Goal: Task Accomplishment & Management: Complete application form

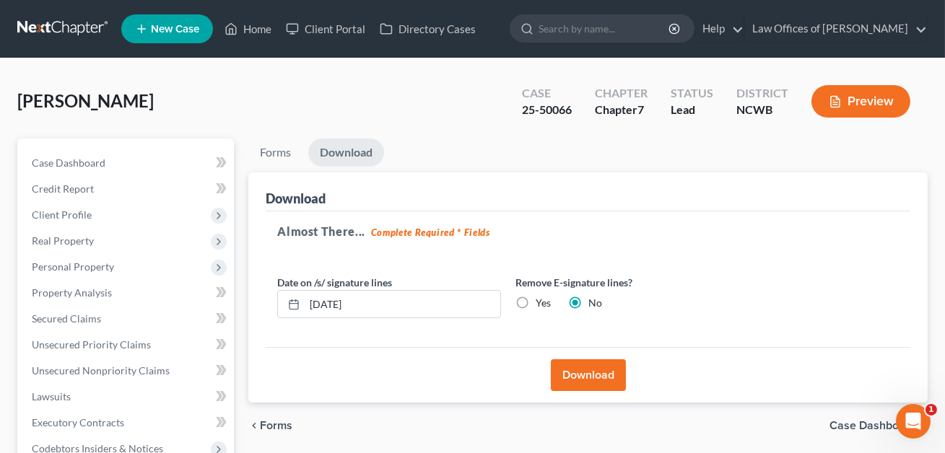
click at [166, 17] on link "New Case" at bounding box center [167, 28] width 92 height 29
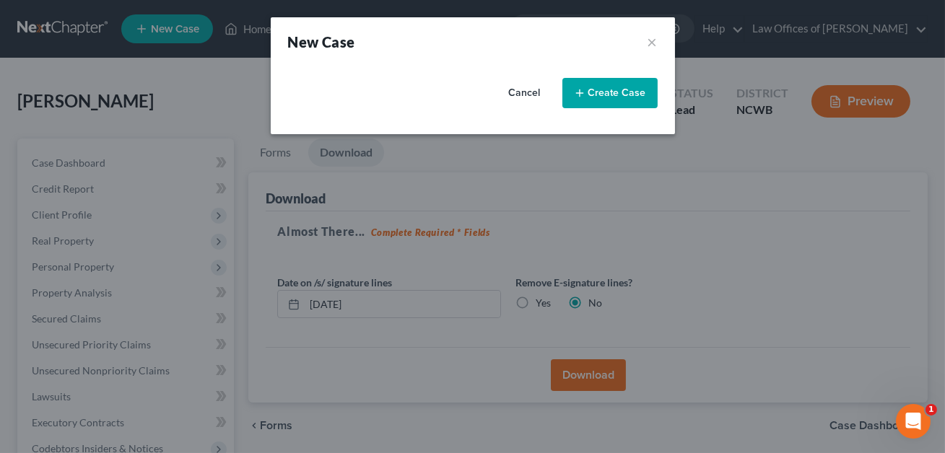
select select "59"
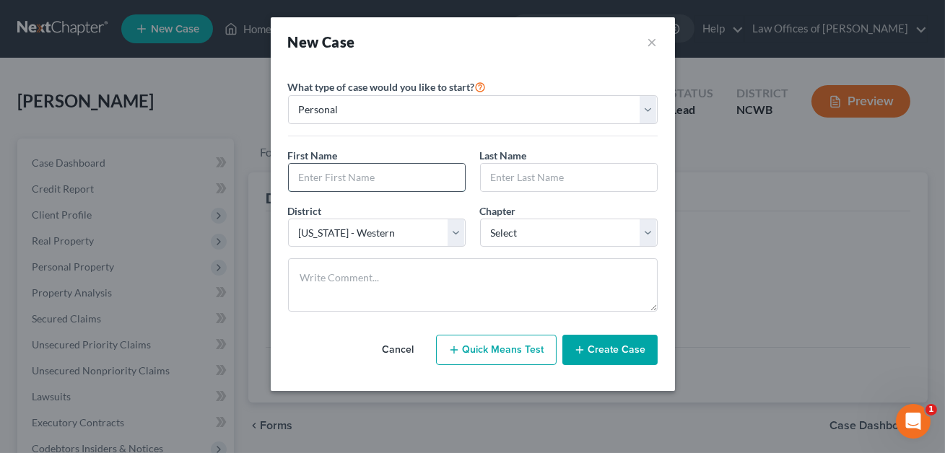
click at [333, 190] on input "text" at bounding box center [377, 177] width 176 height 27
type input "[PERSON_NAME]"
click at [523, 174] on input "text" at bounding box center [569, 177] width 176 height 27
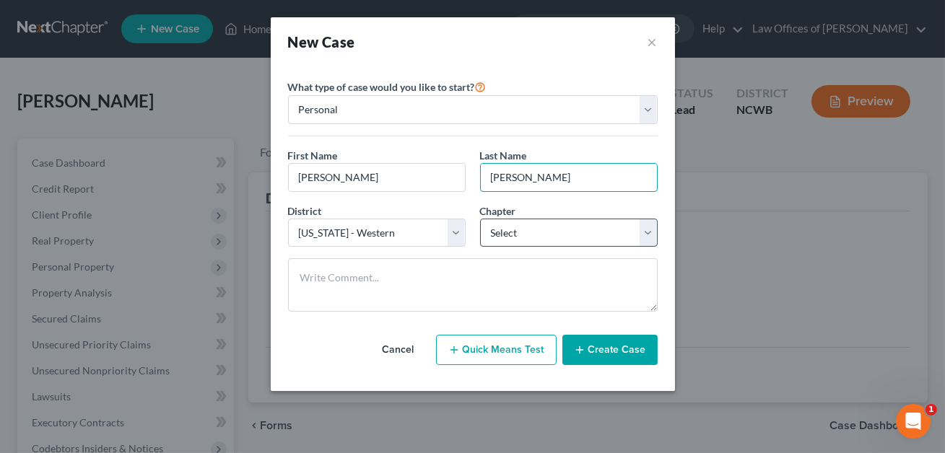
type input "[PERSON_NAME]"
click at [526, 229] on select "Select 7 11 12 13" at bounding box center [569, 233] width 178 height 29
select select "3"
click at [591, 351] on button "Create Case" at bounding box center [609, 350] width 95 height 30
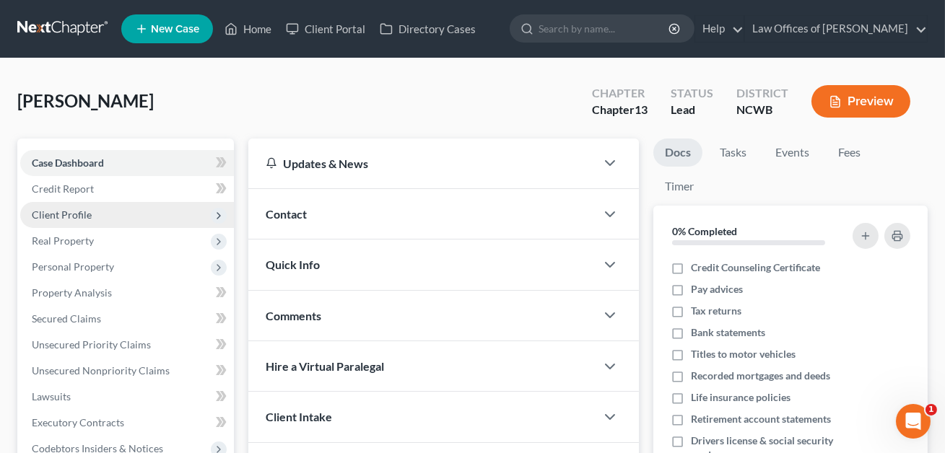
click at [69, 222] on span "Client Profile" at bounding box center [127, 215] width 214 height 26
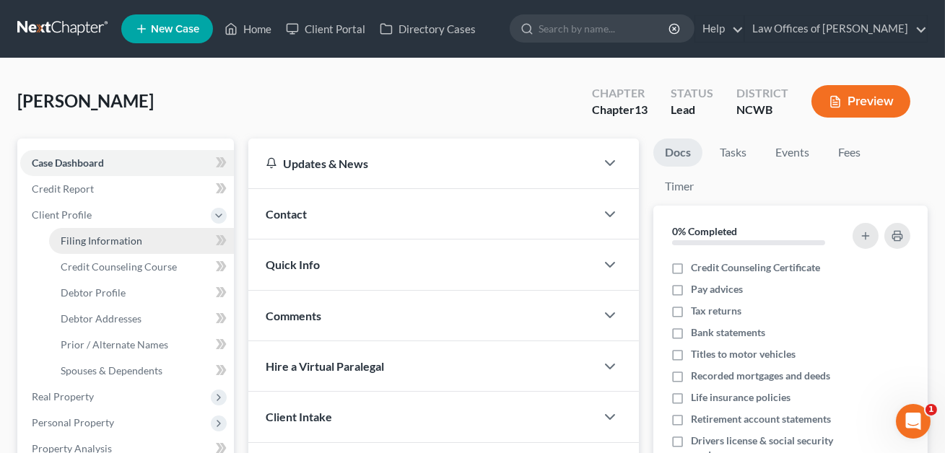
click at [110, 241] on span "Filing Information" at bounding box center [102, 241] width 82 height 12
select select "1"
select select "0"
select select "3"
select select "59"
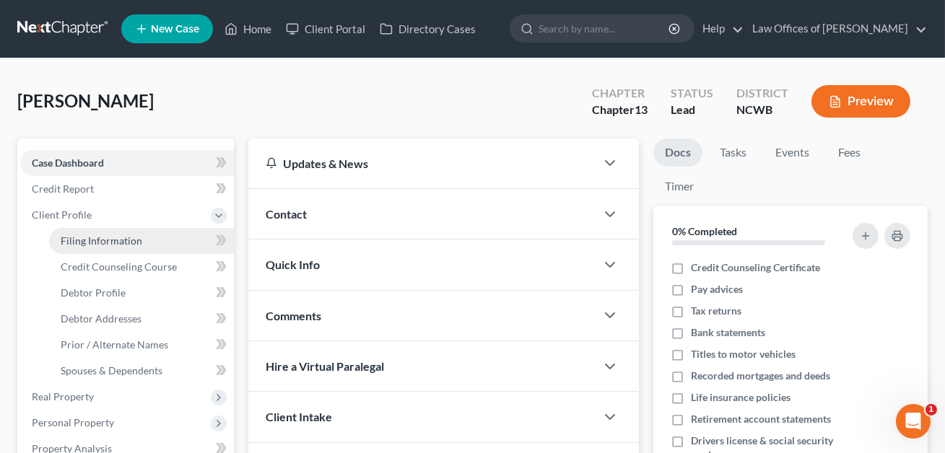
select select "28"
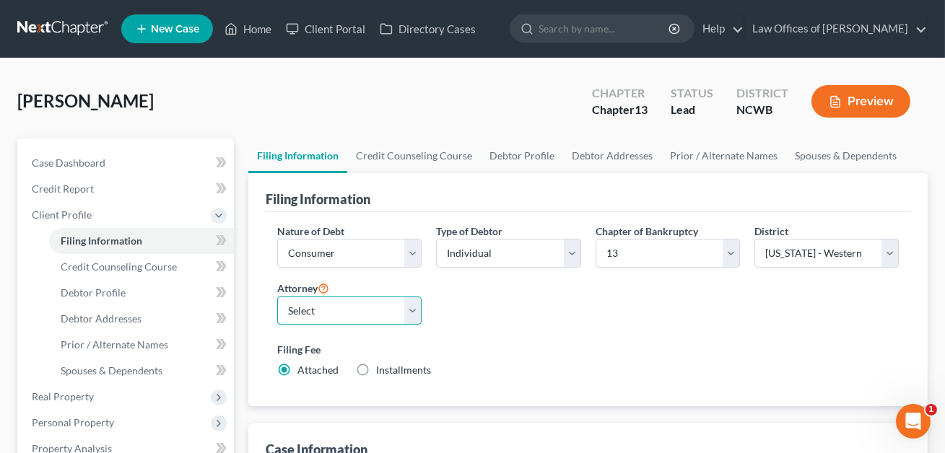
click at [349, 308] on select "Select F. [PERSON_NAME] - NCWB [PERSON_NAME] - NCWB" at bounding box center [349, 311] width 144 height 29
select select "1"
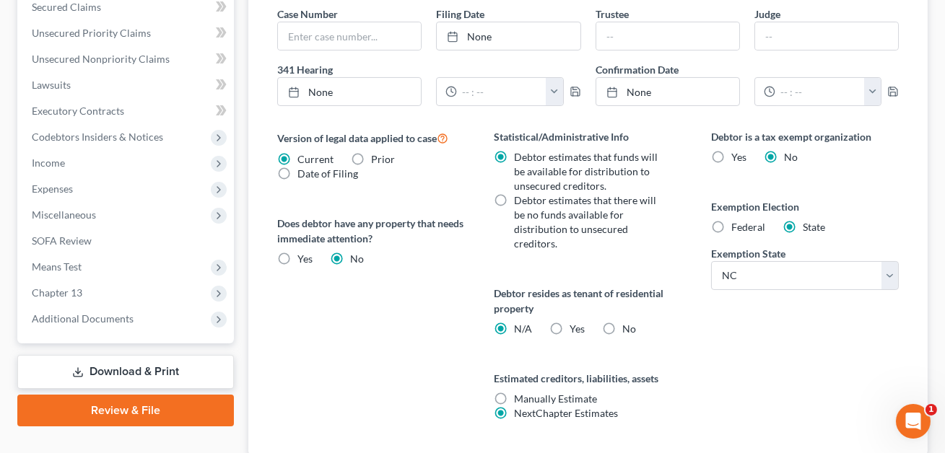
scroll to position [471, 0]
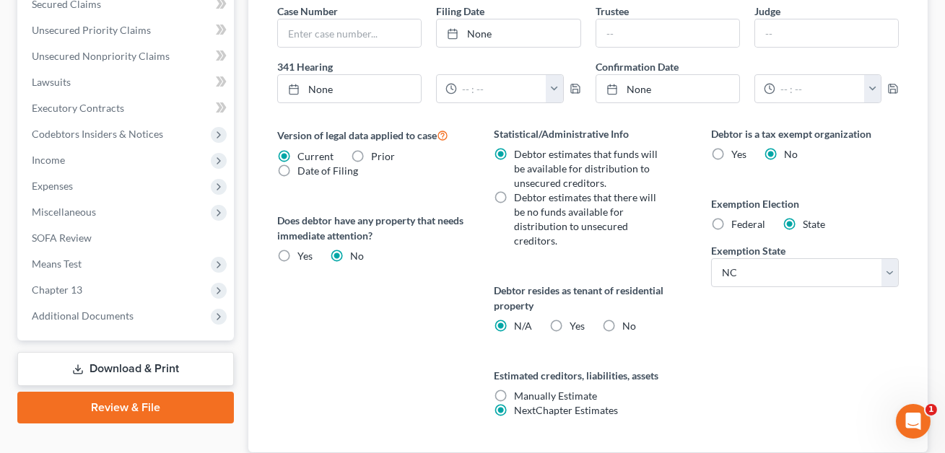
click at [622, 325] on label "No" at bounding box center [629, 326] width 14 height 14
click at [628, 325] on input "No" at bounding box center [632, 323] width 9 height 9
radio input "true"
radio input "false"
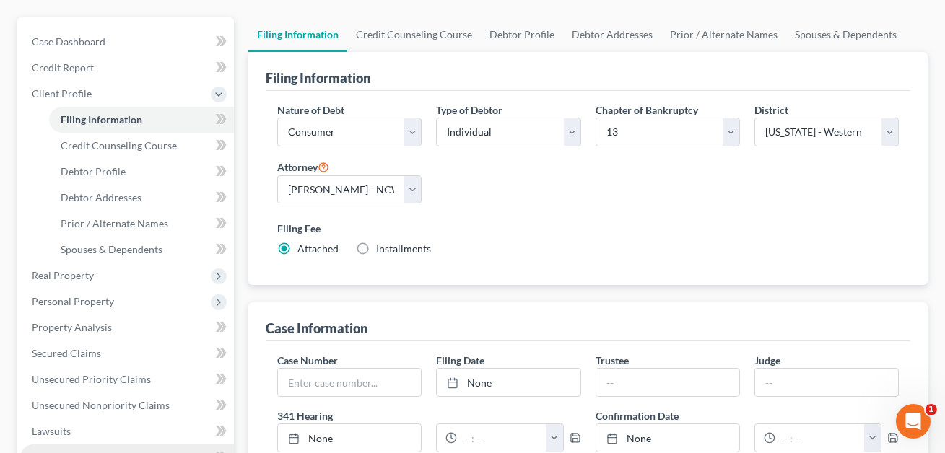
scroll to position [118, 0]
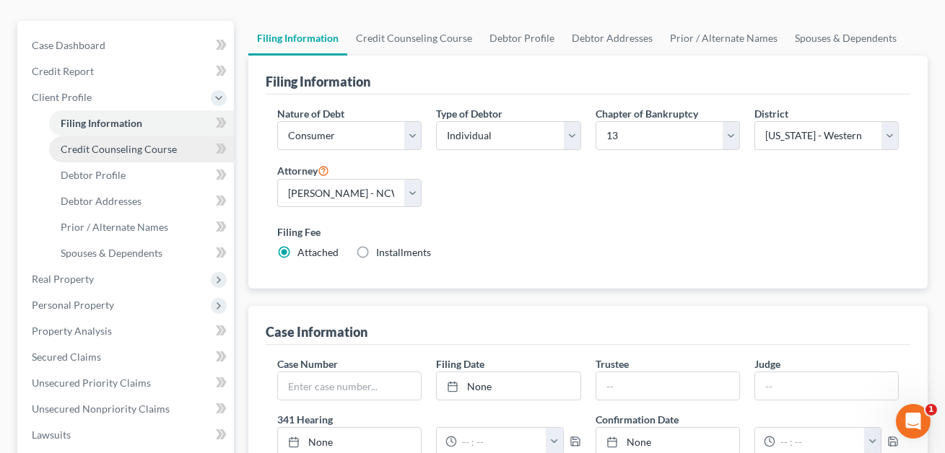
click at [129, 153] on span "Credit Counseling Course" at bounding box center [119, 149] width 116 height 12
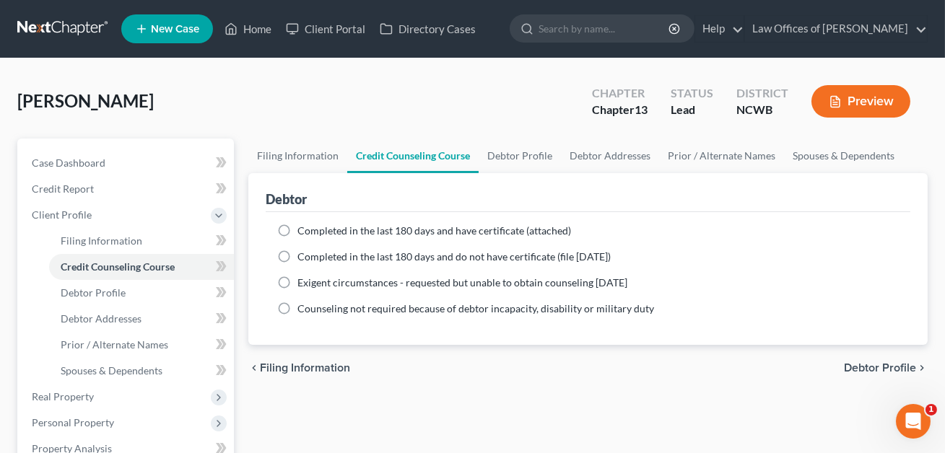
click at [297, 230] on label "Completed in the last 180 days and have certificate (attached)" at bounding box center [434, 231] width 274 height 14
click at [303, 230] on input "Completed in the last 180 days and have certificate (attached)" at bounding box center [307, 228] width 9 height 9
radio input "true"
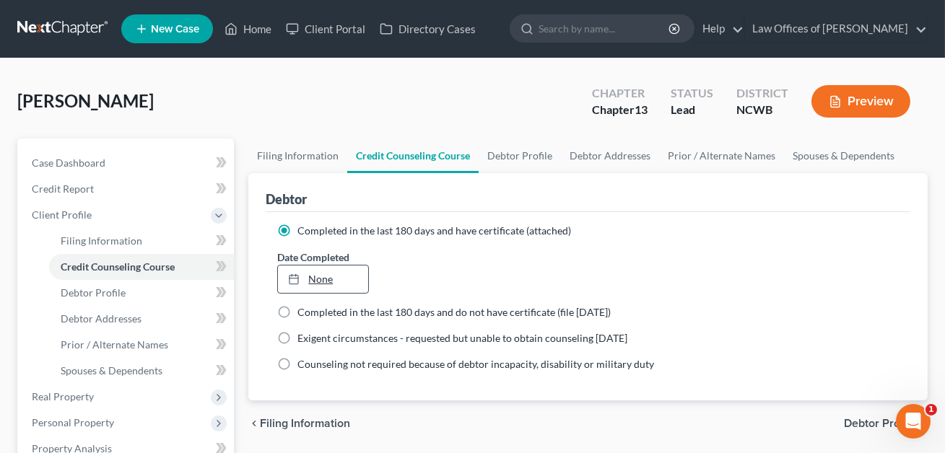
click at [311, 278] on link "None" at bounding box center [323, 279] width 90 height 27
type input "[DATE]"
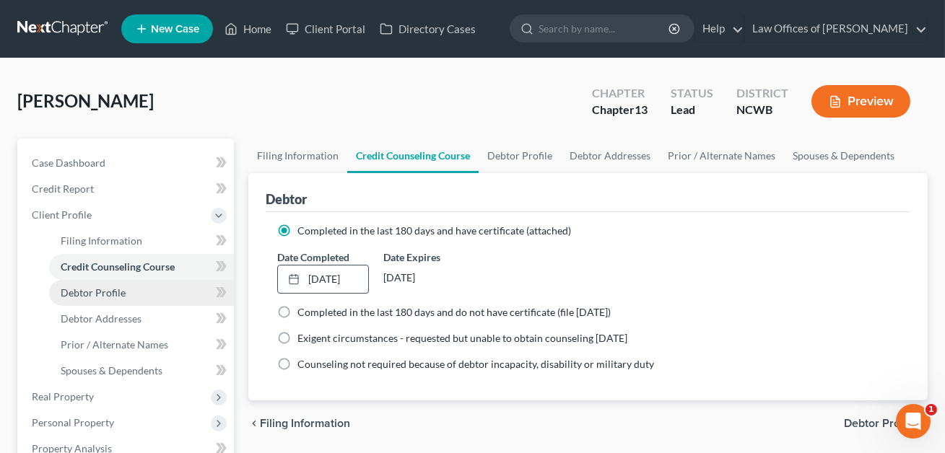
click at [100, 289] on span "Debtor Profile" at bounding box center [93, 293] width 65 height 12
select select "0"
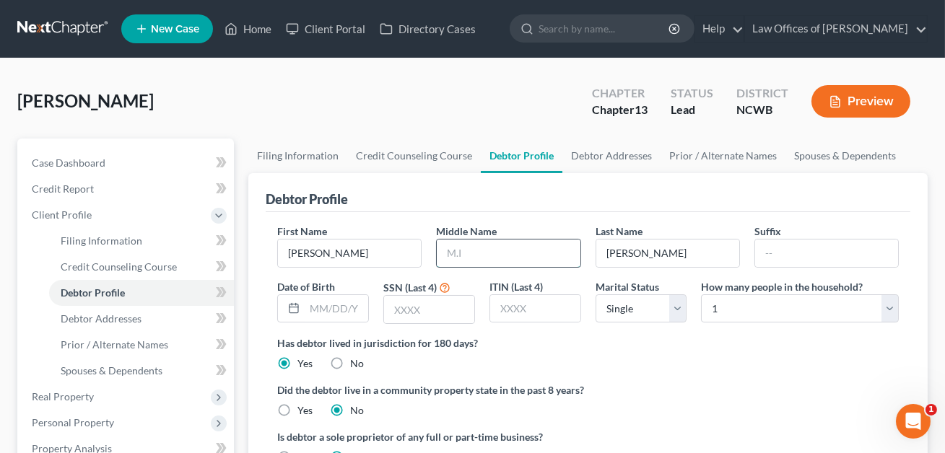
click at [479, 261] on input "text" at bounding box center [508, 253] width 143 height 27
type input "[PERSON_NAME]"
click at [436, 308] on input "text" at bounding box center [429, 309] width 90 height 27
type input "0313"
click at [617, 309] on select "Select Single Married Separated Divorced Widowed" at bounding box center [641, 308] width 92 height 29
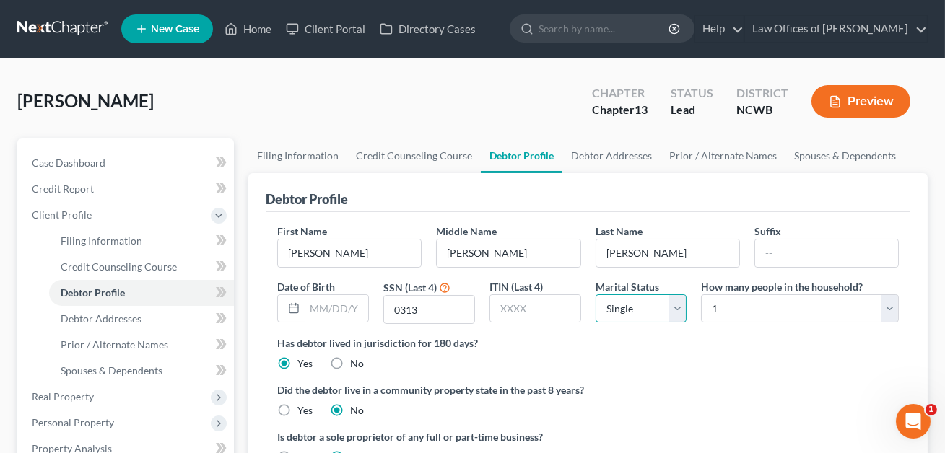
select select "4"
click at [759, 303] on select "Select 1 2 3 4 5 6 7 8 9 10 11 12 13 14 15 16 17 18 19 20" at bounding box center [800, 308] width 198 height 29
click at [738, 310] on select "Select 1 2 3 4 5 6 7 8 9 10 11 12 13 14 15 16 17 18 19 20" at bounding box center [800, 308] width 198 height 29
select select "2"
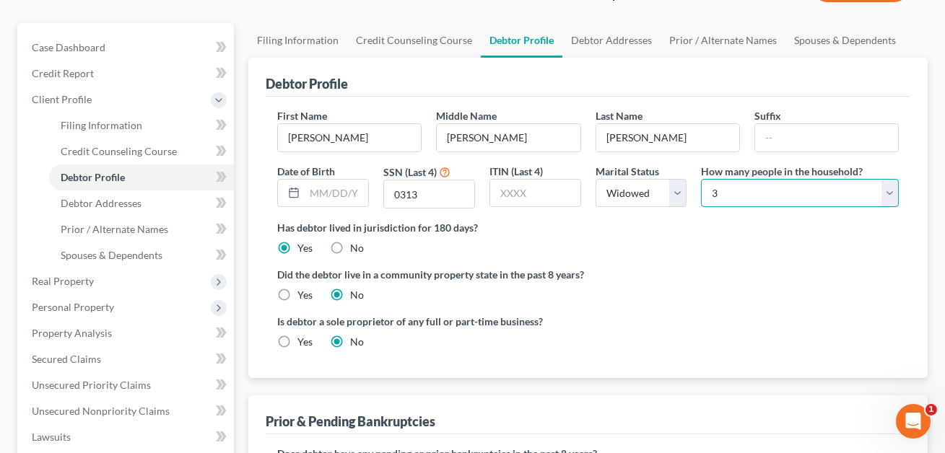
scroll to position [120, 0]
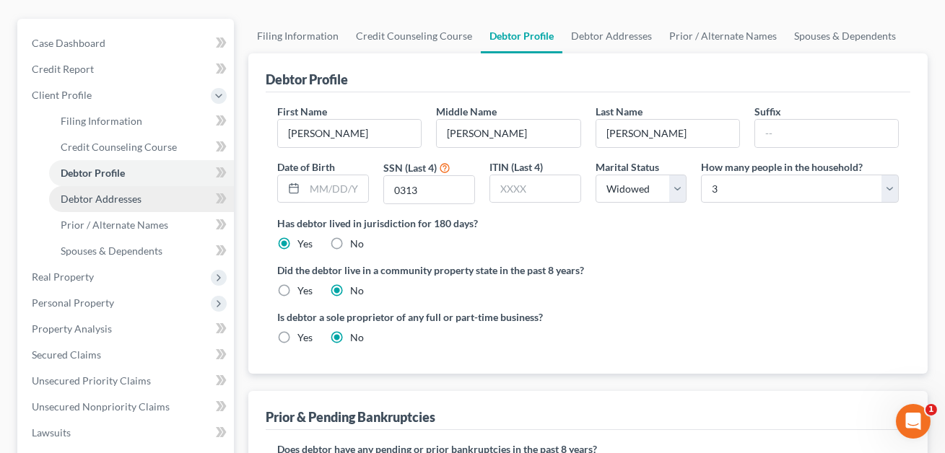
click at [110, 193] on span "Debtor Addresses" at bounding box center [101, 199] width 81 height 12
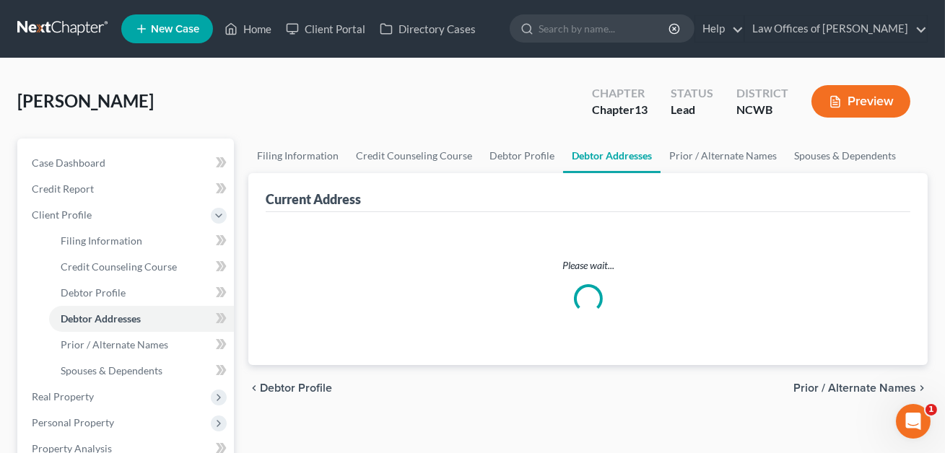
select select "0"
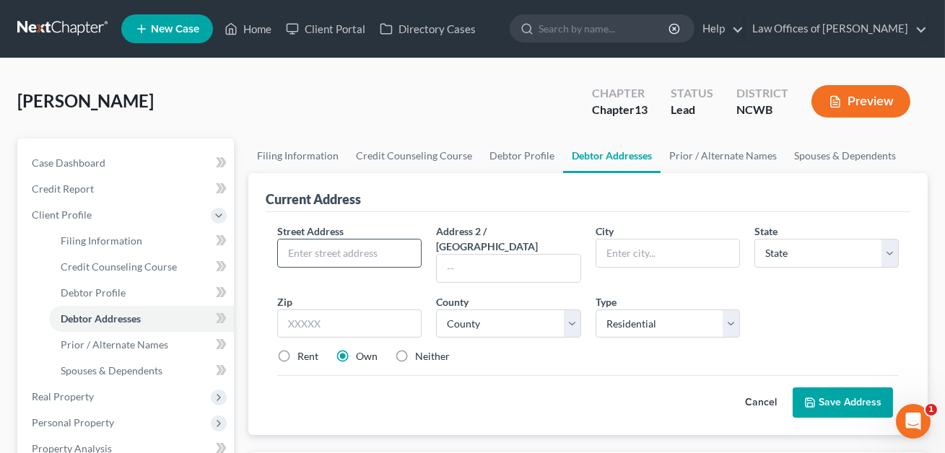
click at [338, 255] on input "text" at bounding box center [349, 253] width 143 height 27
click at [308, 250] on input "[STREET_ADDRESS]" at bounding box center [349, 253] width 143 height 27
type input "[STREET_ADDRESS]"
click at [326, 310] on input "text" at bounding box center [349, 324] width 144 height 29
type input "28678"
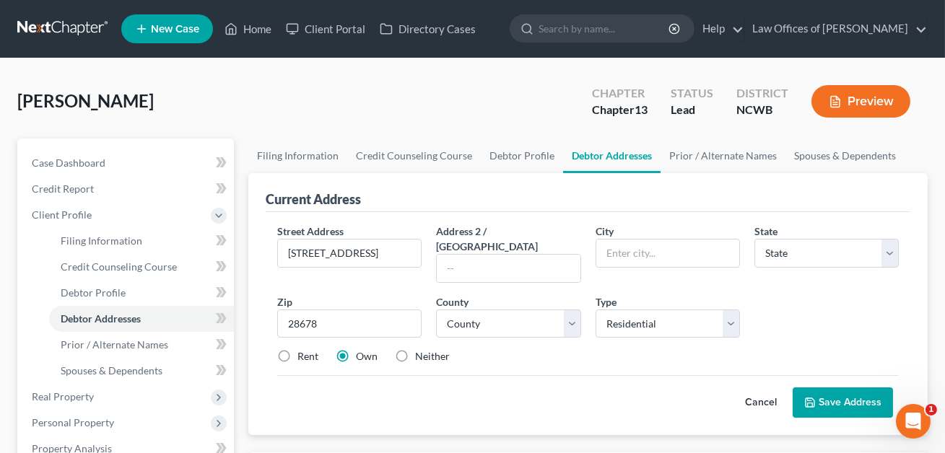
type input "[GEOGRAPHIC_DATA]"
select select "28"
click at [491, 294] on div "County * County" at bounding box center [508, 316] width 159 height 44
click at [489, 310] on select "County" at bounding box center [508, 324] width 144 height 29
select select "1"
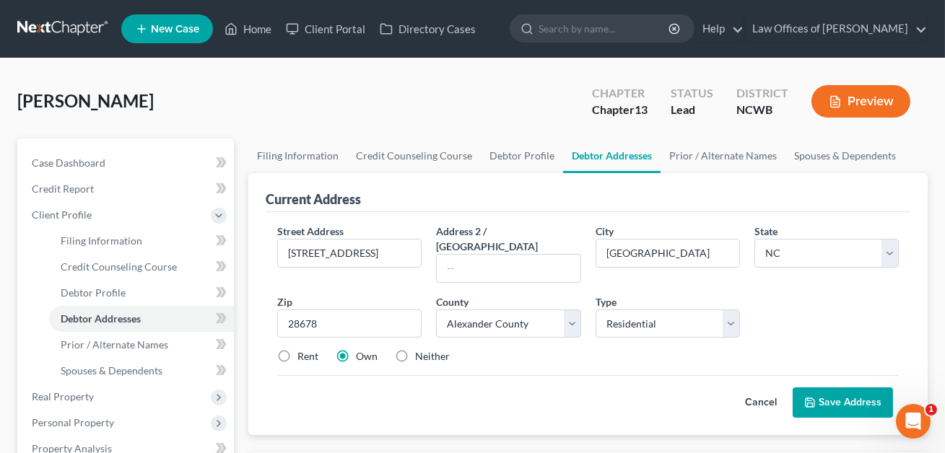
click at [837, 390] on button "Save Address" at bounding box center [842, 403] width 100 height 30
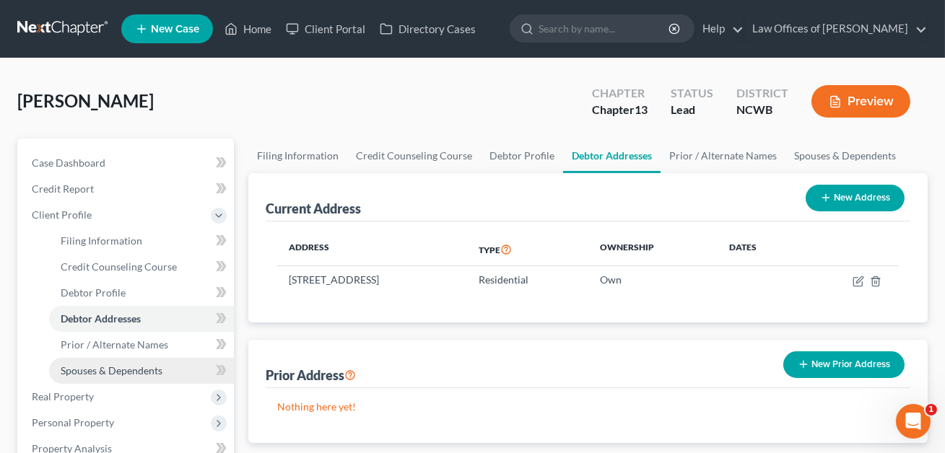
click at [124, 371] on span "Spouses & Dependents" at bounding box center [112, 370] width 102 height 12
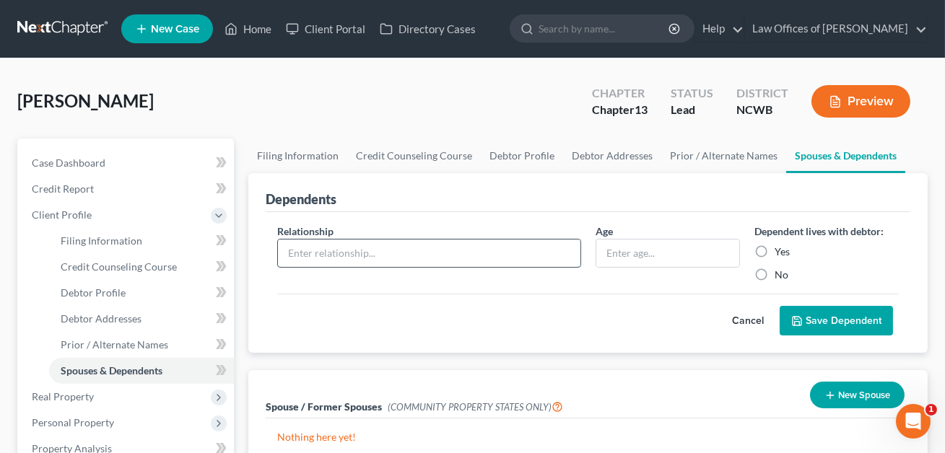
click at [315, 258] on input "text" at bounding box center [429, 253] width 302 height 27
type input "Son"
click at [617, 257] on input "text" at bounding box center [667, 253] width 143 height 27
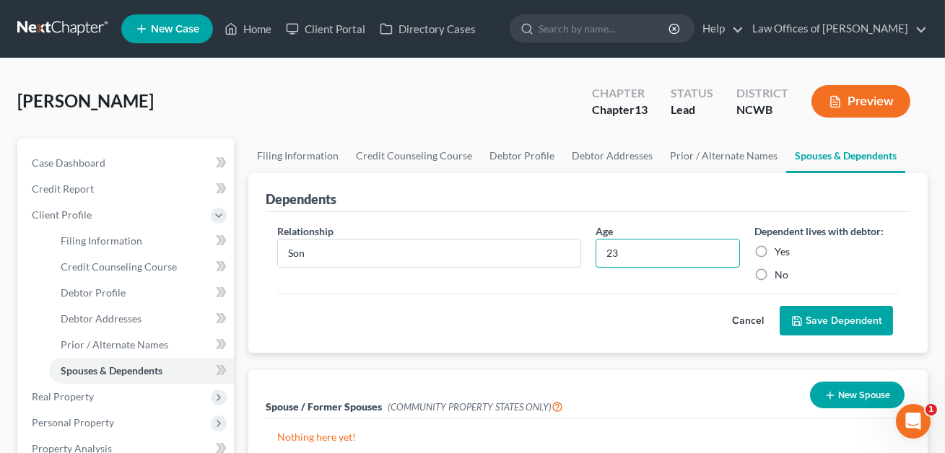
type input "23"
click at [774, 246] on label "Yes" at bounding box center [781, 252] width 15 height 14
click at [780, 246] on input "Yes" at bounding box center [784, 249] width 9 height 9
radio input "true"
click at [826, 322] on button "Save Dependent" at bounding box center [835, 321] width 113 height 30
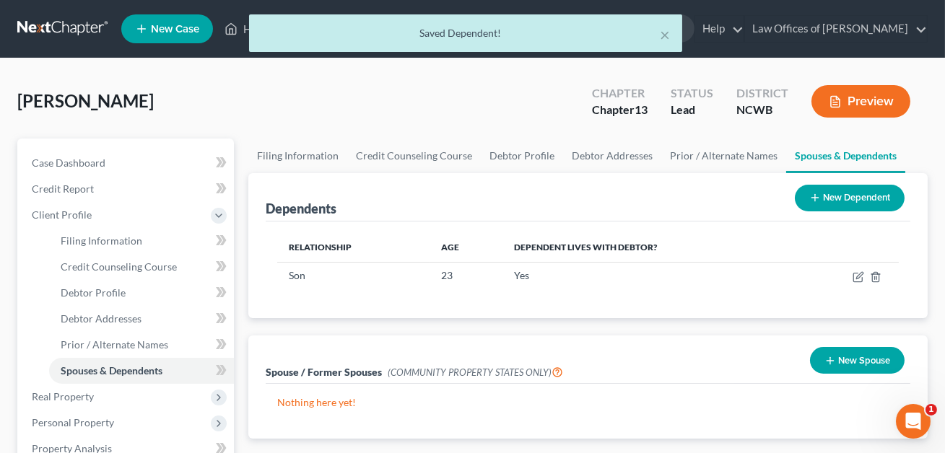
click at [831, 198] on button "New Dependent" at bounding box center [850, 198] width 110 height 27
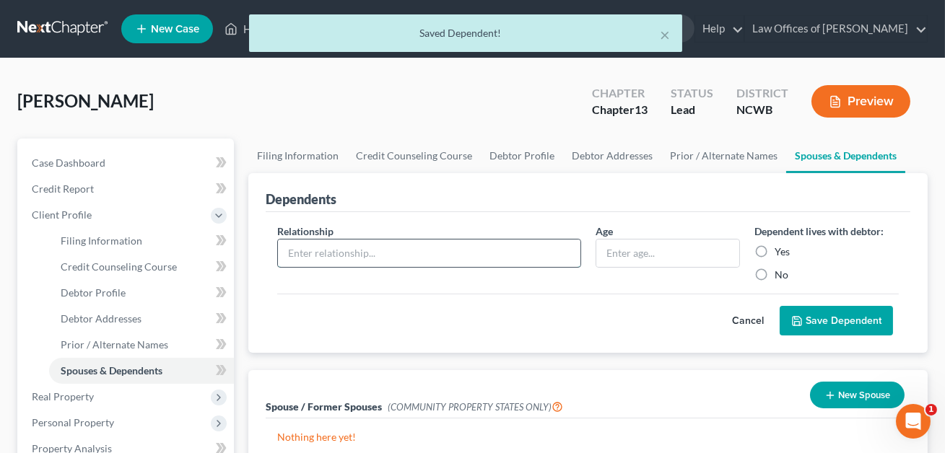
click at [320, 250] on input "text" at bounding box center [429, 253] width 302 height 27
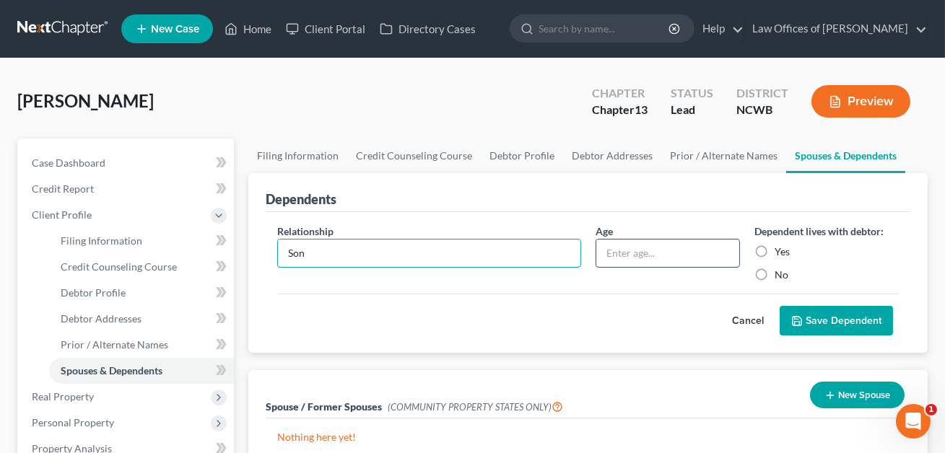
type input "Son"
click at [611, 257] on input "text" at bounding box center [667, 253] width 143 height 27
type input "18"
click at [774, 249] on label "Yes" at bounding box center [781, 252] width 15 height 14
click at [780, 249] on input "Yes" at bounding box center [784, 249] width 9 height 9
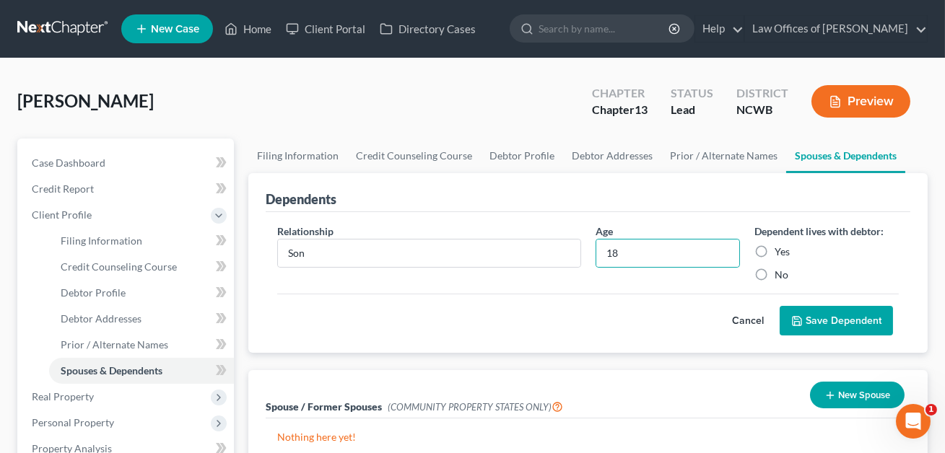
radio input "true"
click at [805, 316] on button "Save Dependent" at bounding box center [835, 321] width 113 height 30
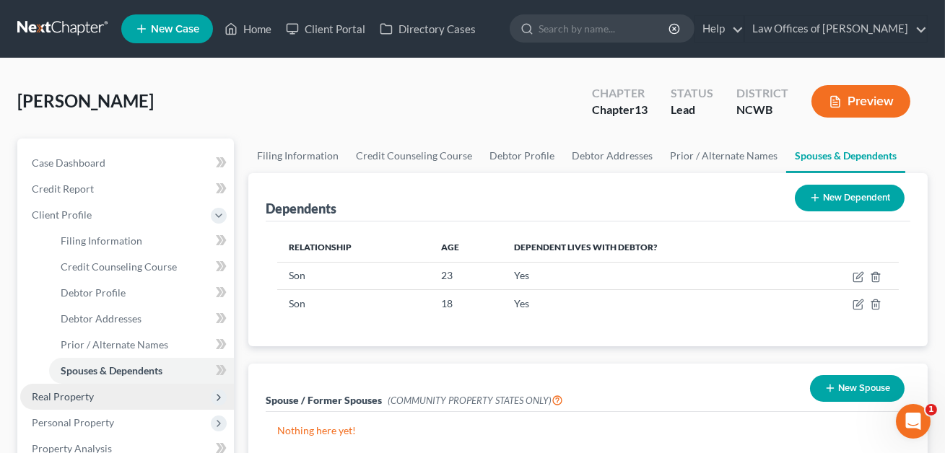
click at [74, 396] on span "Real Property" at bounding box center [63, 396] width 62 height 12
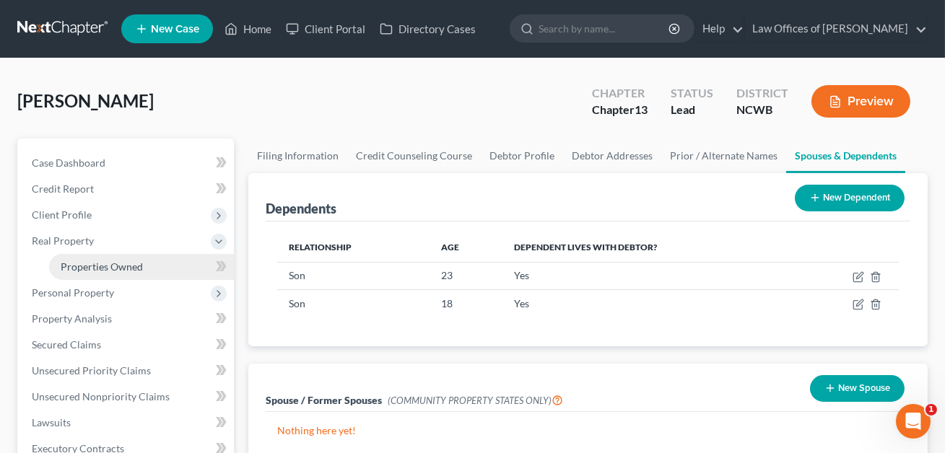
click at [102, 270] on span "Properties Owned" at bounding box center [102, 267] width 82 height 12
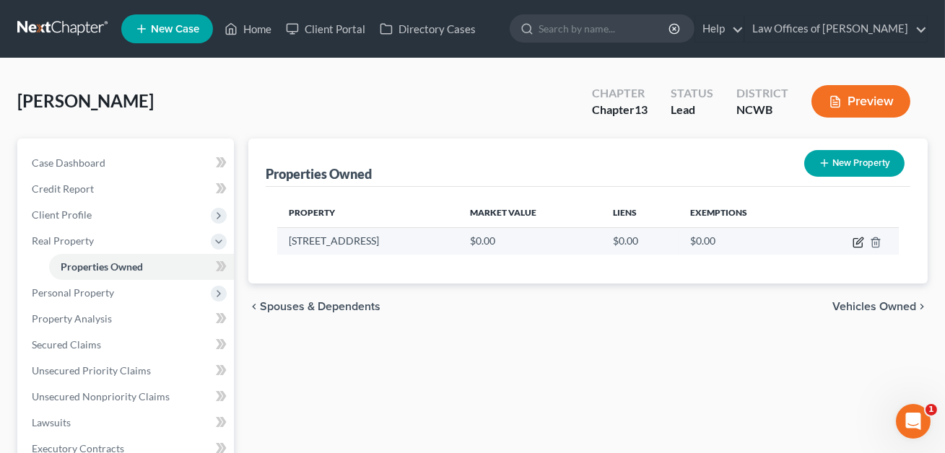
click at [854, 237] on icon "button" at bounding box center [858, 243] width 12 height 12
select select "28"
select select "1"
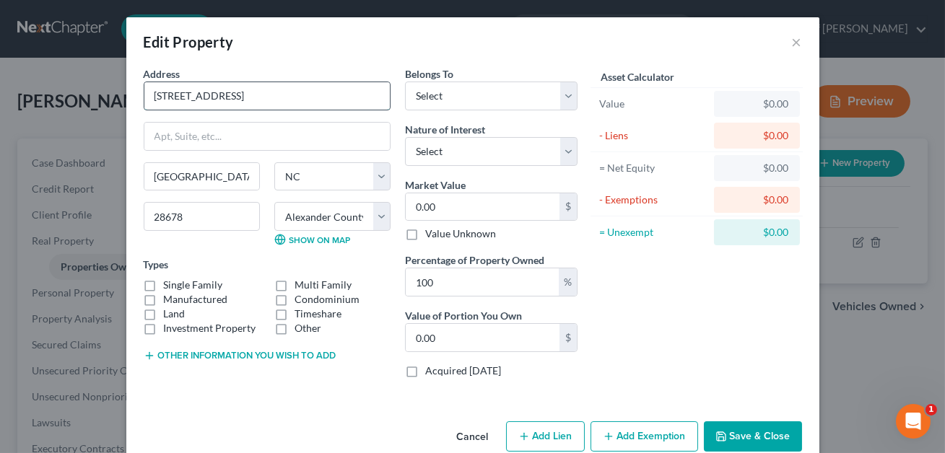
click at [154, 94] on input "[STREET_ADDRESS]" at bounding box center [266, 95] width 245 height 27
type input "Residence: [STREET_ADDRESS]"
click at [164, 284] on label "Single Family" at bounding box center [193, 285] width 59 height 14
click at [170, 284] on input "Single Family" at bounding box center [174, 282] width 9 height 9
checkbox input "true"
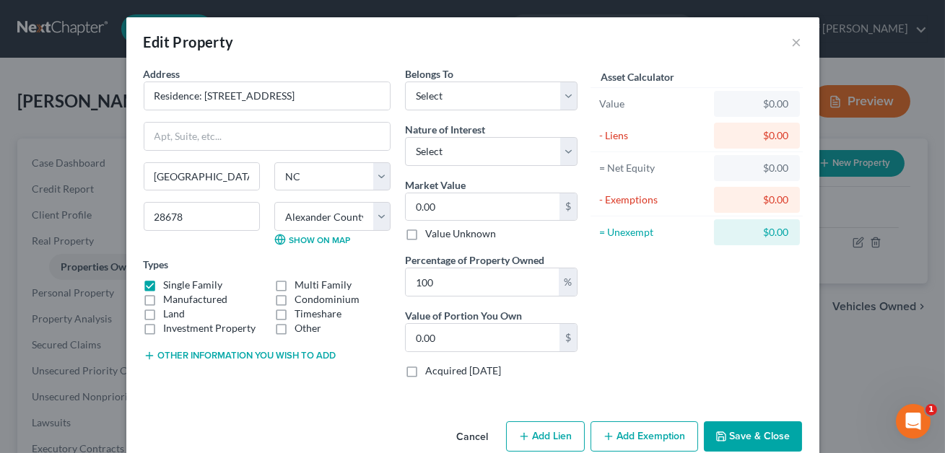
click at [164, 313] on label "Land" at bounding box center [175, 314] width 22 height 14
click at [170, 313] on input "Land" at bounding box center [174, 311] width 9 height 9
checkbox input "true"
click at [187, 353] on button "Other information you wish to add" at bounding box center [240, 356] width 193 height 12
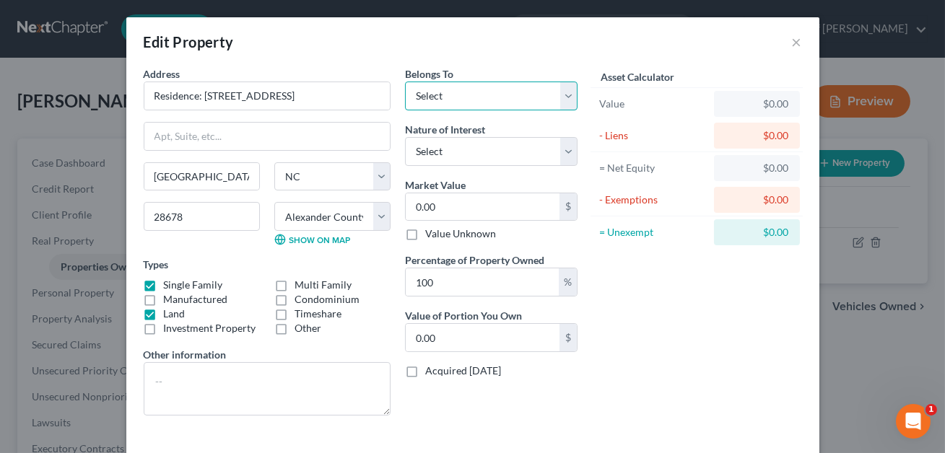
click at [467, 96] on select "Select Debtor 1 Only Debtor 2 Only Debtor 1 And Debtor 2 Only At Least One Of T…" at bounding box center [491, 96] width 172 height 29
click at [460, 91] on select "Select Debtor 1 Only Debtor 2 Only Debtor 1 And Debtor 2 Only At Least One Of T…" at bounding box center [491, 96] width 172 height 29
select select "3"
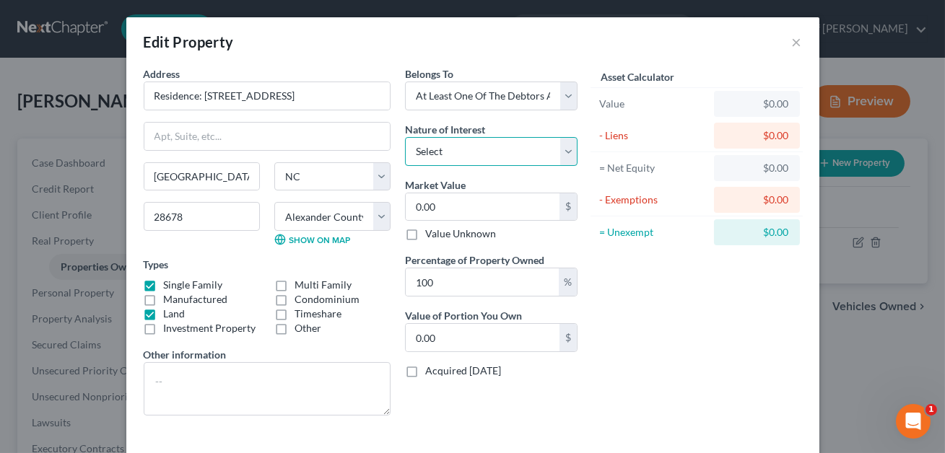
click at [455, 153] on select "Select Fee Simple Joint Tenant Life Estate Equitable Interest Future Interest T…" at bounding box center [491, 151] width 172 height 29
select select "1"
click at [454, 204] on input "0.00" at bounding box center [483, 206] width 154 height 27
type input "1"
type input "1.00"
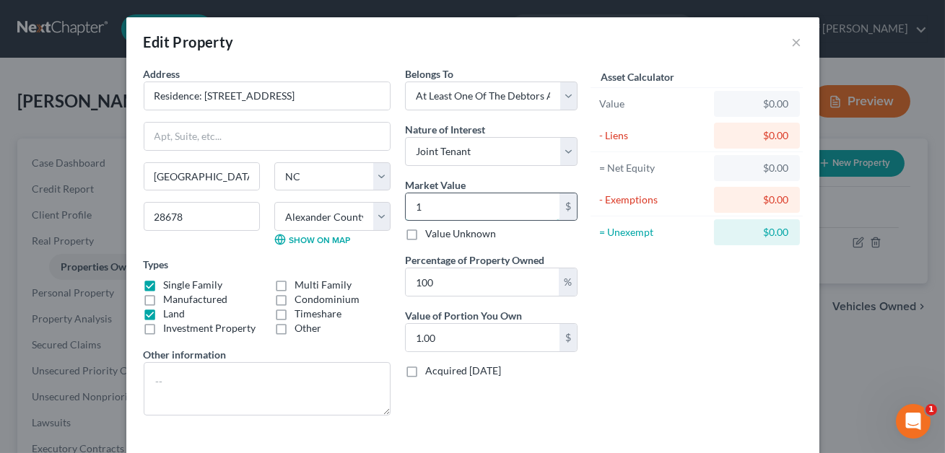
type input "11"
type input "11.00"
type input "114"
type input "114.00"
type input "1140"
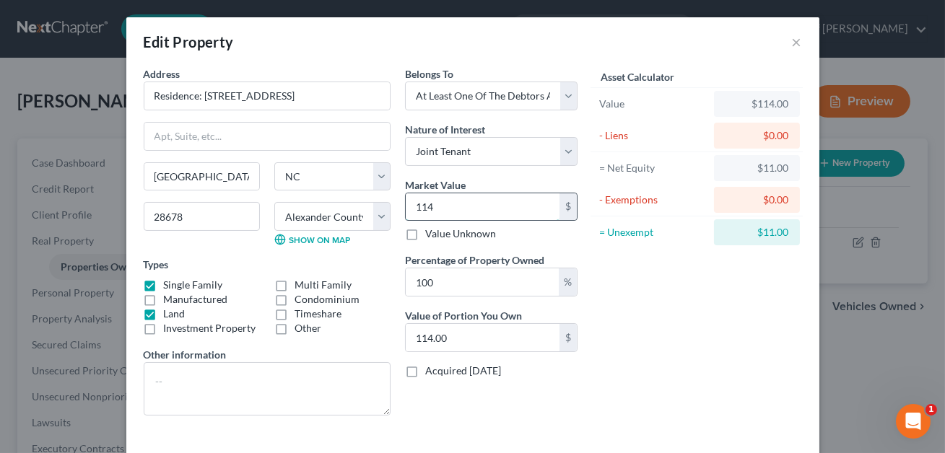
type input "1,140.00"
type input "1,1400"
type input "11,400.00"
type input "11,4000"
type input "114,000.00"
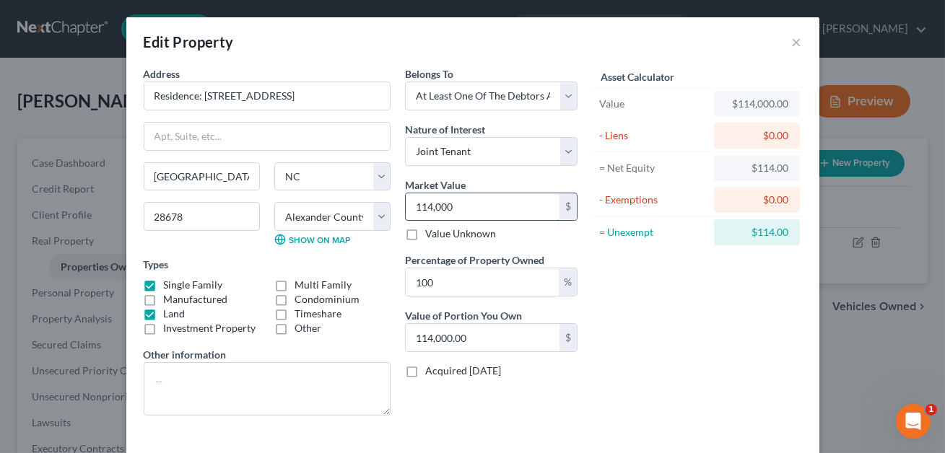
click at [432, 205] on input "114,000" at bounding box center [483, 206] width 154 height 27
type input "11,000"
type input "11,000.00"
type input "115,000"
type input "115,000.00"
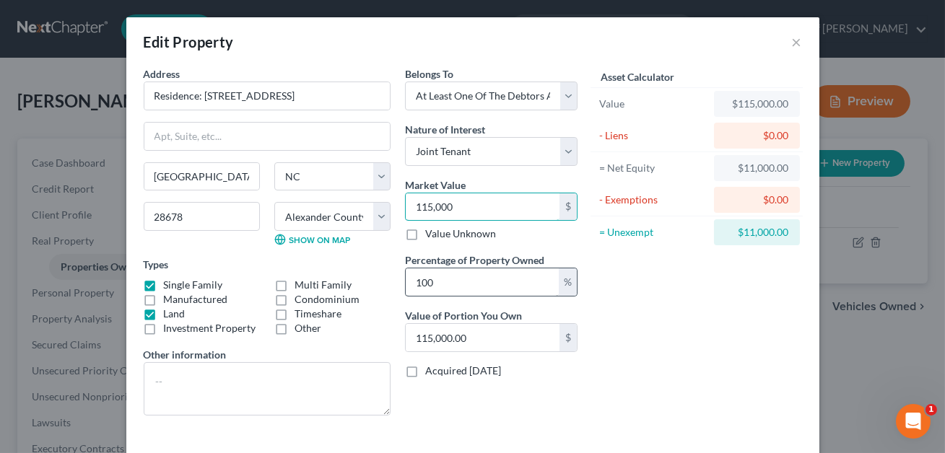
type input "115,000"
click at [427, 284] on input "100" at bounding box center [482, 281] width 153 height 27
type input "10"
type input "11,500.00"
type input "0"
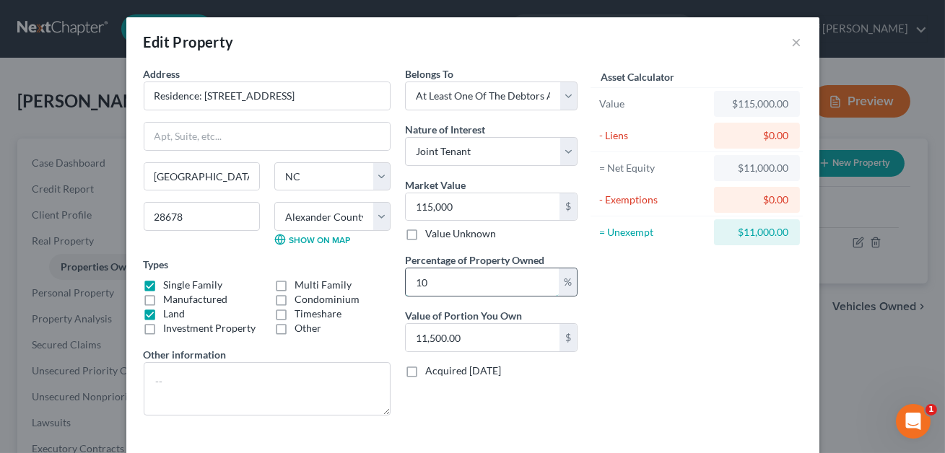
type input "0"
type input "50"
type input "57,500.00"
type input "50"
click at [184, 377] on textarea at bounding box center [267, 388] width 247 height 53
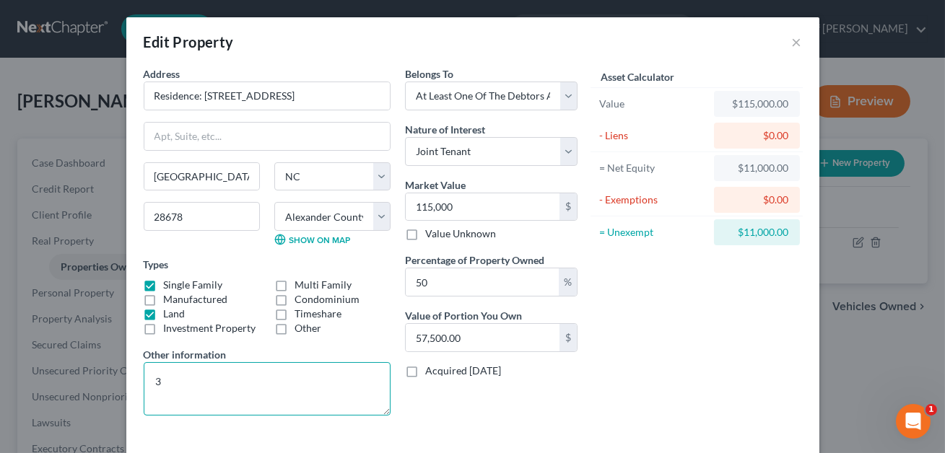
type textarea "3"
click at [349, 383] on textarea "Residence consisting of 3 BR, 2 BA, 1800 SQ FT HOME ON APPROX. 1.75 ACRES" at bounding box center [267, 388] width 247 height 53
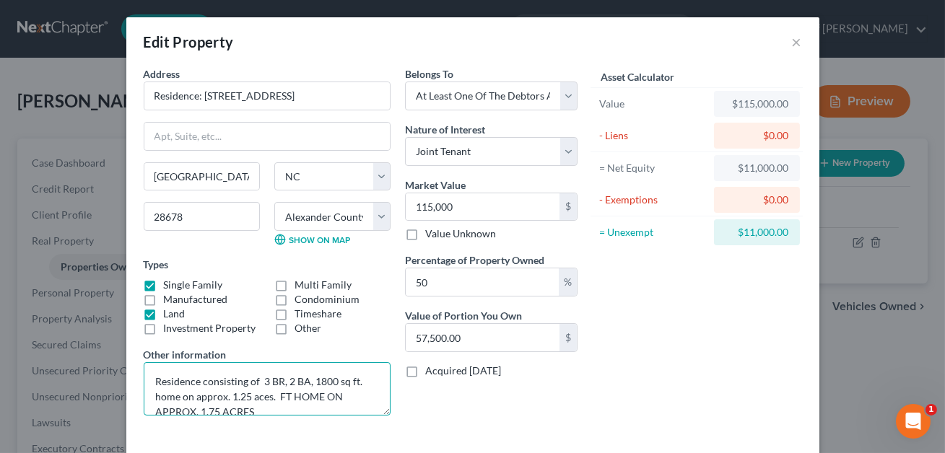
click at [265, 393] on textarea "Residence consisting of 3 BR, 2 BA, 1800 sq ft. home on approx. 1.25 aces. FT H…" at bounding box center [267, 388] width 247 height 53
click at [266, 398] on textarea "Residence consisting of 3 BR, 2 BA, 1800 sq ft. home on approx. 1.25 aces. FT H…" at bounding box center [267, 388] width 247 height 53
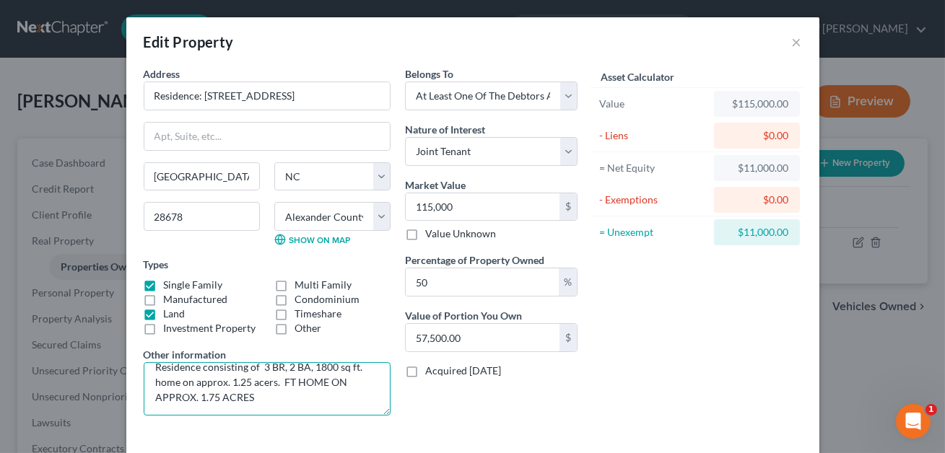
drag, startPoint x: 280, startPoint y: 396, endPoint x: 301, endPoint y: 414, distance: 28.1
click at [301, 414] on textarea "Residence consisting of 3 BR, 2 BA, 1800 sq ft. home on approx. 1.25 acers. FT …" at bounding box center [267, 388] width 247 height 53
click at [274, 394] on textarea "Residence consisting of 3 BR, 2 BA, 1800 sq ft. home on approx. 1.25 acers. Pur…" at bounding box center [267, 388] width 247 height 53
click at [337, 397] on textarea "Residence consisting of 3 BR, 2 BA, 1800 sq ft. home on approx. 1.25 acres. Pur…" at bounding box center [267, 388] width 247 height 53
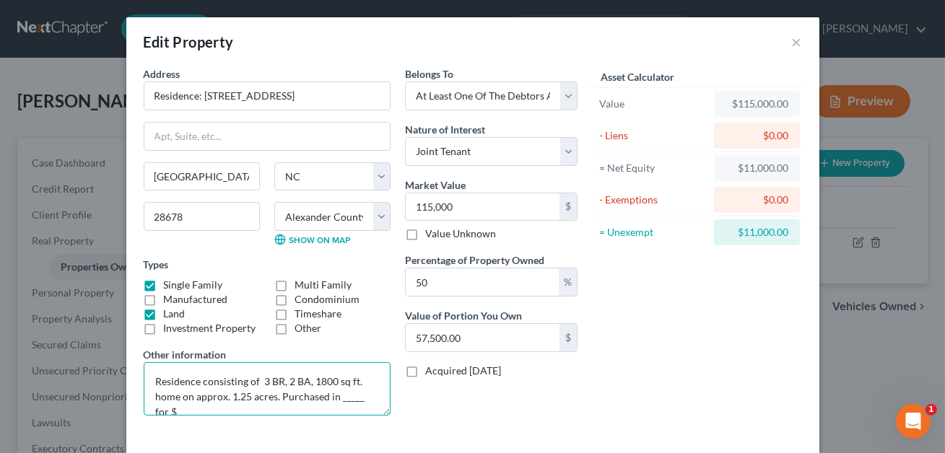
scroll to position [2, 0]
click at [266, 410] on textarea "Residence consisting of 3 BR, 2 BA, 1800 sq ft. home on approx. 1.25 acres. Pur…" at bounding box center [267, 388] width 247 height 53
click at [250, 410] on textarea "Residence consisting of 3 BR, 2 BA, 1800 sq ft. home on approx. 1.25 acres. Pur…" at bounding box center [267, 388] width 247 height 53
click at [314, 406] on textarea "Residence consisting of 3 BR, 2 BA, 1800 sq ft. home on approx. 1.25 acres. Pur…" at bounding box center [267, 388] width 247 height 53
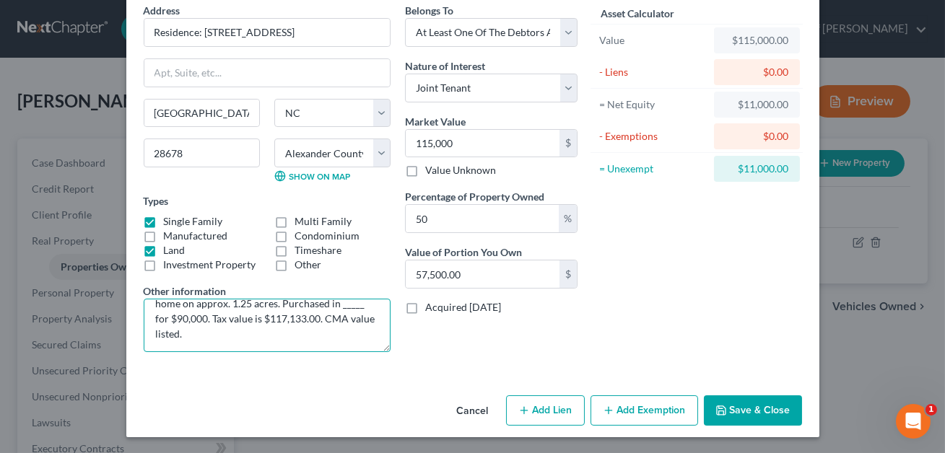
type textarea "Residence consisting of 3 BR, 2 BA, 1800 sq ft. home on approx. 1.25 acres. Pur…"
click at [560, 411] on button "Add Lien" at bounding box center [545, 411] width 79 height 30
select select "3"
select select "0"
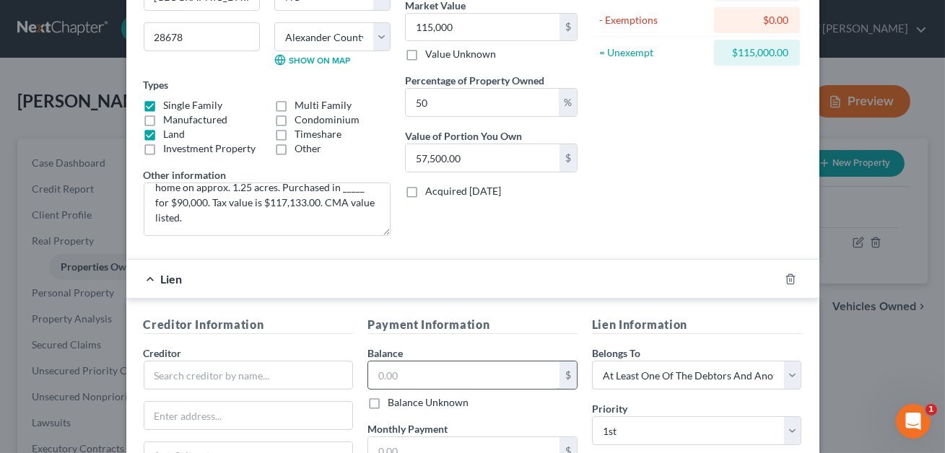
scroll to position [194, 0]
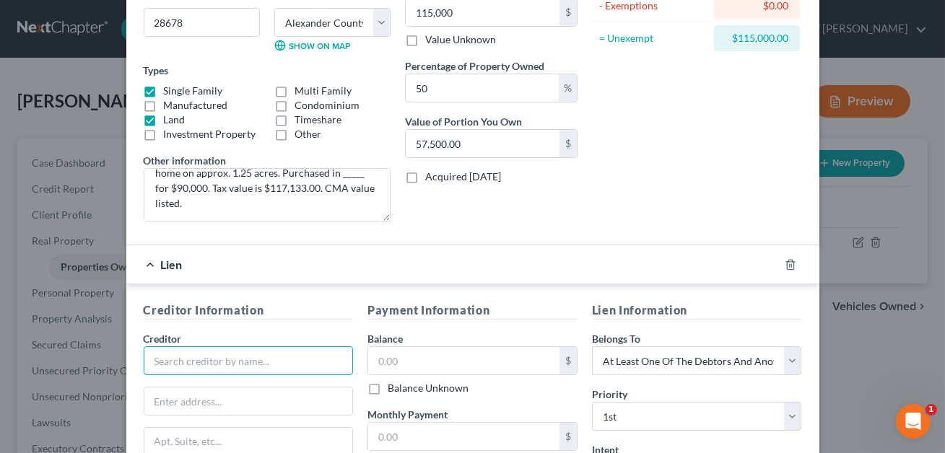
click at [294, 355] on input "text" at bounding box center [249, 360] width 210 height 29
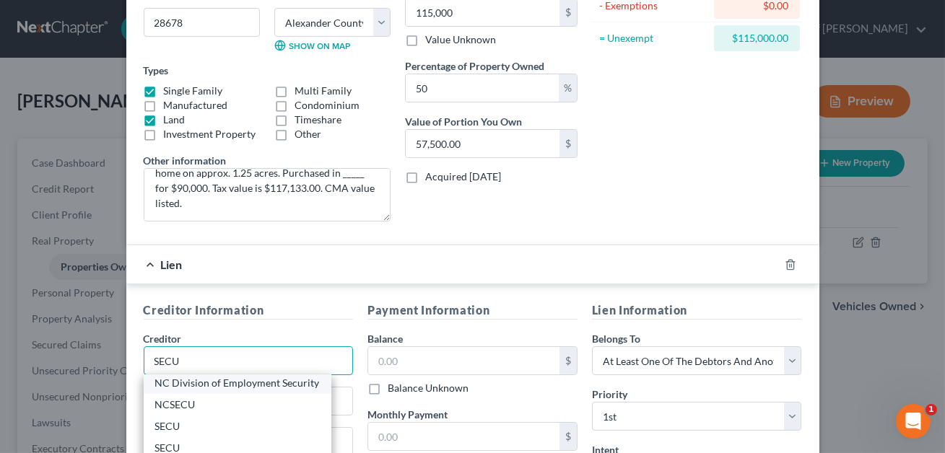
scroll to position [50, 0]
type input "SECU"
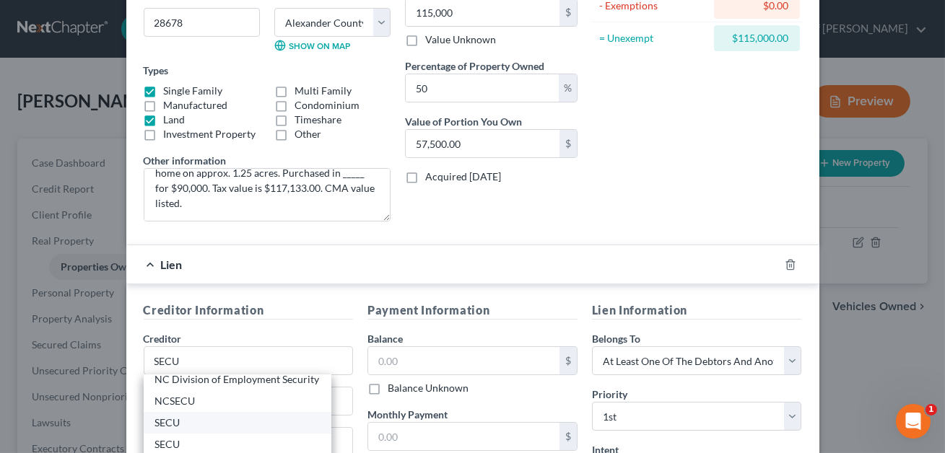
click at [209, 422] on div "SECU" at bounding box center [237, 423] width 165 height 14
type input "Attn: Bankruptcy Dept"
type input "P.O. Box 25279"
type input "[GEOGRAPHIC_DATA]"
select select "28"
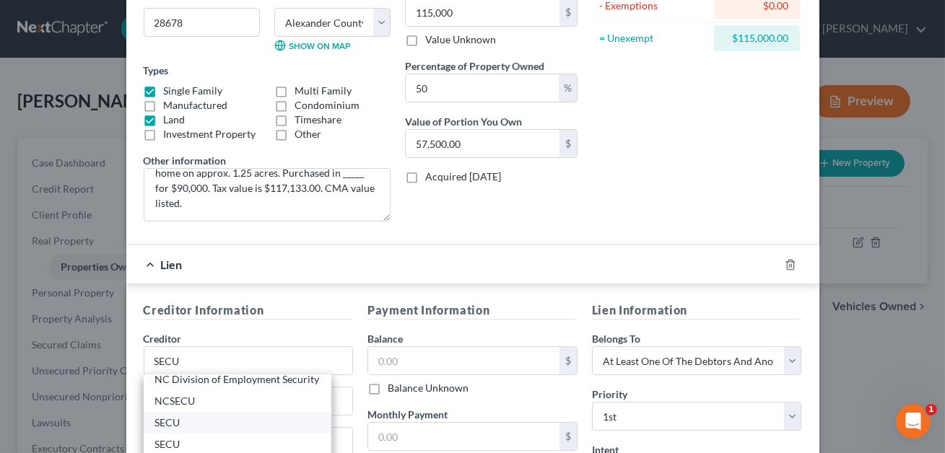
type input "27611"
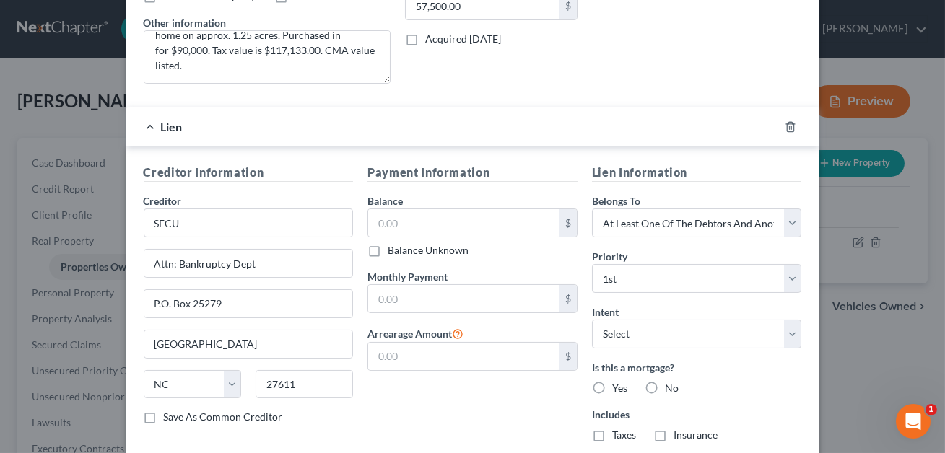
scroll to position [372, 0]
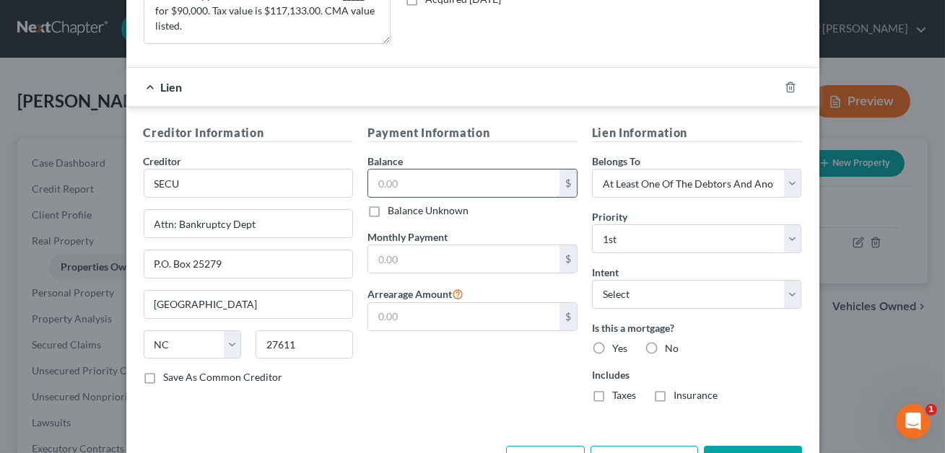
click at [427, 187] on input "text" at bounding box center [463, 183] width 191 height 27
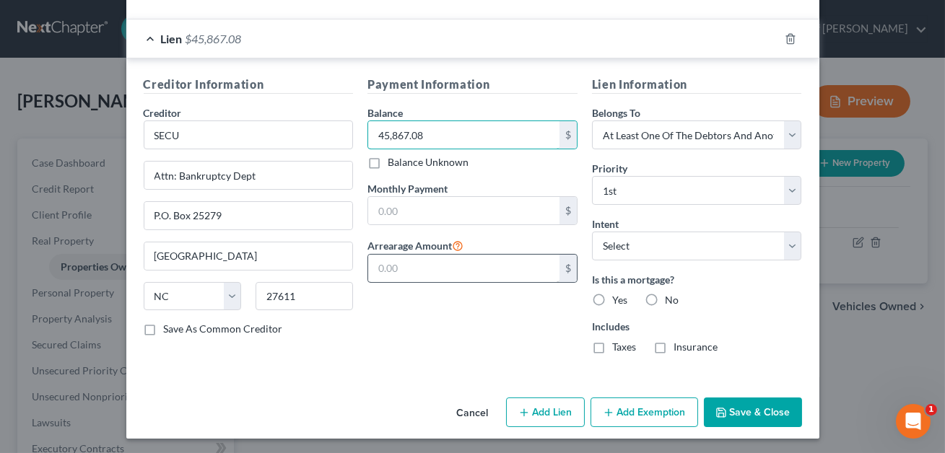
scroll to position [422, 0]
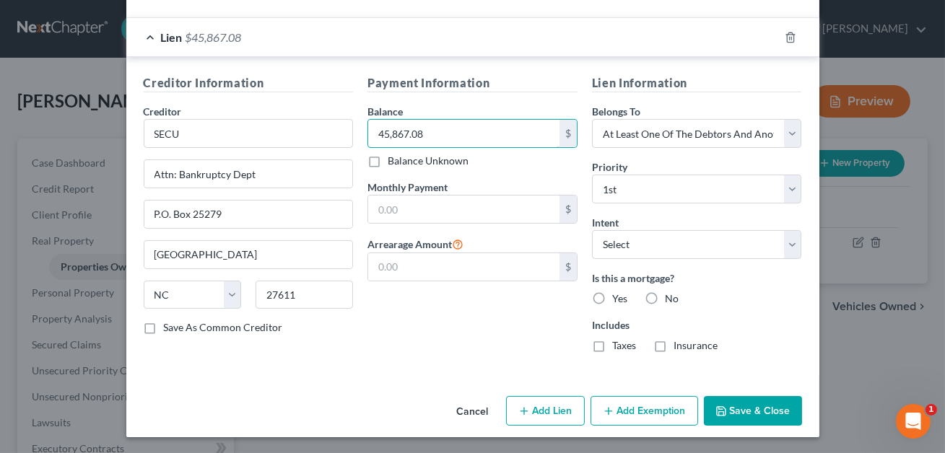
type input "45,867.08"
click at [612, 297] on label "Yes" at bounding box center [619, 299] width 15 height 14
click at [618, 297] on input "Yes" at bounding box center [622, 296] width 9 height 9
radio input "true"
click at [612, 347] on label "Taxes" at bounding box center [624, 346] width 24 height 14
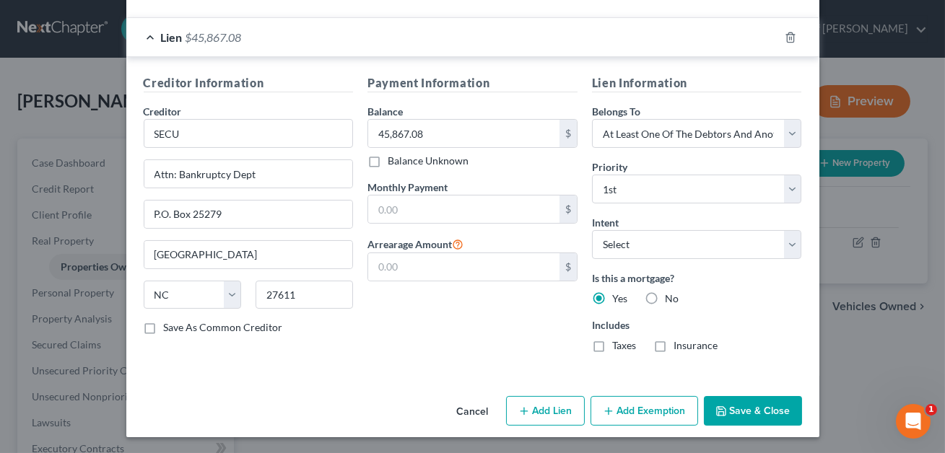
click at [618, 347] on input "Taxes" at bounding box center [622, 343] width 9 height 9
checkbox input "true"
click at [673, 345] on label "Insurance" at bounding box center [695, 346] width 44 height 14
click at [679, 345] on input "Insurance" at bounding box center [683, 343] width 9 height 9
checkbox input "true"
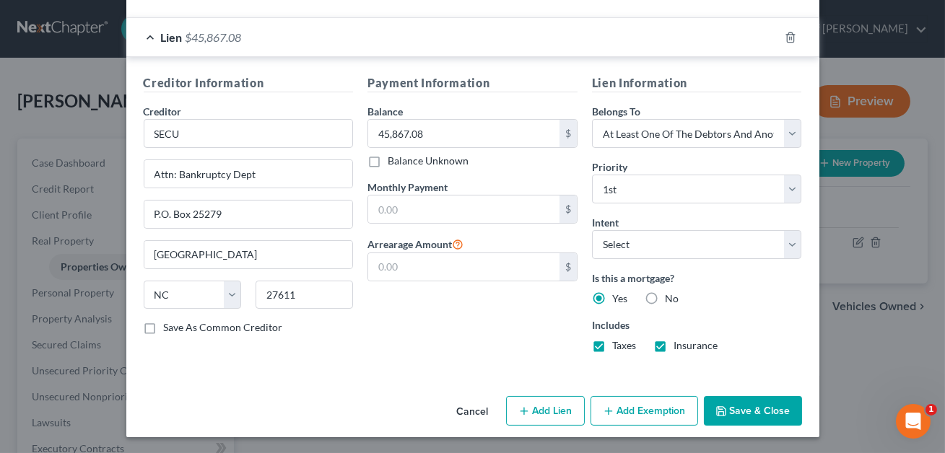
click at [743, 409] on button "Save & Close" at bounding box center [753, 411] width 98 height 30
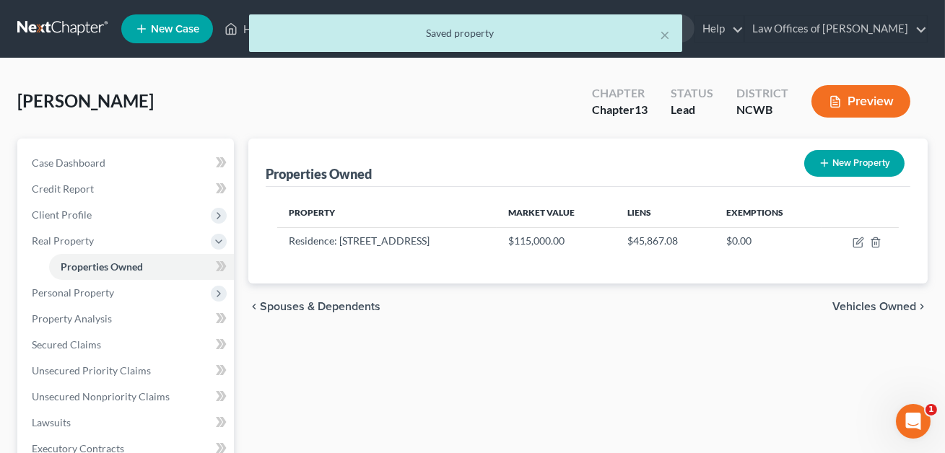
scroll to position [72, 0]
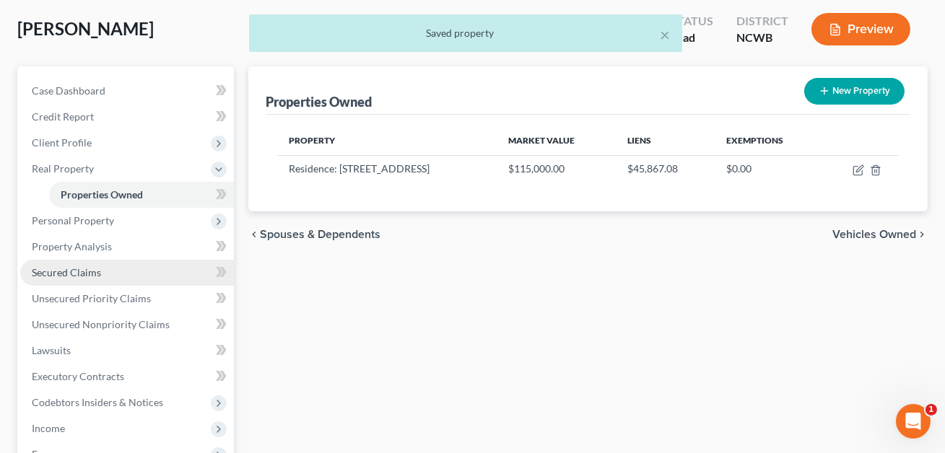
click at [69, 271] on span "Secured Claims" at bounding box center [66, 272] width 69 height 12
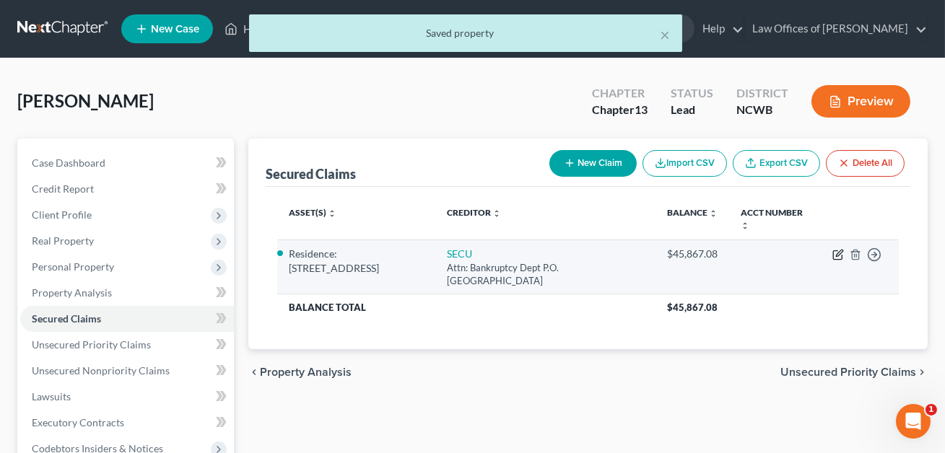
click at [837, 255] on icon "button" at bounding box center [839, 253] width 6 height 6
select select "28"
select select "3"
select select "0"
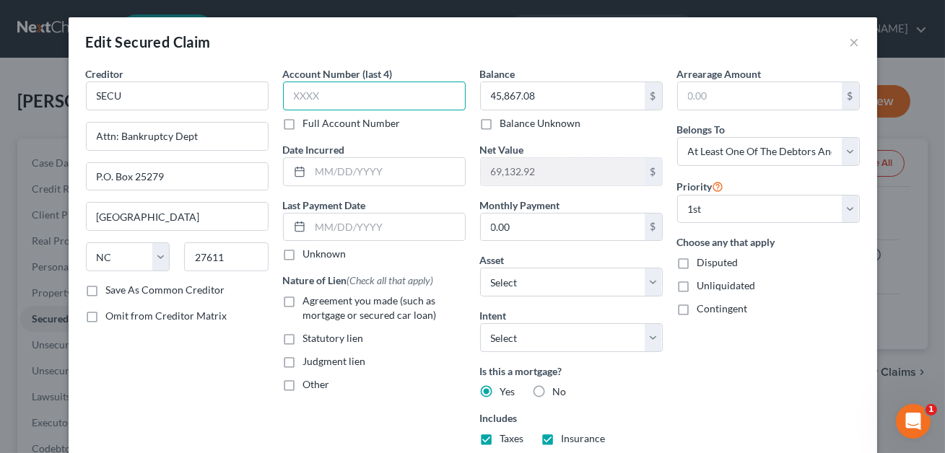
click at [307, 100] on input "text" at bounding box center [374, 96] width 183 height 29
type input "8692"
click at [321, 176] on input "text" at bounding box center [387, 171] width 154 height 27
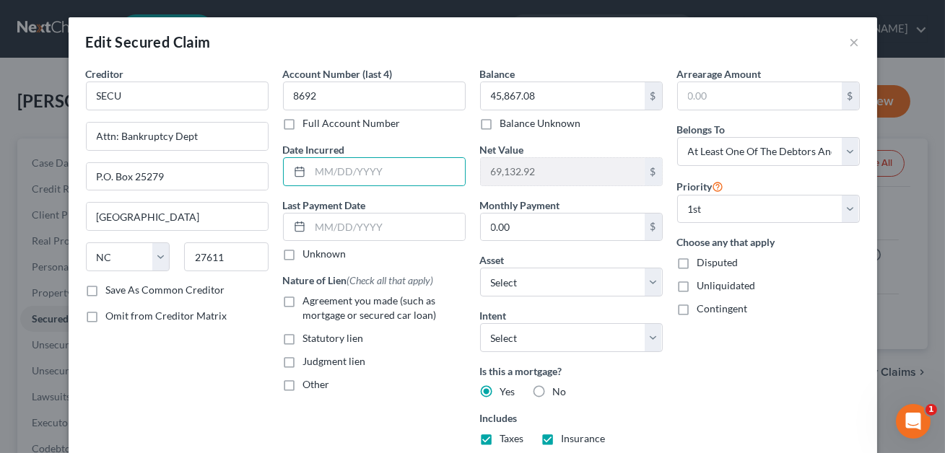
click at [303, 304] on label "Agreement you made (such as mortgage or secured car loan)" at bounding box center [384, 308] width 162 height 29
click at [309, 303] on input "Agreement you made (such as mortgage or secured car loan)" at bounding box center [313, 298] width 9 height 9
checkbox input "true"
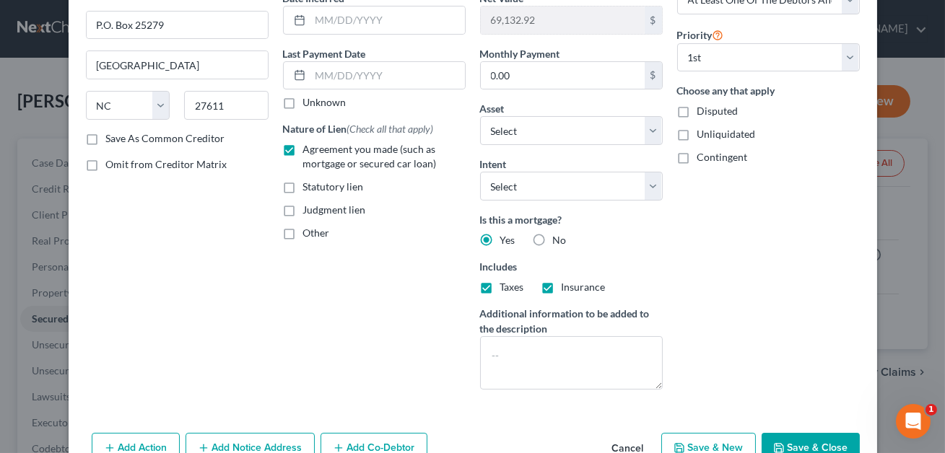
scroll to position [201, 0]
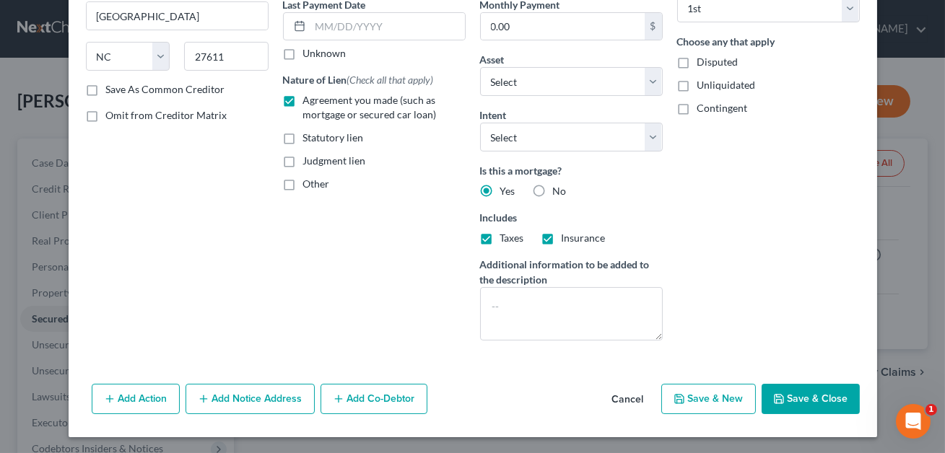
click at [811, 394] on button "Save & Close" at bounding box center [810, 399] width 98 height 30
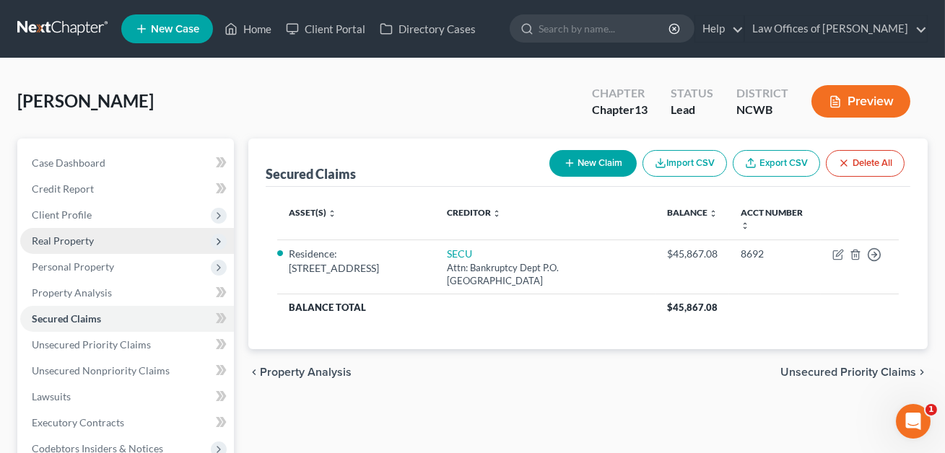
click at [75, 245] on span "Real Property" at bounding box center [63, 241] width 62 height 12
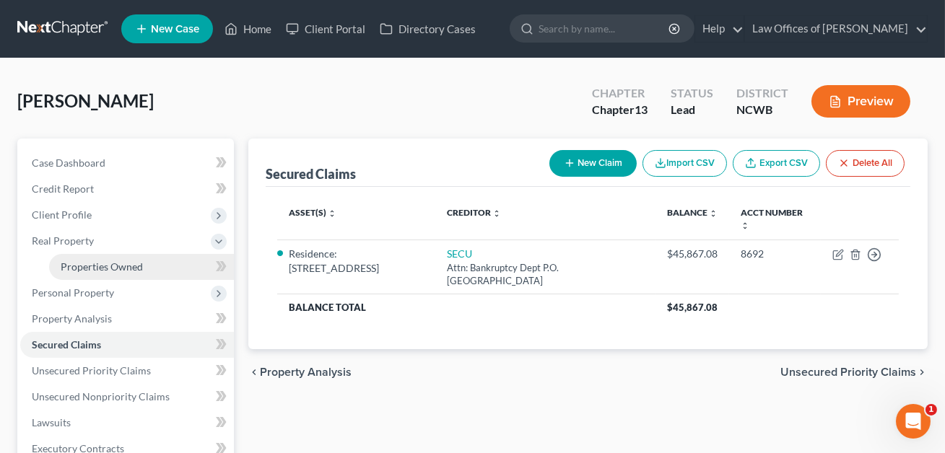
click at [82, 267] on span "Properties Owned" at bounding box center [102, 267] width 82 height 12
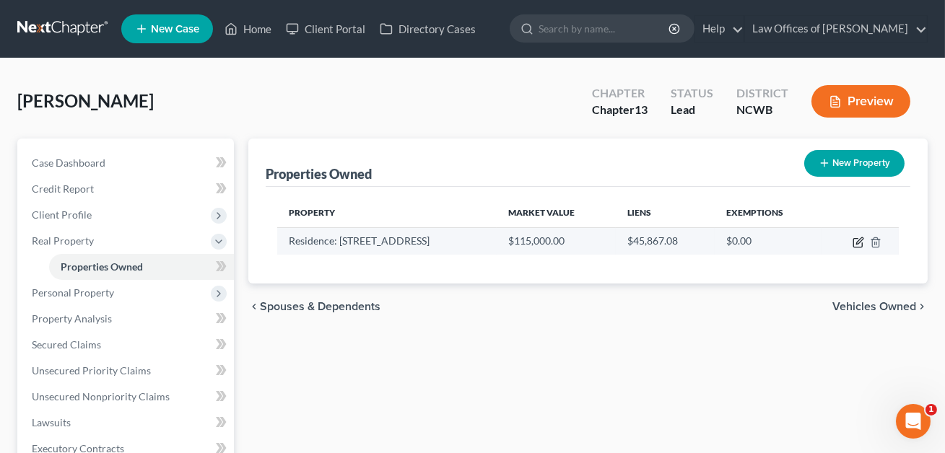
click at [855, 245] on icon "button" at bounding box center [858, 243] width 12 height 12
select select "28"
select select "1"
select select "3"
select select "1"
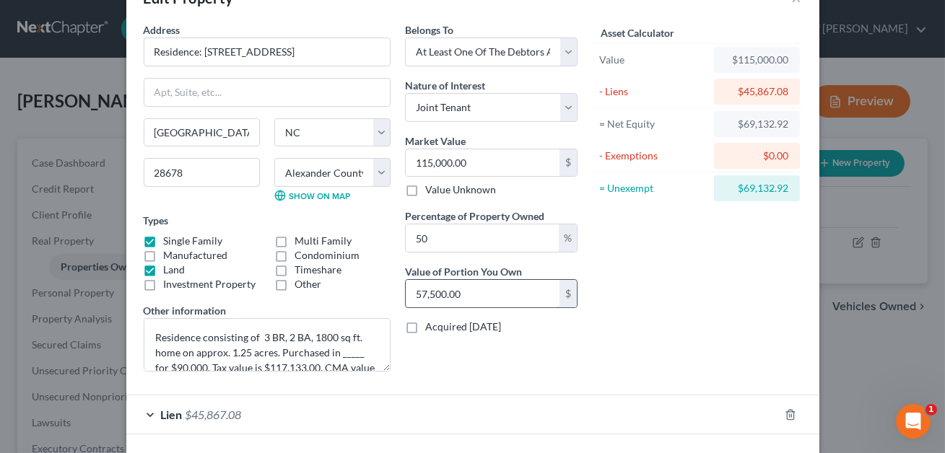
scroll to position [103, 0]
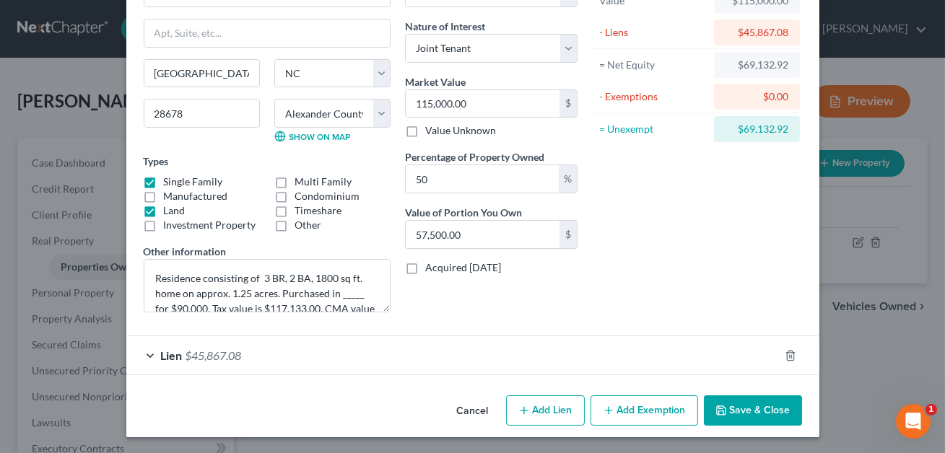
click at [621, 408] on button "Add Exemption" at bounding box center [644, 411] width 108 height 30
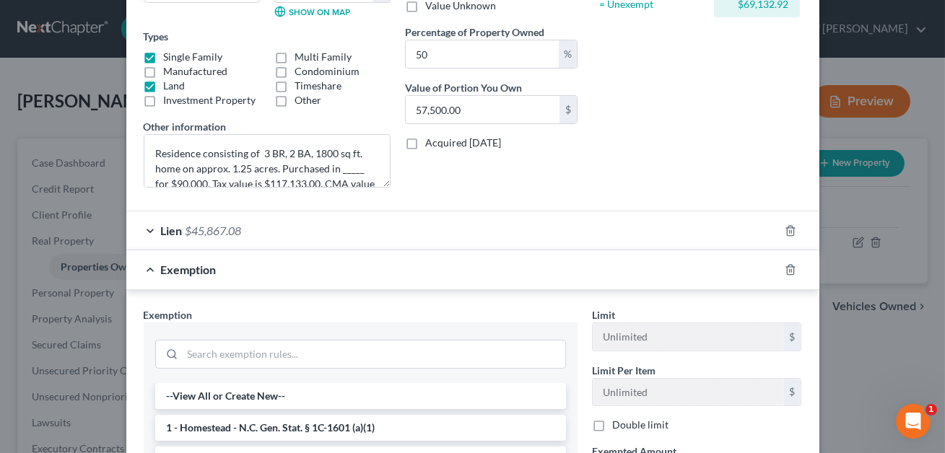
scroll to position [305, 0]
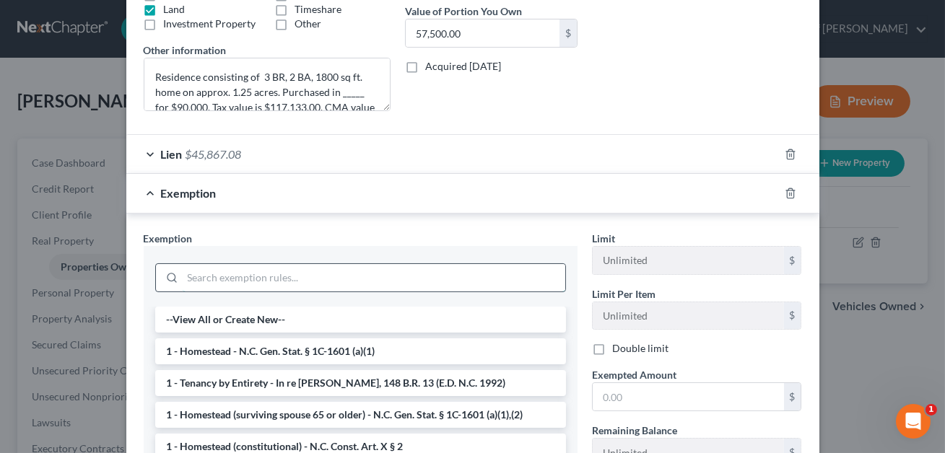
click at [315, 283] on input "search" at bounding box center [374, 277] width 383 height 27
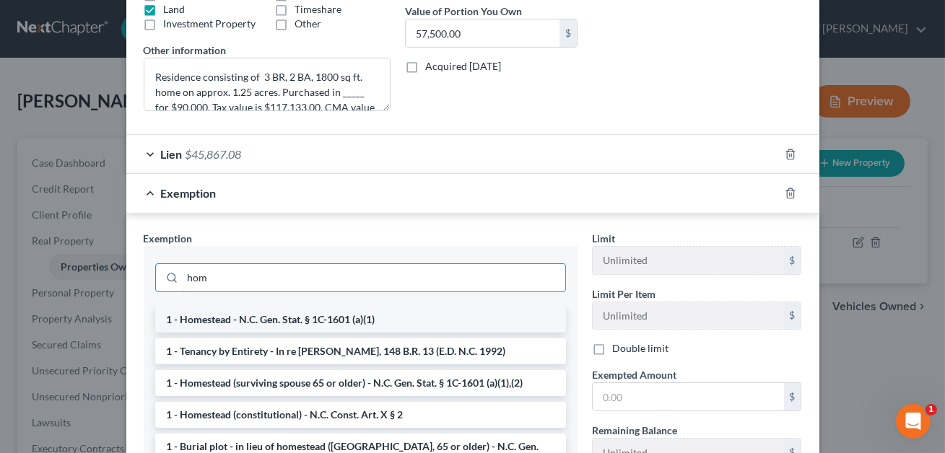
type input "hom"
click at [310, 319] on li "1 - Homestead - N.C. Gen. Stat. § 1C-1601 (a)(1)" at bounding box center [360, 320] width 411 height 26
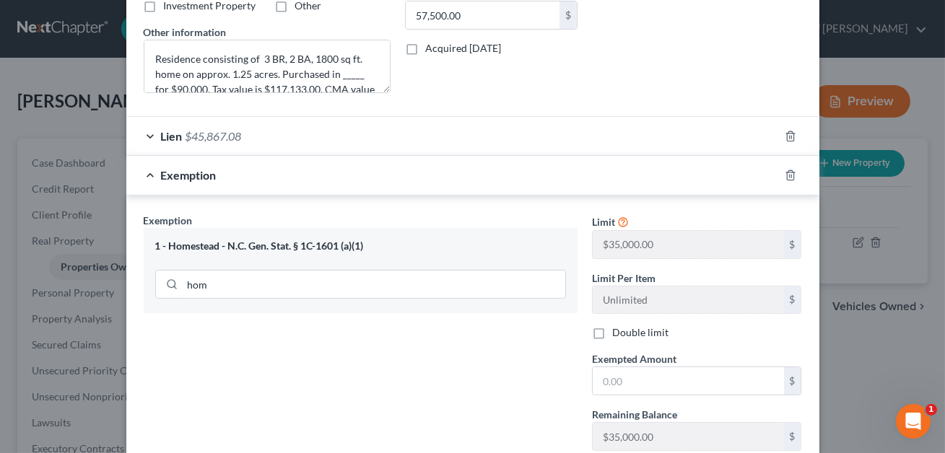
scroll to position [363, 0]
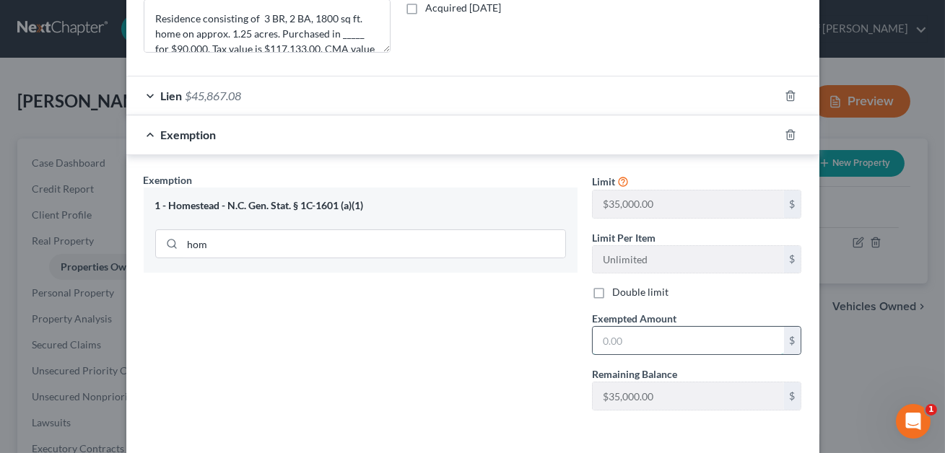
click at [615, 339] on input "text" at bounding box center [688, 340] width 191 height 27
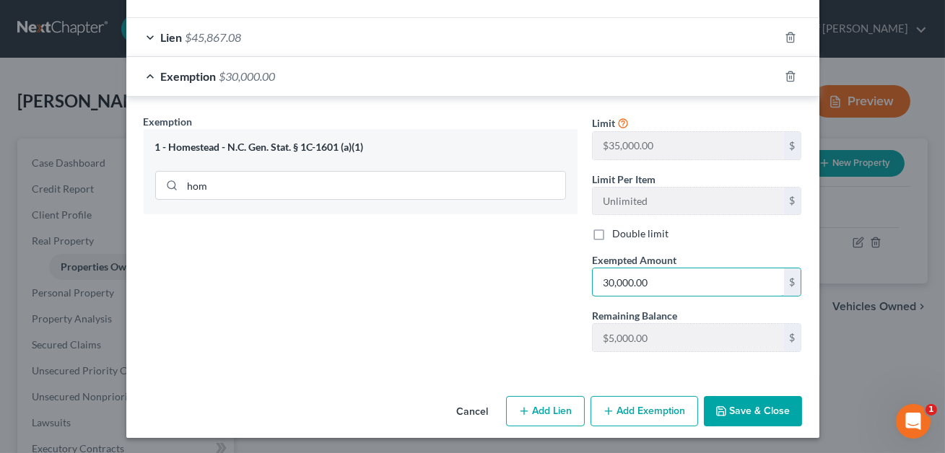
type input "30,000.00"
click at [744, 411] on button "Save & Close" at bounding box center [753, 411] width 98 height 30
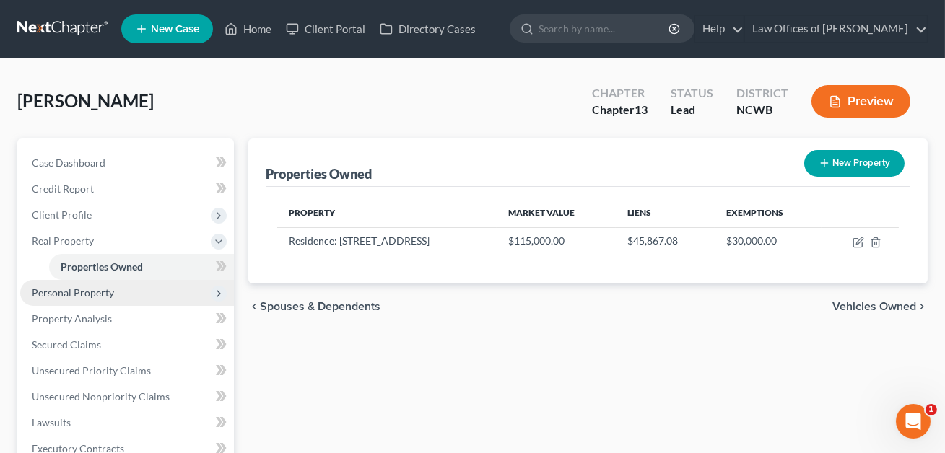
click at [93, 293] on span "Personal Property" at bounding box center [73, 293] width 82 height 12
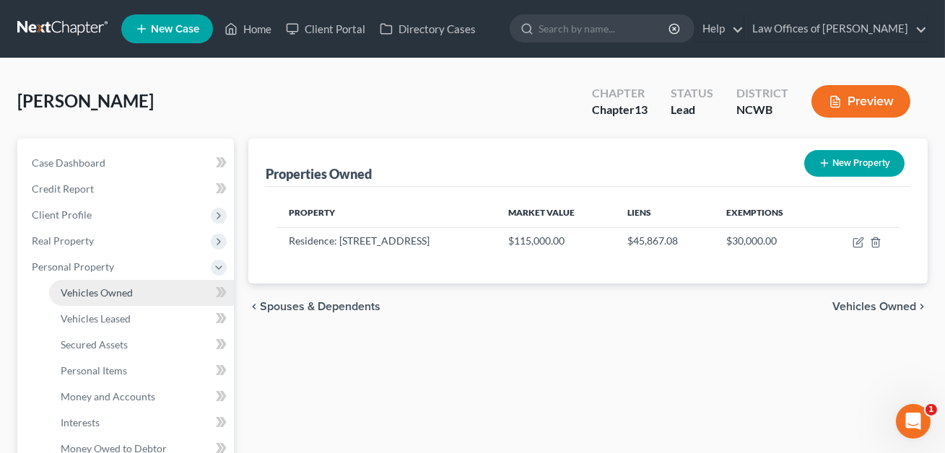
click at [93, 289] on span "Vehicles Owned" at bounding box center [97, 293] width 72 height 12
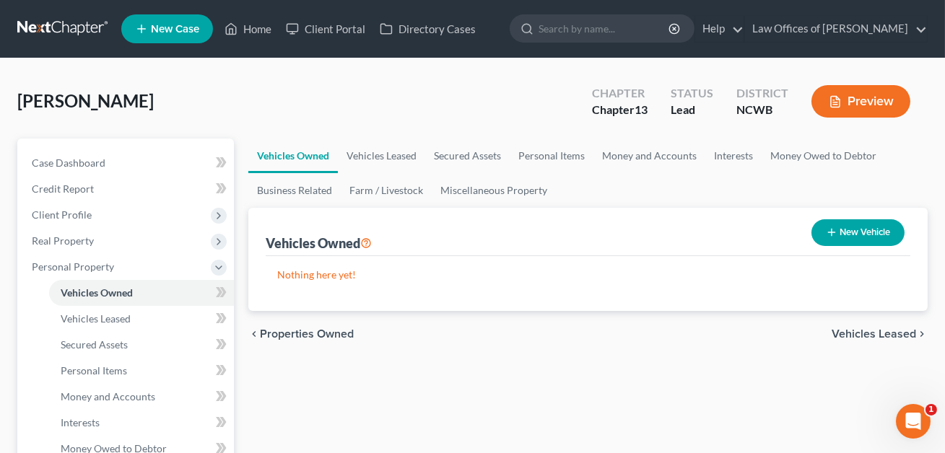
click at [860, 235] on button "New Vehicle" at bounding box center [857, 232] width 93 height 27
select select "0"
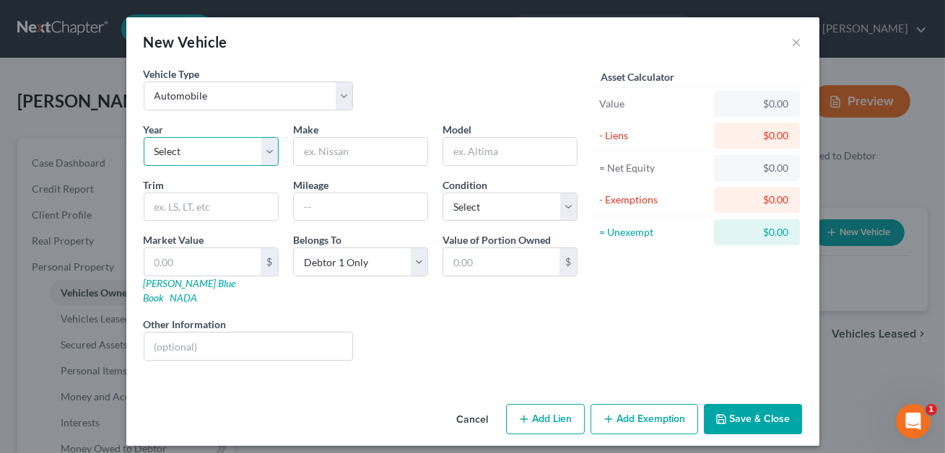
click at [208, 152] on select "Select 2026 2025 2024 2023 2022 2021 2020 2019 2018 2017 2016 2015 2014 2013 20…" at bounding box center [211, 151] width 135 height 29
select select "11"
click at [328, 138] on input "text" at bounding box center [361, 151] width 134 height 27
click at [324, 146] on input "text" at bounding box center [361, 151] width 134 height 27
type input "Chevrolet"
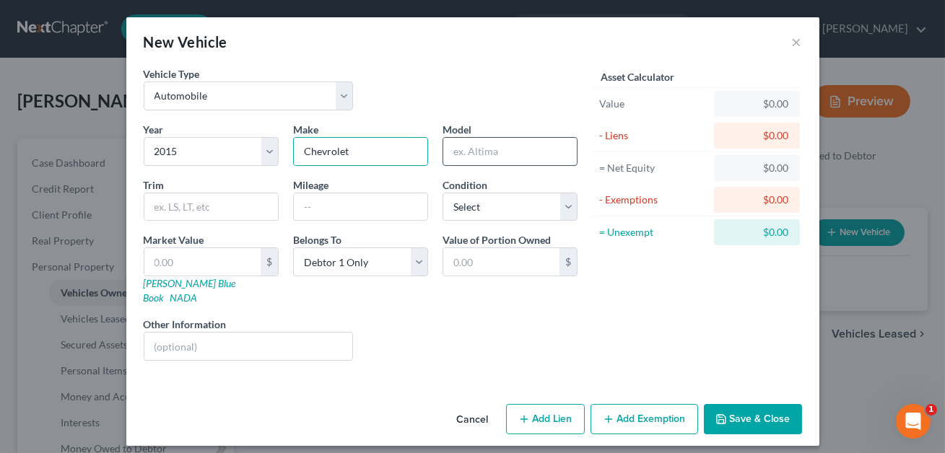
click at [455, 156] on input "text" at bounding box center [510, 151] width 134 height 27
type input "Equinix"
click at [365, 203] on input "text" at bounding box center [361, 206] width 134 height 27
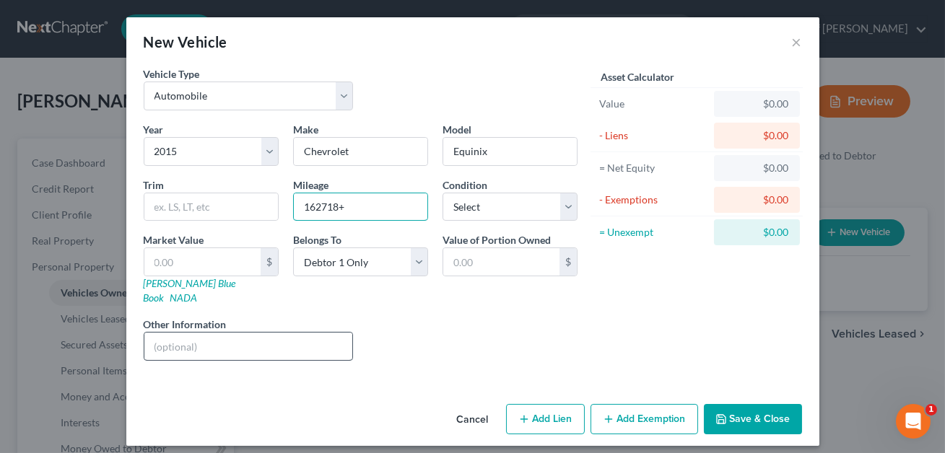
type input "162718+"
click at [175, 333] on input "text" at bounding box center [248, 346] width 209 height 27
click at [287, 333] on input "4 cyl, 4 dr, FWD vehicle. VIN#" at bounding box center [248, 346] width 209 height 27
drag, startPoint x: 235, startPoint y: 335, endPoint x: 281, endPoint y: 333, distance: 46.9
click at [281, 333] on input "4 cyl, 4 dr, FWD vehicle. VIN#[US_VEHICLE_IDENTIFICATION_NUMBER]. [PERSON_NAME]…" at bounding box center [248, 346] width 209 height 27
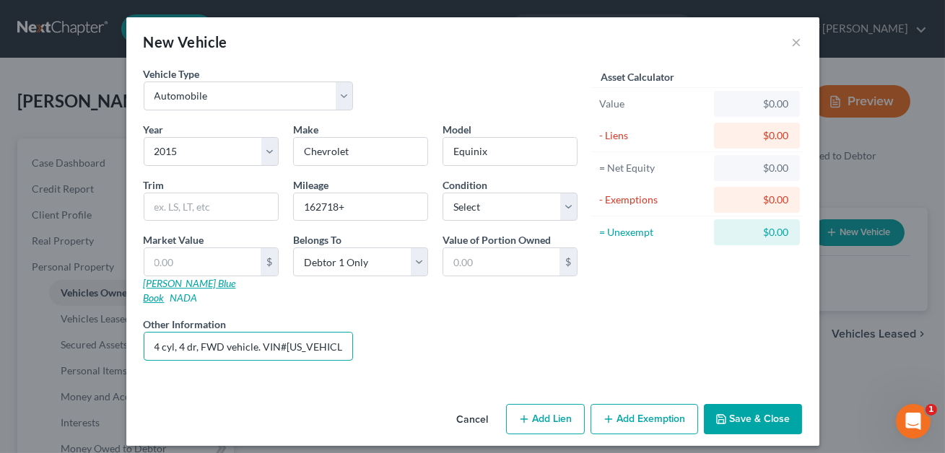
type input "4 cyl, 4 dr, FWD vehicle. VIN#[US_VEHICLE_IDENTIFICATION_NUMBER]. [PERSON_NAME]…"
click at [174, 282] on link "[PERSON_NAME] Blue Book" at bounding box center [190, 290] width 92 height 27
click at [198, 292] on link "NADA" at bounding box center [183, 298] width 27 height 12
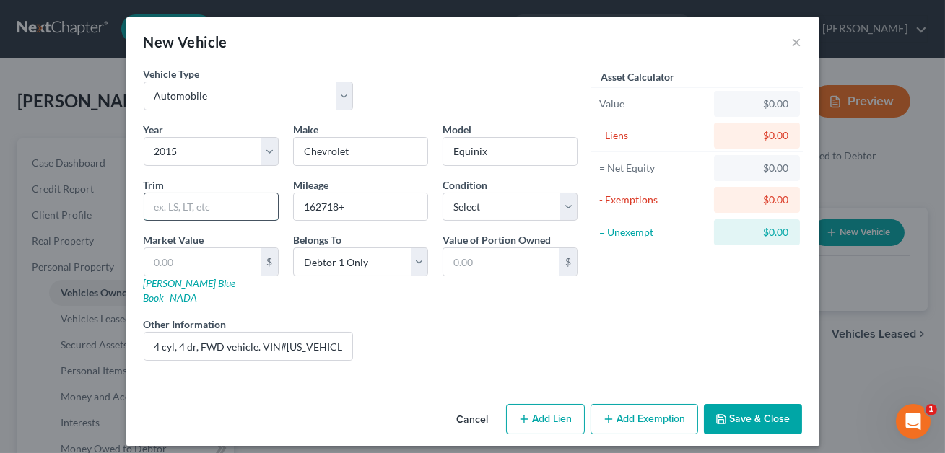
click at [152, 209] on input "text" at bounding box center [211, 206] width 134 height 27
type input "LS"
click at [319, 206] on input "162718+" at bounding box center [361, 206] width 134 height 27
type input "162,718+"
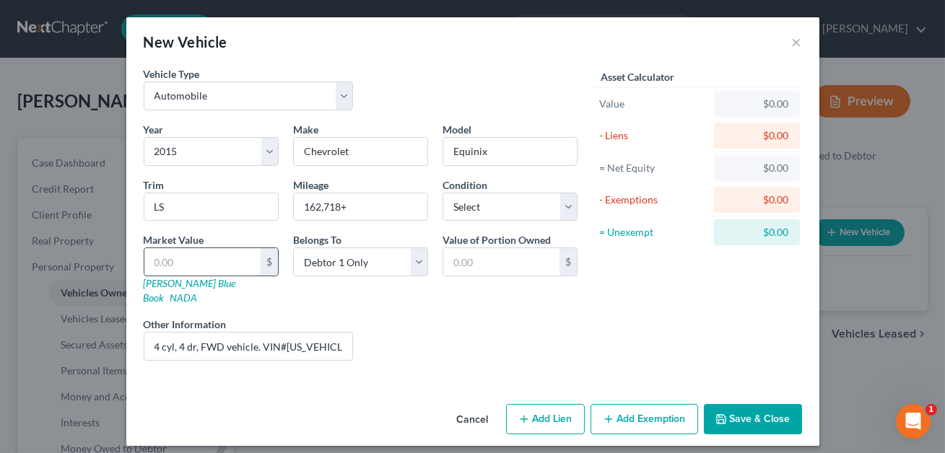
click at [202, 256] on input "text" at bounding box center [202, 261] width 116 height 27
type input "54"
type input "54.00"
type input "5,480"
type input "5,480.00"
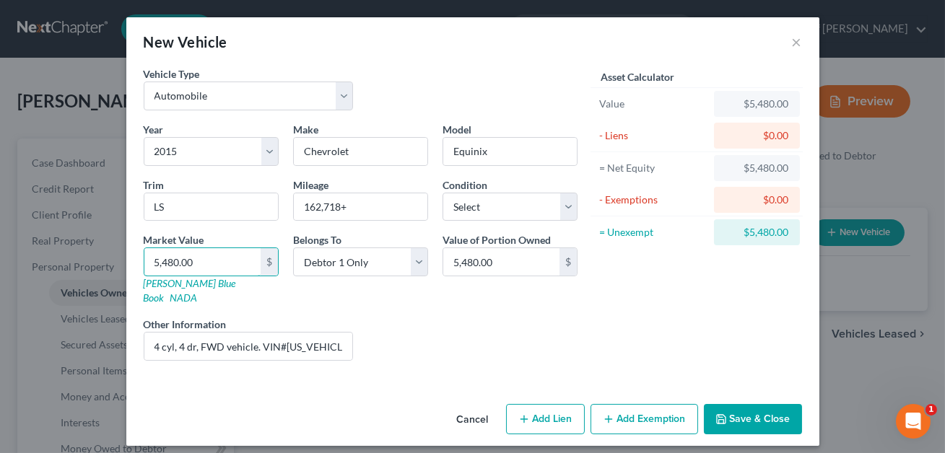
type input "5,480.00"
click at [551, 404] on button "Add Lien" at bounding box center [545, 419] width 79 height 30
select select "0"
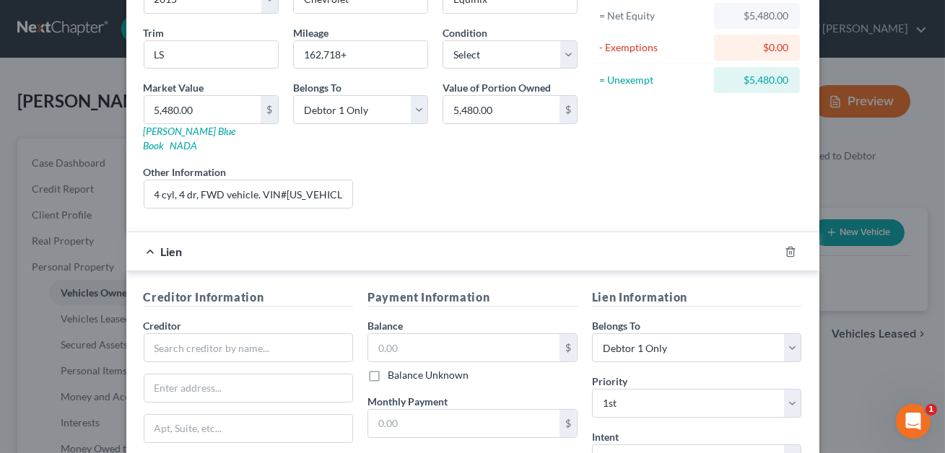
scroll to position [157, 0]
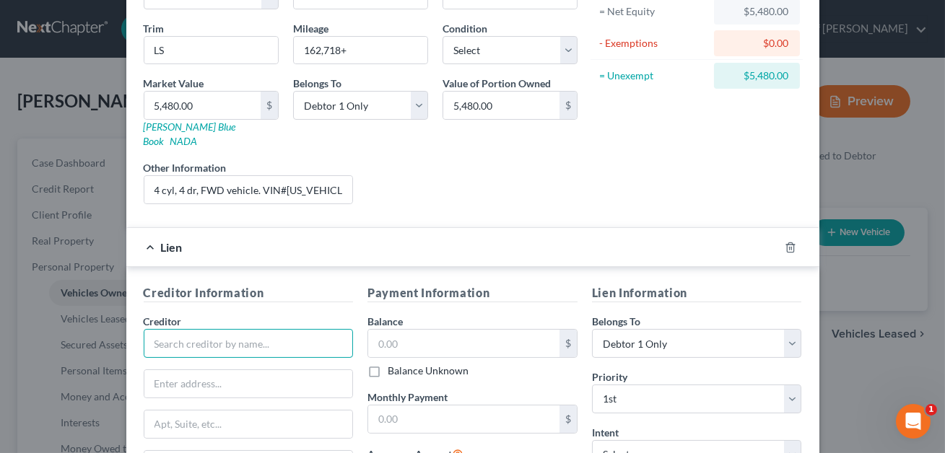
click at [226, 331] on input "text" at bounding box center [249, 343] width 210 height 29
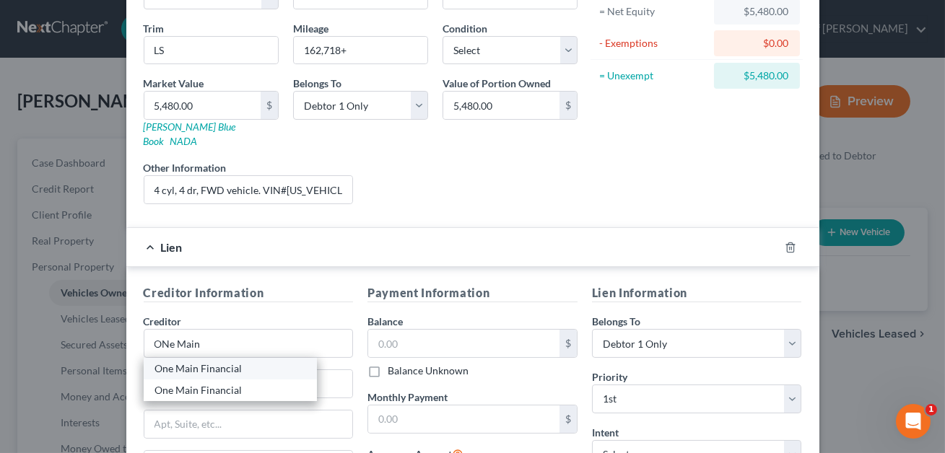
click at [201, 362] on div "One Main Financial" at bounding box center [230, 369] width 150 height 14
type input "One Main Financial"
type input "[STREET_ADDRESS]"
type input "[PERSON_NAME]"
select select "28"
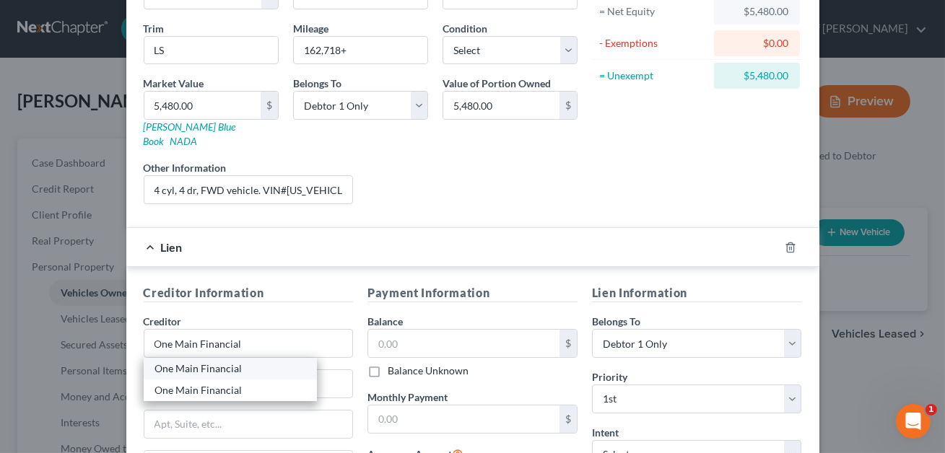
type input "28613"
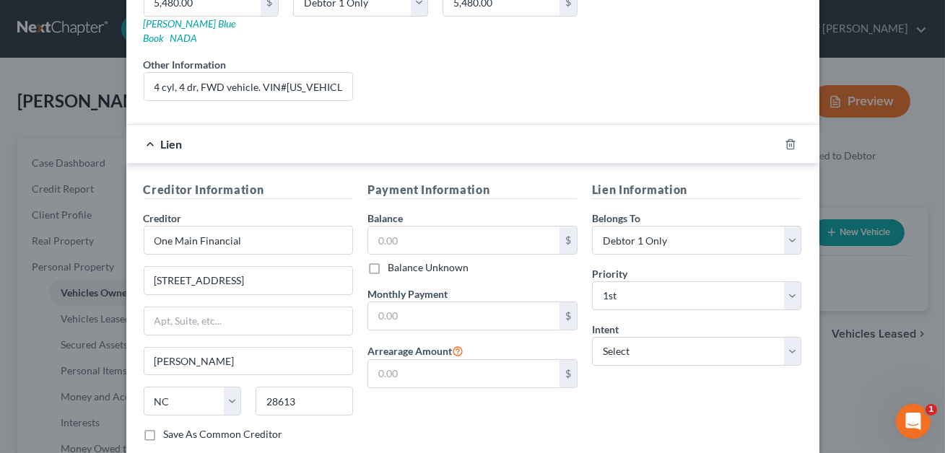
scroll to position [334, 0]
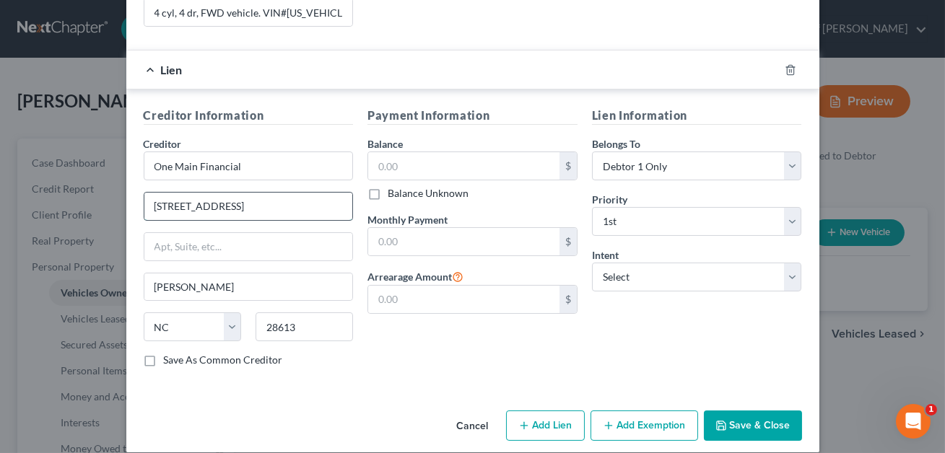
drag, startPoint x: 236, startPoint y: 195, endPoint x: 154, endPoint y: 193, distance: 82.3
click at [154, 193] on input "[STREET_ADDRESS]" at bounding box center [248, 206] width 209 height 27
type input "[GEOGRAPHIC_DATA]"
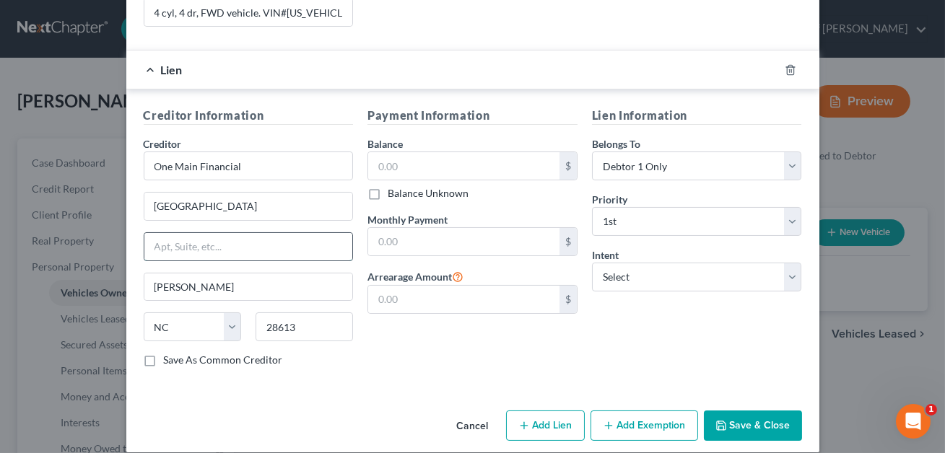
click at [173, 233] on input "text" at bounding box center [248, 246] width 209 height 27
type input "[STREET_ADDRESS][PERSON_NAME]"
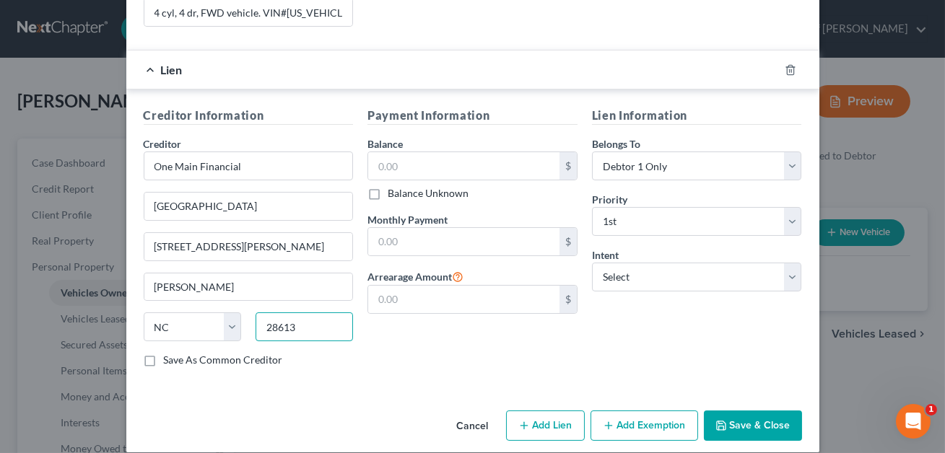
drag, startPoint x: 310, startPoint y: 313, endPoint x: 263, endPoint y: 315, distance: 47.7
click at [263, 315] on input "28613" at bounding box center [304, 327] width 97 height 29
type input "28625"
click at [247, 281] on input "[PERSON_NAME]" at bounding box center [248, 287] width 209 height 27
type input "[GEOGRAPHIC_DATA]"
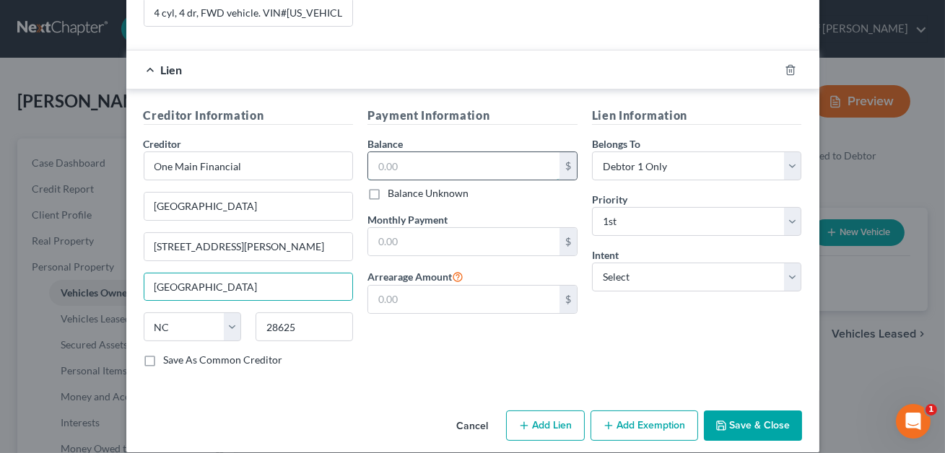
click at [416, 152] on input "text" at bounding box center [463, 165] width 191 height 27
type input "9,688.57"
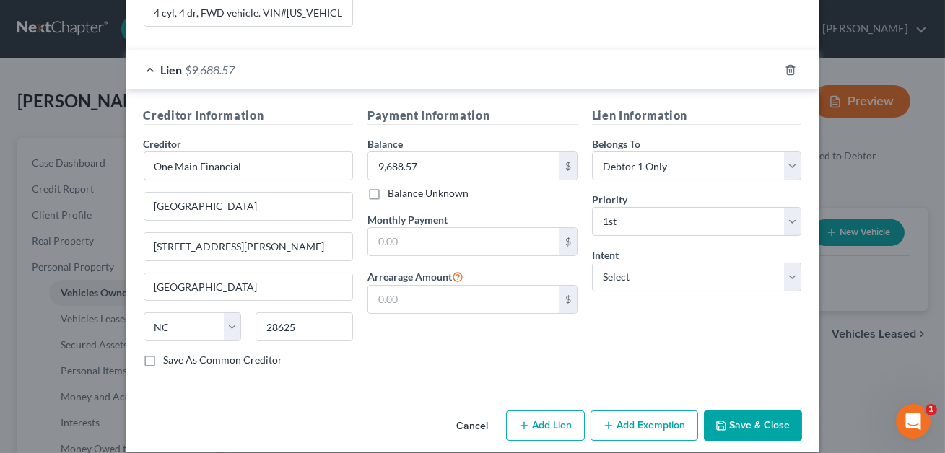
click at [745, 411] on button "Save & Close" at bounding box center [753, 426] width 98 height 30
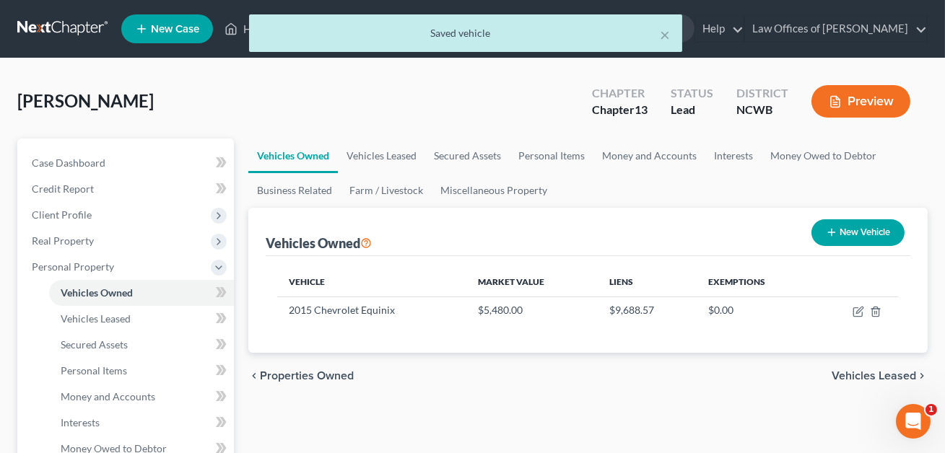
click at [864, 226] on button "New Vehicle" at bounding box center [857, 232] width 93 height 27
select select "0"
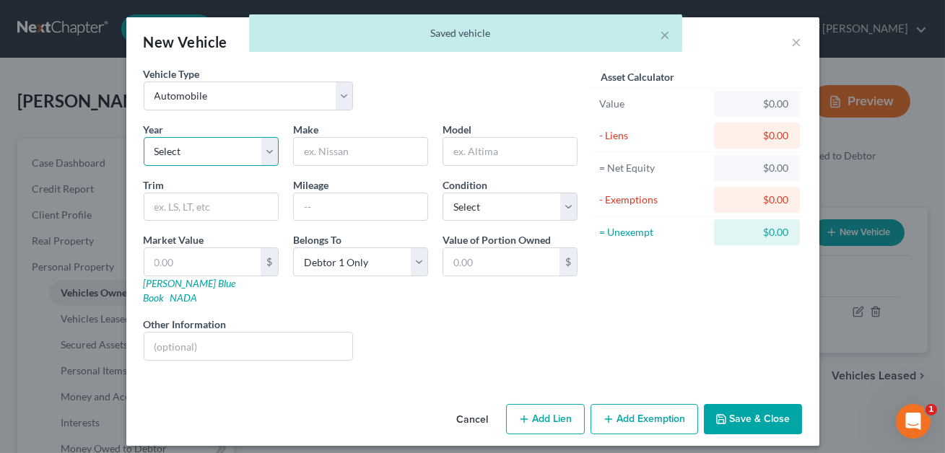
click at [211, 153] on select "Select 2026 2025 2024 2023 2022 2021 2020 2019 2018 2017 2016 2015 2014 2013 20…" at bounding box center [211, 151] width 135 height 29
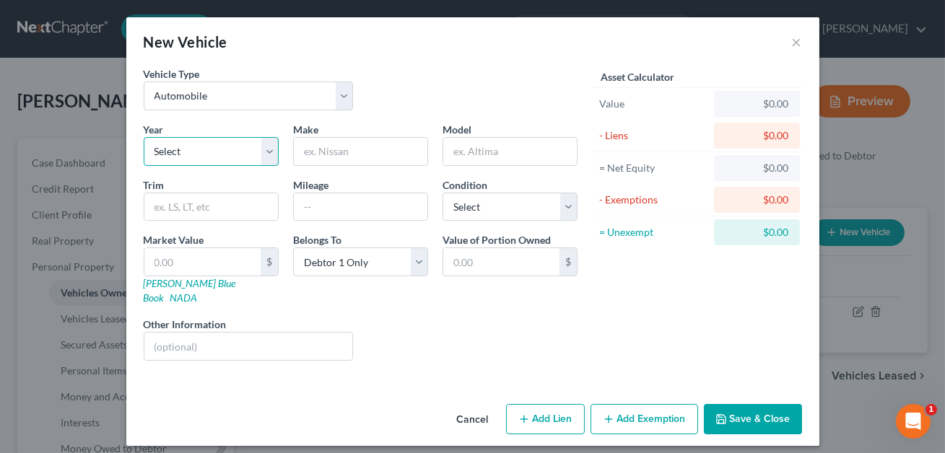
select select "19"
click at [324, 160] on input "text" at bounding box center [361, 151] width 134 height 27
type input "Ford"
click at [462, 152] on input "text" at bounding box center [510, 151] width 134 height 27
click at [460, 152] on input "F50" at bounding box center [510, 151] width 134 height 27
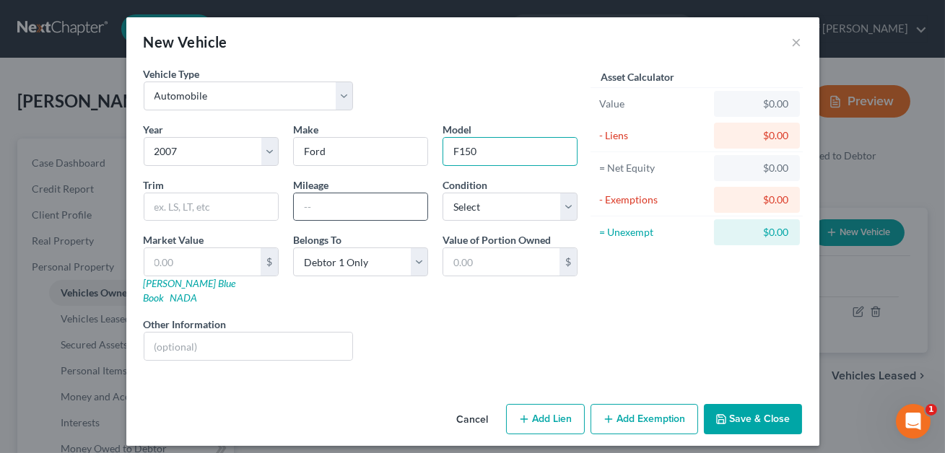
type input "F150"
click at [337, 193] on div at bounding box center [360, 207] width 135 height 29
click at [326, 202] on input "text" at bounding box center [361, 206] width 134 height 27
type input "257,247+"
click at [460, 202] on select "Select Excellent Very Good Good Fair Poor" at bounding box center [509, 207] width 135 height 29
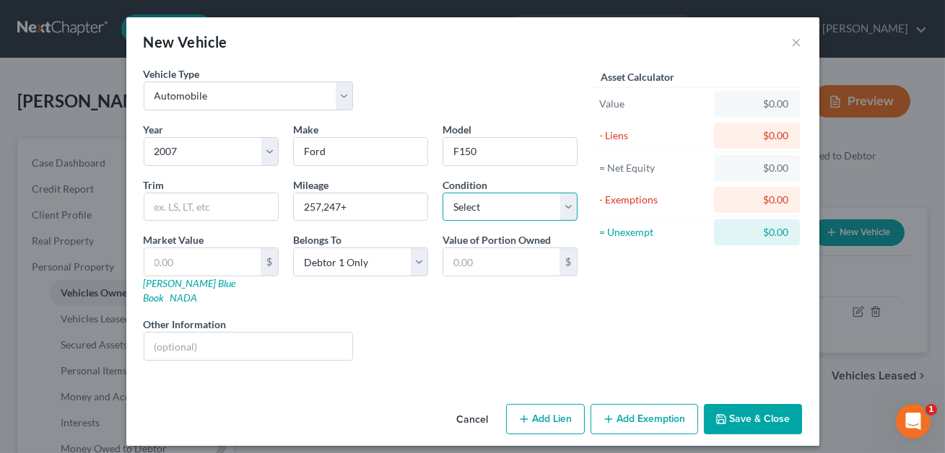
select select "2"
click at [198, 333] on input "text" at bounding box center [248, 346] width 209 height 27
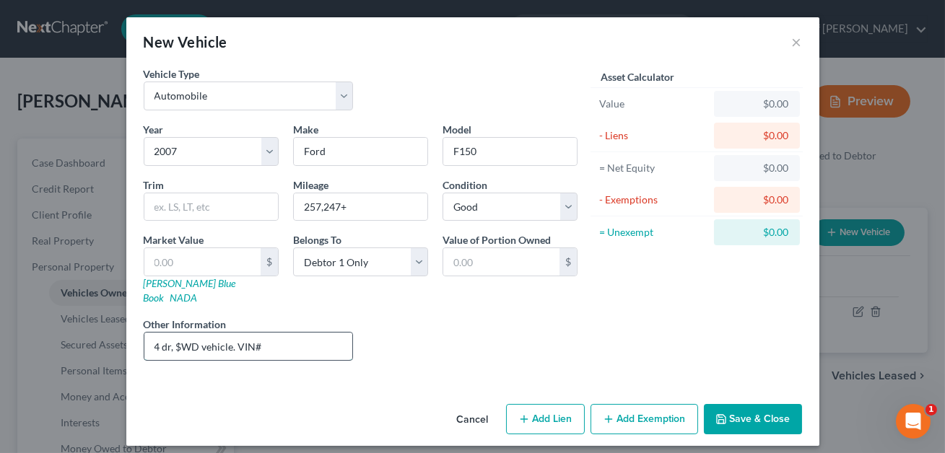
click at [181, 334] on input "4 dr, $WD vehicle. VIN#" at bounding box center [248, 346] width 209 height 27
click at [271, 333] on input "4 dr, 4WD vehicle. VIN#" at bounding box center [248, 346] width 209 height 27
click at [285, 333] on input "4 dr, 4WD vehicle. VIN#[US_VEHICLE_IDENTIFICATION_NUMBER]. [PERSON_NAME] value …" at bounding box center [248, 346] width 209 height 27
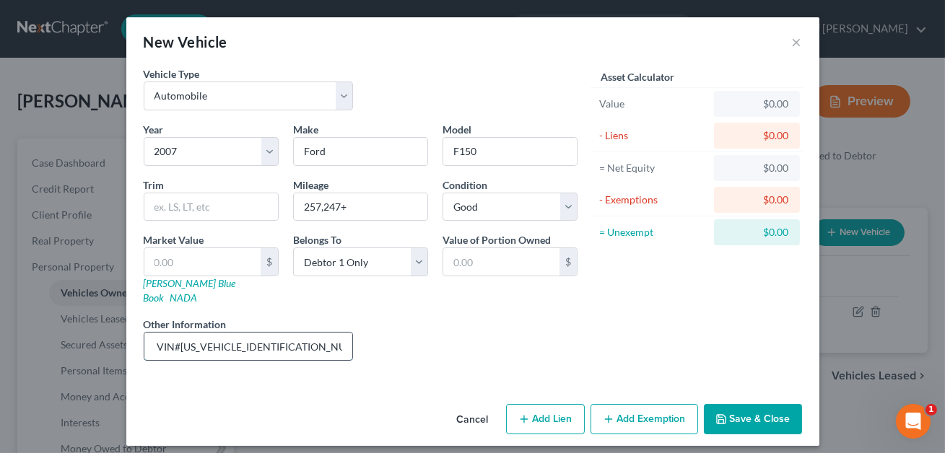
drag, startPoint x: 282, startPoint y: 329, endPoint x: 179, endPoint y: 332, distance: 103.3
click at [179, 333] on input "4 dr, 4WD vehicle. VIN#[US_VEHICLE_IDENTIFICATION_NUMBER]. [PERSON_NAME] value …" at bounding box center [248, 346] width 209 height 27
type input "4 dr, 4WD vehicle. VIN#[US_VEHICLE_IDENTIFICATION_NUMBER]. [PERSON_NAME] value …"
click at [177, 284] on link "[PERSON_NAME] Blue Book" at bounding box center [190, 290] width 92 height 27
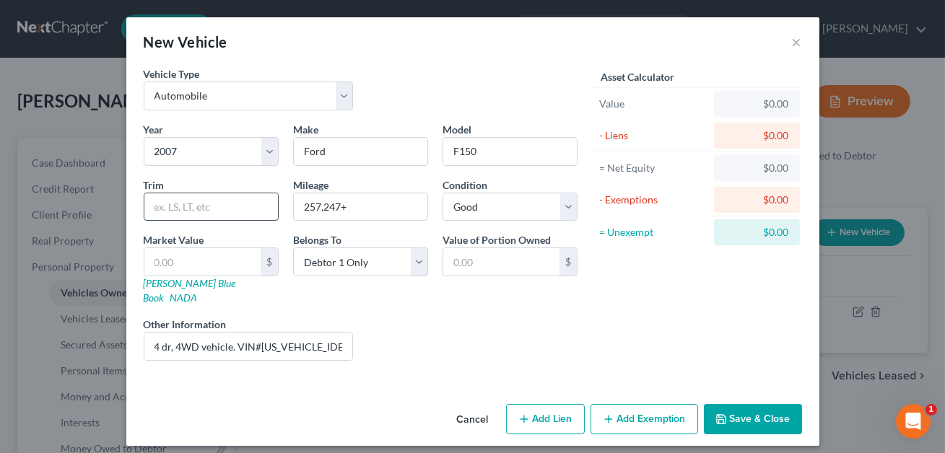
click at [172, 212] on input "text" at bounding box center [211, 206] width 134 height 27
type input "FX4"
click at [198, 292] on link "NADA" at bounding box center [183, 298] width 27 height 12
click at [170, 268] on input "text" at bounding box center [202, 261] width 116 height 27
type input "5"
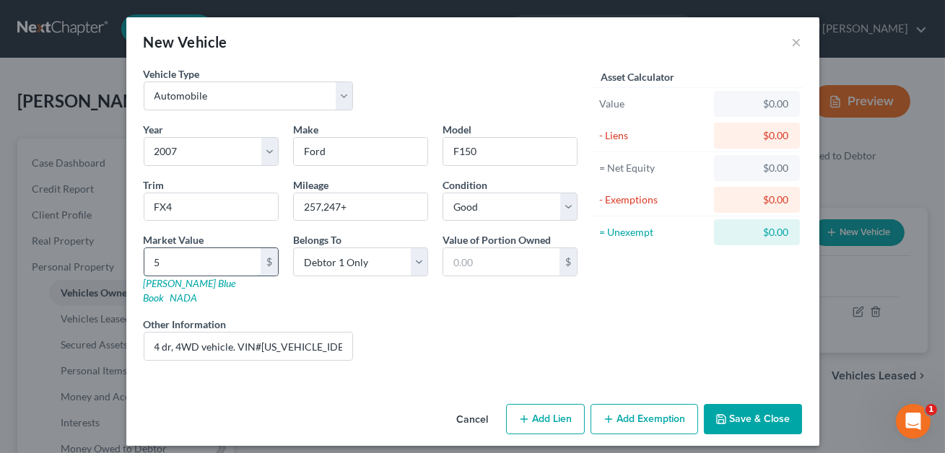
type input "5.00"
type input "52"
type input "52.00"
type input "521"
type input "521.00"
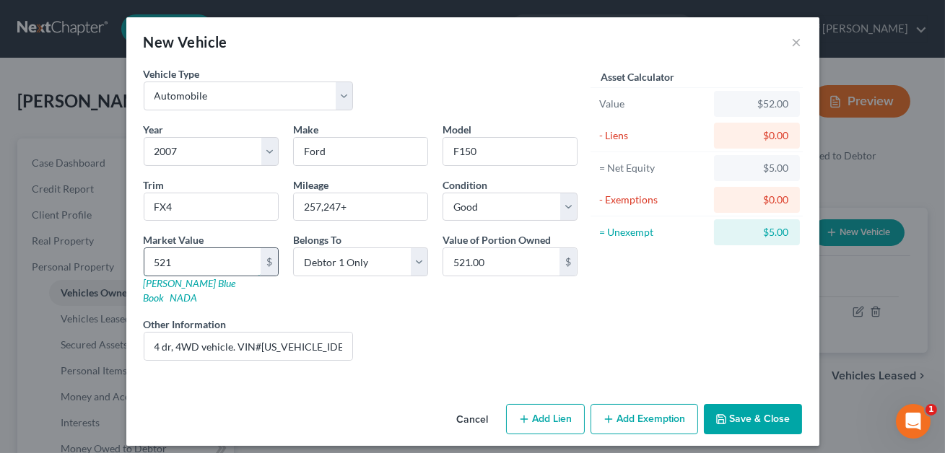
type input "5215"
type input "5,215.00"
click at [551, 414] on button "Add Lien" at bounding box center [545, 419] width 79 height 30
select select "0"
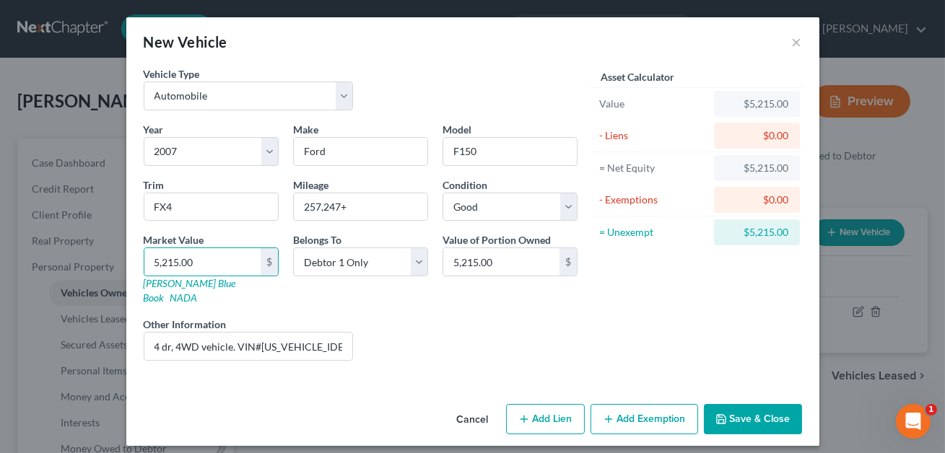
select select "0"
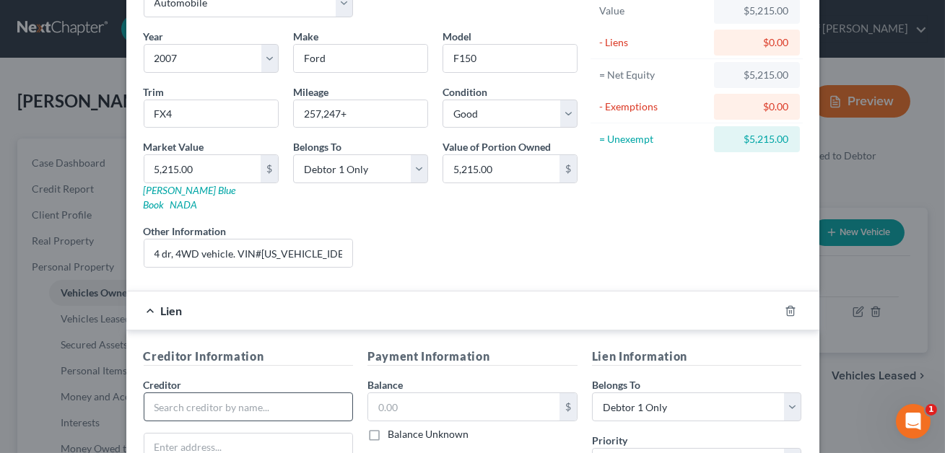
scroll to position [110, 0]
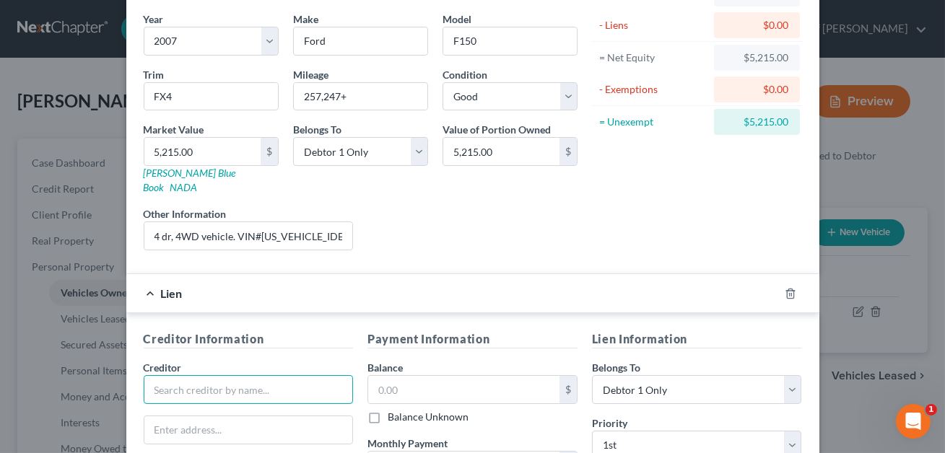
click at [193, 375] on input "text" at bounding box center [249, 389] width 210 height 29
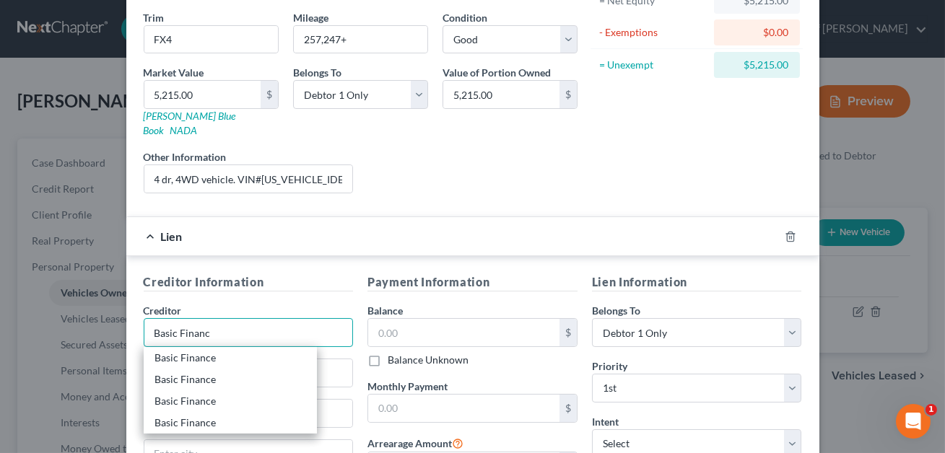
scroll to position [168, 0]
click at [196, 350] on div "Basic Finance" at bounding box center [230, 357] width 150 height 14
type input "Basic Finance"
type input "[STREET_ADDRESS]"
type input "[GEOGRAPHIC_DATA]"
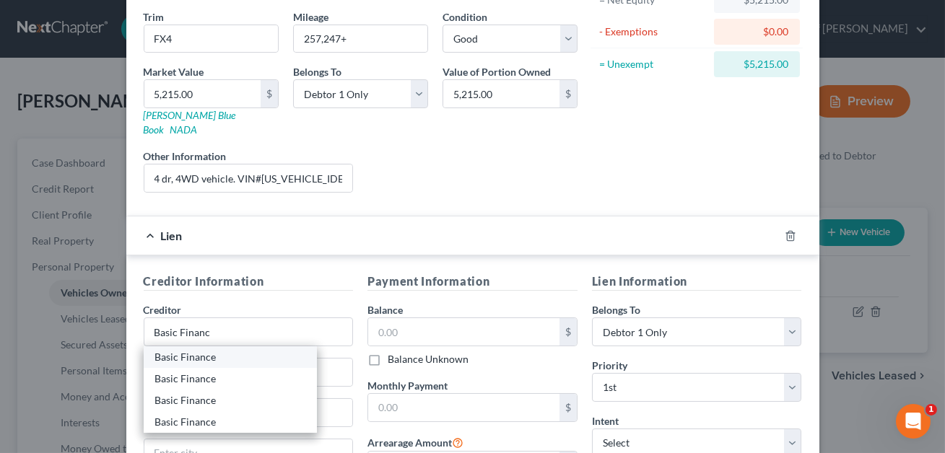
select select "28"
type input "28677"
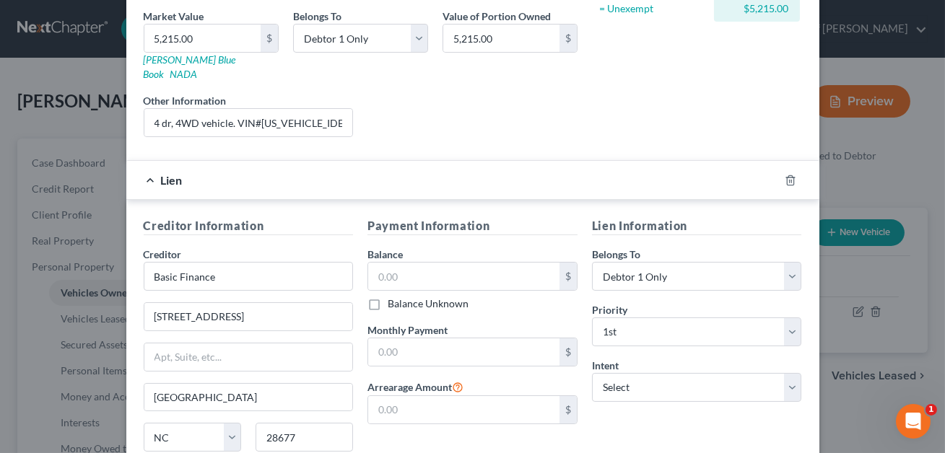
scroll to position [320, 0]
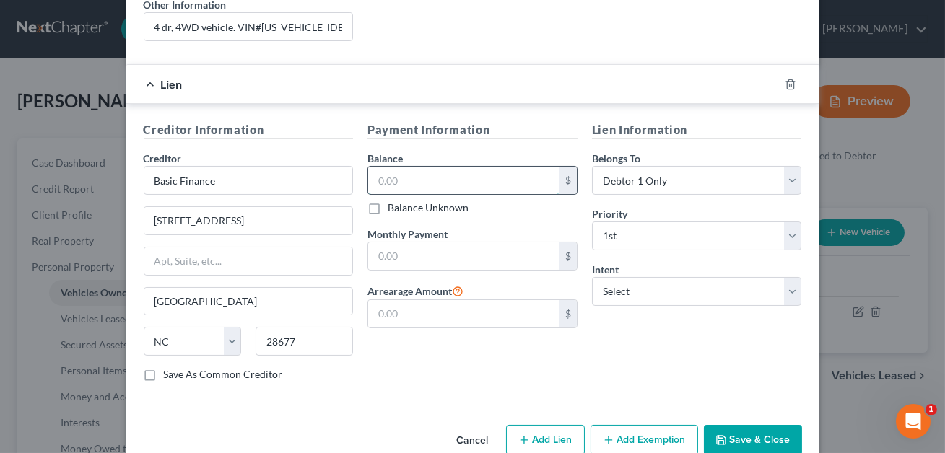
click at [407, 167] on input "text" at bounding box center [463, 180] width 191 height 27
type input "6,782.38"
click at [743, 425] on button "Save & Close" at bounding box center [753, 440] width 98 height 30
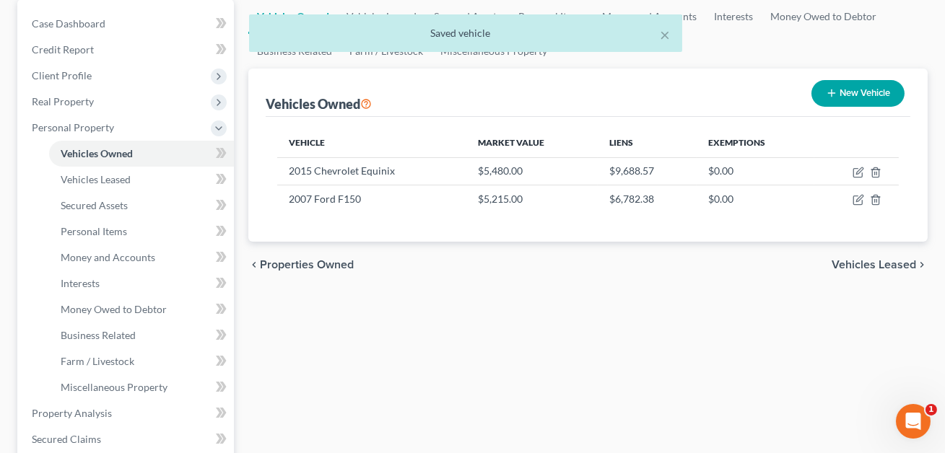
scroll to position [183, 0]
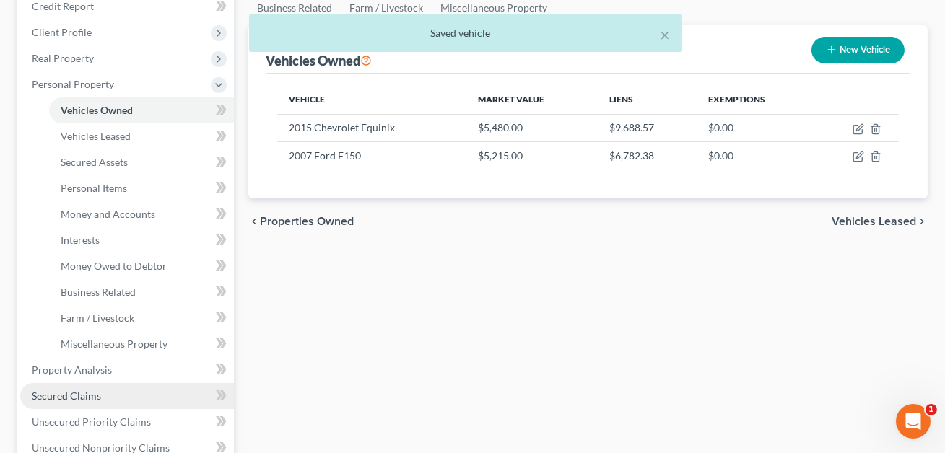
click at [58, 400] on span "Secured Claims" at bounding box center [66, 396] width 69 height 12
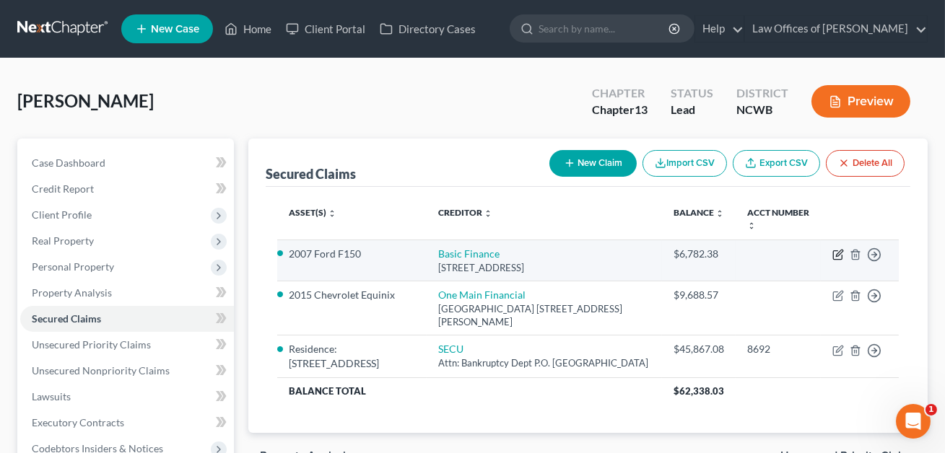
click at [842, 252] on icon "button" at bounding box center [838, 255] width 12 height 12
select select "28"
select select "0"
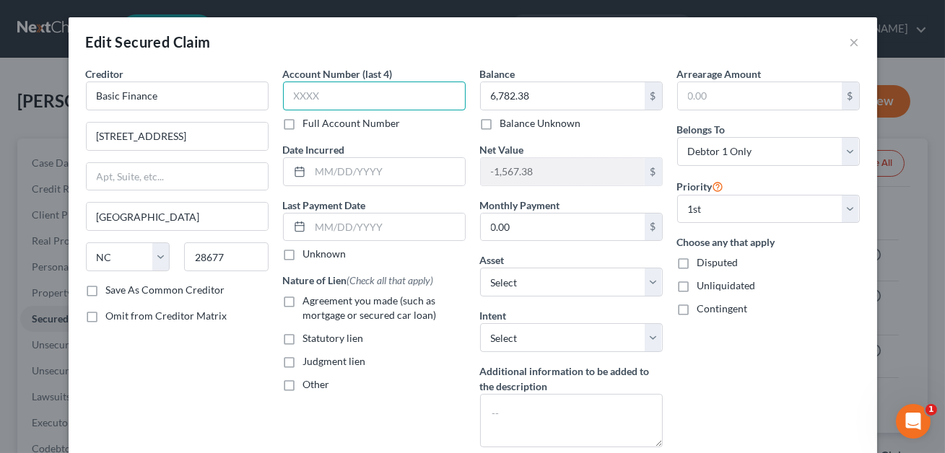
click at [351, 98] on input "text" at bounding box center [374, 96] width 183 height 29
type input "XXXX"
click at [345, 178] on input "text" at bounding box center [387, 171] width 154 height 27
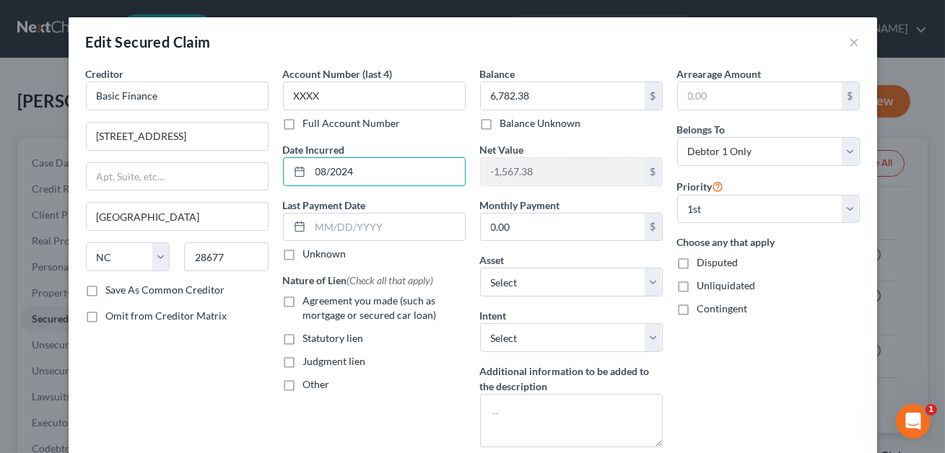
type input "08/2024"
click at [303, 298] on label "Agreement you made (such as mortgage or secured car loan)" at bounding box center [384, 308] width 162 height 29
click at [309, 298] on input "Agreement you made (such as mortgage or secured car loan)" at bounding box center [313, 298] width 9 height 9
checkbox input "true"
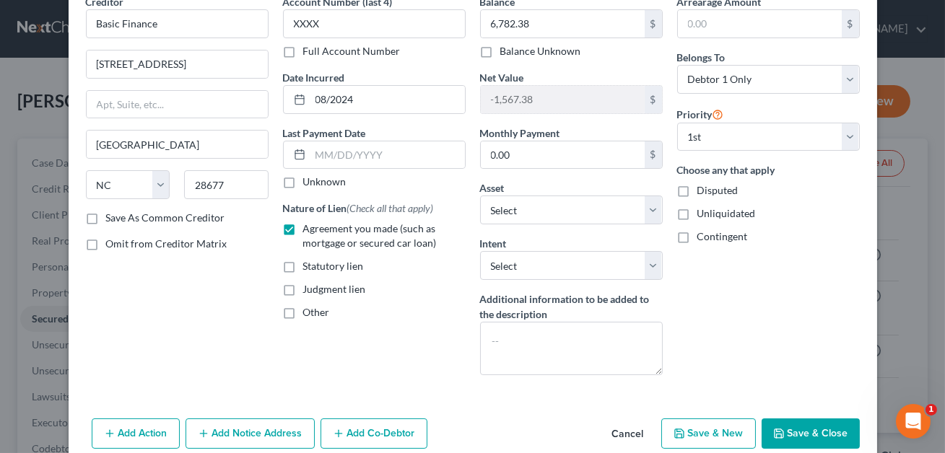
click at [812, 429] on button "Save & Close" at bounding box center [810, 434] width 98 height 30
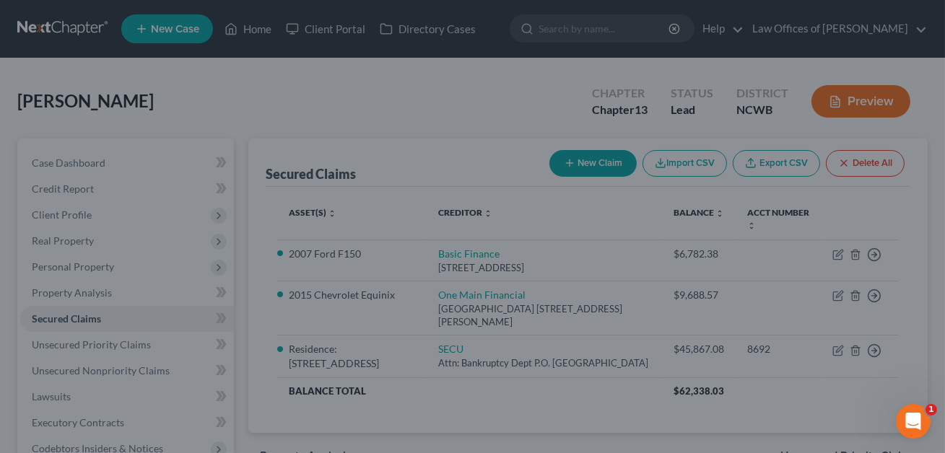
scroll to position [0, 0]
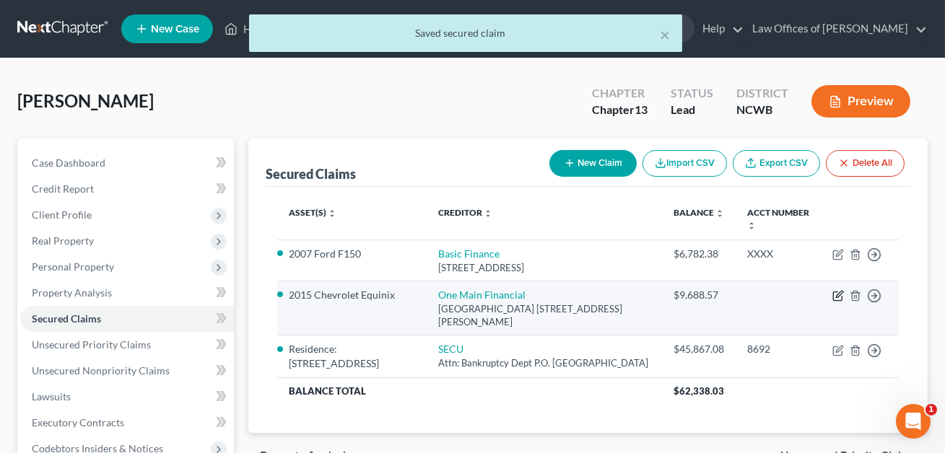
click at [837, 299] on icon "button" at bounding box center [838, 296] width 12 height 12
select select "28"
select select "0"
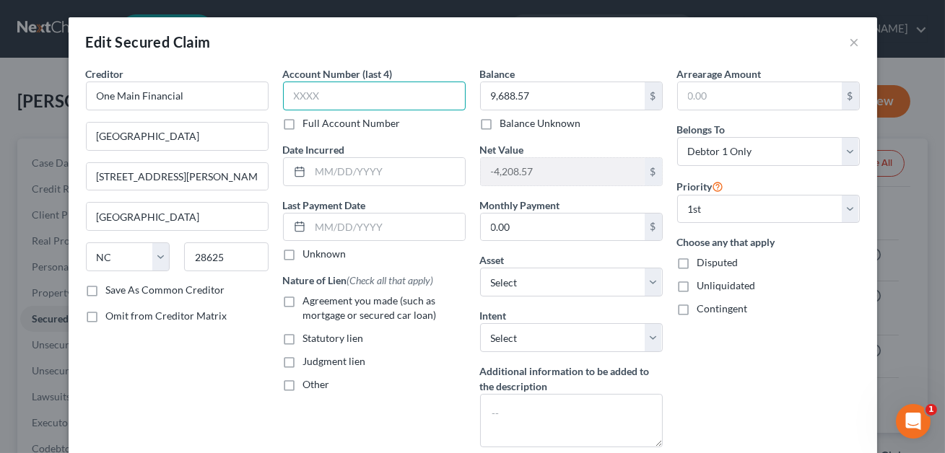
click at [318, 92] on input "text" at bounding box center [374, 96] width 183 height 29
type input "8752"
click at [339, 172] on input "text" at bounding box center [387, 171] width 154 height 27
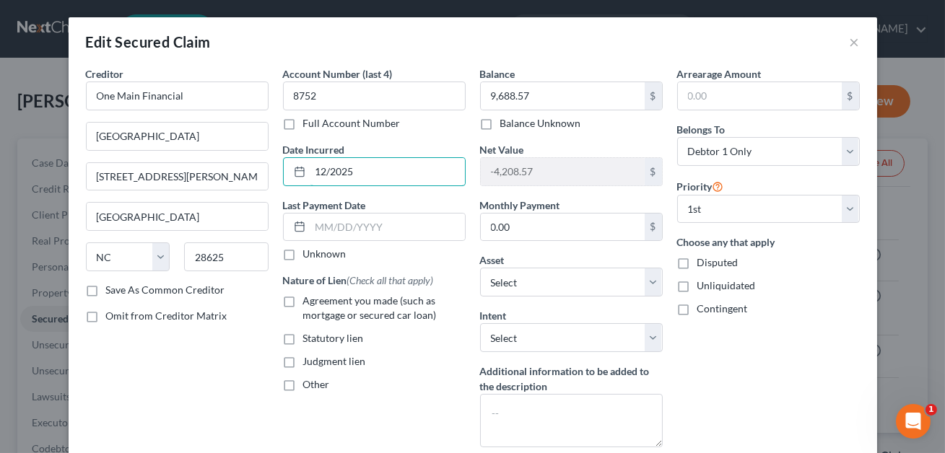
type input "12/2025"
click at [303, 303] on label "Agreement you made (such as mortgage or secured car loan)" at bounding box center [384, 308] width 162 height 29
click at [309, 303] on input "Agreement you made (such as mortgage or secured car loan)" at bounding box center [313, 298] width 9 height 9
checkbox input "true"
click at [355, 169] on input "12/2025" at bounding box center [387, 171] width 154 height 27
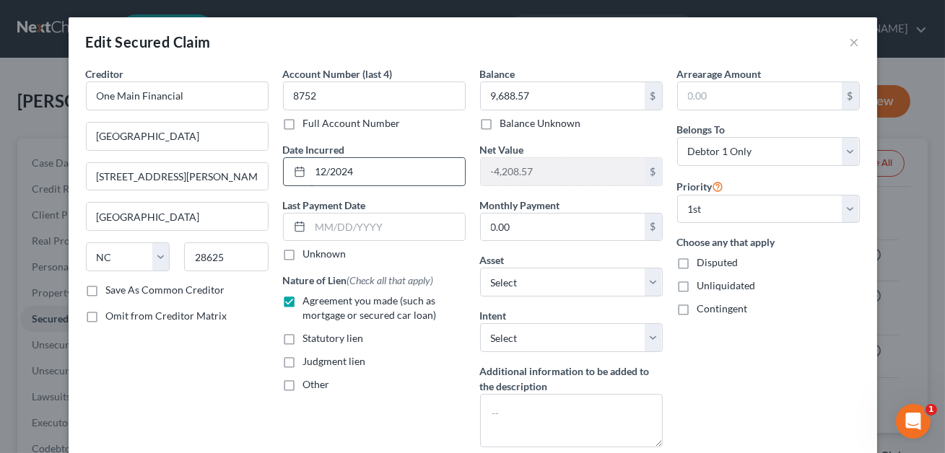
scroll to position [137, 0]
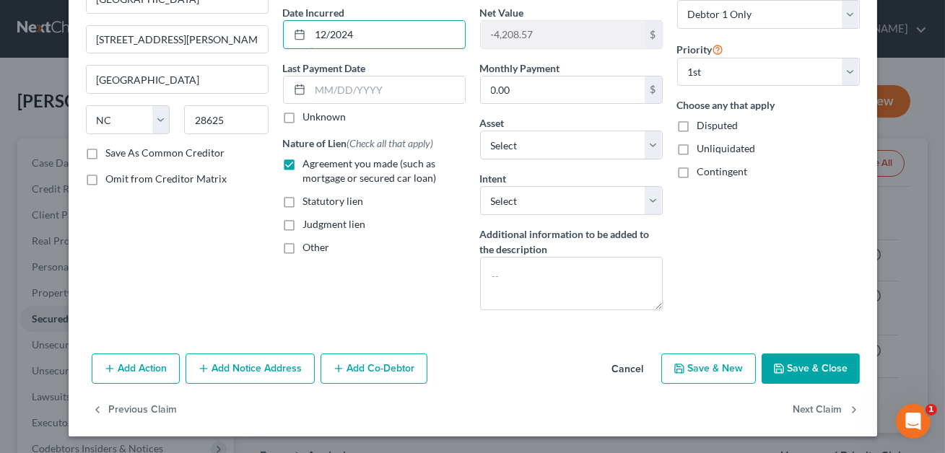
type input "12/2024"
click at [811, 363] on button "Save & Close" at bounding box center [810, 369] width 98 height 30
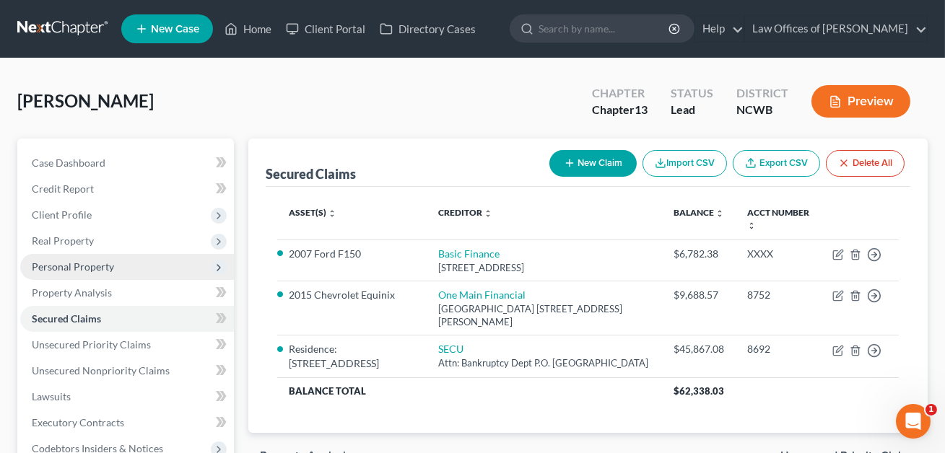
click at [79, 261] on span "Personal Property" at bounding box center [73, 267] width 82 height 12
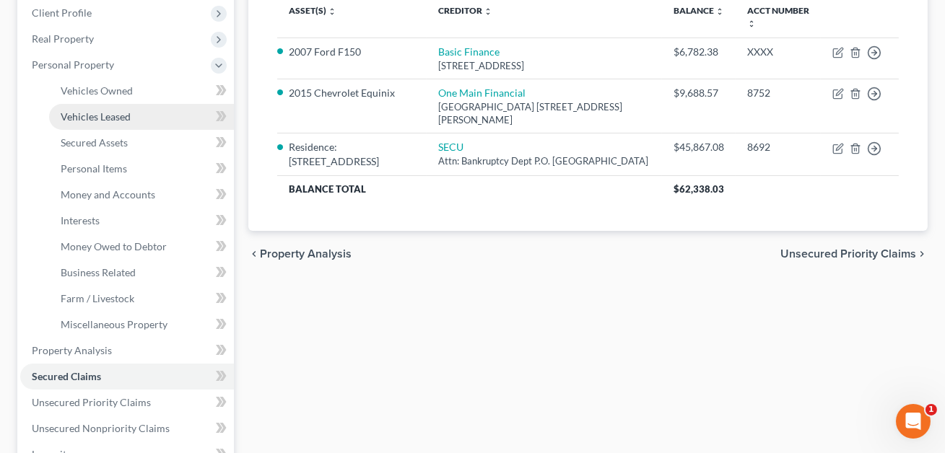
scroll to position [248, 0]
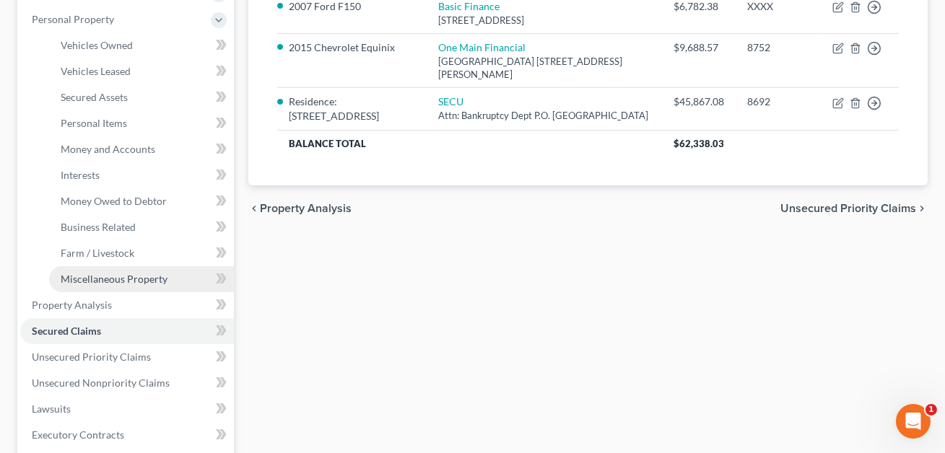
click at [108, 273] on span "Miscellaneous Property" at bounding box center [114, 279] width 107 height 12
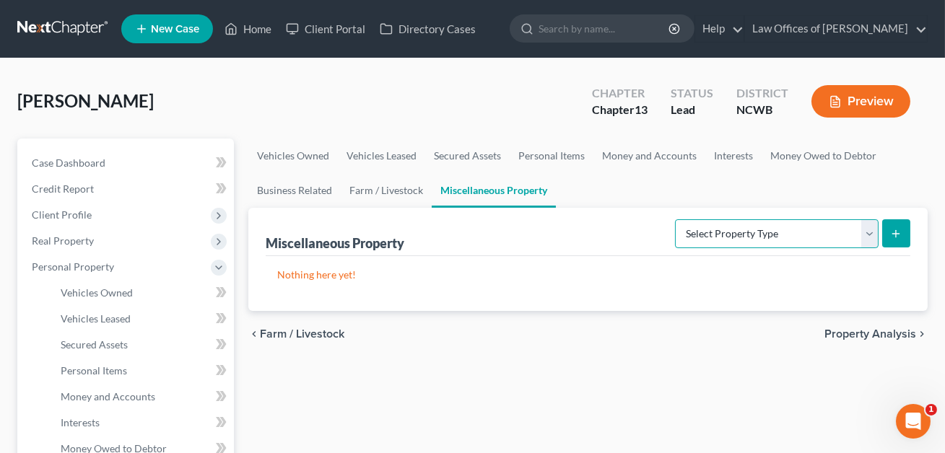
click at [717, 230] on select "Select Property Type Assigned for Creditor Benefit [DATE] Holding for Another N…" at bounding box center [777, 233] width 204 height 29
click at [104, 346] on span "Secured Assets" at bounding box center [94, 345] width 67 height 12
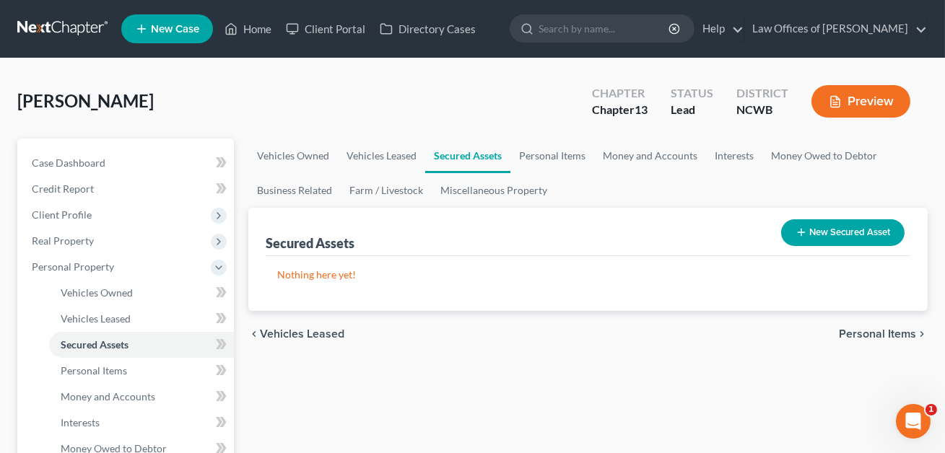
click at [836, 238] on button "New Secured Asset" at bounding box center [842, 232] width 123 height 27
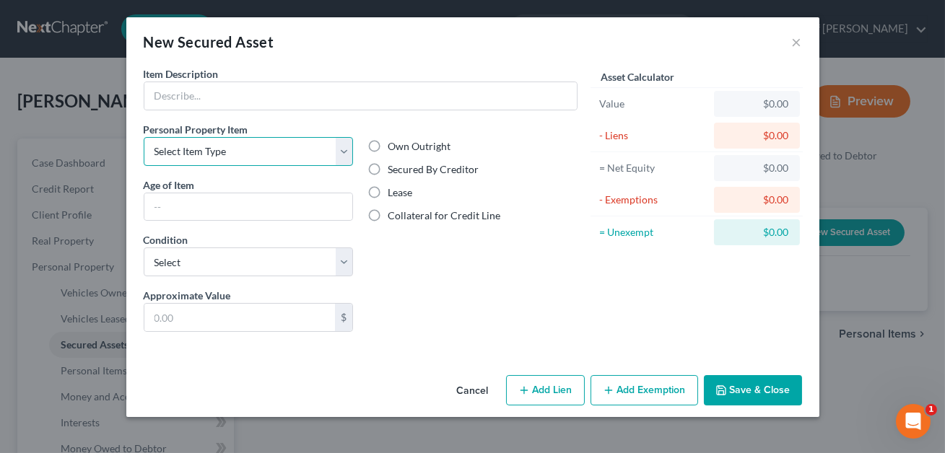
click at [227, 157] on select "Select Item Type Clothing Collectibles Of Value Electronics Firearms Household …" at bounding box center [249, 151] width 210 height 29
select select "other"
click at [388, 167] on label "Secured By Creditor" at bounding box center [433, 169] width 91 height 14
click at [393, 167] on input "Secured By Creditor" at bounding box center [397, 166] width 9 height 9
radio input "true"
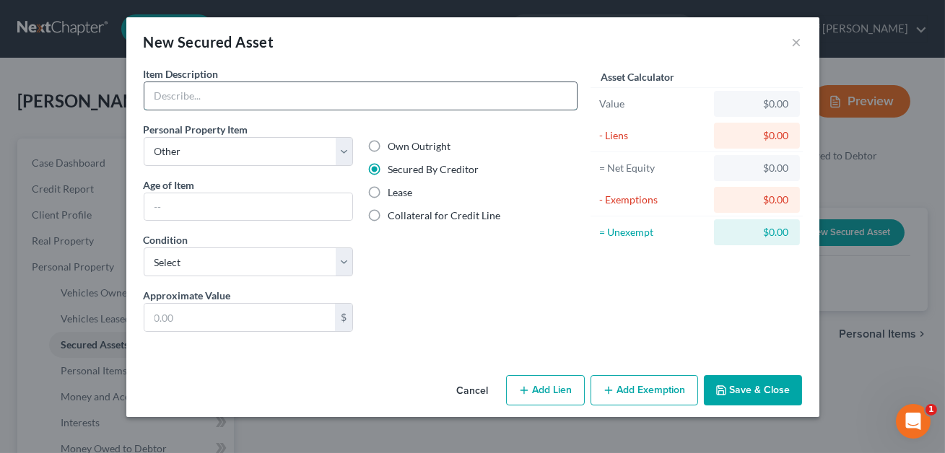
click at [201, 94] on input "text" at bounding box center [360, 95] width 432 height 27
click at [292, 96] on input "Tadition Series Lofted 10x20 Stiage shed" at bounding box center [360, 95] width 432 height 27
click at [161, 98] on input "Tadition Series Lofted 10x20 Storage shed" at bounding box center [360, 95] width 432 height 27
type input "Tardition Series Lofted 10x20 Storage shed"
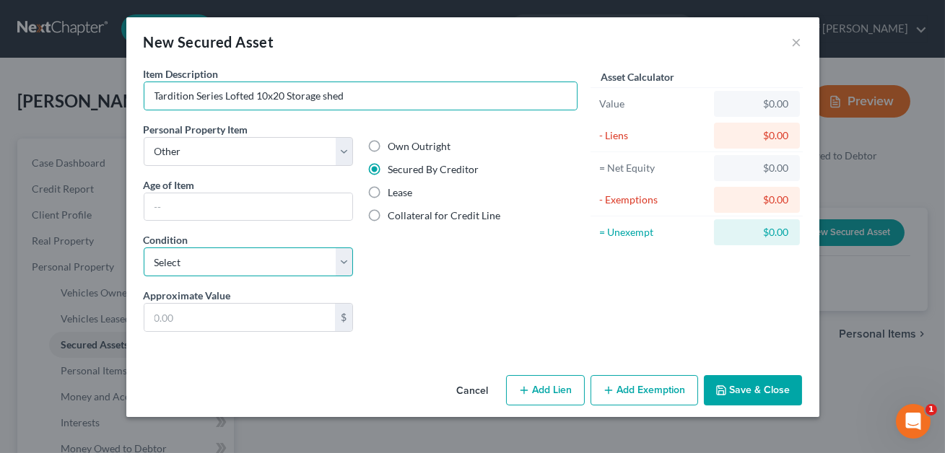
click at [172, 259] on select "Select Excellent Very Good Good Fair Poor" at bounding box center [249, 262] width 210 height 29
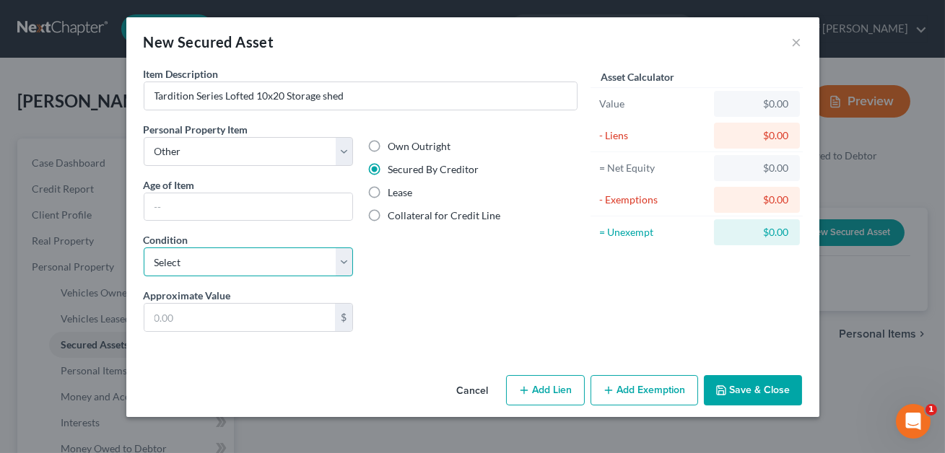
select select "2"
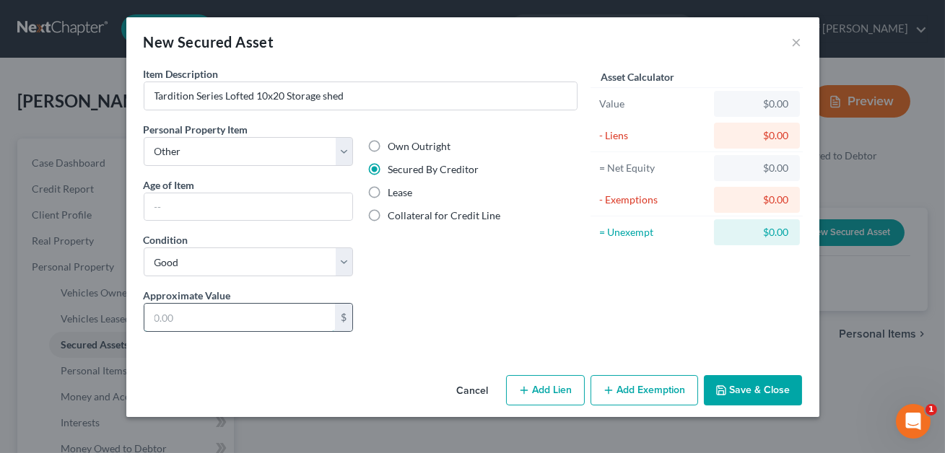
click at [171, 315] on input "text" at bounding box center [239, 317] width 191 height 27
type input "5,000.00"
click at [535, 393] on button "Add Lien" at bounding box center [545, 390] width 79 height 30
select select "0"
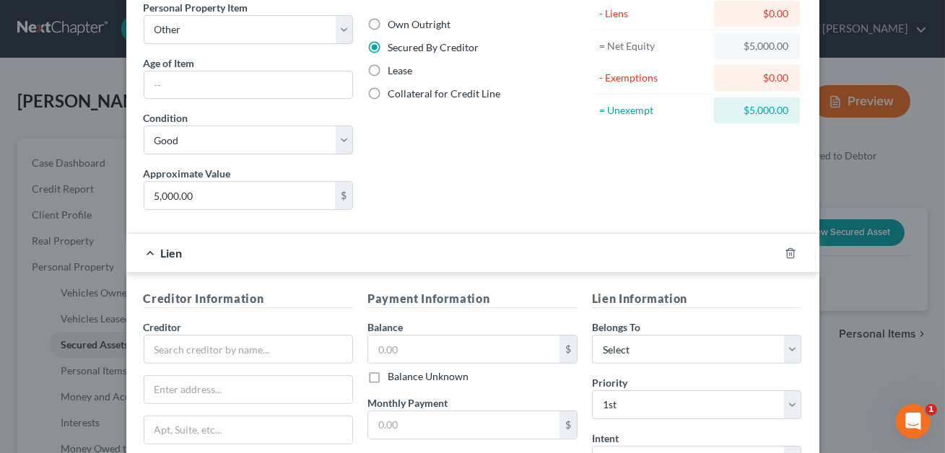
scroll to position [166, 0]
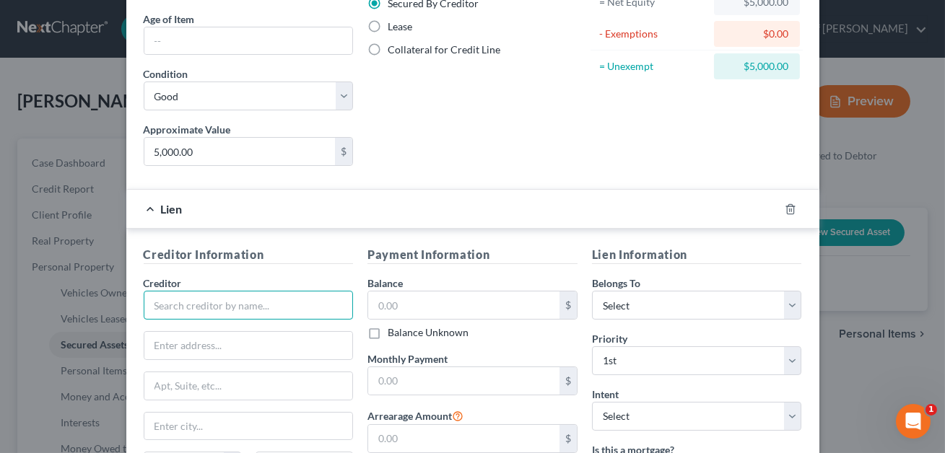
click at [200, 303] on input "text" at bounding box center [249, 305] width 210 height 29
click at [170, 305] on input "Heatland Capital Investments LLC" at bounding box center [249, 305] width 210 height 29
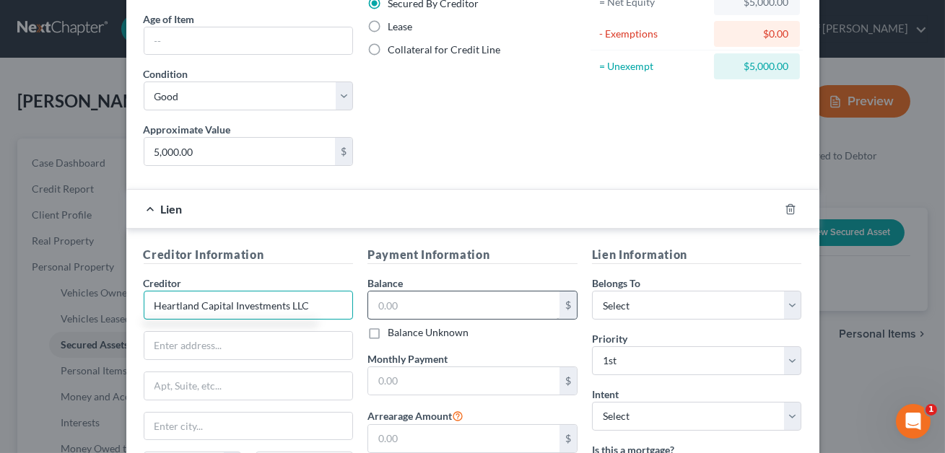
type input "Heartland Capital Investments LLC"
click at [420, 302] on input "text" at bounding box center [463, 305] width 191 height 27
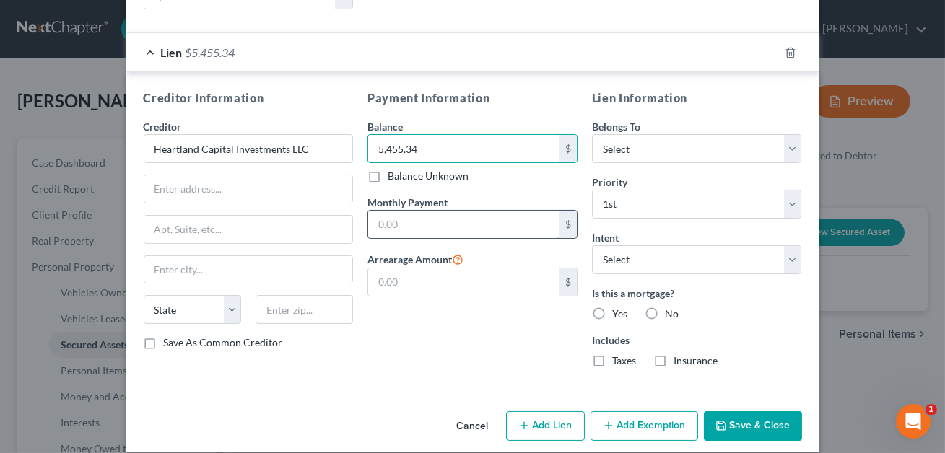
scroll to position [329, 0]
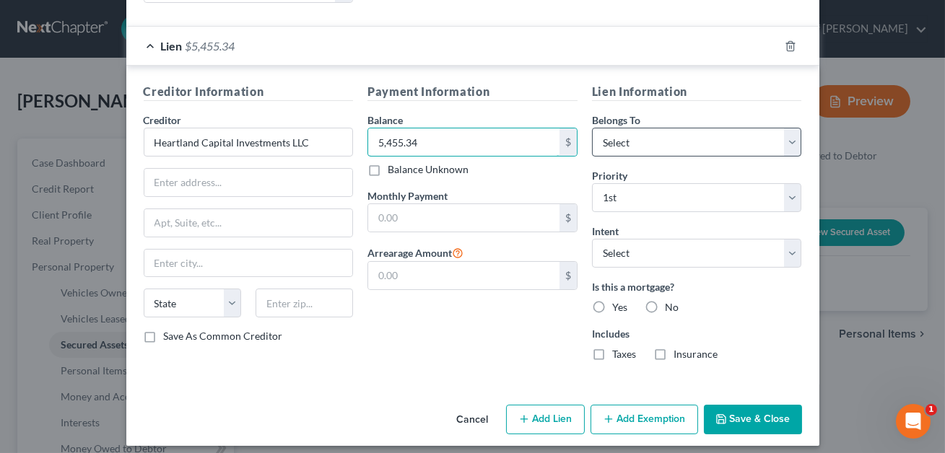
type input "5,455.34"
click at [640, 144] on select "Select Debtor 1 Only Debtor 2 Only Debtor 1 And Debtor 2 Only At Least One Of T…" at bounding box center [697, 142] width 210 height 29
select select "0"
click at [261, 184] on input "text" at bounding box center [248, 182] width 209 height 27
type input "P.O. Box 409"
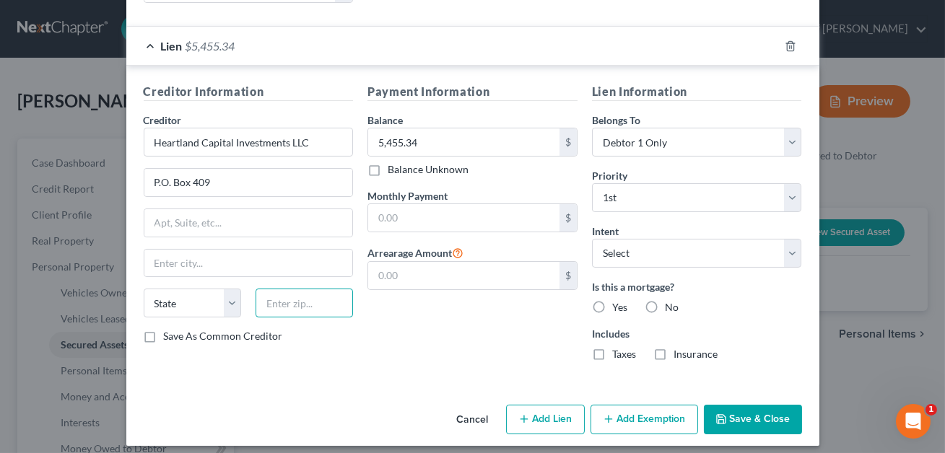
click at [281, 304] on input "text" at bounding box center [304, 303] width 97 height 29
type input "42066"
click at [193, 284] on div "Creditor * Heartland Capital Investments LLC P.O. Box 409 State [US_STATE] AK A…" at bounding box center [249, 221] width 210 height 217
type input "[PERSON_NAME]"
select select "18"
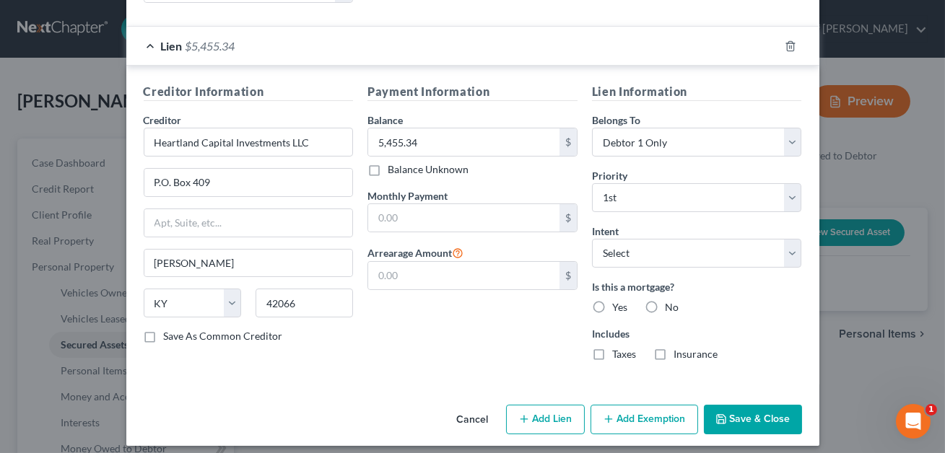
click at [665, 307] on label "No" at bounding box center [672, 307] width 14 height 14
click at [671, 307] on input "No" at bounding box center [675, 304] width 9 height 9
radio input "true"
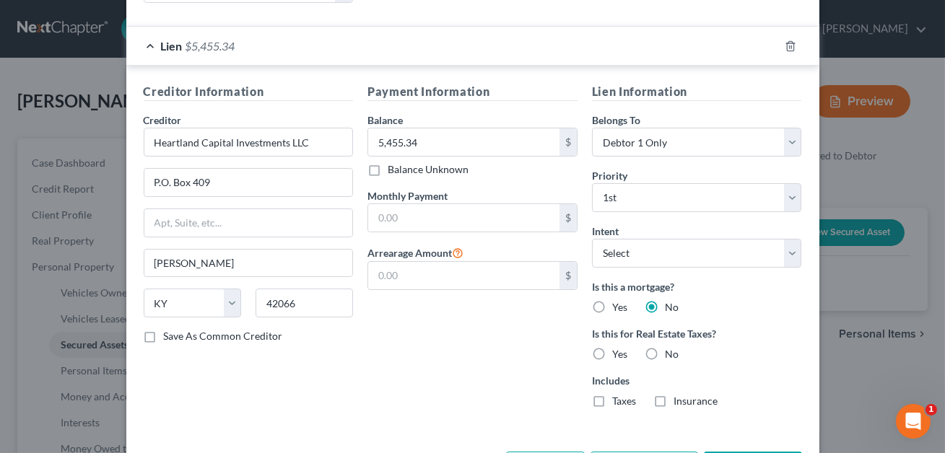
scroll to position [385, 0]
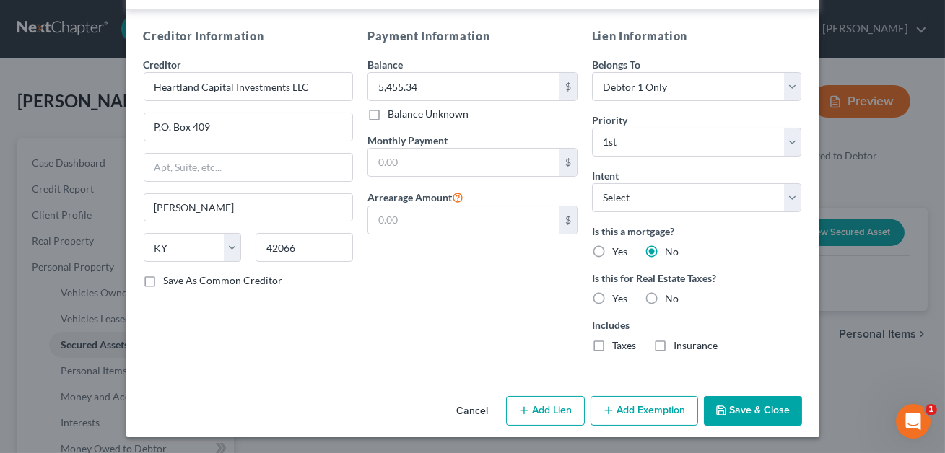
click at [742, 414] on button "Save & Close" at bounding box center [753, 411] width 98 height 30
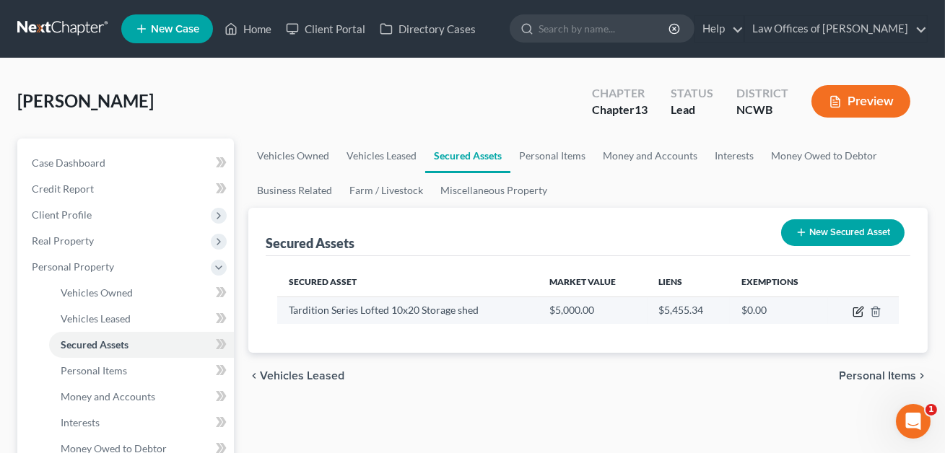
click at [857, 311] on icon "button" at bounding box center [858, 312] width 12 height 12
select select "other"
select select "2"
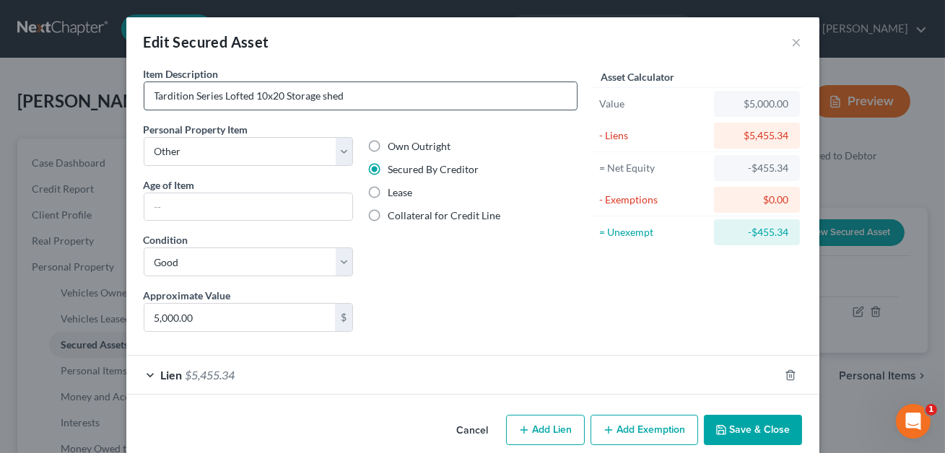
click at [167, 98] on input "Tardition Series Lofted 10x20 Storage shed" at bounding box center [360, 95] width 432 height 27
type input "Tradition Series Lofted 10x20 Storage shed"
click at [756, 423] on button "Save & Close" at bounding box center [753, 430] width 98 height 30
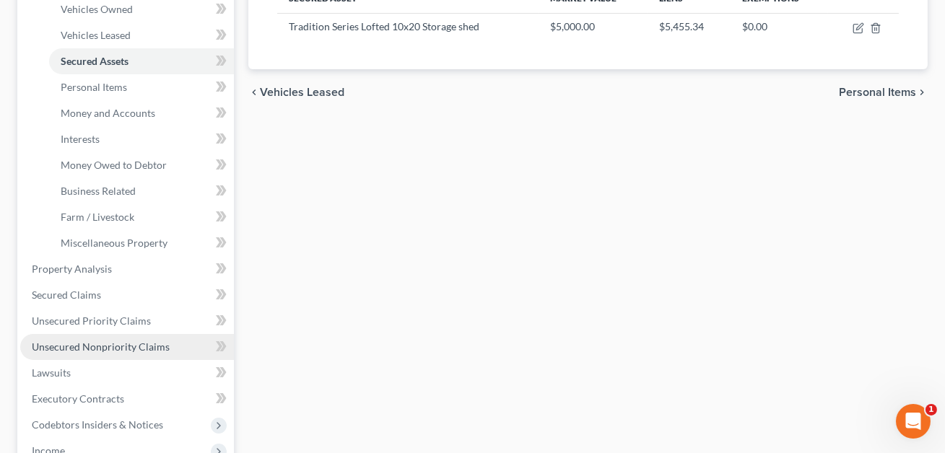
scroll to position [287, 0]
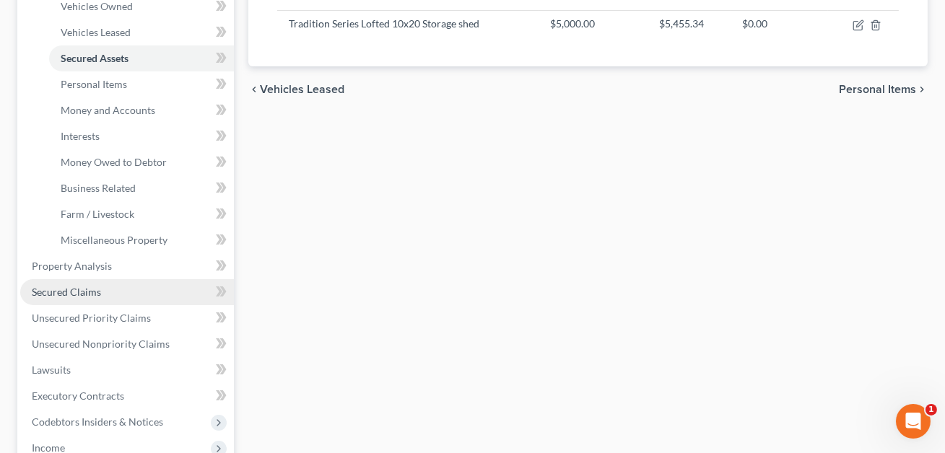
click at [65, 292] on span "Secured Claims" at bounding box center [66, 292] width 69 height 12
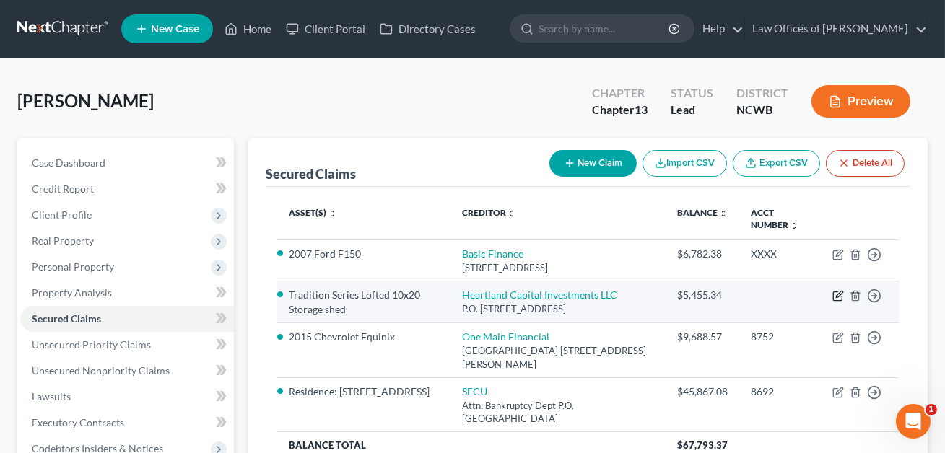
click at [835, 297] on icon "button" at bounding box center [838, 296] width 12 height 12
select select "18"
select select "0"
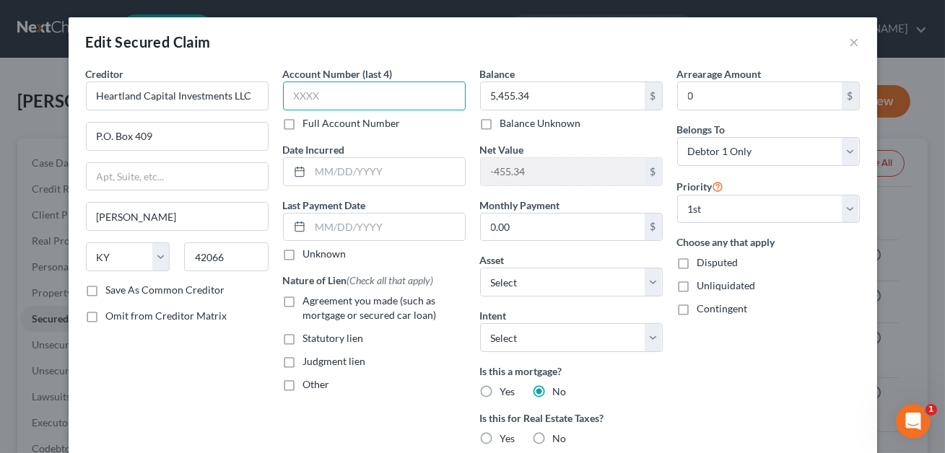
click at [309, 100] on input "text" at bounding box center [374, 96] width 183 height 29
type input "5806"
click at [322, 170] on input "text" at bounding box center [387, 171] width 154 height 27
click at [330, 170] on input "08/2023" at bounding box center [387, 171] width 154 height 27
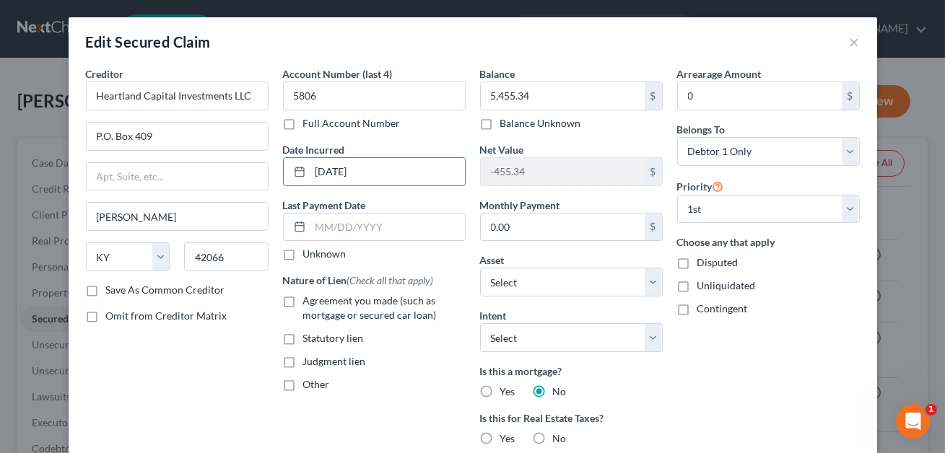
type input "[DATE]"
click at [303, 298] on label "Agreement you made (such as mortgage or secured car loan)" at bounding box center [384, 308] width 162 height 29
click at [309, 298] on input "Agreement you made (such as mortgage or secured car loan)" at bounding box center [313, 298] width 9 height 9
checkbox input "true"
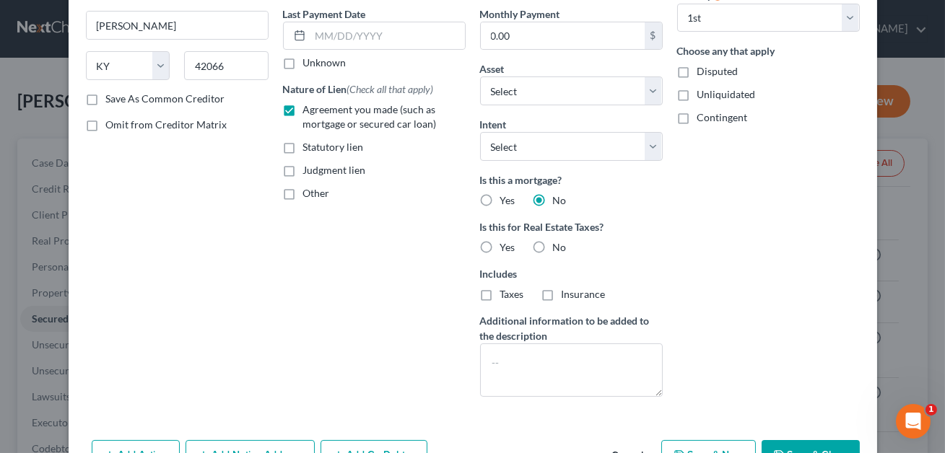
scroll to position [277, 0]
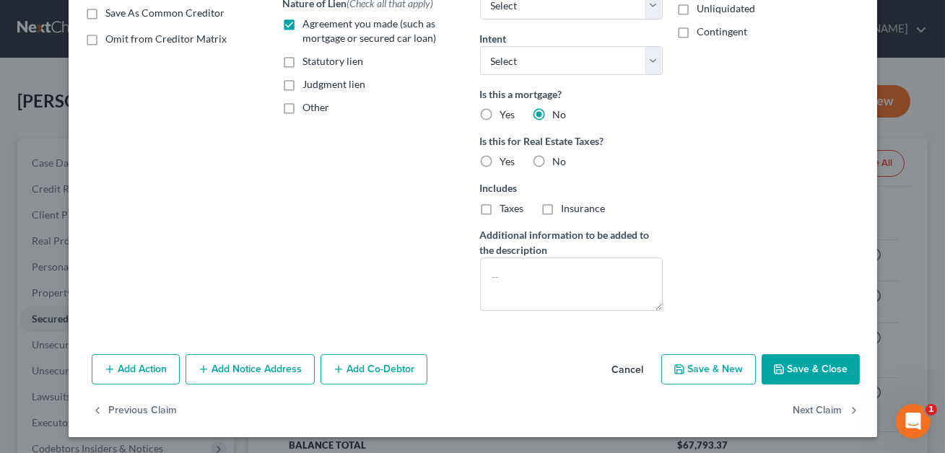
click at [826, 364] on button "Save & Close" at bounding box center [810, 369] width 98 height 30
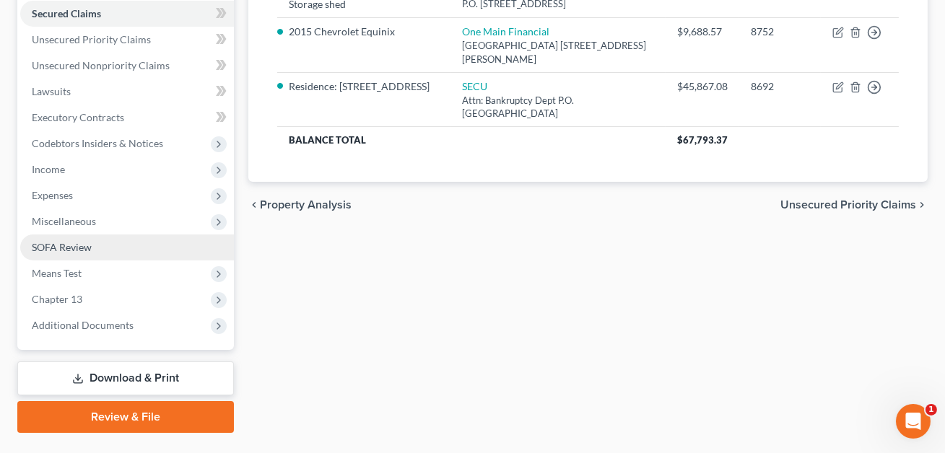
scroll to position [68, 0]
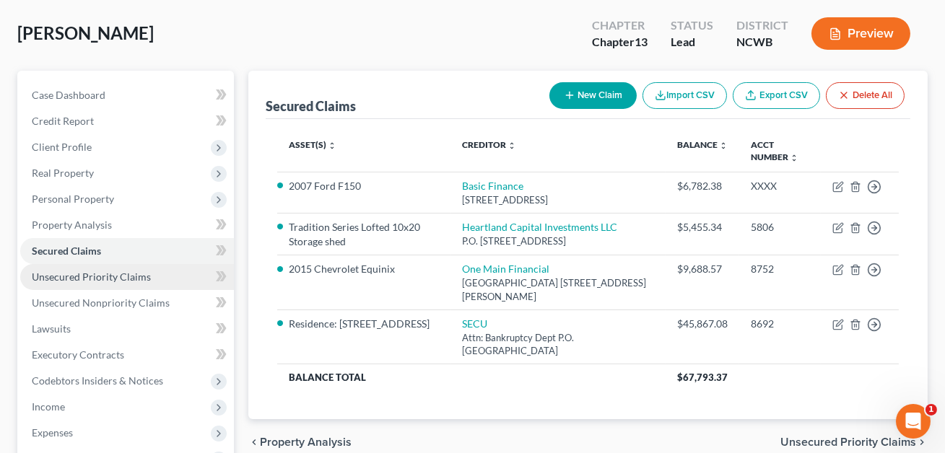
click at [68, 279] on span "Unsecured Priority Claims" at bounding box center [91, 277] width 119 height 12
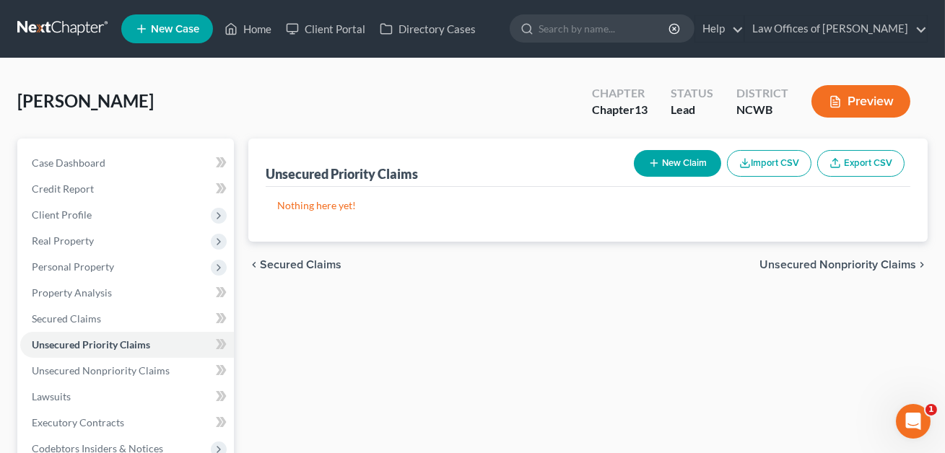
click at [689, 165] on button "New Claim" at bounding box center [677, 163] width 87 height 27
select select "0"
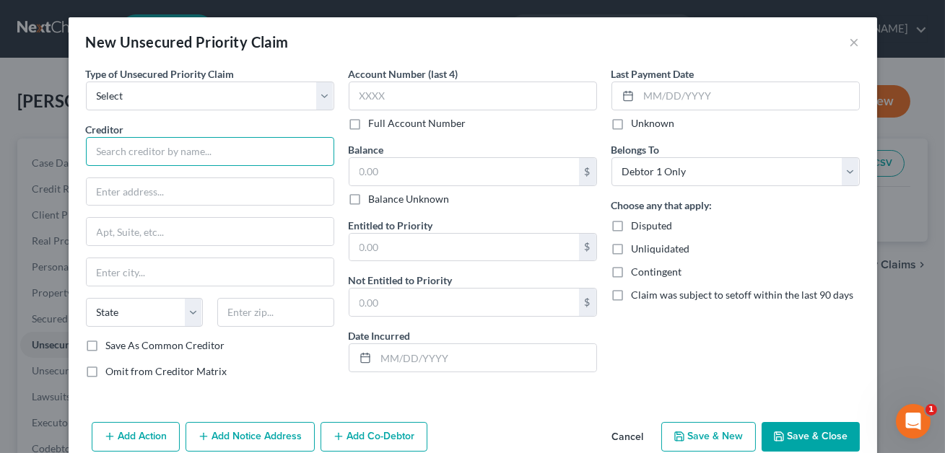
click at [128, 149] on input "text" at bounding box center [210, 151] width 248 height 29
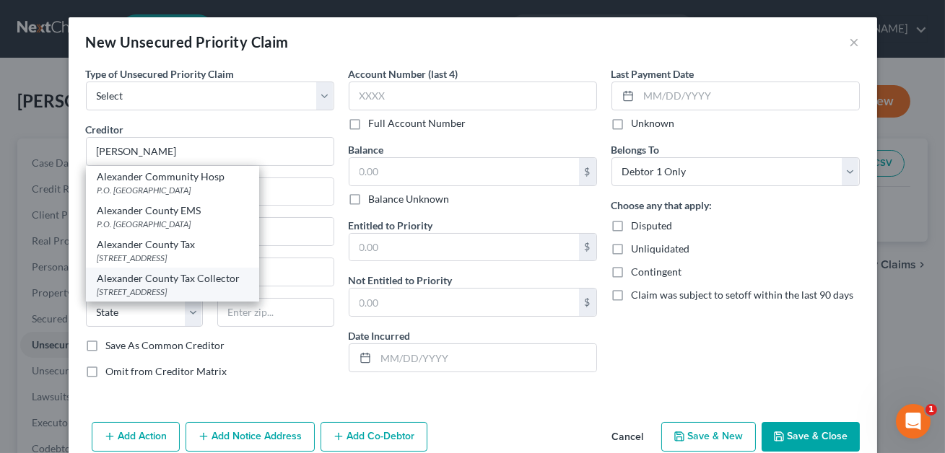
click at [155, 286] on div "[STREET_ADDRESS]" at bounding box center [172, 292] width 150 height 12
type input "Alexander County Tax Collector"
type input "[STREET_ADDRESS]"
type input "[GEOGRAPHIC_DATA]"
select select "28"
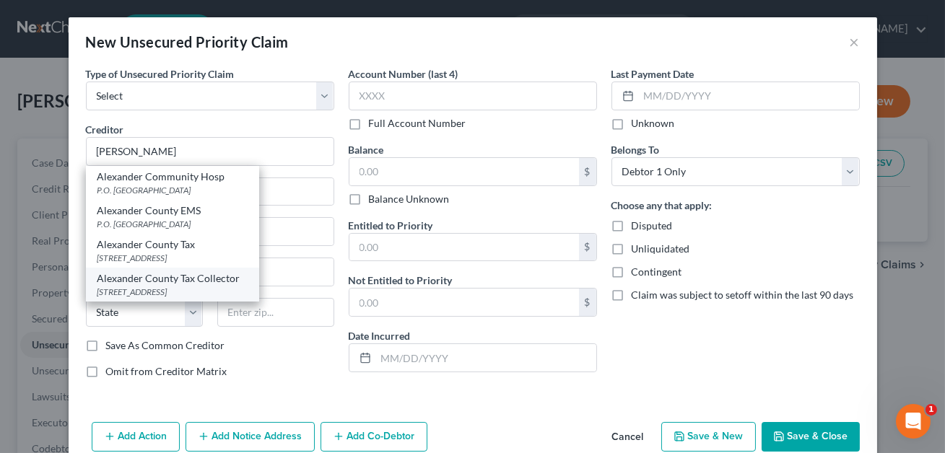
type input "28681"
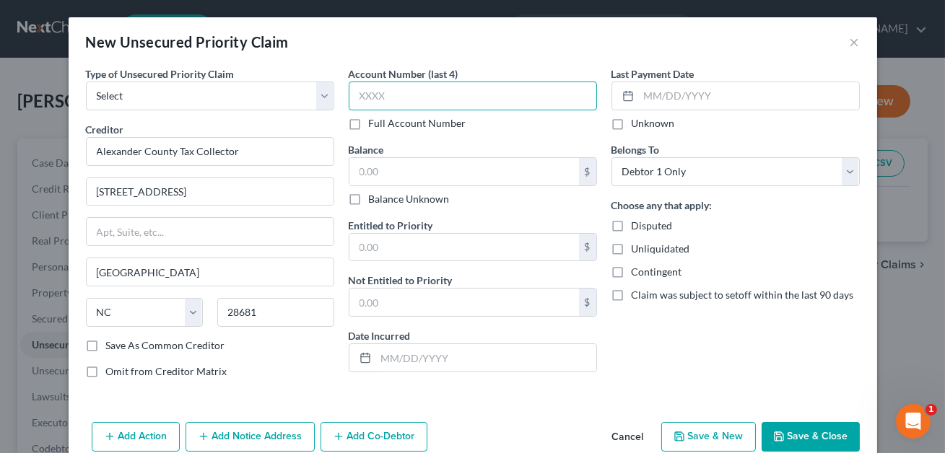
click at [366, 98] on input "text" at bounding box center [473, 96] width 248 height 29
type input "XXXX"
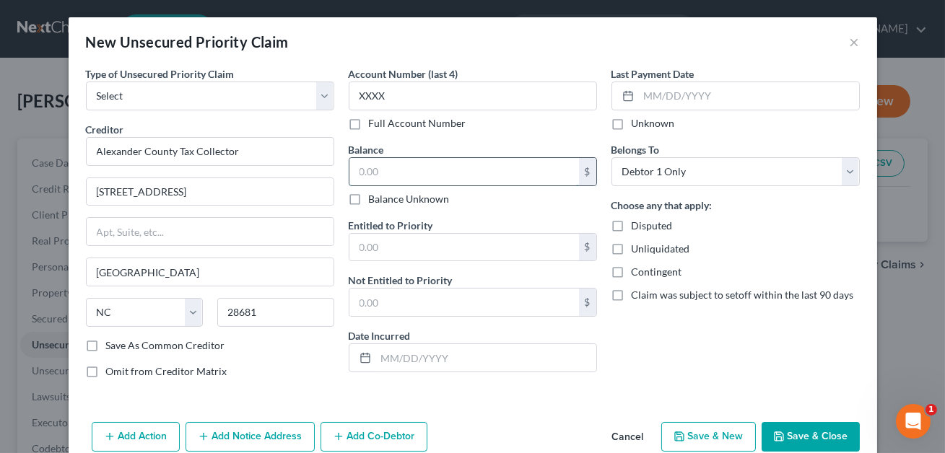
click at [366, 175] on input "text" at bounding box center [464, 171] width 230 height 27
type input "855.07"
click at [362, 250] on input "text" at bounding box center [464, 247] width 230 height 27
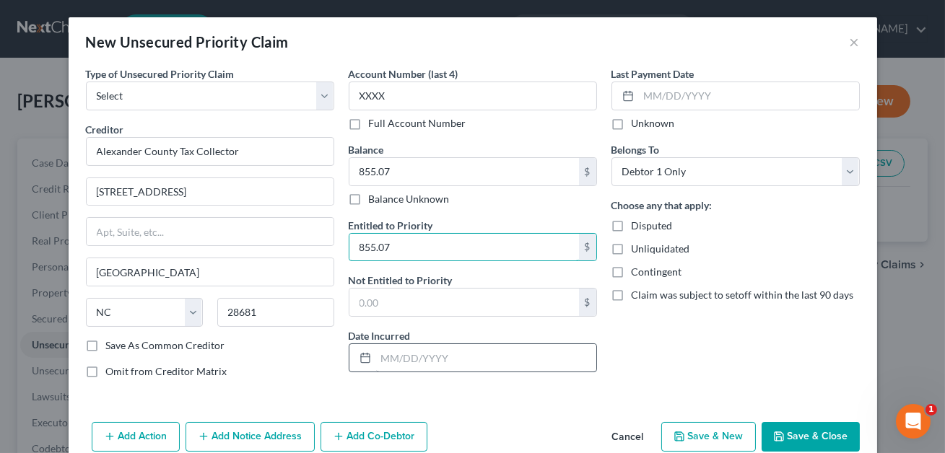
type input "855.07"
click at [392, 360] on input "text" at bounding box center [486, 357] width 220 height 27
type input "2025"
click at [810, 434] on button "Save & Close" at bounding box center [810, 437] width 98 height 30
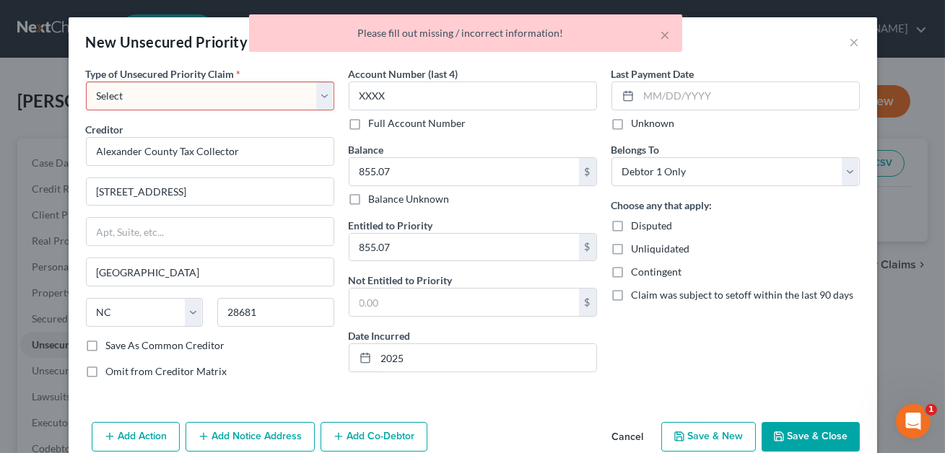
click at [313, 103] on select "Select Taxes & Other Government Units Domestic Support Obligations Extensions o…" at bounding box center [210, 96] width 248 height 29
select select "0"
select select "28"
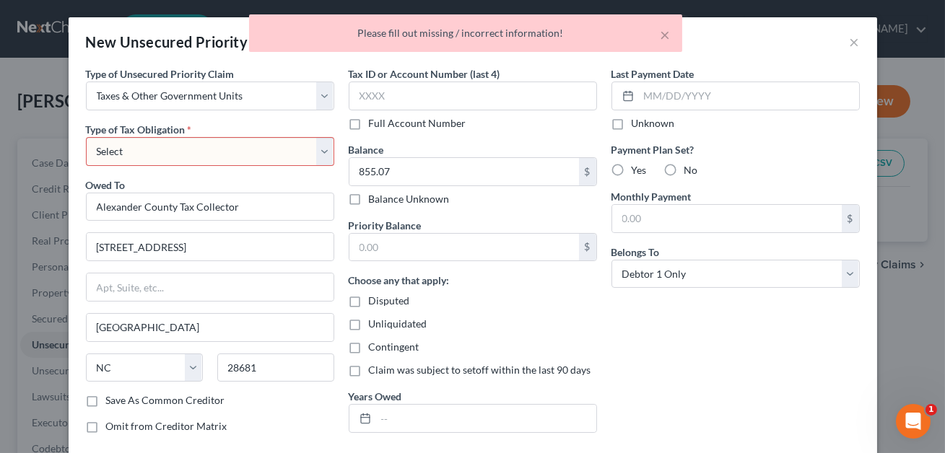
click at [238, 157] on select "Select Federal City State Franchise Tax Board Other" at bounding box center [210, 151] width 248 height 29
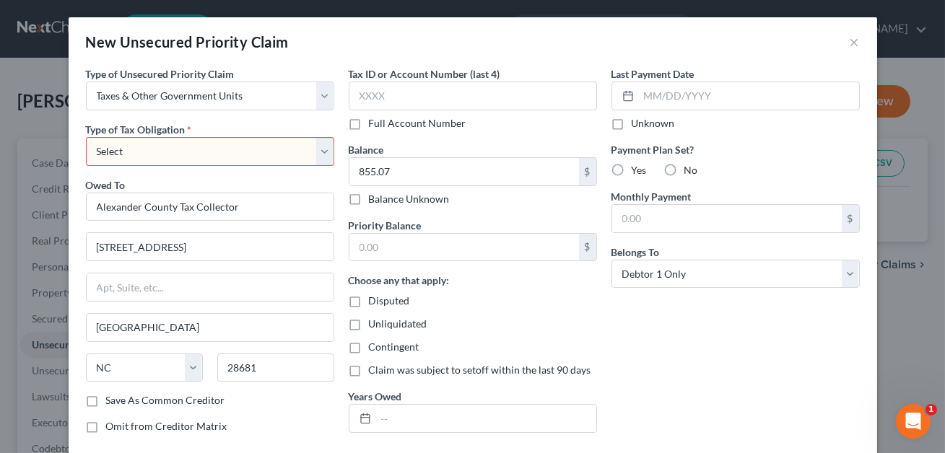
select select "4"
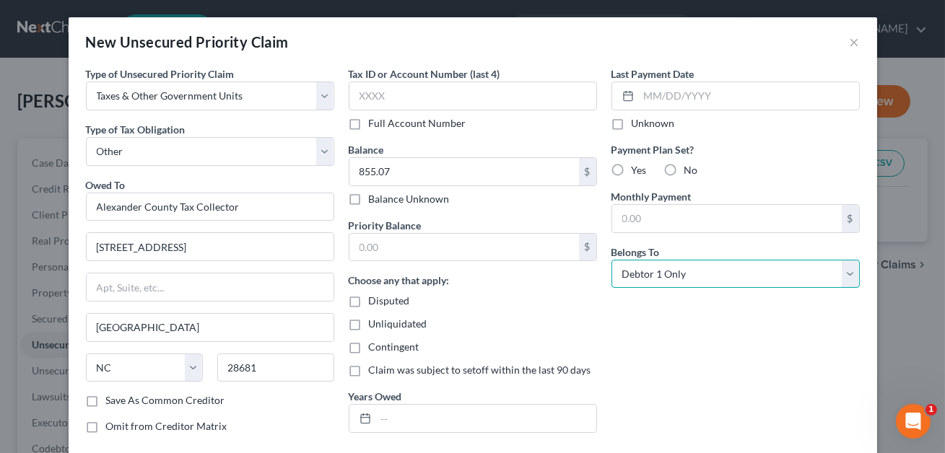
click at [671, 269] on select "Select Debtor 1 Only Debtor 2 Only Debtor 1 And Debtor 2 Only At Least One Of T…" at bounding box center [735, 274] width 248 height 29
click at [670, 275] on select "Select Debtor 1 Only Debtor 2 Only Debtor 1 And Debtor 2 Only At Least One Of T…" at bounding box center [735, 274] width 248 height 29
select select "3"
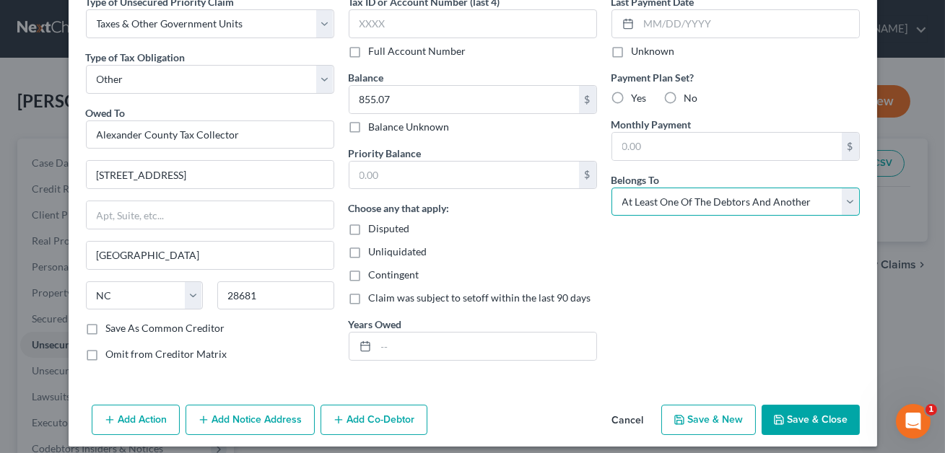
scroll to position [82, 0]
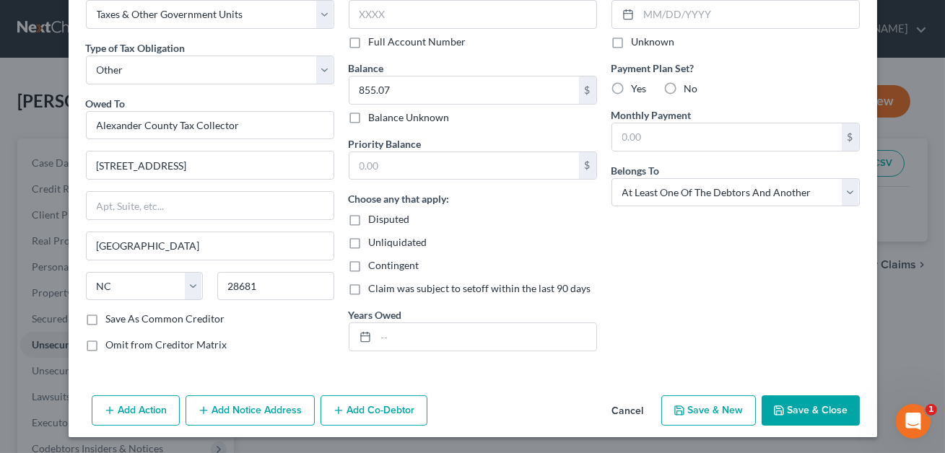
click at [363, 405] on button "Add Co-Debtor" at bounding box center [373, 411] width 107 height 30
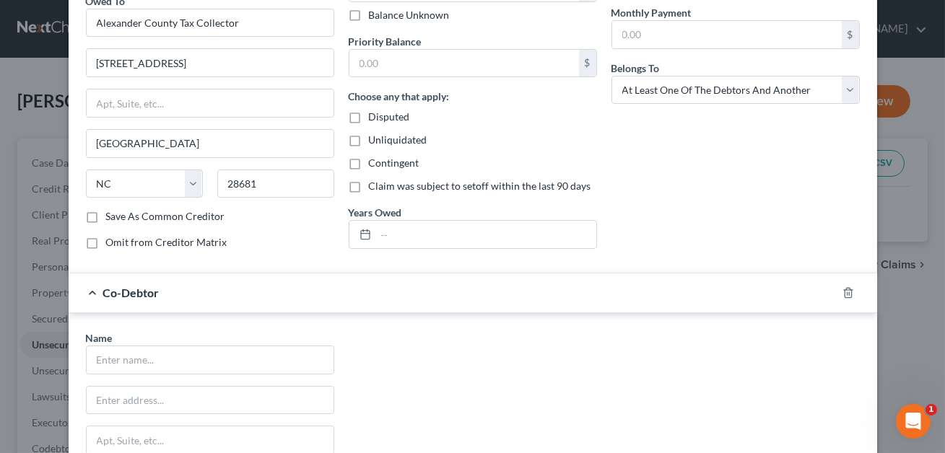
scroll to position [228, 0]
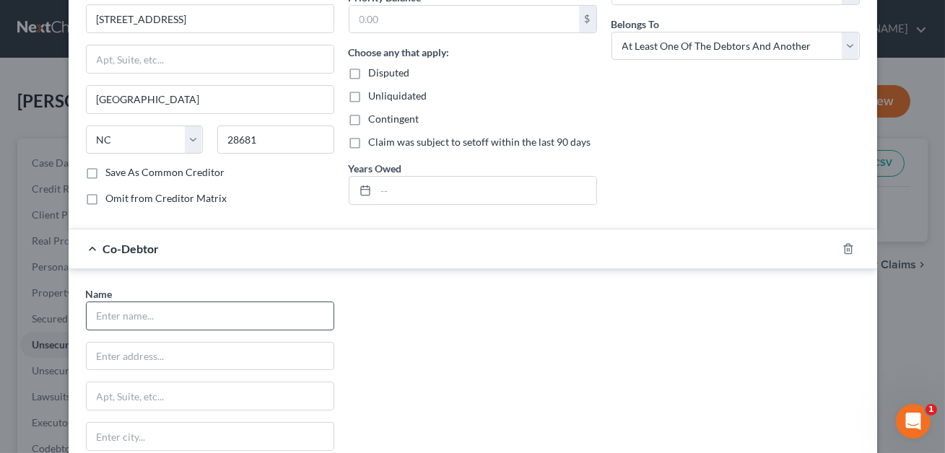
click at [184, 318] on input "text" at bounding box center [210, 315] width 247 height 27
type input "[PERSON_NAME]"
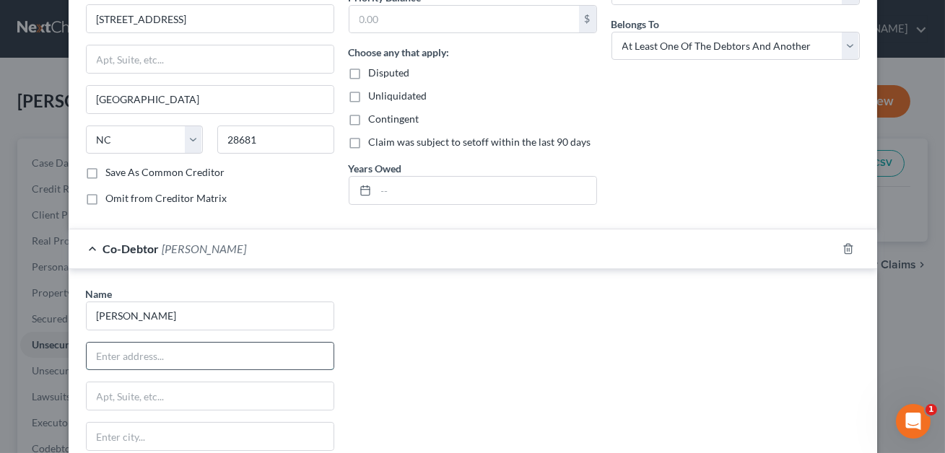
click at [164, 359] on input "text" at bounding box center [210, 356] width 247 height 27
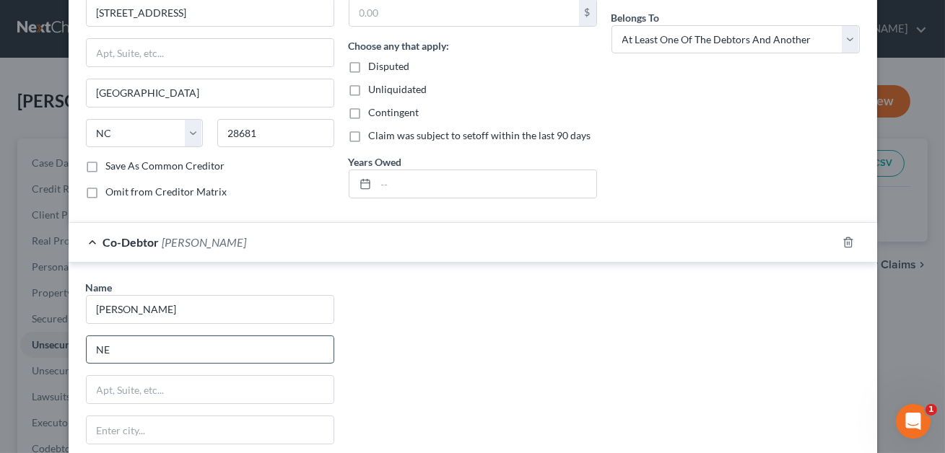
type input "N"
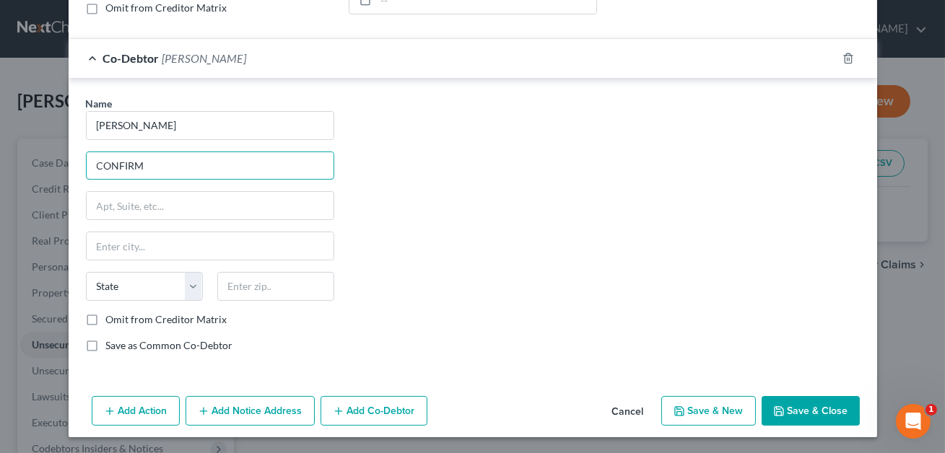
type input "CONFIRM"
click at [809, 401] on button "Save & Close" at bounding box center [810, 411] width 98 height 30
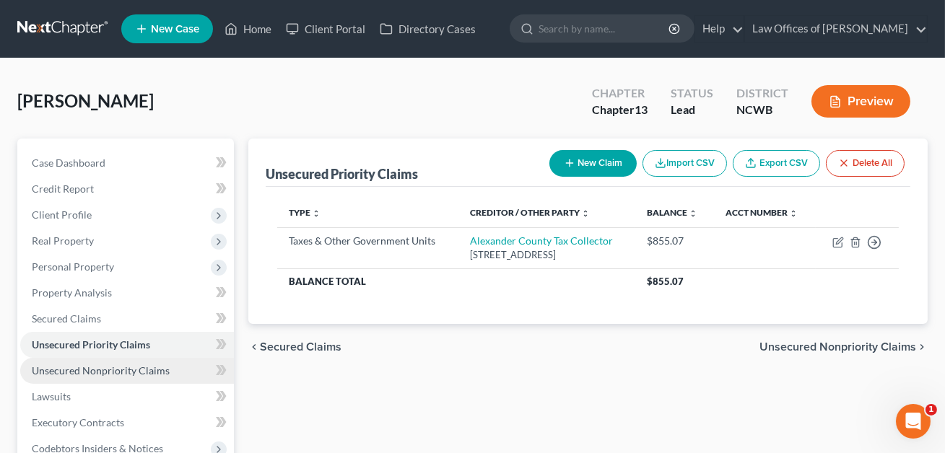
click at [136, 358] on link "Unsecured Nonpriority Claims" at bounding box center [127, 371] width 214 height 26
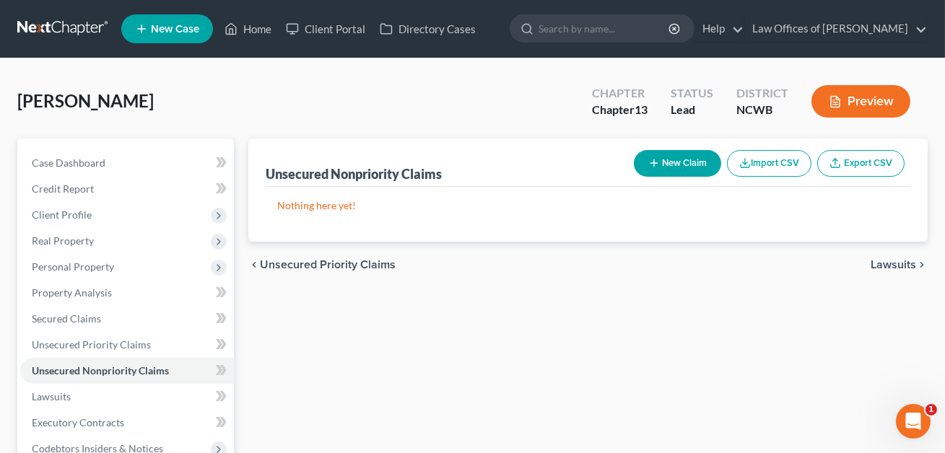
click at [685, 163] on button "New Claim" at bounding box center [677, 163] width 87 height 27
select select "0"
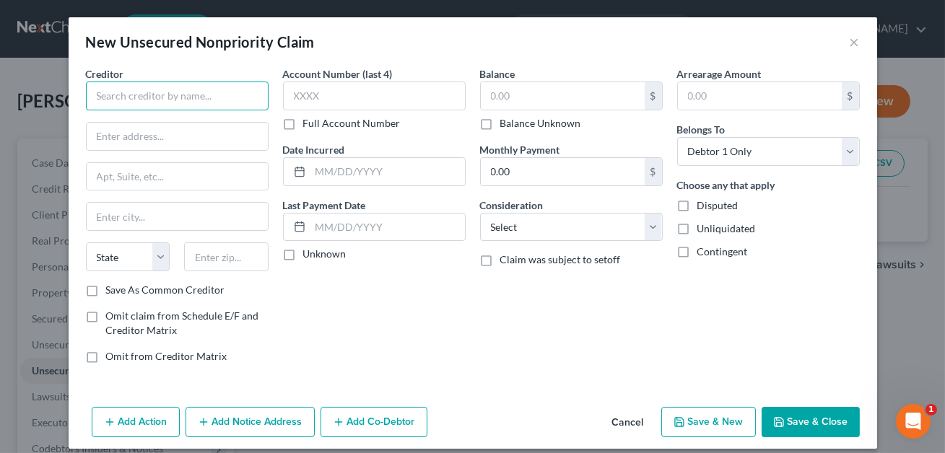
click at [178, 100] on input "text" at bounding box center [177, 96] width 183 height 29
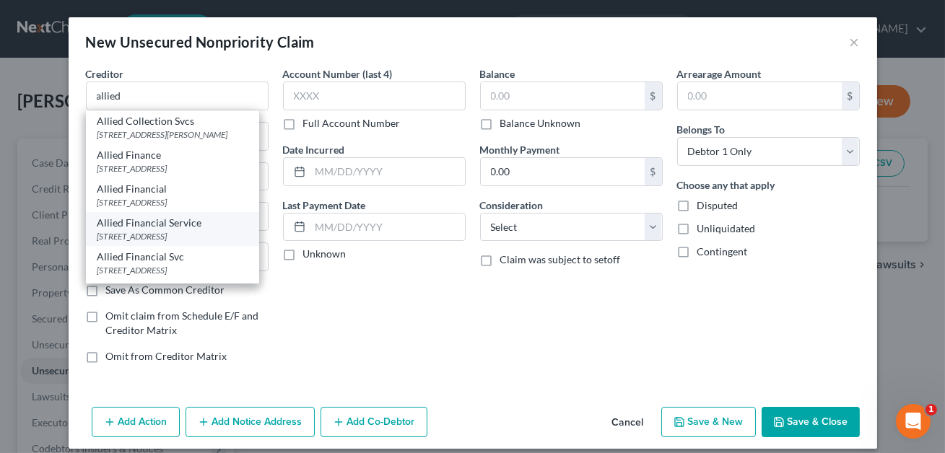
click at [180, 234] on div "[STREET_ADDRESS]" at bounding box center [172, 236] width 150 height 12
type input "Allied Financial Service"
type input "[STREET_ADDRESS]"
type input "[GEOGRAPHIC_DATA]"
select select "28"
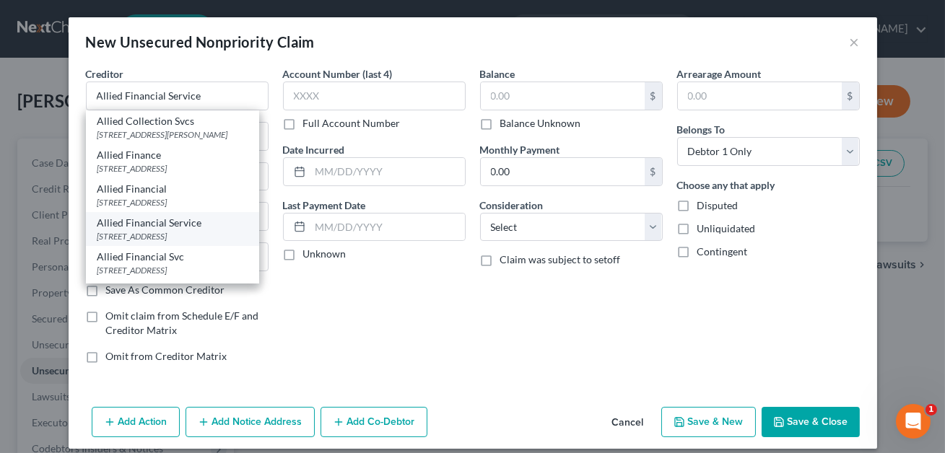
type input "28681"
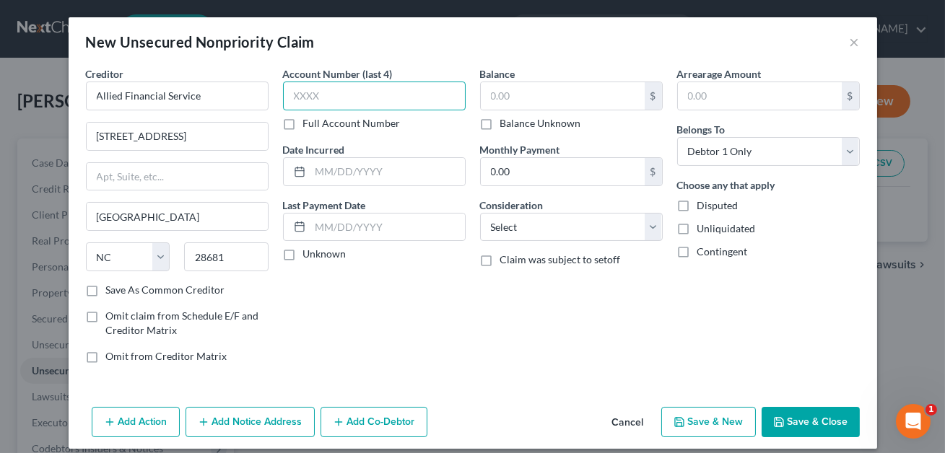
click at [352, 91] on input "text" at bounding box center [374, 96] width 183 height 29
type input "0076"
click at [509, 98] on input "text" at bounding box center [563, 95] width 164 height 27
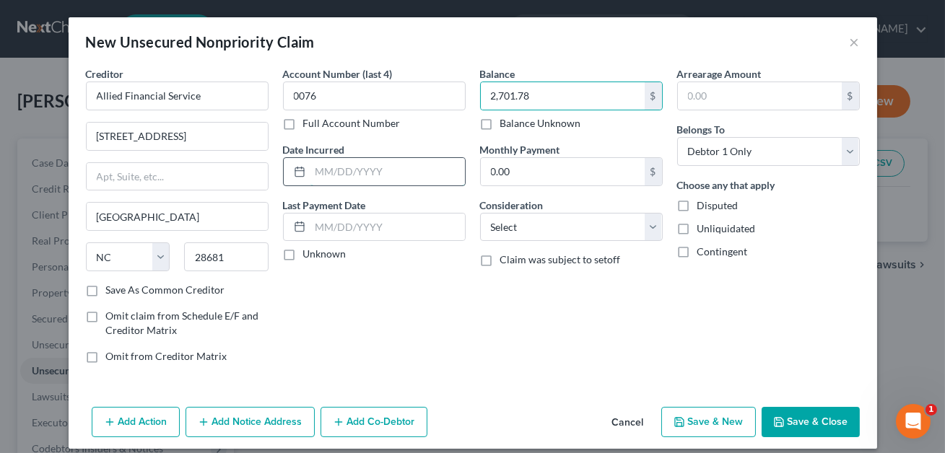
click at [401, 175] on input "text" at bounding box center [387, 171] width 154 height 27
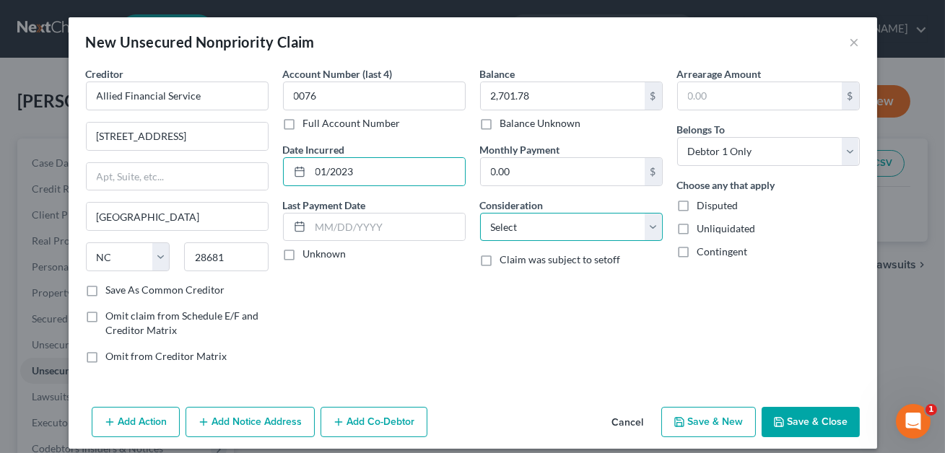
click at [584, 219] on select "Select Cable / Satellite Services Collection Agency Credit Card Debt Debt Couns…" at bounding box center [571, 227] width 183 height 29
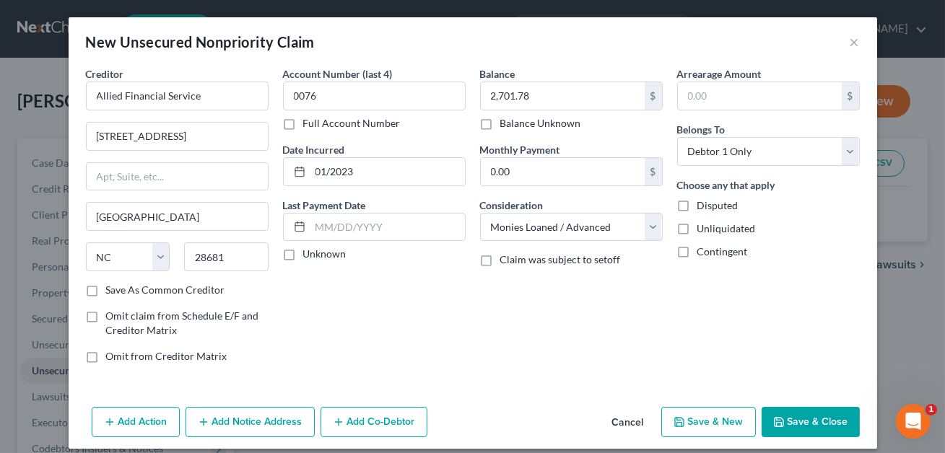
click at [808, 412] on button "Save & Close" at bounding box center [810, 422] width 98 height 30
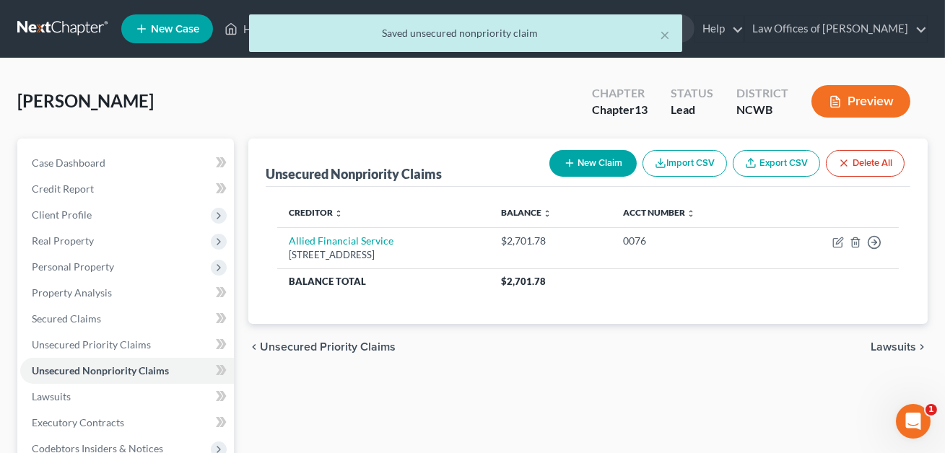
click at [609, 163] on button "New Claim" at bounding box center [592, 163] width 87 height 27
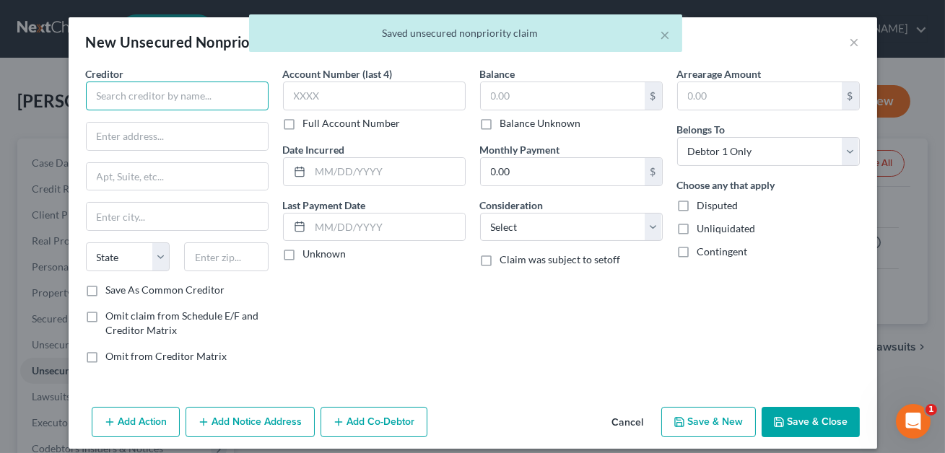
click at [97, 102] on input "text" at bounding box center [177, 96] width 183 height 29
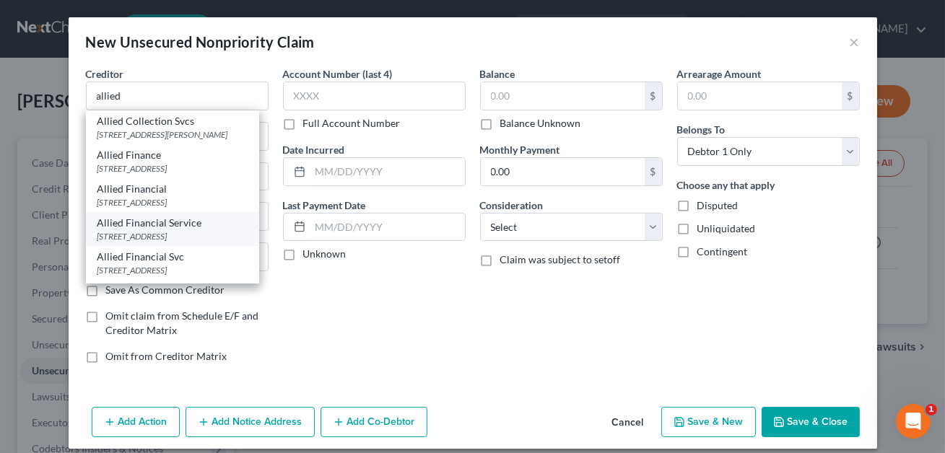
click at [121, 226] on div "Allied Financial Service" at bounding box center [172, 223] width 150 height 14
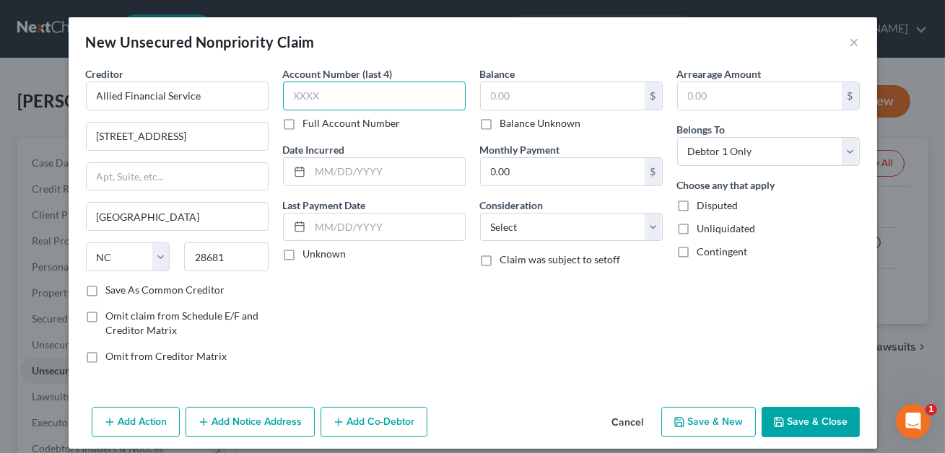
click at [302, 97] on input "text" at bounding box center [374, 96] width 183 height 29
click at [500, 100] on input "text" at bounding box center [563, 95] width 164 height 27
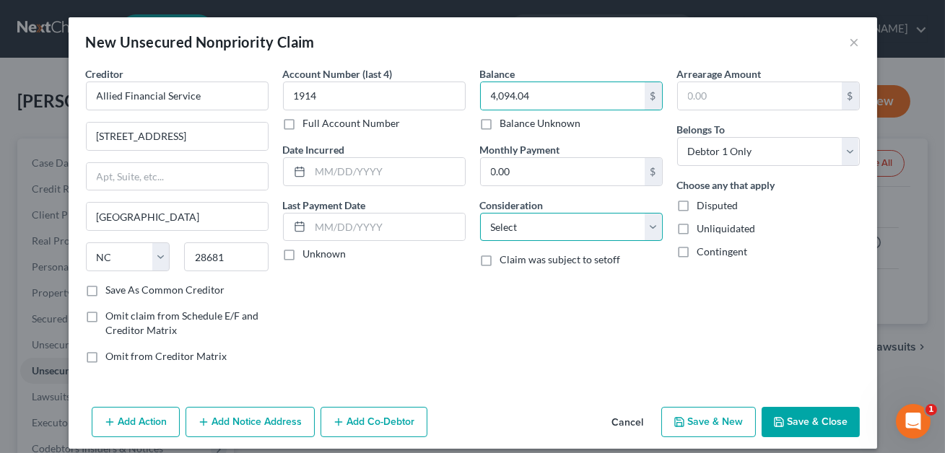
click at [503, 216] on select "Select Cable / Satellite Services Collection Agency Credit Card Debt Debt Couns…" at bounding box center [571, 227] width 183 height 29
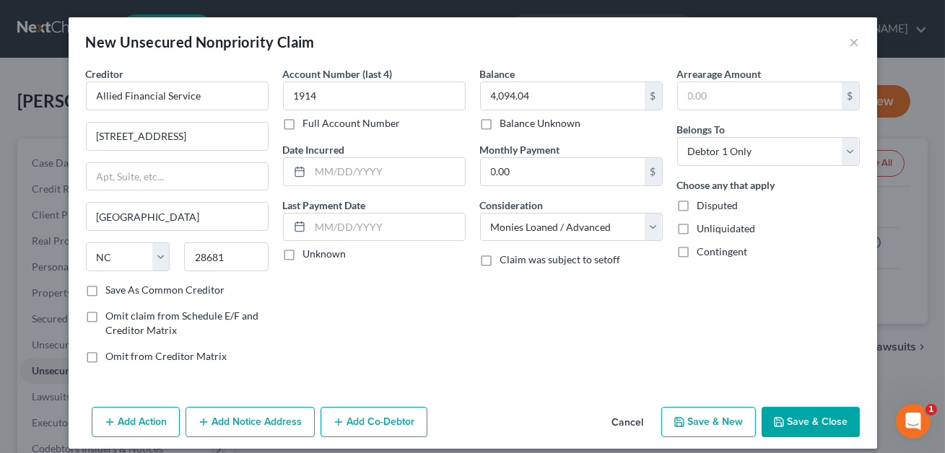
click at [792, 419] on button "Save & Close" at bounding box center [810, 422] width 98 height 30
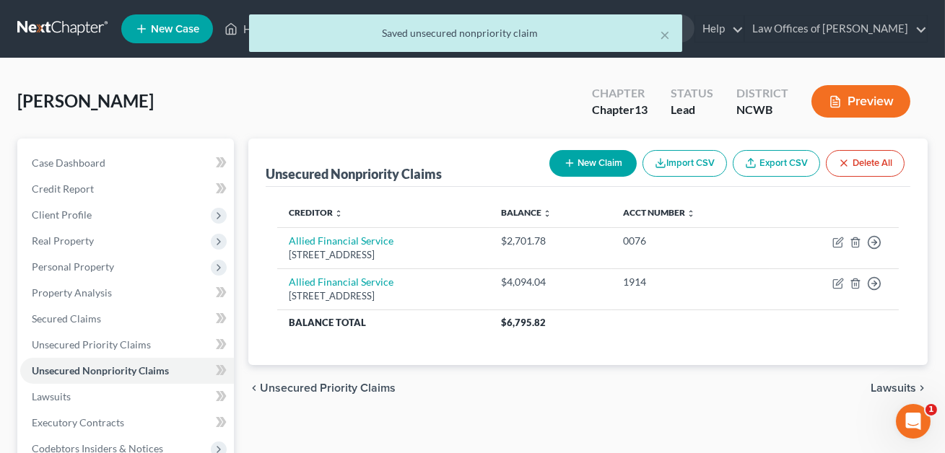
click at [590, 165] on button "New Claim" at bounding box center [592, 163] width 87 height 27
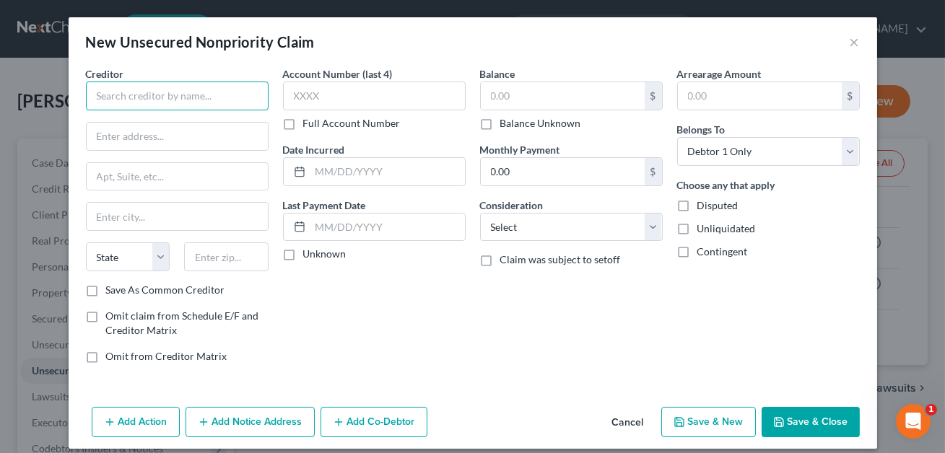
click at [193, 87] on input "text" at bounding box center [177, 96] width 183 height 29
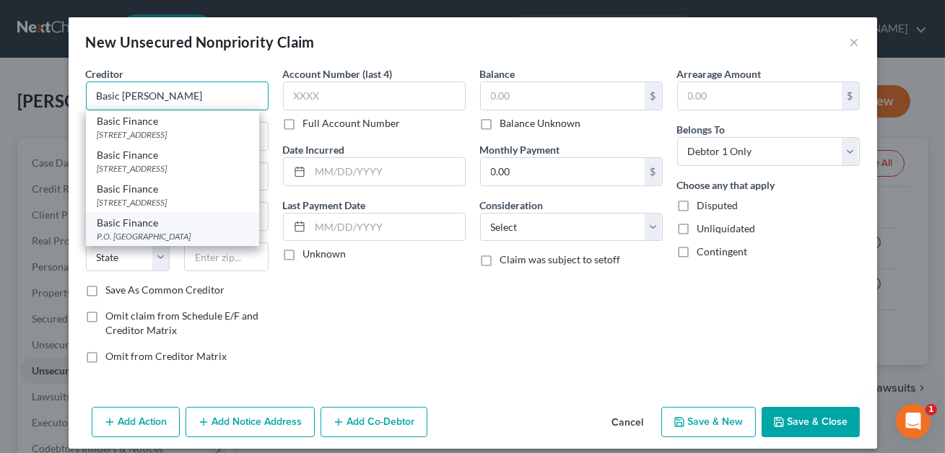
scroll to position [12, 0]
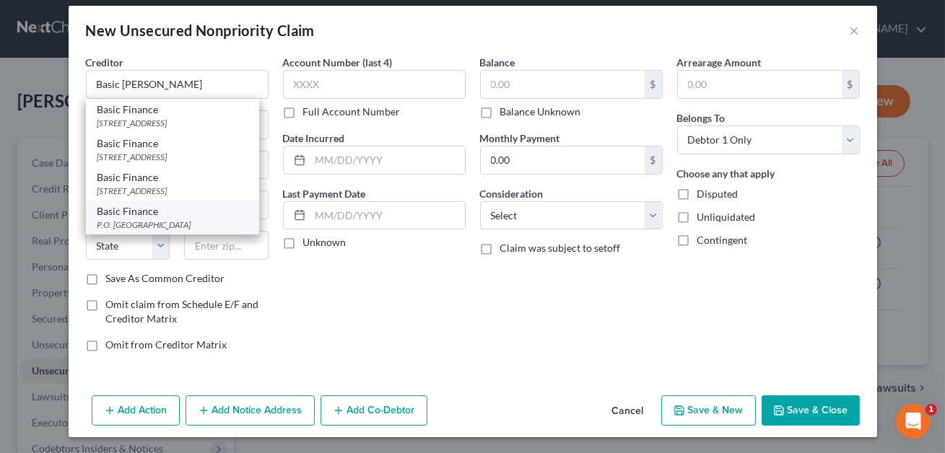
click at [184, 224] on div "P.O. [GEOGRAPHIC_DATA]" at bounding box center [172, 225] width 150 height 12
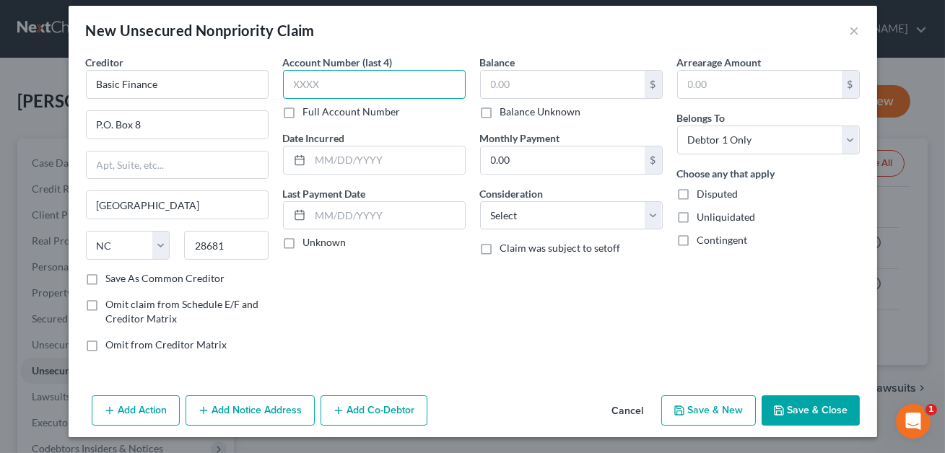
click at [327, 89] on input "text" at bounding box center [374, 84] width 183 height 29
click at [502, 87] on input "text" at bounding box center [563, 84] width 164 height 27
click at [403, 156] on input "text" at bounding box center [387, 160] width 154 height 27
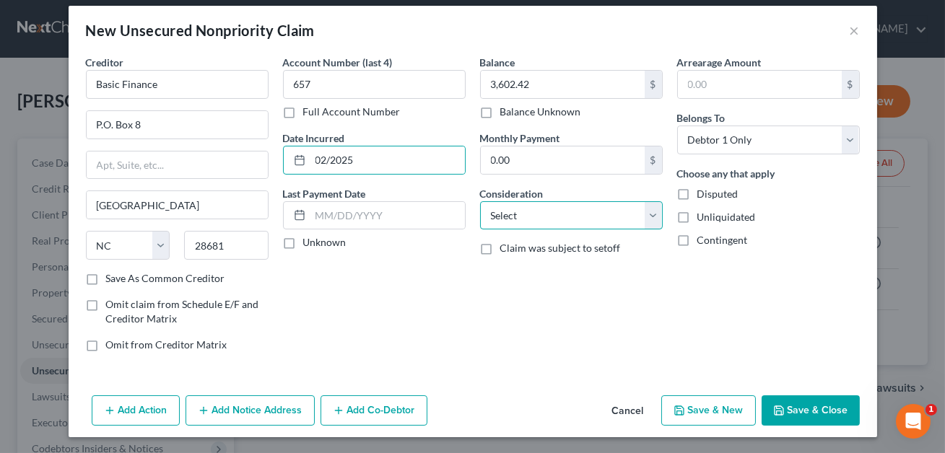
click at [548, 213] on select "Select Cable / Satellite Services Collection Agency Credit Card Debt Debt Couns…" at bounding box center [571, 215] width 183 height 29
click at [523, 222] on select "Select Cable / Satellite Services Collection Agency Credit Card Debt Debt Couns…" at bounding box center [571, 215] width 183 height 29
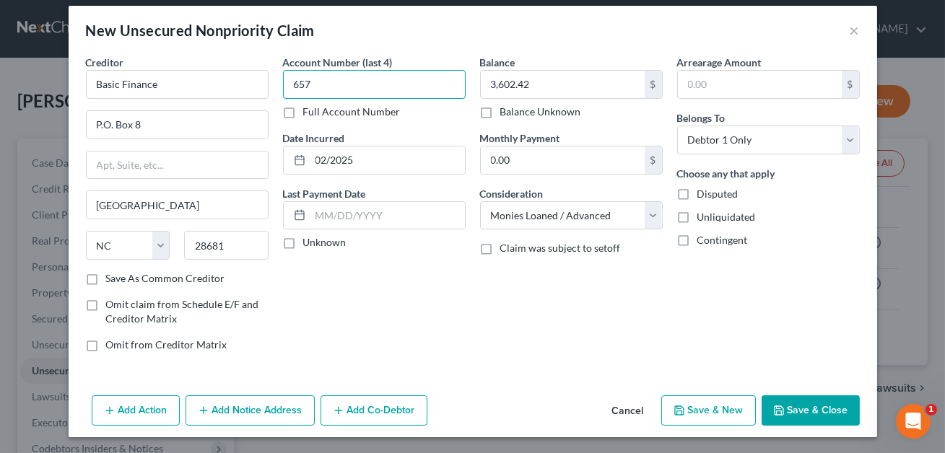
click at [307, 82] on input "657" at bounding box center [374, 84] width 183 height 29
click at [823, 407] on button "Save & Close" at bounding box center [810, 411] width 98 height 30
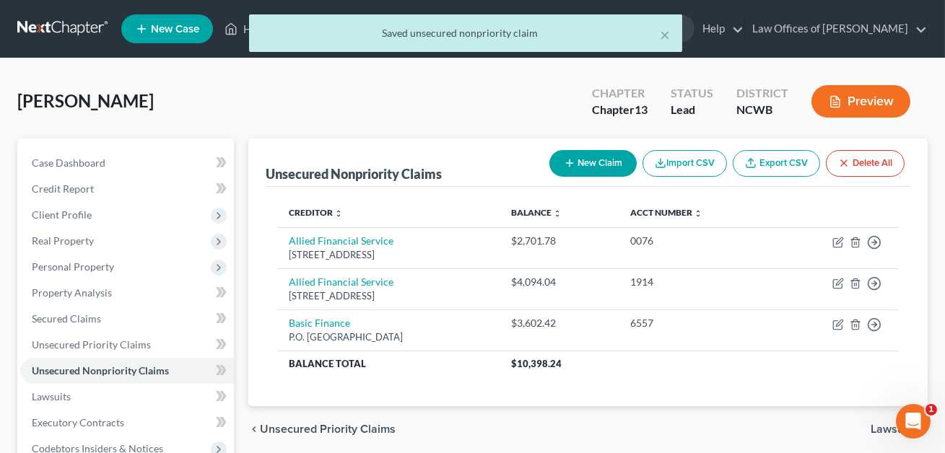
click at [603, 162] on button "New Claim" at bounding box center [592, 163] width 87 height 27
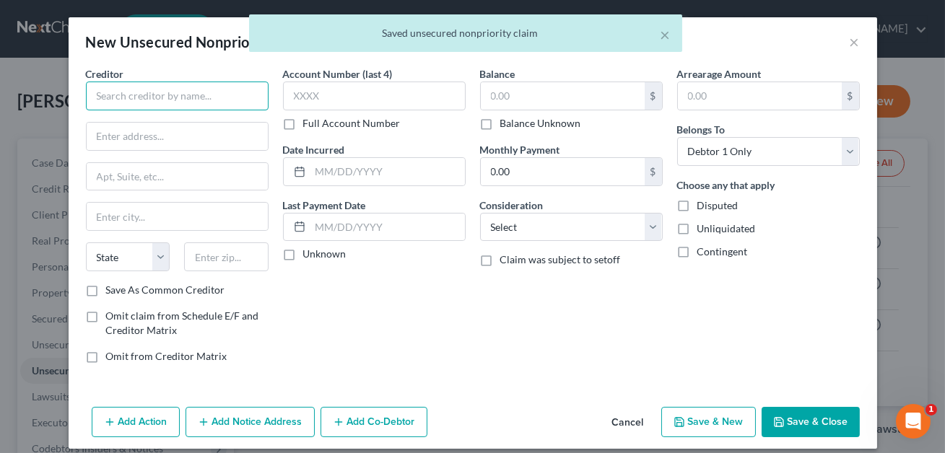
click at [197, 97] on input "text" at bounding box center [177, 96] width 183 height 29
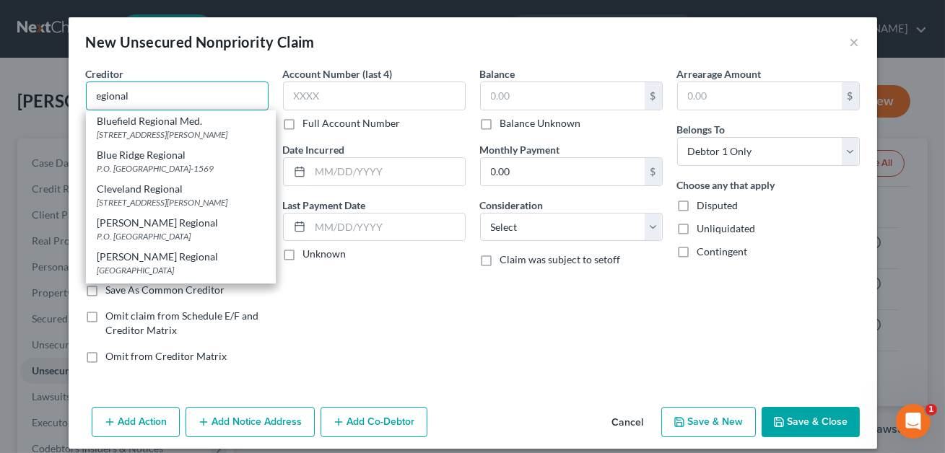
click at [97, 97] on input "egional" at bounding box center [177, 96] width 183 height 29
click at [150, 95] on input "Regional" at bounding box center [177, 96] width 183 height 29
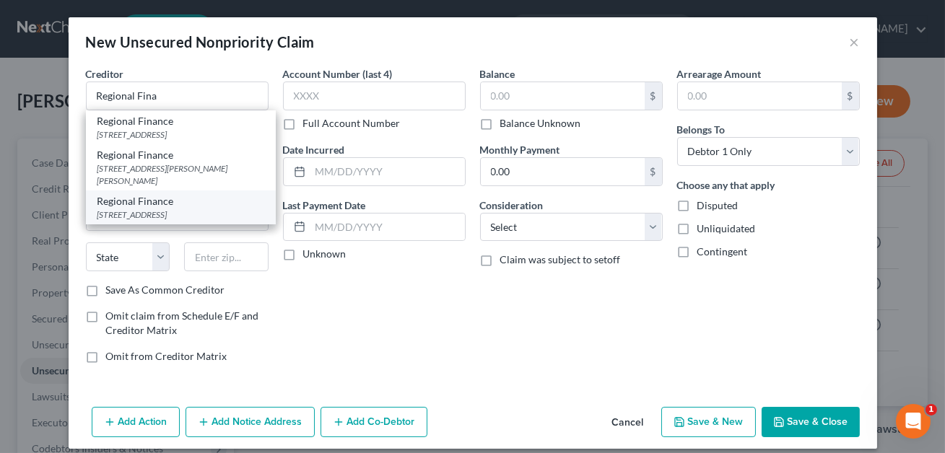
click at [152, 194] on div "Regional Finance" at bounding box center [180, 201] width 167 height 14
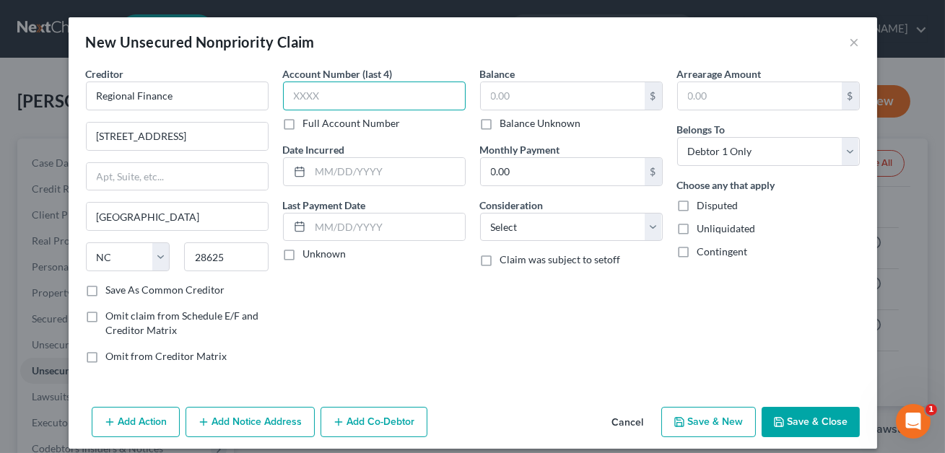
click at [303, 94] on input "text" at bounding box center [374, 96] width 183 height 29
click at [497, 92] on input "text" at bounding box center [563, 95] width 164 height 27
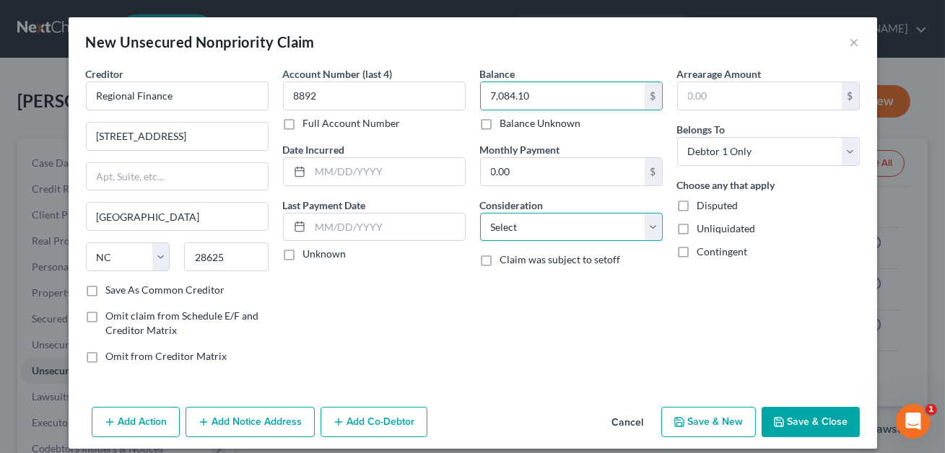
click at [511, 222] on select "Select Cable / Satellite Services Collection Agency Credit Card Debt Debt Couns…" at bounding box center [571, 227] width 183 height 29
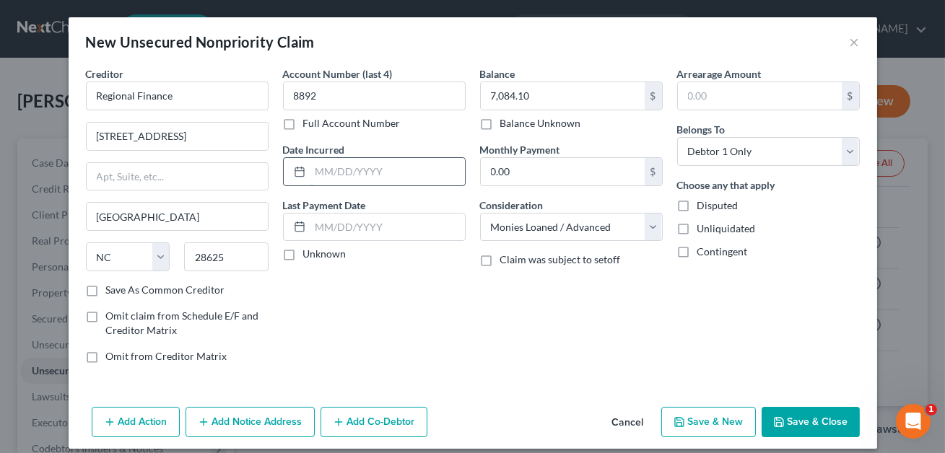
click at [367, 167] on input "text" at bounding box center [387, 171] width 154 height 27
click at [811, 413] on button "Save & Close" at bounding box center [810, 422] width 98 height 30
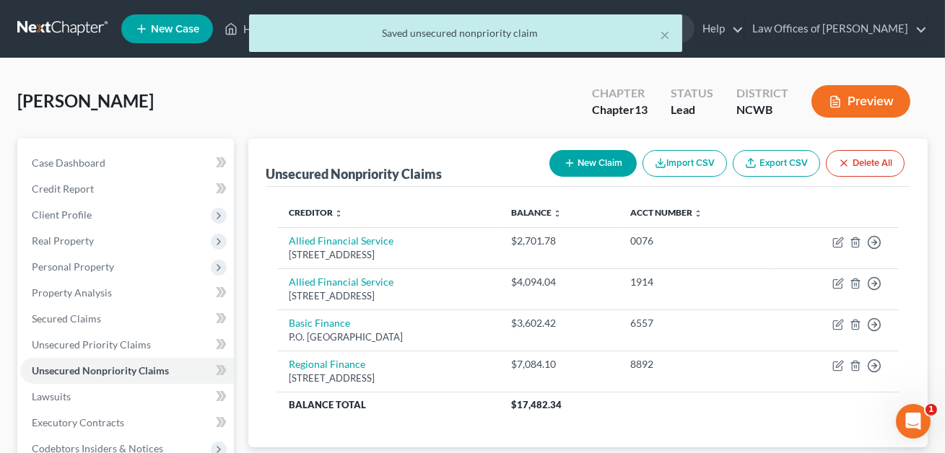
click at [595, 166] on button "New Claim" at bounding box center [592, 163] width 87 height 27
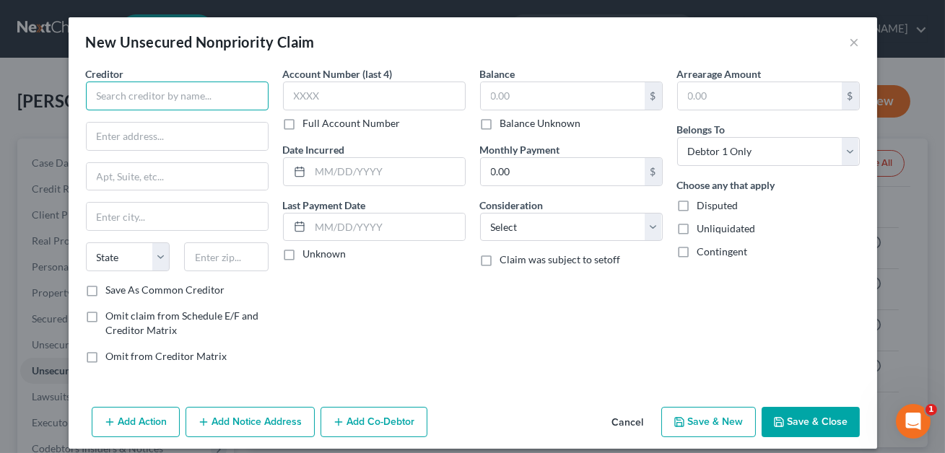
click at [141, 101] on input "text" at bounding box center [177, 96] width 183 height 29
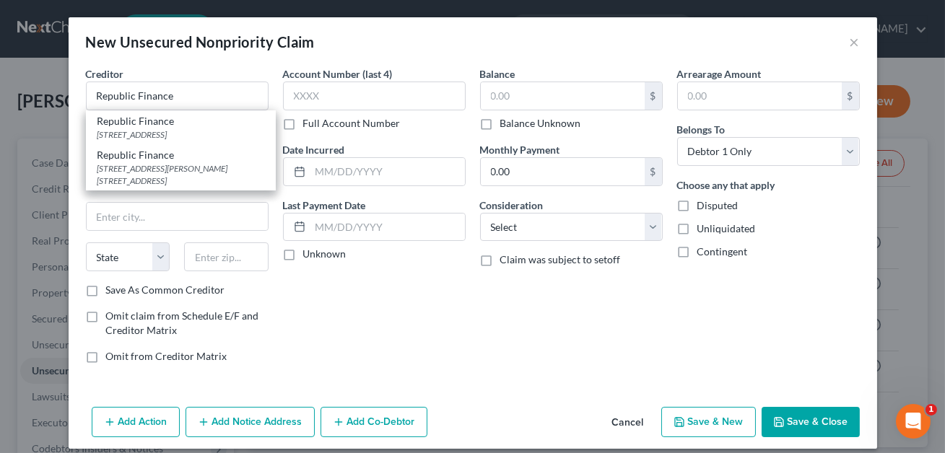
click at [295, 292] on div "Account Number (last 4) Full Account Number Date Incurred Last Payment Date Unk…" at bounding box center [374, 220] width 197 height 309
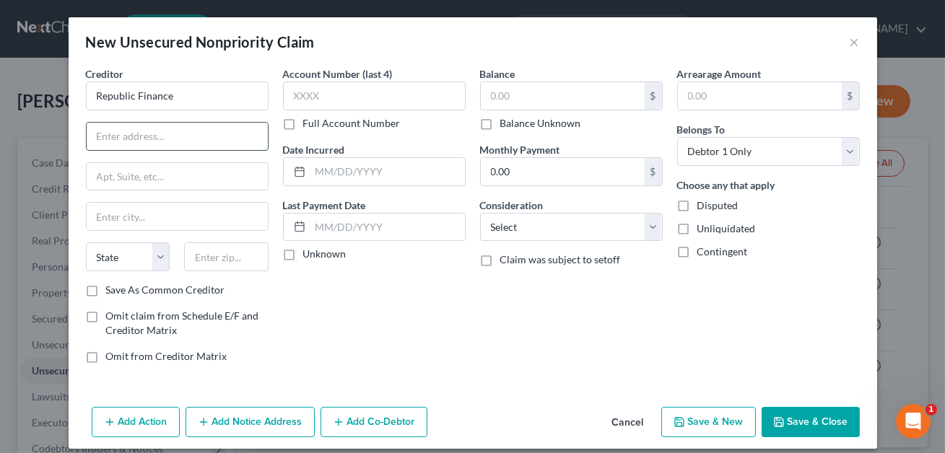
click at [117, 134] on input "text" at bounding box center [177, 136] width 181 height 27
click at [191, 253] on input "text" at bounding box center [226, 257] width 84 height 29
click at [234, 259] on input "28677" at bounding box center [226, 257] width 84 height 29
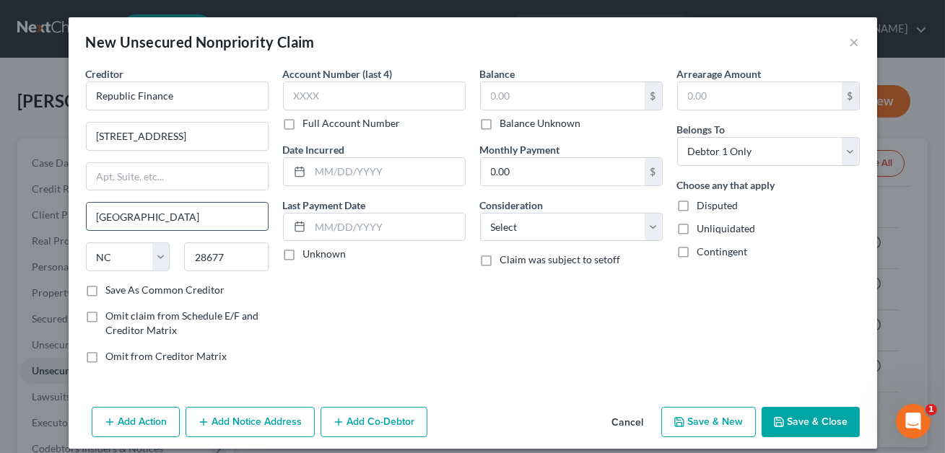
click at [202, 219] on input "[GEOGRAPHIC_DATA]" at bounding box center [177, 216] width 181 height 27
click at [357, 339] on div "Account Number (last 4) Full Account Number Date Incurred Last Payment Date Unk…" at bounding box center [374, 220] width 197 height 309
click at [224, 256] on input "28677" at bounding box center [226, 257] width 84 height 29
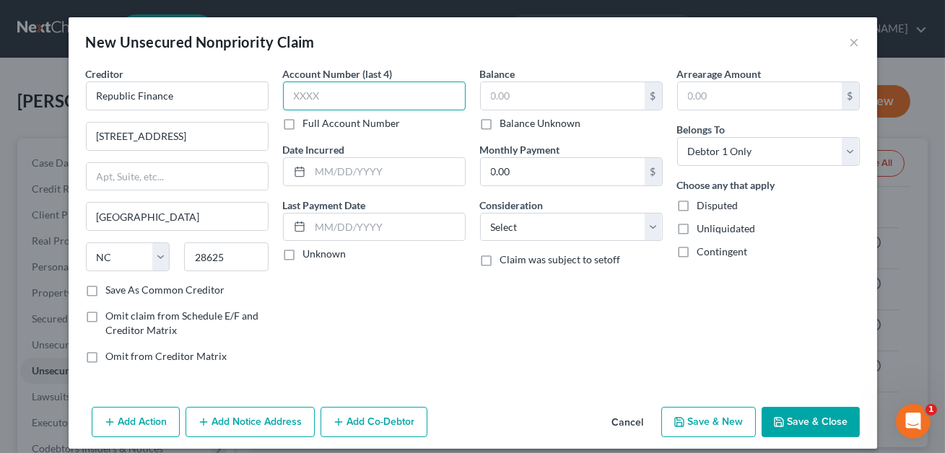
click at [318, 93] on input "text" at bounding box center [374, 96] width 183 height 29
click at [525, 102] on input "text" at bounding box center [563, 95] width 164 height 27
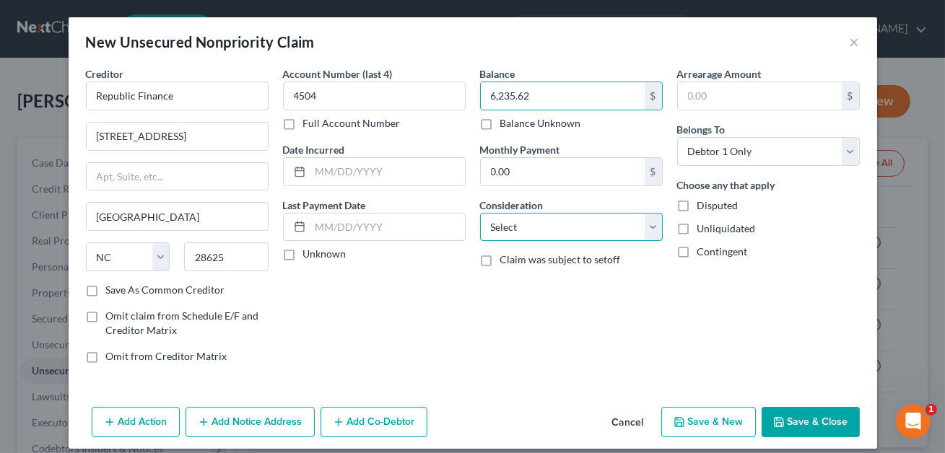
click at [537, 227] on select "Select Cable / Satellite Services Collection Agency Credit Card Debt Debt Couns…" at bounding box center [571, 227] width 183 height 29
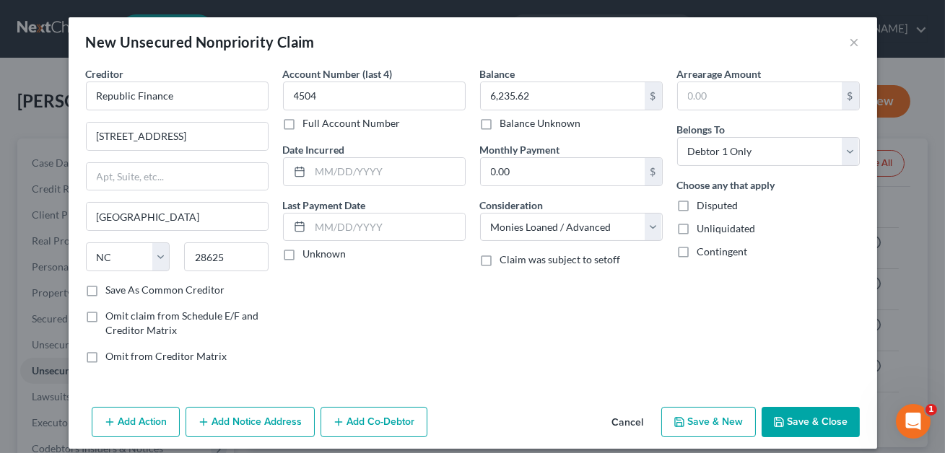
click at [774, 419] on icon "button" at bounding box center [779, 422] width 12 height 12
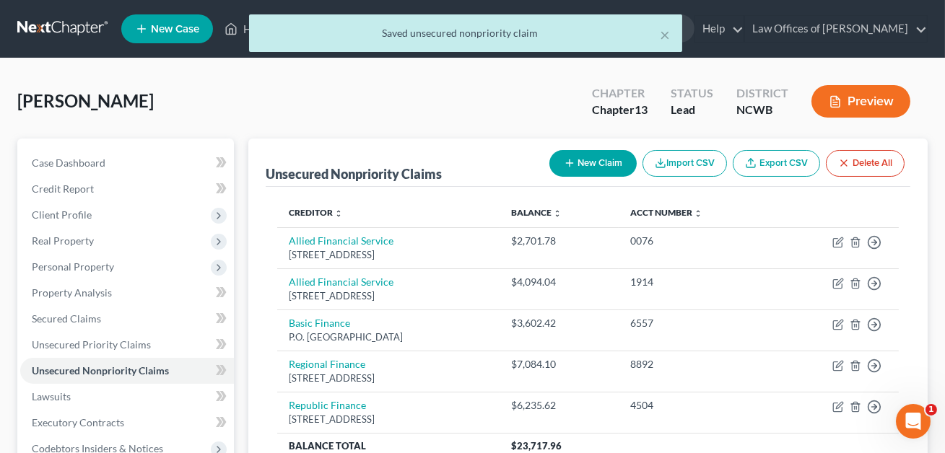
click at [580, 165] on button "New Claim" at bounding box center [592, 163] width 87 height 27
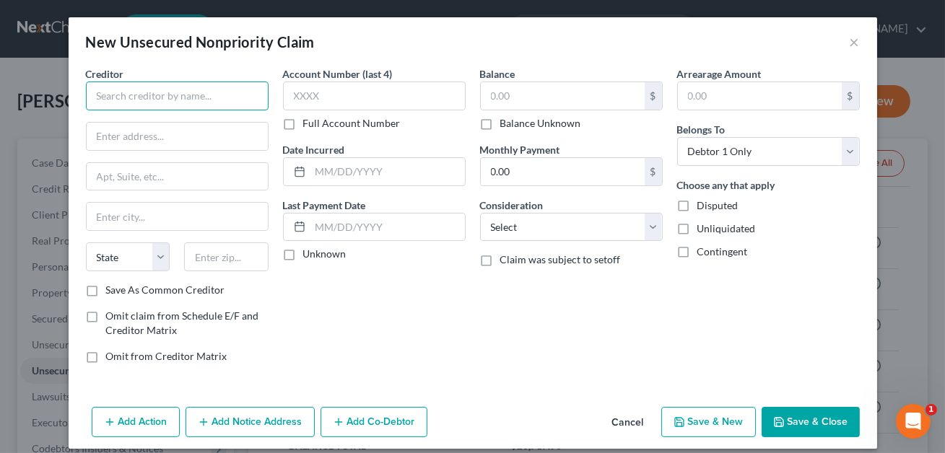
click at [102, 100] on input "text" at bounding box center [177, 96] width 183 height 29
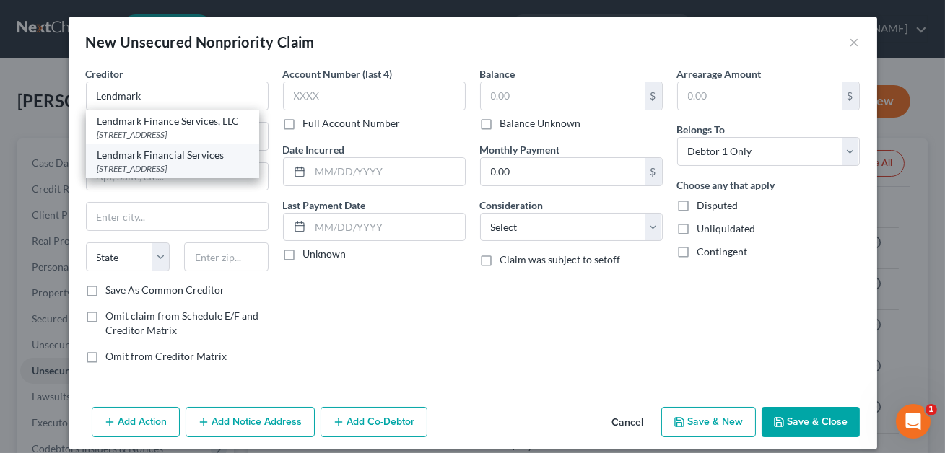
click at [118, 175] on div "[STREET_ADDRESS]" at bounding box center [172, 168] width 150 height 12
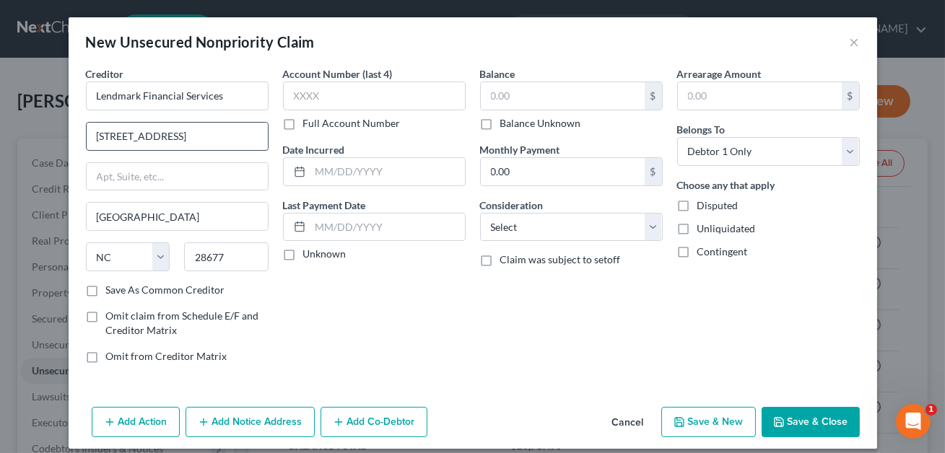
click at [113, 135] on input "[STREET_ADDRESS]" at bounding box center [177, 136] width 181 height 27
click at [304, 100] on input "text" at bounding box center [374, 96] width 183 height 29
click at [492, 97] on input "text" at bounding box center [563, 95] width 164 height 27
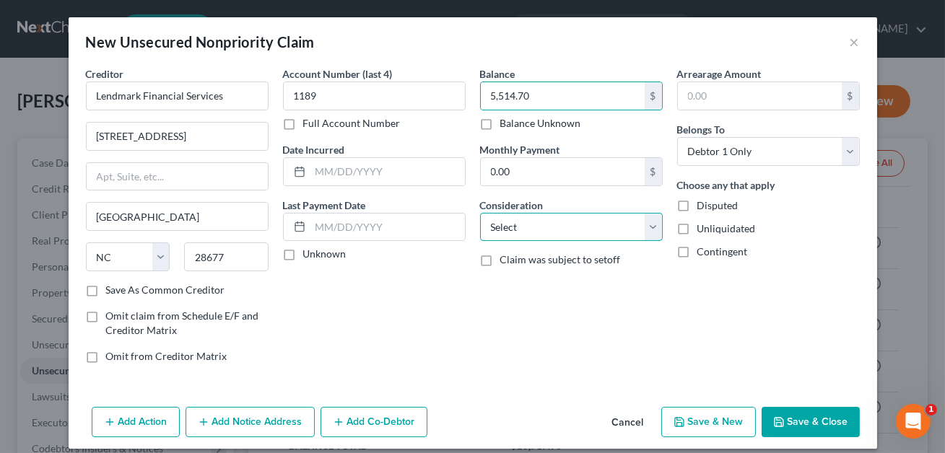
click at [514, 228] on select "Select Cable / Satellite Services Collection Agency Credit Card Debt Debt Couns…" at bounding box center [571, 227] width 183 height 29
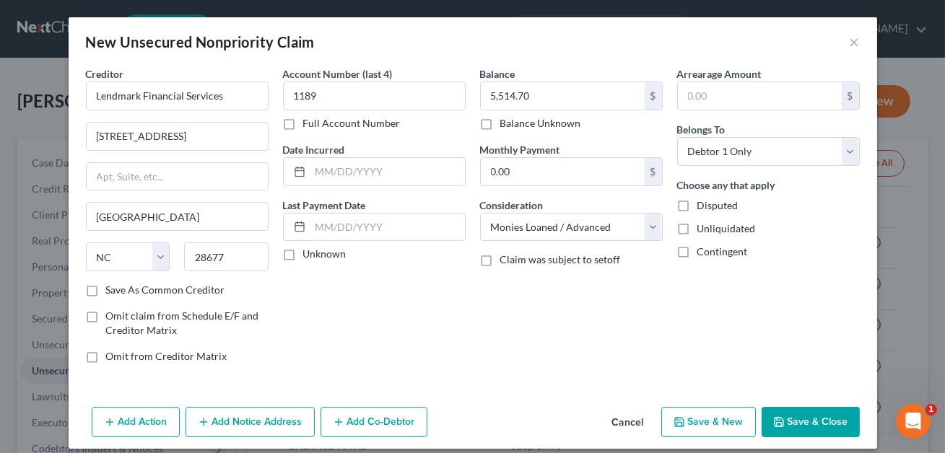
click at [818, 419] on button "Save & Close" at bounding box center [810, 422] width 98 height 30
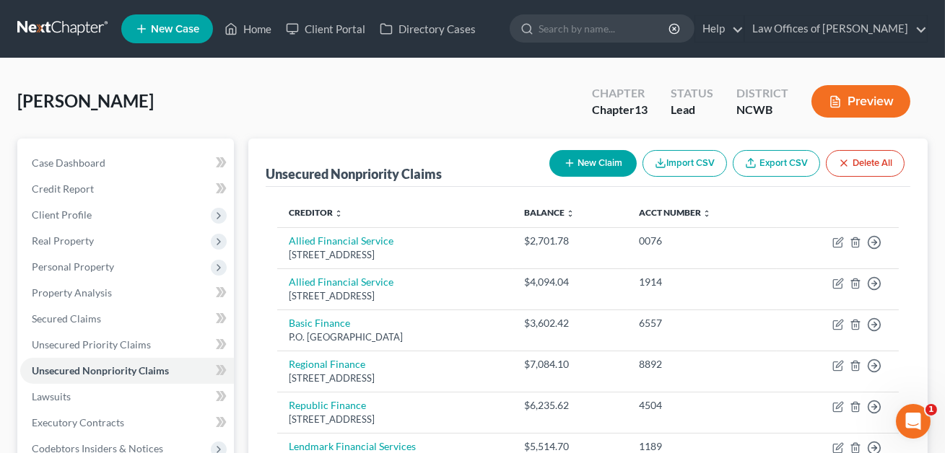
click at [582, 171] on button "New Claim" at bounding box center [592, 163] width 87 height 27
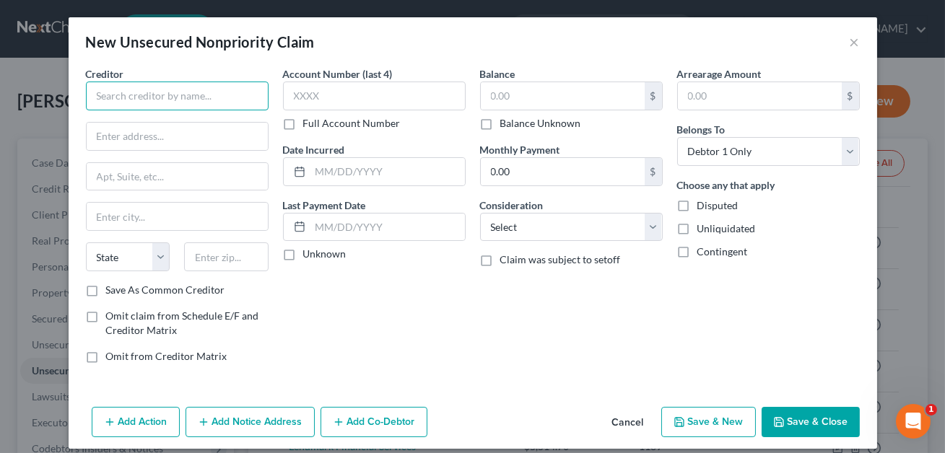
click at [115, 96] on input "text" at bounding box center [177, 96] width 183 height 29
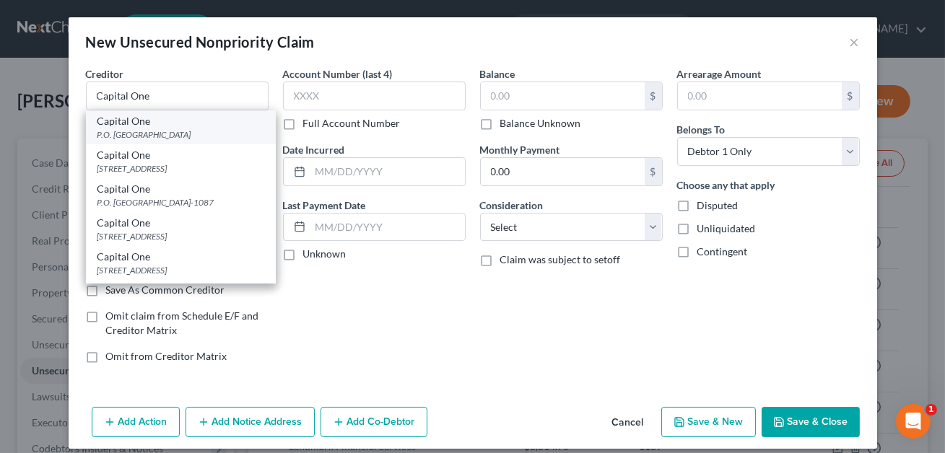
click at [129, 134] on div "P.O. [GEOGRAPHIC_DATA]" at bounding box center [180, 134] width 167 height 12
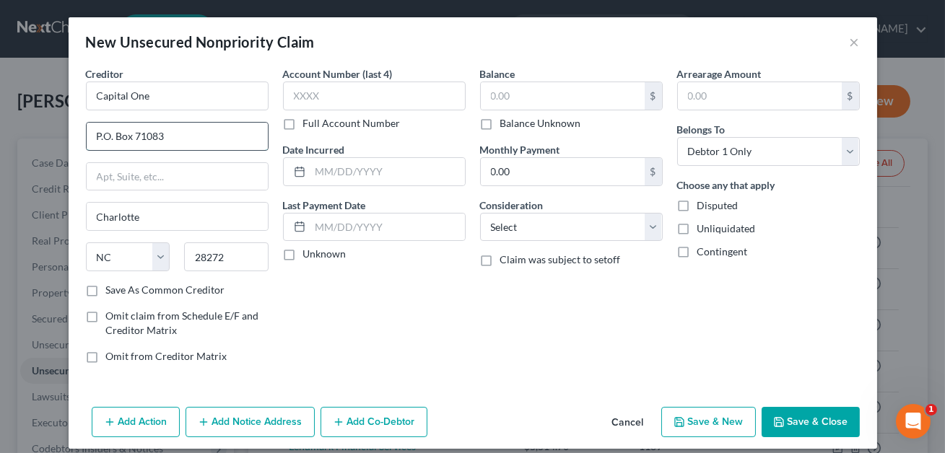
click at [162, 136] on input "P.O. Box 71083" at bounding box center [177, 136] width 181 height 27
click at [300, 102] on input "text" at bounding box center [374, 96] width 183 height 29
click at [484, 103] on input "text" at bounding box center [563, 95] width 164 height 27
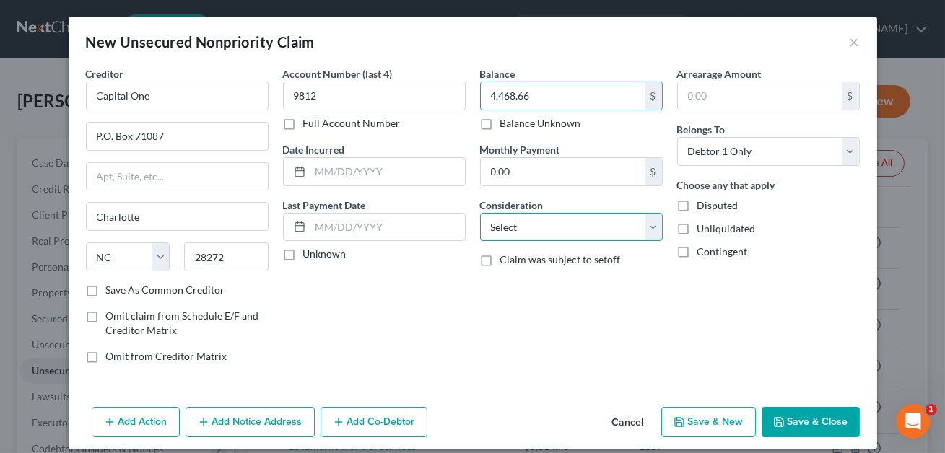
click at [515, 219] on select "Select Cable / Satellite Services Collection Agency Credit Card Debt Debt Couns…" at bounding box center [571, 227] width 183 height 29
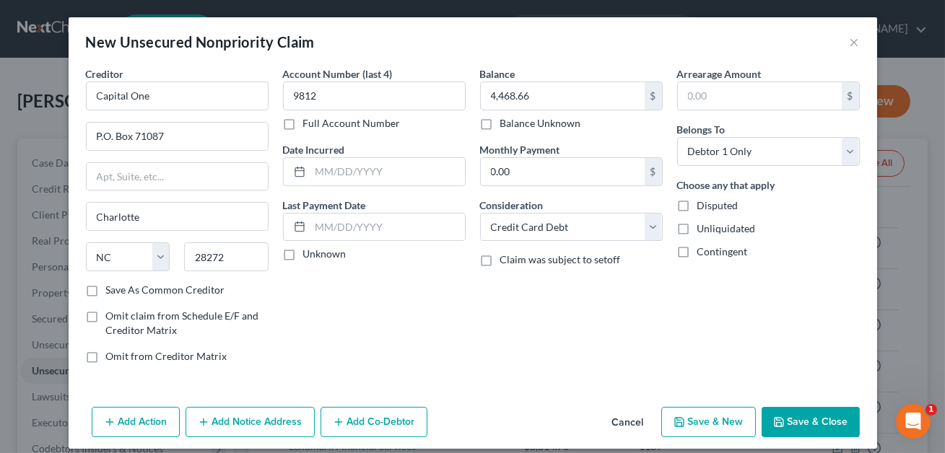
click at [808, 414] on button "Save & Close" at bounding box center [810, 422] width 98 height 30
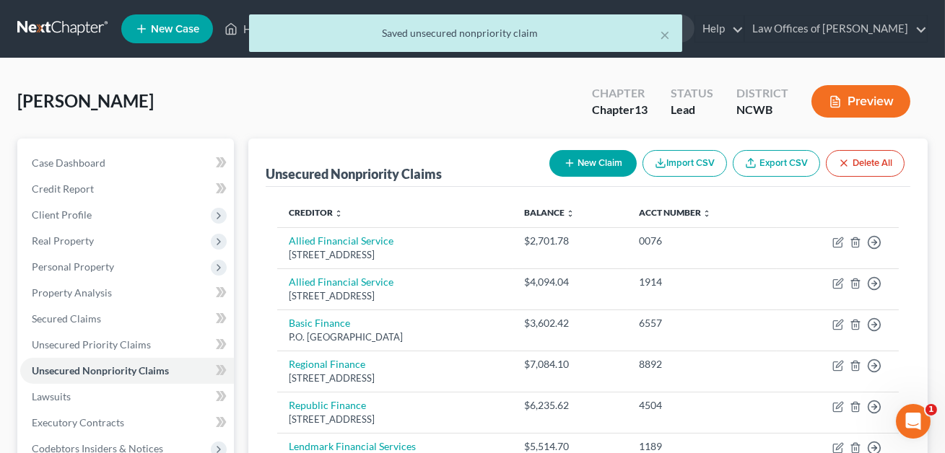
click at [598, 170] on button "New Claim" at bounding box center [592, 163] width 87 height 27
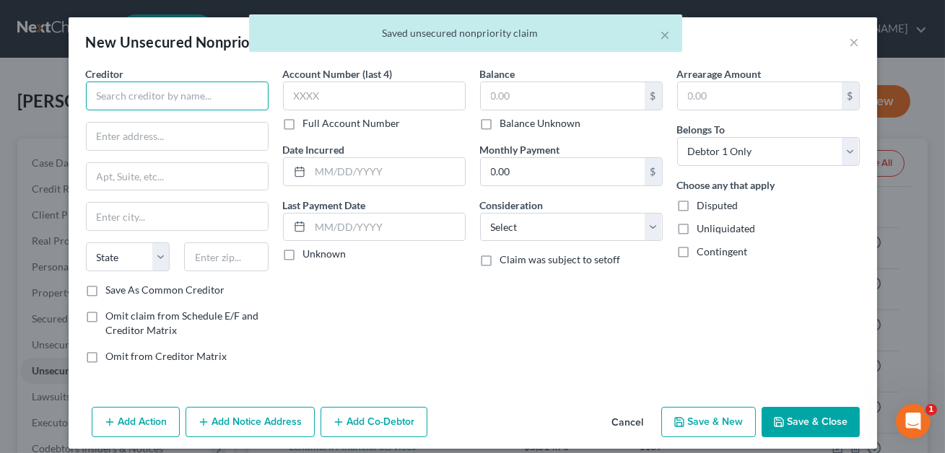
click at [162, 93] on input "text" at bounding box center [177, 96] width 183 height 29
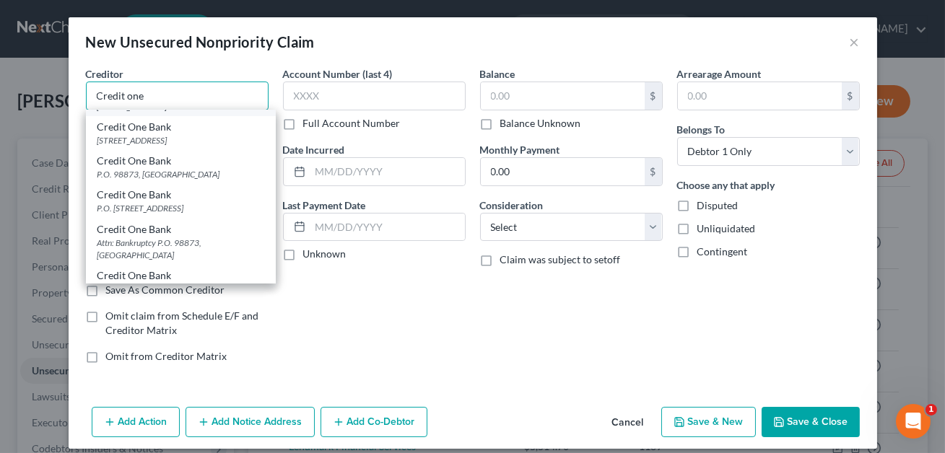
scroll to position [111, 0]
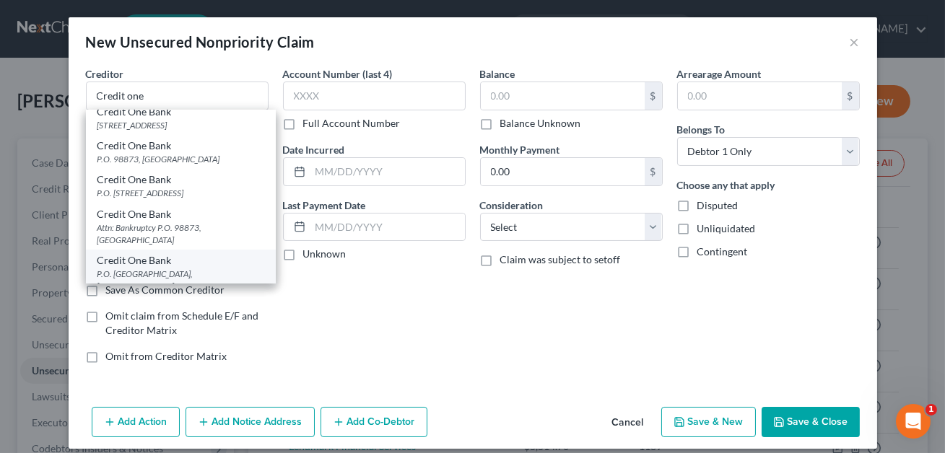
click at [166, 263] on div "Credit One Bank" at bounding box center [180, 260] width 167 height 14
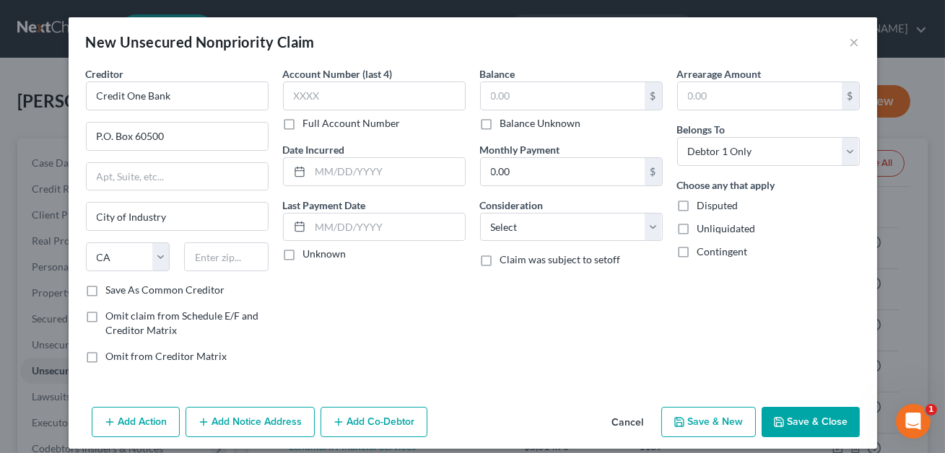
scroll to position [0, 0]
click at [493, 99] on input "text" at bounding box center [563, 95] width 164 height 27
click at [344, 165] on input "text" at bounding box center [387, 171] width 154 height 27
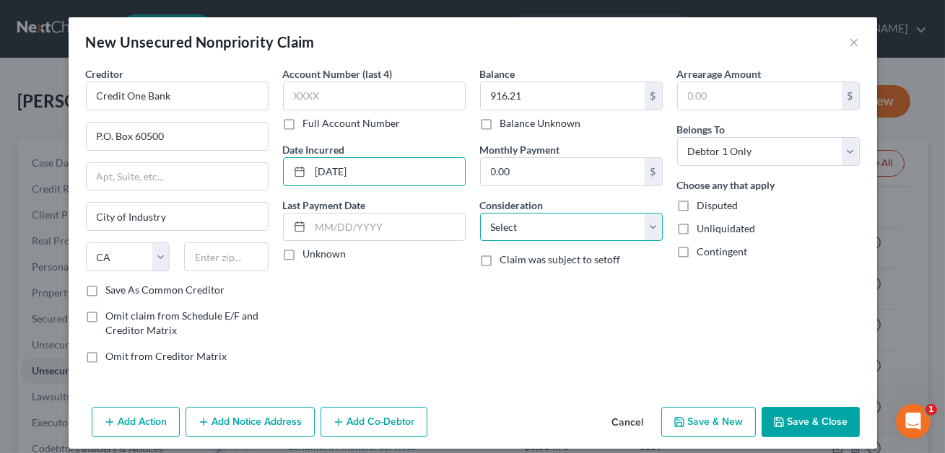
click at [523, 230] on select "Select Cable / Satellite Services Collection Agency Credit Card Debt Debt Couns…" at bounding box center [571, 227] width 183 height 29
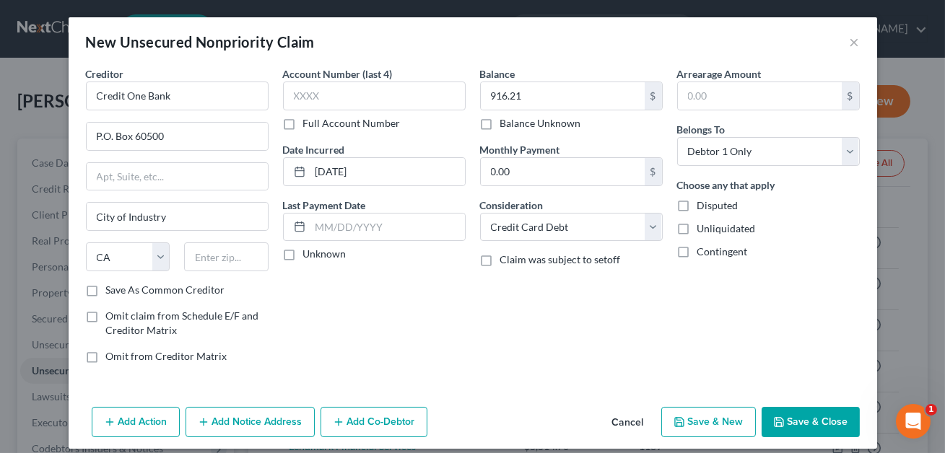
click at [795, 424] on button "Save & Close" at bounding box center [810, 422] width 98 height 30
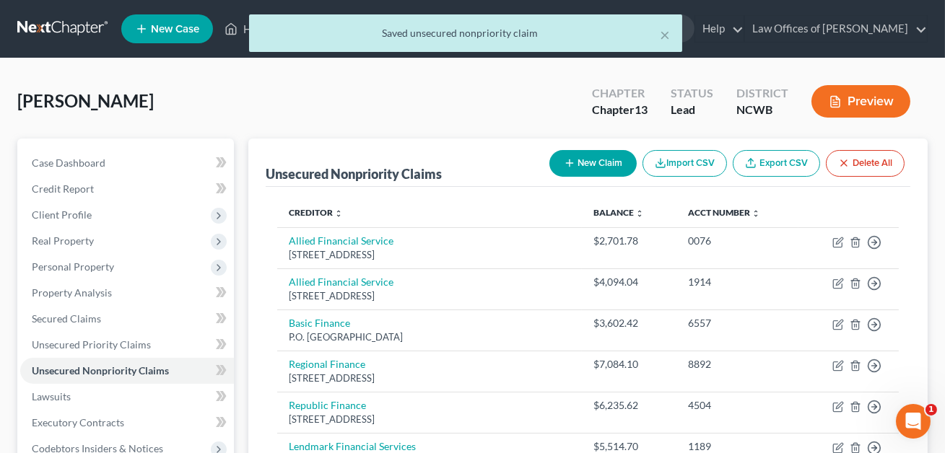
click at [584, 164] on button "New Claim" at bounding box center [592, 163] width 87 height 27
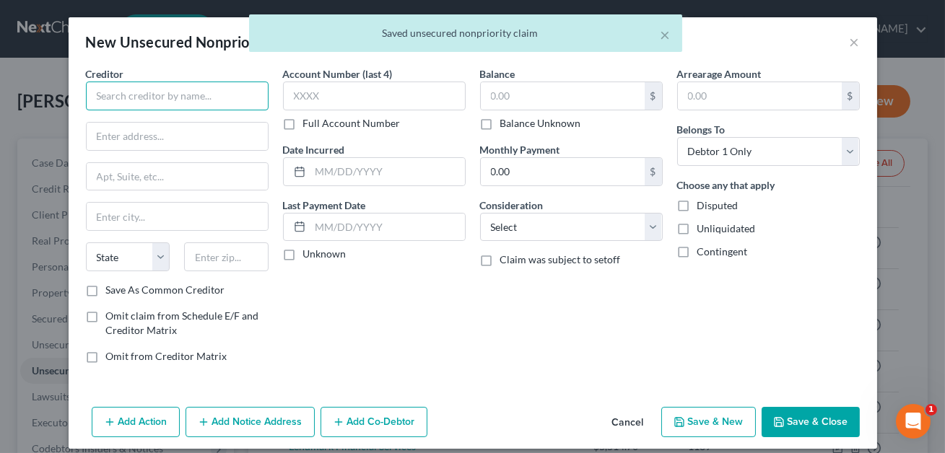
click at [181, 98] on input "text" at bounding box center [177, 96] width 183 height 29
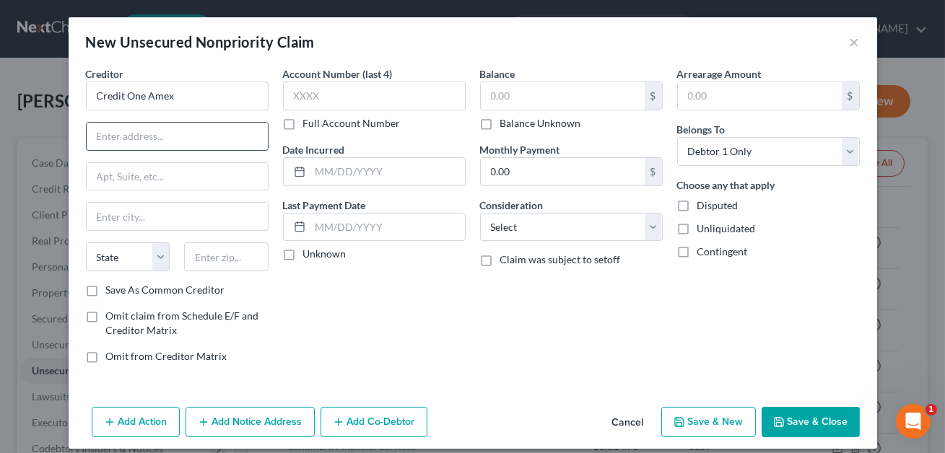
click at [131, 147] on input "text" at bounding box center [177, 136] width 181 height 27
click at [204, 265] on input "text" at bounding box center [226, 257] width 84 height 29
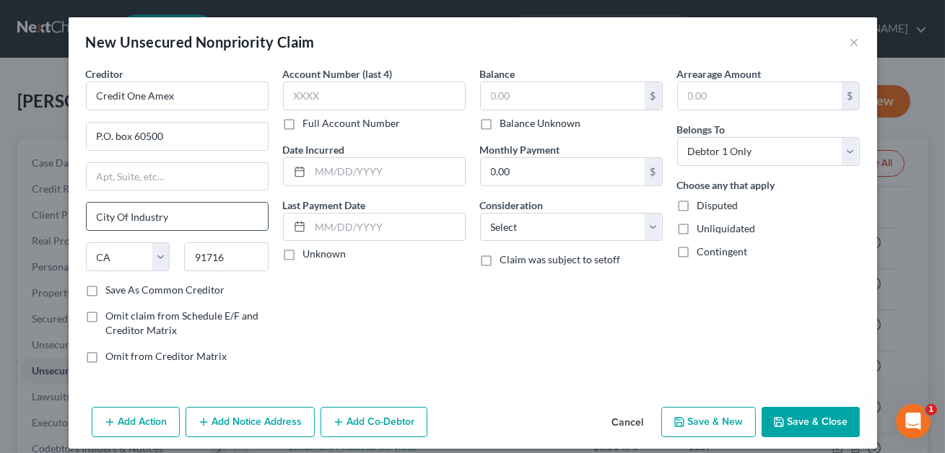
click at [180, 219] on input "City Of Industry" at bounding box center [177, 216] width 181 height 27
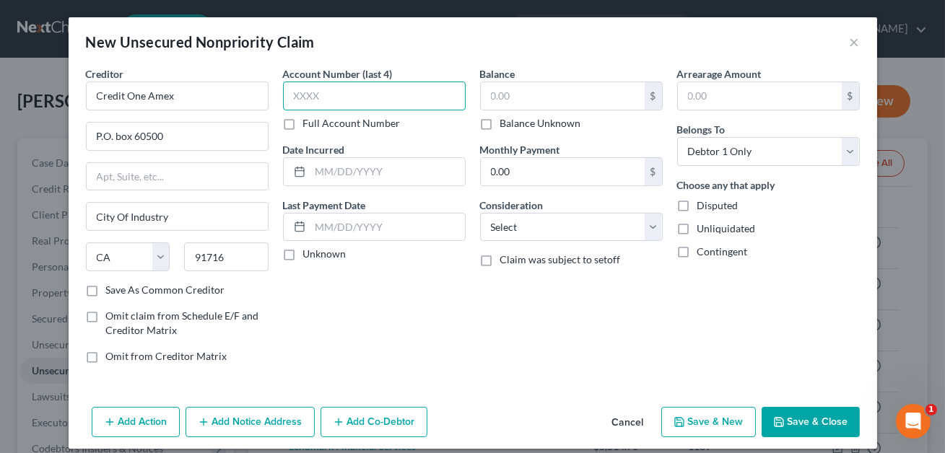
click at [317, 95] on input "text" at bounding box center [374, 96] width 183 height 29
click at [326, 165] on input "text" at bounding box center [387, 171] width 154 height 27
click at [501, 95] on input "text" at bounding box center [563, 95] width 164 height 27
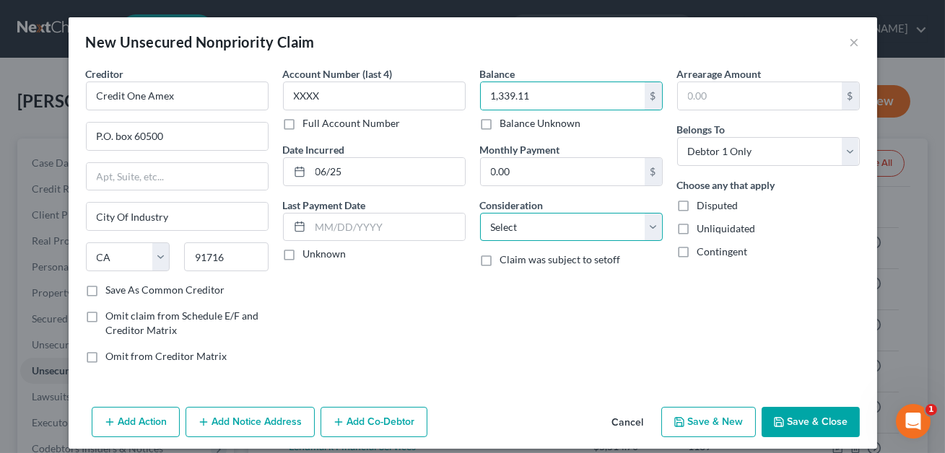
click at [553, 224] on select "Select Cable / Satellite Services Collection Agency Credit Card Debt Debt Couns…" at bounding box center [571, 227] width 183 height 29
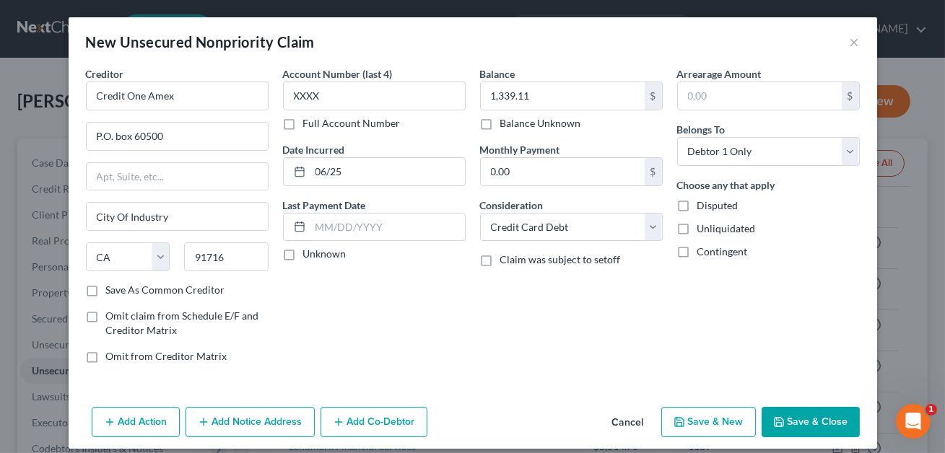
click at [805, 425] on button "Save & Close" at bounding box center [810, 422] width 98 height 30
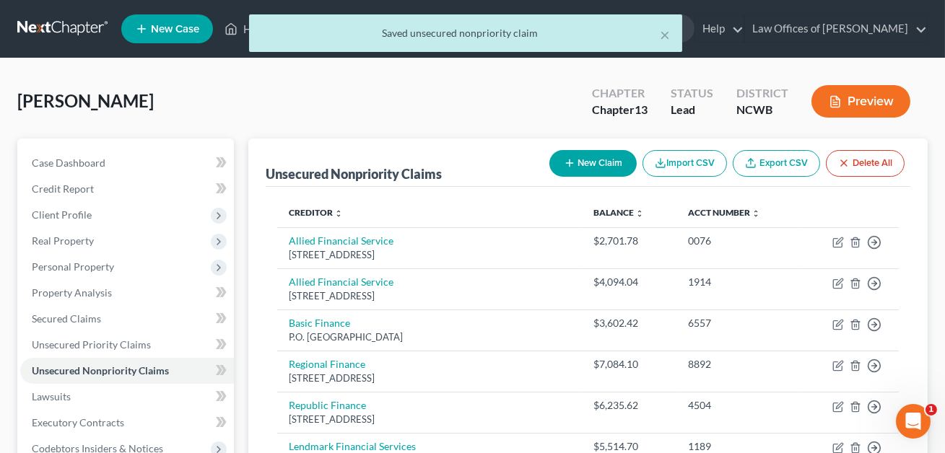
click at [608, 160] on button "New Claim" at bounding box center [592, 163] width 87 height 27
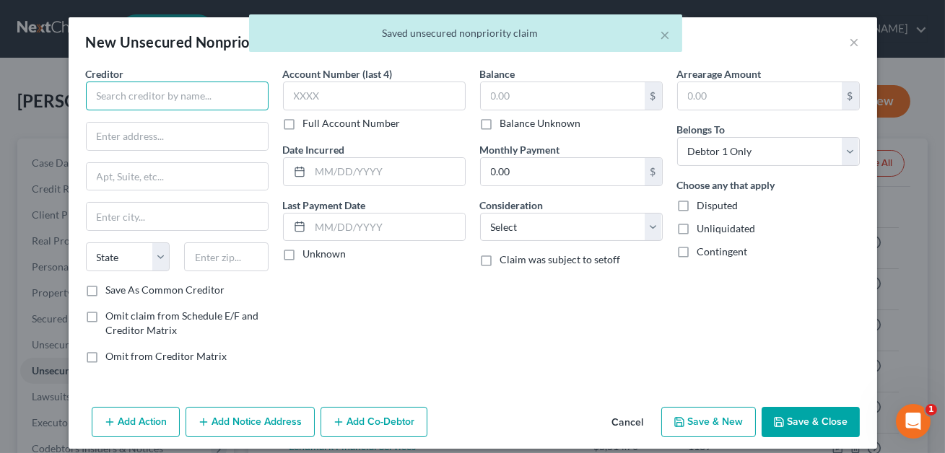
click at [175, 95] on input "text" at bounding box center [177, 96] width 183 height 29
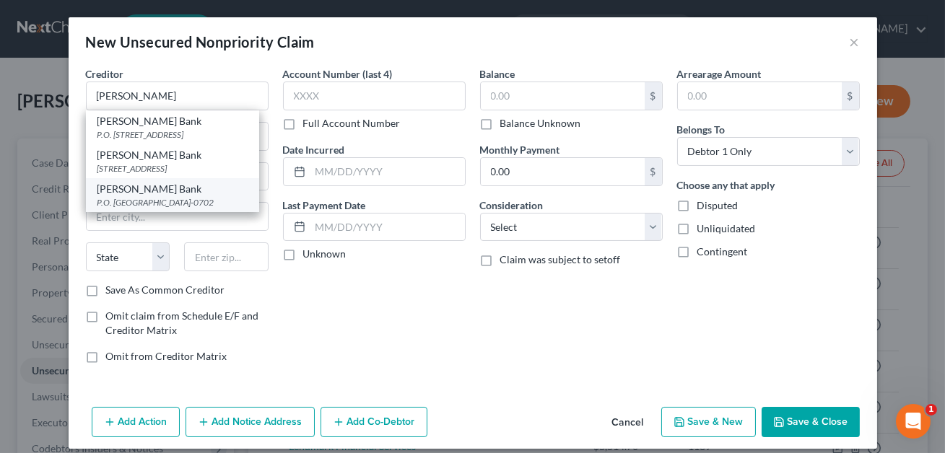
click at [178, 191] on div "[PERSON_NAME] Bank" at bounding box center [172, 189] width 150 height 14
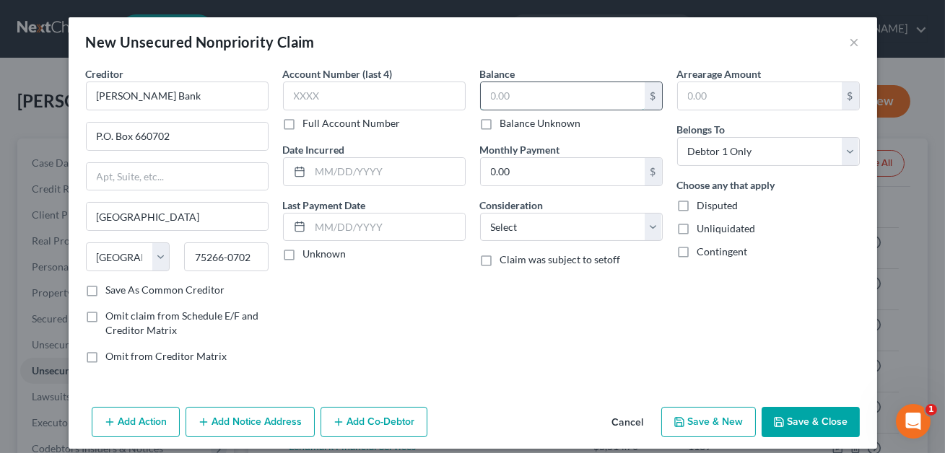
click at [484, 95] on input "text" at bounding box center [563, 95] width 164 height 27
click at [512, 218] on select "Select Cable / Satellite Services Collection Agency Credit Card Debt Debt Couns…" at bounding box center [571, 227] width 183 height 29
click at [358, 97] on input "text" at bounding box center [374, 96] width 183 height 29
click at [816, 419] on button "Save & Close" at bounding box center [810, 422] width 98 height 30
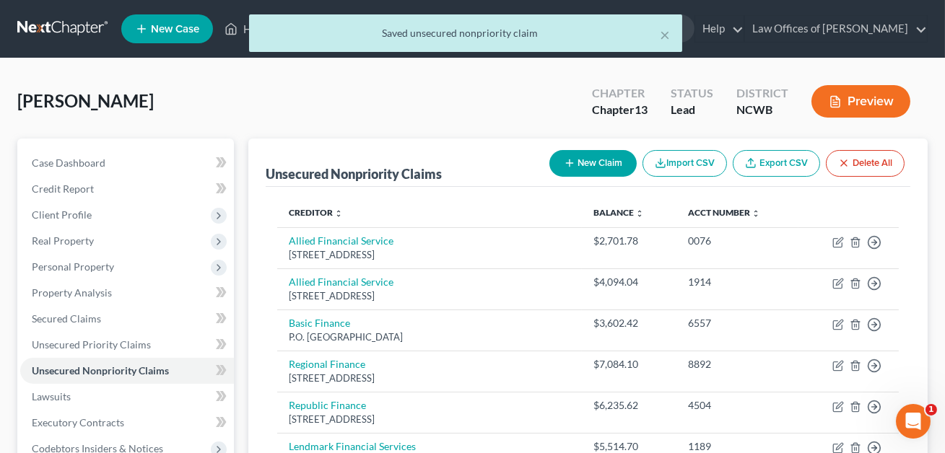
click at [600, 163] on button "New Claim" at bounding box center [592, 163] width 87 height 27
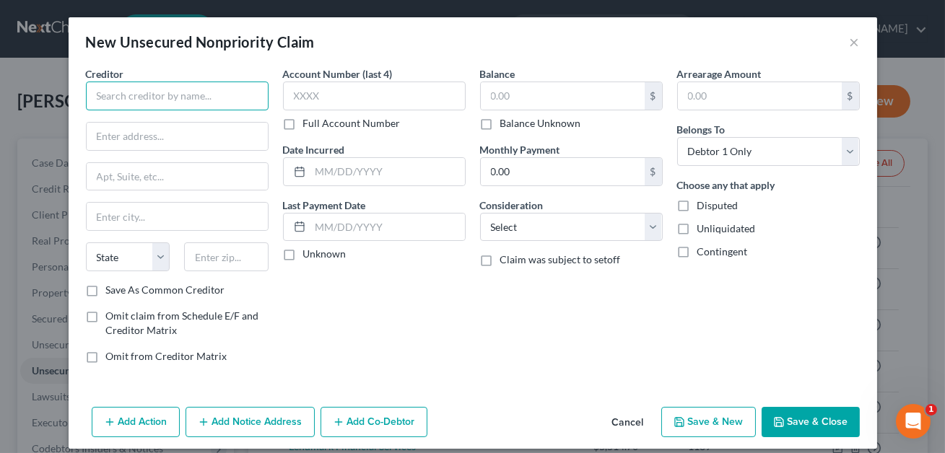
click at [237, 97] on input "text" at bounding box center [177, 96] width 183 height 29
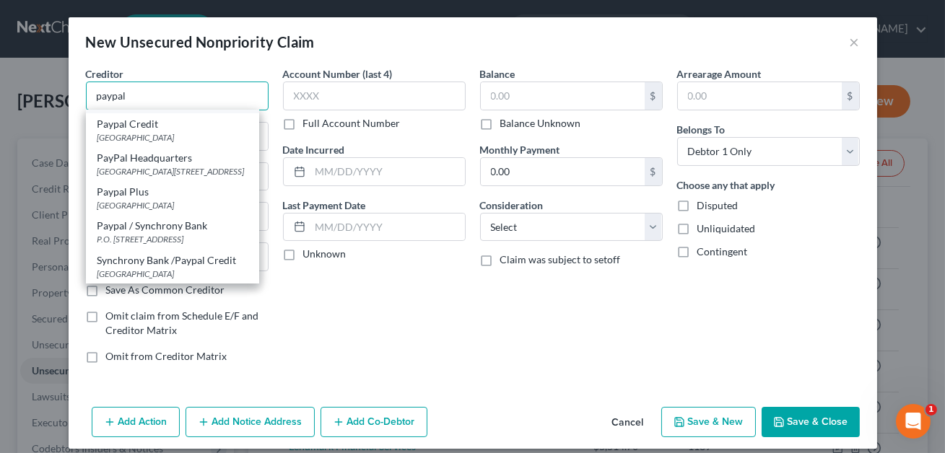
scroll to position [89, 0]
click at [182, 239] on div "P.O. [STREET_ADDRESS]" at bounding box center [172, 239] width 150 height 12
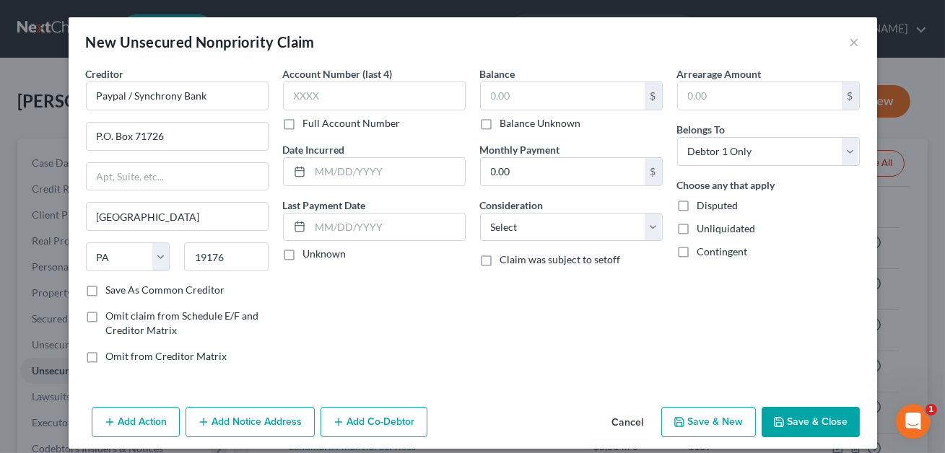
scroll to position [0, 0]
click at [168, 136] on input "P.O. Box 71726" at bounding box center [177, 136] width 181 height 27
click at [157, 139] on input "P.O. Box 717218" at bounding box center [177, 136] width 181 height 27
click at [499, 93] on input "text" at bounding box center [563, 95] width 164 height 27
click at [361, 84] on input "text" at bounding box center [374, 96] width 183 height 29
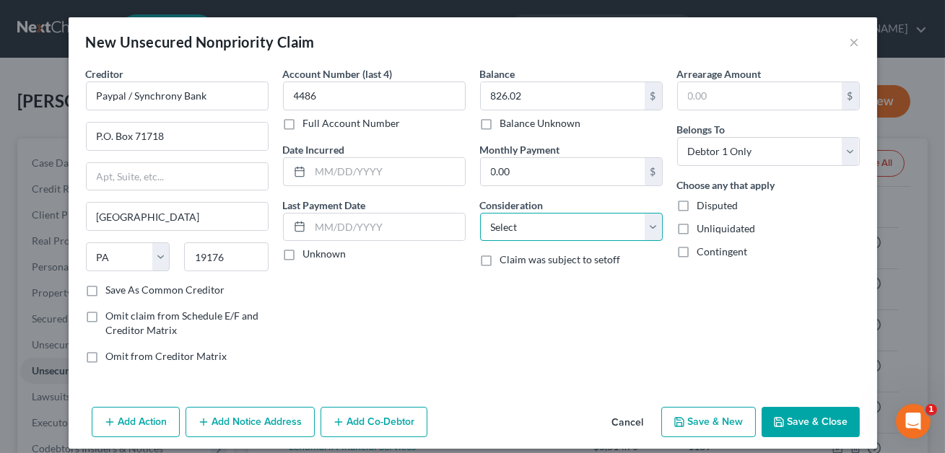
click at [580, 217] on select "Select Cable / Satellite Services Collection Agency Credit Card Debt Debt Couns…" at bounding box center [571, 227] width 183 height 29
click at [800, 419] on button "Save & Close" at bounding box center [810, 422] width 98 height 30
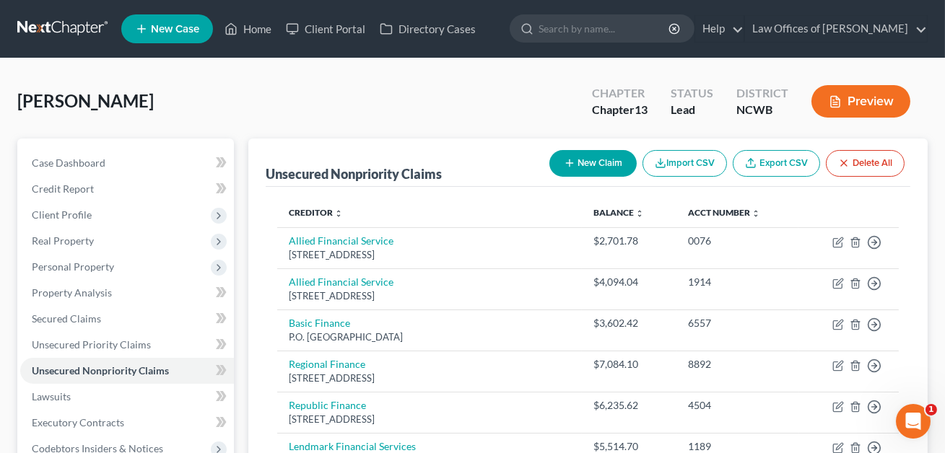
click at [588, 165] on button "New Claim" at bounding box center [592, 163] width 87 height 27
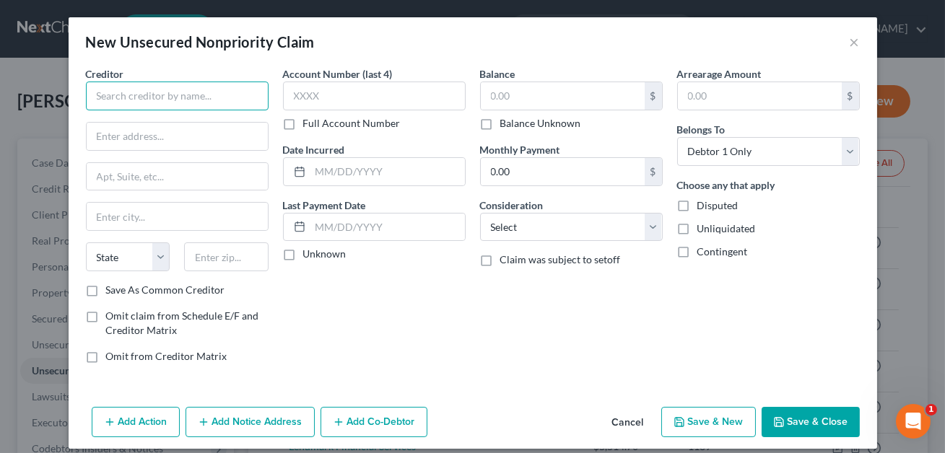
click at [167, 89] on input "text" at bounding box center [177, 96] width 183 height 29
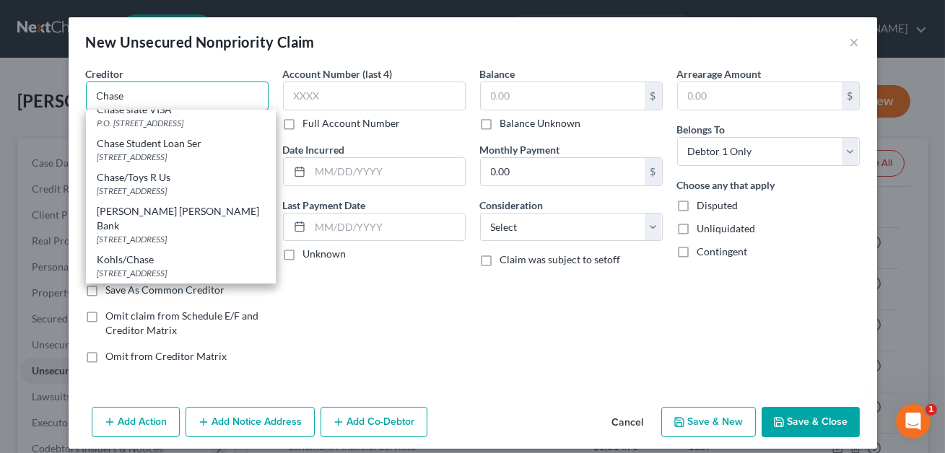
scroll to position [891, 0]
click at [154, 96] on div "P.O. [STREET_ADDRESS]" at bounding box center [180, 90] width 167 height 12
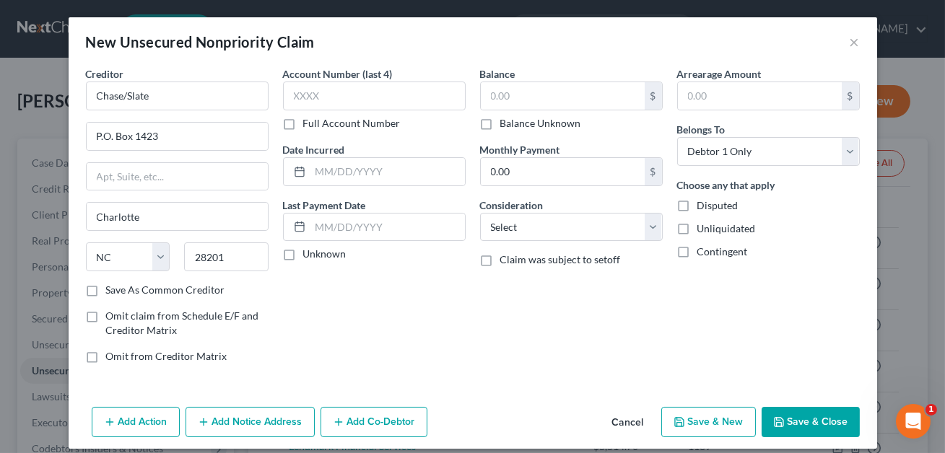
scroll to position [0, 0]
click at [149, 99] on input "Chase/Slate" at bounding box center [177, 96] width 183 height 29
click at [168, 97] on input "Chase/Amazon Pine Visa" at bounding box center [177, 96] width 183 height 29
click at [297, 91] on input "text" at bounding box center [374, 96] width 183 height 29
click at [526, 95] on input "text" at bounding box center [563, 95] width 164 height 27
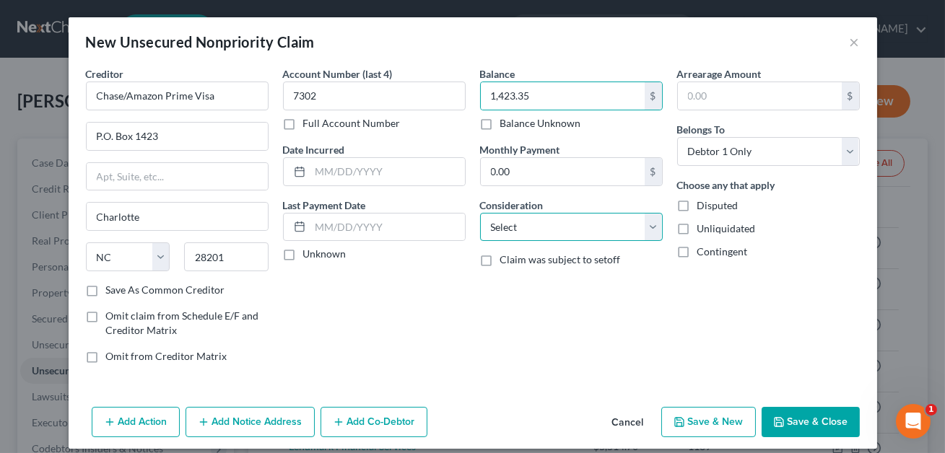
click at [541, 229] on select "Select Cable / Satellite Services Collection Agency Credit Card Debt Debt Couns…" at bounding box center [571, 227] width 183 height 29
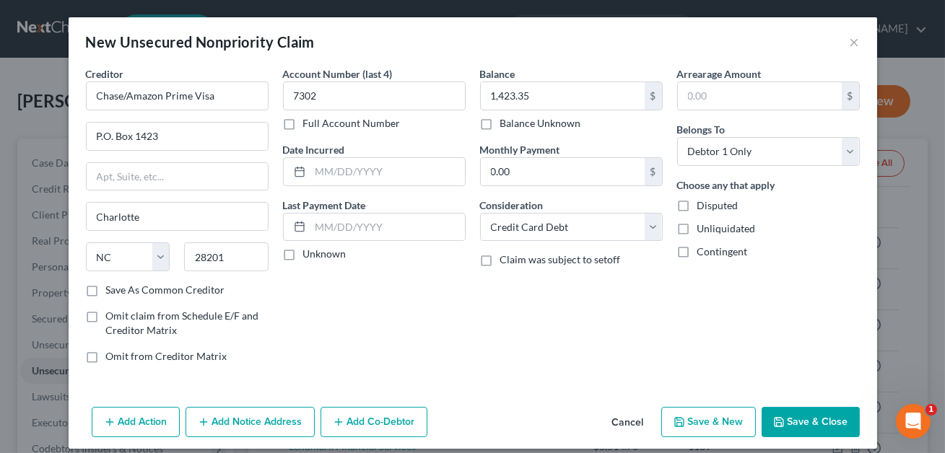
click at [824, 413] on button "Save & Close" at bounding box center [810, 422] width 98 height 30
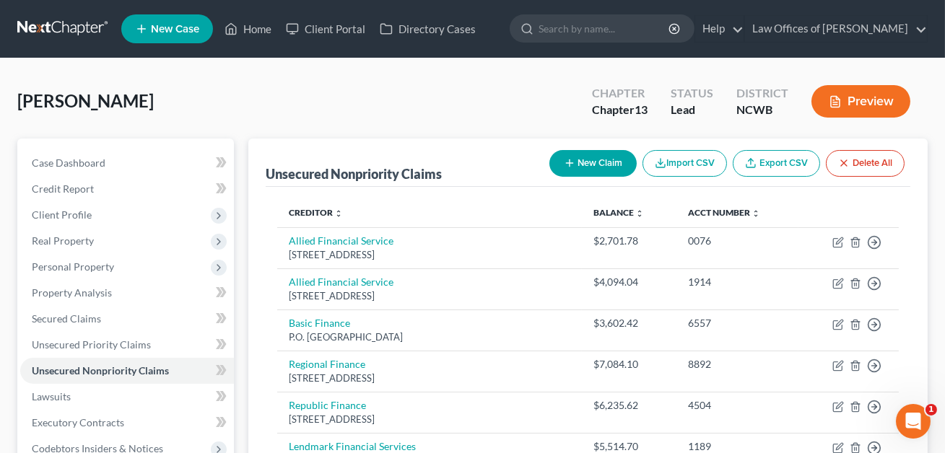
click at [611, 150] on button "New Claim" at bounding box center [592, 163] width 87 height 27
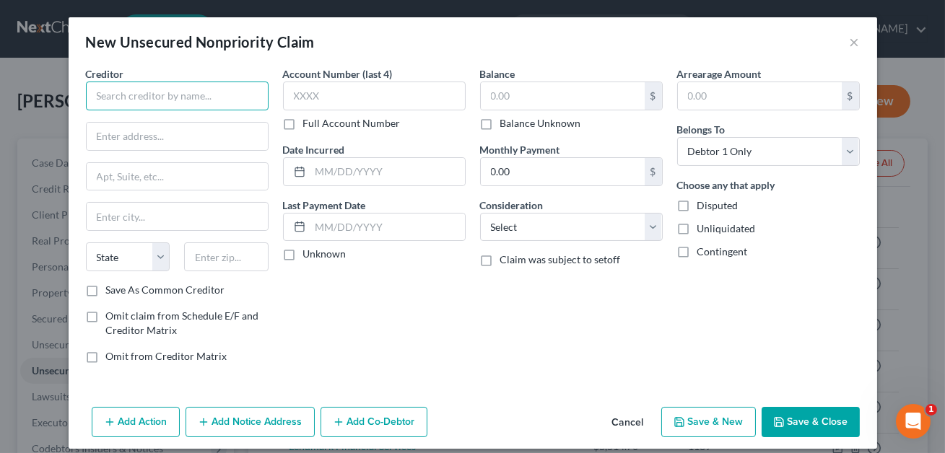
click at [180, 97] on input "text" at bounding box center [177, 96] width 183 height 29
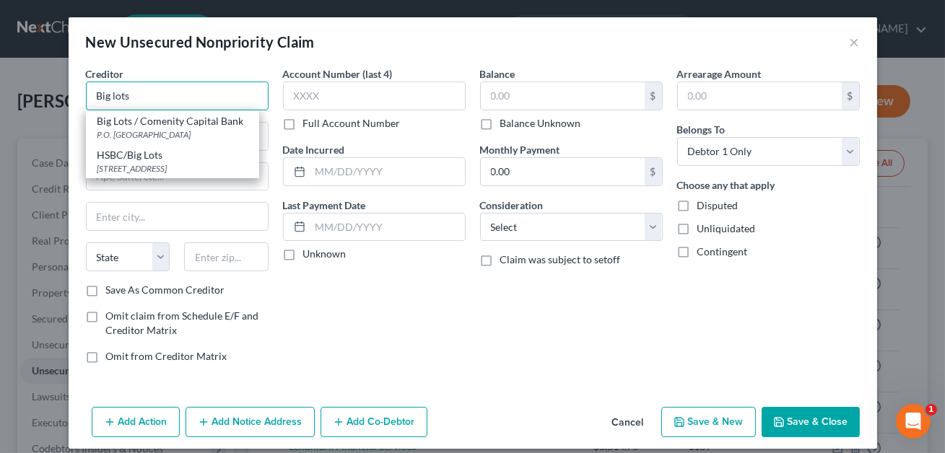
click at [115, 95] on input "Big lots" at bounding box center [177, 96] width 183 height 29
click at [142, 128] on div "P.O. [GEOGRAPHIC_DATA]" at bounding box center [172, 134] width 150 height 12
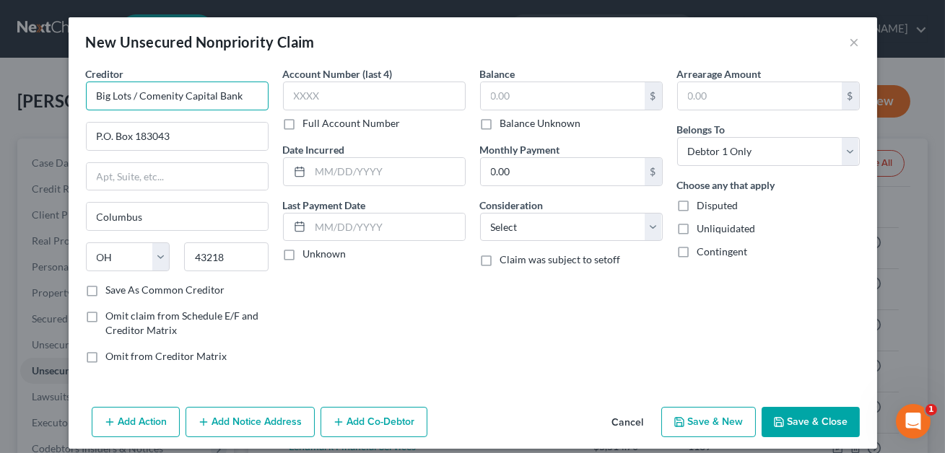
drag, startPoint x: 246, startPoint y: 95, endPoint x: 133, endPoint y: 94, distance: 113.3
click at [133, 94] on input "Big Lots / Comenity Capital Bank" at bounding box center [177, 96] width 183 height 29
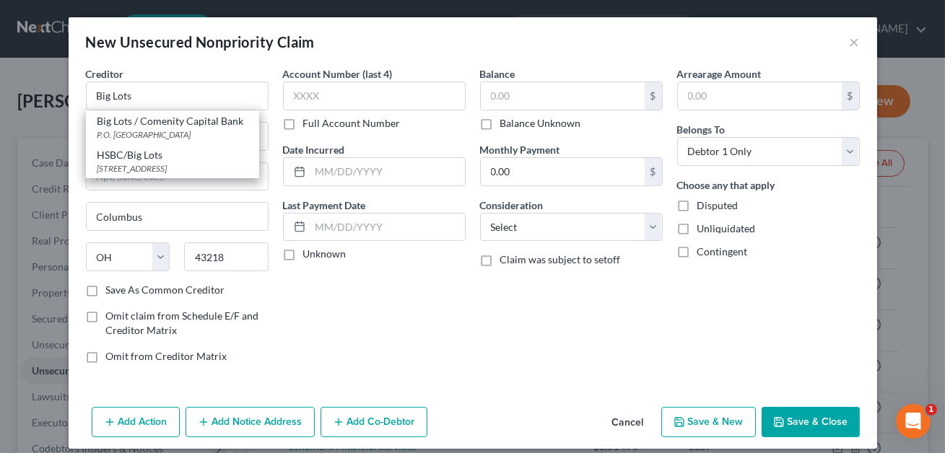
click at [254, 193] on div "Creditor * Big Lots Big Lots / Comenity Capital Bank P.O. [GEOGRAPHIC_DATA] HSB…" at bounding box center [177, 174] width 183 height 217
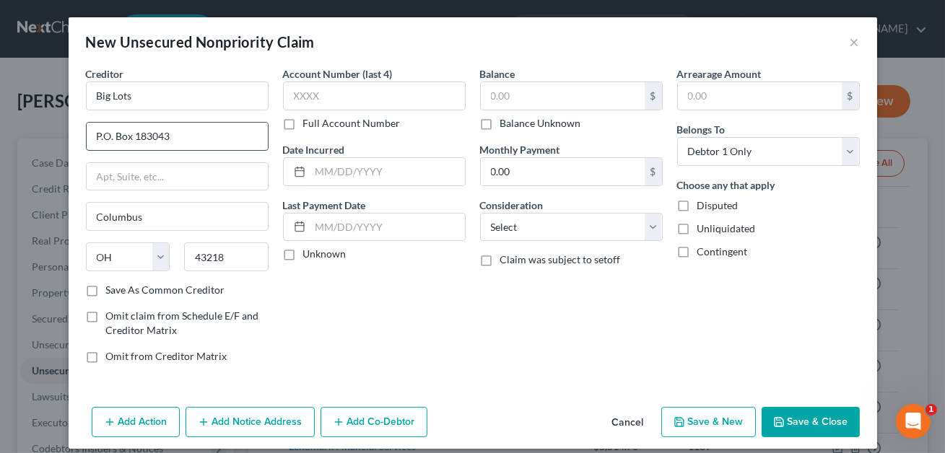
drag, startPoint x: 178, startPoint y: 135, endPoint x: 131, endPoint y: 134, distance: 46.2
click at [131, 134] on input "P.O. Box 183043" at bounding box center [177, 136] width 181 height 27
drag, startPoint x: 243, startPoint y: 256, endPoint x: 181, endPoint y: 253, distance: 62.1
click at [181, 253] on div "43218" at bounding box center [226, 257] width 99 height 29
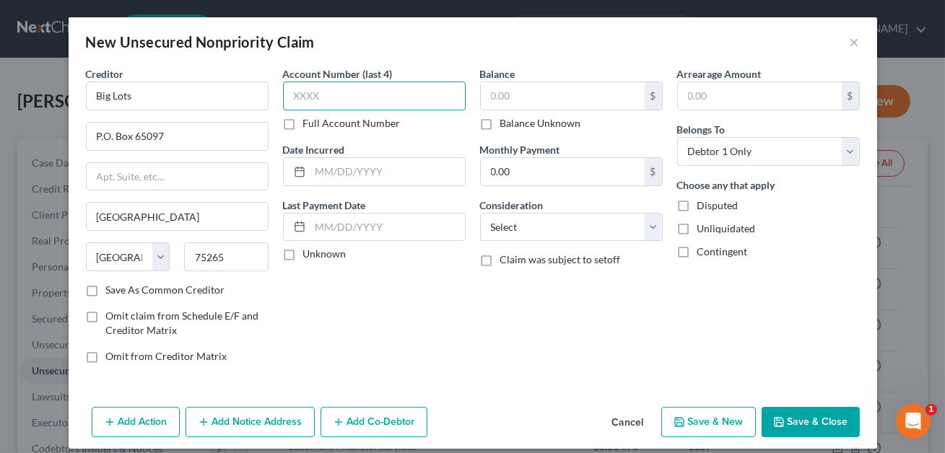
click at [304, 96] on input "text" at bounding box center [374, 96] width 183 height 29
click at [360, 175] on input "text" at bounding box center [387, 171] width 154 height 27
click at [331, 172] on input "12.2024" at bounding box center [387, 171] width 154 height 27
click at [503, 94] on input "text" at bounding box center [563, 95] width 164 height 27
click at [499, 97] on input "52.86" at bounding box center [563, 95] width 164 height 27
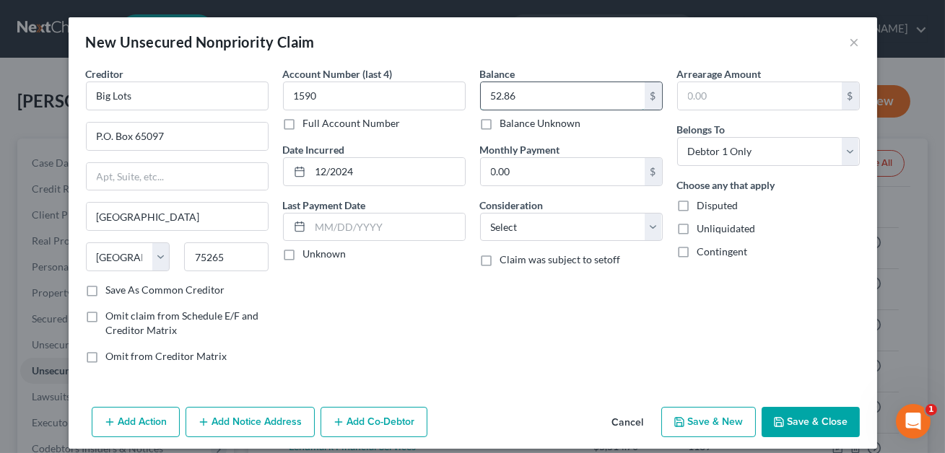
click at [501, 96] on input "52.86" at bounding box center [563, 95] width 164 height 27
click at [552, 218] on select "Select Cable / Satellite Services Collection Agency Credit Card Debt Debt Couns…" at bounding box center [571, 227] width 183 height 29
click at [809, 414] on button "Save & Close" at bounding box center [810, 422] width 98 height 30
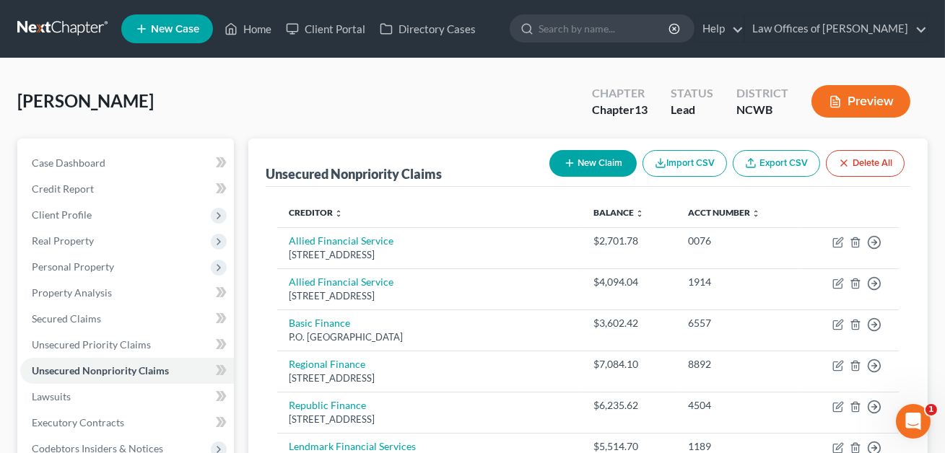
click at [588, 160] on button "New Claim" at bounding box center [592, 163] width 87 height 27
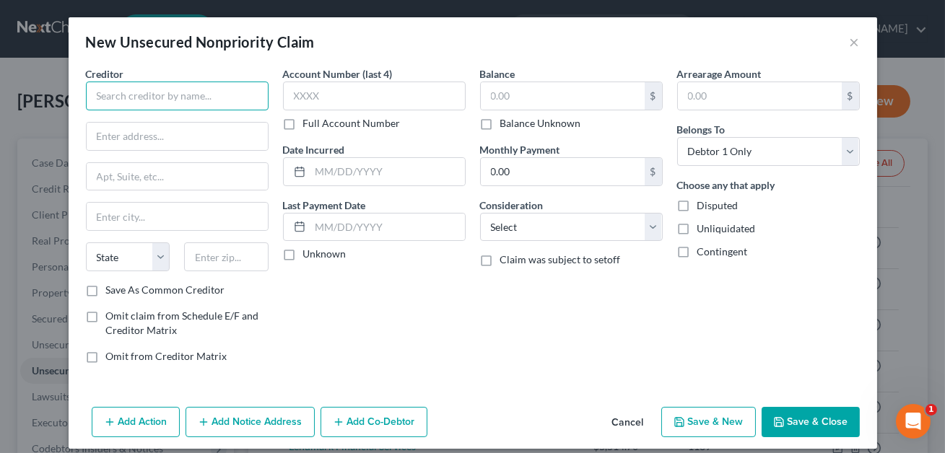
click at [139, 83] on input "text" at bounding box center [177, 96] width 183 height 29
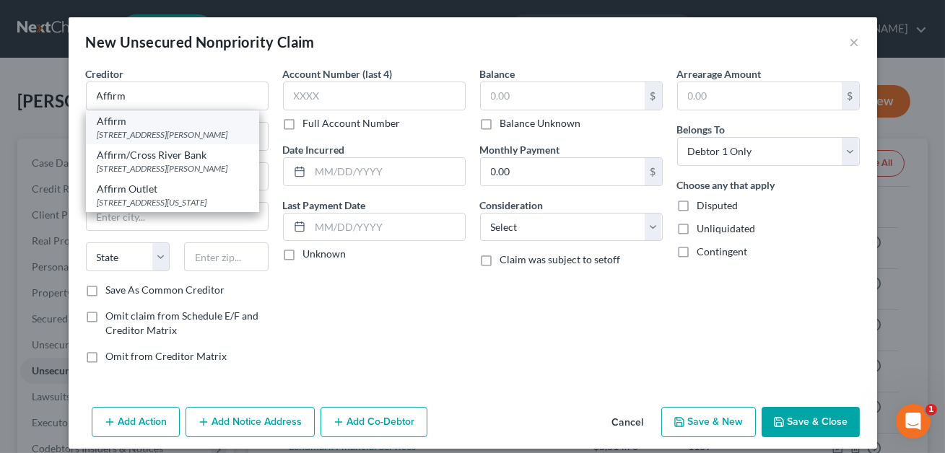
click at [163, 134] on div "[STREET_ADDRESS][PERSON_NAME]" at bounding box center [172, 134] width 150 height 12
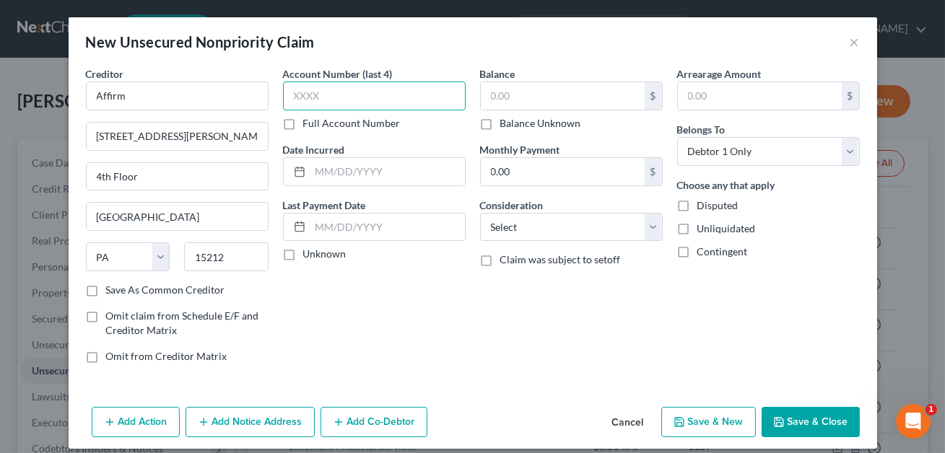
click at [301, 95] on input "text" at bounding box center [374, 96] width 183 height 29
click at [491, 101] on input "text" at bounding box center [563, 95] width 164 height 27
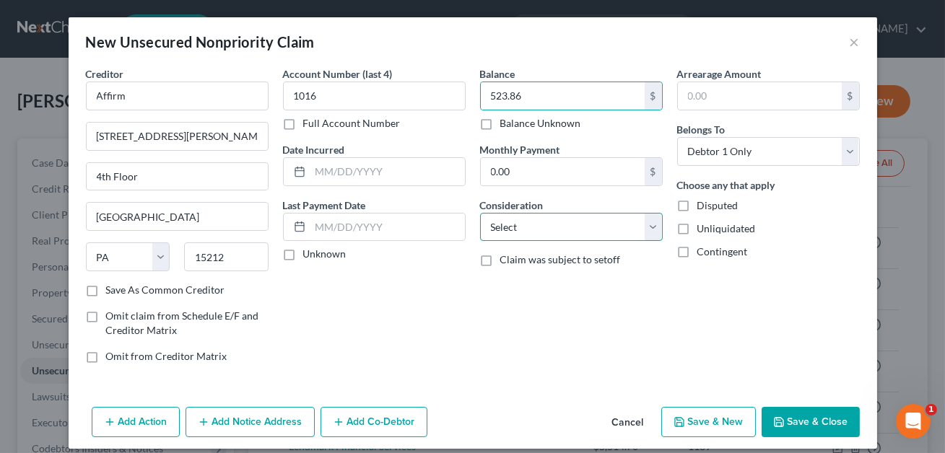
click at [510, 232] on select "Select Cable / Satellite Services Collection Agency Credit Card Debt Debt Couns…" at bounding box center [571, 227] width 183 height 29
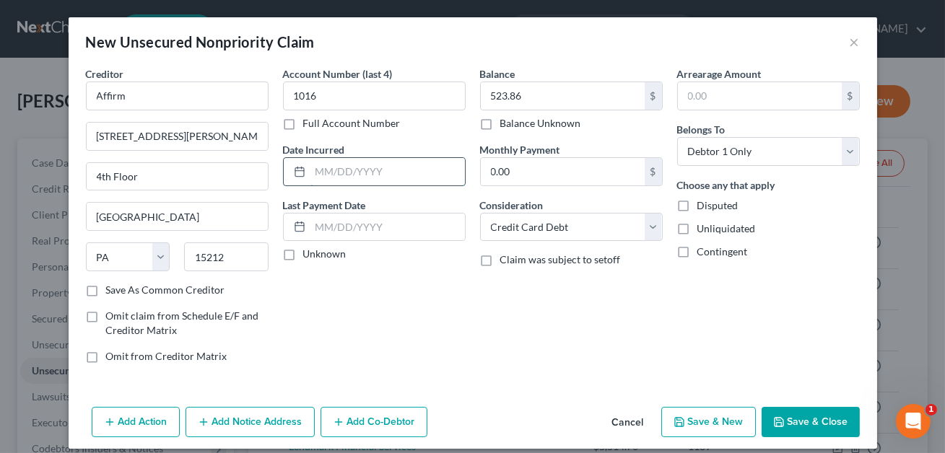
click at [349, 171] on input "text" at bounding box center [387, 171] width 154 height 27
click at [793, 419] on button "Save & Close" at bounding box center [810, 422] width 98 height 30
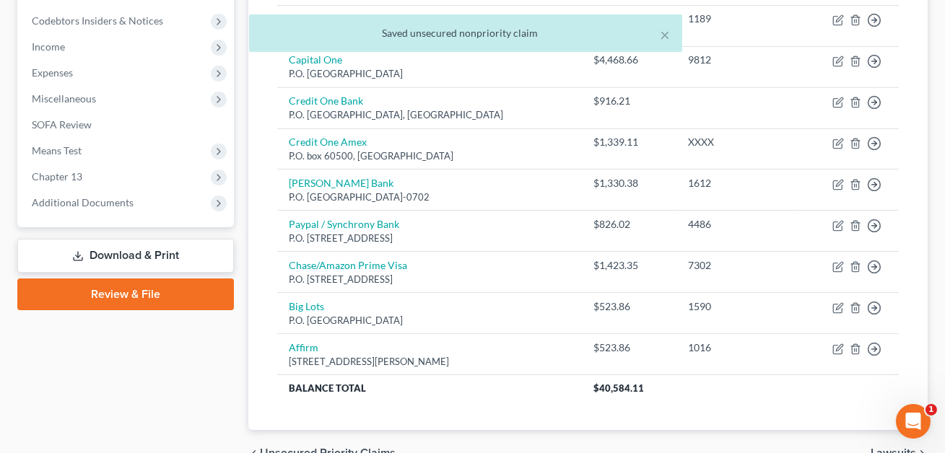
scroll to position [504, 0]
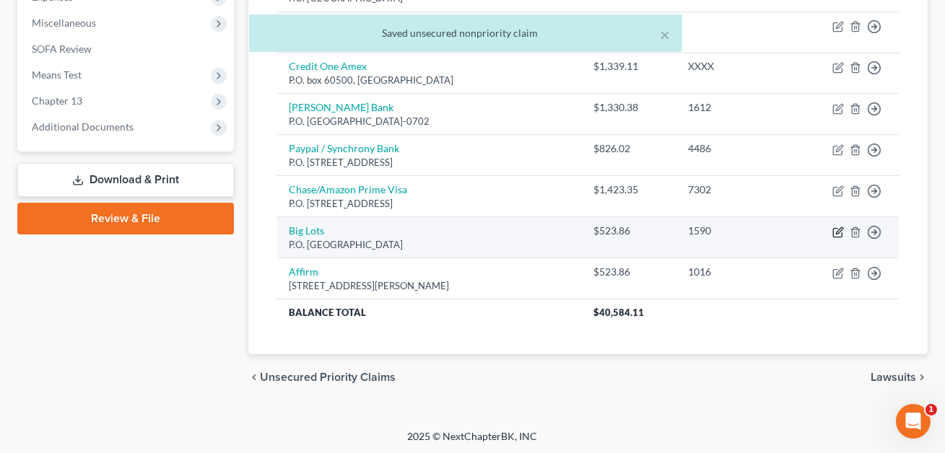
click at [839, 229] on icon "button" at bounding box center [838, 233] width 12 height 12
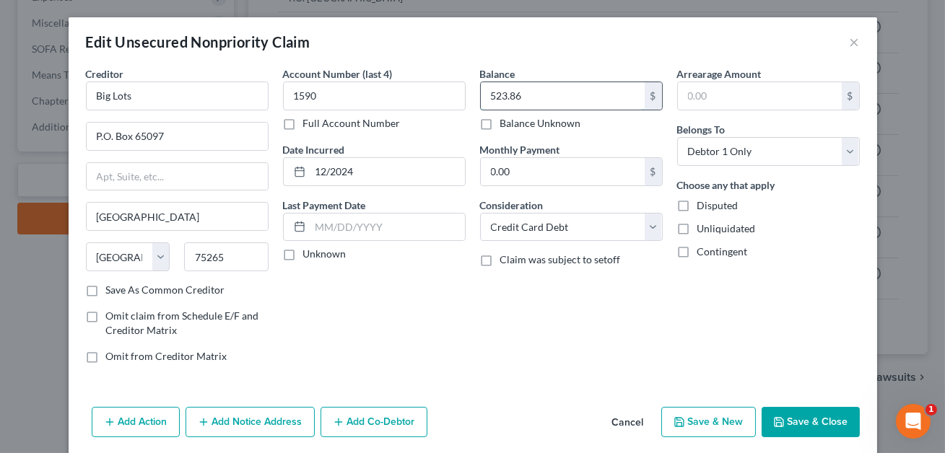
click at [526, 98] on input "523.86" at bounding box center [563, 95] width 164 height 27
click at [788, 415] on button "Save & Close" at bounding box center [810, 422] width 98 height 30
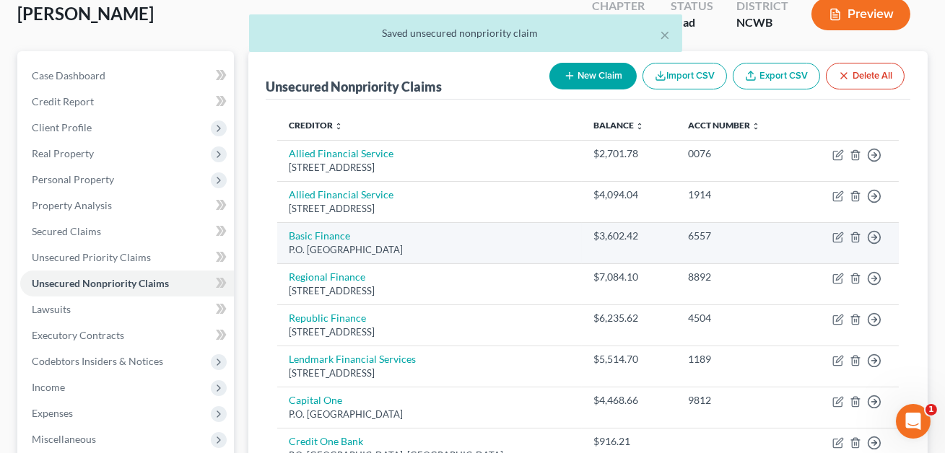
scroll to position [36, 0]
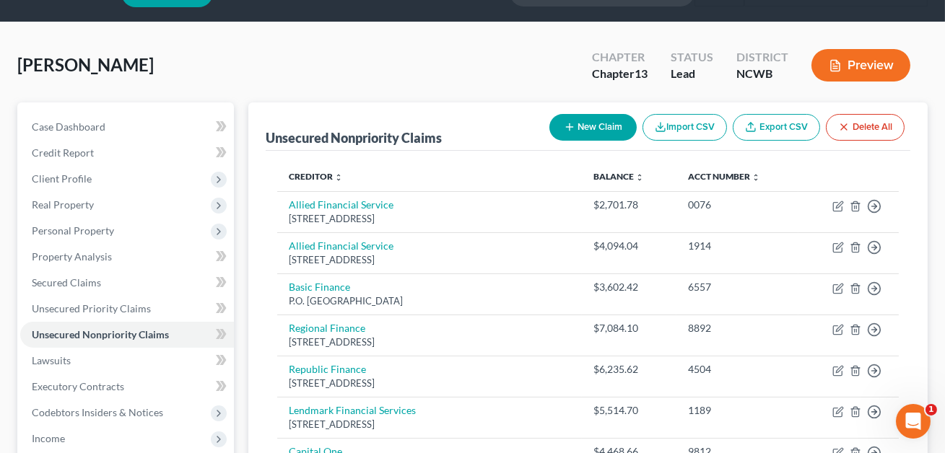
click at [590, 110] on div "New Claim Import CSV Export CSV Delete All" at bounding box center [726, 127] width 367 height 38
click at [585, 129] on button "New Claim" at bounding box center [592, 127] width 87 height 27
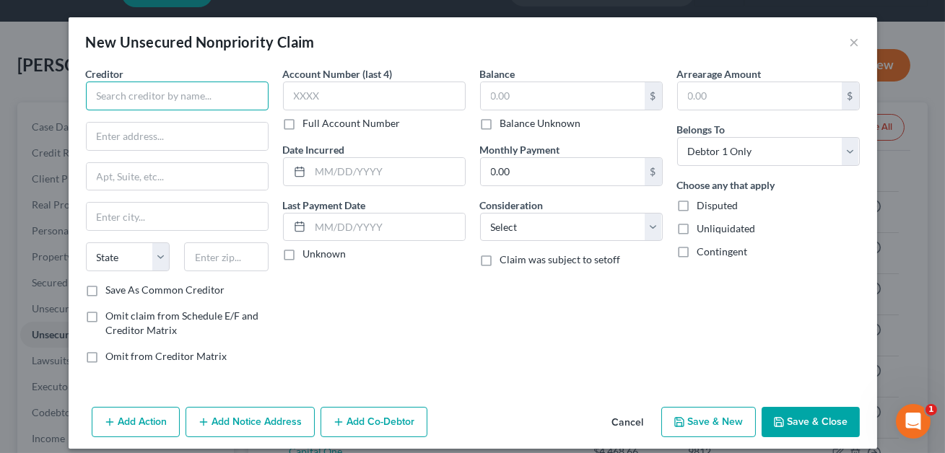
click at [181, 92] on input "text" at bounding box center [177, 96] width 183 height 29
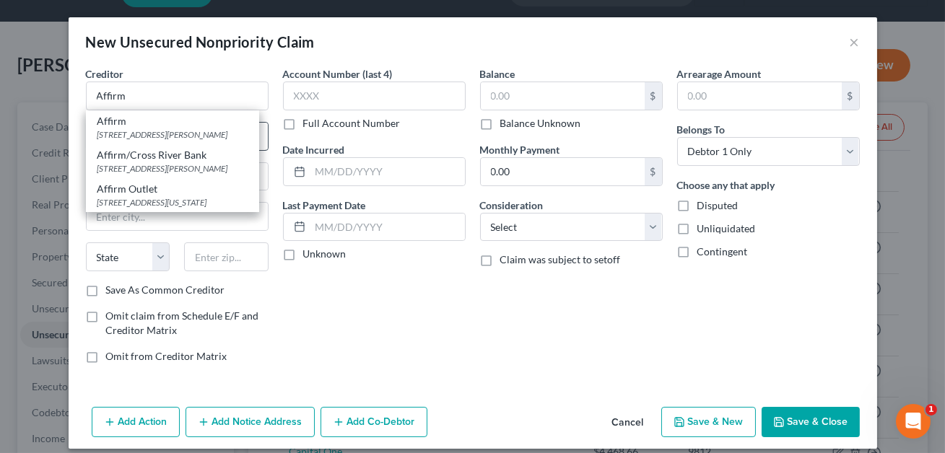
click at [183, 131] on div "[STREET_ADDRESS][PERSON_NAME]" at bounding box center [172, 134] width 150 height 12
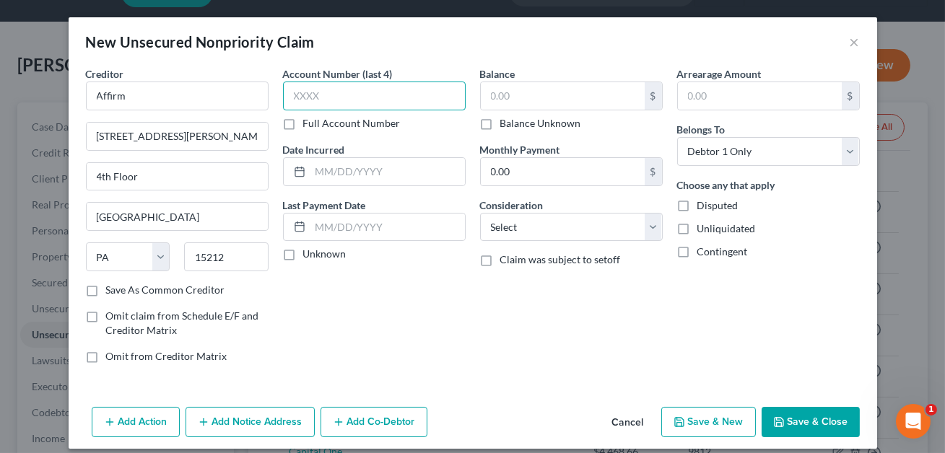
click at [301, 99] on input "text" at bounding box center [374, 96] width 183 height 29
click at [507, 97] on input "text" at bounding box center [563, 95] width 164 height 27
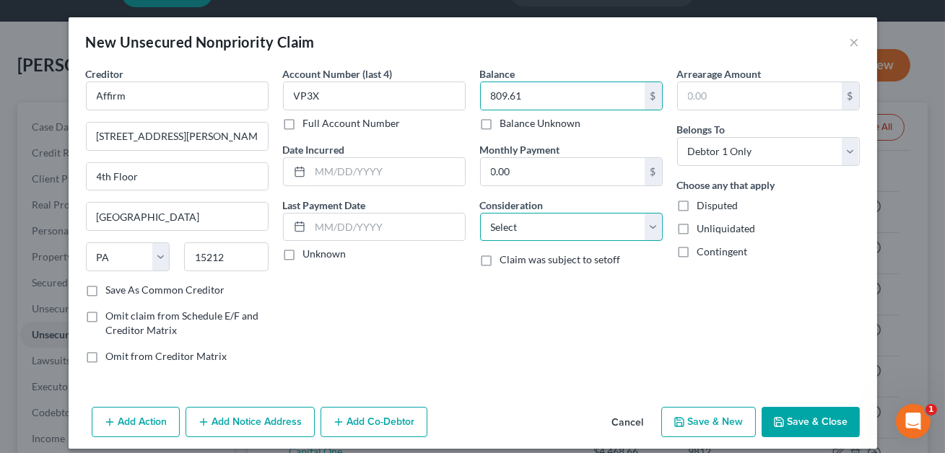
click at [528, 230] on select "Select Cable / Satellite Services Collection Agency Credit Card Debt Debt Couns…" at bounding box center [571, 227] width 183 height 29
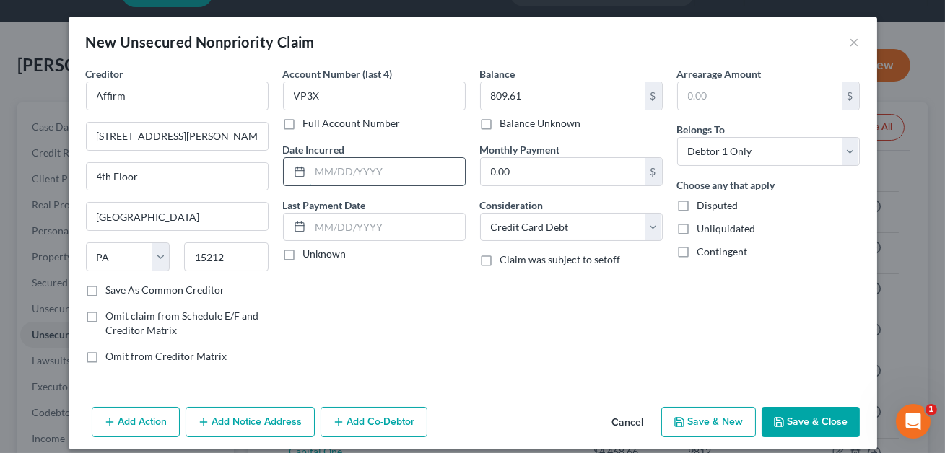
click at [341, 167] on input "text" at bounding box center [387, 171] width 154 height 27
click at [797, 418] on button "Save & Close" at bounding box center [810, 422] width 98 height 30
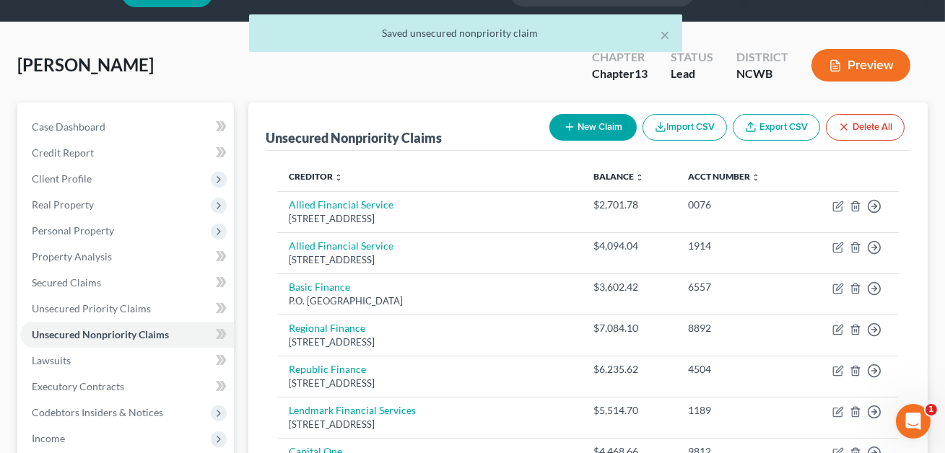
click at [577, 126] on button "New Claim" at bounding box center [592, 127] width 87 height 27
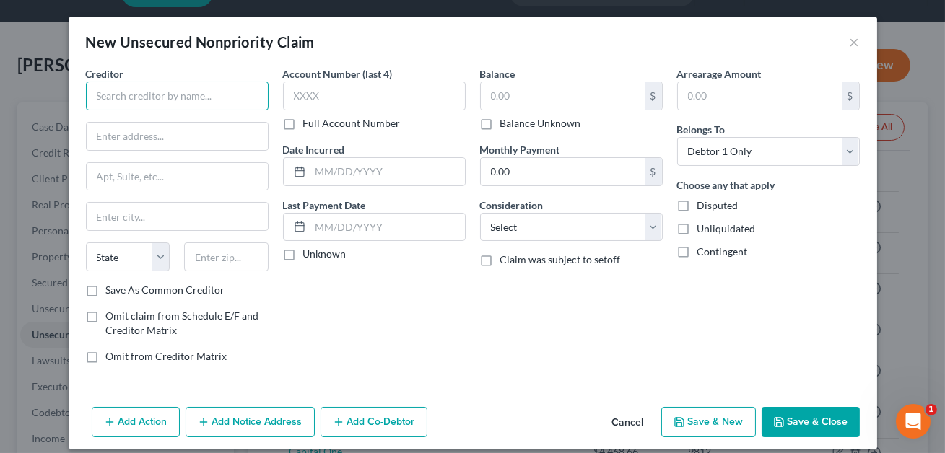
click at [144, 92] on input "text" at bounding box center [177, 96] width 183 height 29
click at [130, 143] on input "text" at bounding box center [177, 136] width 181 height 27
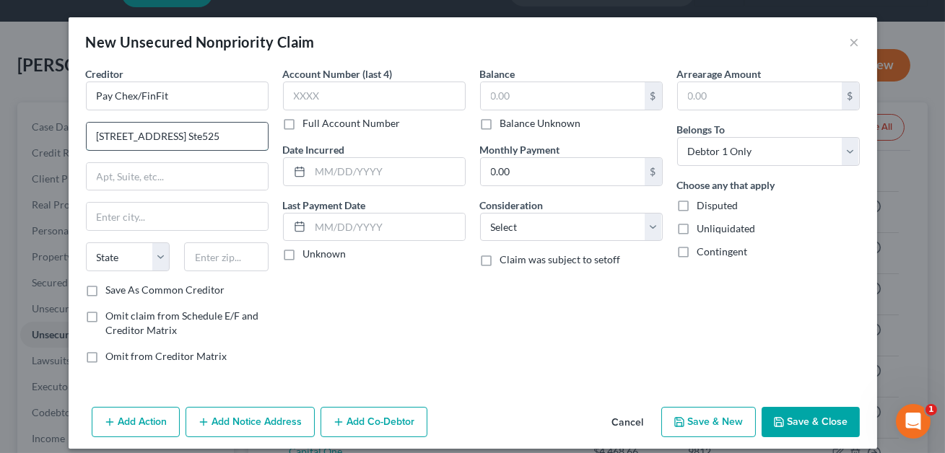
click at [180, 136] on input "[STREET_ADDRESS] Ste525" at bounding box center [177, 136] width 181 height 27
click at [219, 251] on input "text" at bounding box center [226, 257] width 84 height 29
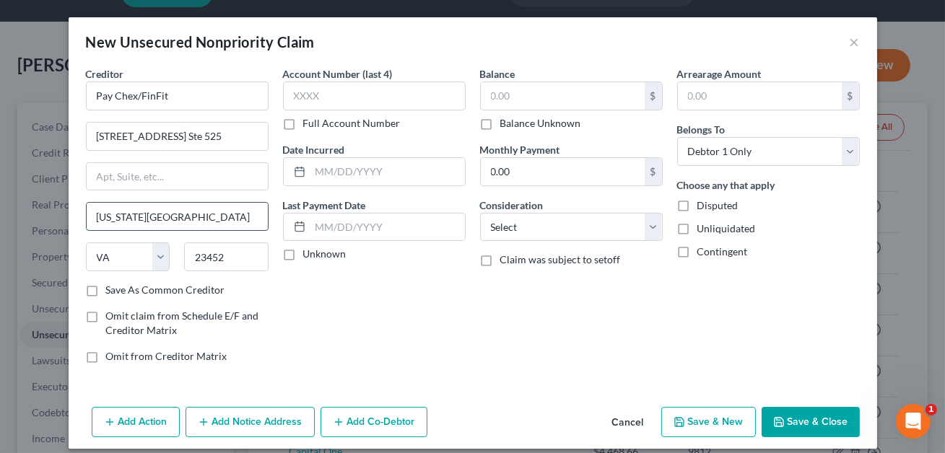
click at [196, 213] on input "[US_STATE][GEOGRAPHIC_DATA]" at bounding box center [177, 216] width 181 height 27
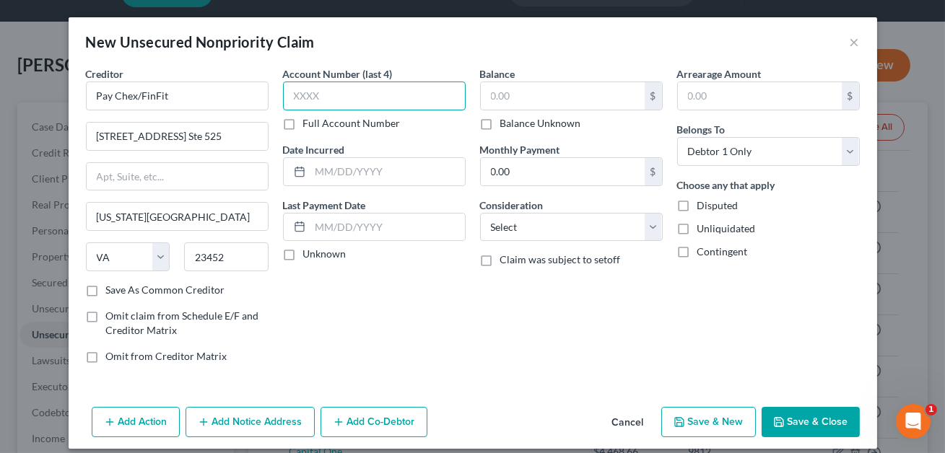
click at [329, 99] on input "text" at bounding box center [374, 96] width 183 height 29
click at [502, 91] on input "text" at bounding box center [563, 95] width 164 height 27
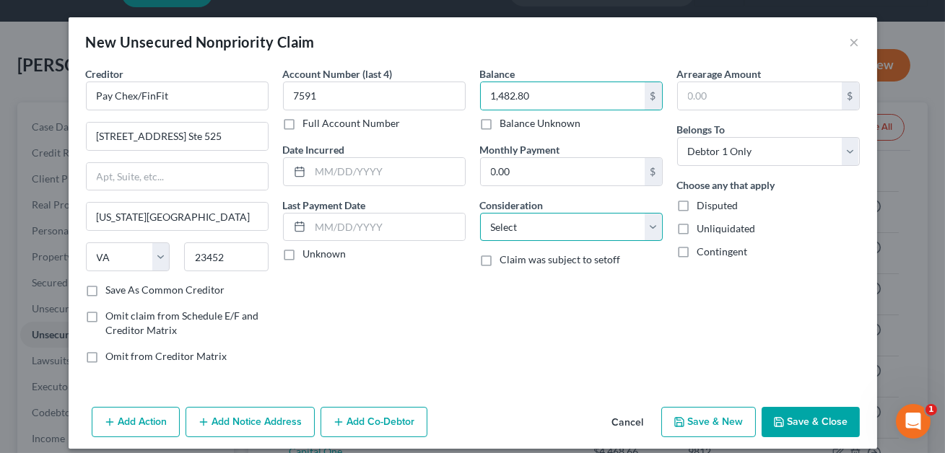
click at [565, 223] on select "Select Cable / Satellite Services Collection Agency Credit Card Debt Debt Couns…" at bounding box center [571, 227] width 183 height 29
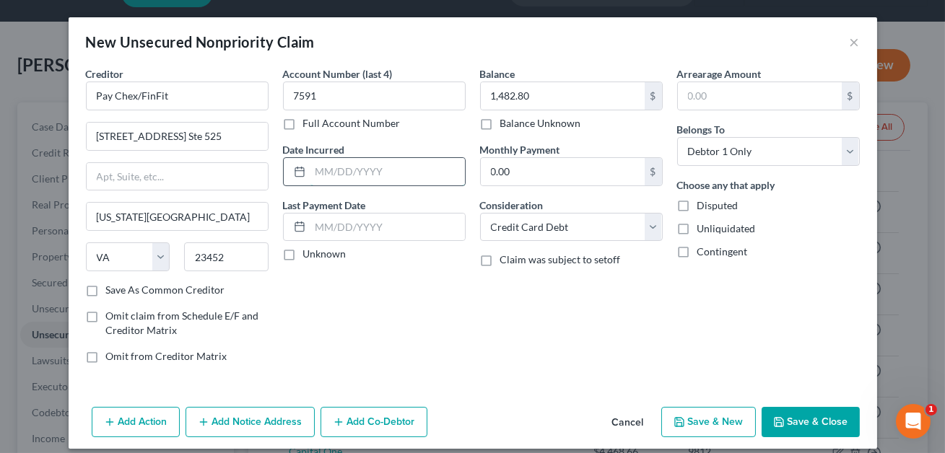
click at [395, 171] on input "text" at bounding box center [387, 171] width 154 height 27
click at [790, 413] on button "Save & Close" at bounding box center [810, 422] width 98 height 30
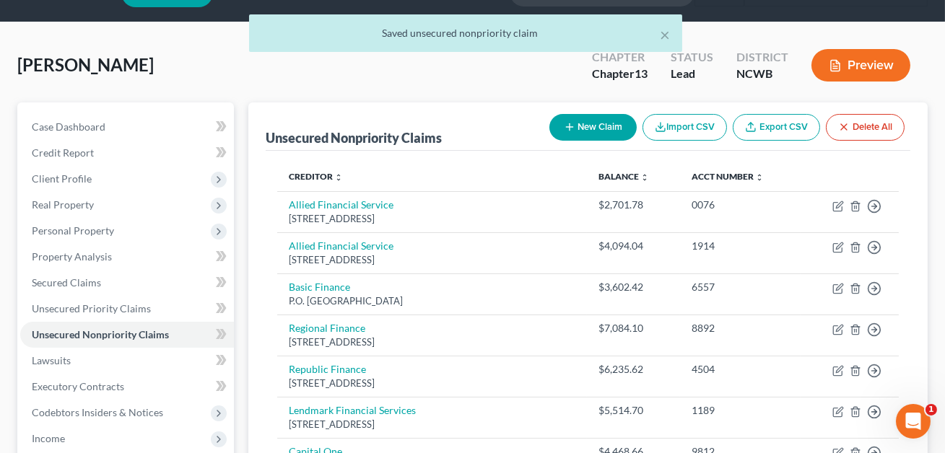
click at [579, 134] on button "New Claim" at bounding box center [592, 127] width 87 height 27
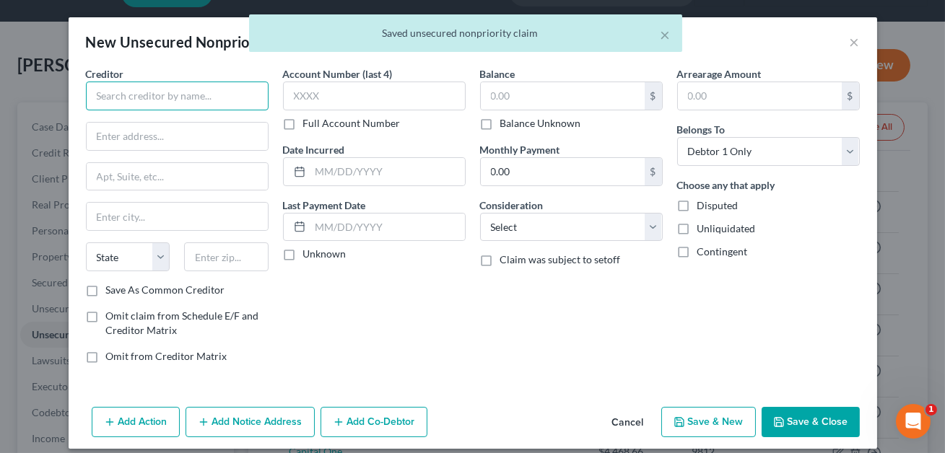
click at [209, 102] on input "text" at bounding box center [177, 96] width 183 height 29
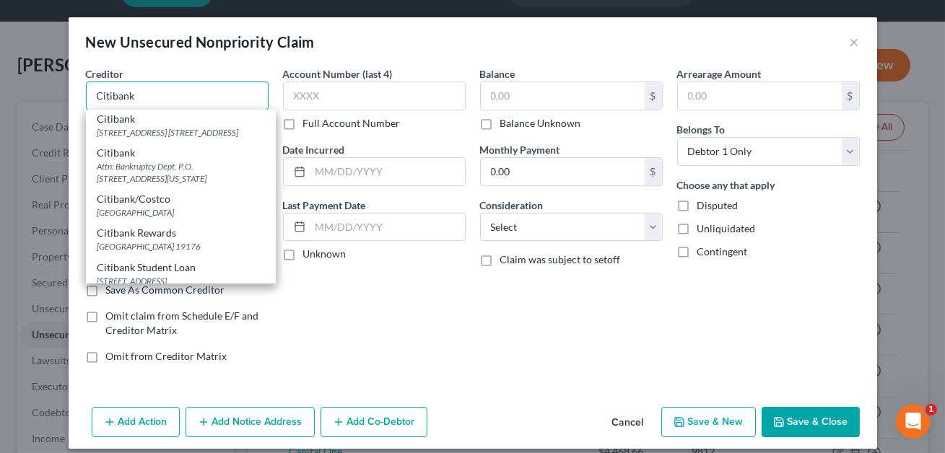
scroll to position [240, 0]
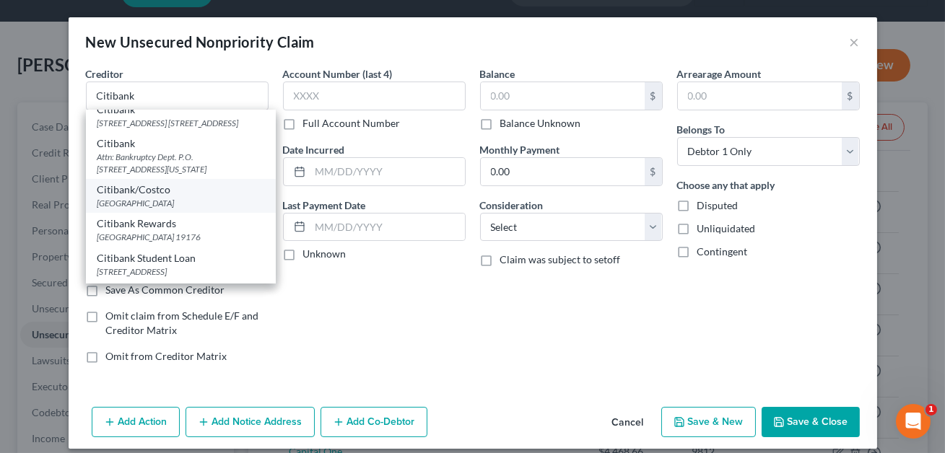
click at [153, 197] on div "Citibank/Costco" at bounding box center [180, 190] width 167 height 14
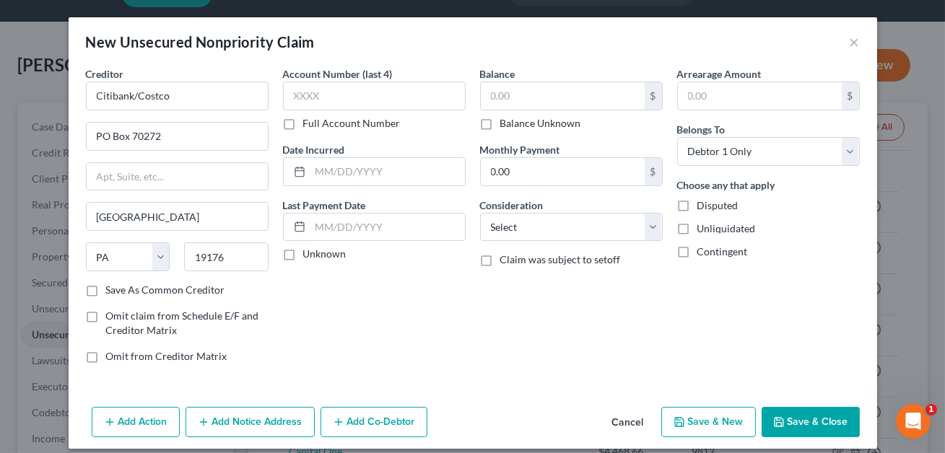
scroll to position [0, 0]
click at [175, 95] on input "Citibank/Costco" at bounding box center [177, 96] width 183 height 29
click at [162, 136] on input "PO Box 70272" at bounding box center [177, 136] width 181 height 27
click at [230, 253] on input "19176" at bounding box center [226, 257] width 84 height 29
click at [326, 101] on input "text" at bounding box center [374, 96] width 183 height 29
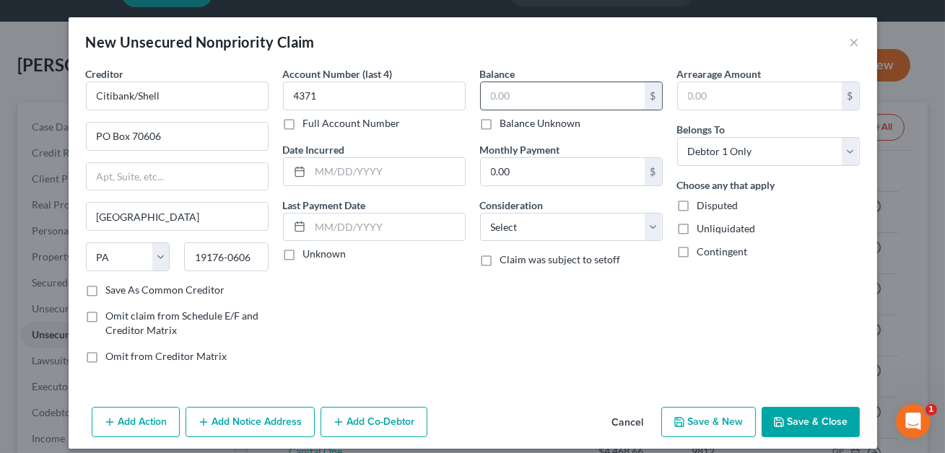
click at [499, 101] on input "text" at bounding box center [563, 95] width 164 height 27
click at [564, 225] on select "Select Cable / Satellite Services Collection Agency Credit Card Debt Debt Couns…" at bounding box center [571, 227] width 183 height 29
click at [373, 167] on input "text" at bounding box center [387, 171] width 154 height 27
click at [316, 173] on input "[DATE]" at bounding box center [387, 171] width 154 height 27
click at [811, 416] on button "Save & Close" at bounding box center [810, 422] width 98 height 30
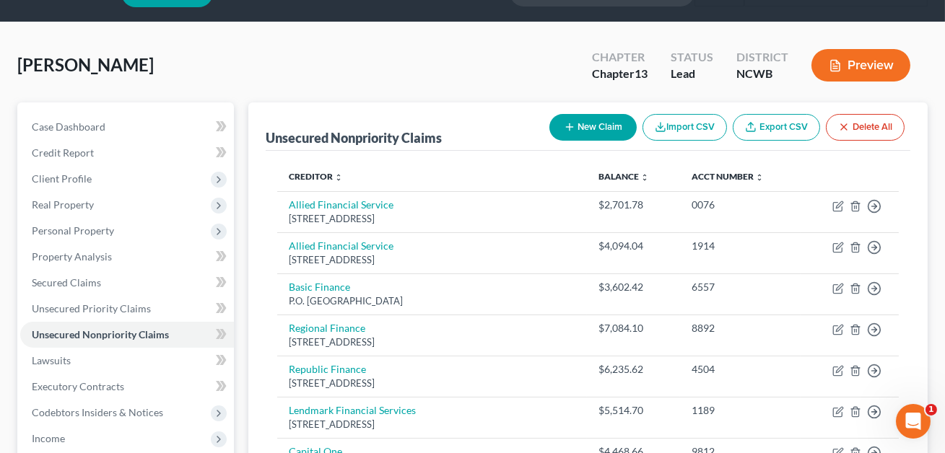
click at [586, 123] on button "New Claim" at bounding box center [592, 127] width 87 height 27
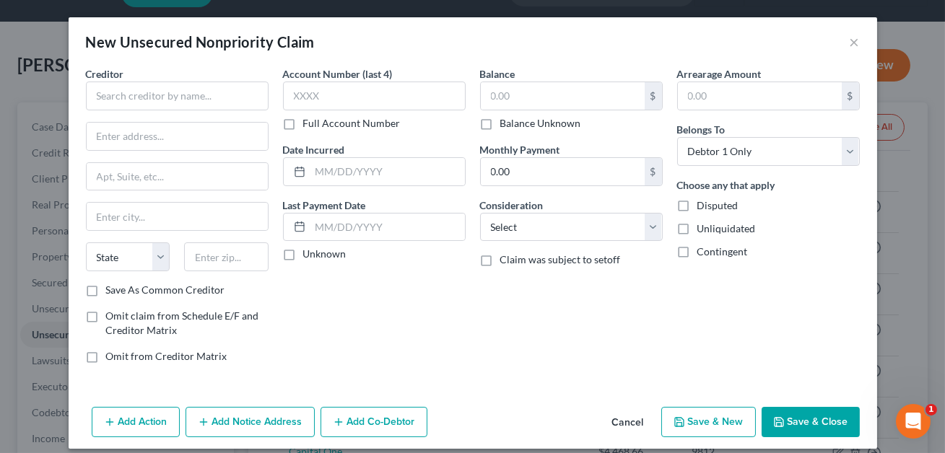
click at [579, 129] on label "Balance Unknown" at bounding box center [540, 123] width 81 height 14
click at [515, 126] on input "Balance Unknown" at bounding box center [510, 120] width 9 height 9
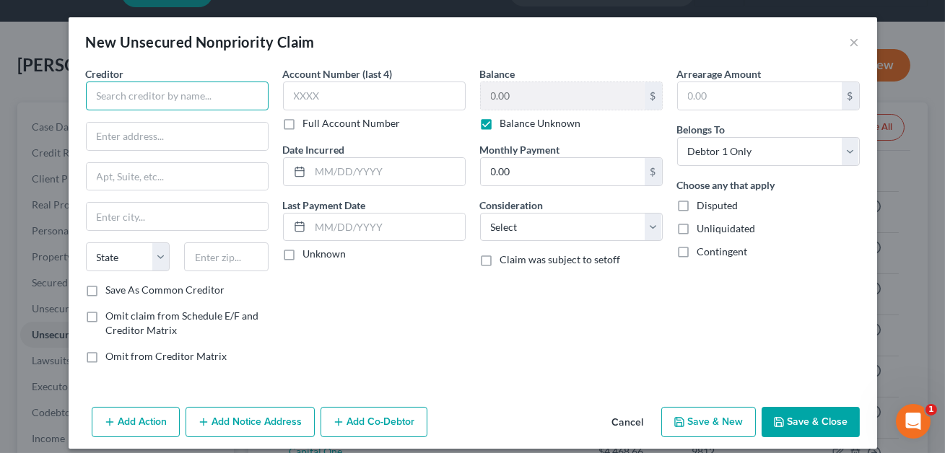
click at [155, 102] on input "text" at bounding box center [177, 96] width 183 height 29
click at [161, 96] on input "Iredell health systems" at bounding box center [177, 96] width 183 height 29
click at [133, 95] on input "Iredell health Systems" at bounding box center [177, 96] width 183 height 29
click at [197, 97] on input "Iredell Health Systems" at bounding box center [177, 96] width 183 height 29
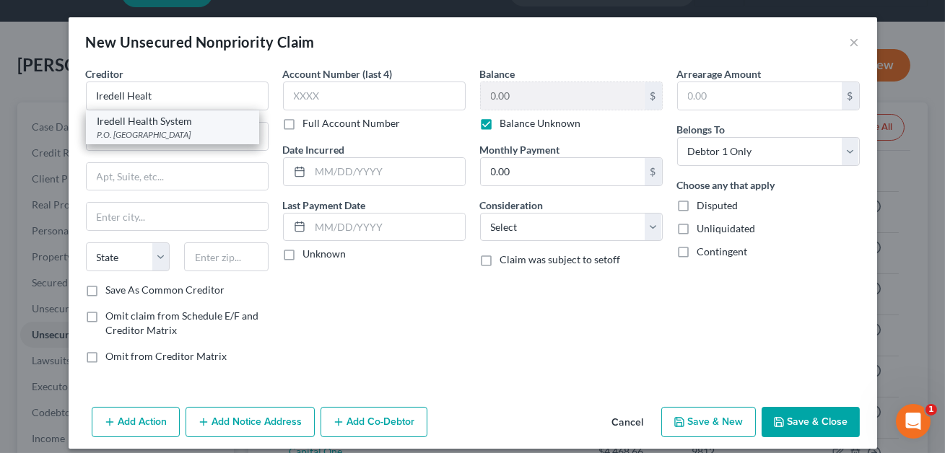
click at [192, 124] on div "Iredell Health System" at bounding box center [172, 121] width 150 height 14
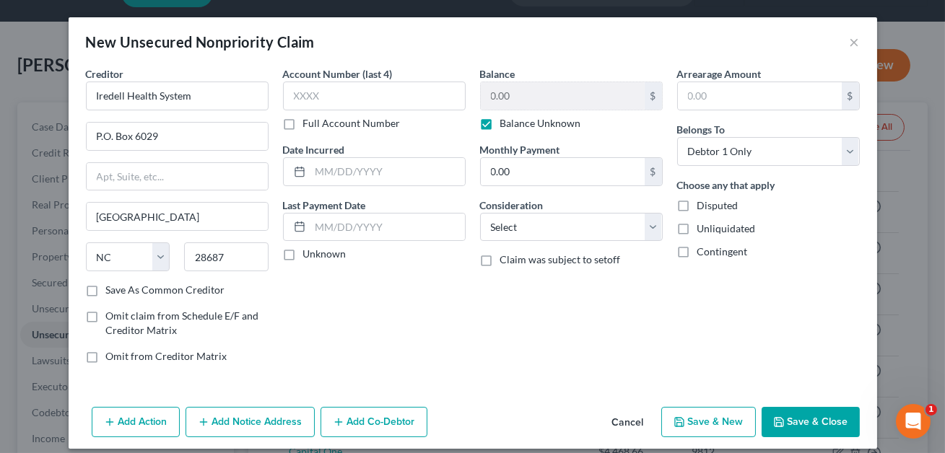
click at [500, 126] on label "Balance Unknown" at bounding box center [540, 123] width 81 height 14
click at [506, 126] on input "Balance Unknown" at bounding box center [510, 120] width 9 height 9
click at [492, 97] on input "0.00" at bounding box center [563, 95] width 164 height 27
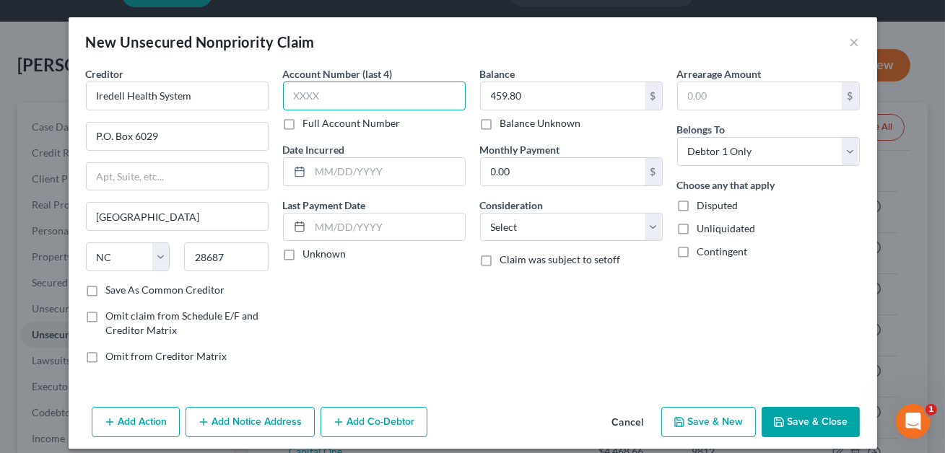
click at [395, 100] on input "text" at bounding box center [374, 96] width 183 height 29
click at [380, 172] on input "text" at bounding box center [387, 171] width 154 height 27
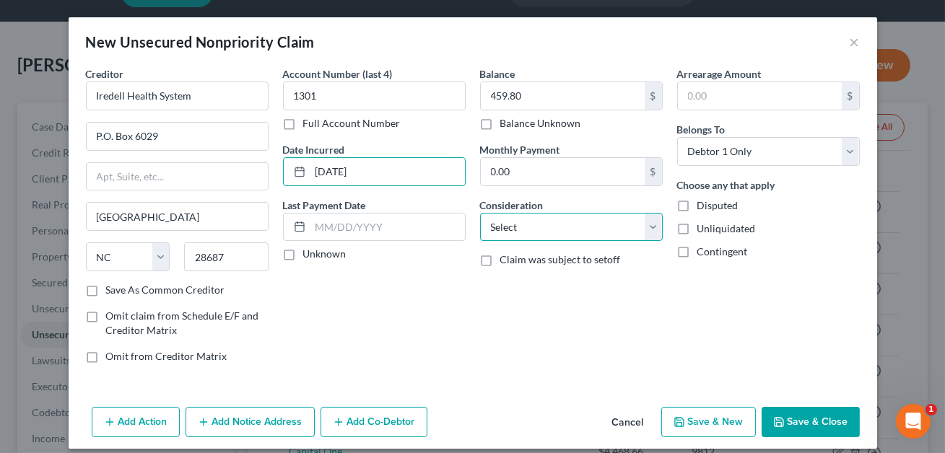
click at [530, 229] on select "Select Cable / Satellite Services Collection Agency Credit Card Debt Debt Couns…" at bounding box center [571, 227] width 183 height 29
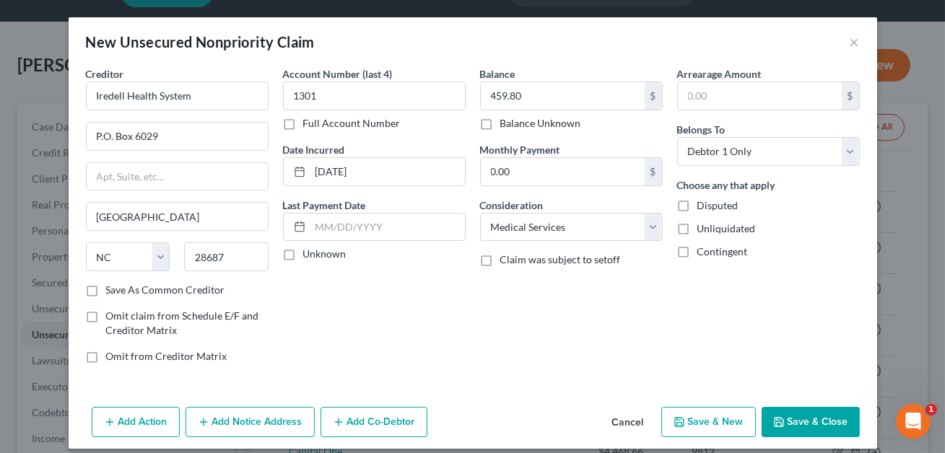
click at [798, 416] on button "Save & Close" at bounding box center [810, 422] width 98 height 30
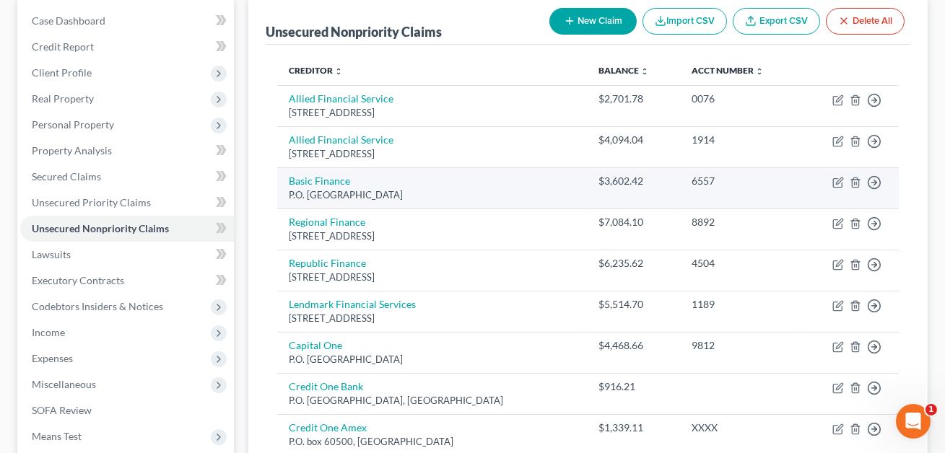
scroll to position [124, 0]
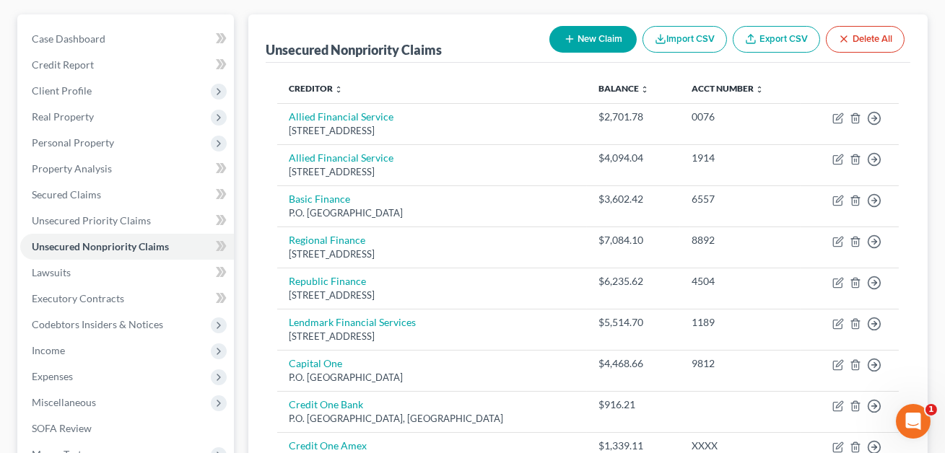
click at [591, 27] on button "New Claim" at bounding box center [592, 39] width 87 height 27
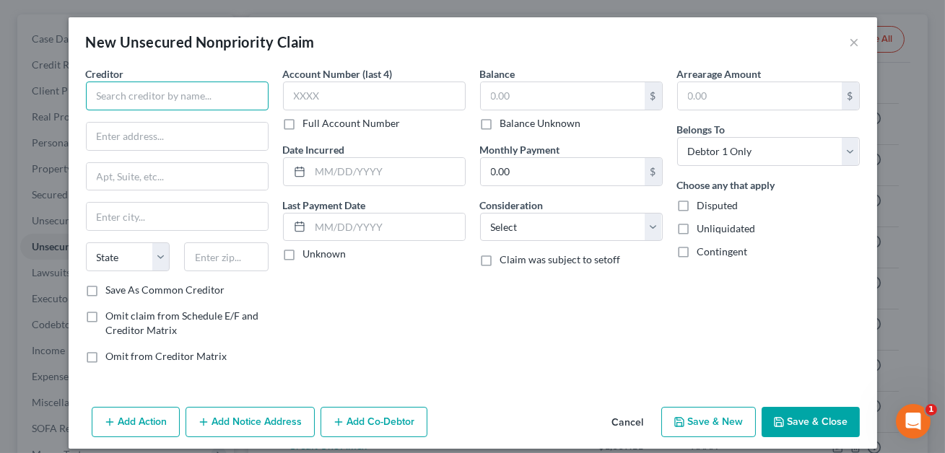
click at [188, 92] on input "text" at bounding box center [177, 96] width 183 height 29
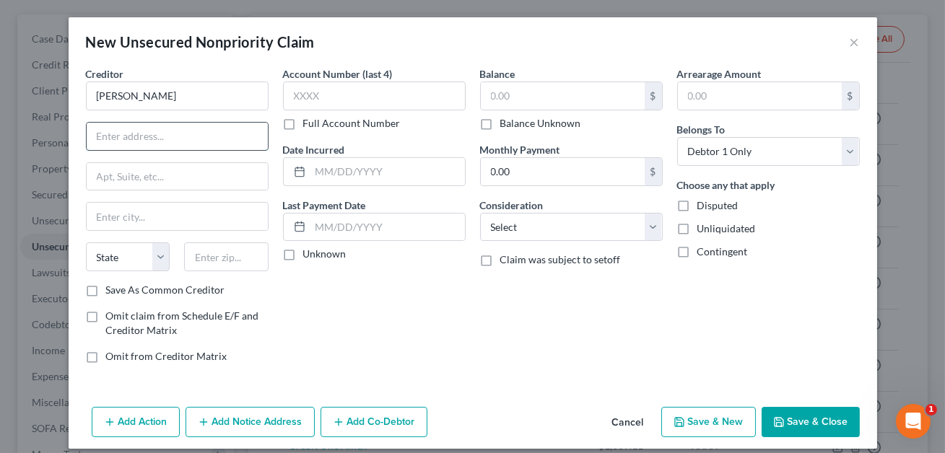
click at [162, 139] on input "text" at bounding box center [177, 136] width 181 height 27
click at [118, 137] on input "[STREET_ADDRESS]" at bounding box center [177, 136] width 181 height 27
click at [201, 249] on input "text" at bounding box center [226, 257] width 84 height 29
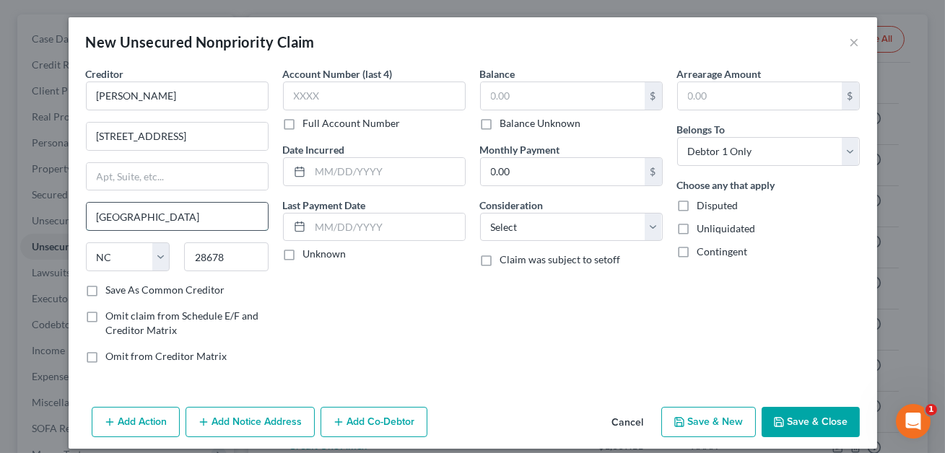
click at [172, 213] on input "[GEOGRAPHIC_DATA]" at bounding box center [177, 216] width 181 height 27
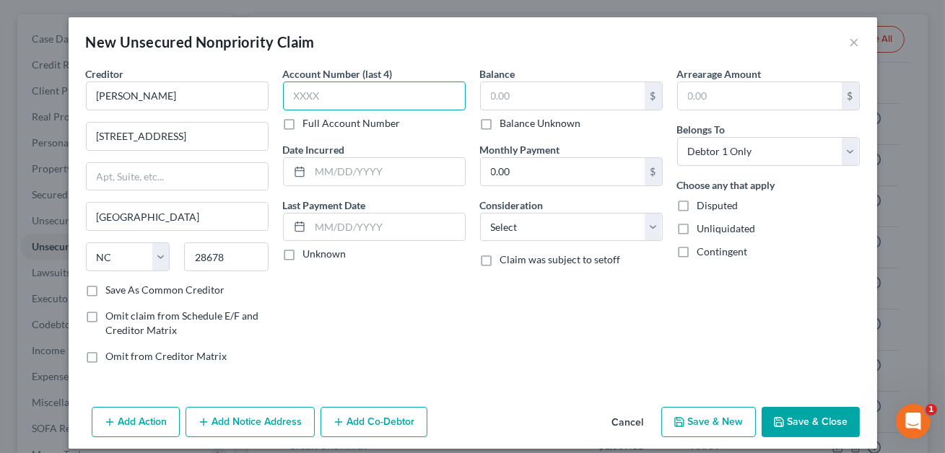
click at [296, 96] on input "text" at bounding box center [374, 96] width 183 height 29
click at [528, 103] on input "text" at bounding box center [563, 95] width 164 height 27
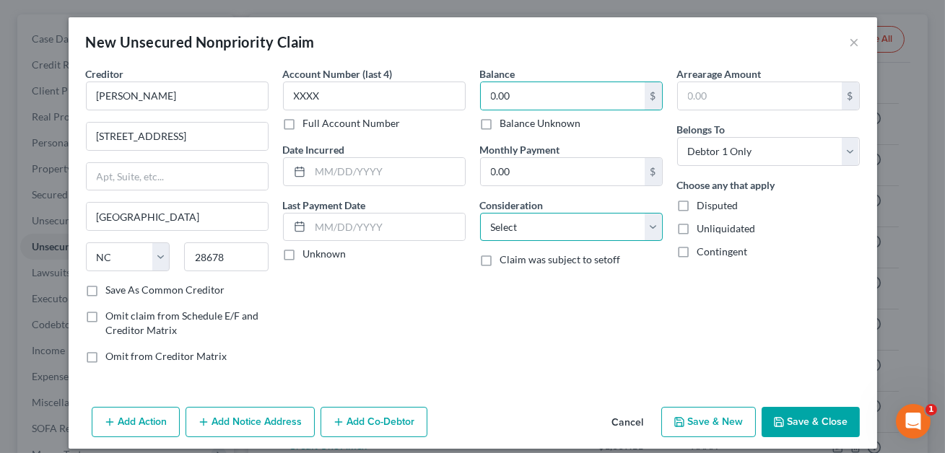
click at [556, 214] on select "Select Cable / Satellite Services Collection Agency Credit Card Debt Debt Couns…" at bounding box center [571, 227] width 183 height 29
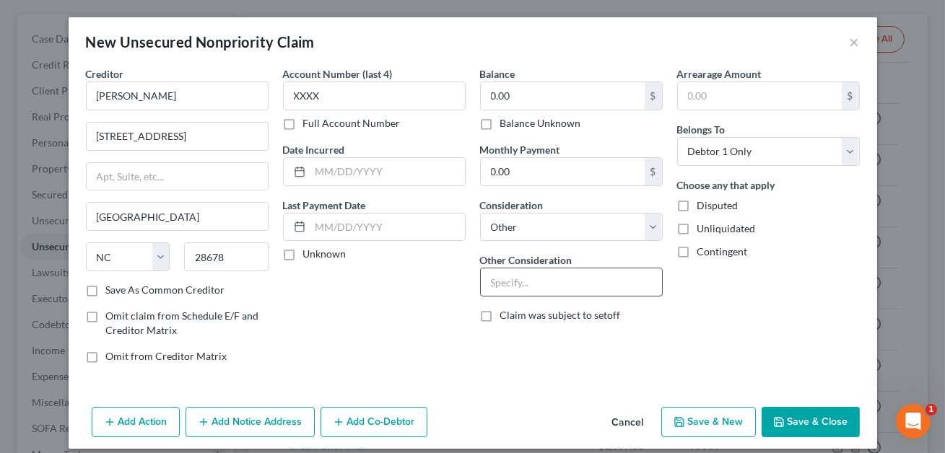
click at [492, 281] on input "text" at bounding box center [571, 281] width 181 height 27
click at [627, 287] on input "Contribution, indemnification, equitable distribution and any claim of any natu…" at bounding box center [571, 281] width 181 height 27
drag, startPoint x: 649, startPoint y: 282, endPoint x: 545, endPoint y: 283, distance: 103.9
click at [545, 283] on input "Contribution, indemnification, equitable distribution and any claim of any natu…" at bounding box center [571, 281] width 181 height 27
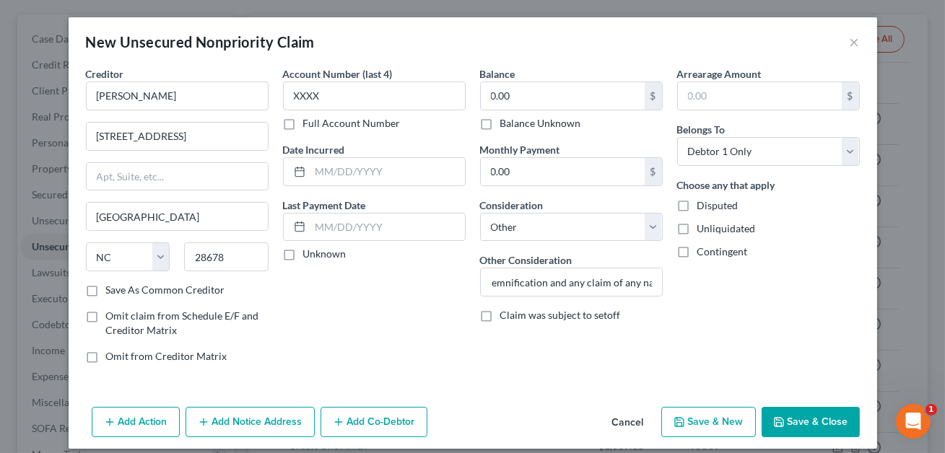
scroll to position [0, 0]
click at [792, 419] on button "Save & Close" at bounding box center [810, 422] width 98 height 30
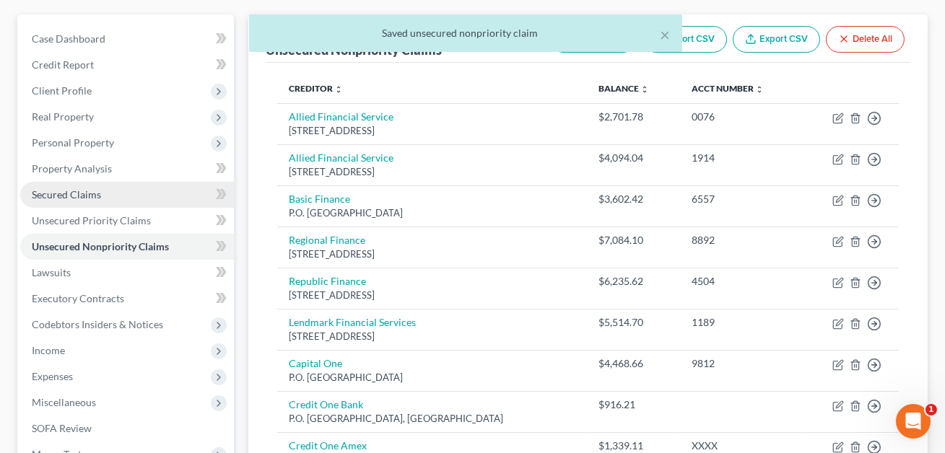
click at [56, 185] on link "Secured Claims" at bounding box center [127, 195] width 214 height 26
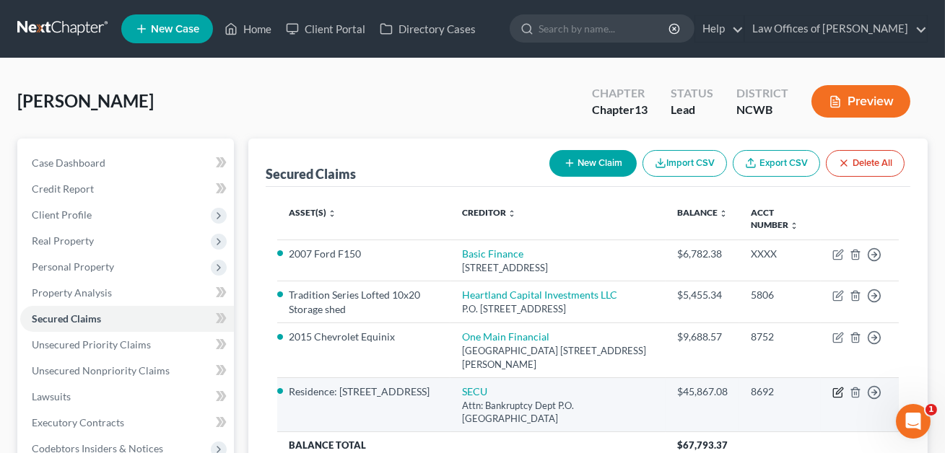
click at [836, 390] on icon "button" at bounding box center [838, 393] width 12 height 12
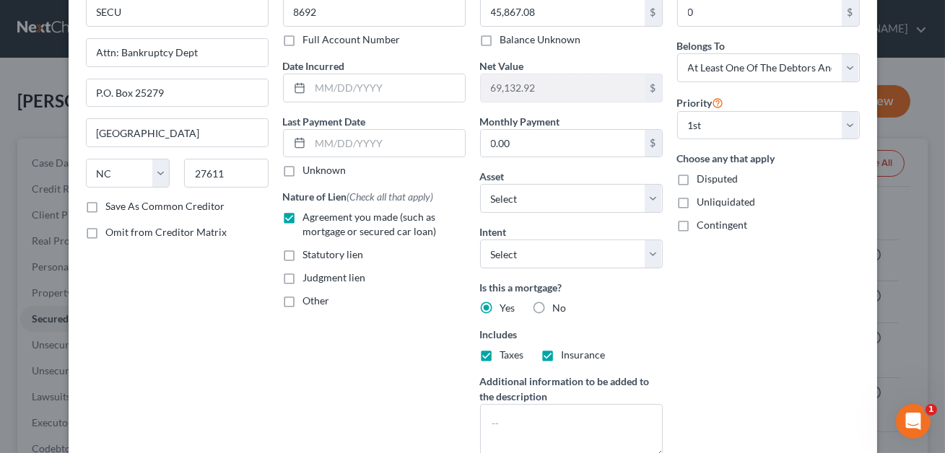
scroll to position [231, 0]
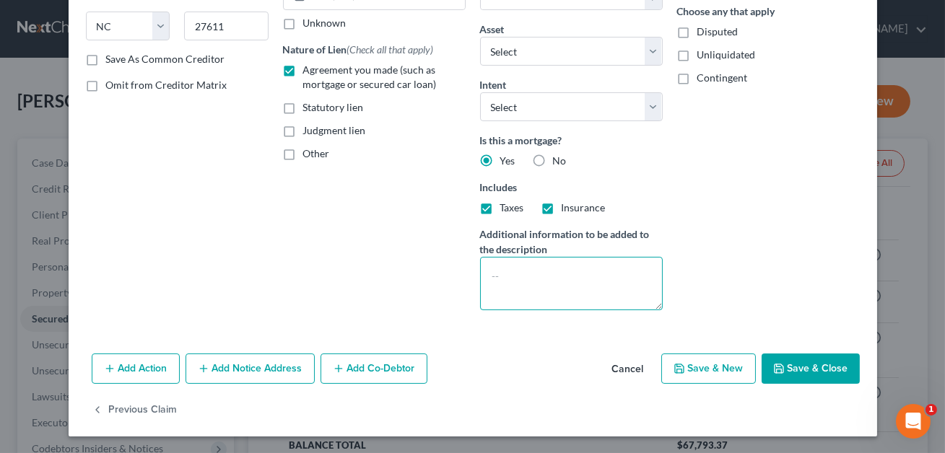
click at [491, 274] on textarea at bounding box center [571, 283] width 183 height 53
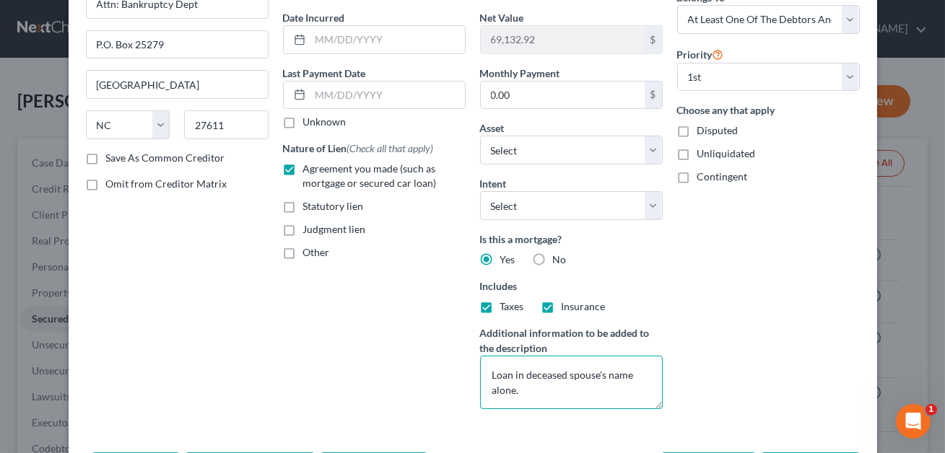
scroll to position [0, 0]
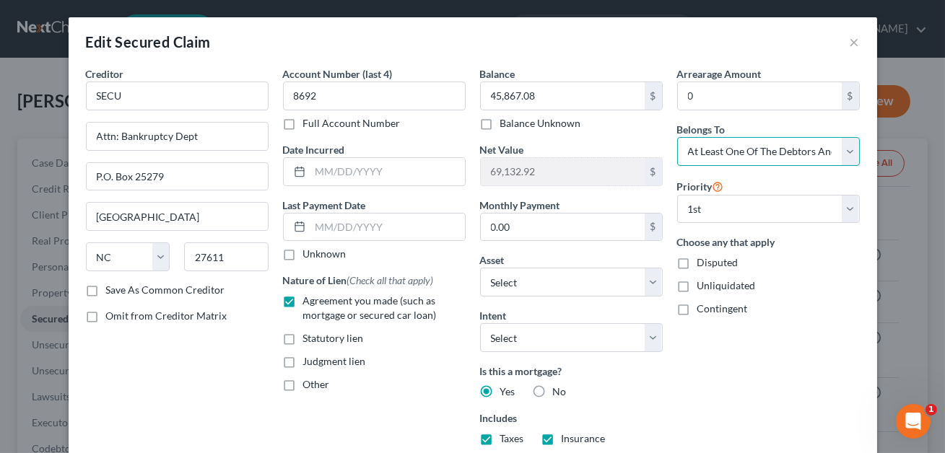
click at [715, 152] on select "Select Debtor 1 Only Debtor 2 Only Debtor 1 And Debtor 2 Only At Least One Of T…" at bounding box center [768, 151] width 183 height 29
click at [716, 144] on select "Select Debtor 1 Only Debtor 2 Only Debtor 1 And Debtor 2 Only At Least One Of T…" at bounding box center [768, 151] width 183 height 29
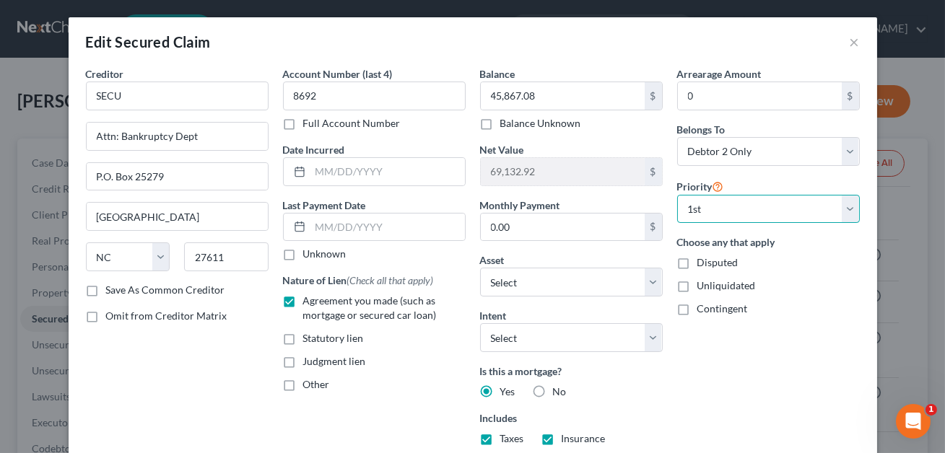
click at [714, 209] on select "Select 1st 2nd 3rd 4th 5th 6th 7th 8th 9th 10th 11th 12th 13th 14th 15th 16th 1…" at bounding box center [768, 209] width 183 height 29
click at [717, 157] on select "Select Debtor 1 Only Debtor 2 Only Debtor 1 And Debtor 2 Only At Least One Of T…" at bounding box center [768, 151] width 183 height 29
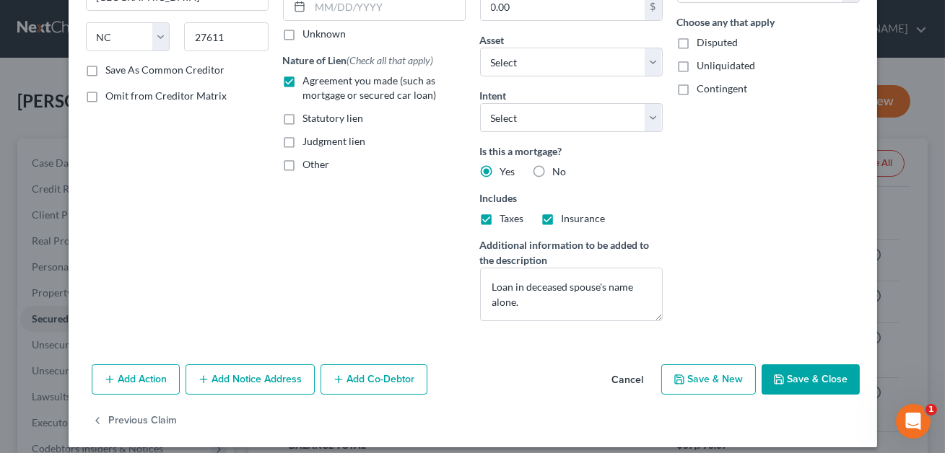
scroll to position [231, 0]
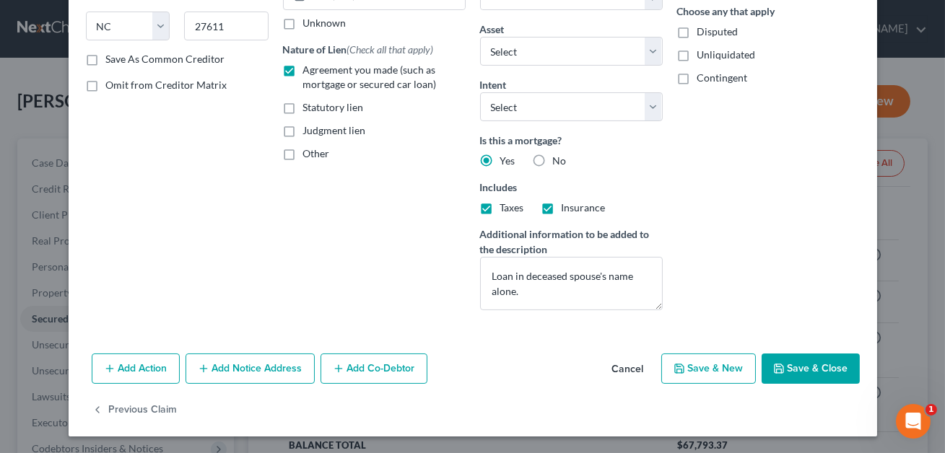
click at [789, 358] on button "Save & Close" at bounding box center [810, 369] width 98 height 30
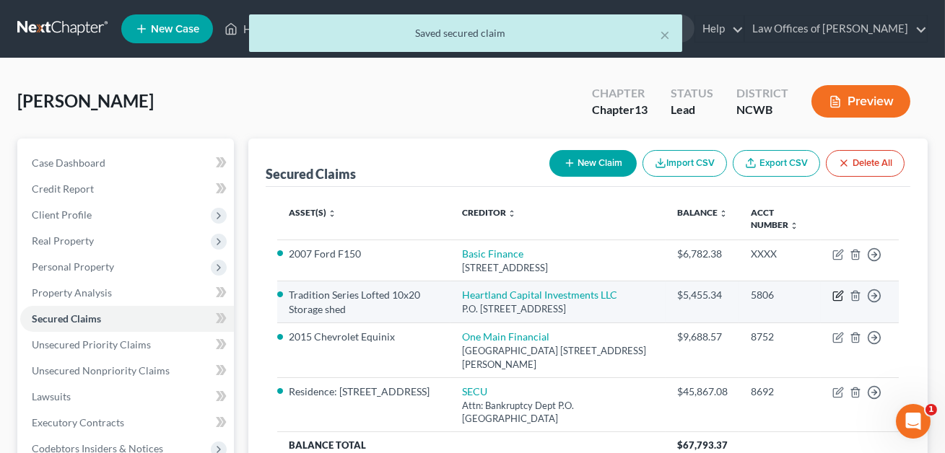
click at [834, 299] on icon "button" at bounding box center [838, 296] width 12 height 12
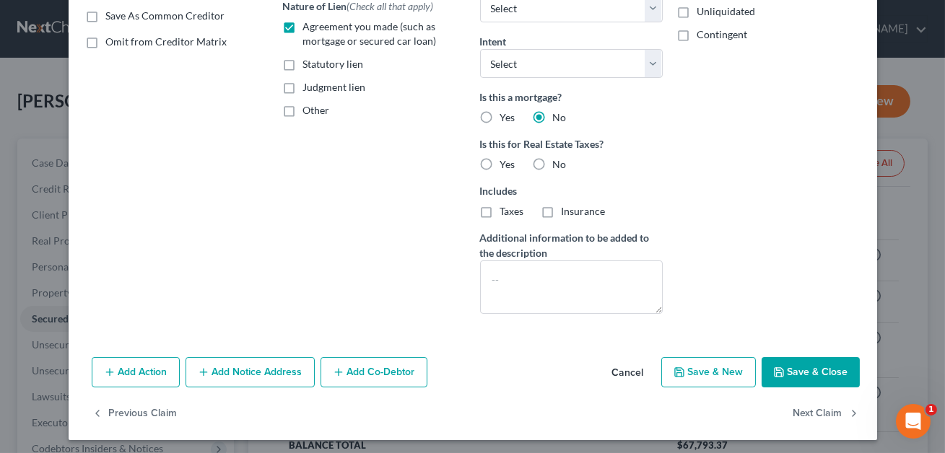
scroll to position [277, 0]
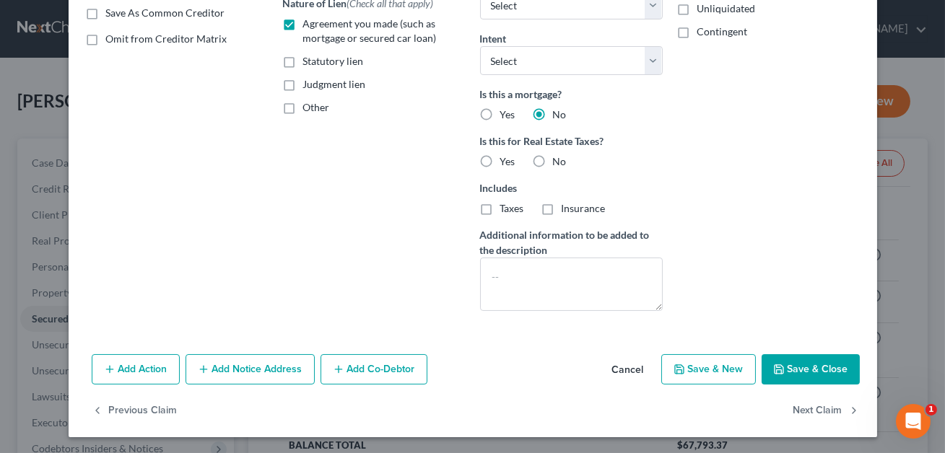
click at [818, 364] on button "Save & Close" at bounding box center [810, 369] width 98 height 30
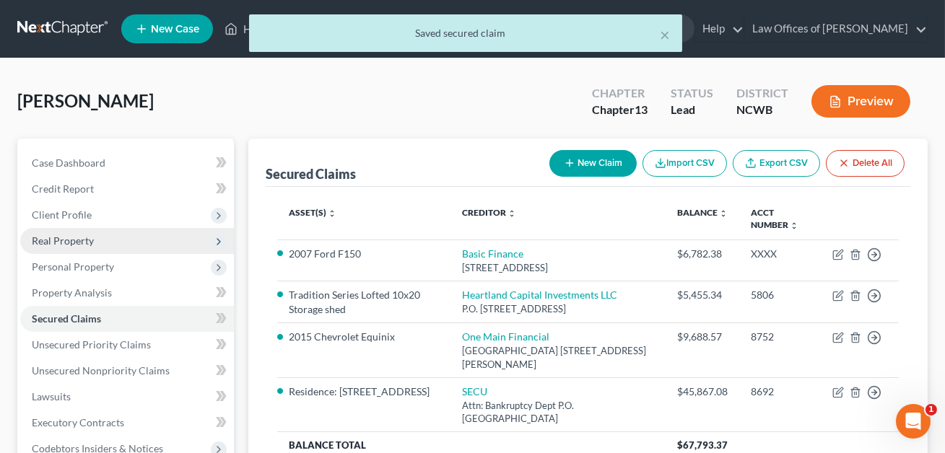
click at [71, 243] on span "Real Property" at bounding box center [63, 241] width 62 height 12
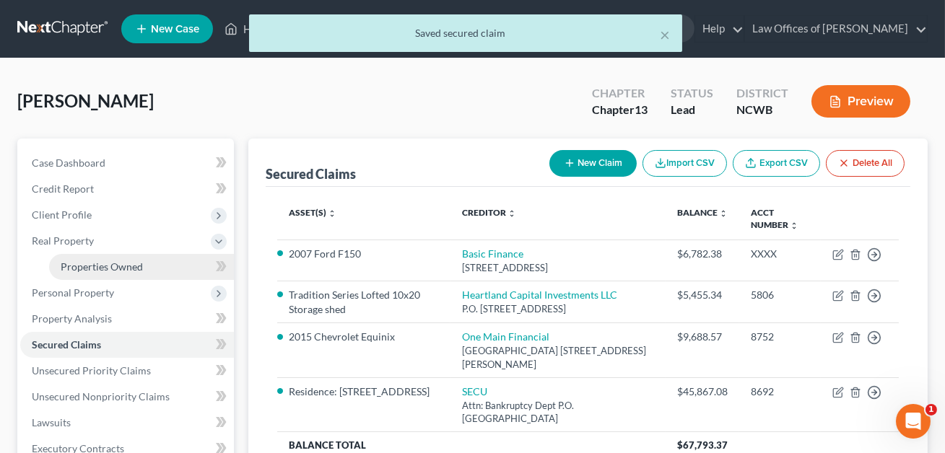
click at [79, 263] on span "Properties Owned" at bounding box center [102, 267] width 82 height 12
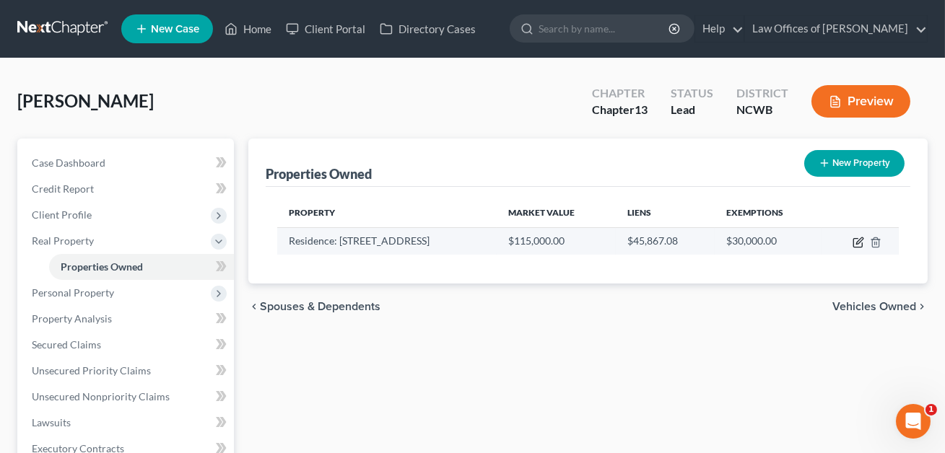
click at [857, 239] on icon "button" at bounding box center [857, 243] width 9 height 9
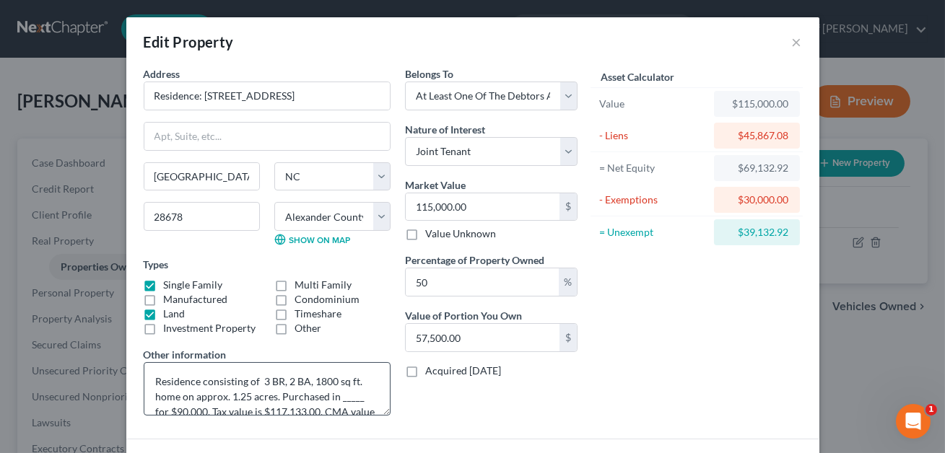
scroll to position [30, 0]
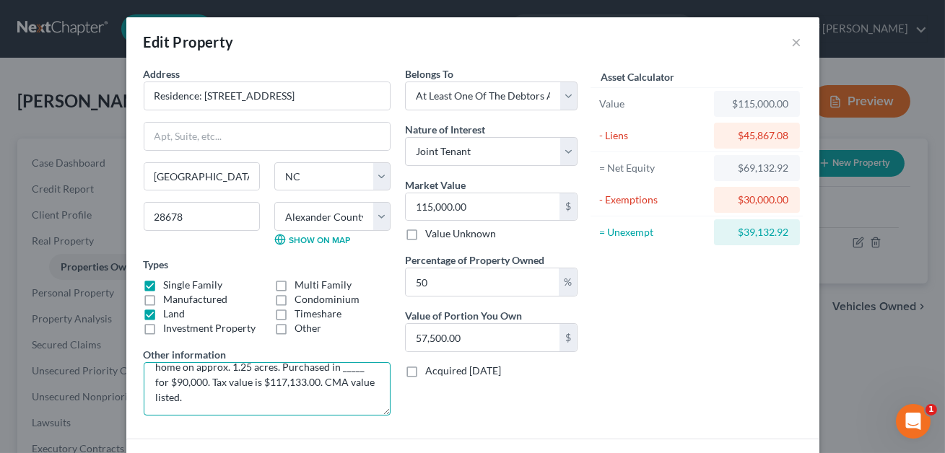
click at [211, 398] on textarea "Residence consisting of 3 BR, 2 BA, 1800 sq ft. home on approx. 1.25 acres. Pur…" at bounding box center [267, 388] width 247 height 53
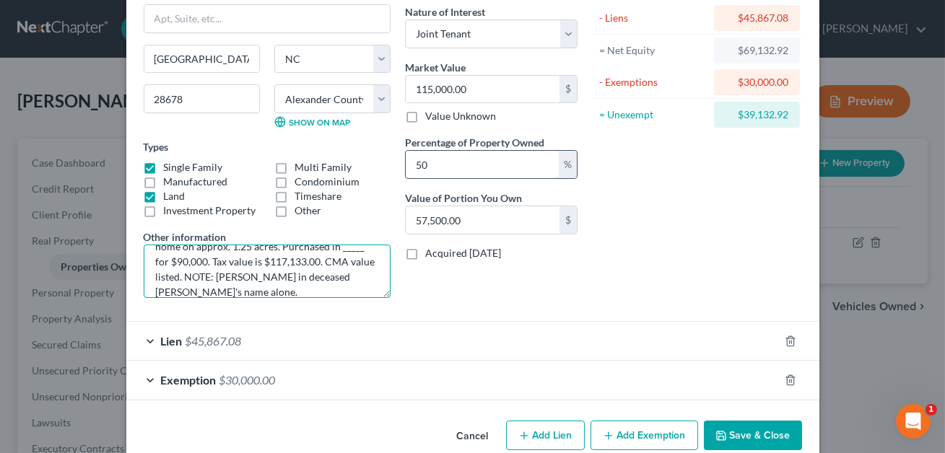
scroll to position [143, 0]
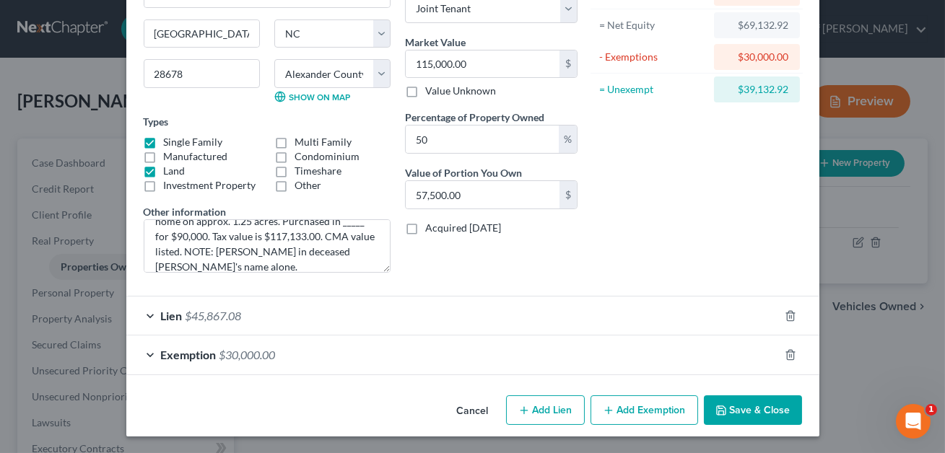
click at [369, 313] on div "Lien $45,867.08" at bounding box center [452, 316] width 652 height 38
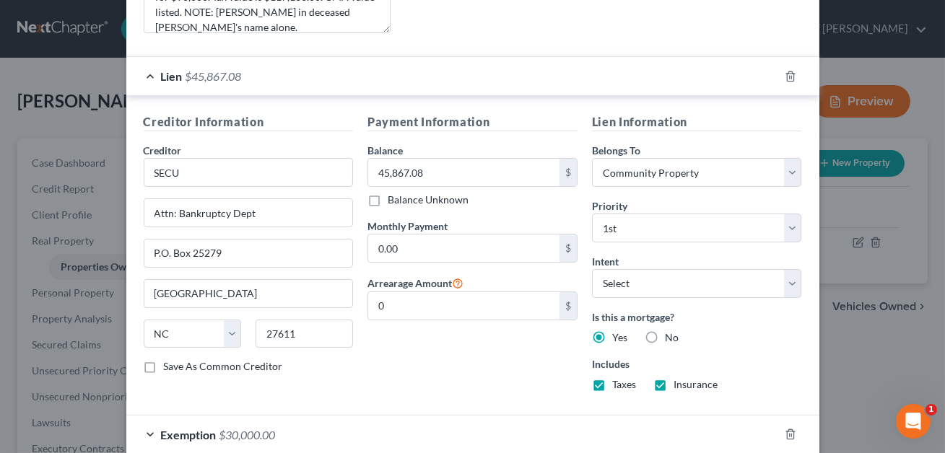
scroll to position [462, 0]
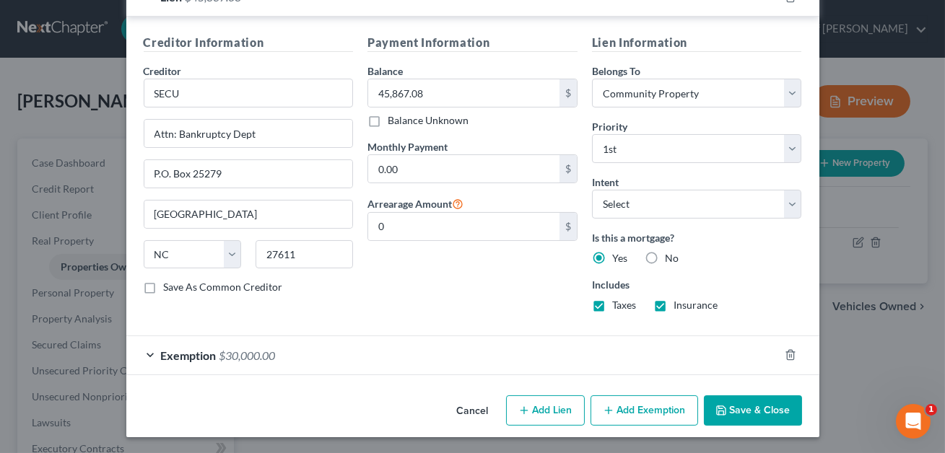
click at [730, 408] on button "Save & Close" at bounding box center [753, 411] width 98 height 30
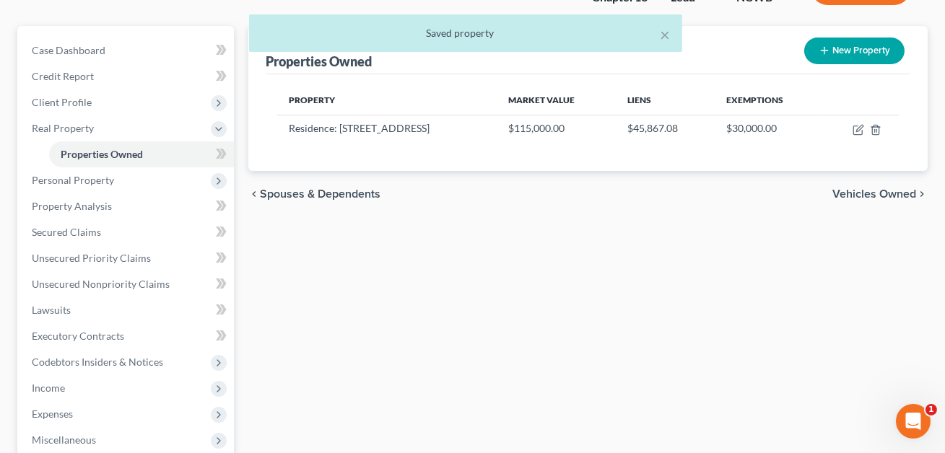
scroll to position [228, 0]
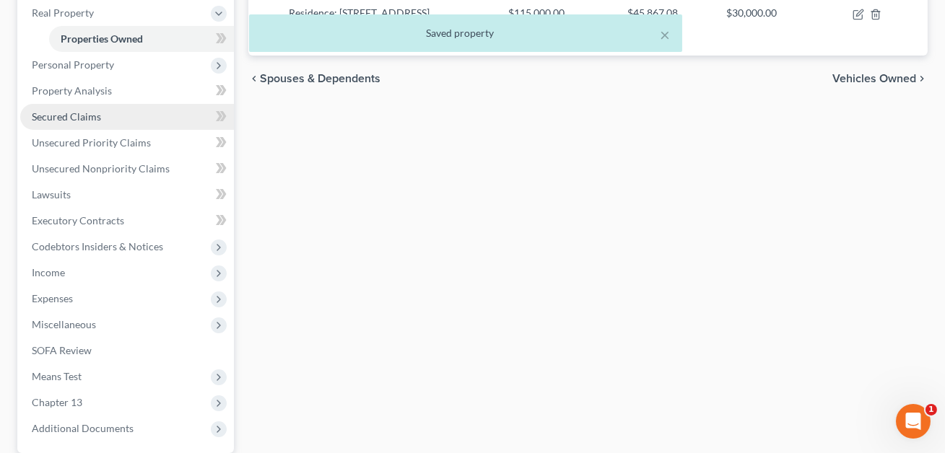
click at [63, 122] on link "Secured Claims" at bounding box center [127, 117] width 214 height 26
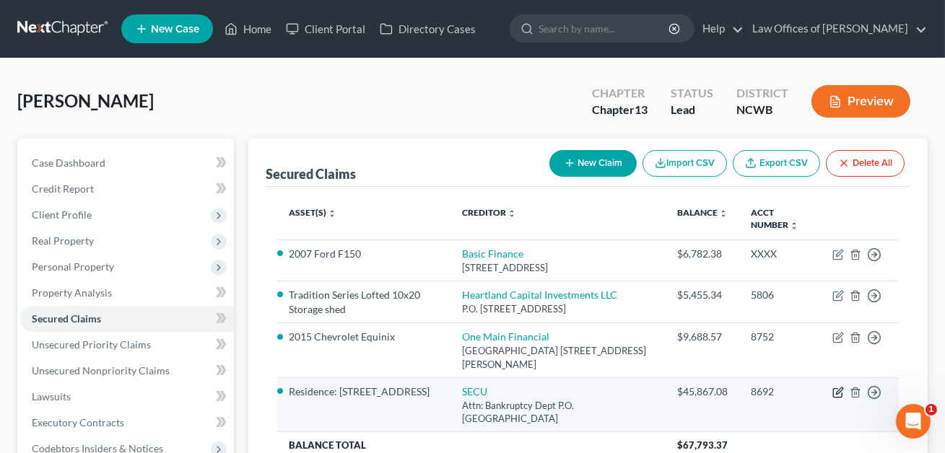
click at [835, 394] on icon "button" at bounding box center [838, 393] width 12 height 12
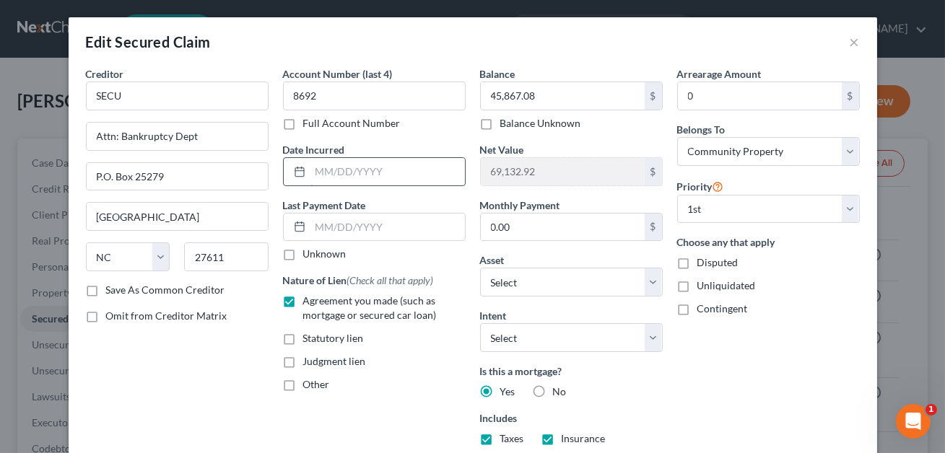
click at [352, 182] on input "text" at bounding box center [387, 171] width 154 height 27
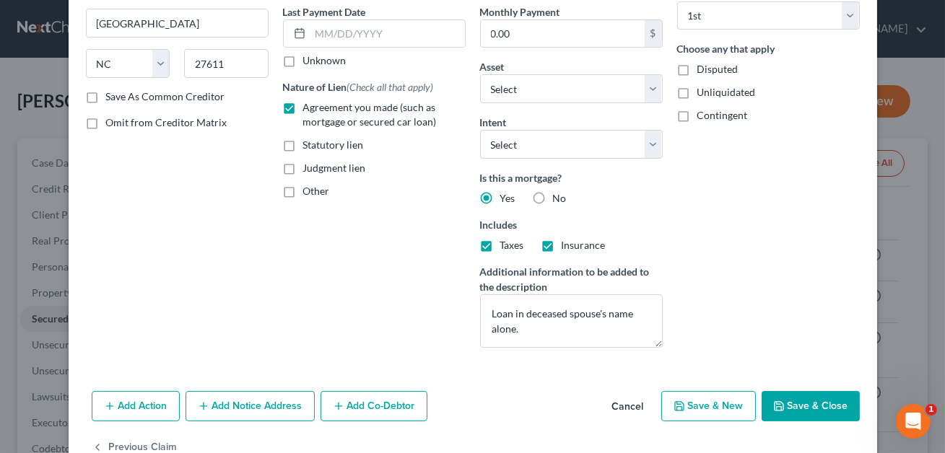
scroll to position [231, 0]
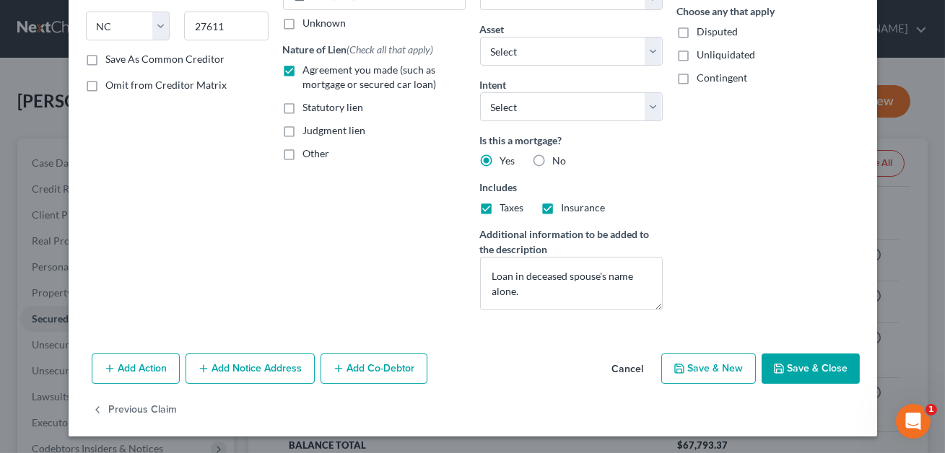
click at [787, 362] on button "Save & Close" at bounding box center [810, 369] width 98 height 30
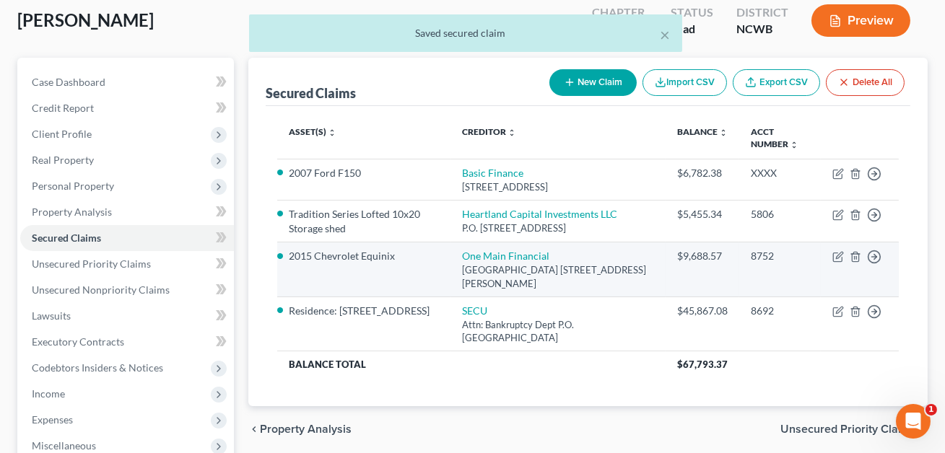
scroll to position [82, 0]
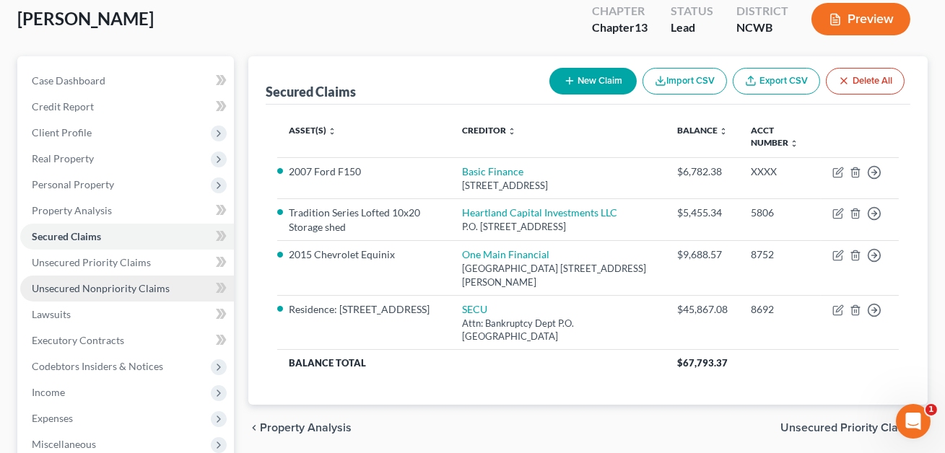
click at [134, 289] on span "Unsecured Nonpriority Claims" at bounding box center [101, 288] width 138 height 12
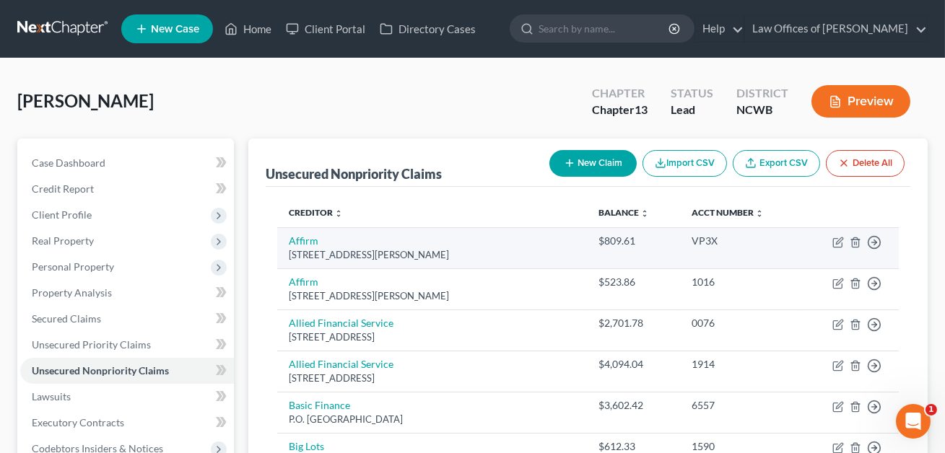
click at [390, 254] on div "[STREET_ADDRESS][PERSON_NAME]" at bounding box center [432, 255] width 287 height 14
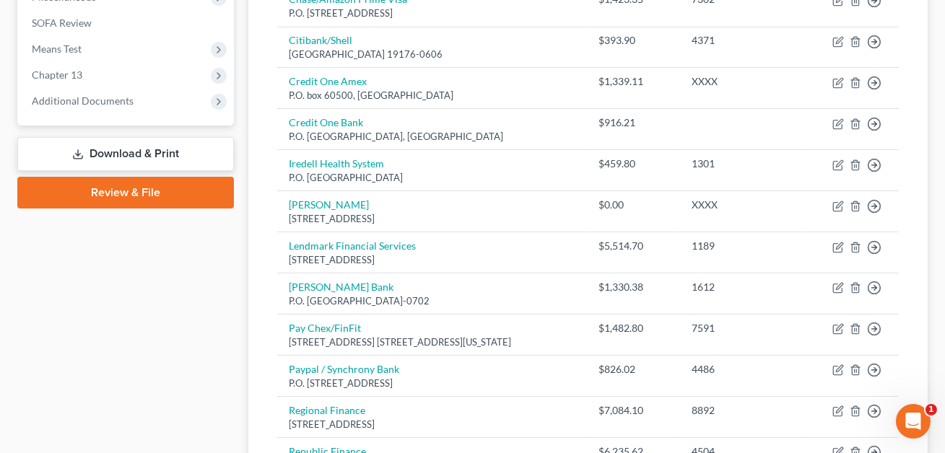
scroll to position [532, 0]
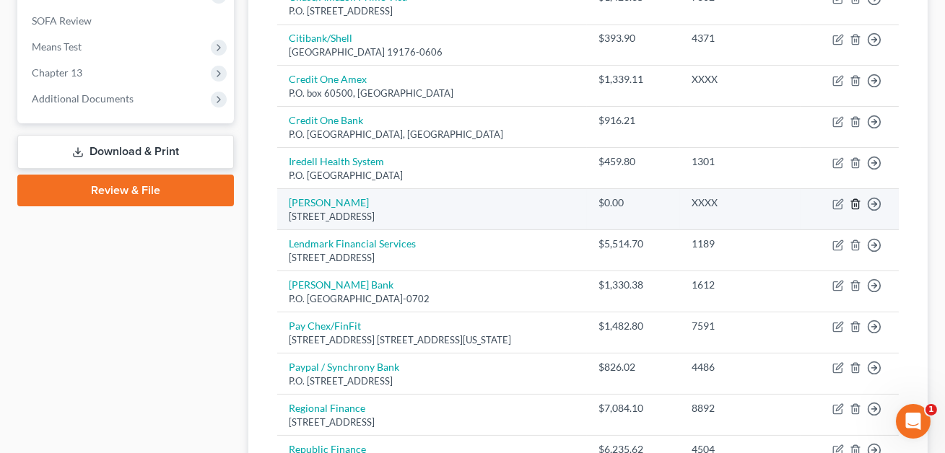
click at [855, 205] on icon "button" at bounding box center [856, 204] width 12 height 12
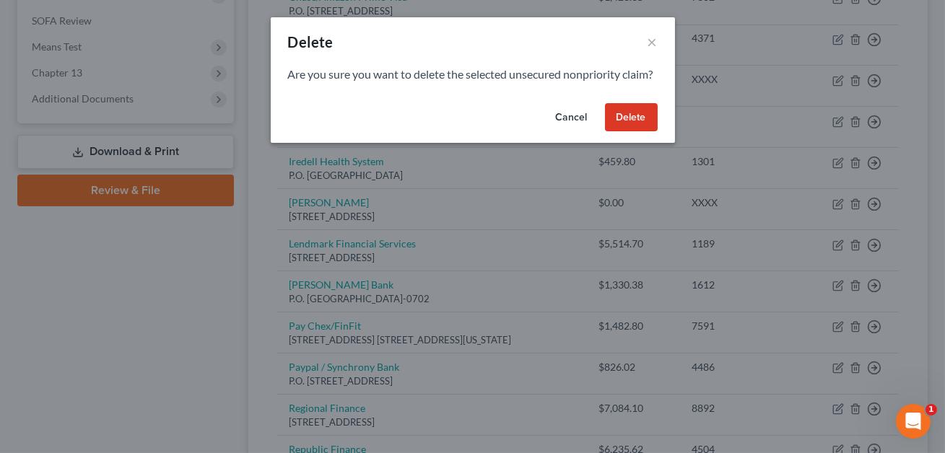
click at [639, 129] on button "Delete" at bounding box center [631, 117] width 53 height 29
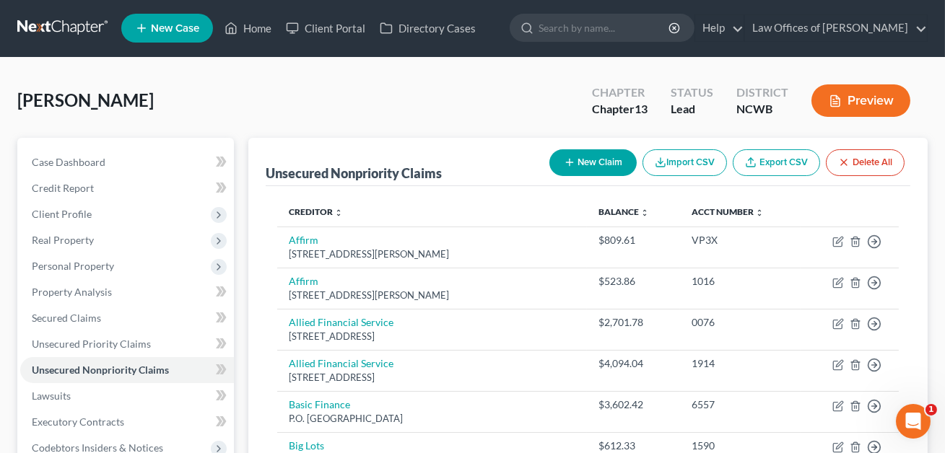
scroll to position [0, 0]
click at [250, 25] on link "Home" at bounding box center [247, 29] width 61 height 26
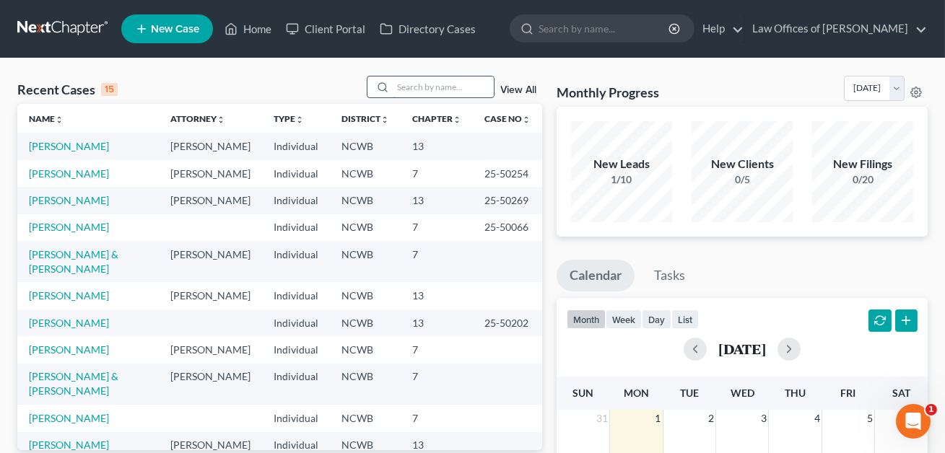
click at [397, 93] on input "search" at bounding box center [443, 87] width 101 height 21
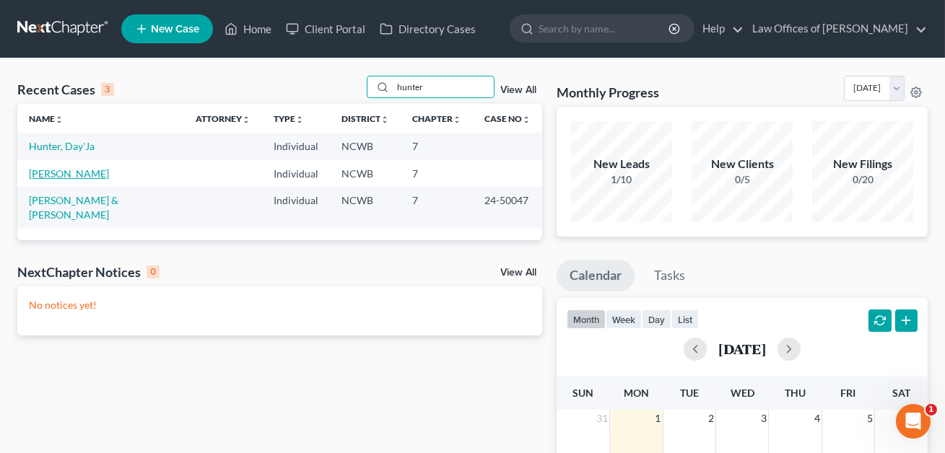
click at [96, 171] on link "[PERSON_NAME]" at bounding box center [69, 173] width 80 height 12
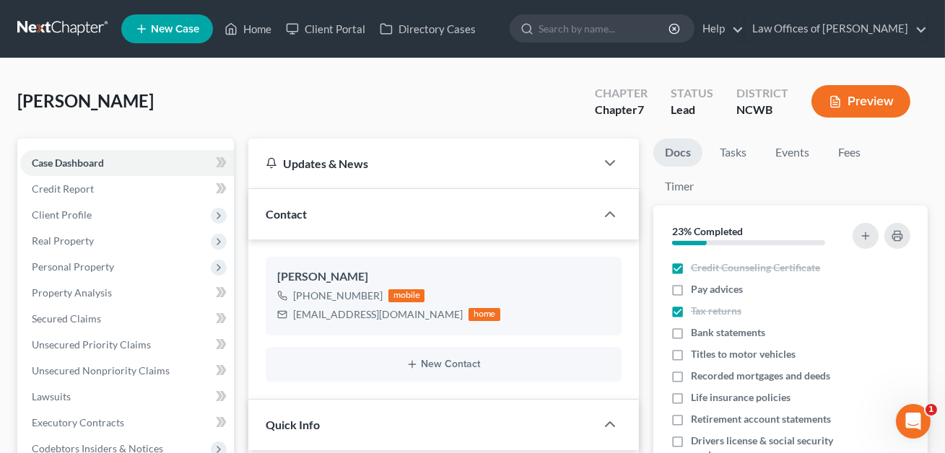
click at [875, 98] on button "Preview" at bounding box center [860, 101] width 99 height 32
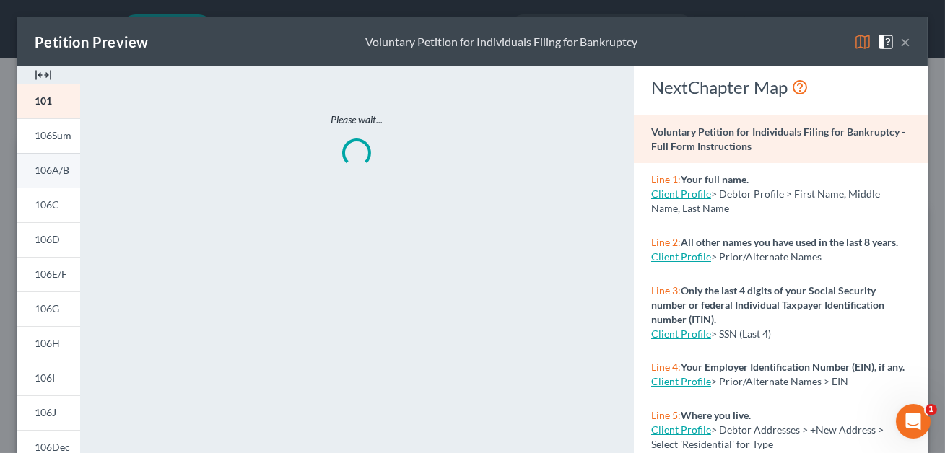
click at [58, 165] on span "106A/B" at bounding box center [52, 170] width 35 height 12
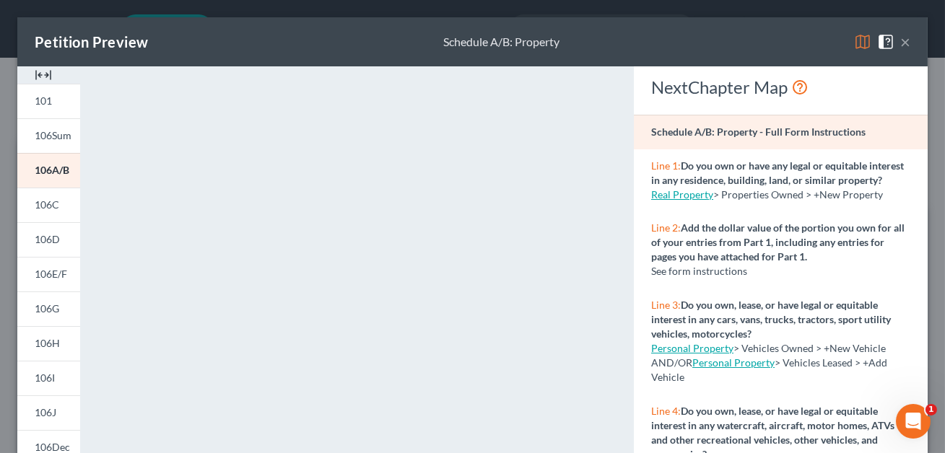
click at [909, 38] on button "×" at bounding box center [905, 41] width 10 height 17
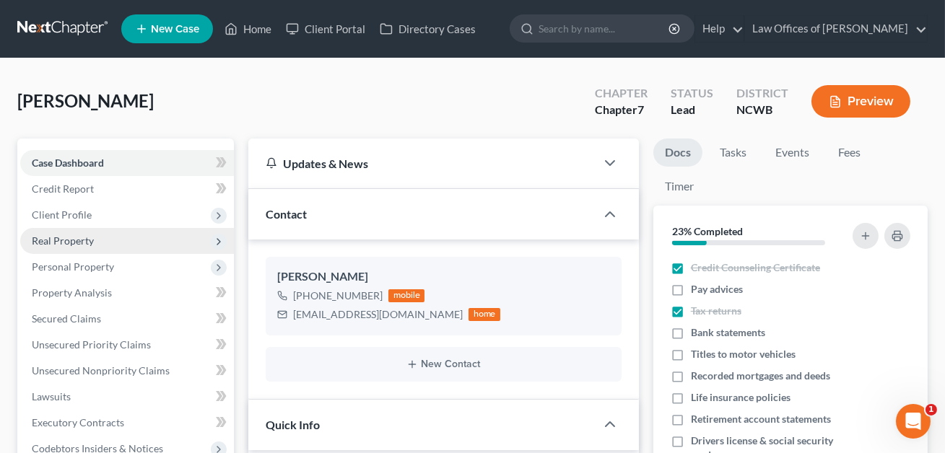
click at [68, 239] on span "Real Property" at bounding box center [63, 241] width 62 height 12
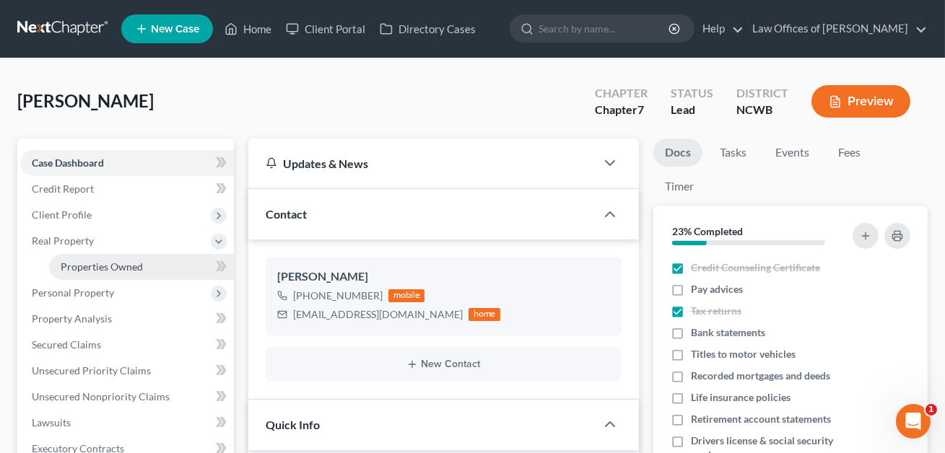
click at [110, 266] on span "Properties Owned" at bounding box center [102, 267] width 82 height 12
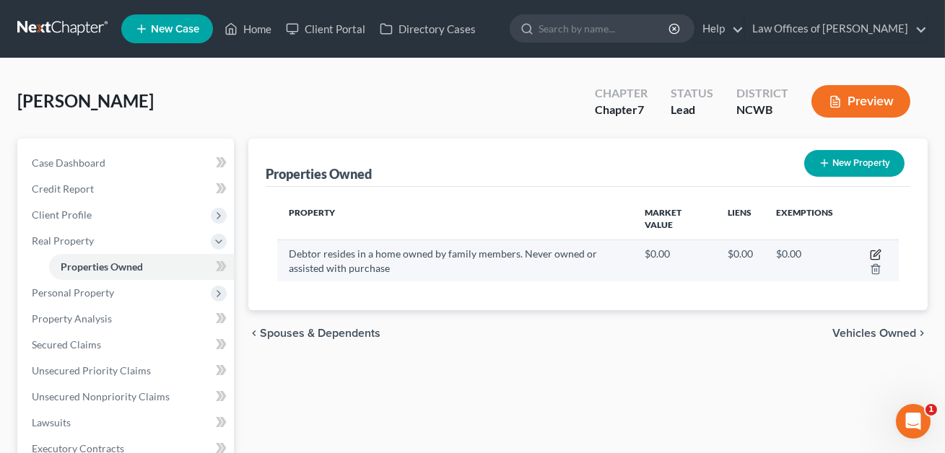
click at [877, 251] on icon "button" at bounding box center [876, 255] width 12 height 12
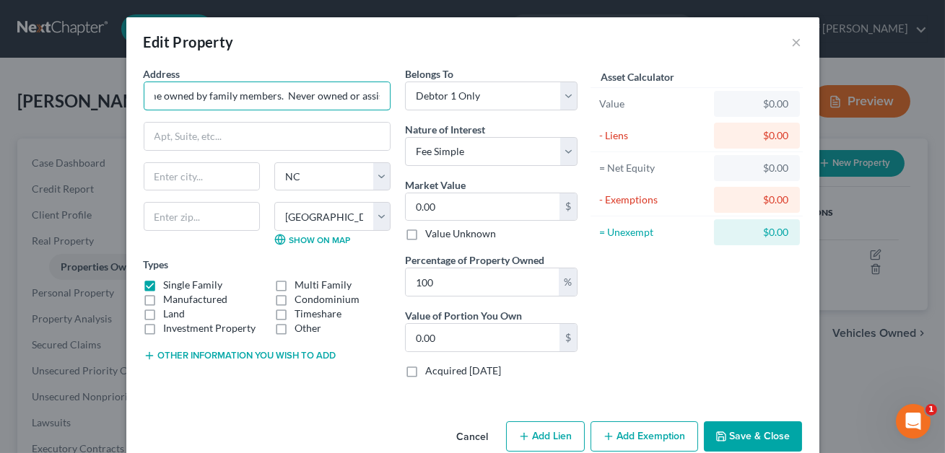
scroll to position [0, 179]
drag, startPoint x: 154, startPoint y: 95, endPoint x: 398, endPoint y: 107, distance: 245.0
click at [398, 107] on div "Address * [PERSON_NAME] resides in a home owned by family members. Never owned …" at bounding box center [360, 227] width 448 height 323
click at [233, 358] on button "Other information you wish to add" at bounding box center [240, 356] width 193 height 12
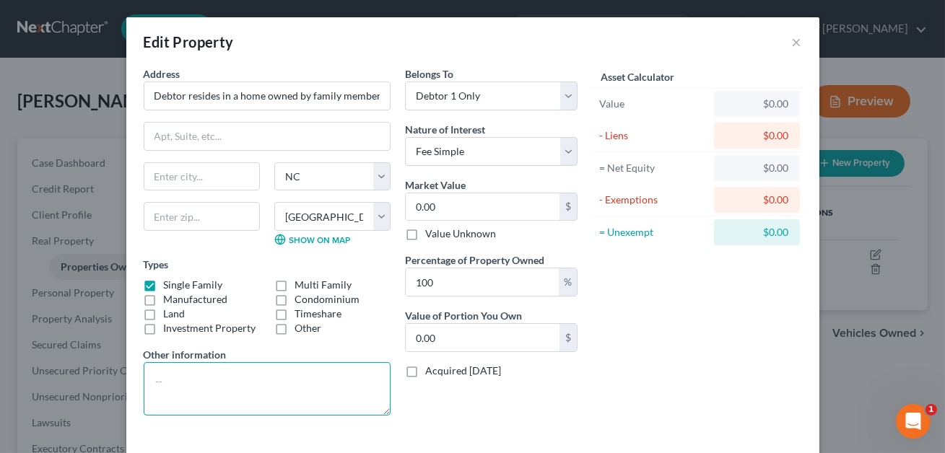
click at [222, 372] on textarea at bounding box center [267, 388] width 247 height 53
paste textarea "Debtor resides in a home owned by family members. Never owned or assisted with …"
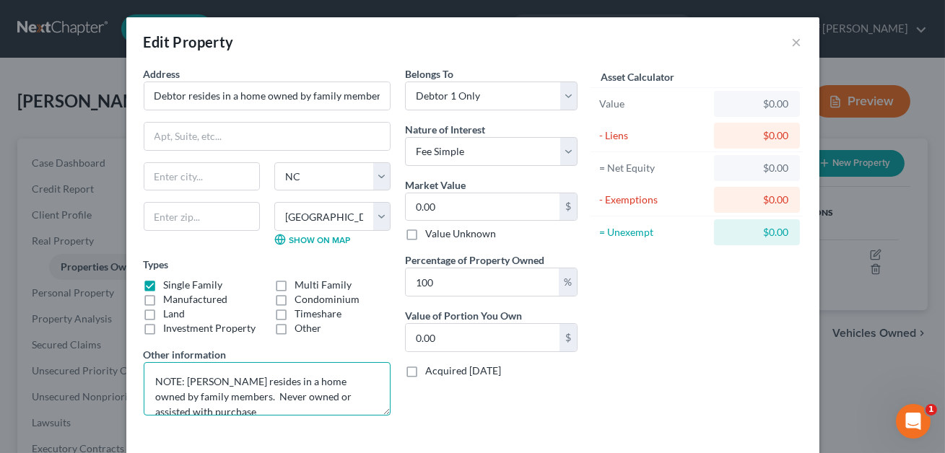
click at [204, 395] on textarea "NOTE: [PERSON_NAME] resides in a home owned by family members. Never owned or a…" at bounding box center [267, 388] width 247 height 53
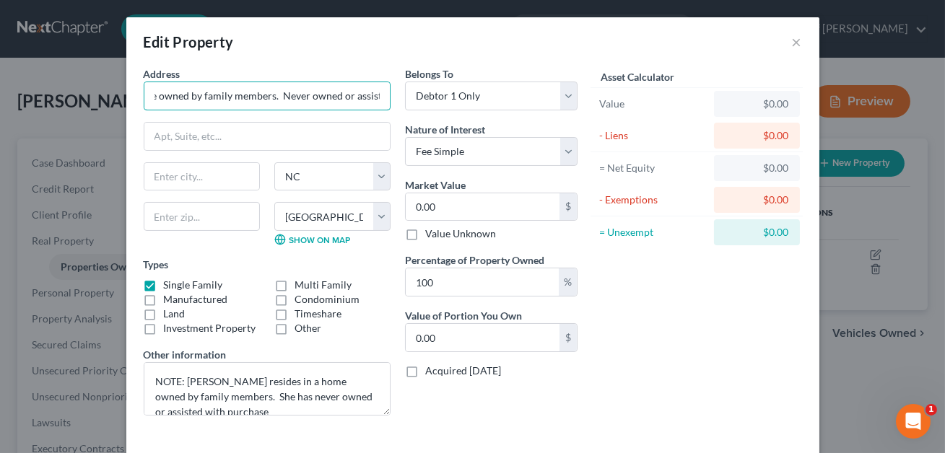
scroll to position [0, 179]
drag, startPoint x: 152, startPoint y: 95, endPoint x: 396, endPoint y: 103, distance: 243.4
click at [396, 108] on div "Address * [PERSON_NAME] resides in a home owned by family members. Never owned …" at bounding box center [266, 246] width 261 height 361
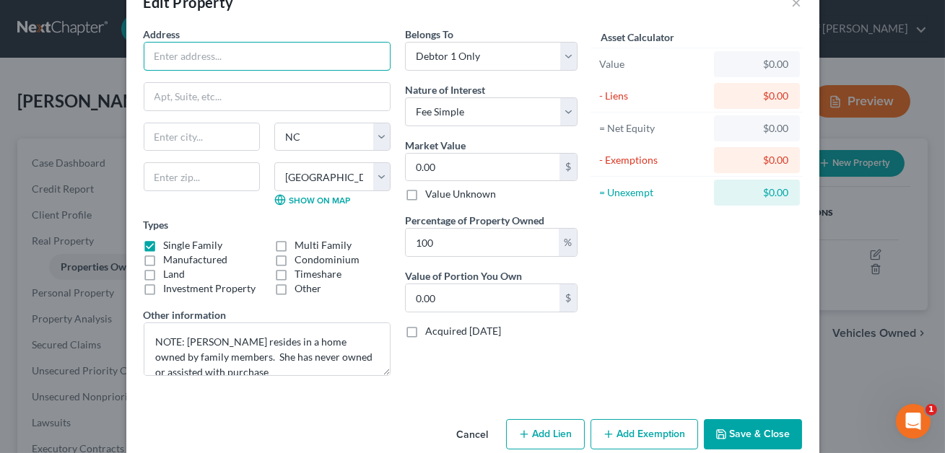
scroll to position [40, 0]
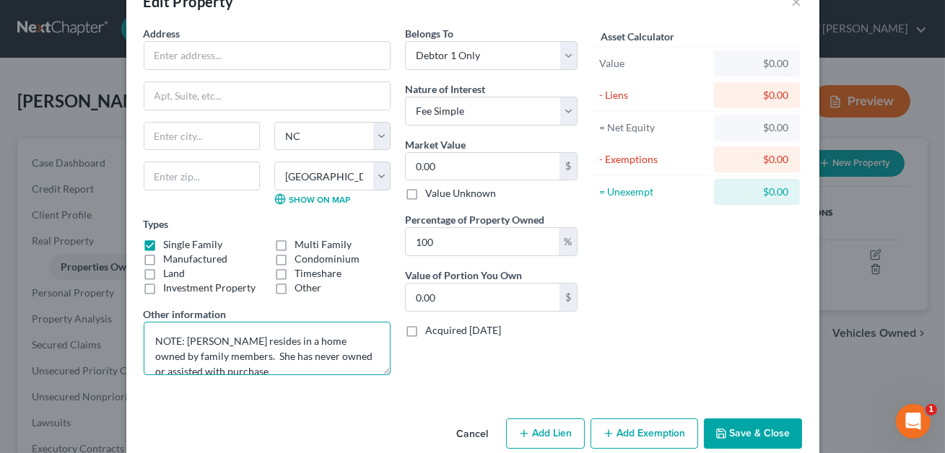
click at [207, 370] on textarea "NOTE: [PERSON_NAME] resides in a home owned by family members. She has never ow…" at bounding box center [267, 348] width 247 height 53
click at [373, 350] on textarea "NOTE: [PERSON_NAME] resides in a home owned by family members. She has never ow…" at bounding box center [267, 348] width 247 height 53
click at [223, 365] on textarea "NOTE: [PERSON_NAME] resides in a home owned by family members. She has never ow…" at bounding box center [267, 348] width 247 height 53
click at [754, 441] on button "Save & Close" at bounding box center [753, 434] width 98 height 30
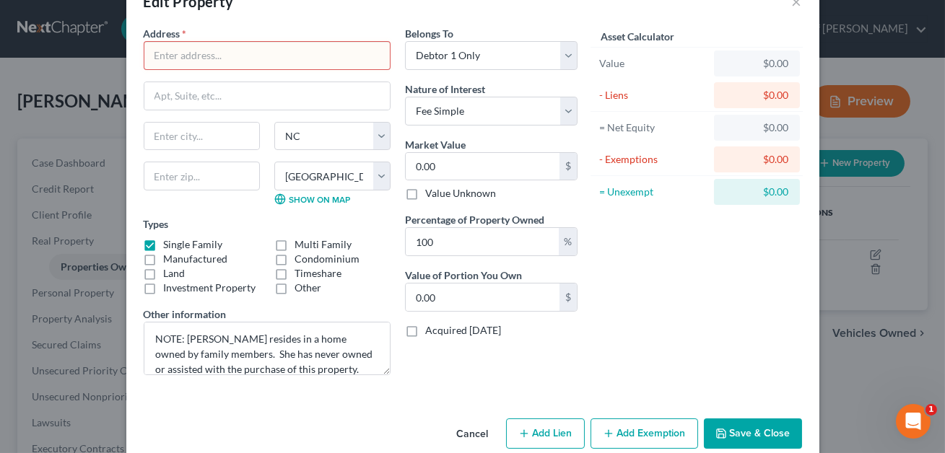
click at [175, 64] on input "text" at bounding box center [266, 55] width 245 height 27
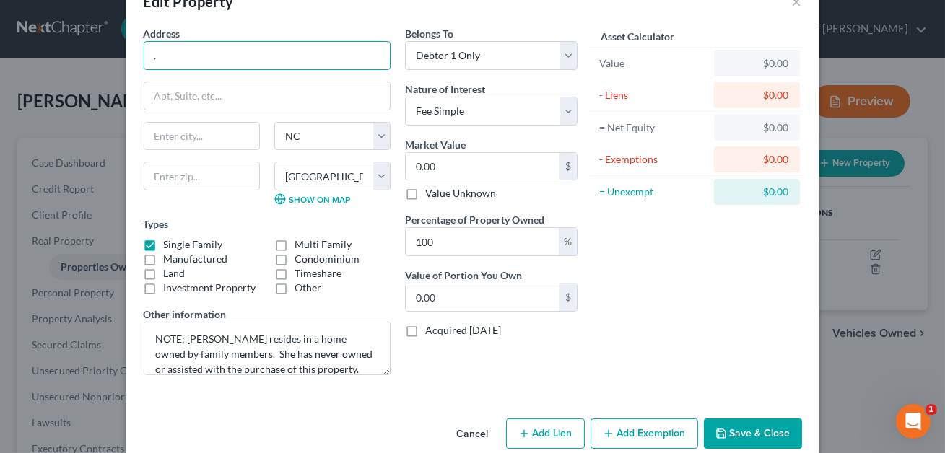
click at [741, 427] on button "Save & Close" at bounding box center [753, 434] width 98 height 30
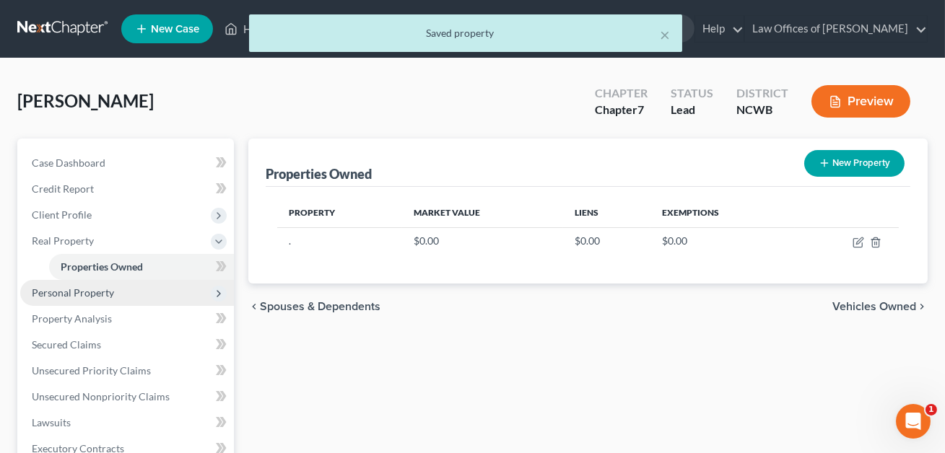
click at [100, 289] on span "Personal Property" at bounding box center [73, 293] width 82 height 12
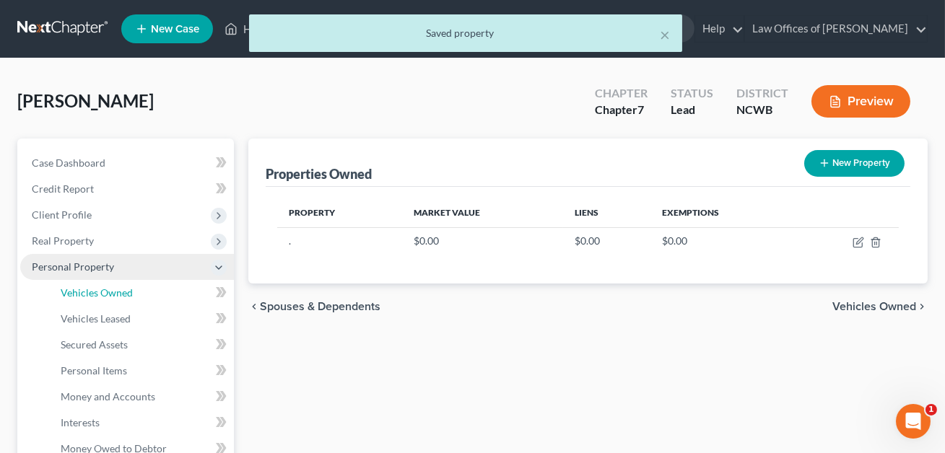
click at [100, 289] on span "Vehicles Owned" at bounding box center [97, 293] width 72 height 12
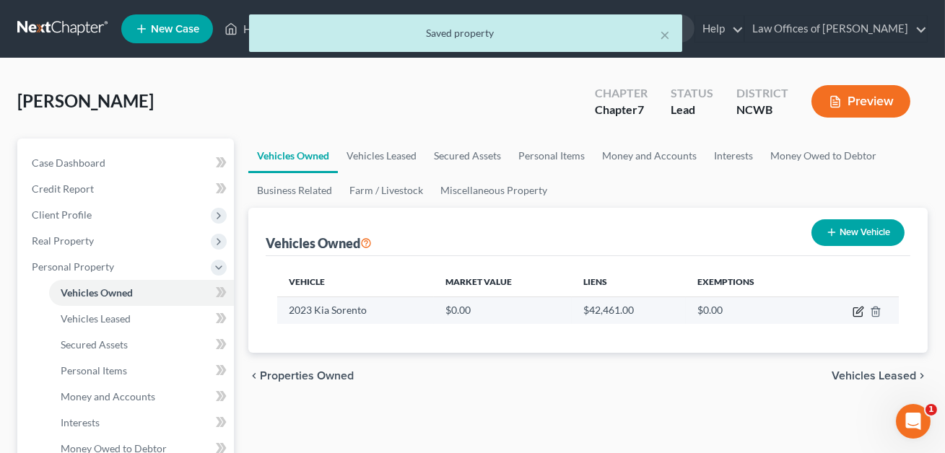
click at [857, 309] on icon "button" at bounding box center [858, 312] width 12 height 12
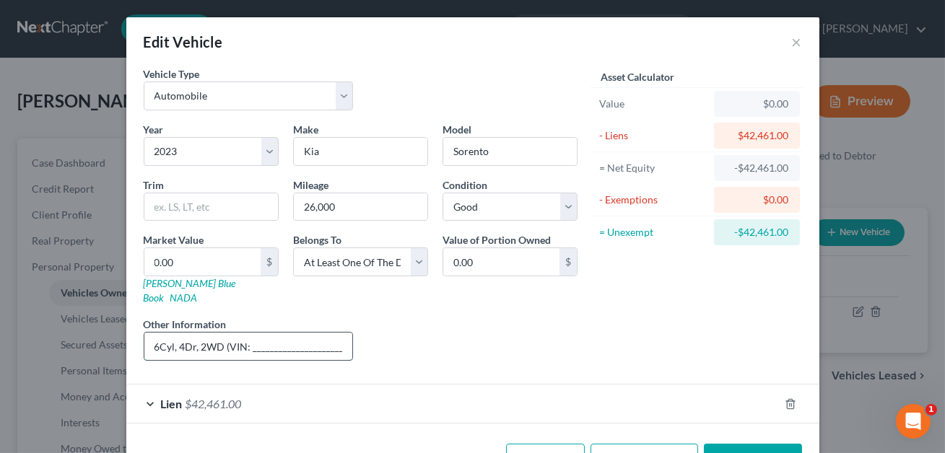
click at [248, 333] on input "6Cyl, 4Dr, 2WD (VIN: ____________________________) KBB value shown." at bounding box center [248, 346] width 209 height 27
paste input "Debtor resides in a home owned by family members. Never owned or assisted with …"
click at [342, 336] on input "6Cyl, 4Dr, 2WD (VIN:[US_VEHICLE_IDENTIFICATION_NUMBER].) ______________________…" at bounding box center [248, 346] width 209 height 27
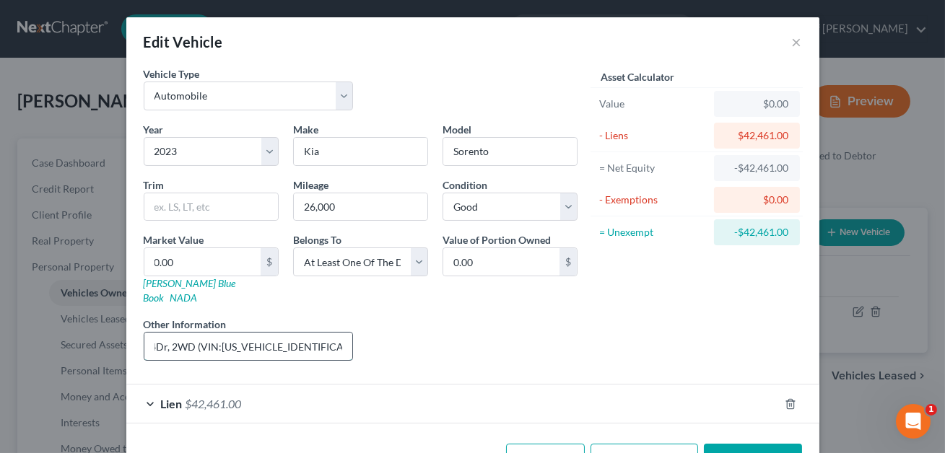
drag, startPoint x: 256, startPoint y: 330, endPoint x: 220, endPoint y: 336, distance: 36.5
click at [220, 336] on input "6Cyl, 4Dr, 2WD (VIN:[US_VEHICLE_IDENTIFICATION_NUMBER].) KBB value shown." at bounding box center [248, 346] width 209 height 27
click at [178, 285] on link "[PERSON_NAME] Blue Book" at bounding box center [190, 290] width 92 height 27
click at [284, 333] on input "6Cyl, 4Dr, 2WD (VIN:[US_VEHICLE_IDENTIFICATION_NUMBER].) KBB value shown." at bounding box center [248, 346] width 209 height 27
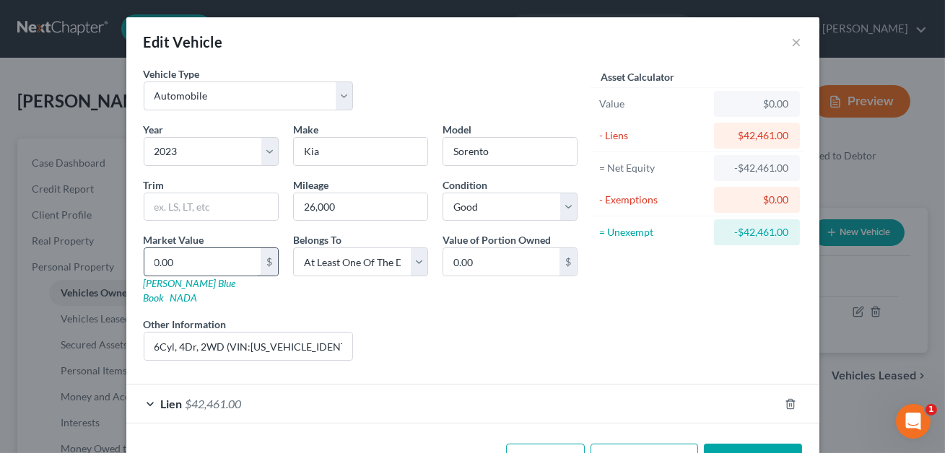
click at [180, 259] on input "0.00" at bounding box center [202, 261] width 116 height 27
click at [754, 444] on button "Save & Close" at bounding box center [753, 459] width 98 height 30
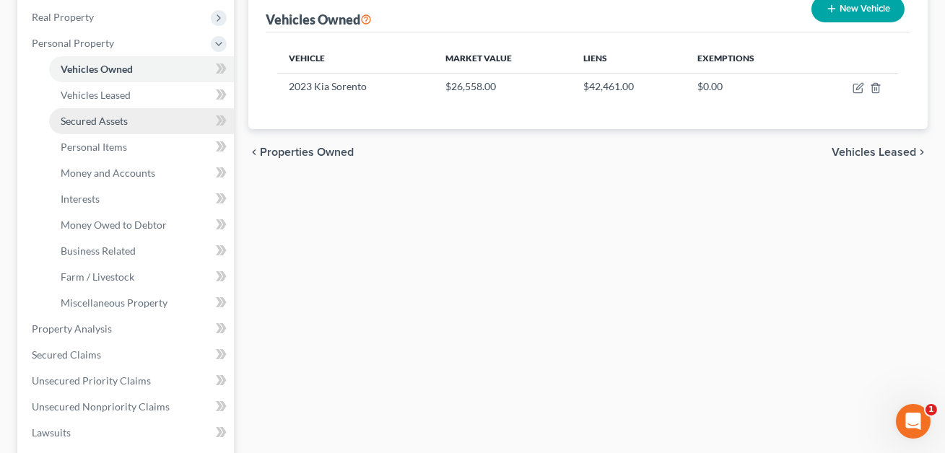
scroll to position [225, 0]
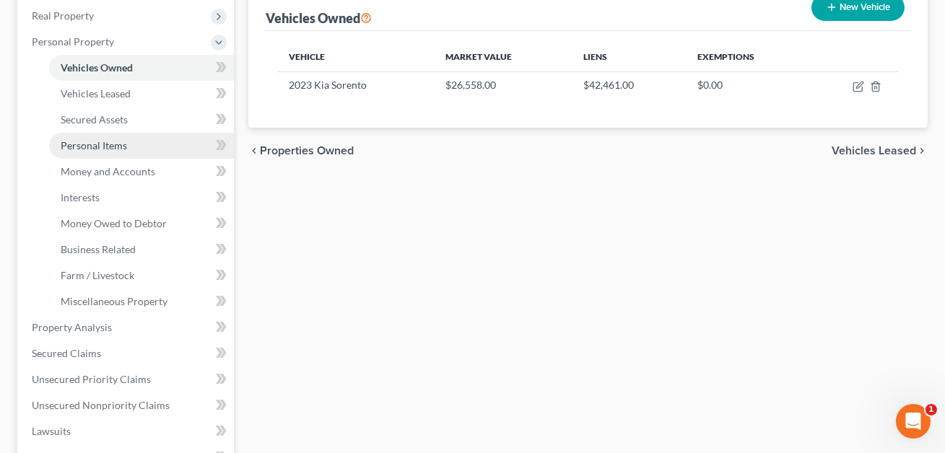
click at [104, 145] on span "Personal Items" at bounding box center [94, 145] width 66 height 12
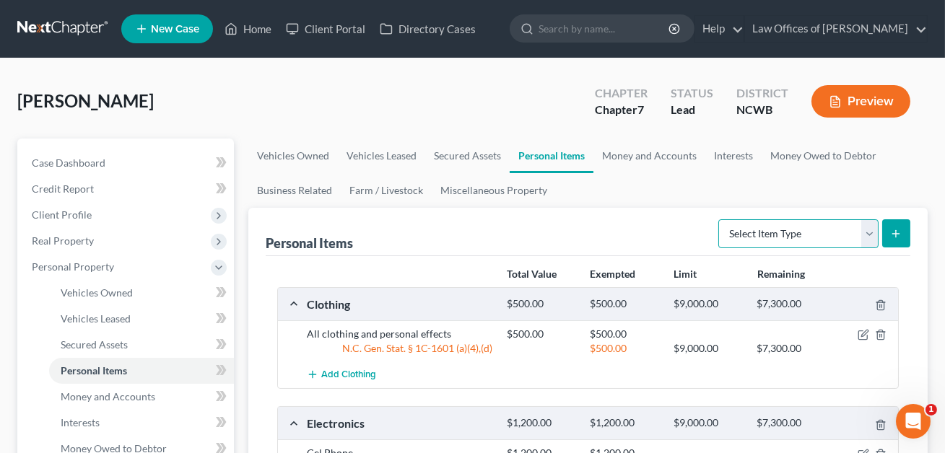
click at [820, 231] on select "Select Item Type Clothing Collectibles Of Value Electronics Firearms Household …" at bounding box center [798, 233] width 160 height 29
click at [894, 238] on button "submit" at bounding box center [896, 233] width 28 height 28
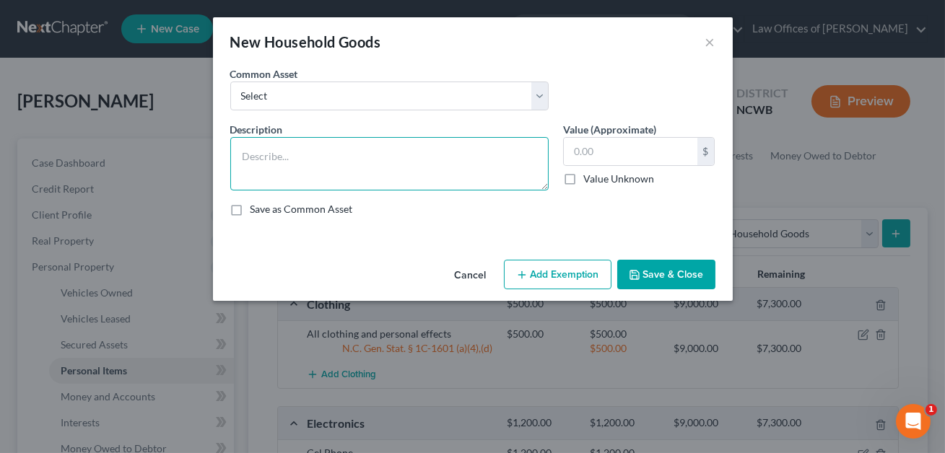
click at [281, 154] on textarea at bounding box center [389, 163] width 318 height 53
click at [242, 157] on textarea "Furnishings owned by homeonwer." at bounding box center [389, 163] width 318 height 53
click at [407, 159] on textarea "NOTE: Furnishings owned by homeonwer." at bounding box center [389, 163] width 318 height 53
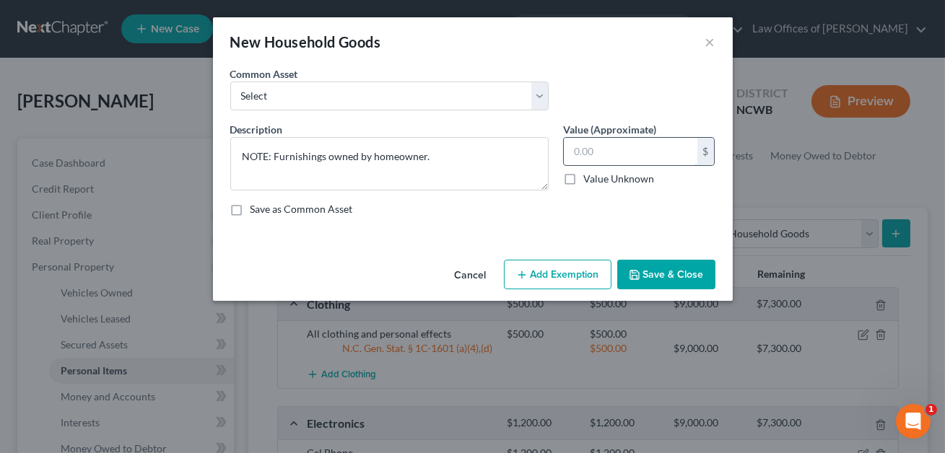
click at [603, 148] on input "text" at bounding box center [631, 151] width 134 height 27
click at [663, 275] on button "Save & Close" at bounding box center [666, 275] width 98 height 30
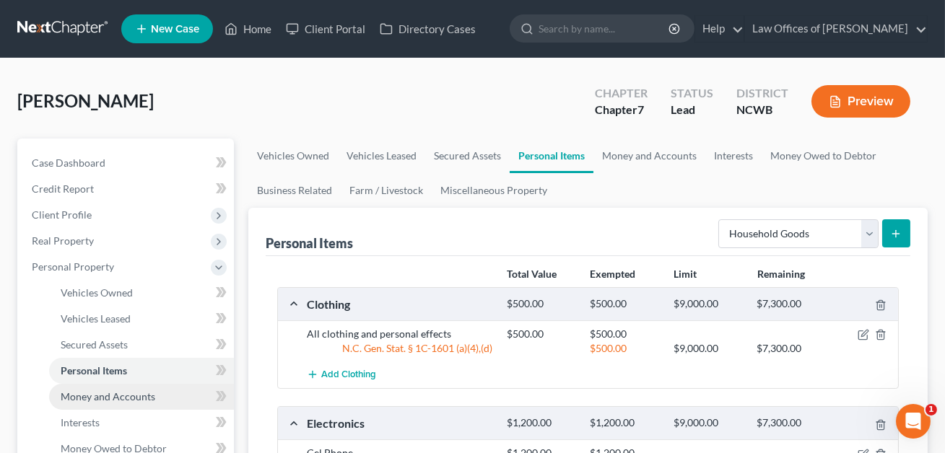
click at [107, 396] on span "Money and Accounts" at bounding box center [108, 396] width 95 height 12
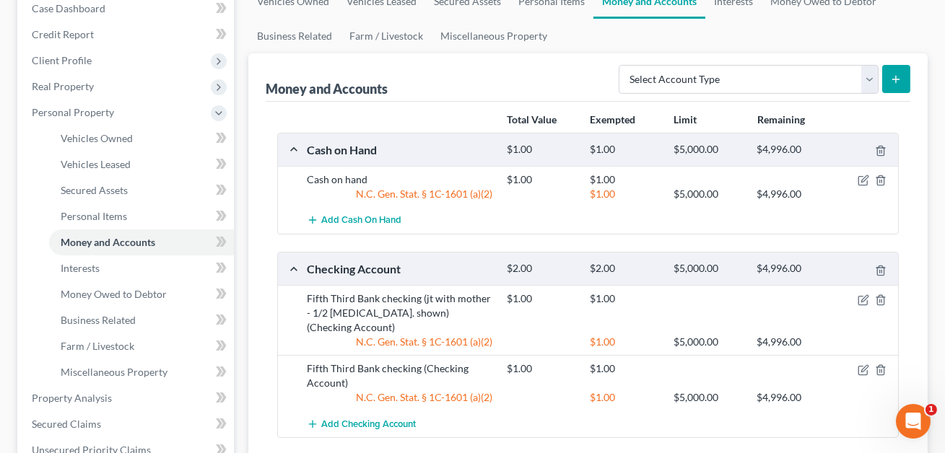
scroll to position [180, 0]
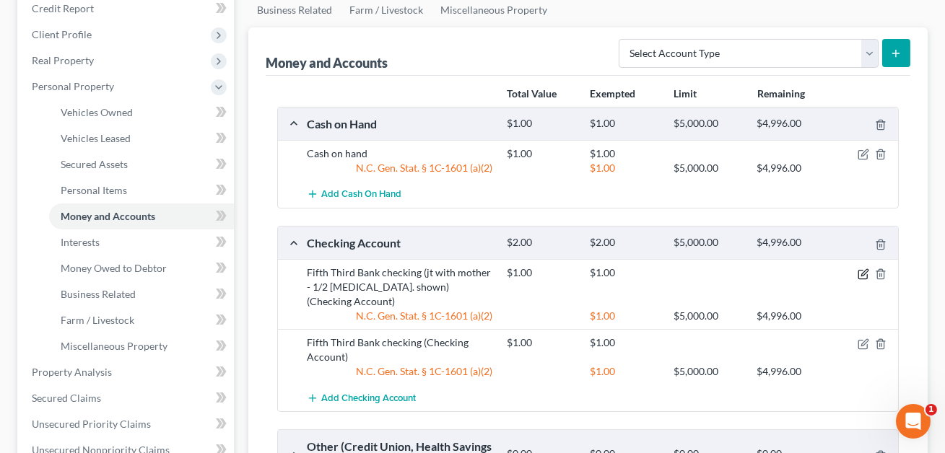
click at [864, 276] on icon "button" at bounding box center [862, 274] width 9 height 9
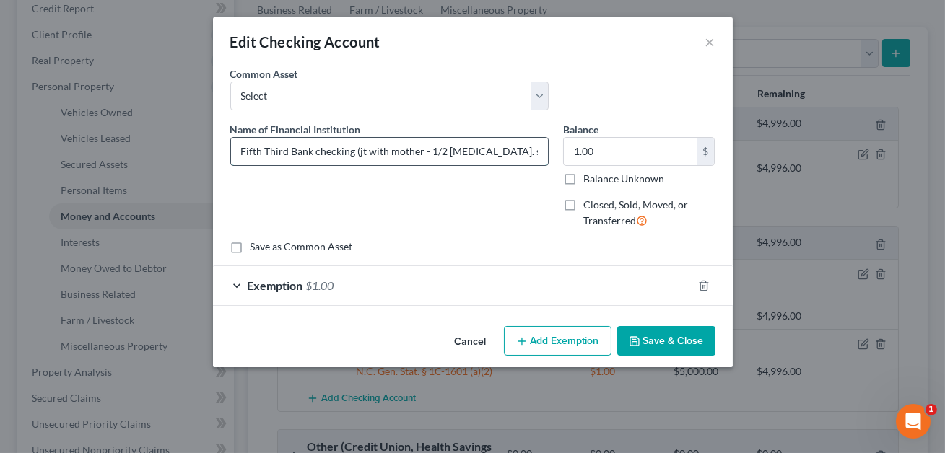
click at [355, 152] on input "Fifth Third Bank checking (jt with mother - 1/2 [MEDICAL_DATA]. shown)" at bounding box center [389, 151] width 317 height 27
click at [678, 344] on button "Save & Close" at bounding box center [666, 341] width 98 height 30
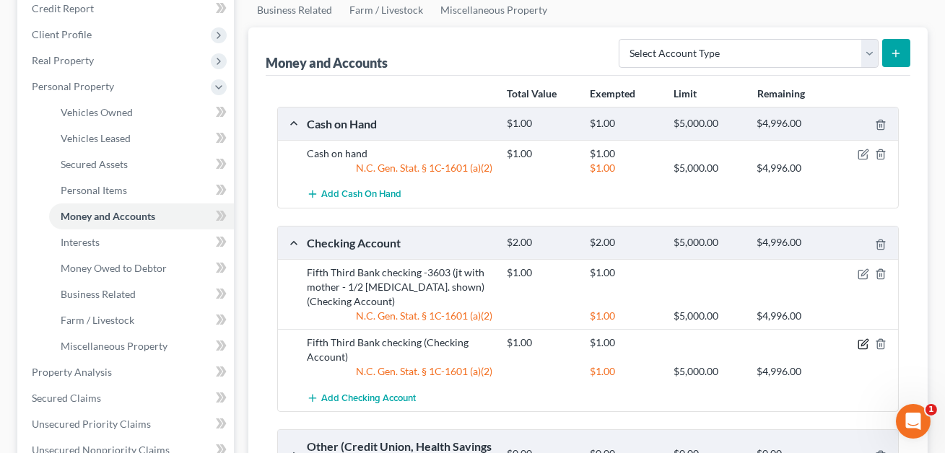
click at [862, 344] on icon "button" at bounding box center [863, 345] width 12 height 12
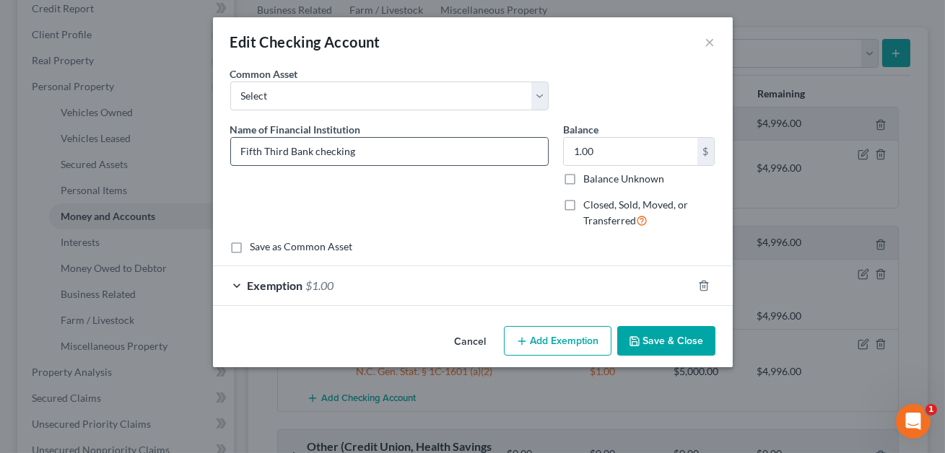
click at [357, 154] on input "Fifth Third Bank checking" at bounding box center [389, 151] width 317 height 27
click at [659, 344] on button "Save & Close" at bounding box center [666, 341] width 98 height 30
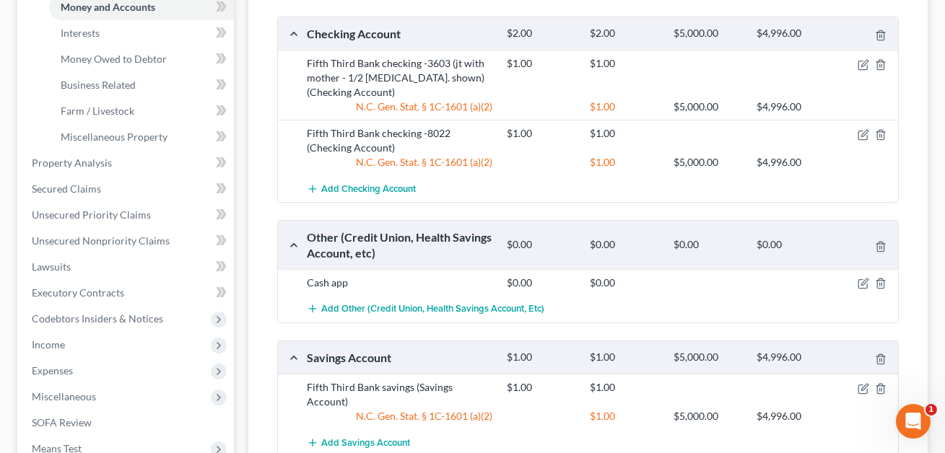
scroll to position [479, 0]
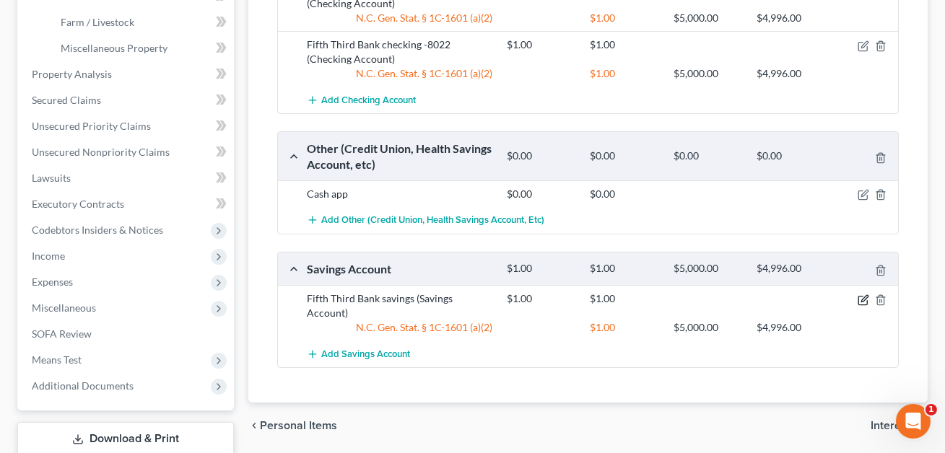
click at [862, 298] on icon "button" at bounding box center [863, 300] width 12 height 12
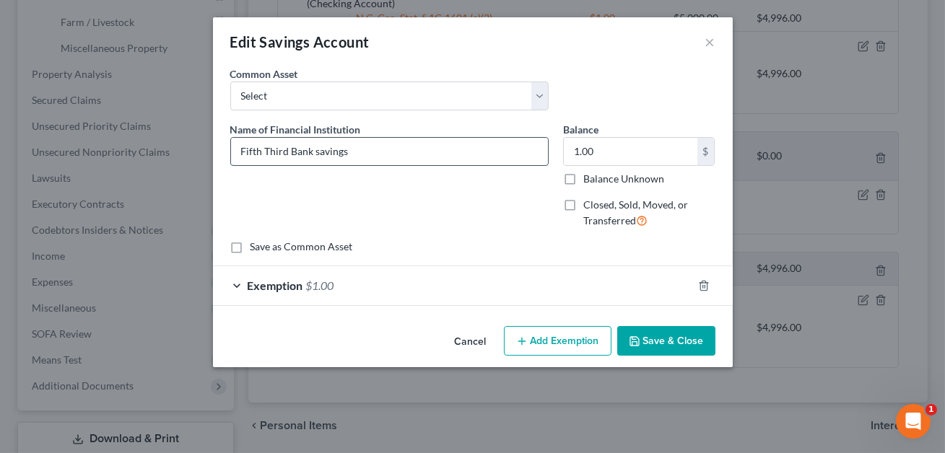
click at [357, 153] on input "Fifth Third Bank savings" at bounding box center [389, 151] width 317 height 27
click at [673, 346] on button "Save & Close" at bounding box center [666, 341] width 98 height 30
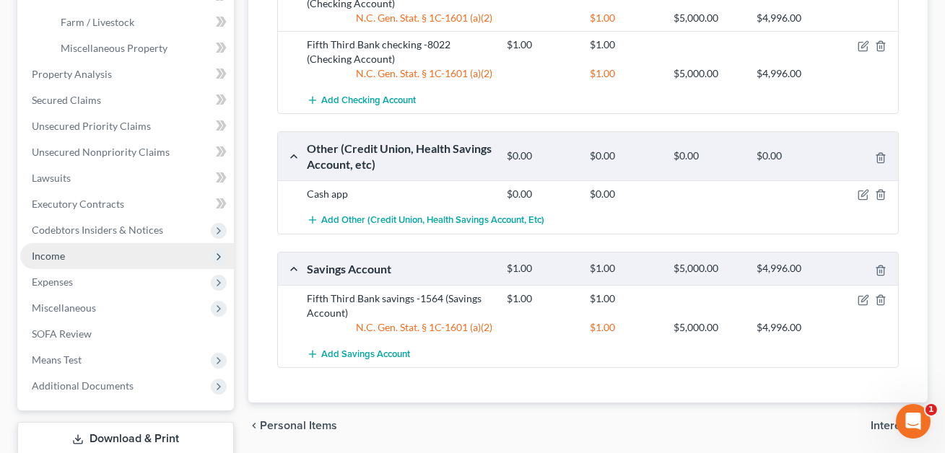
scroll to position [218, 0]
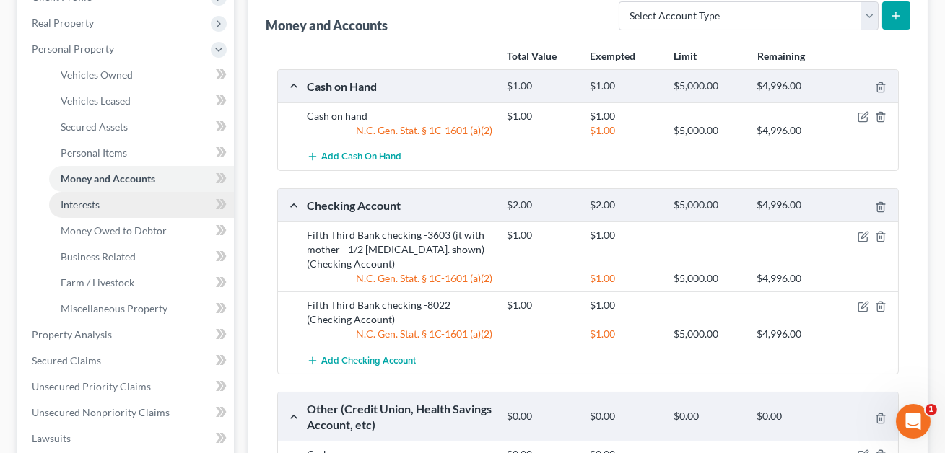
click at [97, 203] on span "Interests" at bounding box center [80, 204] width 39 height 12
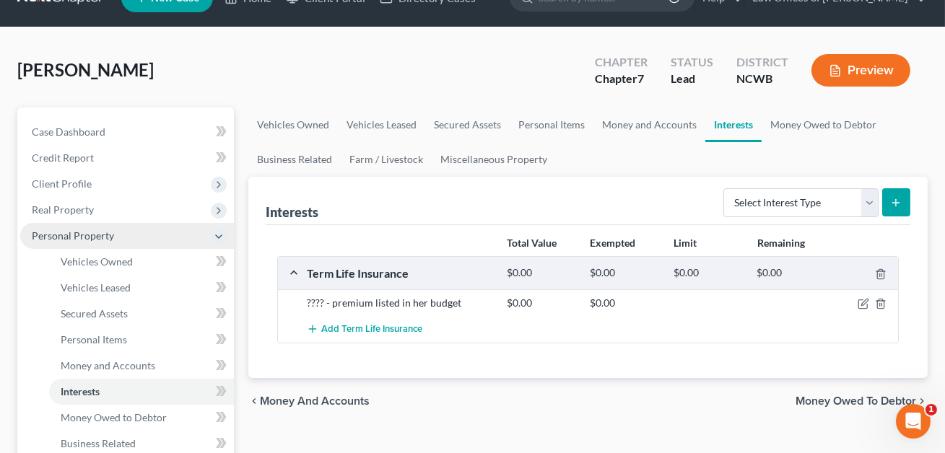
scroll to position [33, 0]
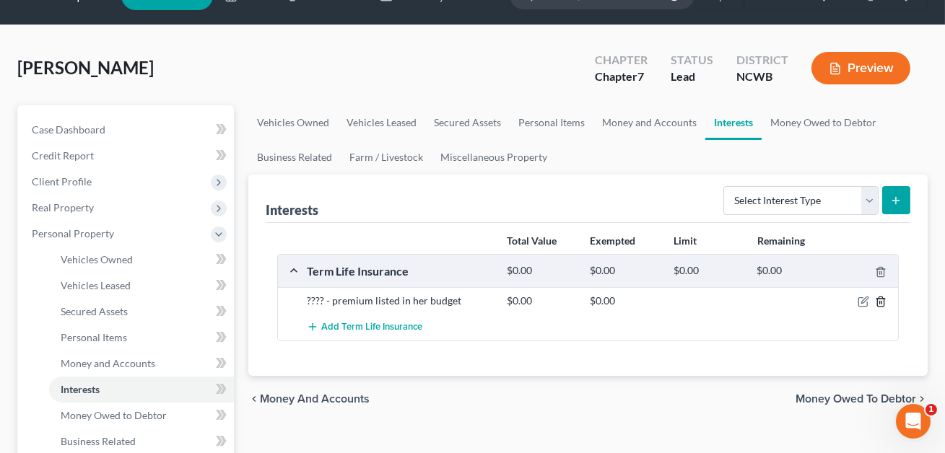
click at [883, 301] on icon "button" at bounding box center [881, 302] width 12 height 12
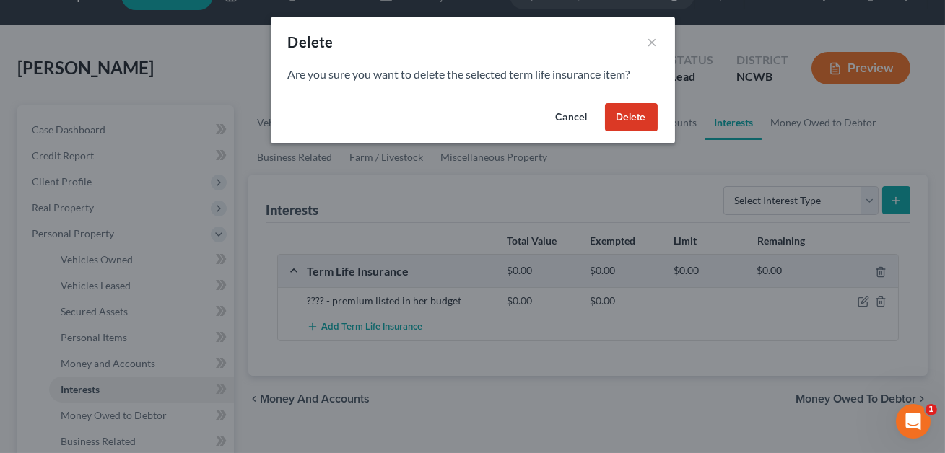
click at [636, 115] on button "Delete" at bounding box center [631, 117] width 53 height 29
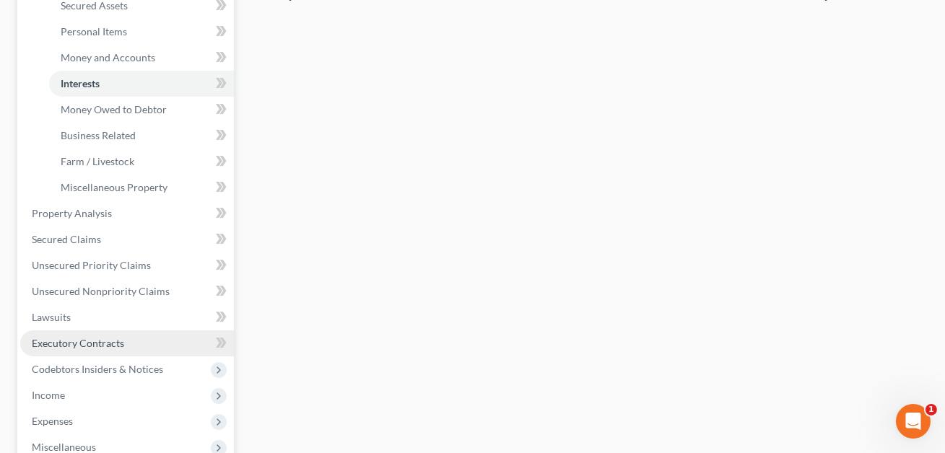
scroll to position [346, 0]
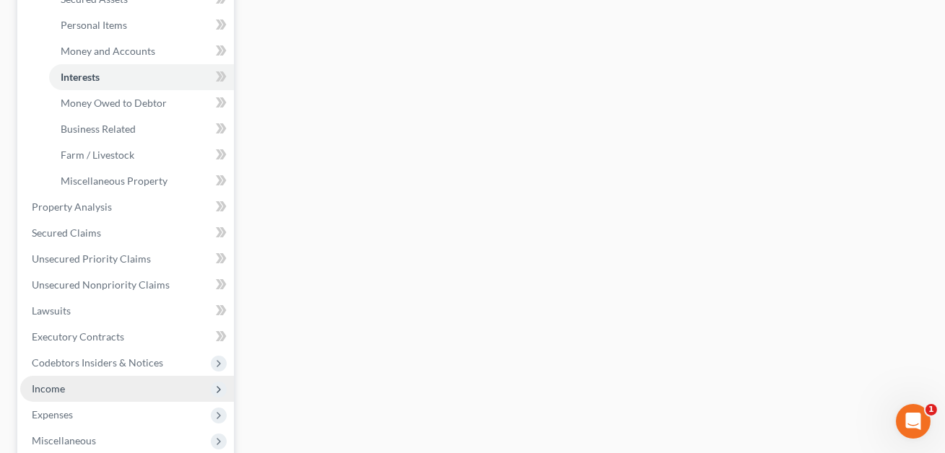
click at [59, 385] on span "Income" at bounding box center [48, 389] width 33 height 12
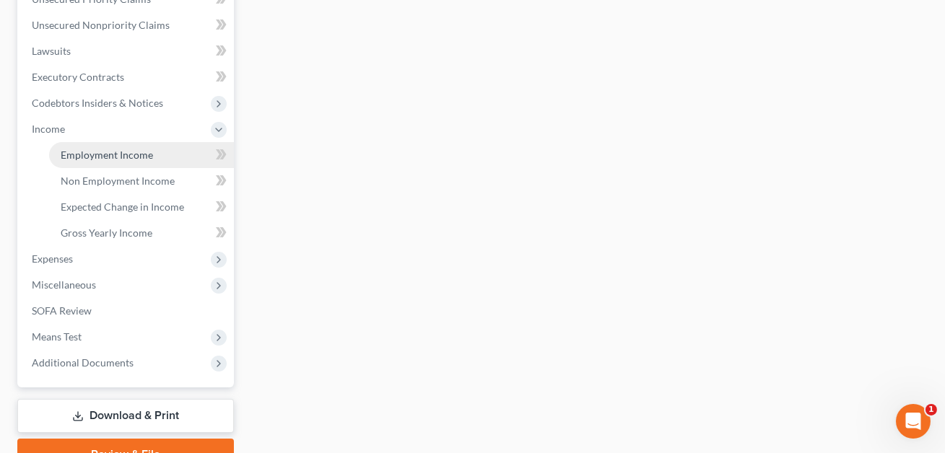
click at [92, 154] on span "Employment Income" at bounding box center [107, 155] width 92 height 12
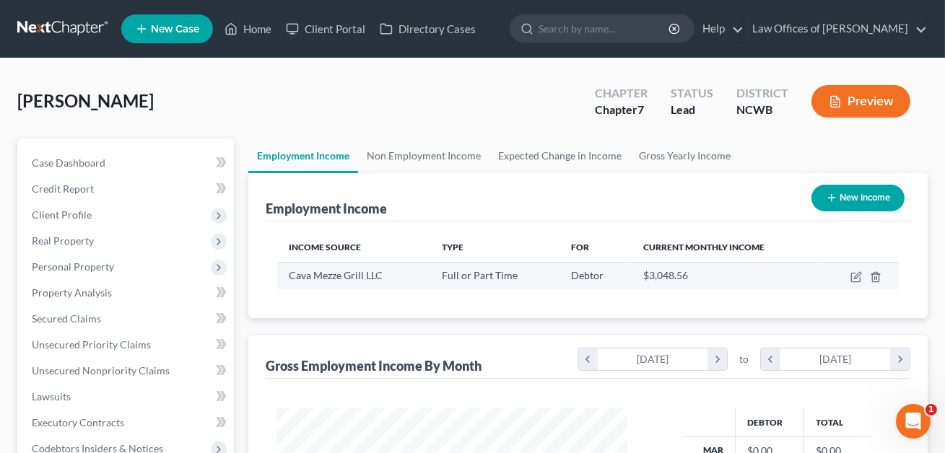
scroll to position [258, 379]
click at [859, 274] on icon "button" at bounding box center [857, 275] width 6 height 6
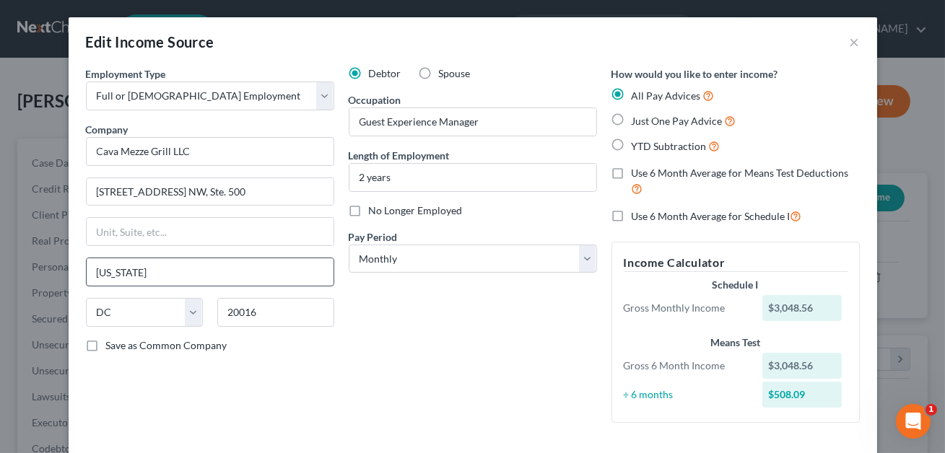
scroll to position [162, 0]
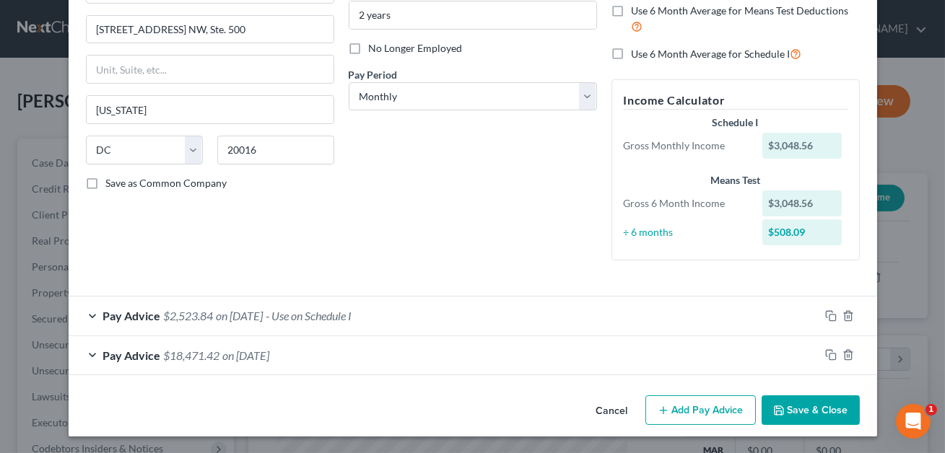
click at [263, 315] on span "on [DATE]" at bounding box center [240, 316] width 47 height 14
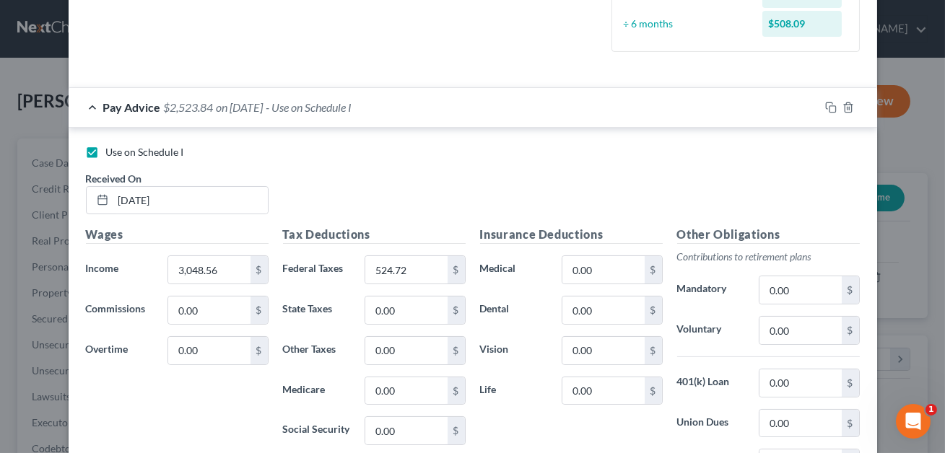
scroll to position [390, 0]
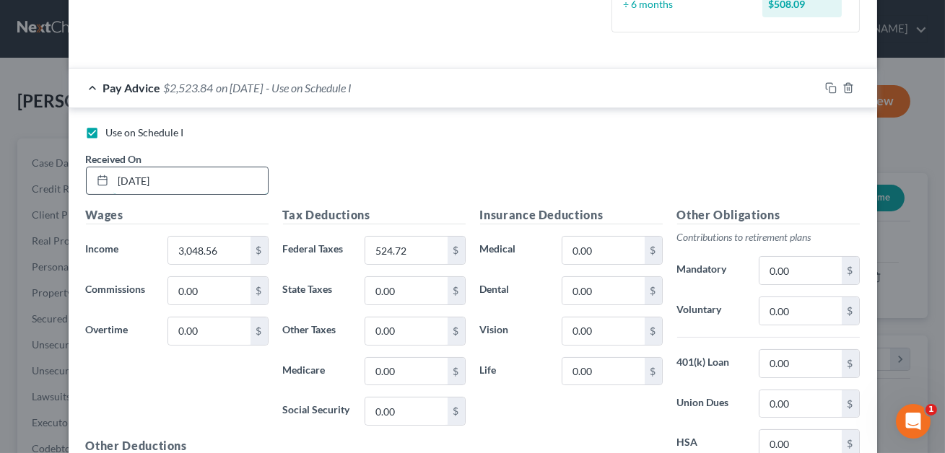
click at [126, 178] on input "[DATE]" at bounding box center [190, 180] width 154 height 27
click at [218, 243] on input "3,048.56" at bounding box center [209, 250] width 82 height 27
click at [404, 251] on input "524.72" at bounding box center [406, 250] width 82 height 27
click at [562, 406] on div "Insurance Deductions Medical 0.00 $ Dental 0.00 $ Vision 0.00 $ Life 0.00 $" at bounding box center [571, 358] width 197 height 304
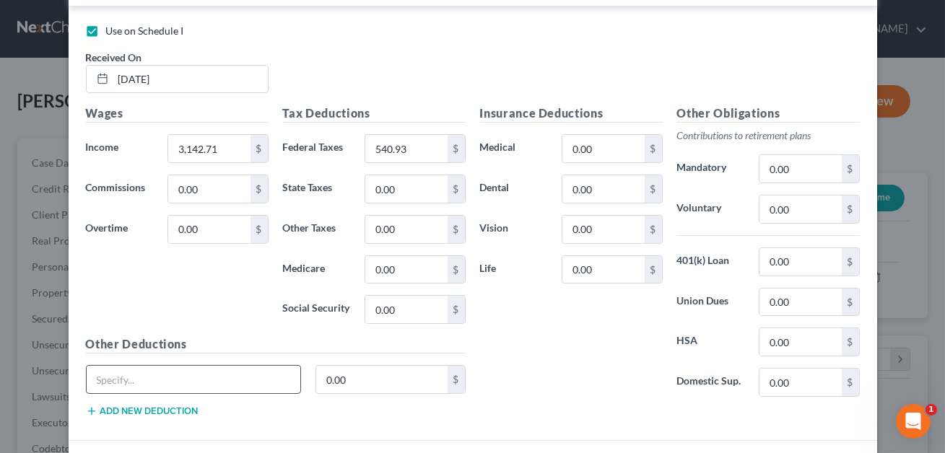
scroll to position [596, 0]
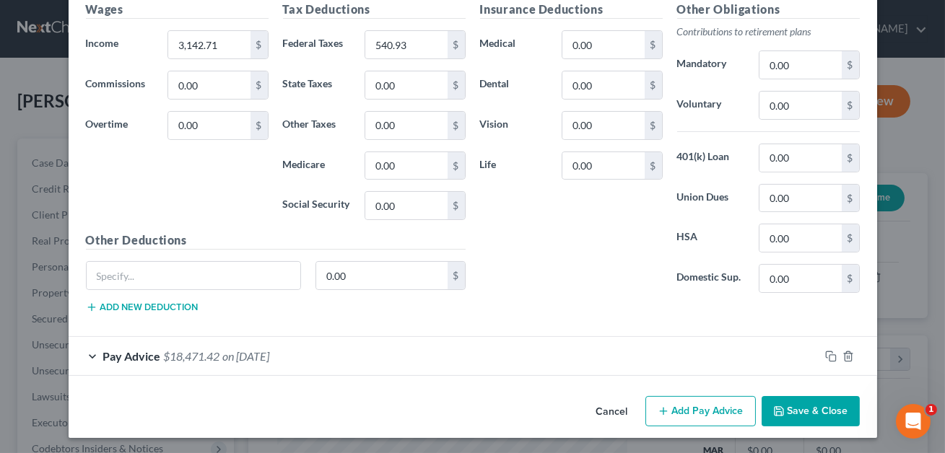
click at [205, 358] on span "$18,471.42" at bounding box center [192, 356] width 56 height 14
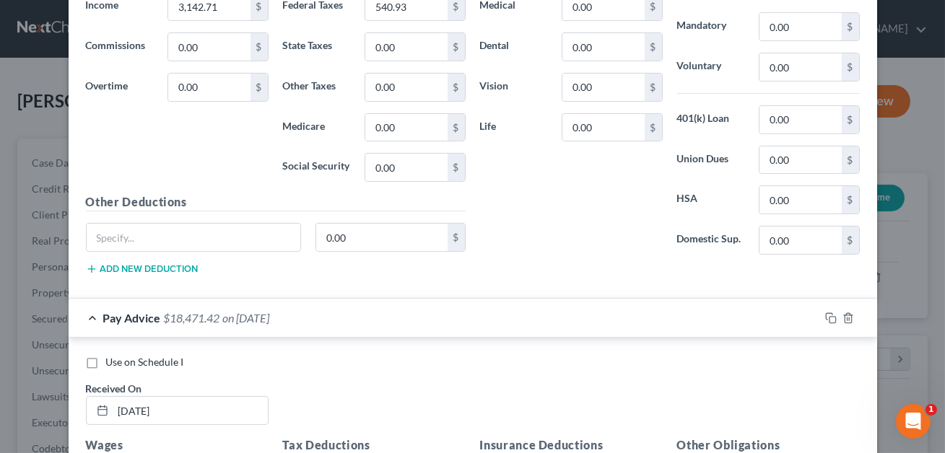
scroll to position [650, 0]
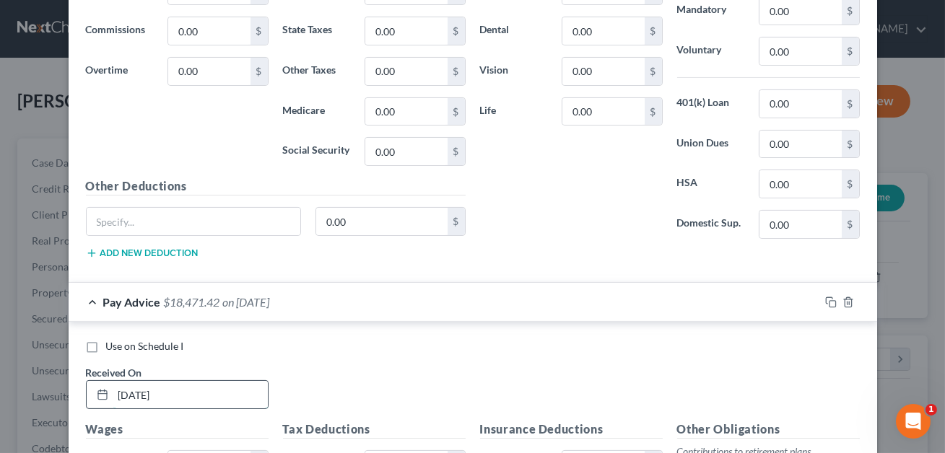
click at [129, 393] on input "[DATE]" at bounding box center [190, 394] width 154 height 27
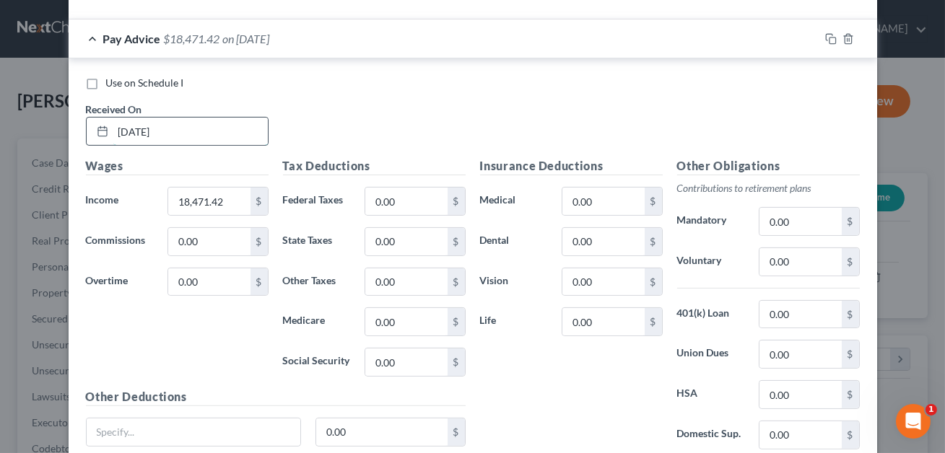
scroll to position [1029, 0]
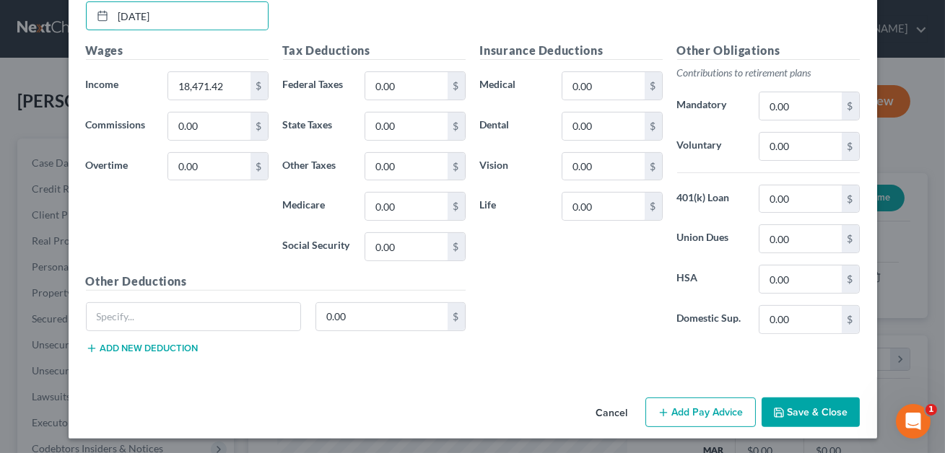
click at [816, 403] on button "Save & Close" at bounding box center [810, 413] width 98 height 30
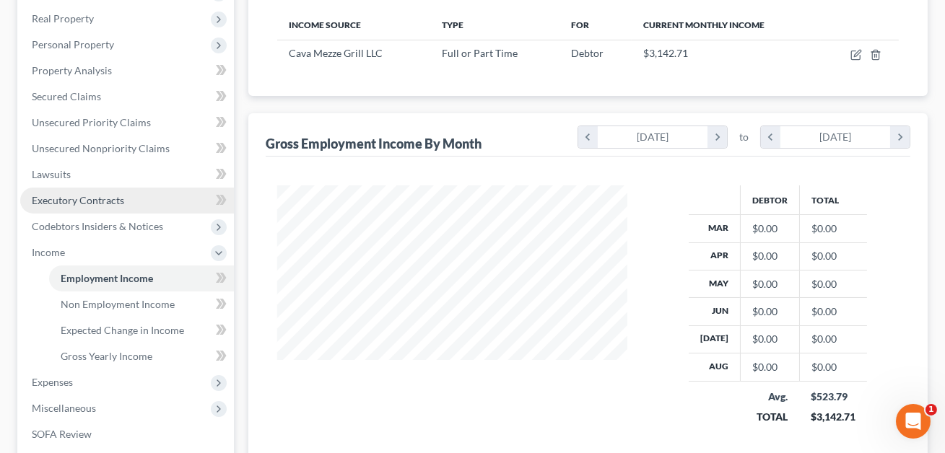
scroll to position [249, 0]
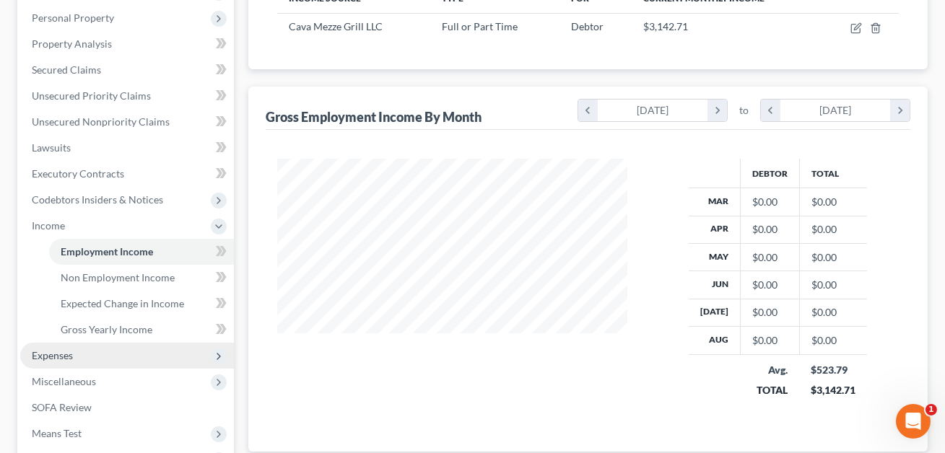
click at [61, 357] on span "Expenses" at bounding box center [52, 355] width 41 height 12
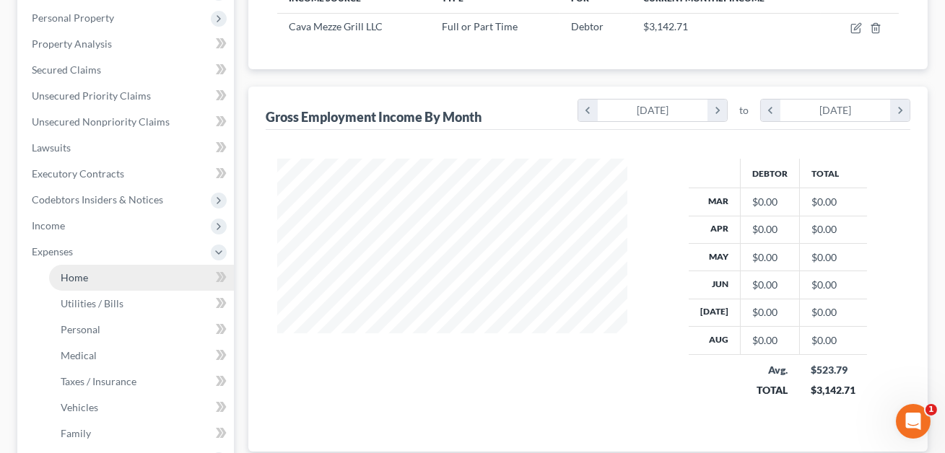
click at [102, 275] on link "Home" at bounding box center [141, 278] width 185 height 26
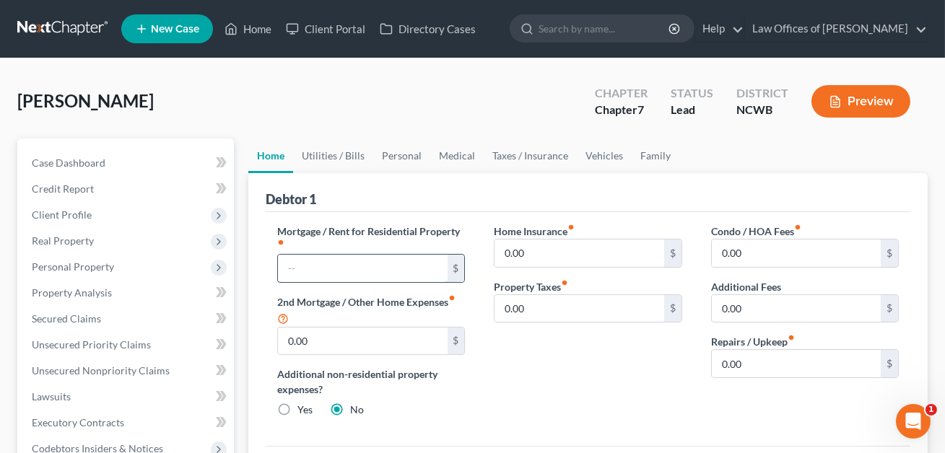
click at [340, 272] on input "text" at bounding box center [362, 268] width 169 height 27
click at [325, 153] on link "Utilities / Bills" at bounding box center [333, 156] width 80 height 35
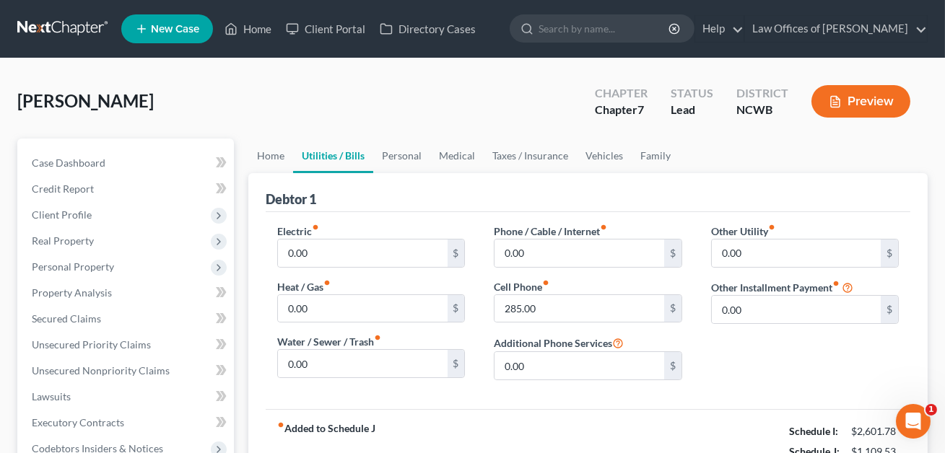
click at [377, 270] on div "Electric fiber_manual_record 0.00 $ Heat / Gas fiber_manual_record 0.00 $ Water…" at bounding box center [371, 308] width 217 height 168
click at [357, 256] on input "0.00" at bounding box center [362, 253] width 169 height 27
click at [554, 314] on input "285.00" at bounding box center [578, 308] width 169 height 27
click at [458, 146] on link "Medical" at bounding box center [456, 156] width 53 height 35
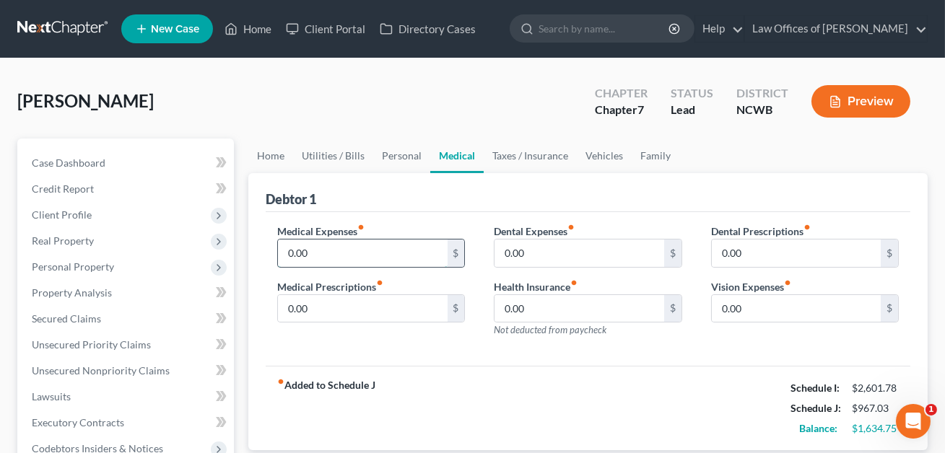
click at [326, 263] on input "0.00" at bounding box center [362, 253] width 169 height 27
click at [596, 154] on link "Vehicles" at bounding box center [604, 156] width 55 height 35
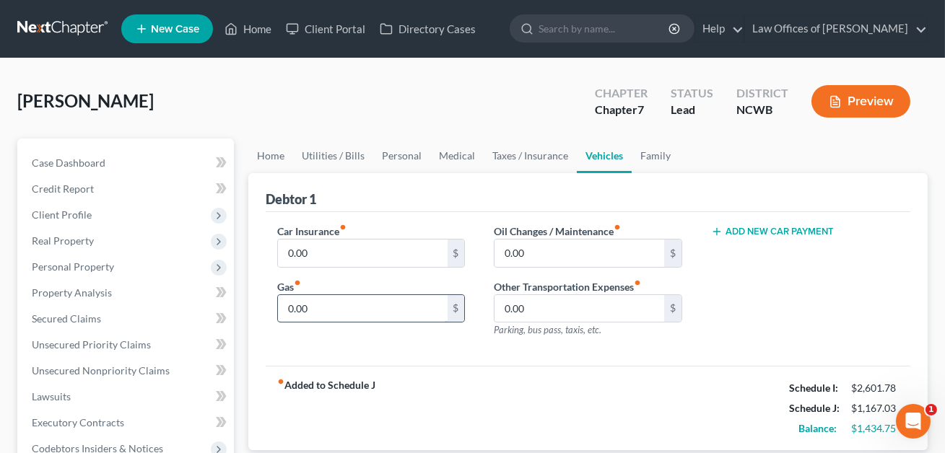
click at [331, 310] on input "0.00" at bounding box center [362, 308] width 169 height 27
click at [388, 152] on link "Personal" at bounding box center [401, 156] width 57 height 35
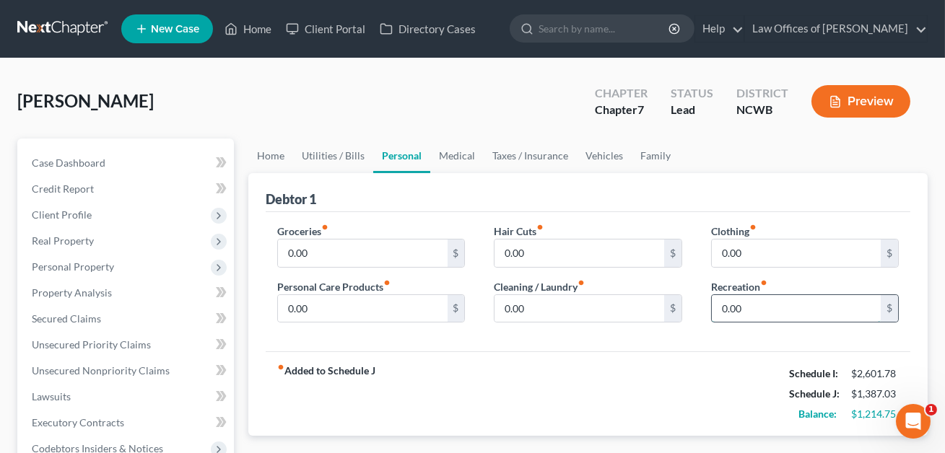
click at [739, 305] on input "0.00" at bounding box center [796, 308] width 169 height 27
click at [313, 248] on input "0.00" at bounding box center [362, 253] width 169 height 27
drag, startPoint x: 328, startPoint y: 250, endPoint x: 287, endPoint y: 250, distance: 41.1
click at [287, 250] on input "200.00" at bounding box center [362, 253] width 169 height 27
click at [284, 312] on input "0.00" at bounding box center [362, 308] width 169 height 27
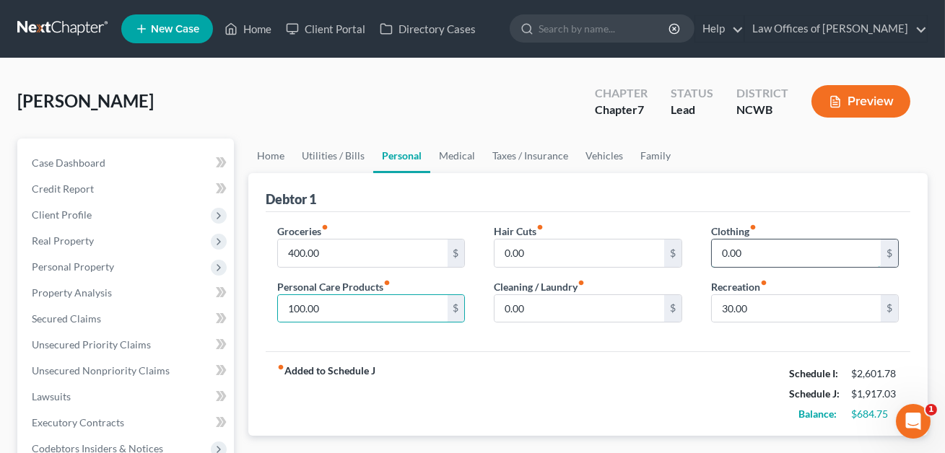
click at [731, 245] on input "0.00" at bounding box center [796, 253] width 169 height 27
click at [747, 306] on input "30.00" at bounding box center [796, 308] width 169 height 27
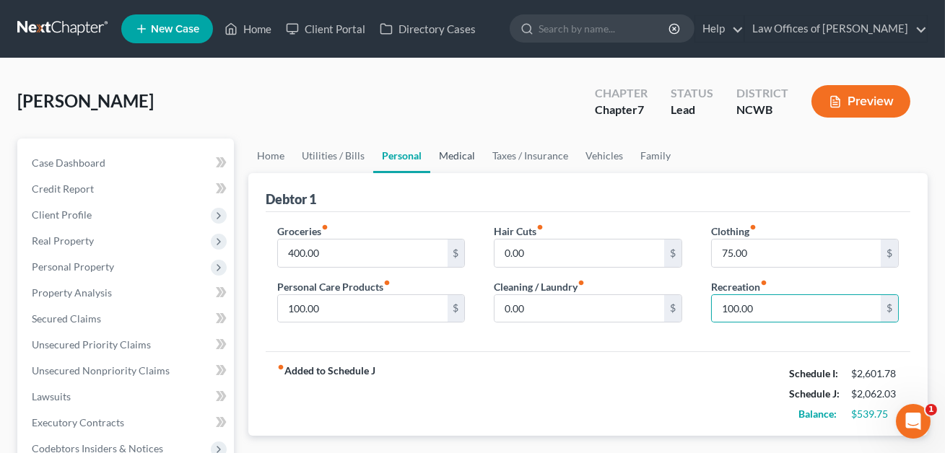
click at [464, 153] on link "Medical" at bounding box center [456, 156] width 53 height 35
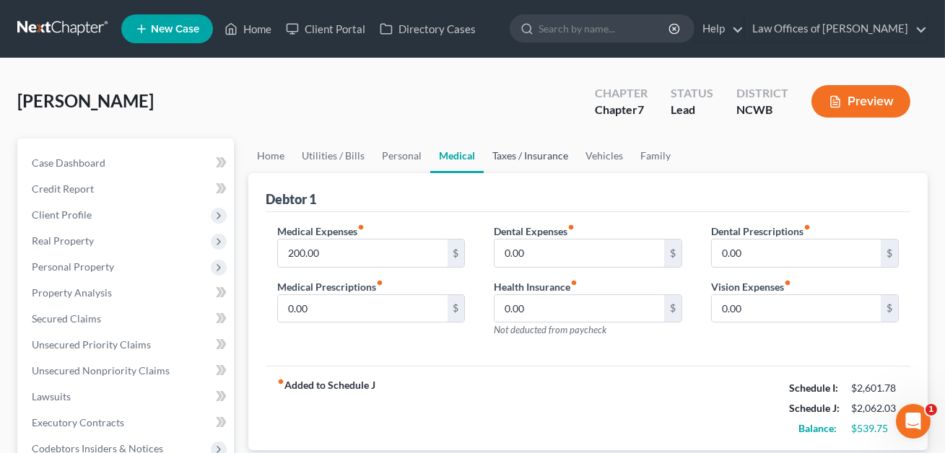
click at [518, 155] on link "Taxes / Insurance" at bounding box center [530, 156] width 93 height 35
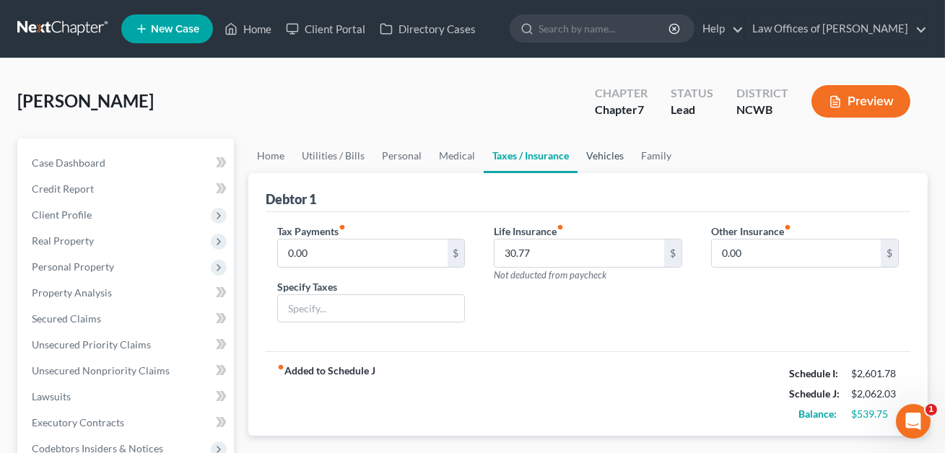
click at [603, 153] on link "Vehicles" at bounding box center [604, 156] width 55 height 35
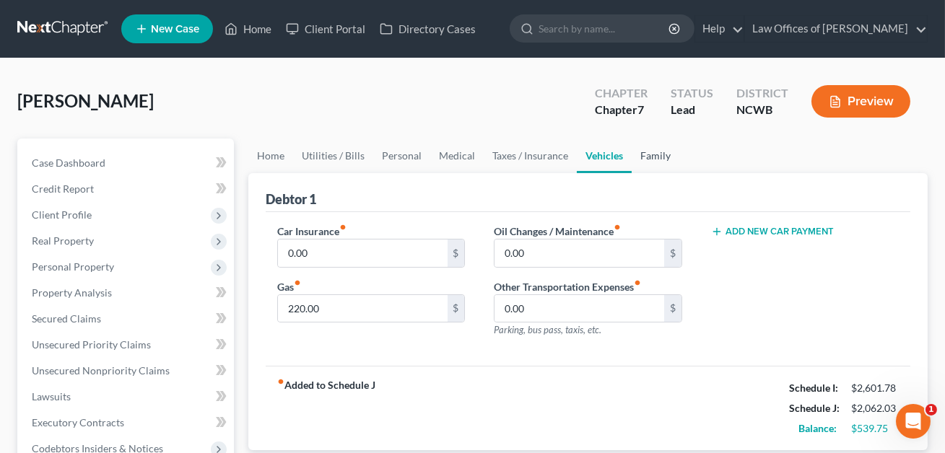
click at [652, 152] on link "Family" at bounding box center [656, 156] width 48 height 35
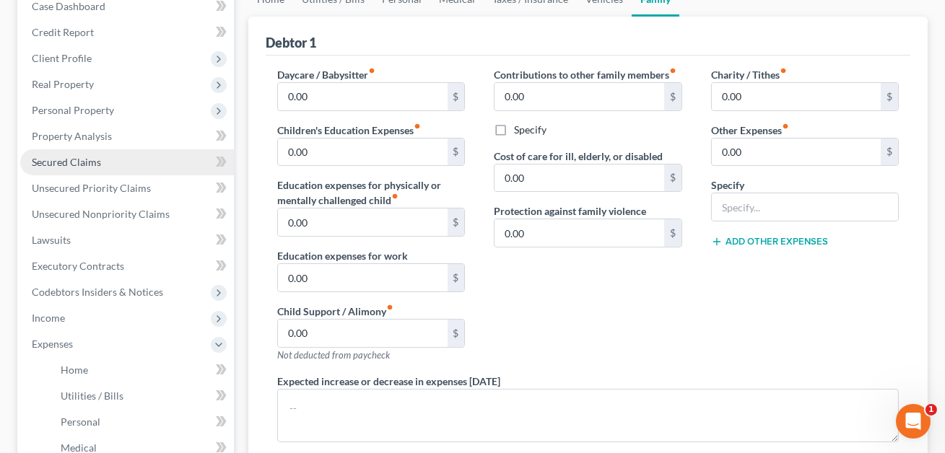
scroll to position [482, 0]
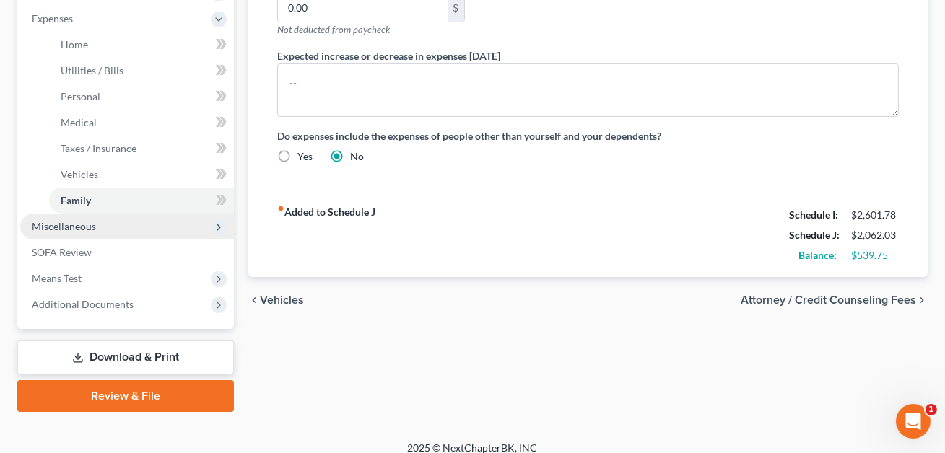
click at [72, 229] on span "Miscellaneous" at bounding box center [64, 226] width 64 height 12
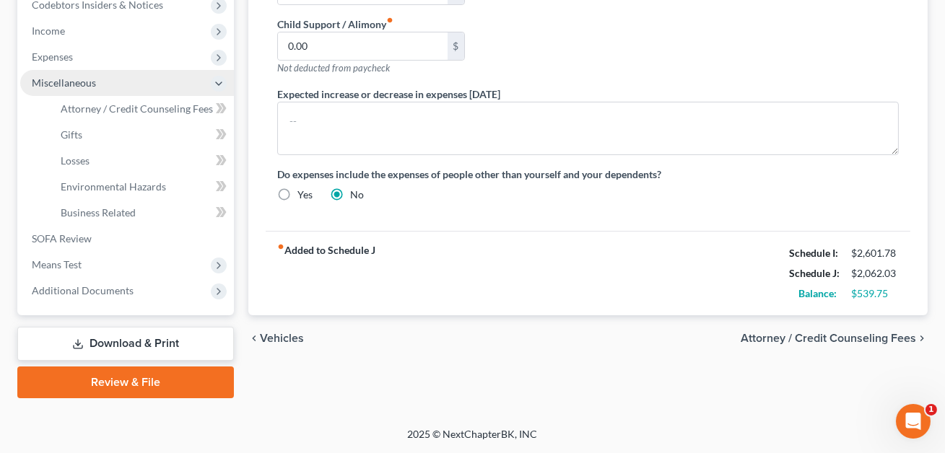
scroll to position [442, 0]
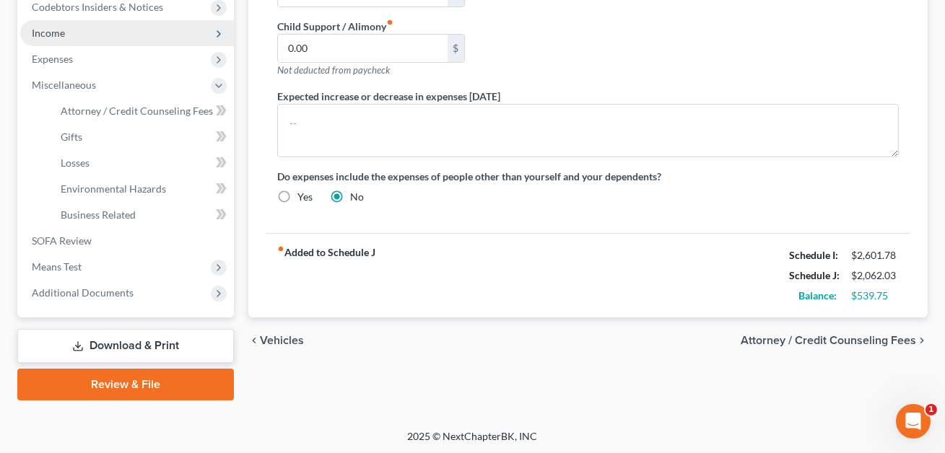
click at [56, 30] on span "Income" at bounding box center [48, 33] width 33 height 12
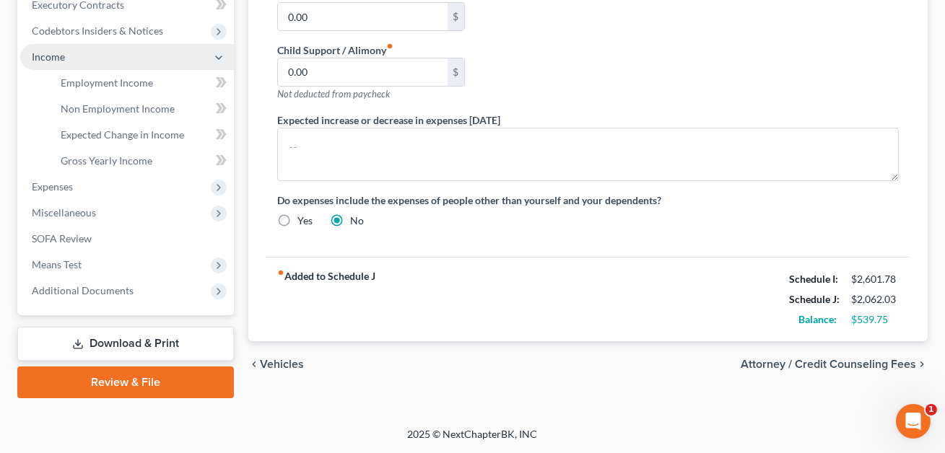
scroll to position [416, 0]
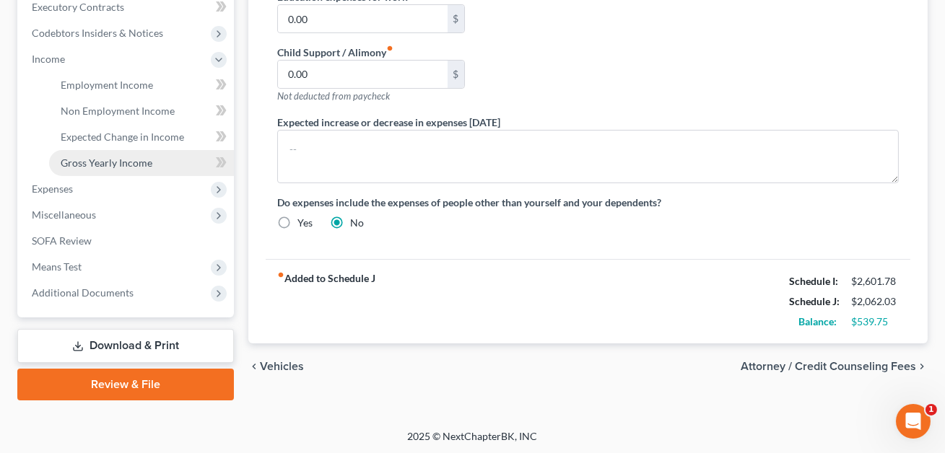
click at [109, 159] on span "Gross Yearly Income" at bounding box center [107, 163] width 92 height 12
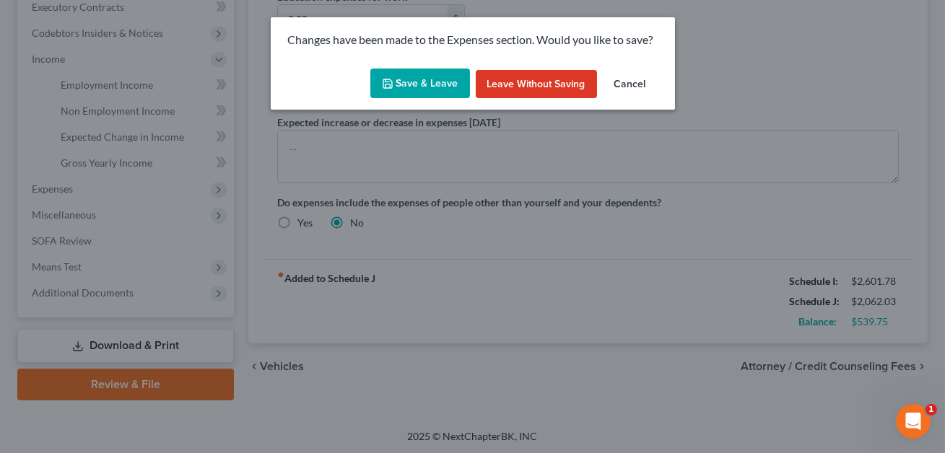
click at [431, 85] on button "Save & Leave" at bounding box center [420, 84] width 100 height 30
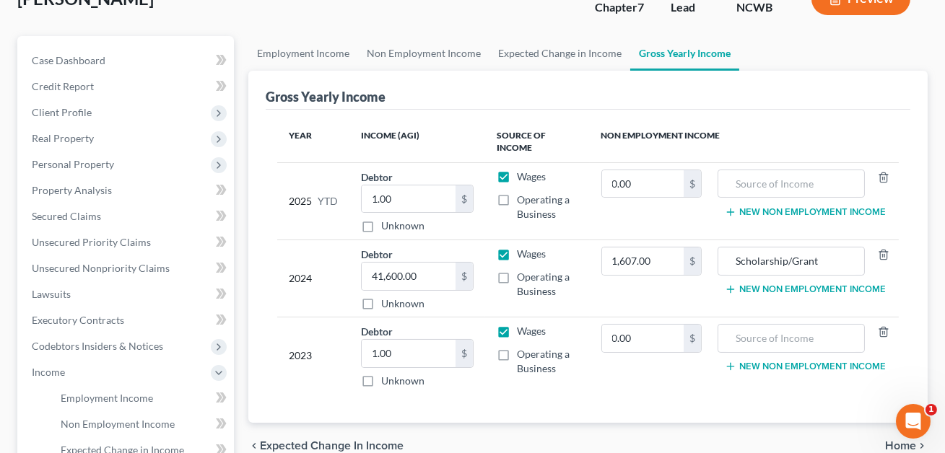
scroll to position [177, 0]
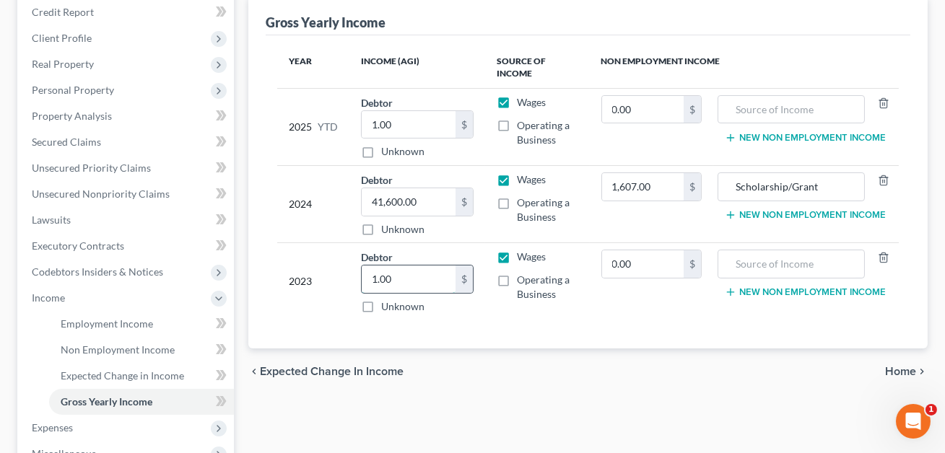
click at [393, 282] on input "1.00" at bounding box center [409, 279] width 94 height 27
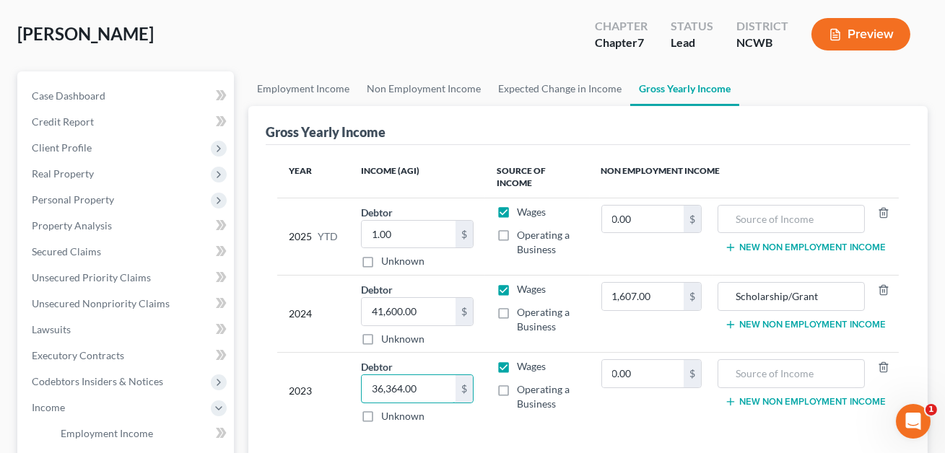
scroll to position [0, 0]
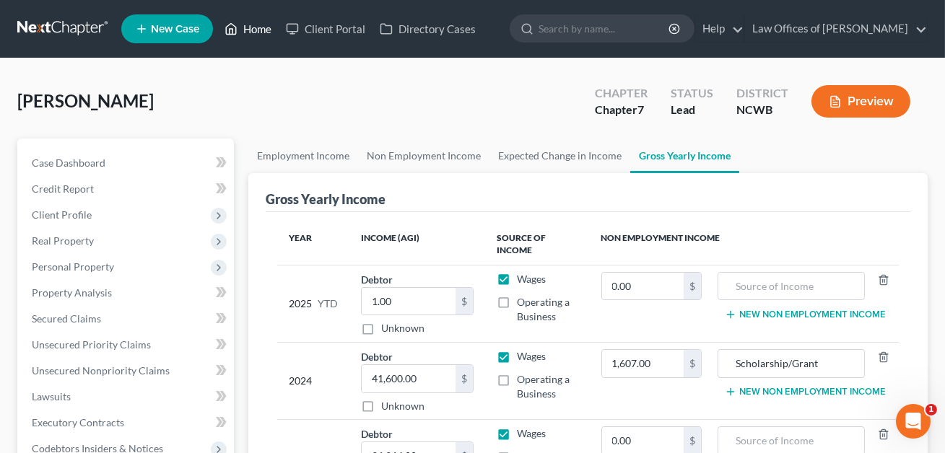
click at [258, 33] on link "Home" at bounding box center [247, 29] width 61 height 26
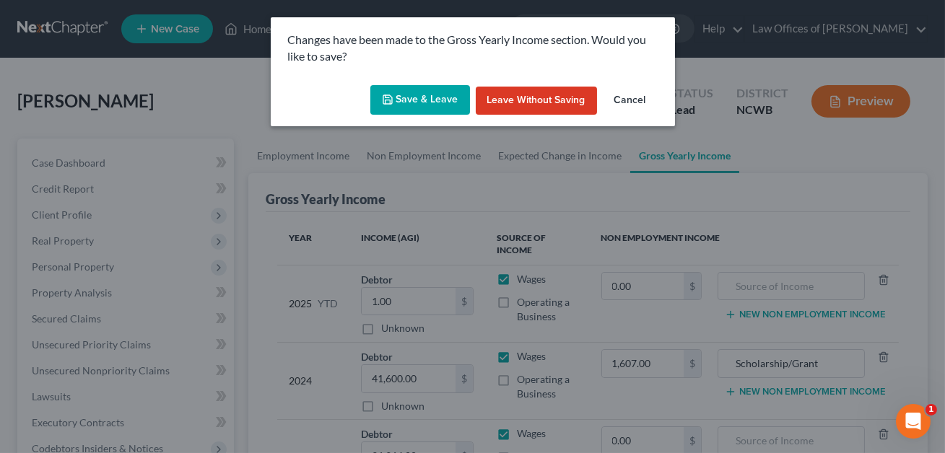
click at [403, 105] on button "Save & Leave" at bounding box center [420, 100] width 100 height 30
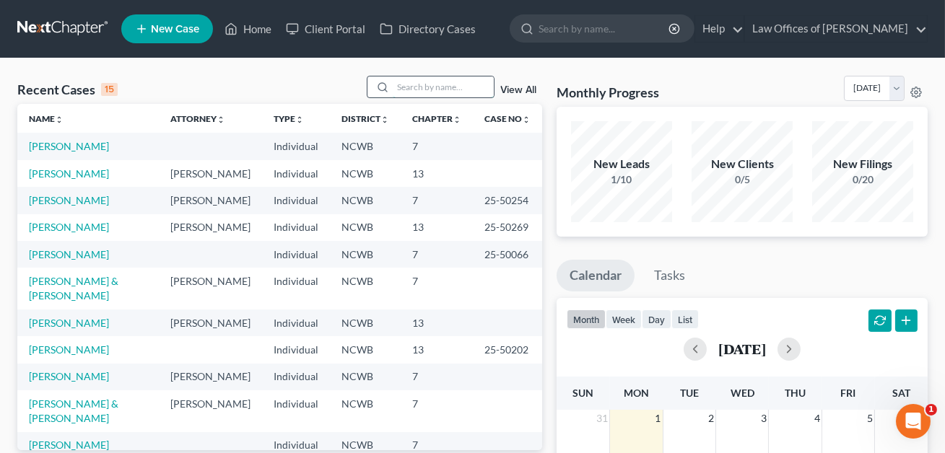
click at [396, 87] on input "search" at bounding box center [443, 87] width 101 height 21
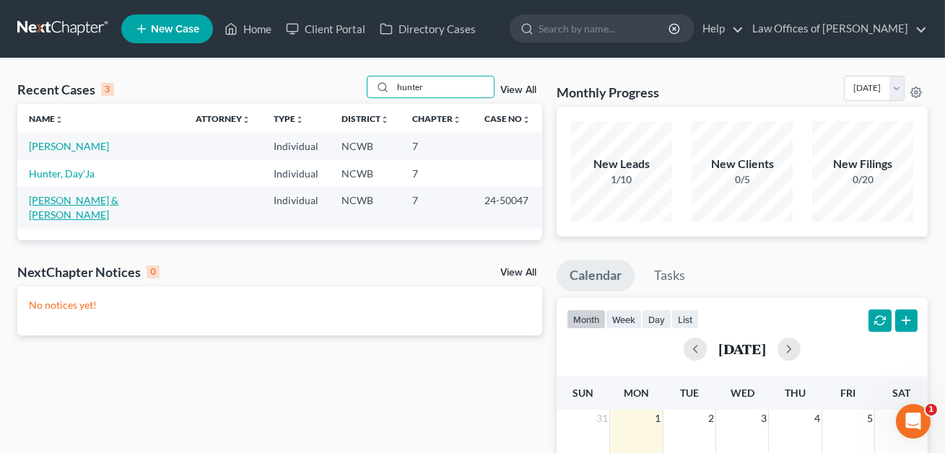
click at [108, 201] on link "[PERSON_NAME] & [PERSON_NAME]" at bounding box center [73, 207] width 89 height 27
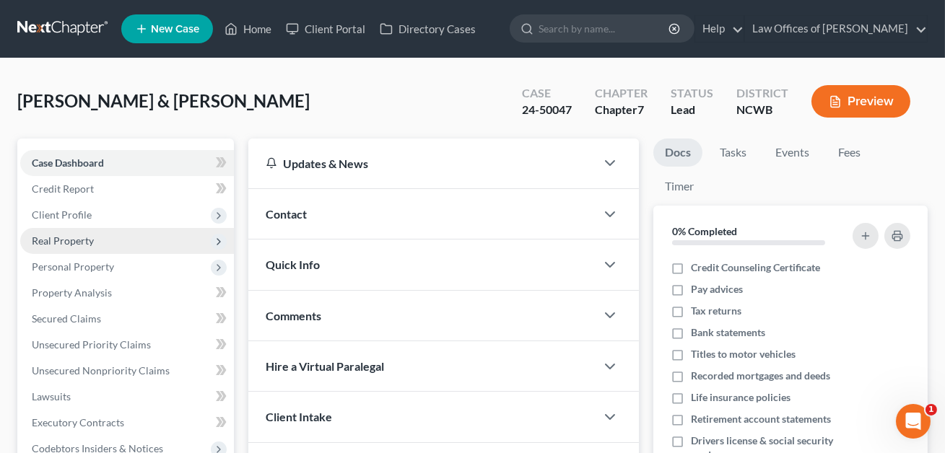
click at [73, 238] on span "Real Property" at bounding box center [63, 241] width 62 height 12
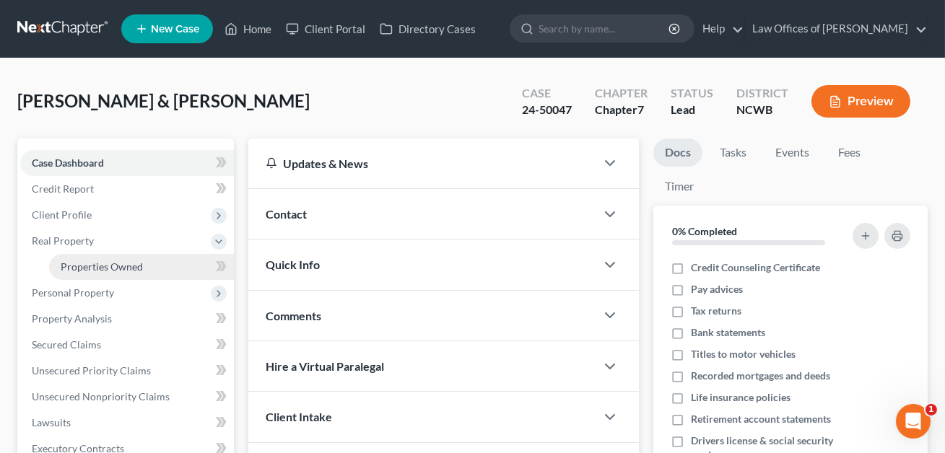
click at [79, 262] on span "Properties Owned" at bounding box center [102, 267] width 82 height 12
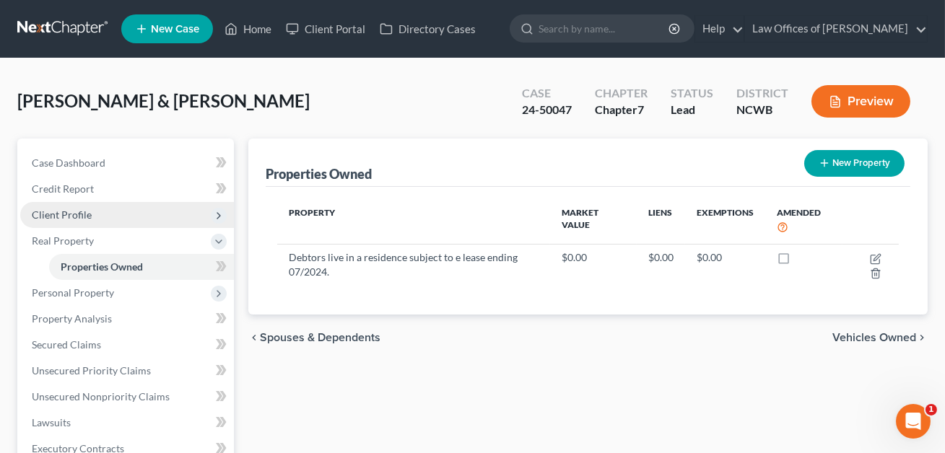
click at [49, 214] on span "Client Profile" at bounding box center [62, 215] width 60 height 12
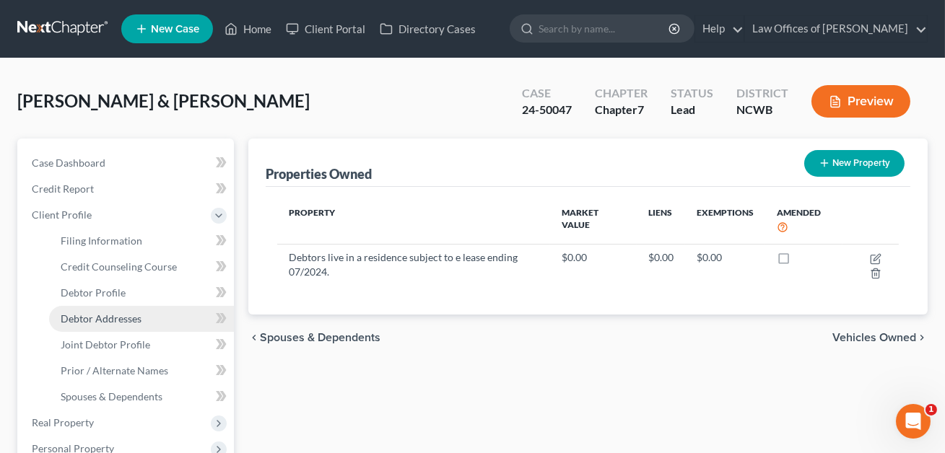
click at [65, 319] on span "Debtor Addresses" at bounding box center [101, 319] width 81 height 12
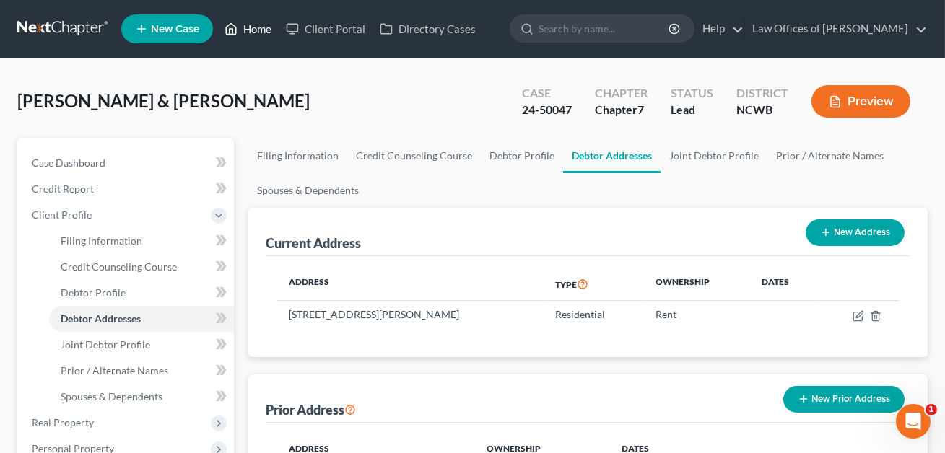
click at [260, 29] on link "Home" at bounding box center [247, 29] width 61 height 26
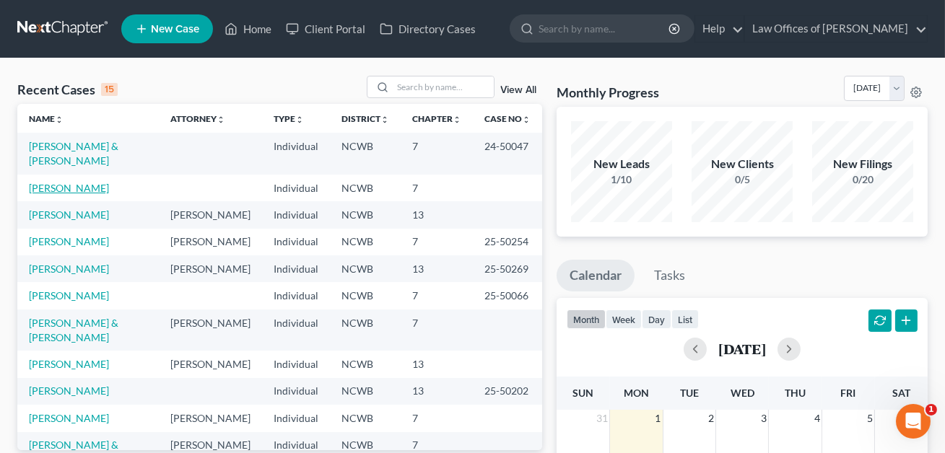
click at [65, 182] on link "[PERSON_NAME]" at bounding box center [69, 188] width 80 height 12
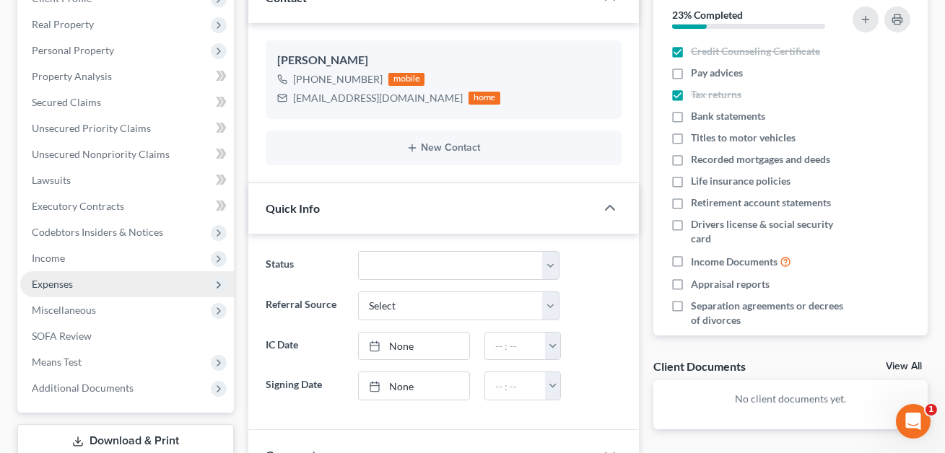
scroll to position [221, 0]
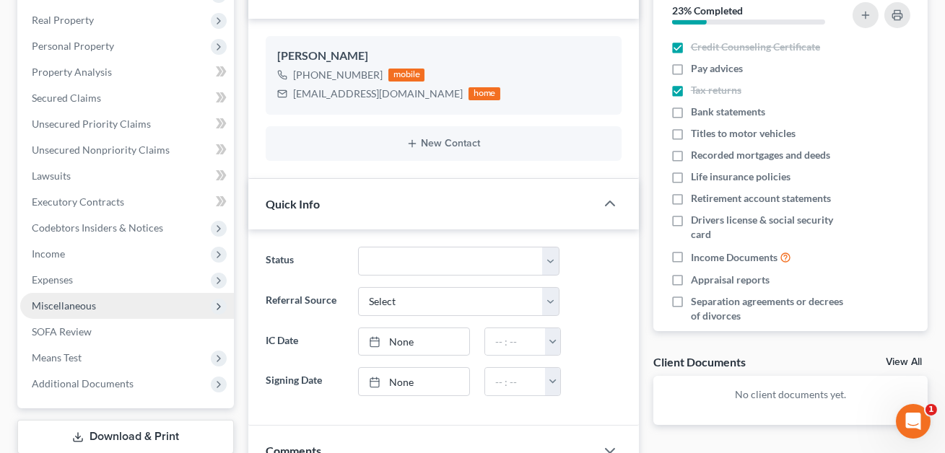
click at [60, 311] on span "Miscellaneous" at bounding box center [127, 306] width 214 height 26
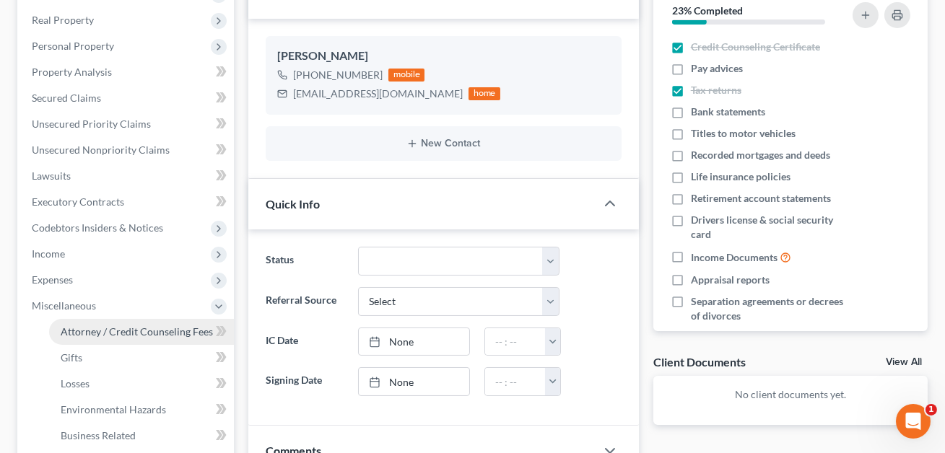
click at [77, 333] on span "Attorney / Credit Counseling Fees" at bounding box center [137, 332] width 152 height 12
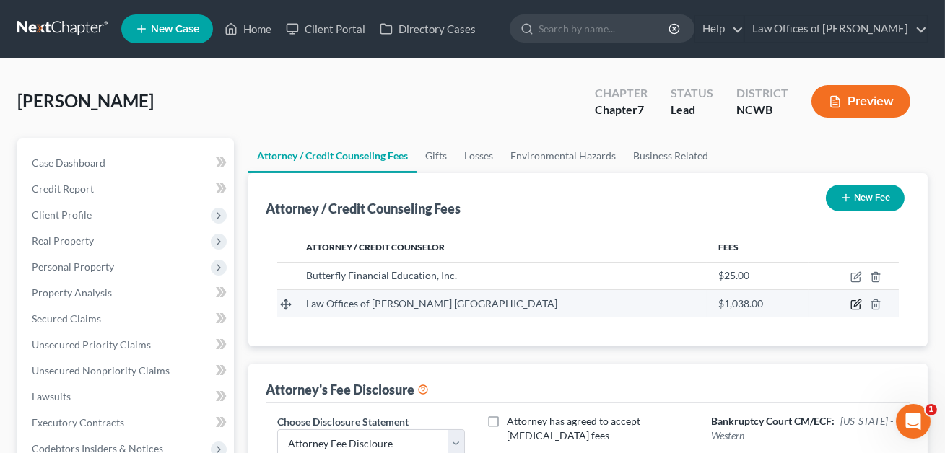
click at [856, 305] on icon "button" at bounding box center [857, 303] width 6 height 6
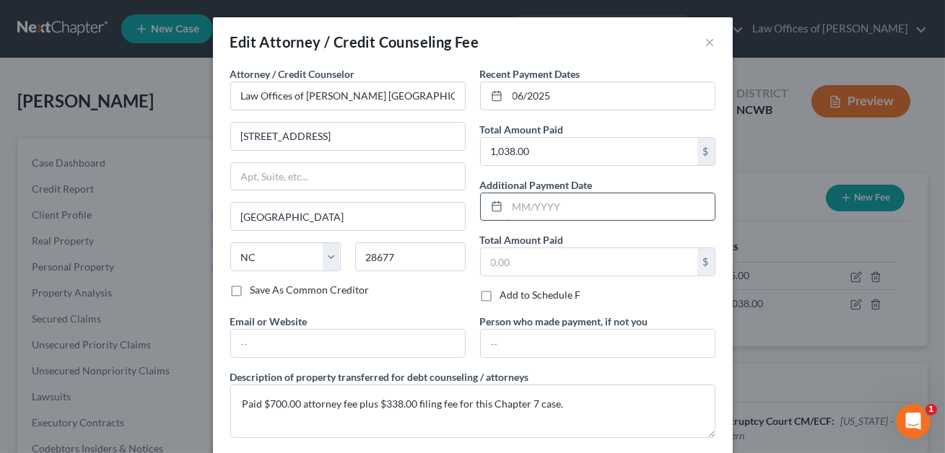
click at [545, 210] on input "text" at bounding box center [610, 206] width 207 height 27
click at [517, 268] on input "text" at bounding box center [589, 261] width 217 height 27
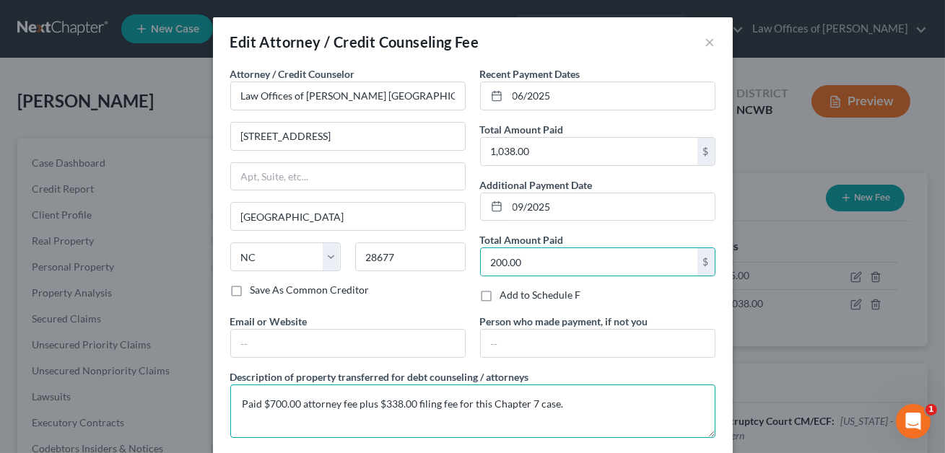
click at [274, 406] on textarea "Paid $700.00 attorney fee plus $338.00 filing fee for this Chapter 7 case." at bounding box center [472, 411] width 485 height 53
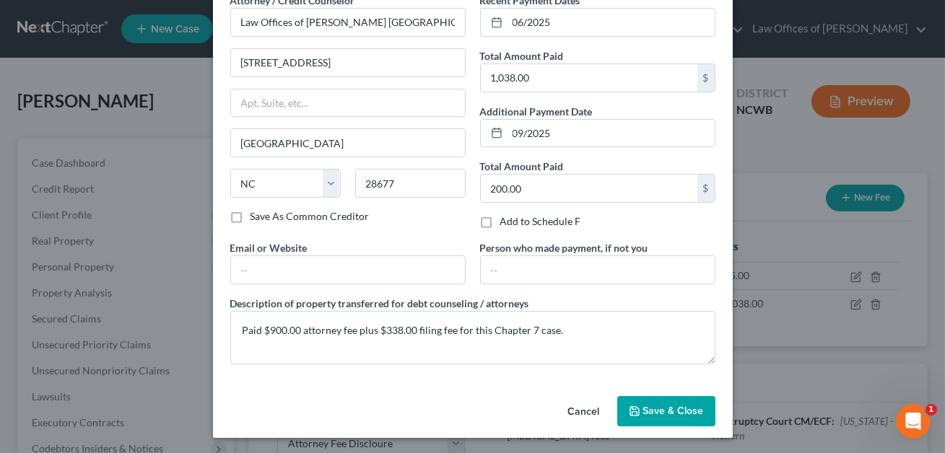
click at [678, 405] on span "Save & Close" at bounding box center [673, 411] width 61 height 12
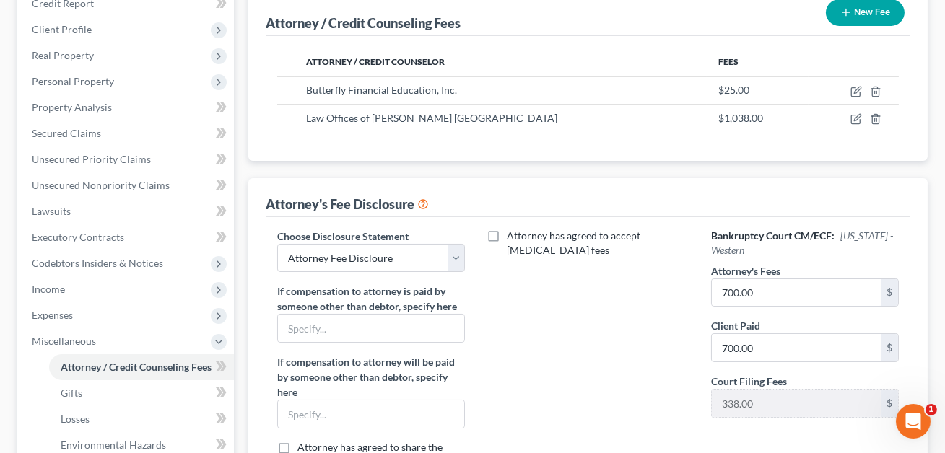
scroll to position [237, 0]
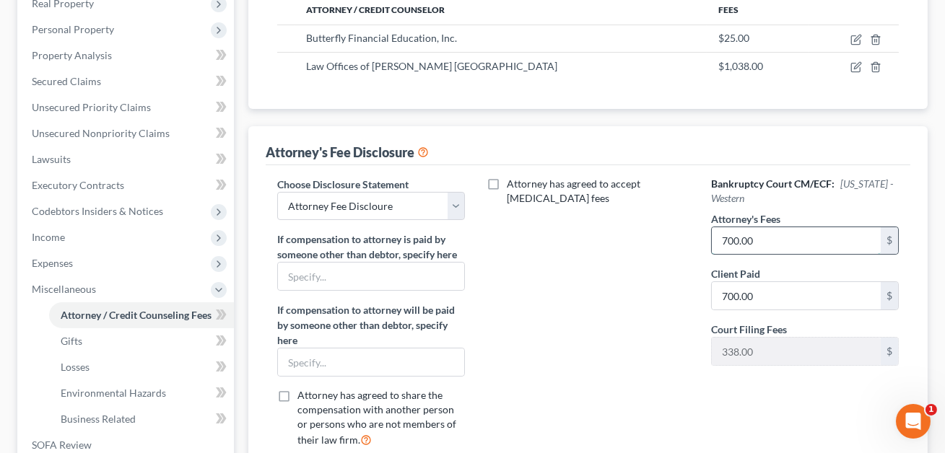
click at [752, 232] on input "700.00" at bounding box center [796, 240] width 169 height 27
click at [738, 291] on input "700.00" at bounding box center [796, 295] width 169 height 27
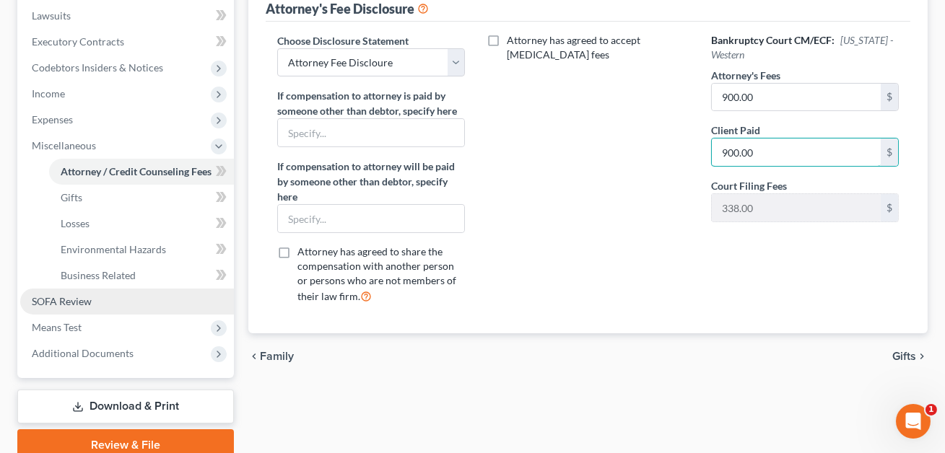
scroll to position [371, 0]
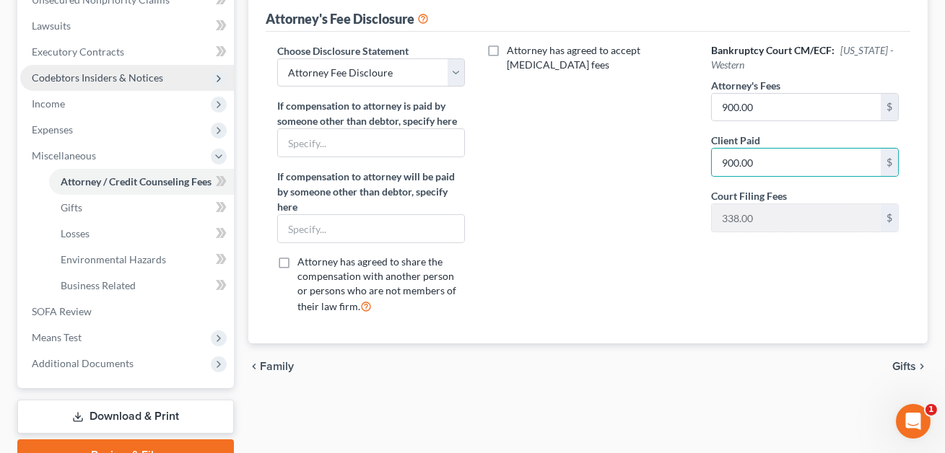
click at [73, 85] on span "Codebtors Insiders & Notices" at bounding box center [127, 78] width 214 height 26
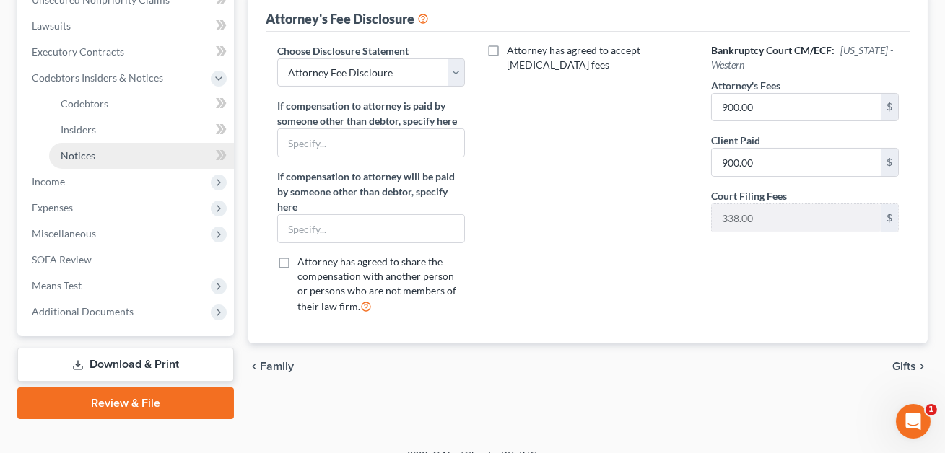
click at [74, 152] on span "Notices" at bounding box center [78, 155] width 35 height 12
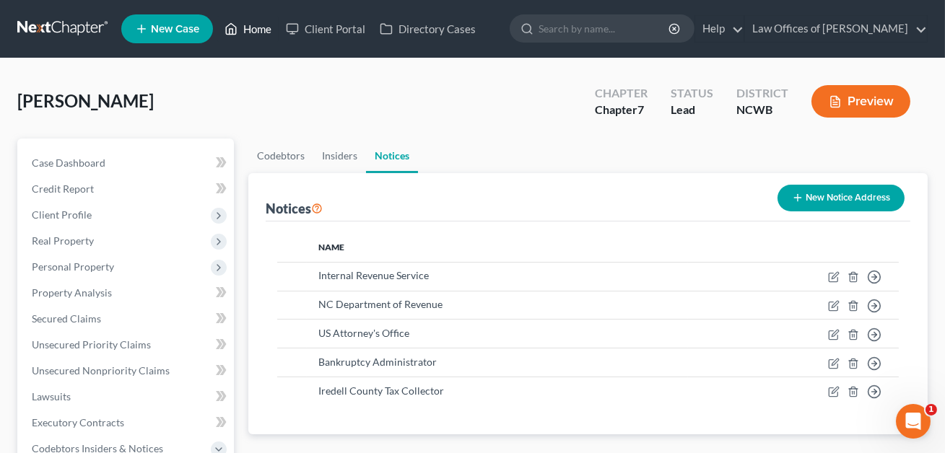
click at [261, 29] on link "Home" at bounding box center [247, 29] width 61 height 26
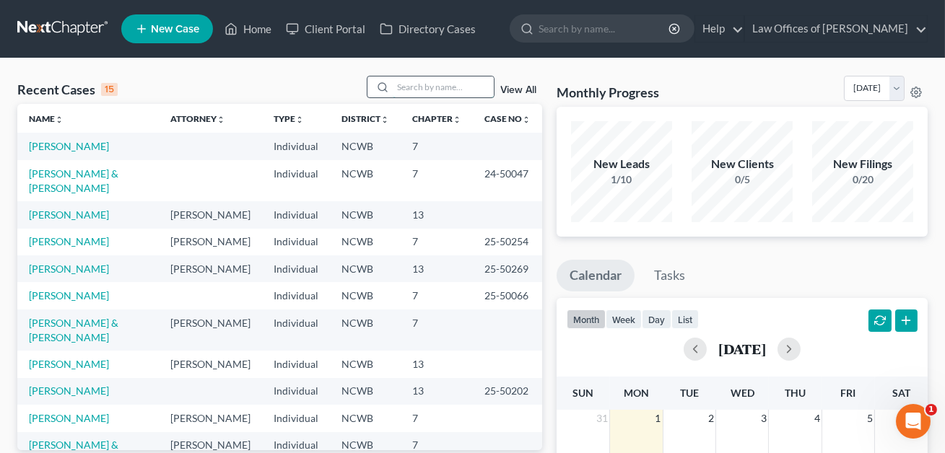
click at [401, 82] on input "search" at bounding box center [443, 87] width 101 height 21
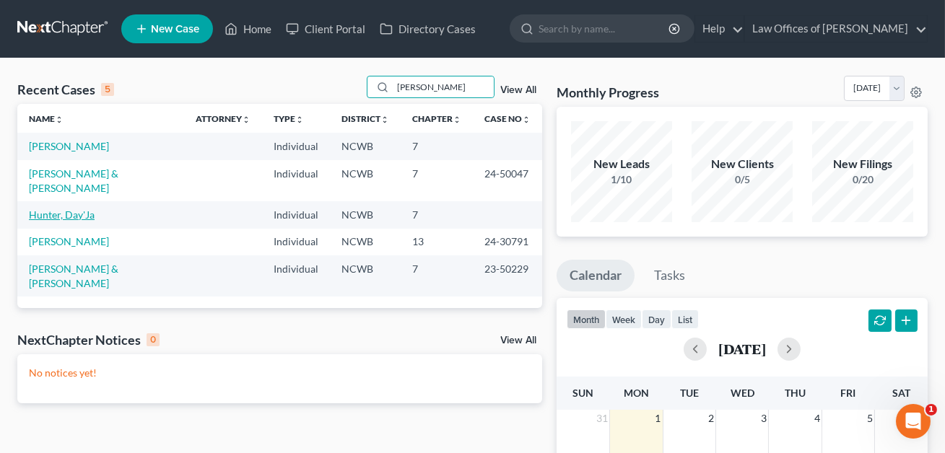
click at [74, 209] on link "Hunter, Day'Ja" at bounding box center [62, 215] width 66 height 12
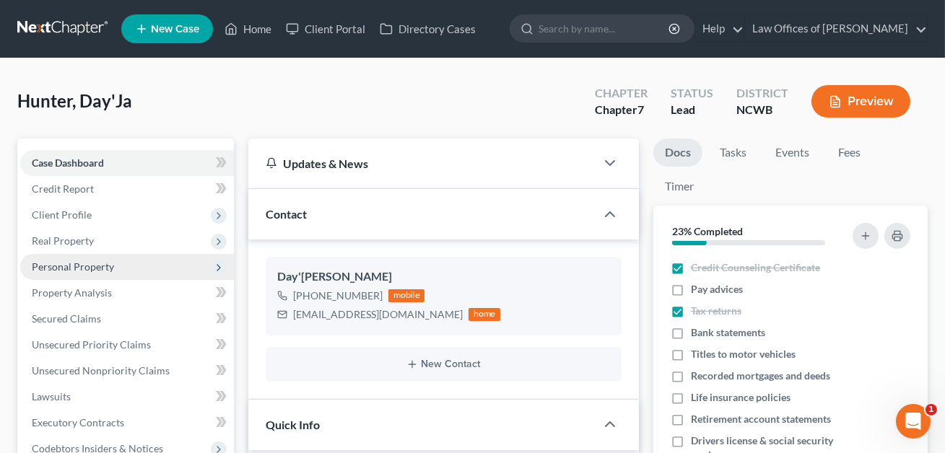
click at [53, 264] on span "Personal Property" at bounding box center [73, 267] width 82 height 12
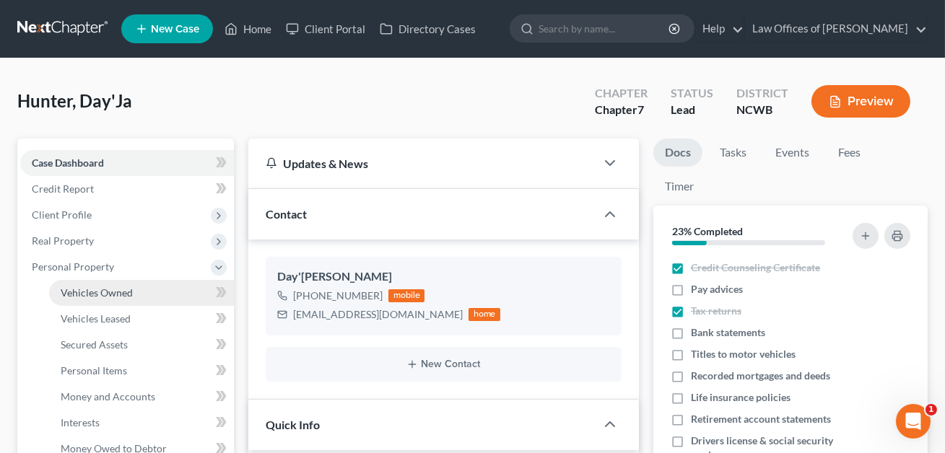
click at [106, 292] on span "Vehicles Owned" at bounding box center [97, 293] width 72 height 12
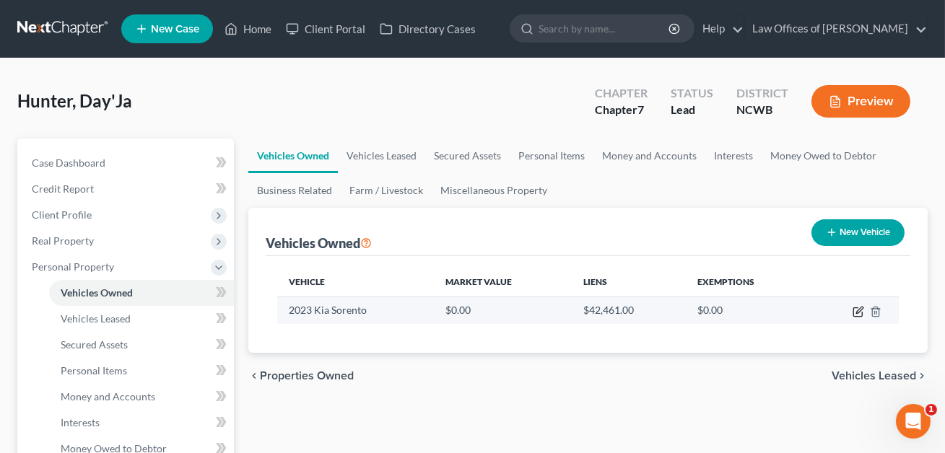
click at [858, 312] on icon "button" at bounding box center [859, 310] width 6 height 6
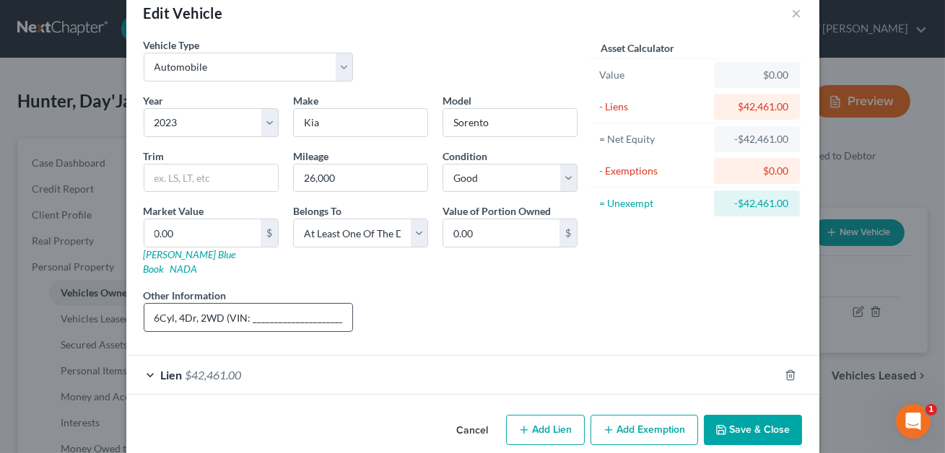
scroll to position [34, 0]
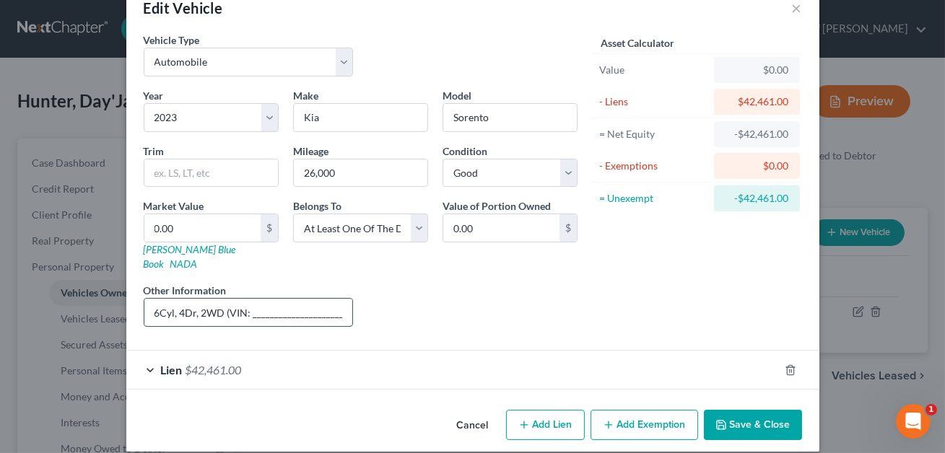
click at [327, 299] on input "6Cyl, 4Dr, 2WD (VIN: ____________________________) KBB value shown." at bounding box center [248, 312] width 209 height 27
click at [308, 299] on input "6Cyl, 4Dr, 2WD (VIN: _______________) KBB value shown." at bounding box center [248, 312] width 209 height 27
click at [196, 224] on input "0.00" at bounding box center [202, 227] width 116 height 27
click at [748, 412] on button "Save & Close" at bounding box center [753, 425] width 98 height 30
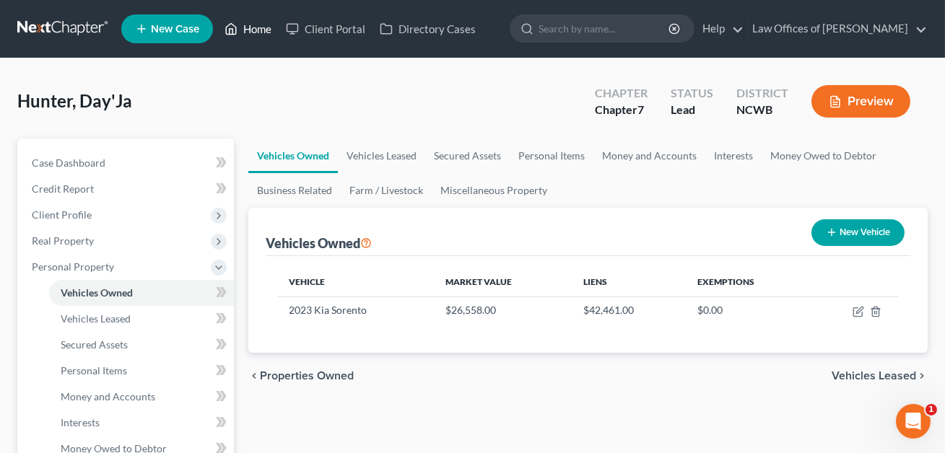
click at [263, 30] on link "Home" at bounding box center [247, 29] width 61 height 26
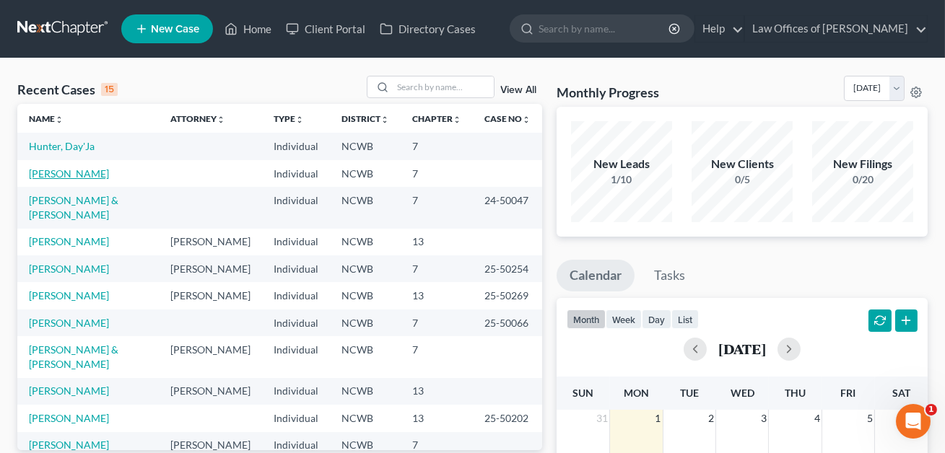
click at [77, 176] on link "[PERSON_NAME]" at bounding box center [69, 173] width 80 height 12
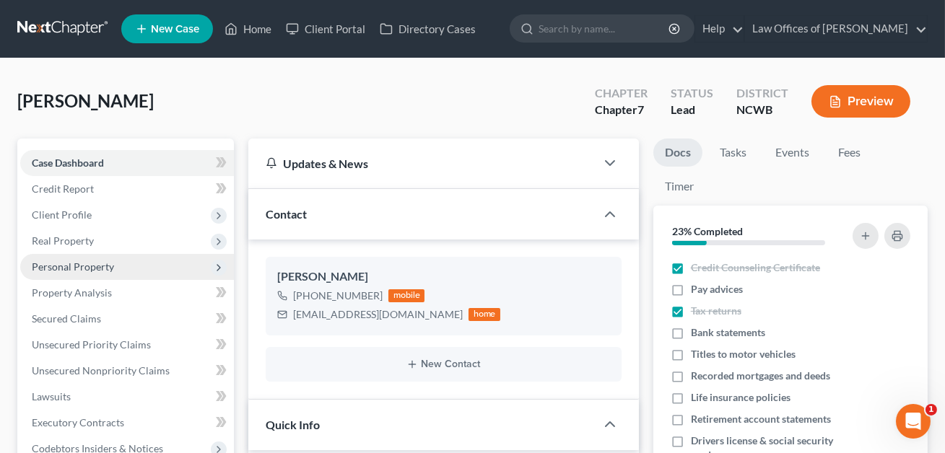
click at [68, 266] on span "Personal Property" at bounding box center [73, 267] width 82 height 12
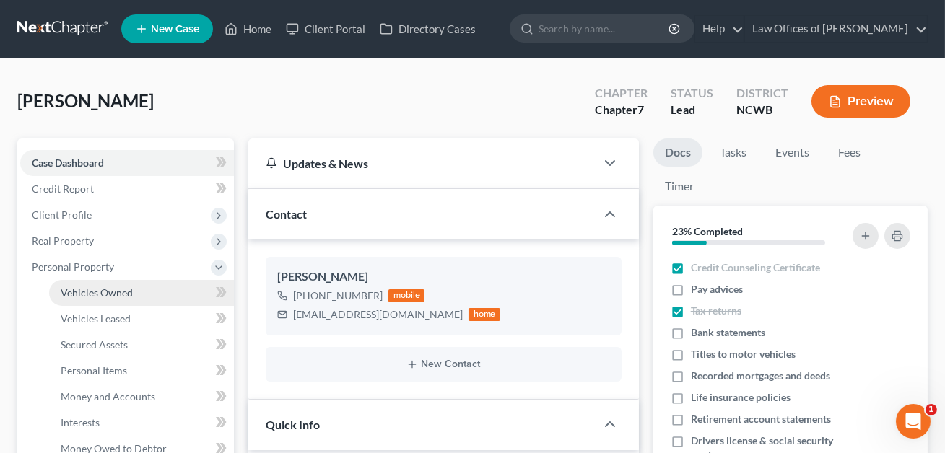
click at [73, 292] on span "Vehicles Owned" at bounding box center [97, 293] width 72 height 12
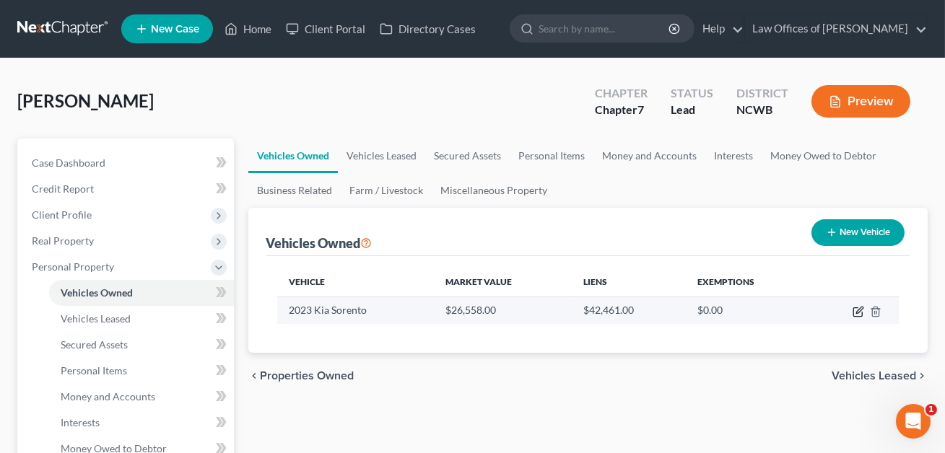
click at [857, 309] on icon "button" at bounding box center [858, 312] width 12 height 12
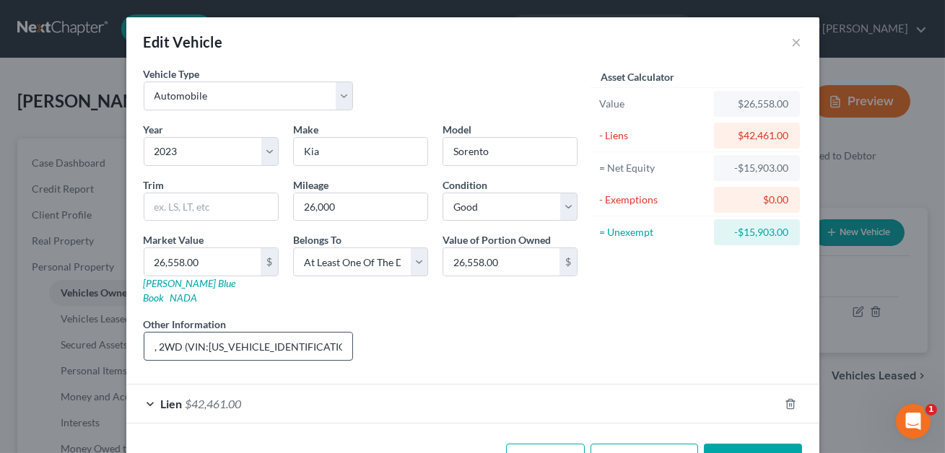
scroll to position [0, 38]
drag, startPoint x: 311, startPoint y: 335, endPoint x: 206, endPoint y: 339, distance: 104.7
click at [206, 339] on input "6Cyl, 4Dr, 2WD (VIN:[US_VEHICLE_IDENTIFICATION_NUMBER].) KBB value shown." at bounding box center [248, 346] width 209 height 27
click at [746, 444] on button "Save & Close" at bounding box center [753, 459] width 98 height 30
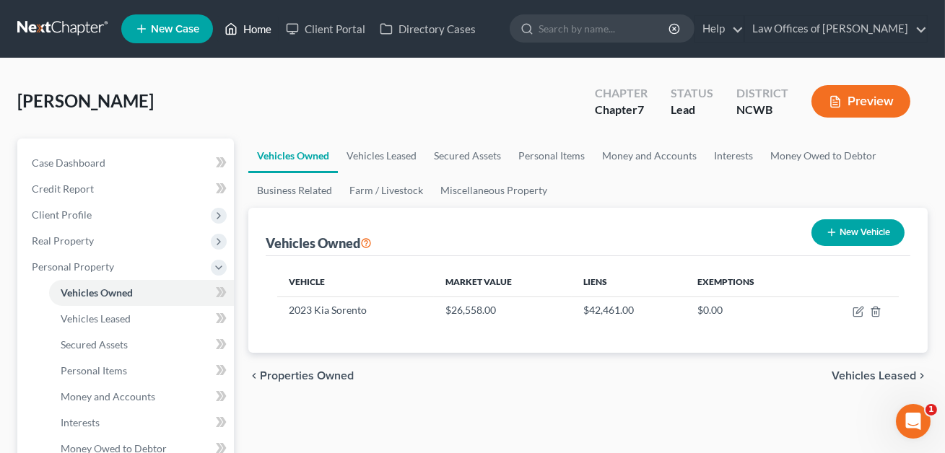
click at [266, 25] on link "Home" at bounding box center [247, 29] width 61 height 26
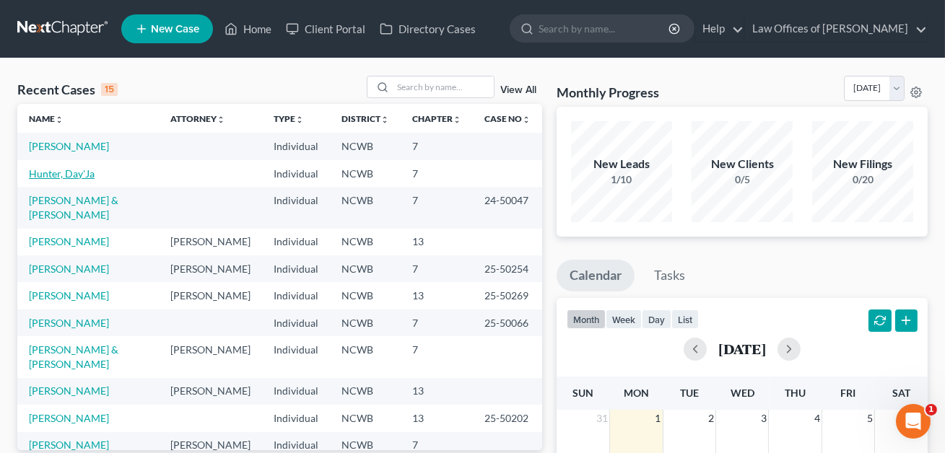
click at [79, 171] on link "Hunter, Day'Ja" at bounding box center [62, 173] width 66 height 12
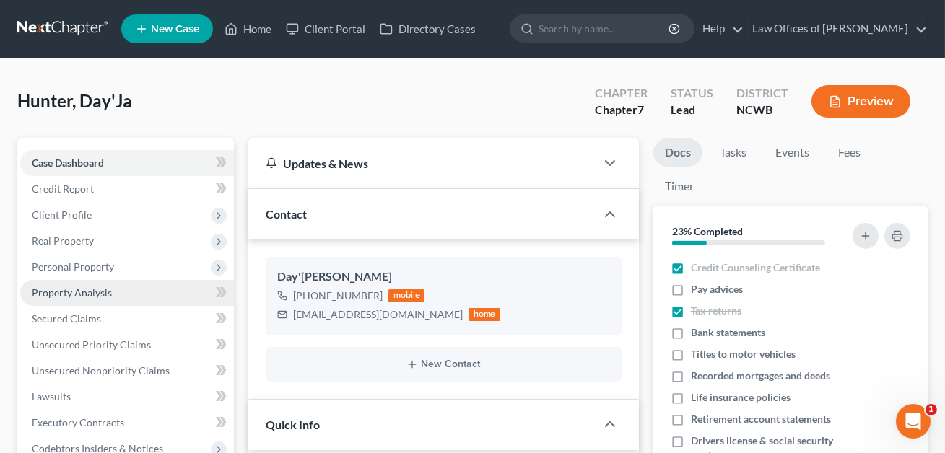
click at [62, 261] on span "Personal Property" at bounding box center [73, 267] width 82 height 12
click at [77, 287] on span "Vehicles Owned" at bounding box center [97, 293] width 72 height 12
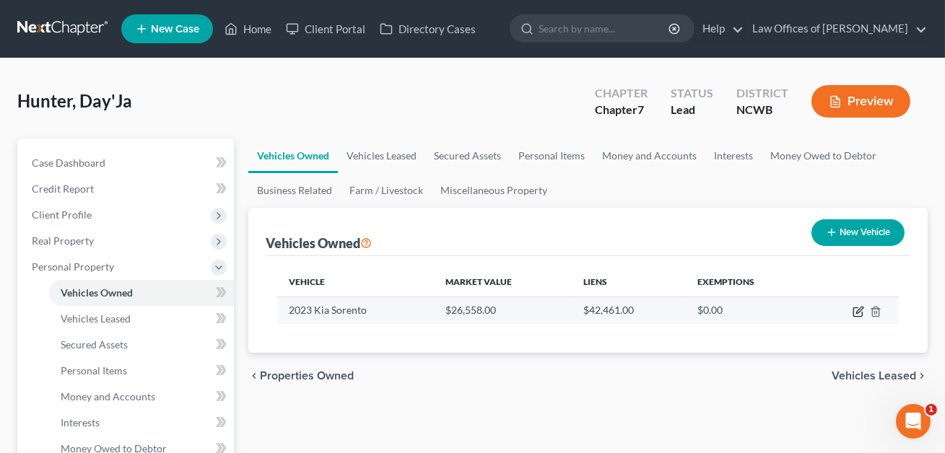
click at [852, 311] on icon "button" at bounding box center [858, 312] width 12 height 12
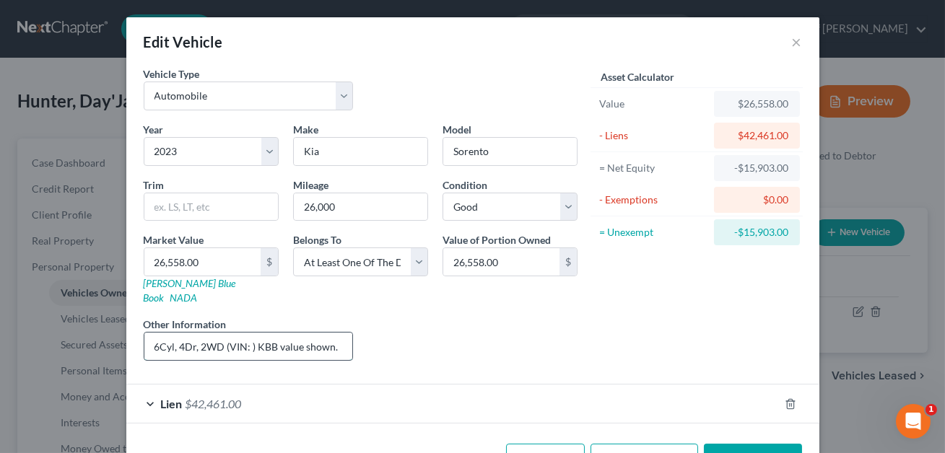
click at [248, 333] on input "6Cyl, 4Dr, 2WD (VIN: ) KBB value shown." at bounding box center [248, 346] width 209 height 27
paste input ".) KBB value shown."
click at [248, 333] on input "6Cyl, 4Dr, 2WD (VIN:.) KBB value shown. ) KBB value shown." at bounding box center [248, 346] width 209 height 27
paste input ".) KBB value shown."
click at [250, 333] on input "6Cyl, 4Dr, 2WD (VIN:.) KBB value shown.) KBB value shown. ) KBB value shown." at bounding box center [248, 346] width 209 height 27
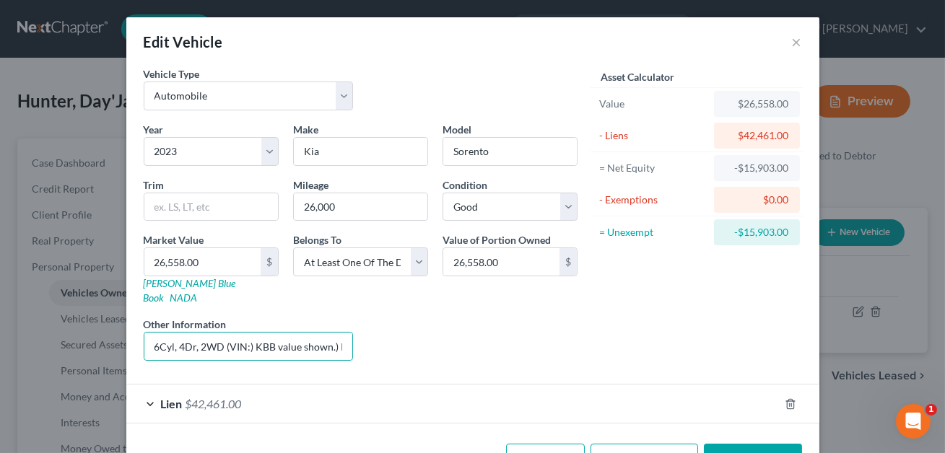
click at [751, 444] on button "Save & Close" at bounding box center [753, 459] width 98 height 30
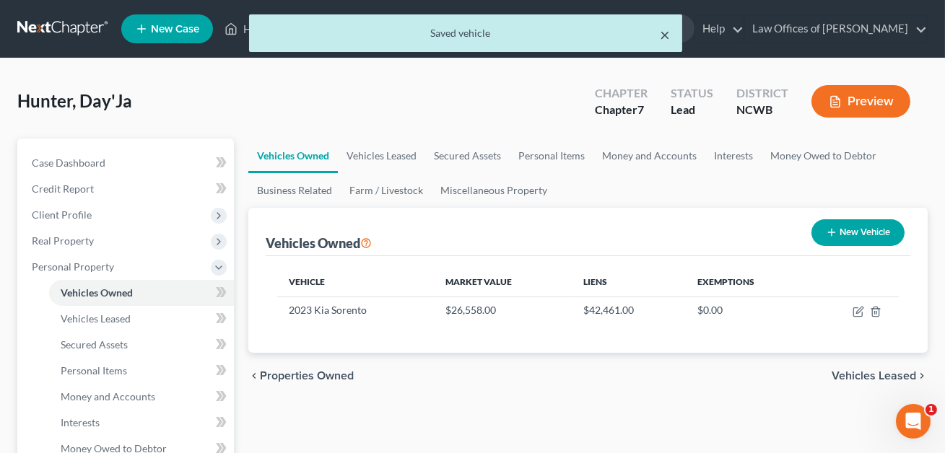
click at [665, 36] on button "×" at bounding box center [665, 34] width 10 height 17
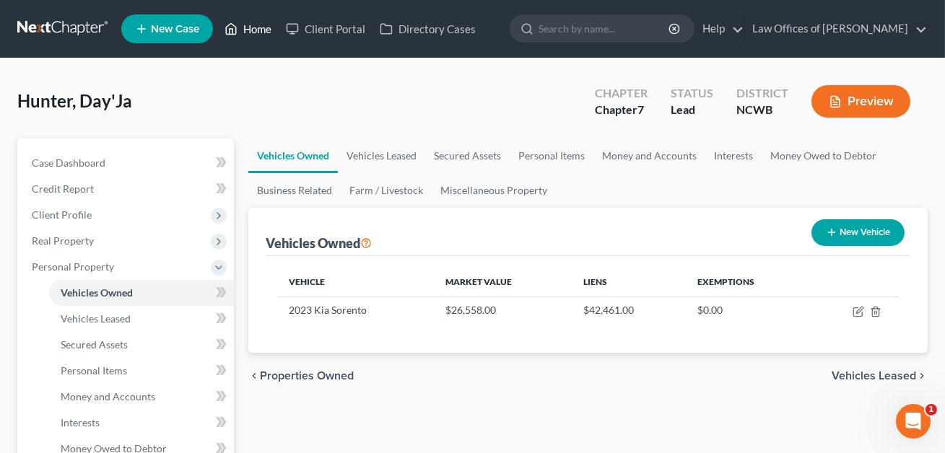
click at [256, 33] on link "Home" at bounding box center [247, 29] width 61 height 26
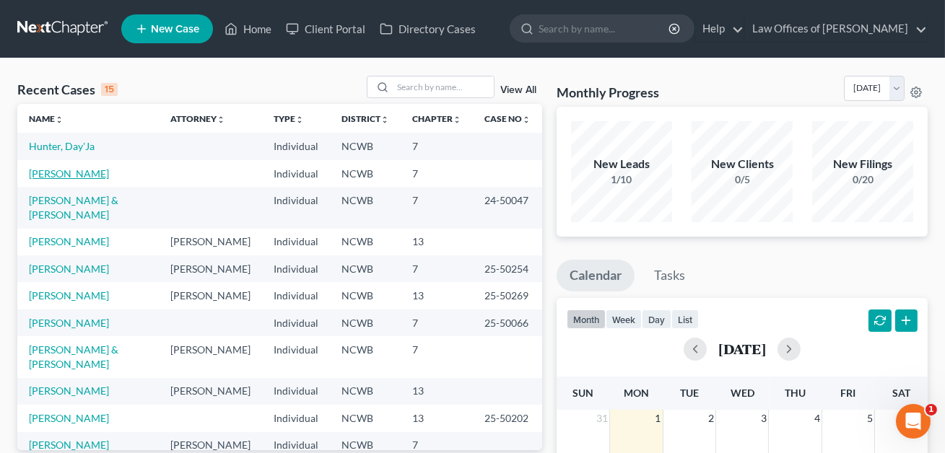
click at [84, 172] on link "[PERSON_NAME]" at bounding box center [69, 173] width 80 height 12
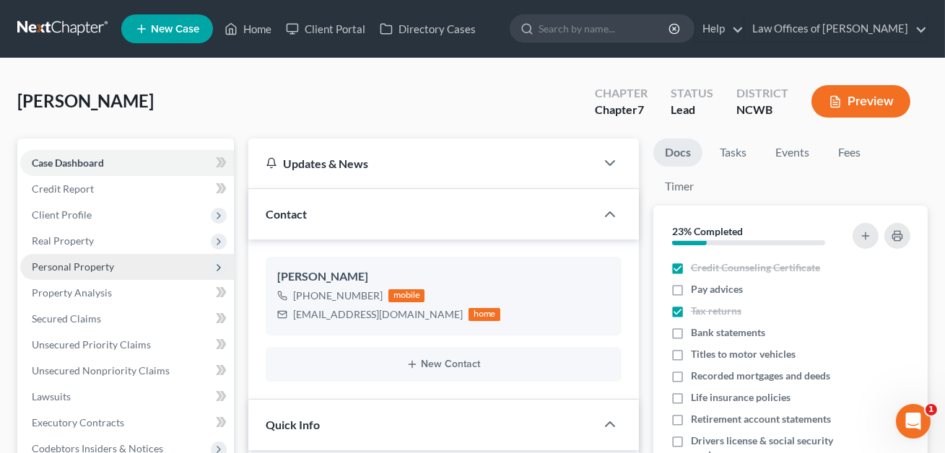
click at [57, 263] on span "Personal Property" at bounding box center [73, 267] width 82 height 12
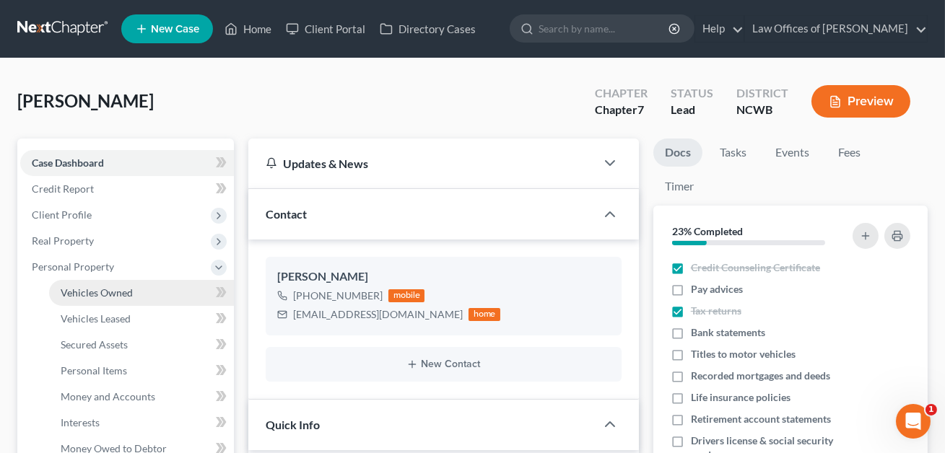
click at [79, 294] on span "Vehicles Owned" at bounding box center [97, 293] width 72 height 12
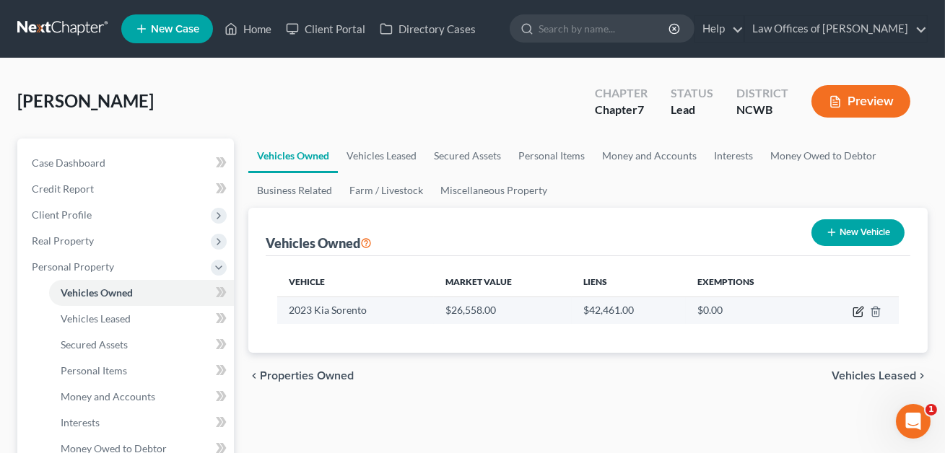
click at [855, 310] on icon "button" at bounding box center [858, 312] width 12 height 12
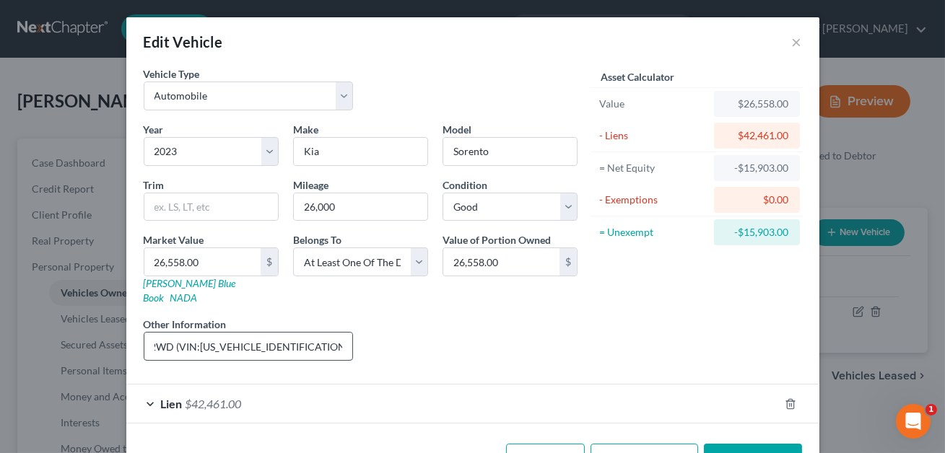
scroll to position [0, 51]
drag, startPoint x: 300, startPoint y: 331, endPoint x: 200, endPoint y: 328, distance: 99.6
click at [200, 333] on input "6Cyl, 4Dr, 2WD (VIN:[US_VEHICLE_IDENTIFICATION_NUMBER].) KBB value shown." at bounding box center [248, 346] width 209 height 27
click at [768, 444] on button "Save & Close" at bounding box center [753, 459] width 98 height 30
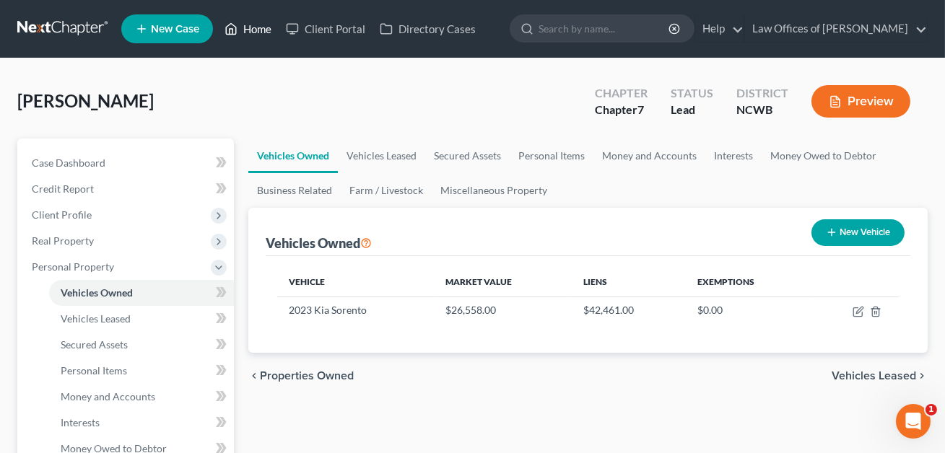
click at [253, 23] on link "Home" at bounding box center [247, 29] width 61 height 26
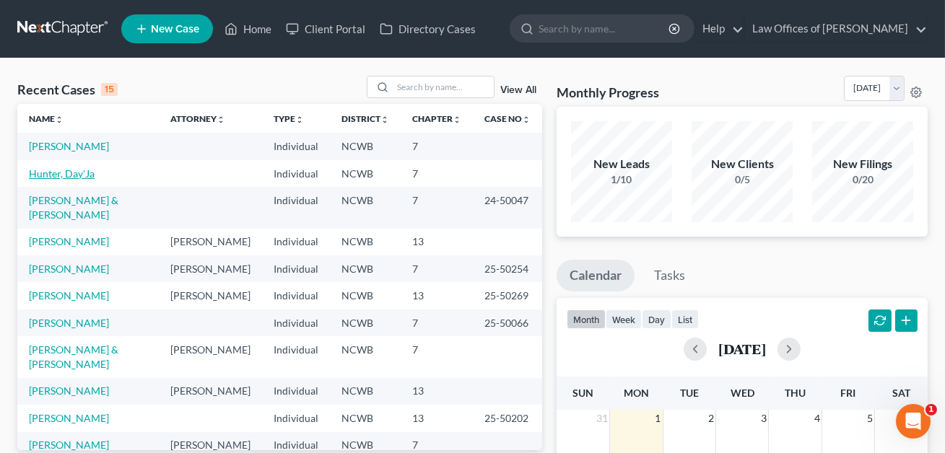
click at [83, 175] on link "Hunter, Day'Ja" at bounding box center [62, 173] width 66 height 12
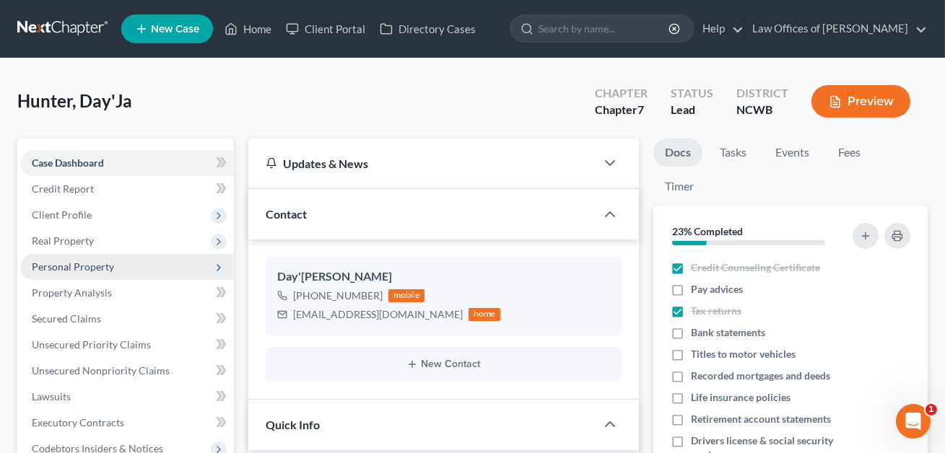
click at [64, 266] on span "Personal Property" at bounding box center [73, 267] width 82 height 12
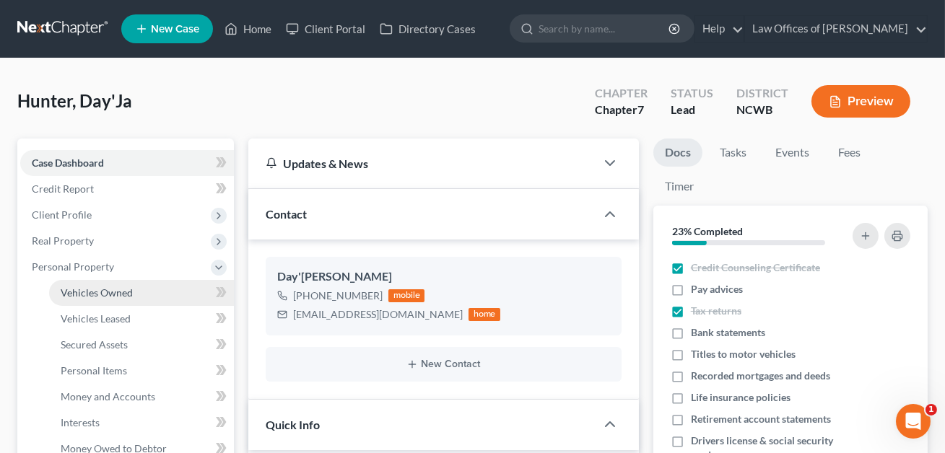
click at [68, 300] on link "Vehicles Owned" at bounding box center [141, 293] width 185 height 26
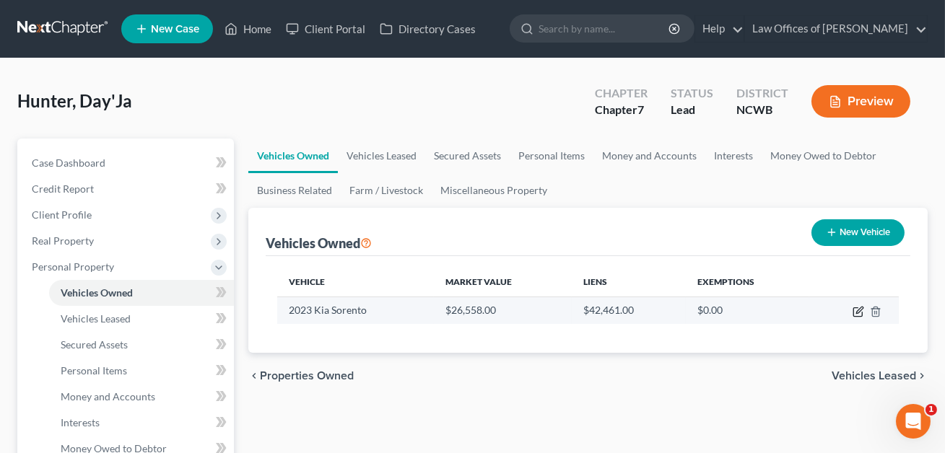
click at [855, 310] on icon "button" at bounding box center [858, 312] width 12 height 12
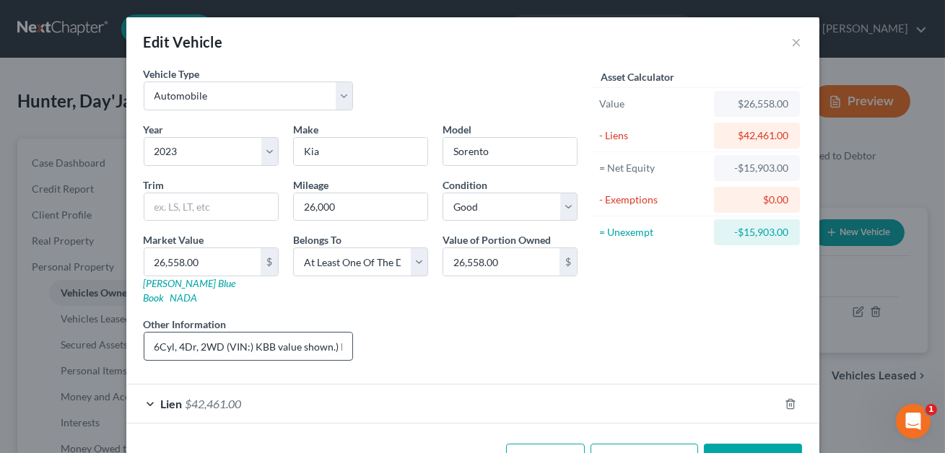
click at [248, 333] on input "6Cyl, 4Dr, 2WD (VIN:) KBB value shown.) KBB value shown. ) KBB value shown." at bounding box center [248, 346] width 209 height 27
paste input "[US_VEHICLE_IDENTIFICATION_NUMBER]"
click at [751, 444] on button "Save & Close" at bounding box center [753, 459] width 98 height 30
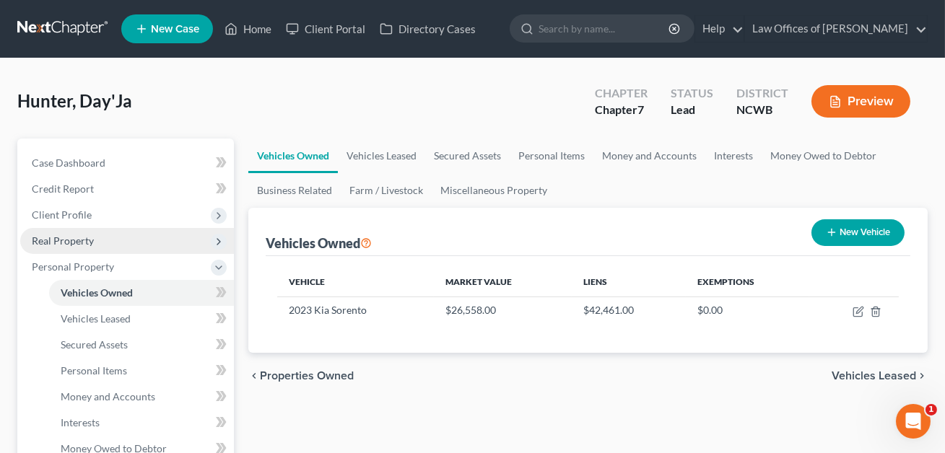
click at [60, 235] on span "Real Property" at bounding box center [63, 241] width 62 height 12
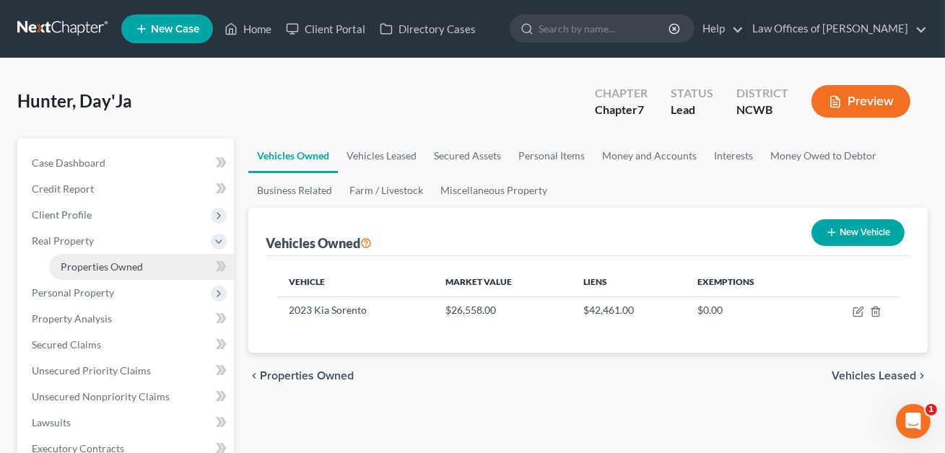
click at [82, 269] on span "Properties Owned" at bounding box center [102, 267] width 82 height 12
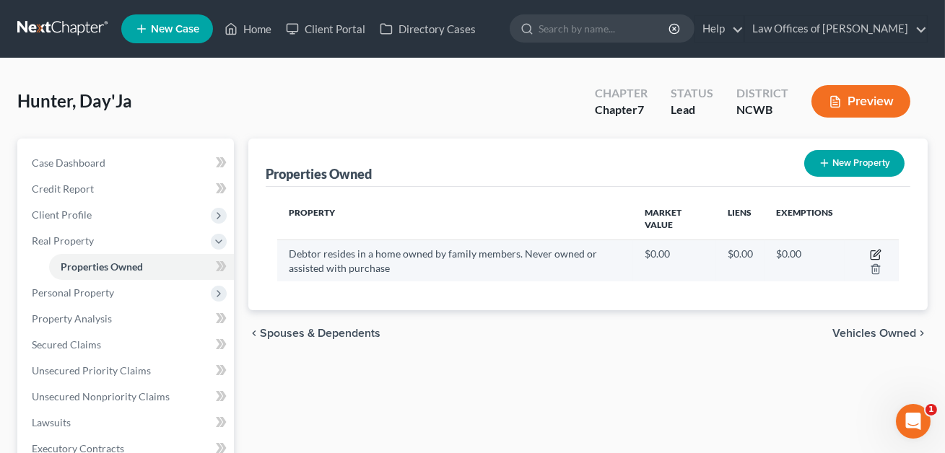
click at [877, 254] on icon "button" at bounding box center [876, 253] width 6 height 6
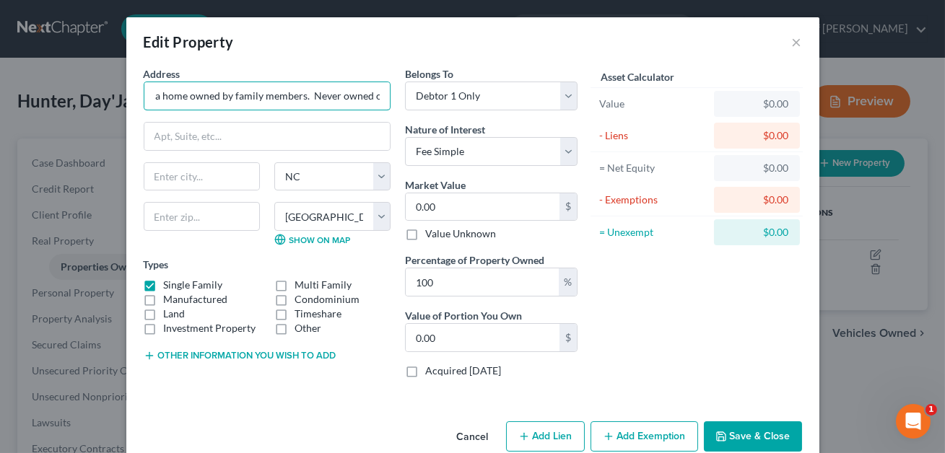
scroll to position [0, 179]
drag, startPoint x: 153, startPoint y: 96, endPoint x: 383, endPoint y: 117, distance: 230.5
click at [383, 117] on div "Address * [PERSON_NAME] resides in a home owned by family members. Never owned …" at bounding box center [266, 227] width 261 height 323
click at [211, 354] on button "Other information you wish to add" at bounding box center [240, 356] width 193 height 12
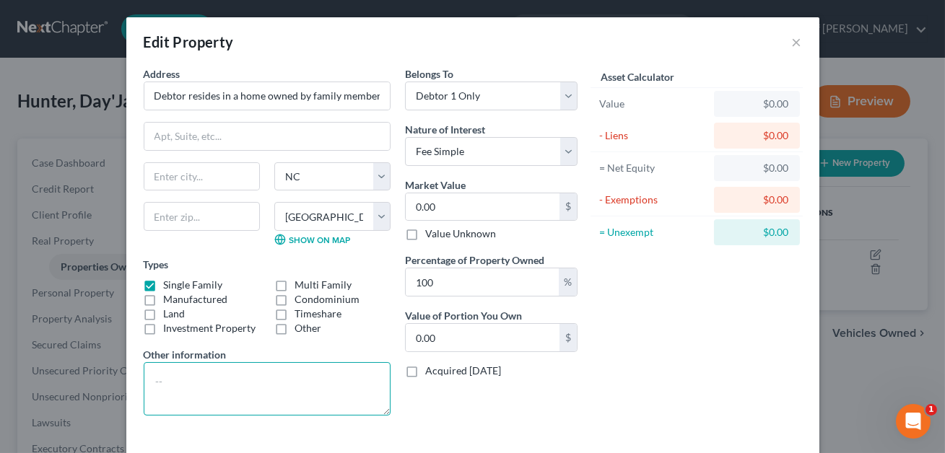
click at [168, 380] on textarea at bounding box center [267, 388] width 247 height 53
paste textarea "Debtor resides in a home owned by family members. Never owned or assisted with …"
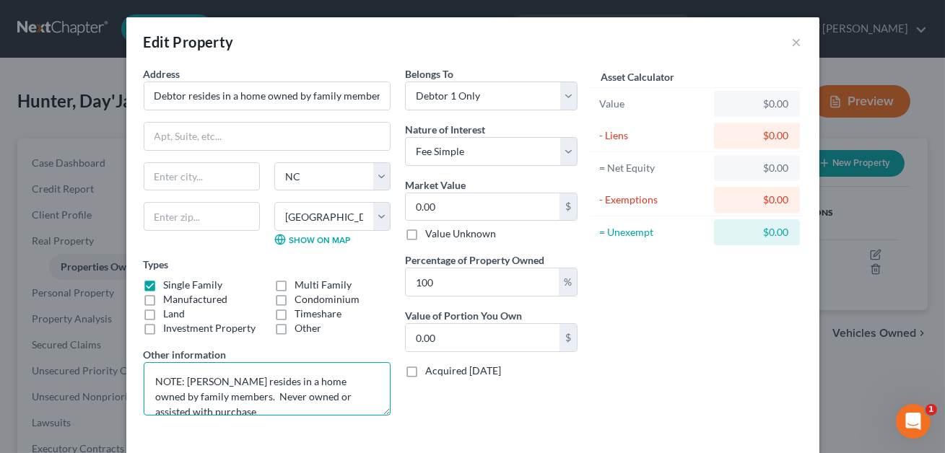
click at [204, 397] on textarea "NOTE: [PERSON_NAME] resides in a home owned by family members. Never owned or a…" at bounding box center [267, 388] width 247 height 53
click at [204, 408] on textarea "NOTE: [PERSON_NAME] resides in a home owned by family members. She has never ow…" at bounding box center [267, 388] width 247 height 53
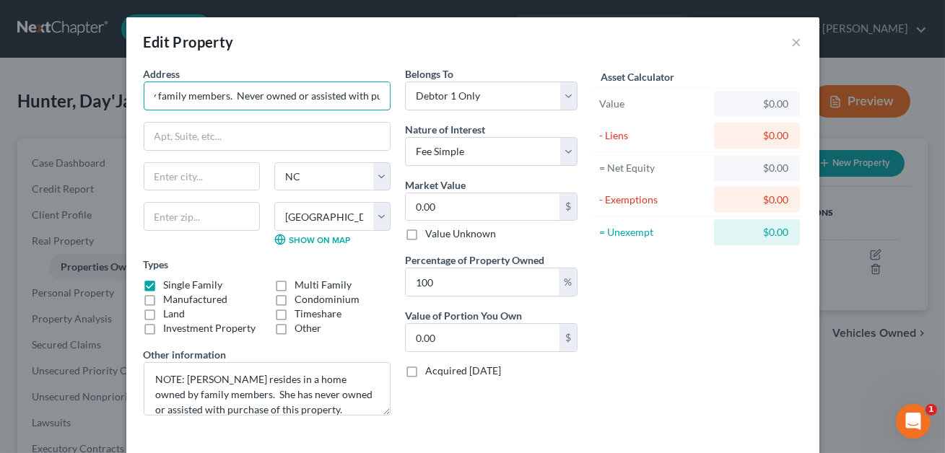
scroll to position [0, 179]
drag, startPoint x: 153, startPoint y: 96, endPoint x: 409, endPoint y: 117, distance: 257.1
click at [409, 119] on div "Address * [PERSON_NAME] resides in a home owned by family members. Never owned …" at bounding box center [360, 246] width 448 height 361
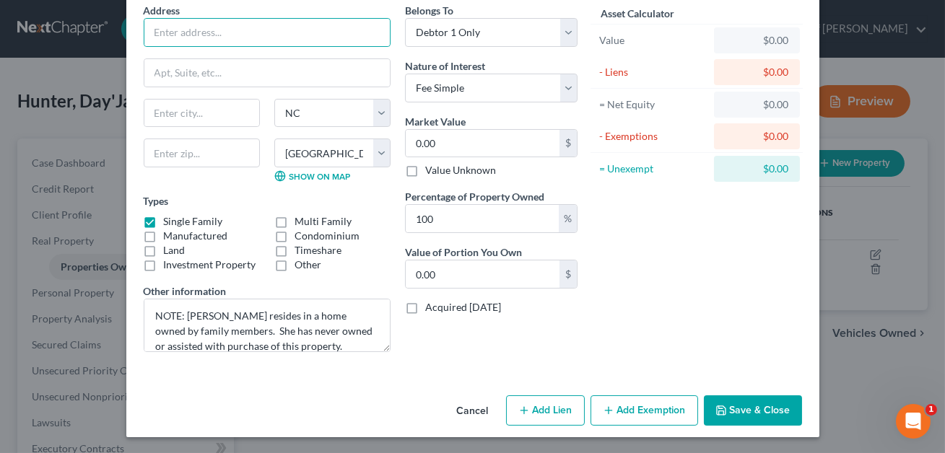
click at [739, 411] on button "Save & Close" at bounding box center [753, 411] width 98 height 30
click at [766, 402] on button "Save & Close" at bounding box center [753, 411] width 98 height 30
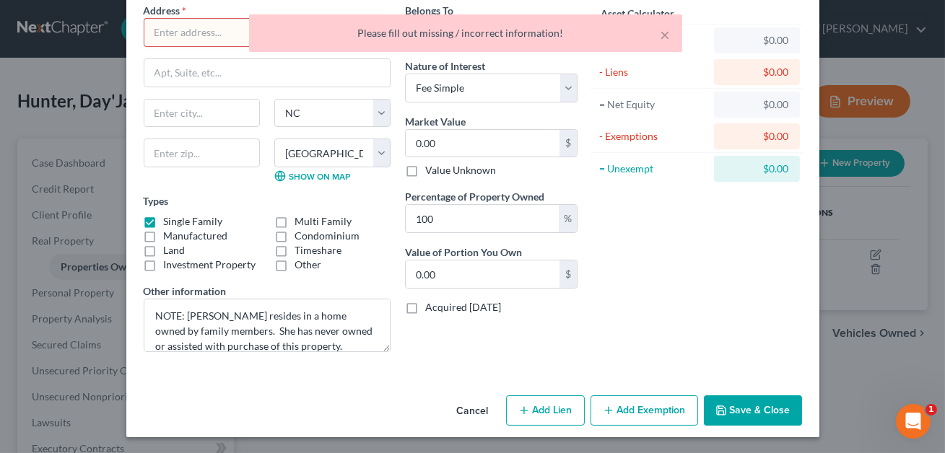
click at [181, 35] on div "× Please fill out missing / incorrect information!" at bounding box center [465, 36] width 945 height 45
click at [666, 35] on button "×" at bounding box center [665, 34] width 10 height 17
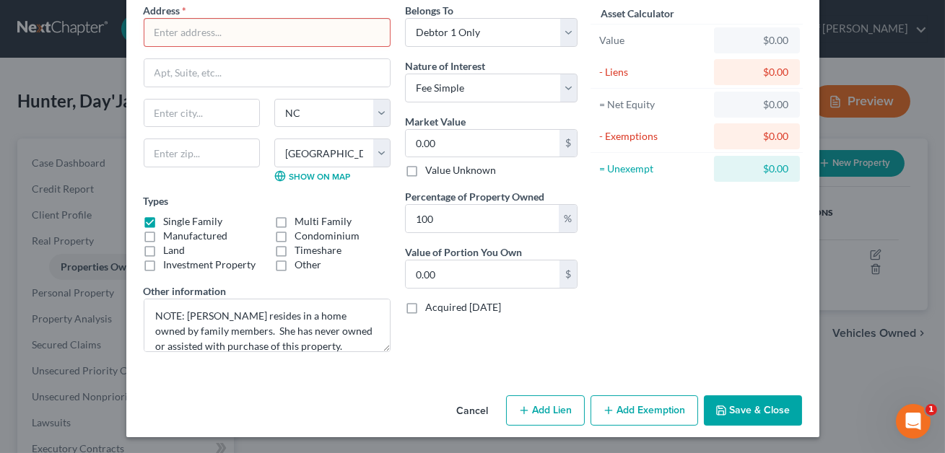
click at [189, 30] on input "text" at bounding box center [266, 32] width 245 height 27
click at [749, 406] on button "Save & Close" at bounding box center [753, 411] width 98 height 30
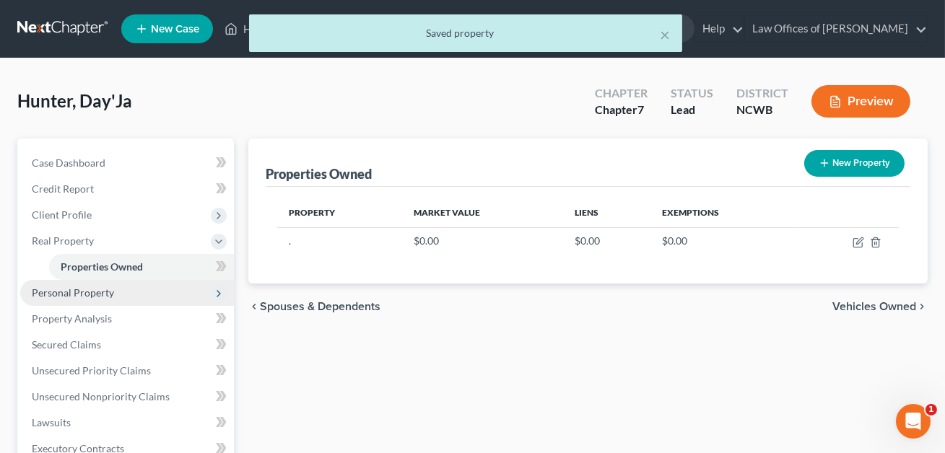
click at [74, 290] on span "Personal Property" at bounding box center [73, 293] width 82 height 12
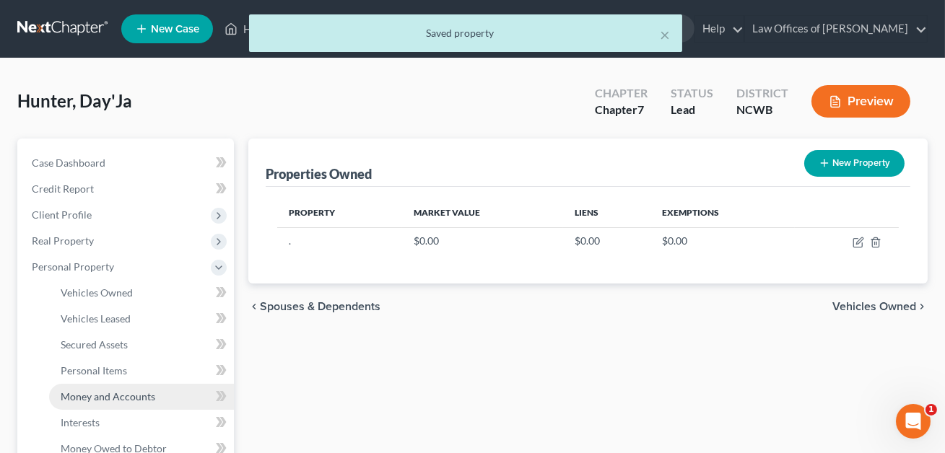
click at [85, 390] on span "Money and Accounts" at bounding box center [108, 396] width 95 height 12
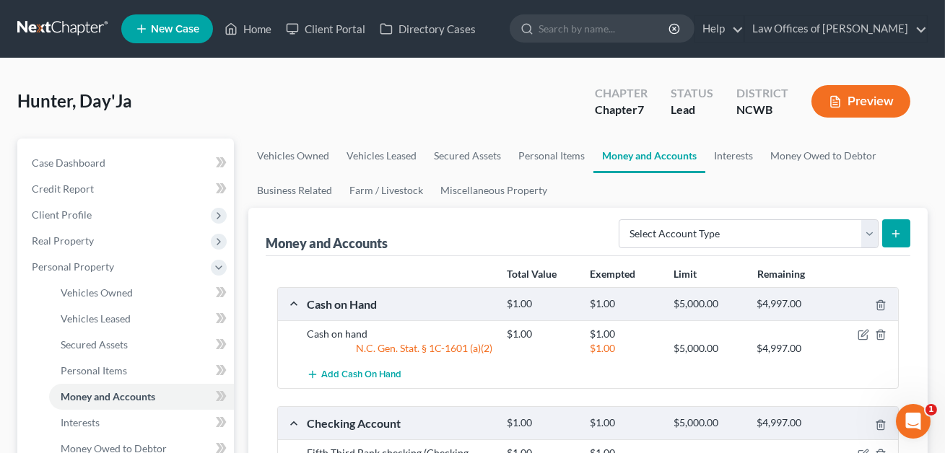
scroll to position [95, 0]
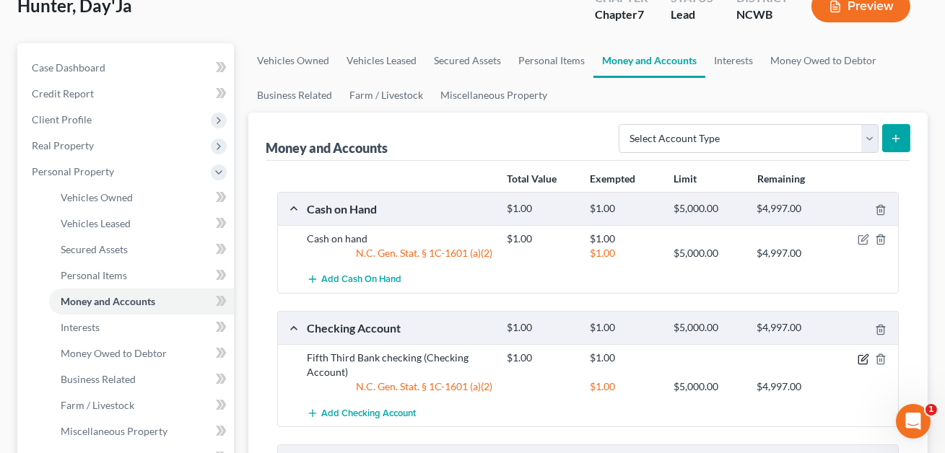
click at [863, 358] on icon "button" at bounding box center [864, 357] width 6 height 6
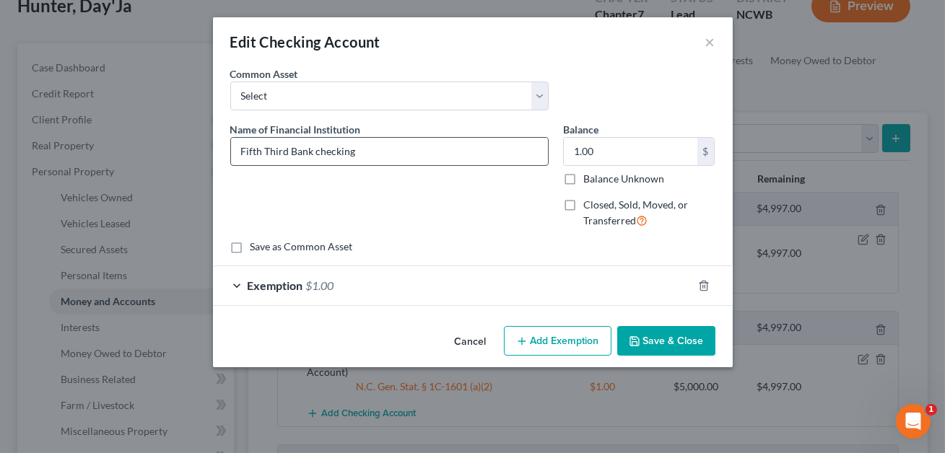
click at [373, 151] on input "Fifth Third Bank checking" at bounding box center [389, 151] width 317 height 27
click at [661, 335] on button "Save & Close" at bounding box center [666, 341] width 98 height 30
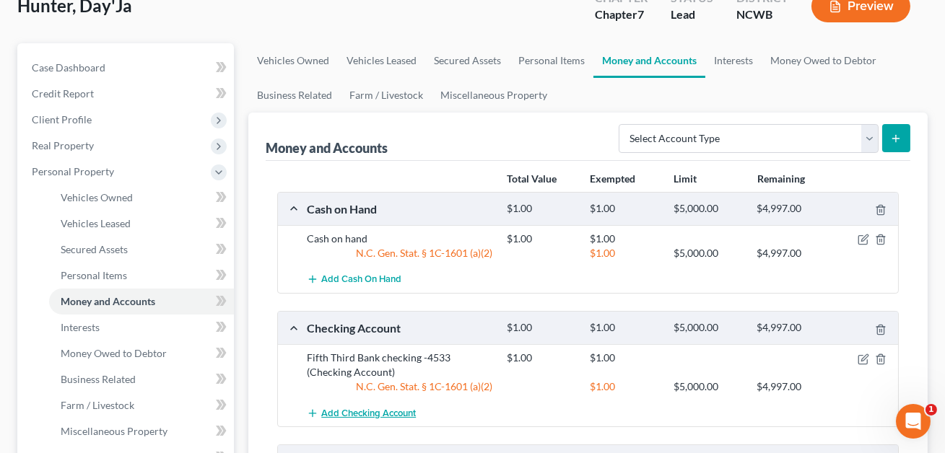
click at [388, 412] on span "Add Checking Account" at bounding box center [368, 414] width 95 height 12
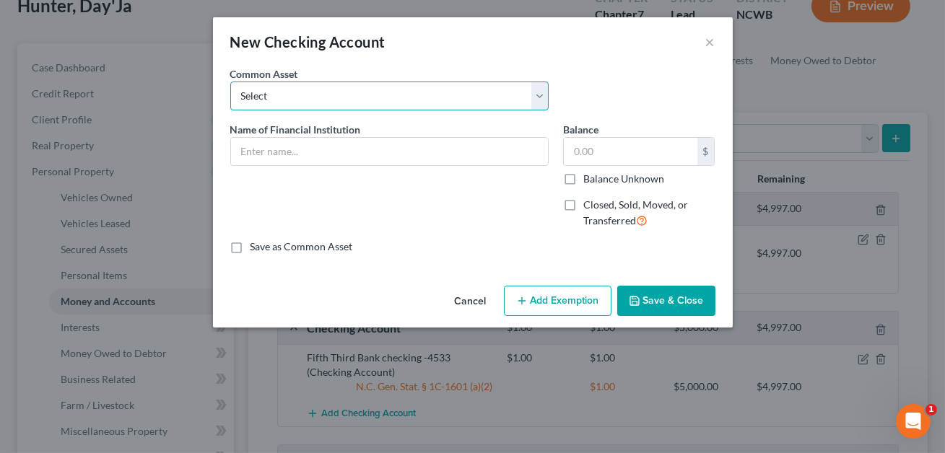
click at [300, 105] on select "Select Truist Checking account ending -8787 SECU BBT Jnt w/girlfriend. 1/2 val …" at bounding box center [389, 96] width 318 height 29
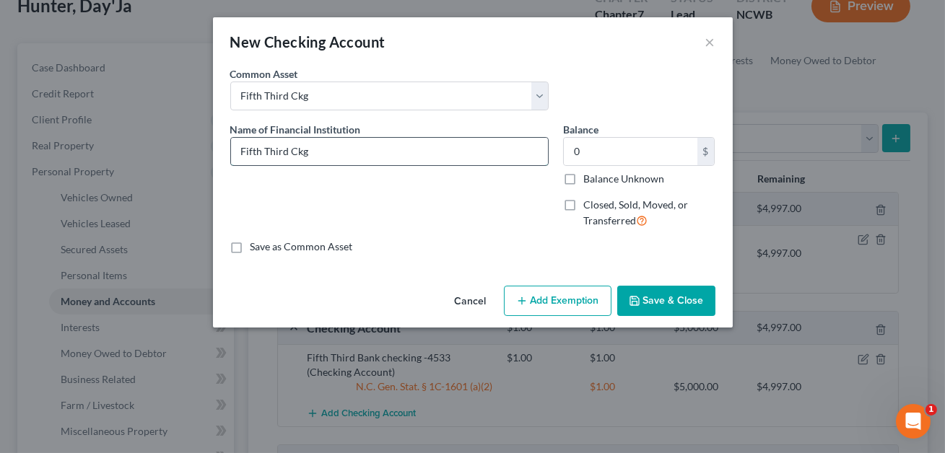
click at [338, 151] on input "Fifth Third Ckg" at bounding box center [389, 151] width 317 height 27
click at [656, 302] on button "Save & Close" at bounding box center [666, 301] width 98 height 30
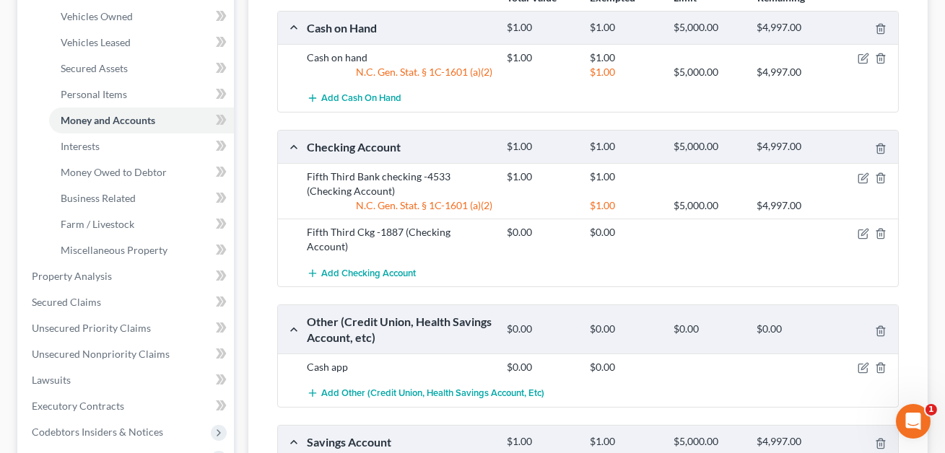
scroll to position [279, 0]
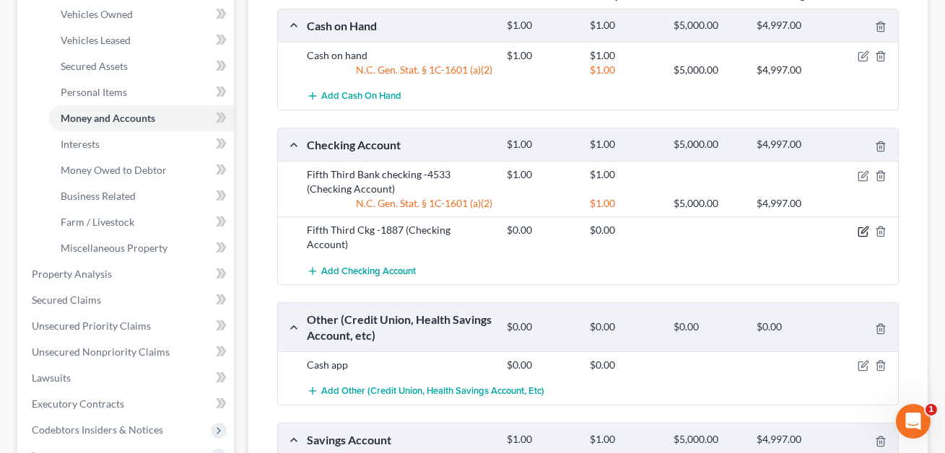
click at [864, 230] on icon "button" at bounding box center [864, 230] width 6 height 6
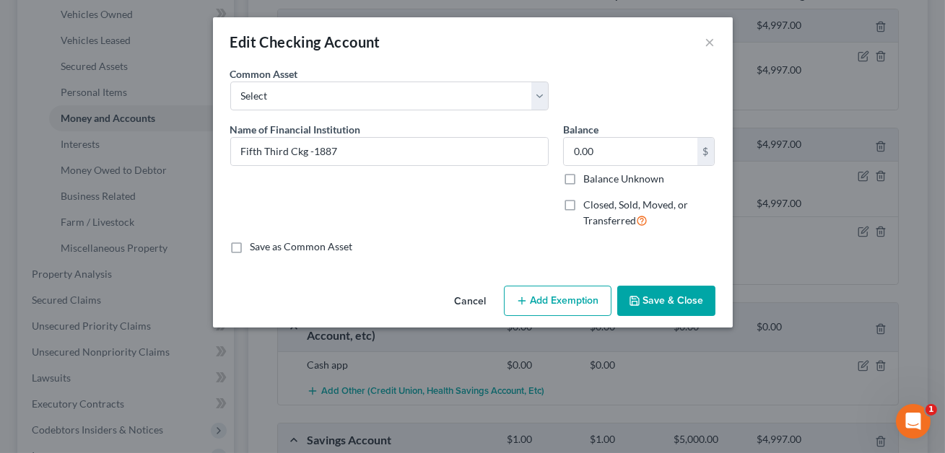
click at [583, 202] on label "Closed, Sold, Moved, or Transferred" at bounding box center [649, 213] width 132 height 31
click at [589, 202] on input "Closed, Sold, Moved, or Transferred" at bounding box center [593, 202] width 9 height 9
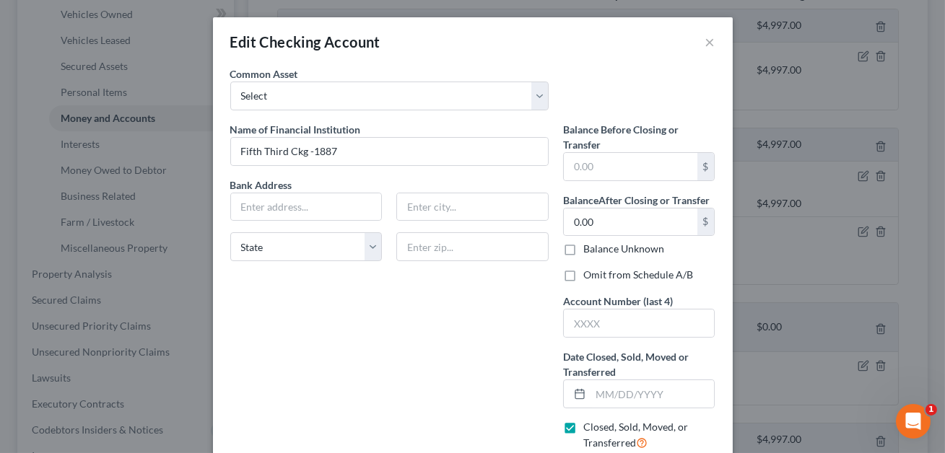
click at [583, 277] on label "Omit from Schedule A/B" at bounding box center [638, 275] width 110 height 14
click at [589, 277] on input "Omit from Schedule A/B" at bounding box center [593, 272] width 9 height 9
click at [582, 323] on input "text" at bounding box center [639, 323] width 151 height 27
click at [601, 401] on input "text" at bounding box center [652, 393] width 124 height 27
click at [342, 147] on input "Fifth Third Ckg -1887" at bounding box center [389, 151] width 317 height 27
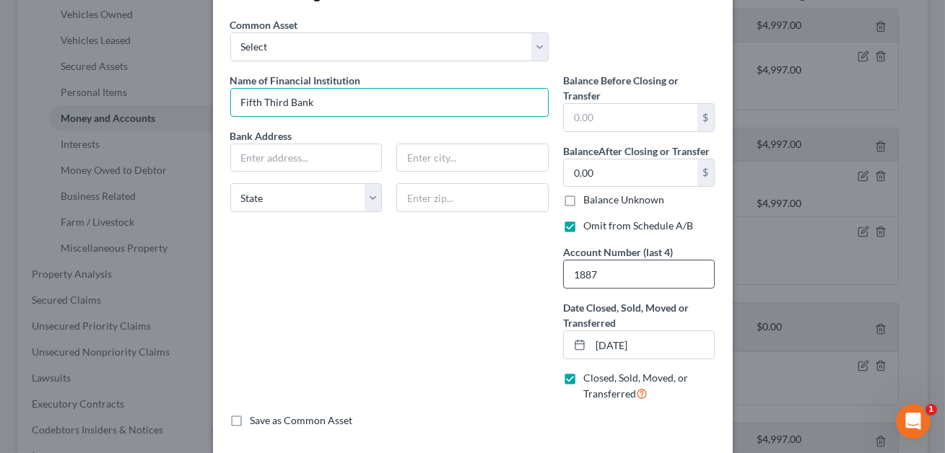
scroll to position [113, 0]
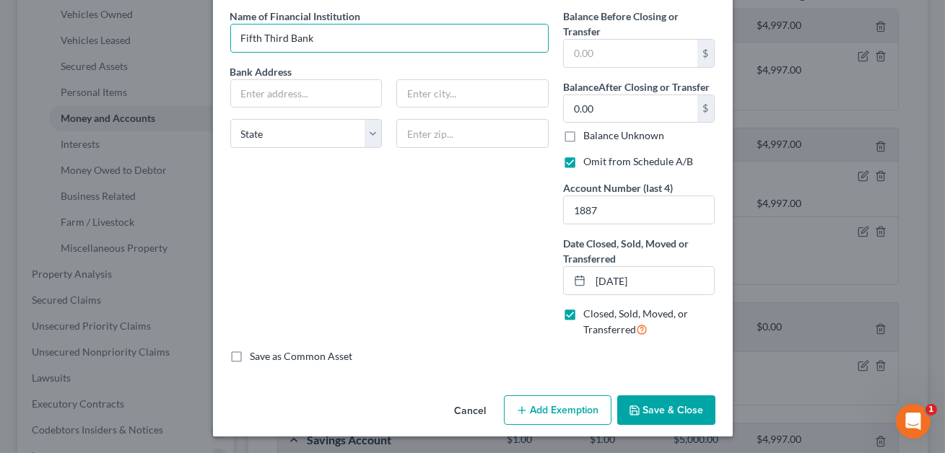
click at [664, 405] on button "Save & Close" at bounding box center [666, 411] width 98 height 30
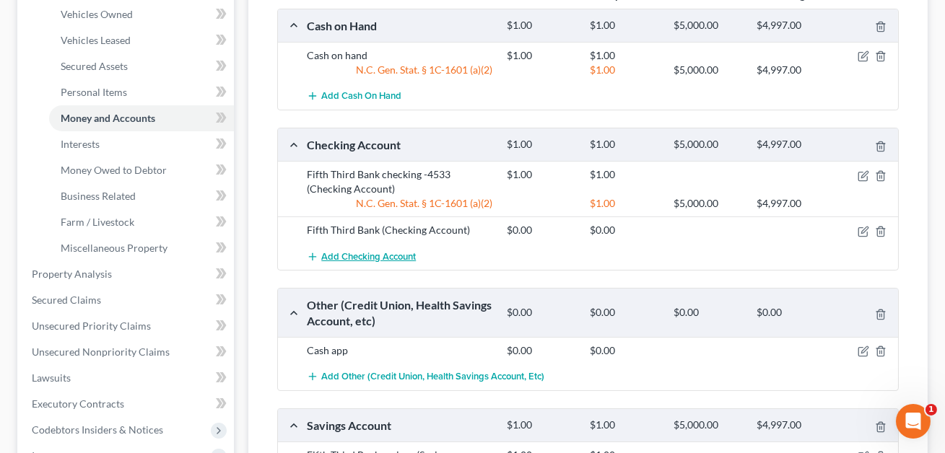
click at [407, 253] on span "Add Checking Account" at bounding box center [368, 257] width 95 height 12
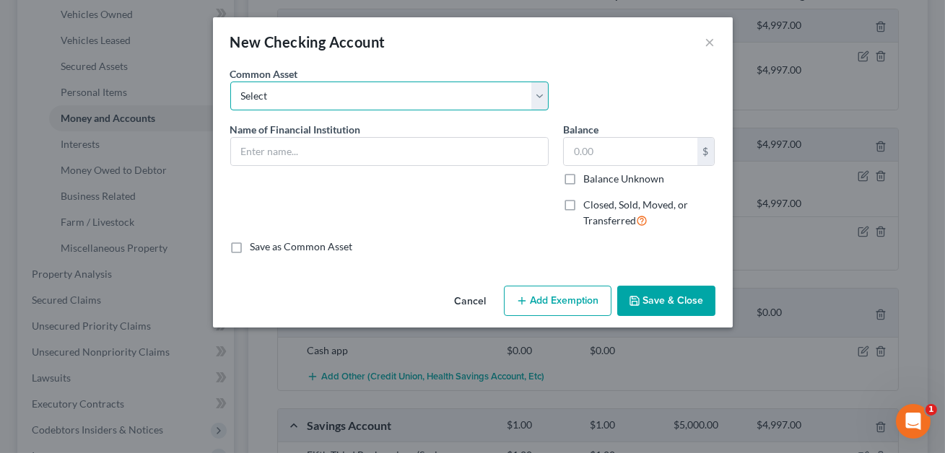
click at [270, 89] on select "Select Truist Checking account ending -8787 SECU BBT Jnt w/girlfriend. 1/2 val …" at bounding box center [389, 96] width 318 height 29
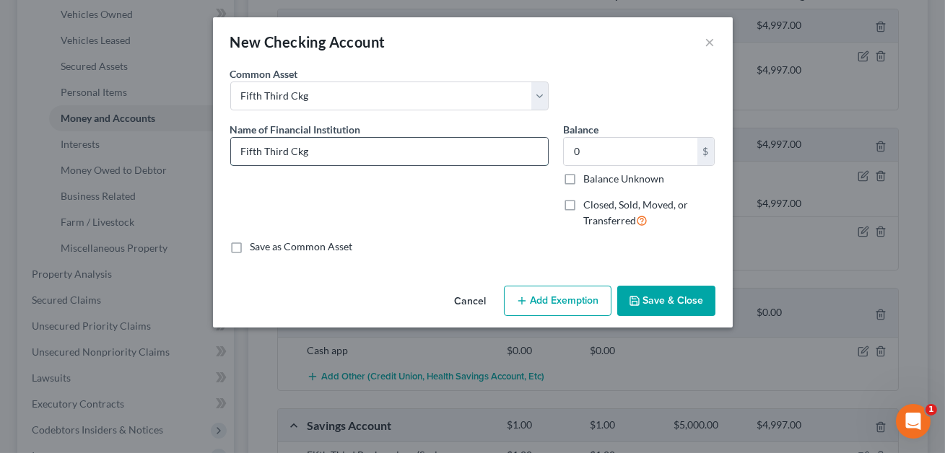
click at [305, 155] on input "Fifth Third Ckg" at bounding box center [389, 151] width 317 height 27
click at [581, 151] on input "0" at bounding box center [631, 151] width 134 height 27
click at [554, 305] on button "Add Exemption" at bounding box center [558, 301] width 108 height 30
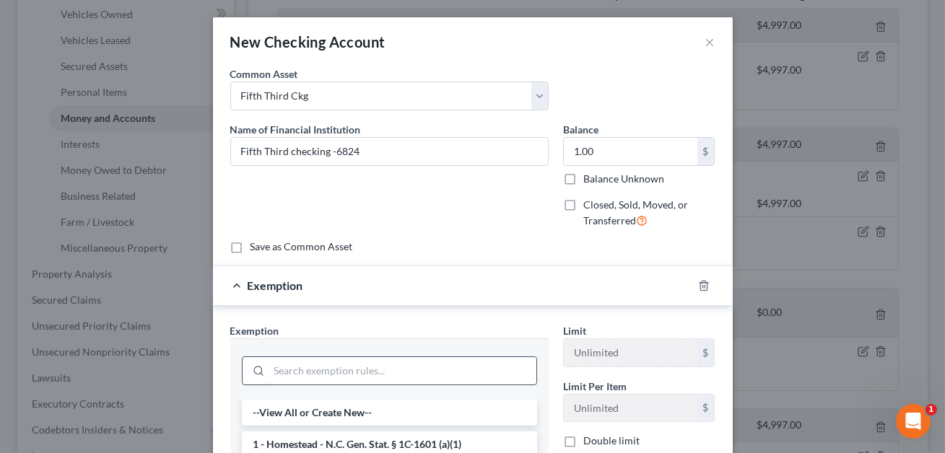
click at [385, 372] on input "search" at bounding box center [402, 370] width 267 height 27
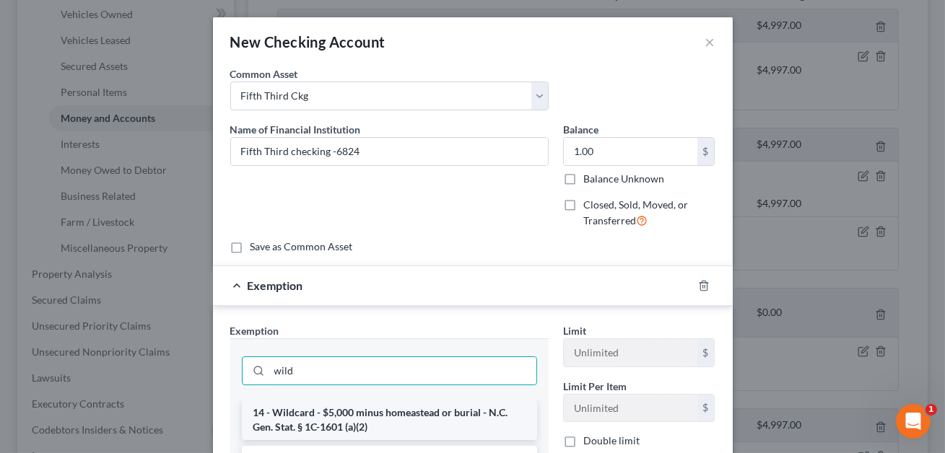
click at [375, 415] on li "14 - Wildcard - $5,000 minus homeastead or burial - N.C. Gen. Stat. § 1C-1601 (…" at bounding box center [389, 420] width 295 height 40
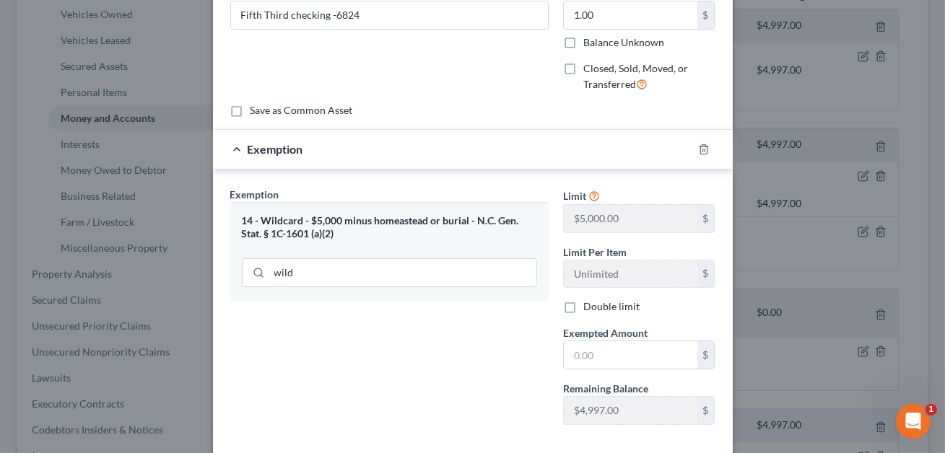
scroll to position [172, 0]
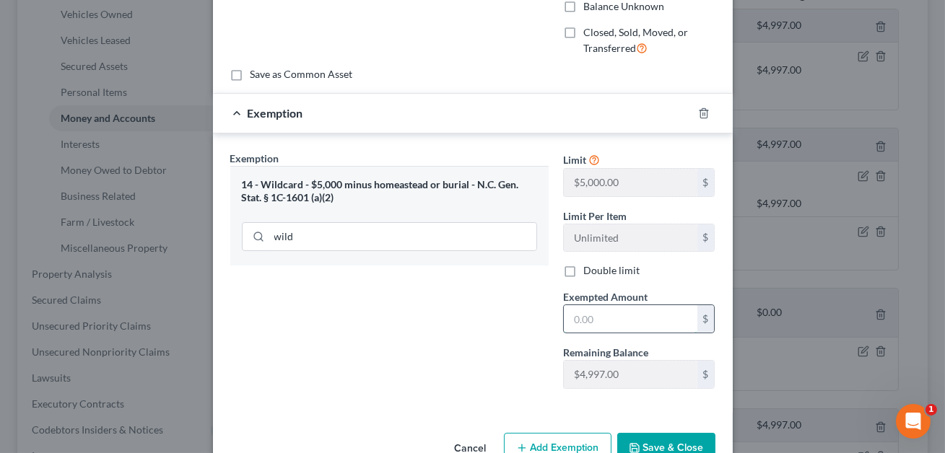
click at [581, 321] on input "text" at bounding box center [631, 318] width 134 height 27
click at [668, 442] on button "Save & Close" at bounding box center [666, 448] width 98 height 30
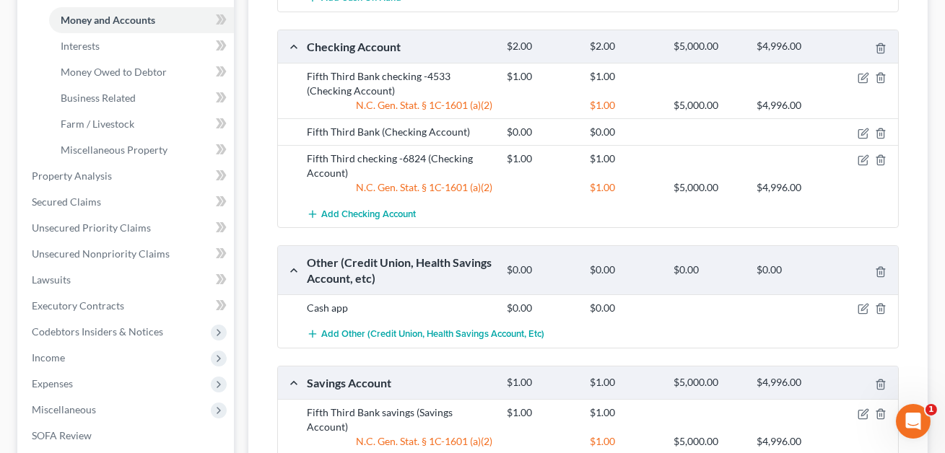
scroll to position [496, 0]
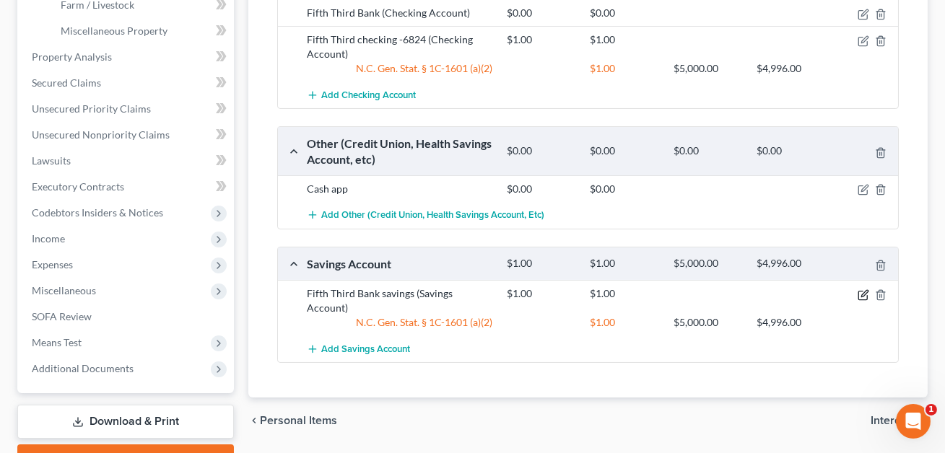
click at [863, 294] on icon "button" at bounding box center [864, 293] width 6 height 6
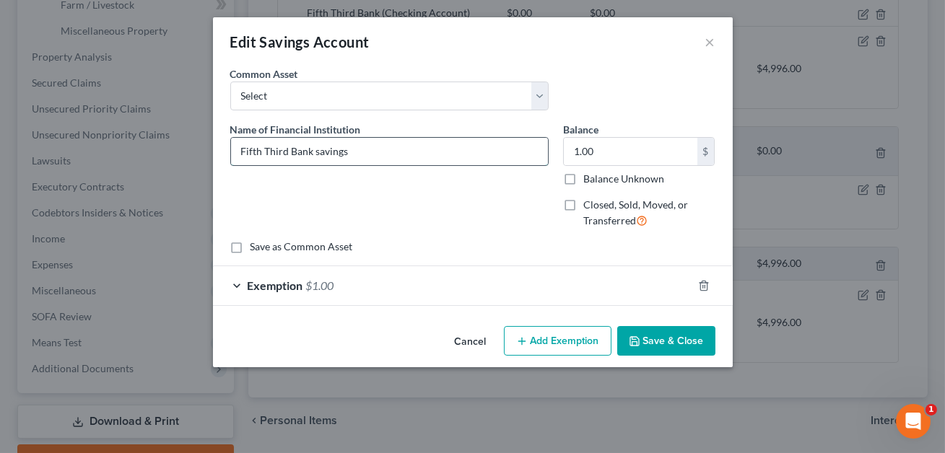
click at [348, 150] on input "Fifth Third Bank savings" at bounding box center [389, 151] width 317 height 27
click at [668, 343] on button "Save & Close" at bounding box center [666, 341] width 98 height 30
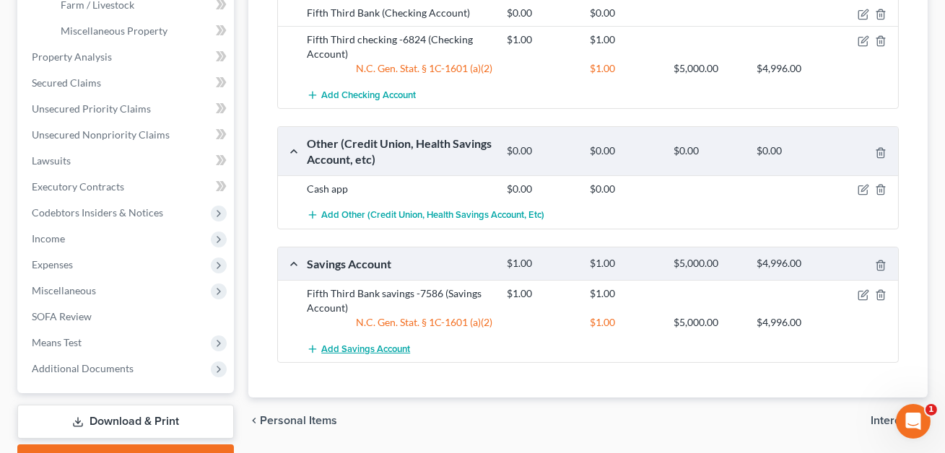
click at [380, 347] on span "Add Savings Account" at bounding box center [365, 350] width 89 height 12
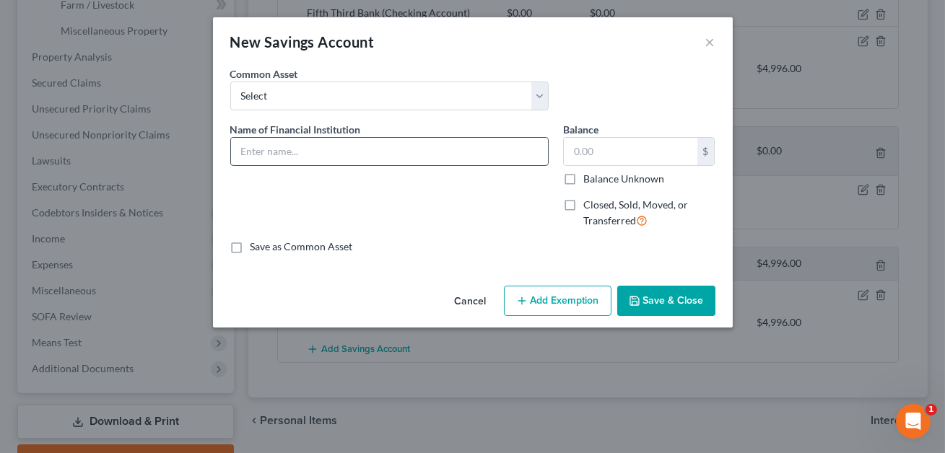
click at [268, 152] on input "text" at bounding box center [389, 151] width 317 height 27
click at [583, 205] on label "Closed, Sold, Moved, or Transferred" at bounding box center [649, 213] width 132 height 31
click at [589, 205] on input "Closed, Sold, Moved, or Transferred" at bounding box center [593, 202] width 9 height 9
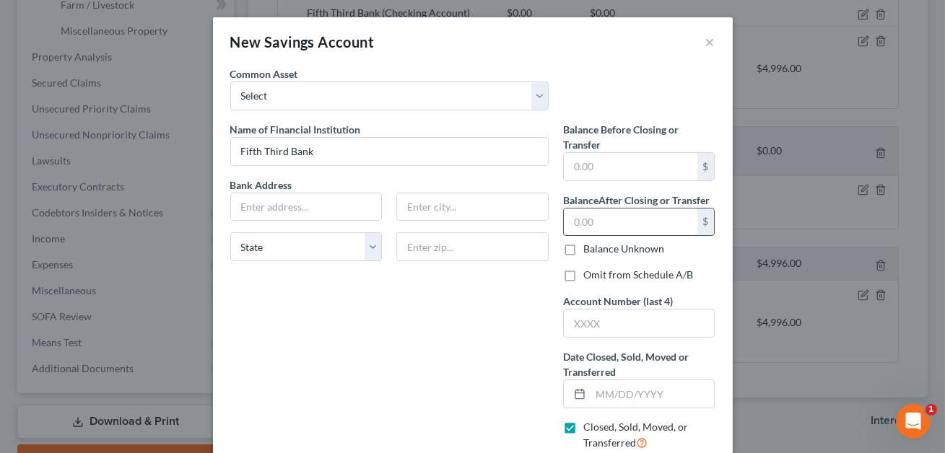
click at [575, 209] on input "text" at bounding box center [631, 222] width 134 height 27
click at [577, 321] on input "text" at bounding box center [639, 323] width 151 height 27
click at [611, 402] on input "text" at bounding box center [652, 393] width 124 height 27
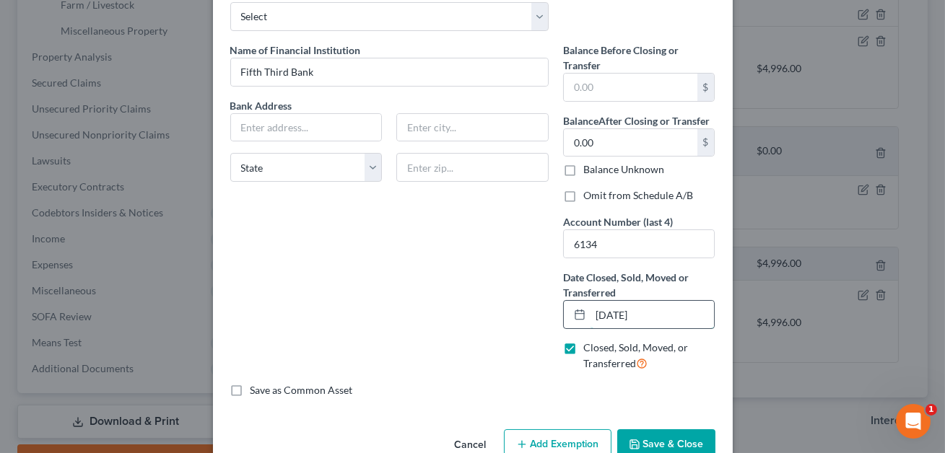
scroll to position [113, 0]
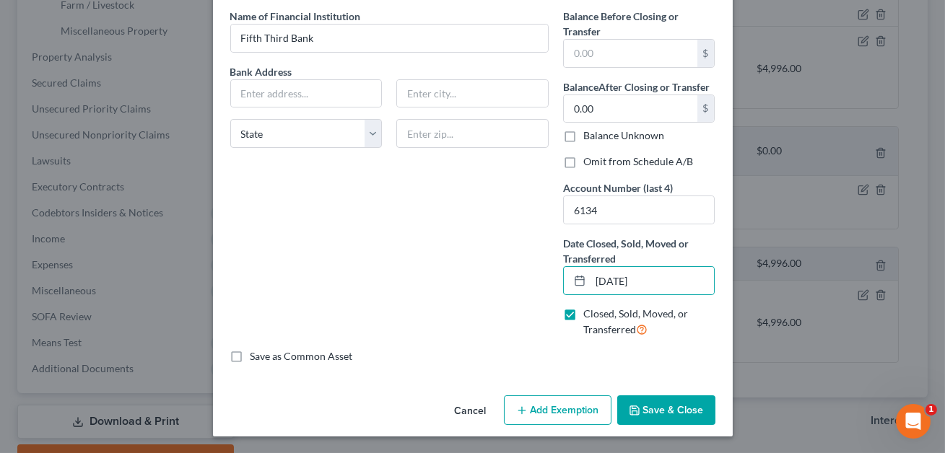
click at [659, 415] on button "Save & Close" at bounding box center [666, 411] width 98 height 30
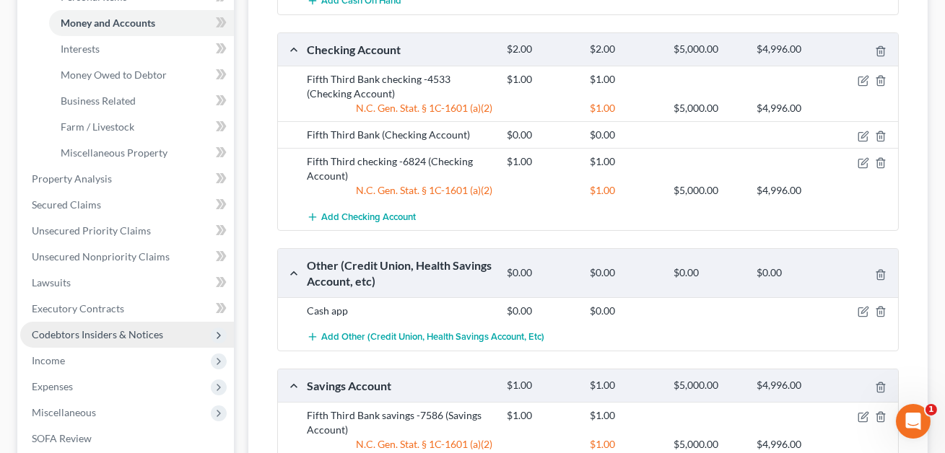
scroll to position [368, 0]
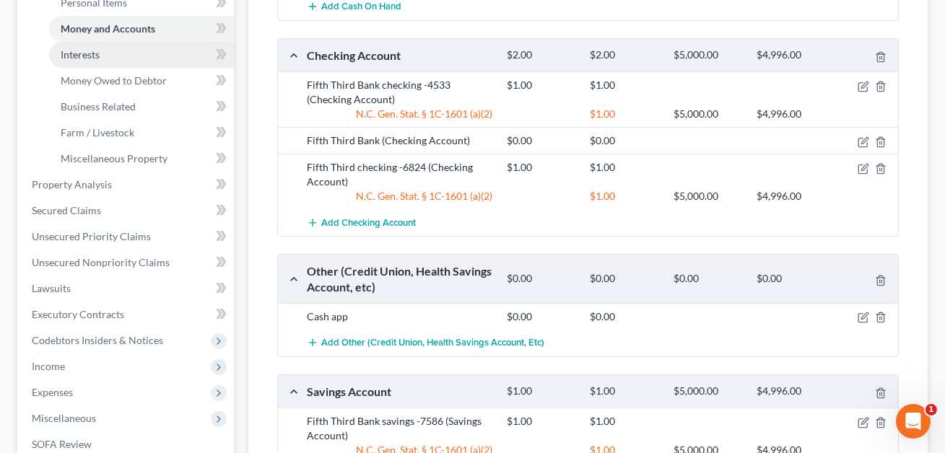
click at [84, 64] on link "Interests" at bounding box center [141, 55] width 185 height 26
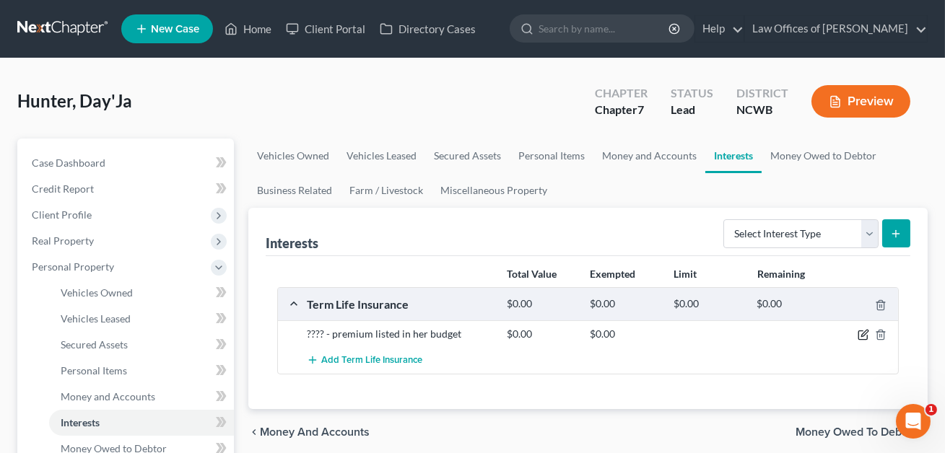
click at [863, 336] on icon "button" at bounding box center [863, 335] width 12 height 12
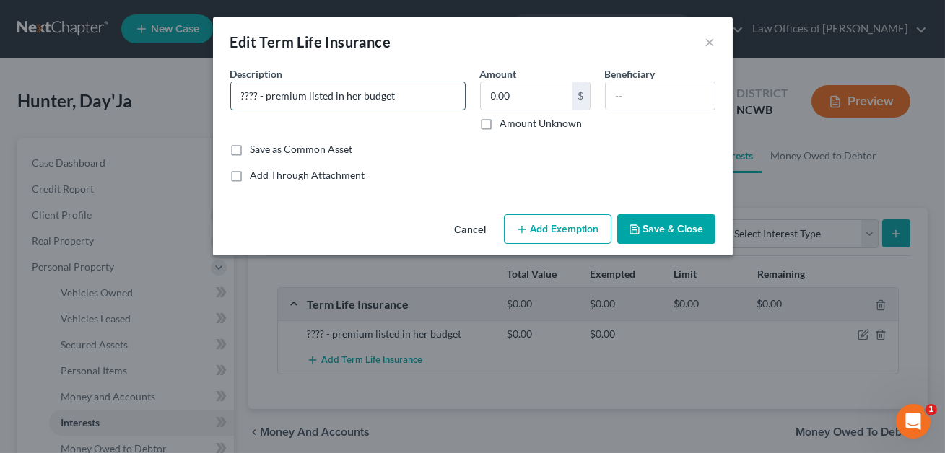
drag, startPoint x: 392, startPoint y: 100, endPoint x: 240, endPoint y: 95, distance: 152.4
click at [240, 95] on input "???? - premium listed in her budget" at bounding box center [348, 95] width 234 height 27
click at [249, 95] on input "Tem Life Policy--CONFIRM" at bounding box center [348, 95] width 234 height 27
drag, startPoint x: 371, startPoint y: 98, endPoint x: 238, endPoint y: 92, distance: 132.9
click at [238, 92] on input "Term Life Policy--CONFIRM" at bounding box center [348, 95] width 234 height 27
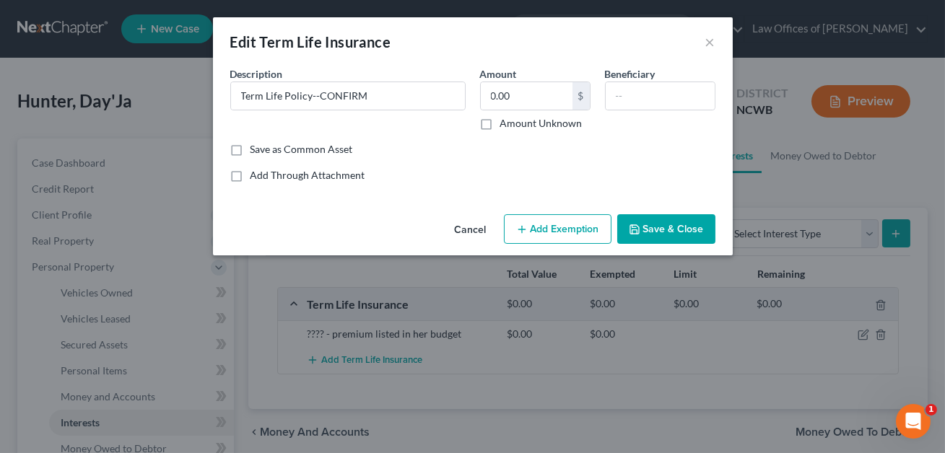
click at [676, 232] on button "Save & Close" at bounding box center [666, 229] width 98 height 30
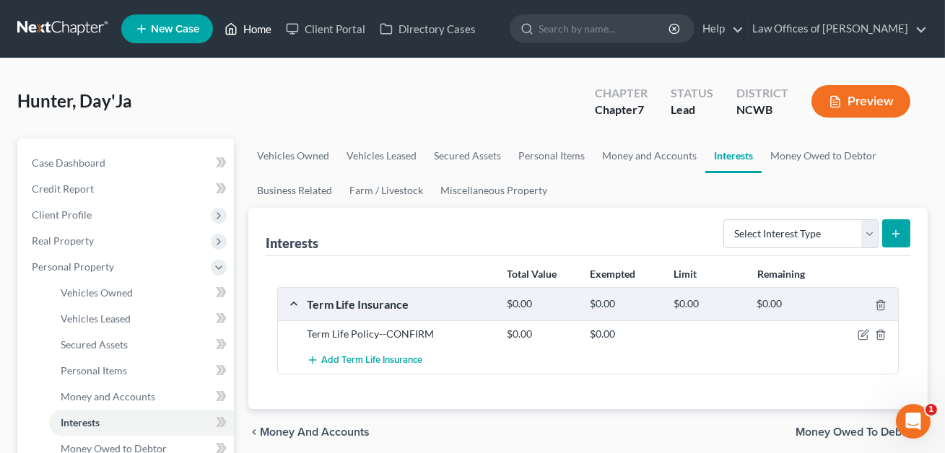
click at [263, 28] on link "Home" at bounding box center [247, 29] width 61 height 26
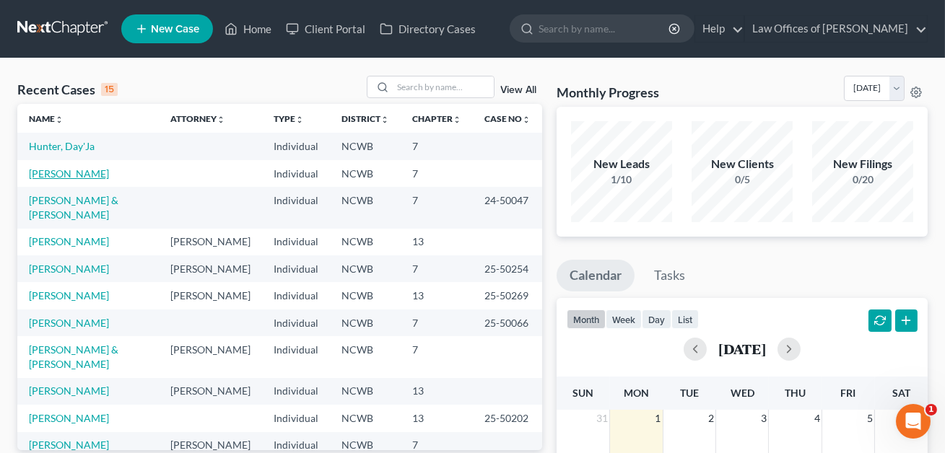
click at [77, 175] on link "[PERSON_NAME]" at bounding box center [69, 173] width 80 height 12
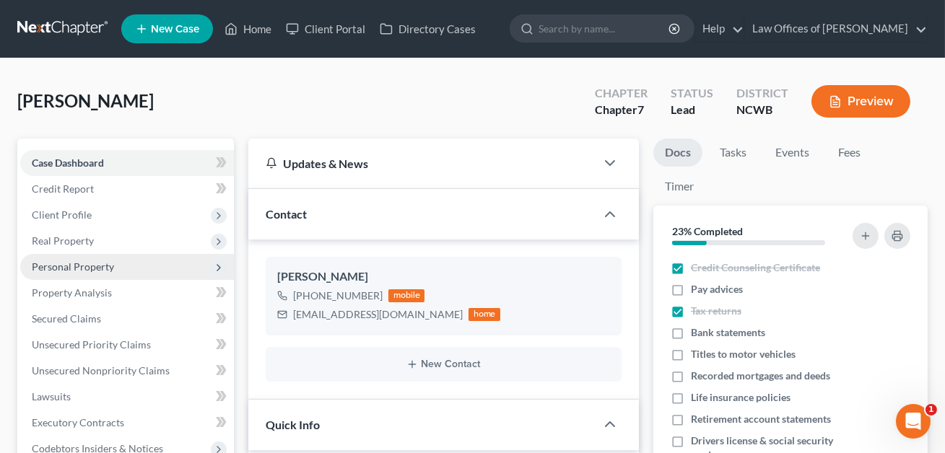
click at [68, 267] on span "Personal Property" at bounding box center [73, 267] width 82 height 12
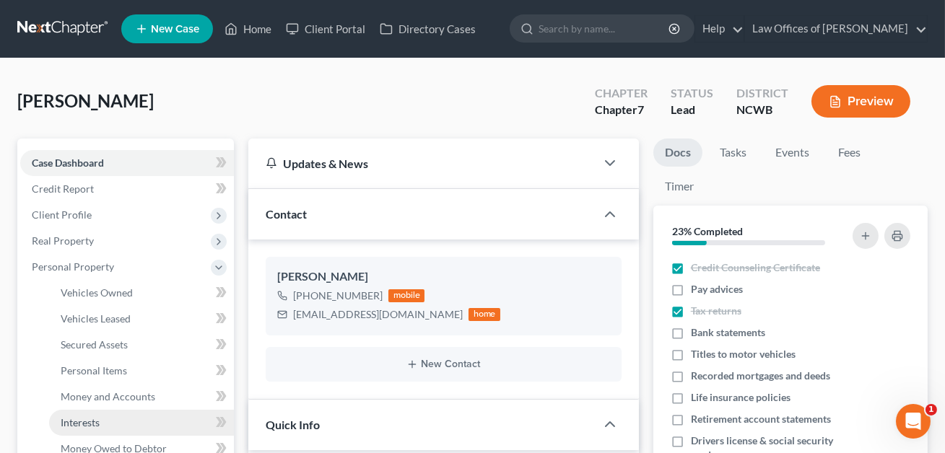
click at [89, 416] on span "Interests" at bounding box center [80, 422] width 39 height 12
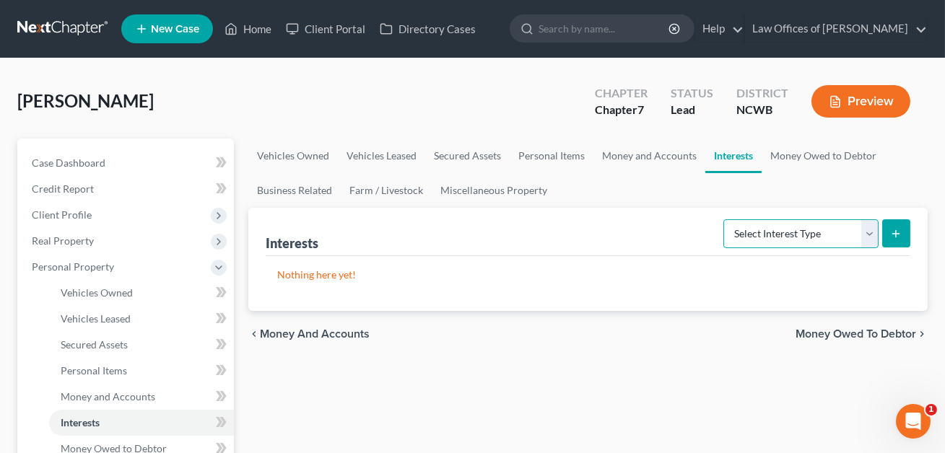
click at [754, 232] on select "Select Interest Type 401K Annuity Bond Education IRA Government Bond Government…" at bounding box center [800, 233] width 155 height 29
click at [899, 230] on icon "submit" at bounding box center [896, 234] width 12 height 12
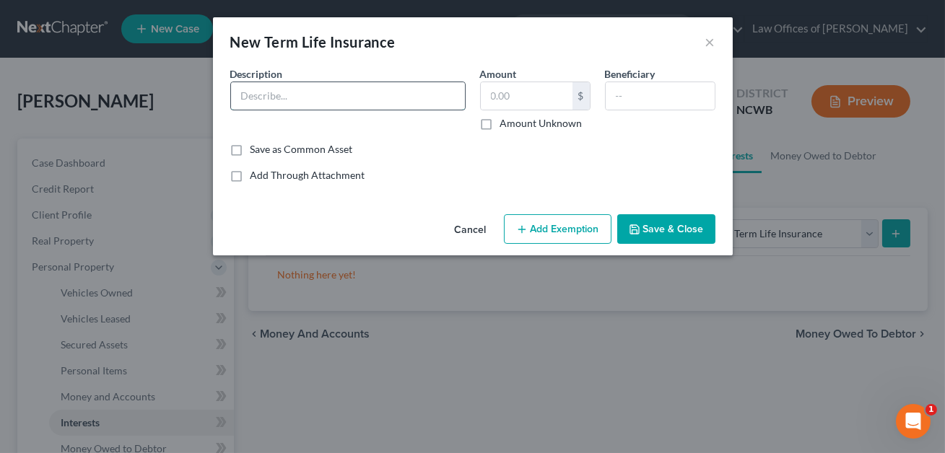
click at [268, 89] on input "text" at bounding box center [348, 95] width 234 height 27
paste input "Term Life Policy--CONFIRM"
click at [658, 223] on button "Save & Close" at bounding box center [666, 229] width 98 height 30
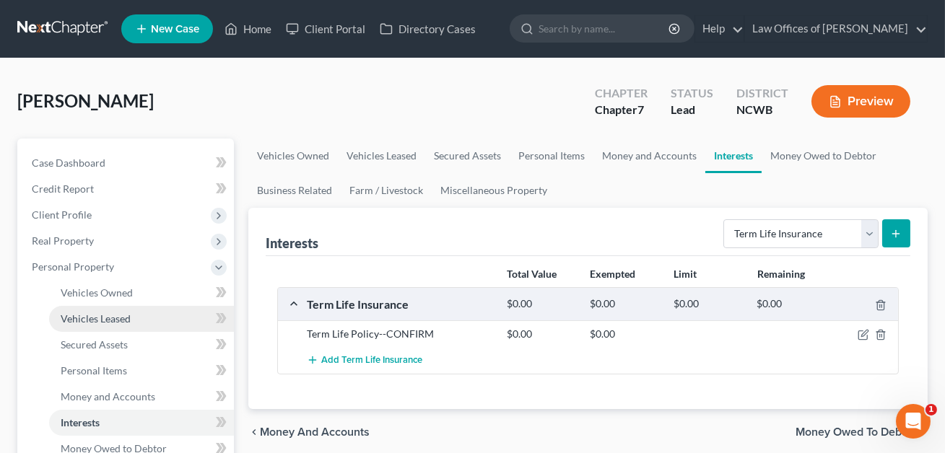
scroll to position [289, 0]
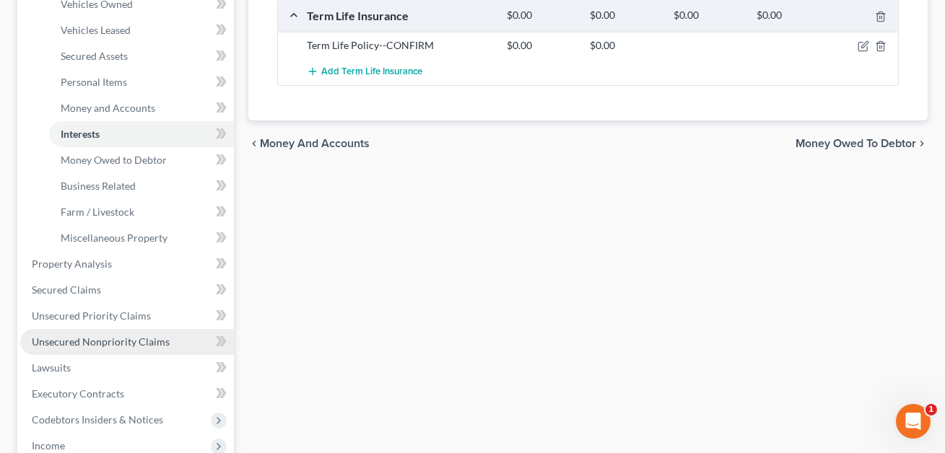
click at [82, 339] on span "Unsecured Nonpriority Claims" at bounding box center [101, 342] width 138 height 12
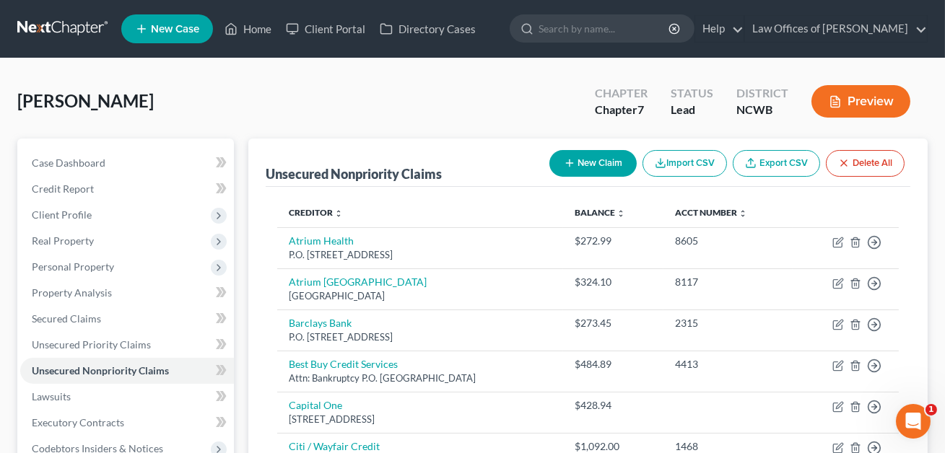
click at [580, 165] on button "New Claim" at bounding box center [592, 163] width 87 height 27
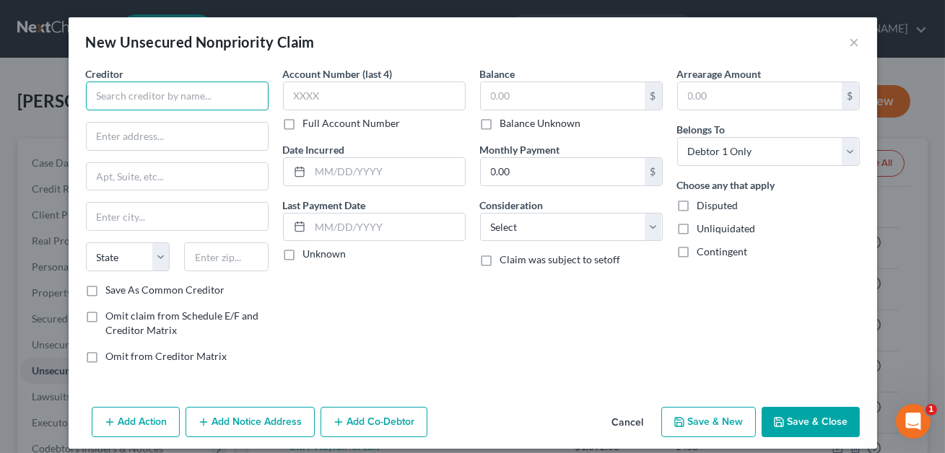
click at [153, 104] on input "text" at bounding box center [177, 96] width 183 height 29
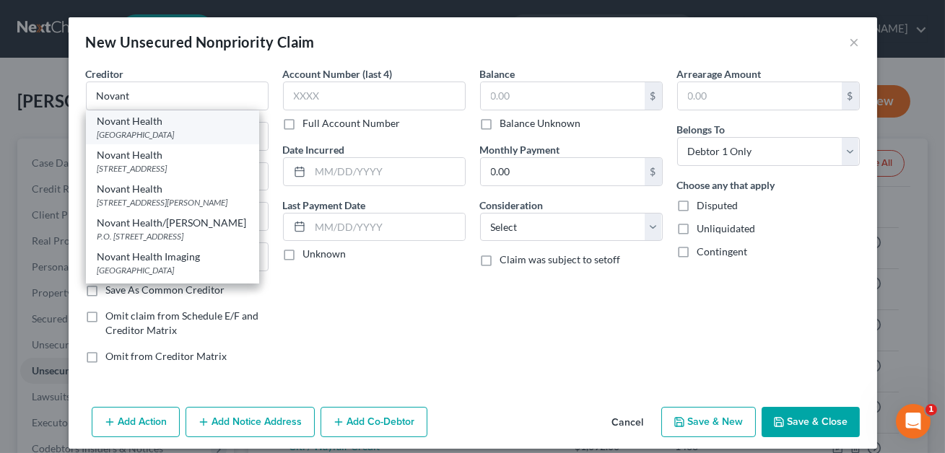
click at [154, 136] on div "[GEOGRAPHIC_DATA]" at bounding box center [172, 134] width 150 height 12
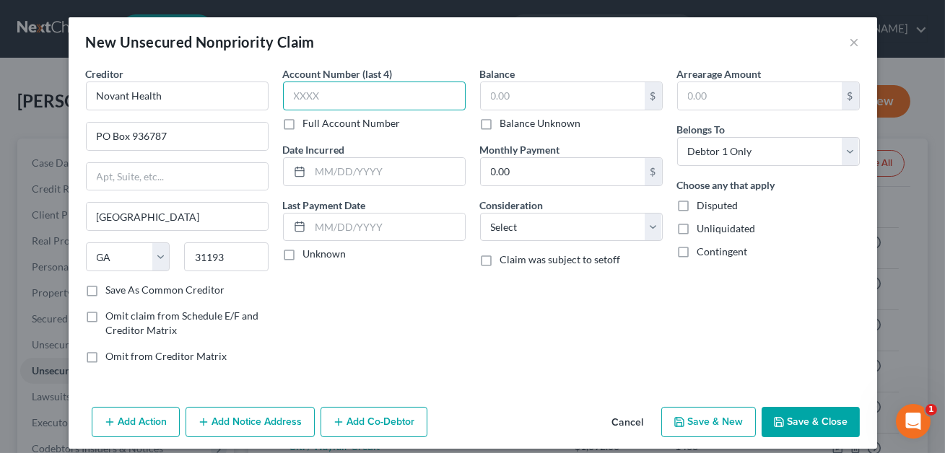
click at [297, 100] on input "text" at bounding box center [374, 96] width 183 height 29
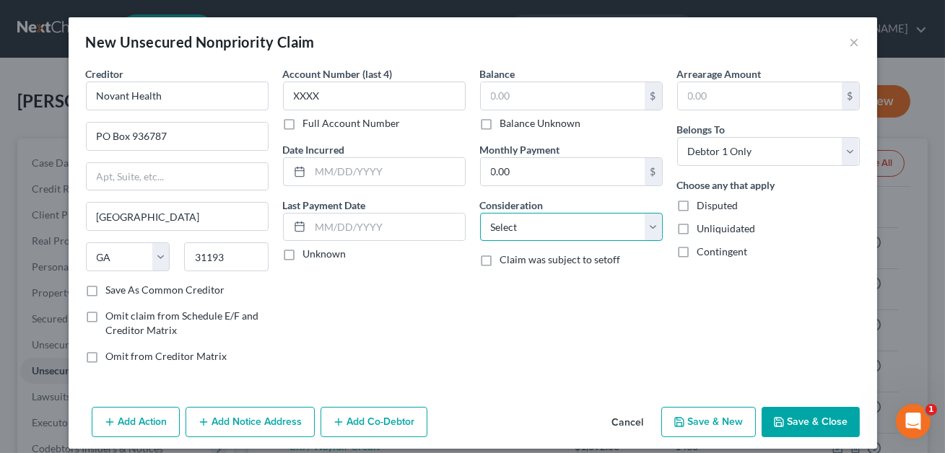
click at [510, 224] on select "Select Cable / Satellite Services Collection Agency Credit Card Debt Debt Couns…" at bounding box center [571, 227] width 183 height 29
click at [487, 98] on input "text" at bounding box center [563, 95] width 164 height 27
click at [792, 424] on button "Save & Close" at bounding box center [810, 422] width 98 height 30
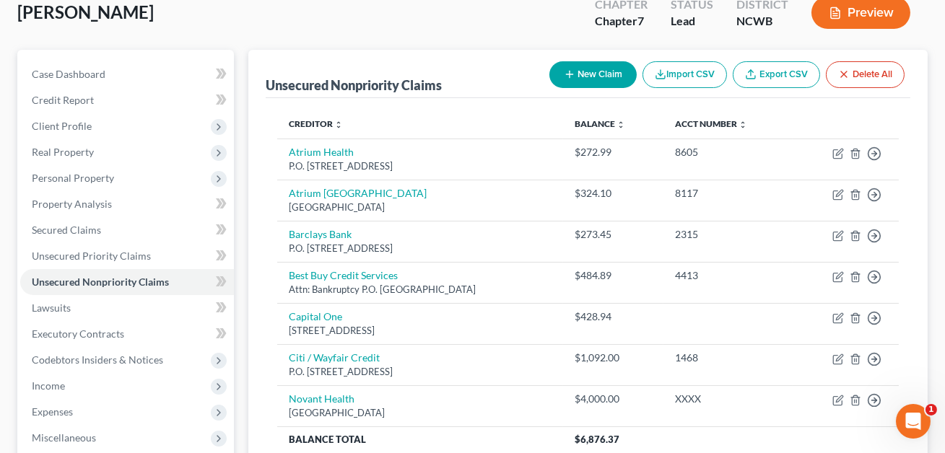
scroll to position [107, 0]
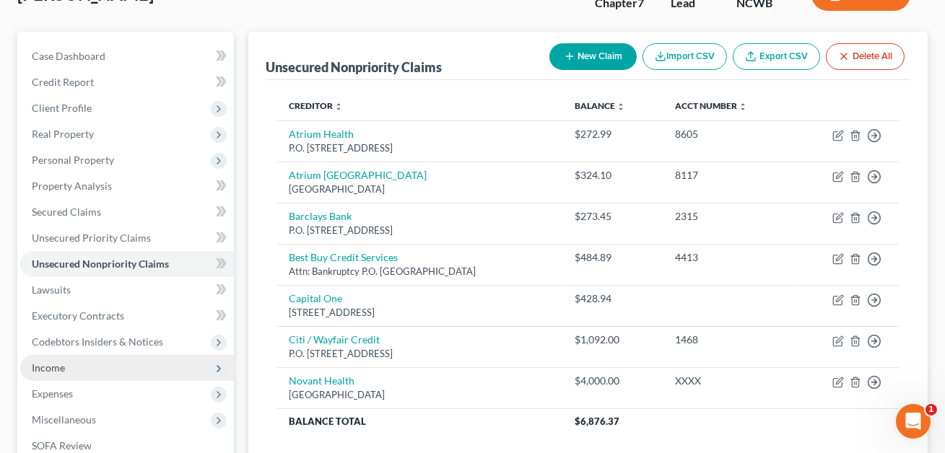
click at [48, 375] on span "Income" at bounding box center [127, 368] width 214 height 26
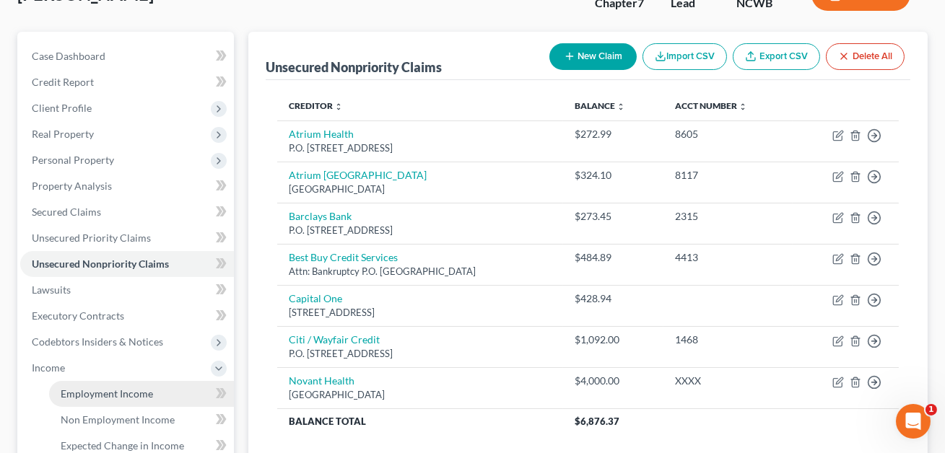
click at [98, 397] on span "Employment Income" at bounding box center [107, 394] width 92 height 12
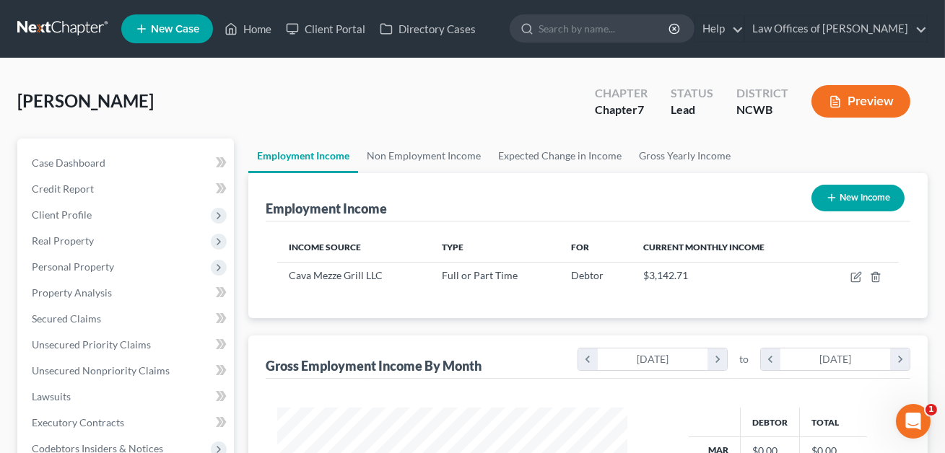
scroll to position [258, 379]
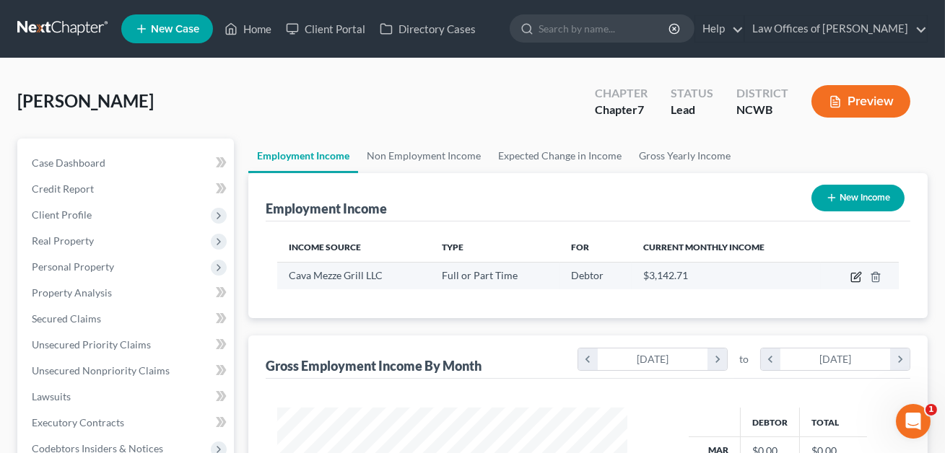
click at [858, 275] on icon "button" at bounding box center [857, 275] width 6 height 6
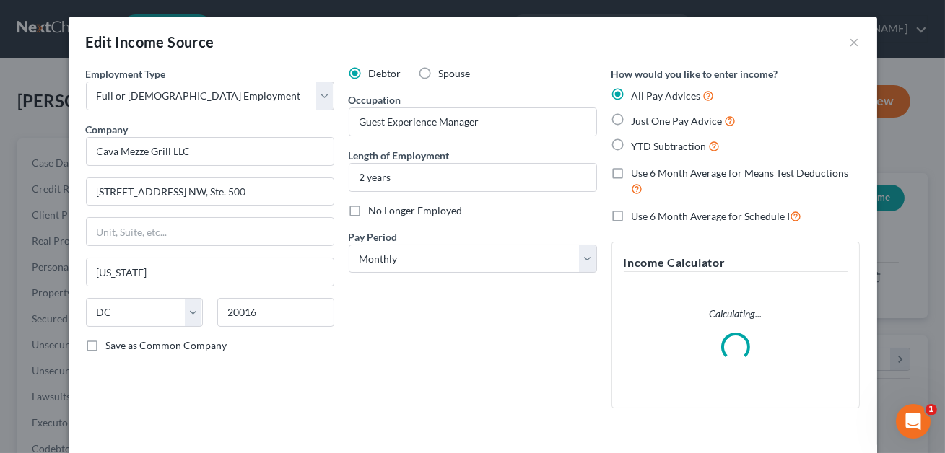
scroll to position [148, 0]
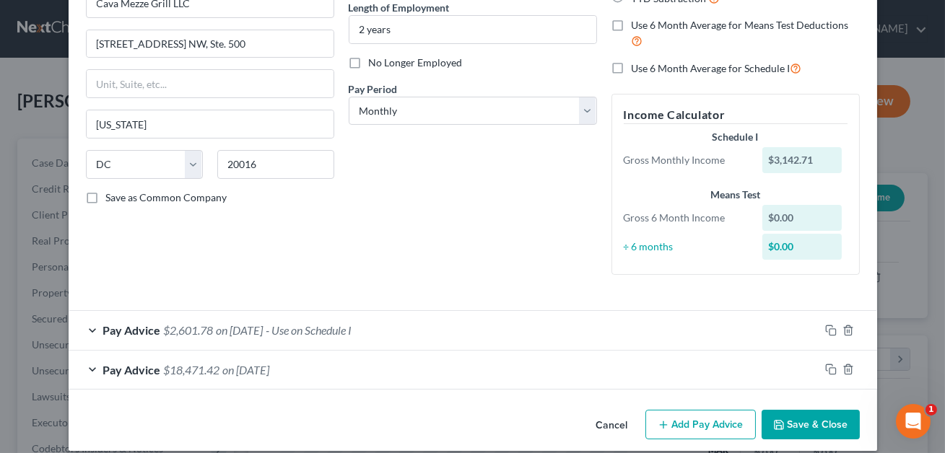
click at [499, 329] on div "Pay Advice $2,601.78 on [DATE] - Use on Schedule I" at bounding box center [444, 330] width 751 height 38
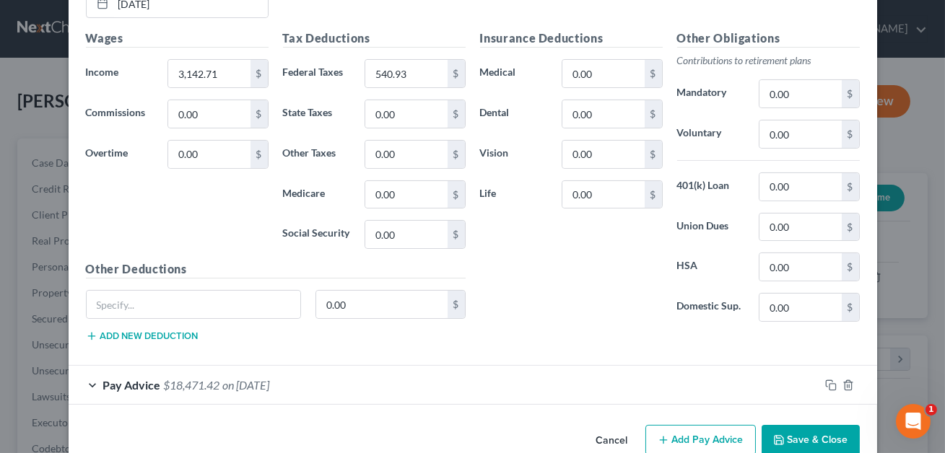
scroll to position [596, 0]
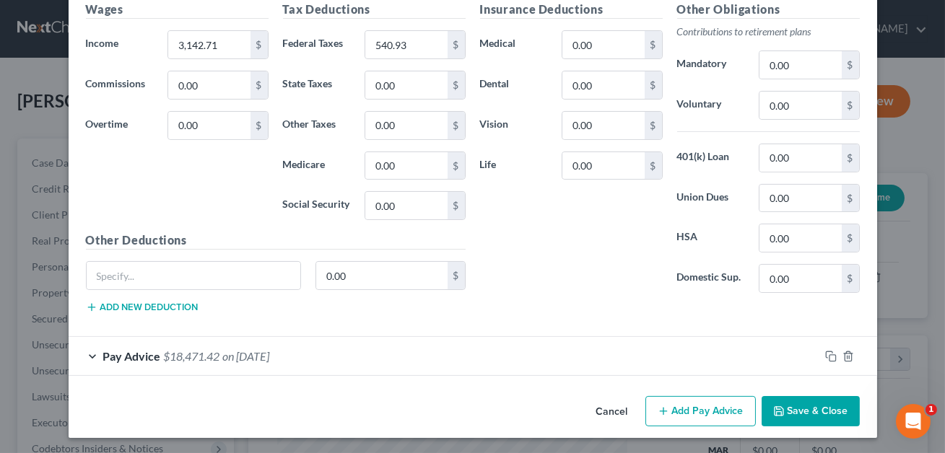
click at [812, 413] on button "Save & Close" at bounding box center [810, 411] width 98 height 30
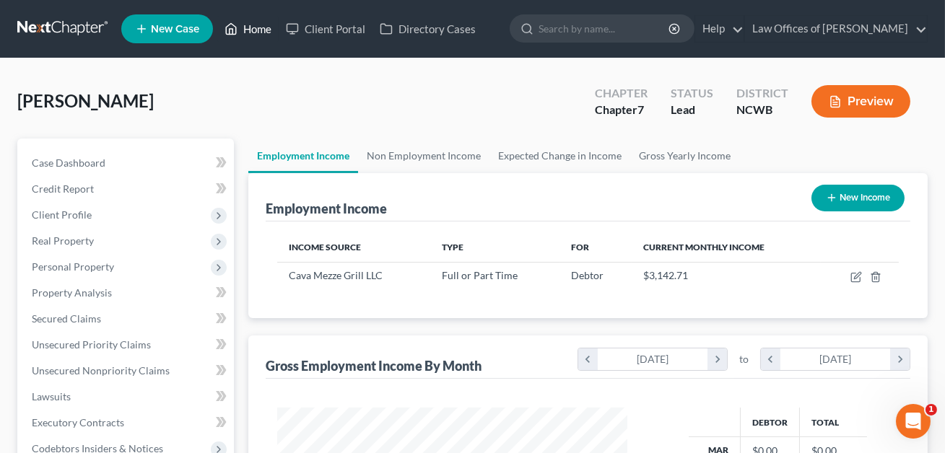
click at [258, 32] on link "Home" at bounding box center [247, 29] width 61 height 26
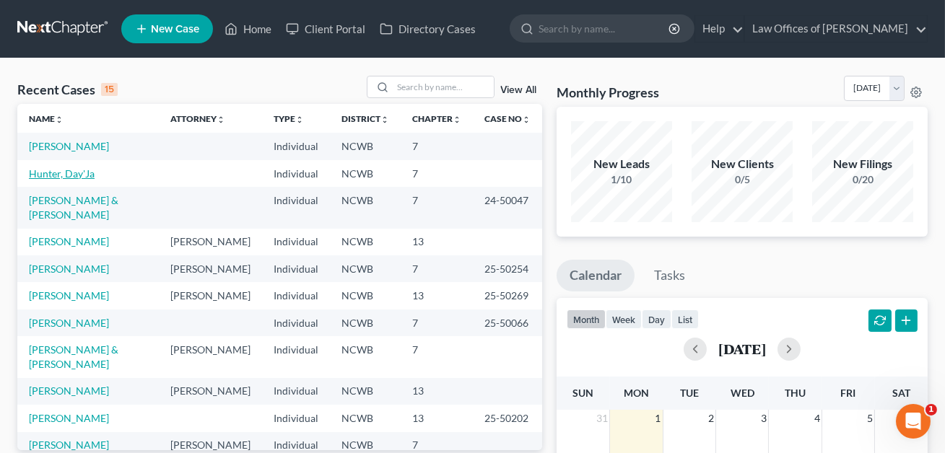
click at [79, 168] on link "Hunter, Day'Ja" at bounding box center [62, 173] width 66 height 12
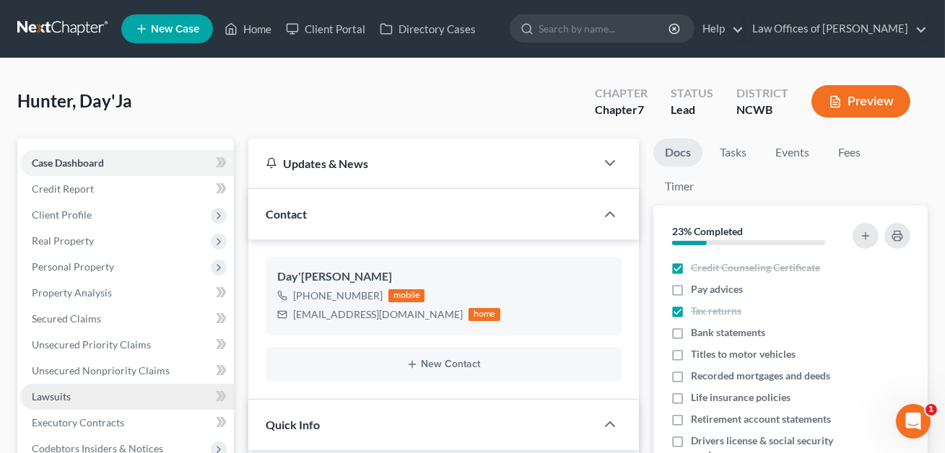
scroll to position [139, 0]
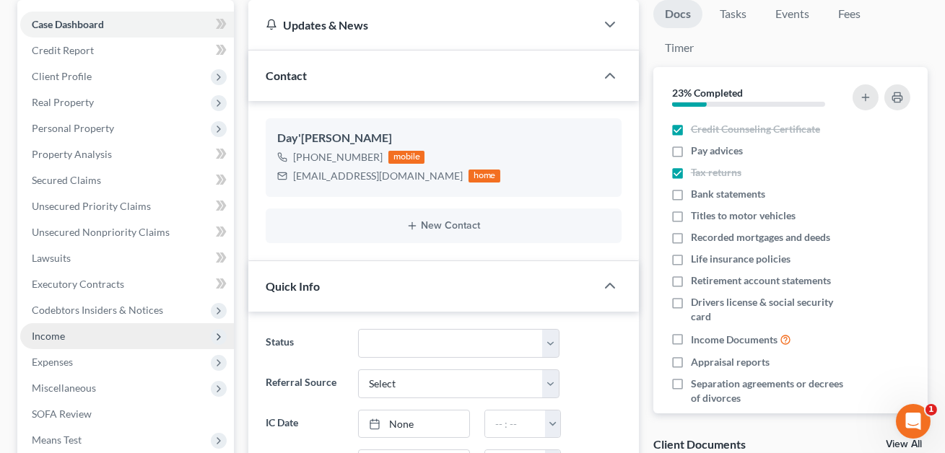
click at [60, 339] on span "Income" at bounding box center [48, 336] width 33 height 12
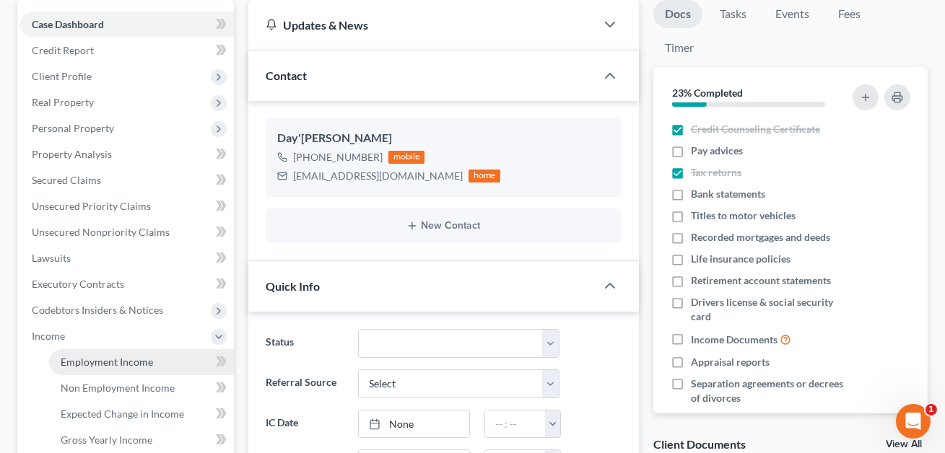
click at [75, 360] on span "Employment Income" at bounding box center [107, 362] width 92 height 12
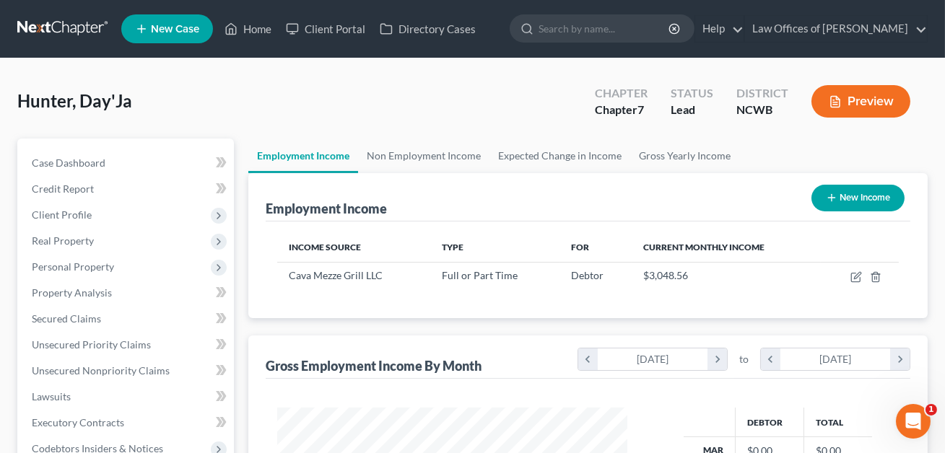
scroll to position [258, 379]
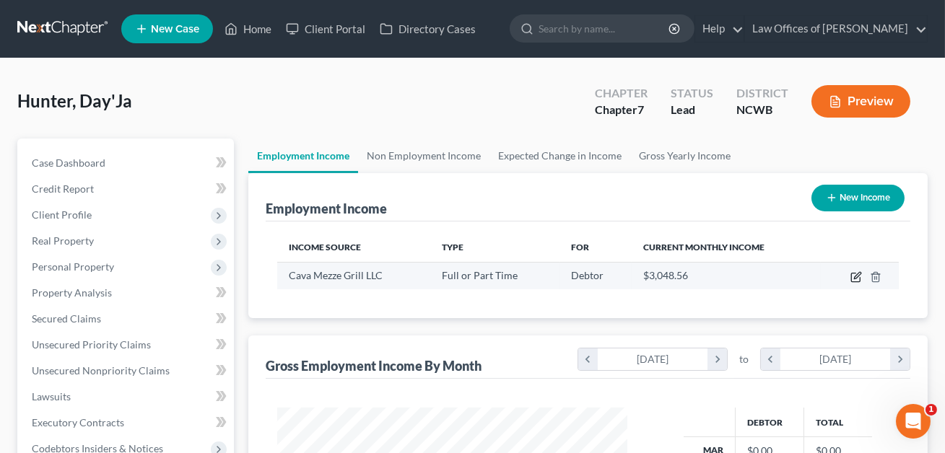
click at [857, 276] on icon "button" at bounding box center [857, 275] width 6 height 6
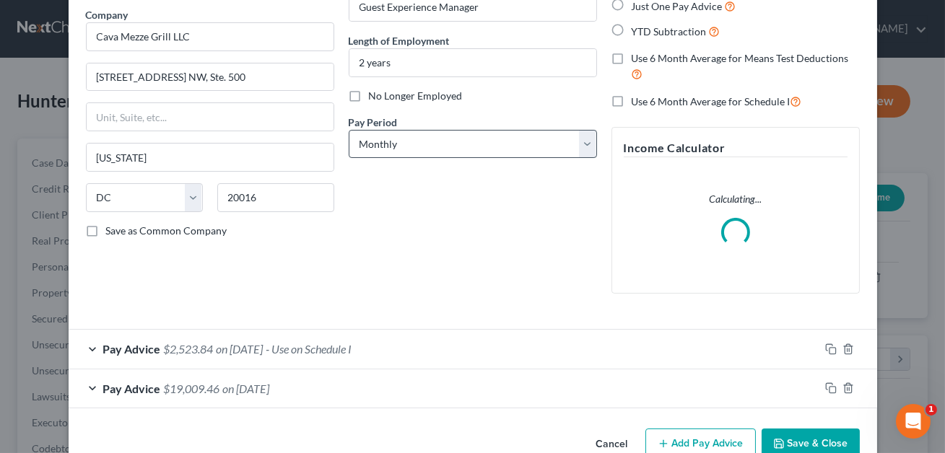
scroll to position [148, 0]
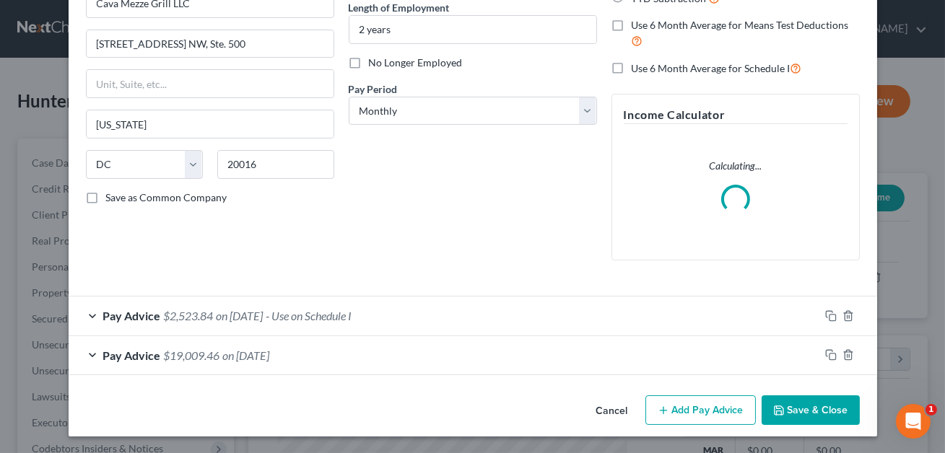
click at [414, 315] on div "Pay Advice $2,523.84 on [DATE] - Use on Schedule I" at bounding box center [444, 316] width 751 height 38
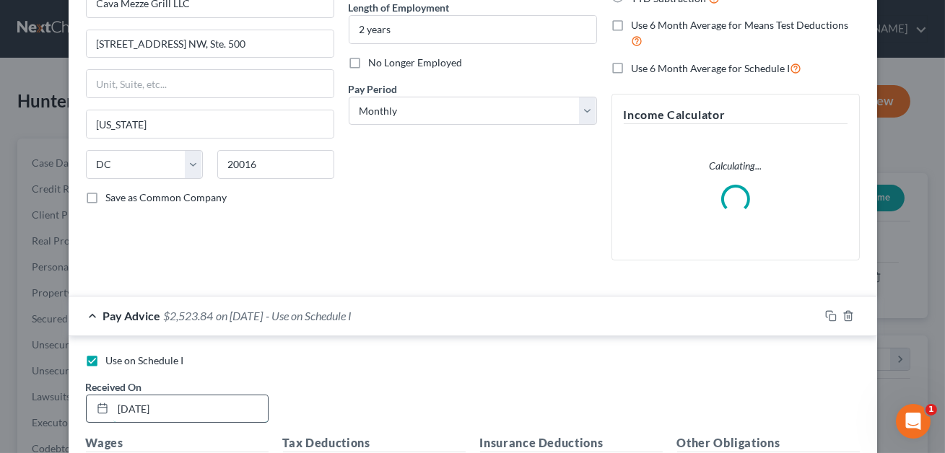
click at [128, 406] on input "[DATE]" at bounding box center [190, 409] width 154 height 27
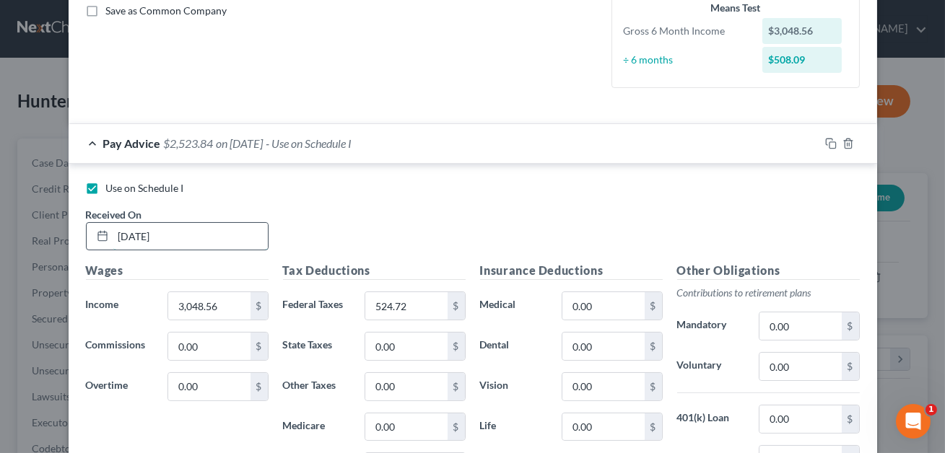
scroll to position [390, 0]
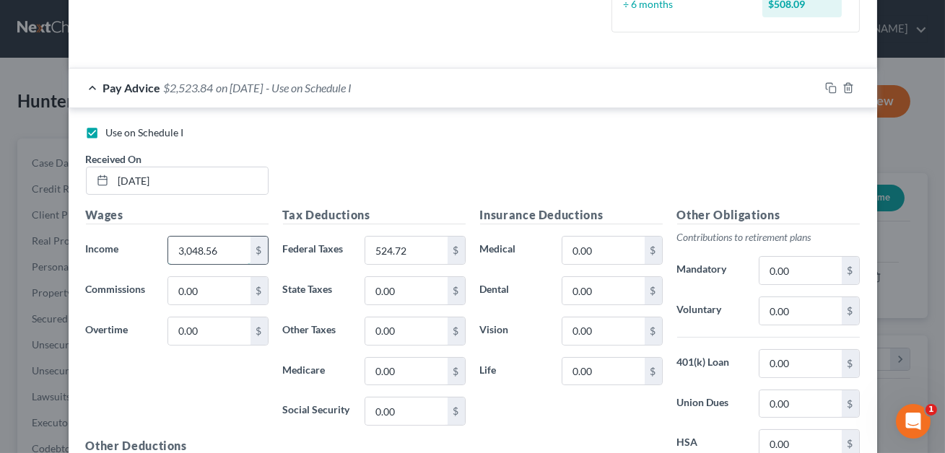
click at [223, 243] on input "3,048.56" at bounding box center [209, 250] width 82 height 27
click at [397, 251] on input "524.72" at bounding box center [406, 250] width 82 height 27
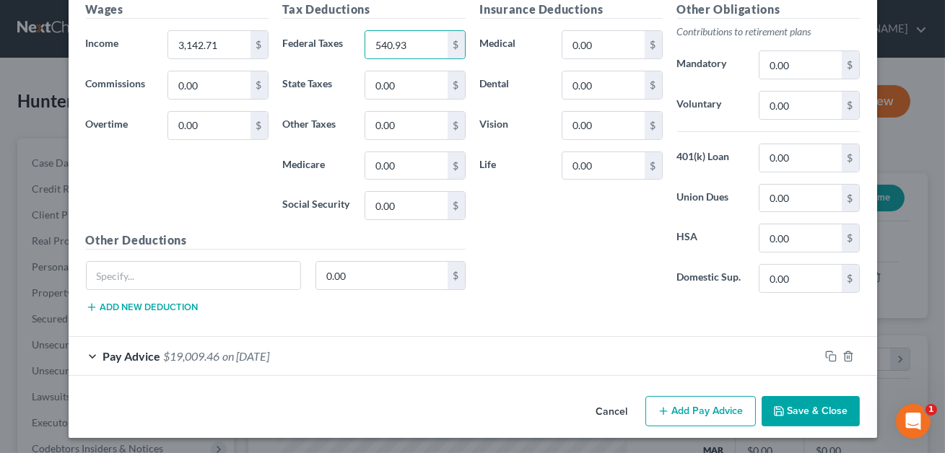
click at [805, 411] on button "Save & Close" at bounding box center [810, 411] width 98 height 30
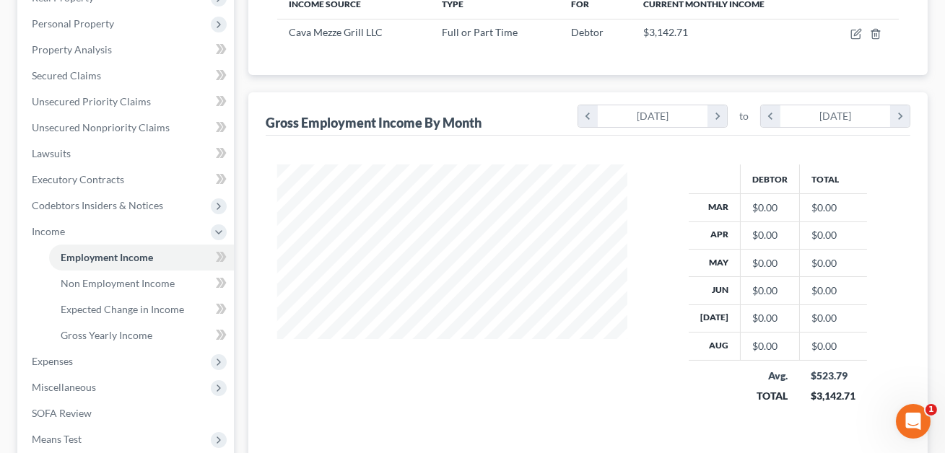
scroll to position [249, 0]
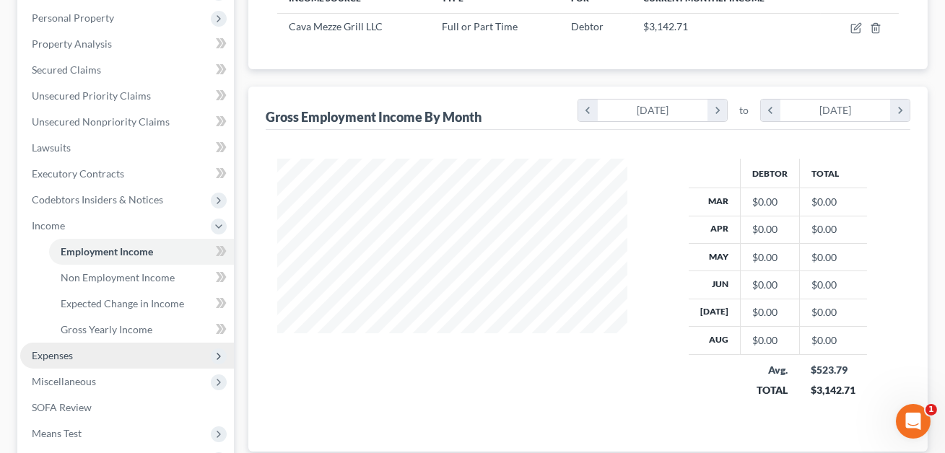
click at [56, 360] on span "Expenses" at bounding box center [52, 355] width 41 height 12
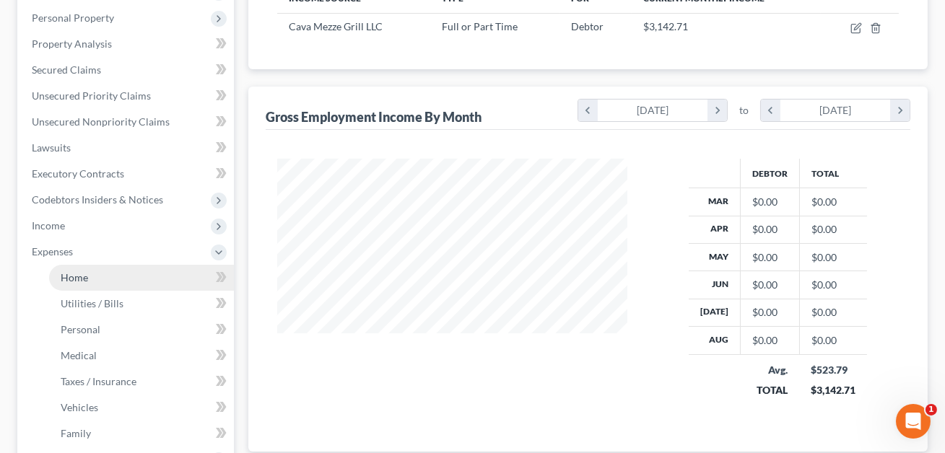
click at [90, 279] on link "Home" at bounding box center [141, 278] width 185 height 26
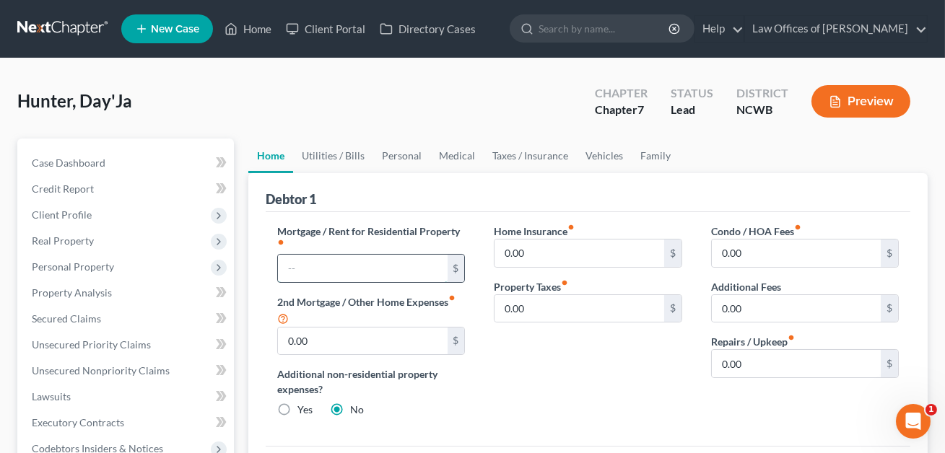
click at [400, 255] on input "text" at bounding box center [362, 268] width 169 height 27
click at [336, 155] on link "Utilities / Bills" at bounding box center [333, 156] width 80 height 35
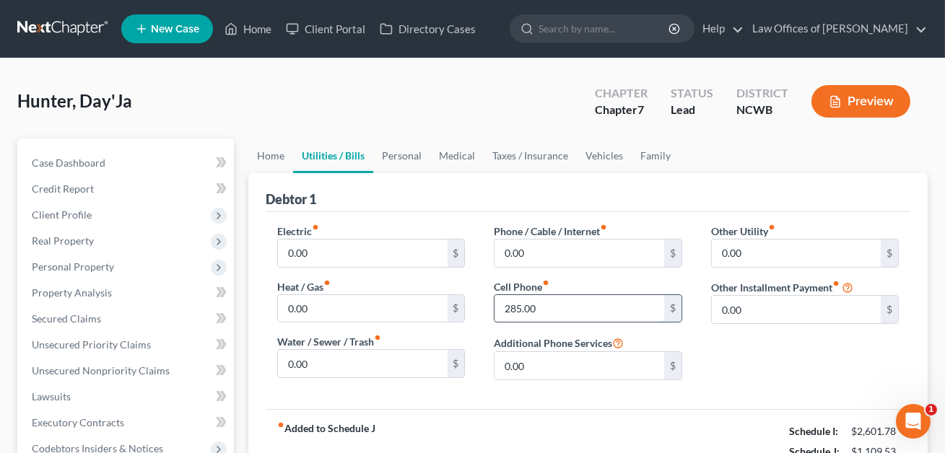
click at [533, 307] on input "285.00" at bounding box center [578, 308] width 169 height 27
click at [398, 151] on link "Personal" at bounding box center [401, 156] width 57 height 35
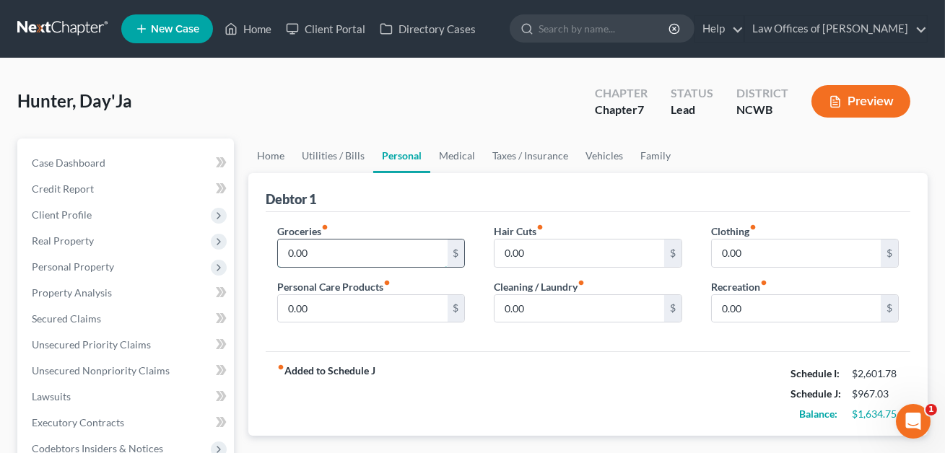
click at [302, 254] on input "0.00" at bounding box center [362, 253] width 169 height 27
click at [505, 250] on input "0.00" at bounding box center [578, 253] width 169 height 27
click at [725, 312] on input "0.00" at bounding box center [796, 308] width 169 height 27
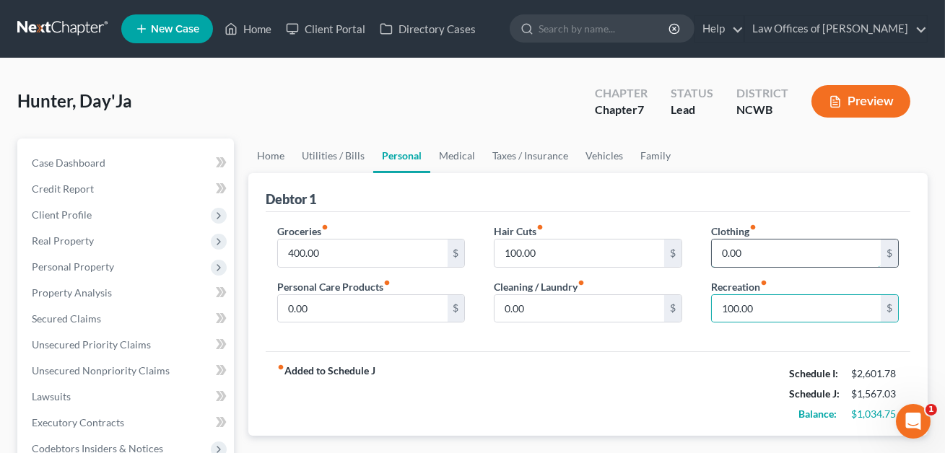
click at [743, 244] on input "0.00" at bounding box center [796, 253] width 169 height 27
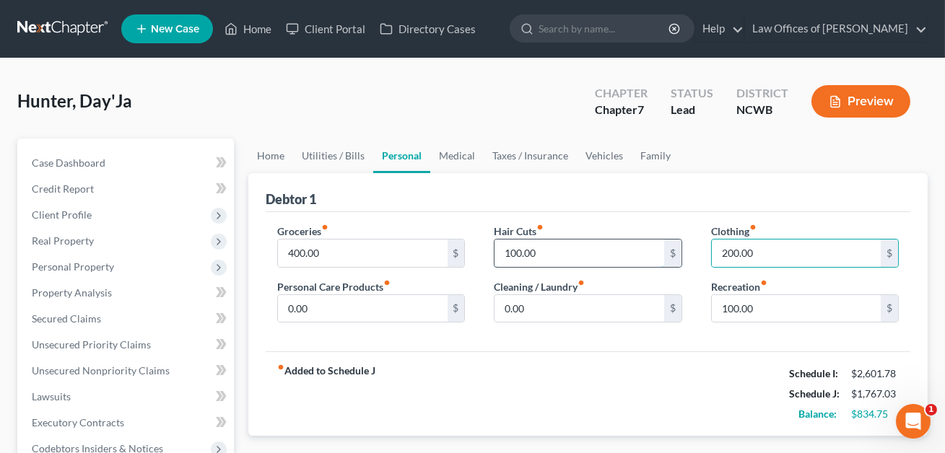
click at [577, 241] on input "100.00" at bounding box center [578, 253] width 169 height 27
click at [754, 250] on input "200.00" at bounding box center [796, 253] width 169 height 27
click at [457, 157] on link "Medical" at bounding box center [456, 156] width 53 height 35
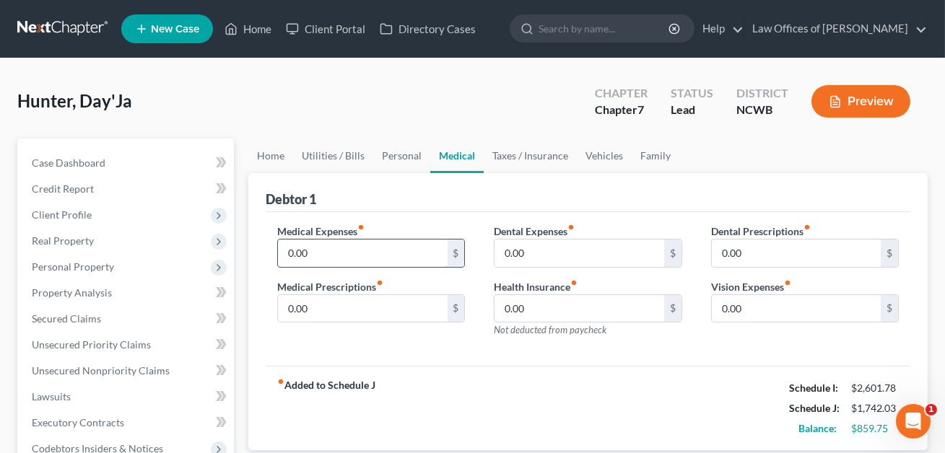
click at [313, 256] on input "0.00" at bounding box center [362, 253] width 169 height 27
click at [598, 157] on link "Vehicles" at bounding box center [604, 156] width 55 height 35
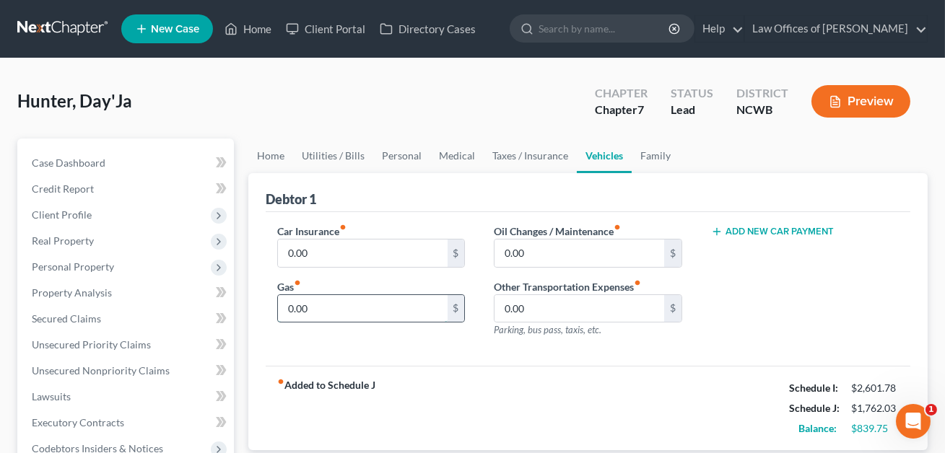
click at [331, 311] on input "0.00" at bounding box center [362, 308] width 169 height 27
click at [405, 157] on link "Personal" at bounding box center [401, 156] width 57 height 35
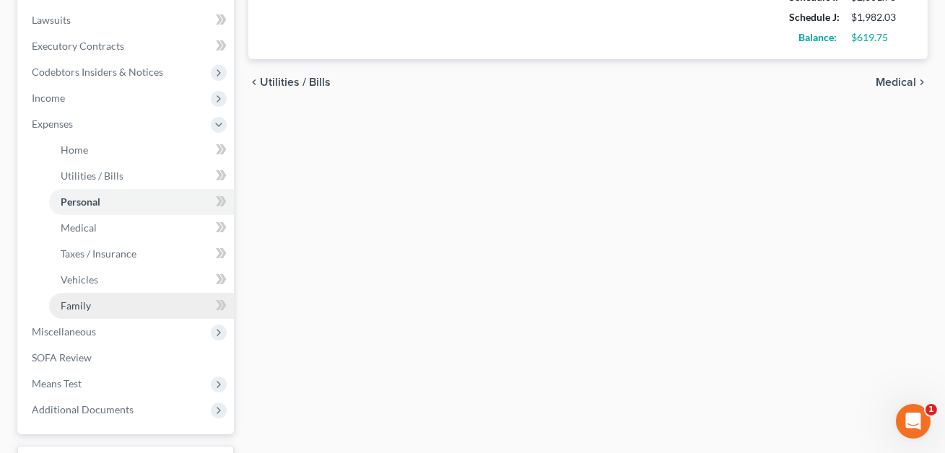
scroll to position [376, 0]
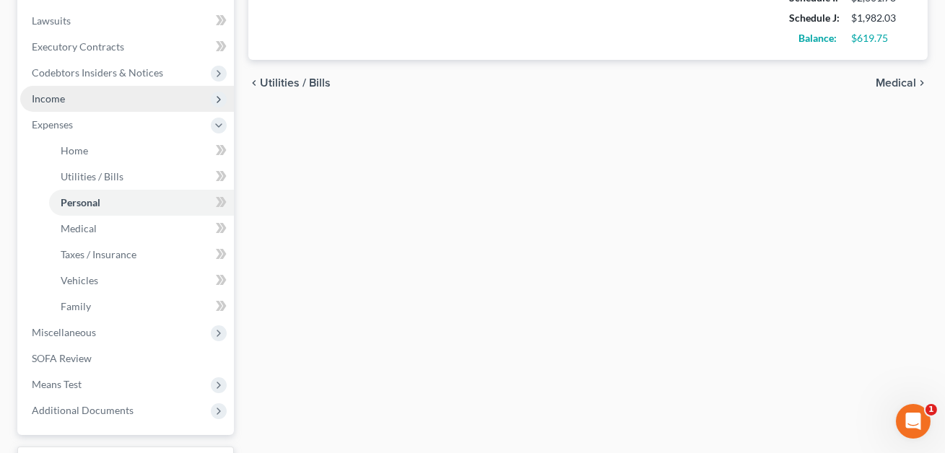
click at [59, 96] on span "Income" at bounding box center [48, 98] width 33 height 12
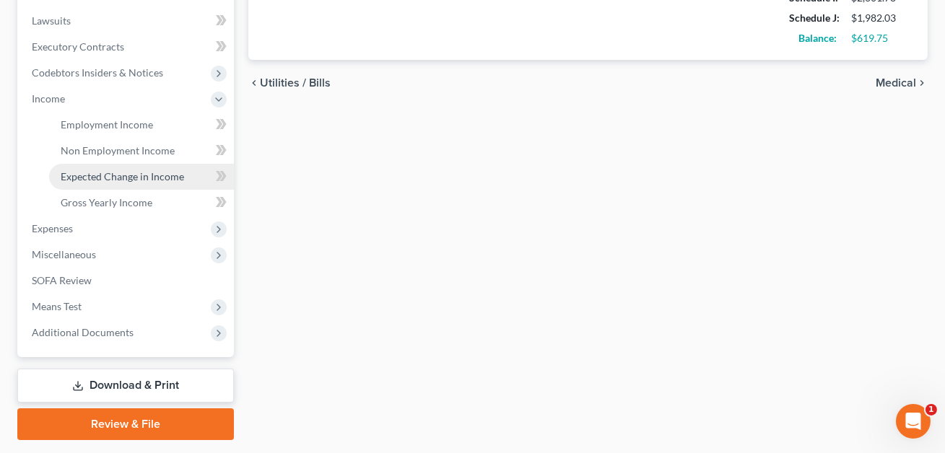
click at [90, 176] on span "Expected Change in Income" at bounding box center [122, 176] width 123 height 12
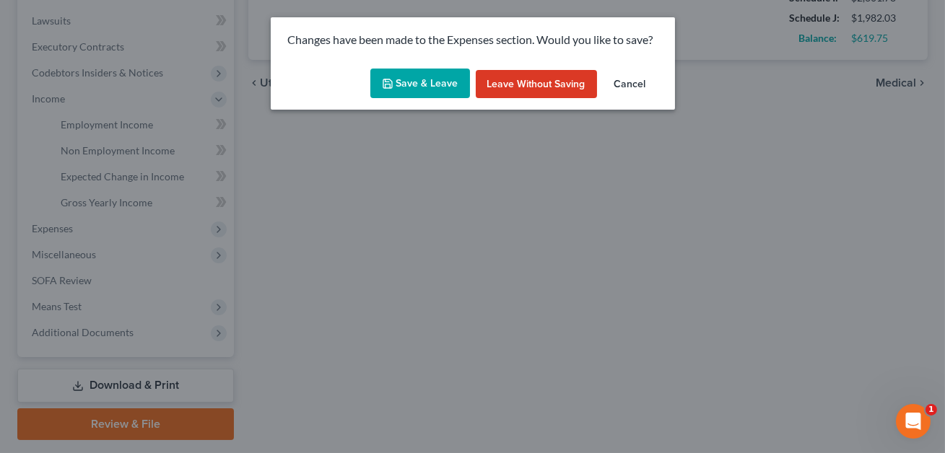
click at [425, 85] on button "Save & Leave" at bounding box center [420, 84] width 100 height 30
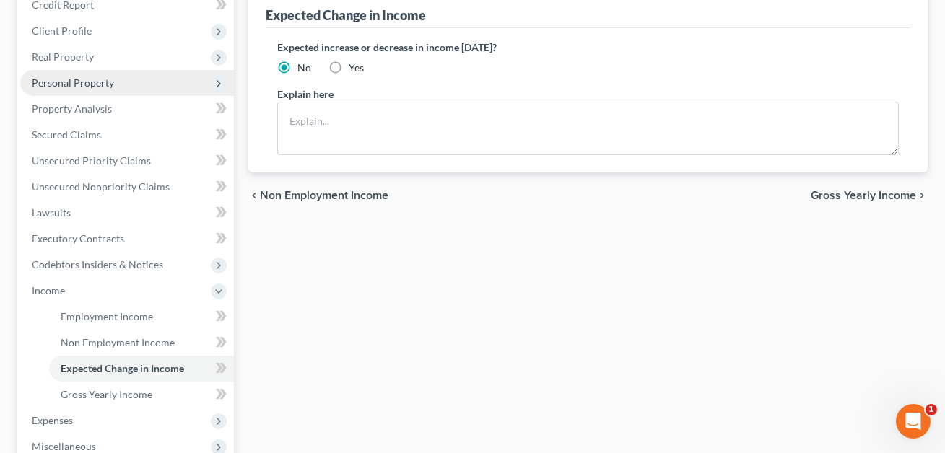
scroll to position [224, 0]
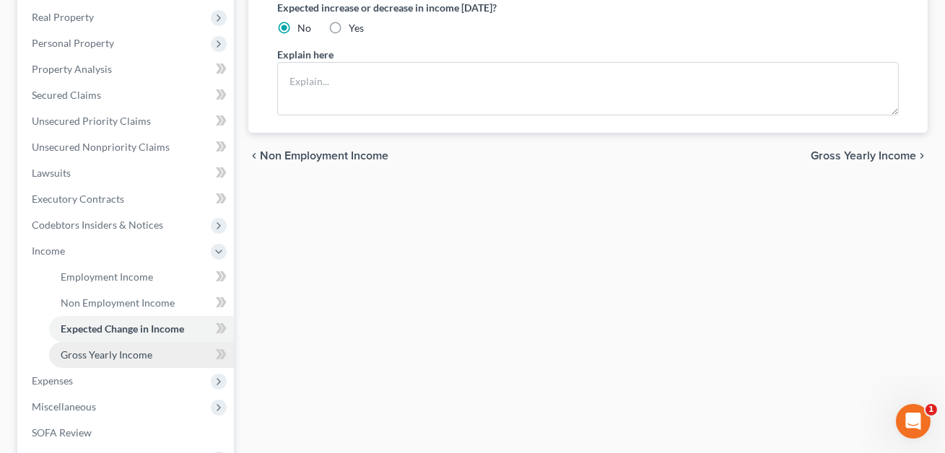
click at [105, 354] on span "Gross Yearly Income" at bounding box center [107, 355] width 92 height 12
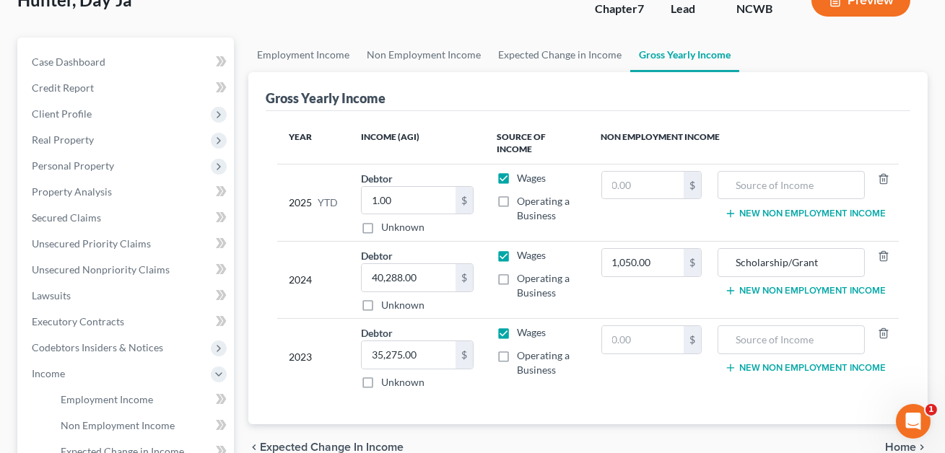
scroll to position [170, 0]
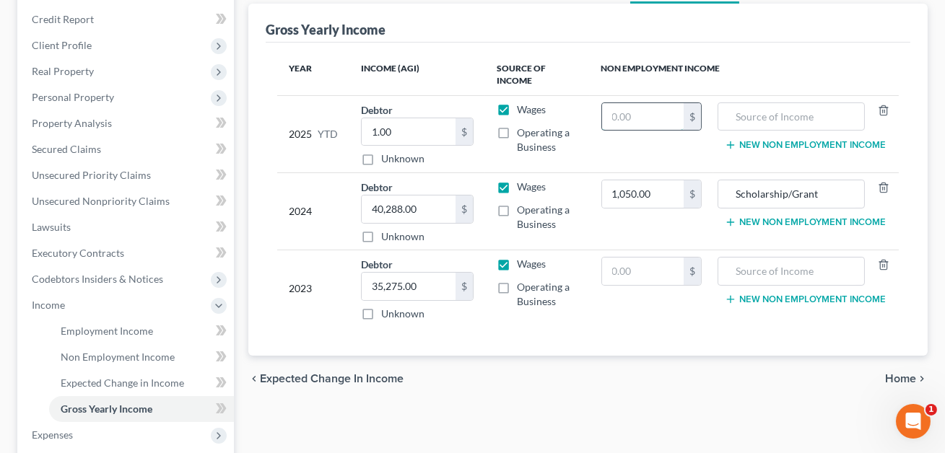
click at [630, 120] on input "text" at bounding box center [643, 116] width 82 height 27
click at [636, 277] on input "text" at bounding box center [643, 271] width 82 height 27
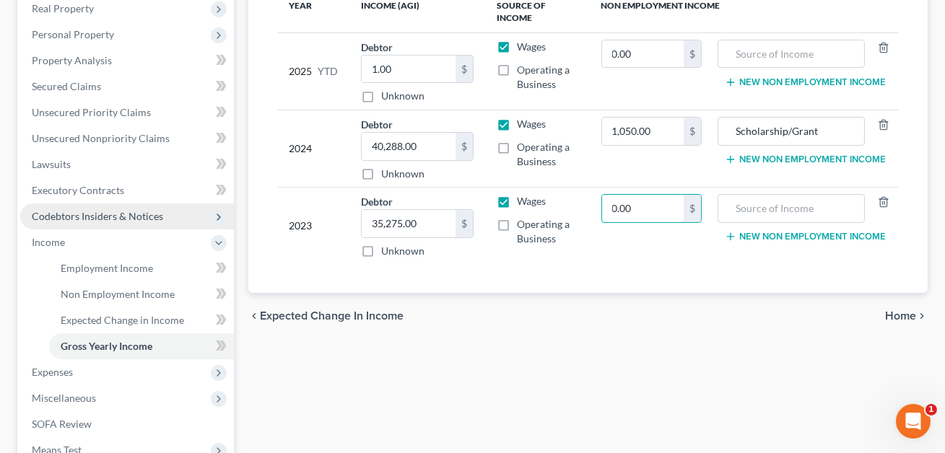
scroll to position [366, 0]
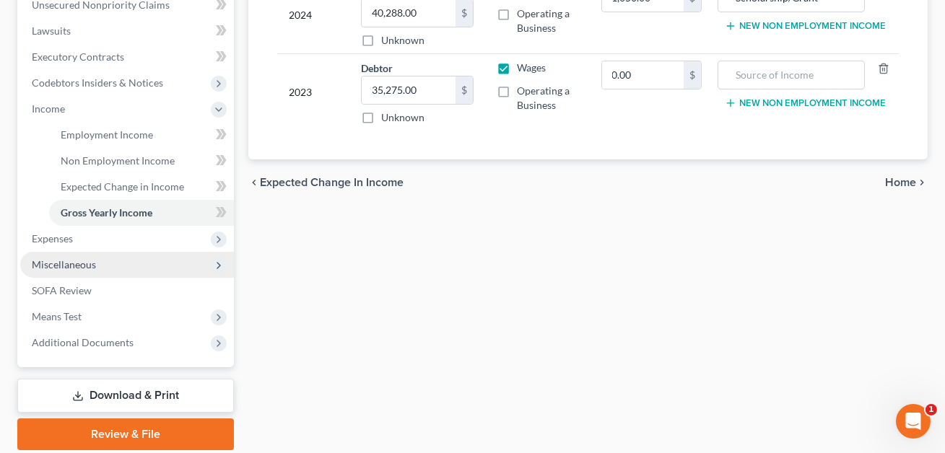
click at [95, 261] on span "Miscellaneous" at bounding box center [127, 265] width 214 height 26
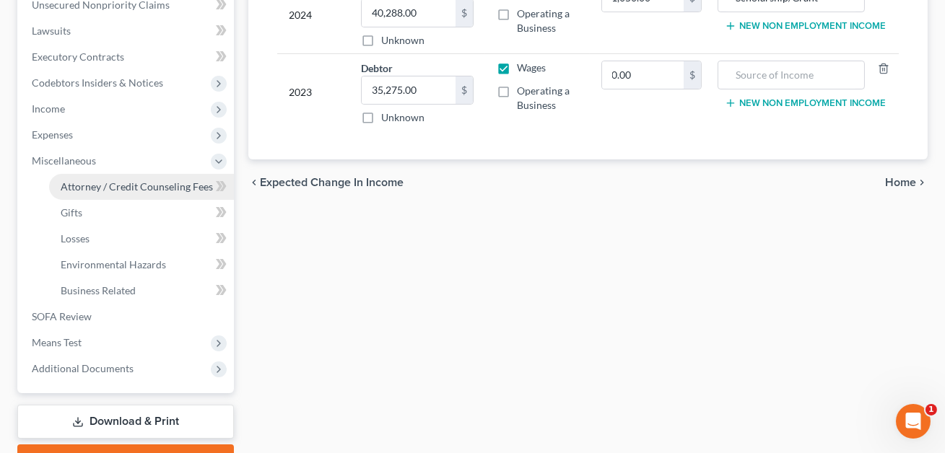
click at [97, 183] on span "Attorney / Credit Counseling Fees" at bounding box center [137, 186] width 152 height 12
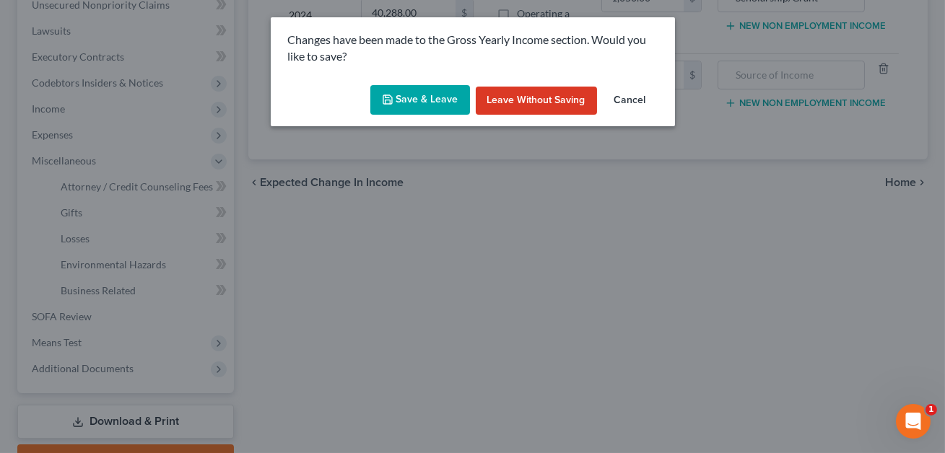
click at [424, 100] on button "Save & Leave" at bounding box center [420, 100] width 100 height 30
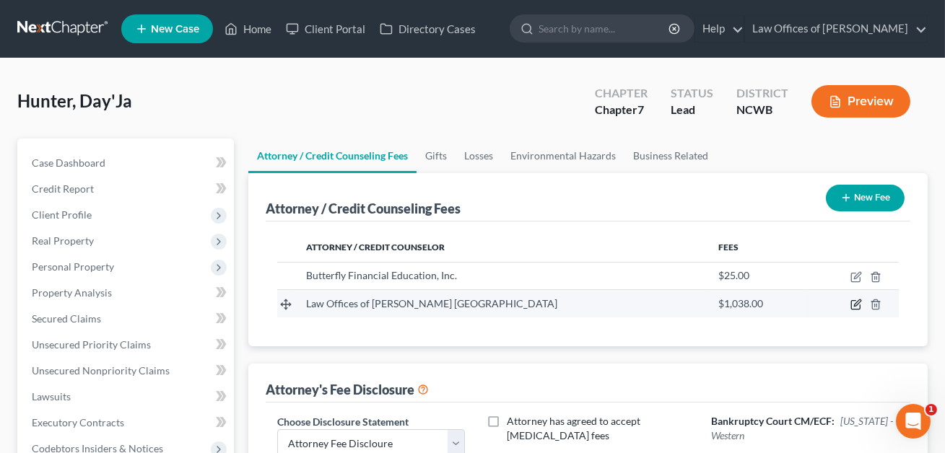
click at [856, 302] on icon "button" at bounding box center [856, 305] width 12 height 12
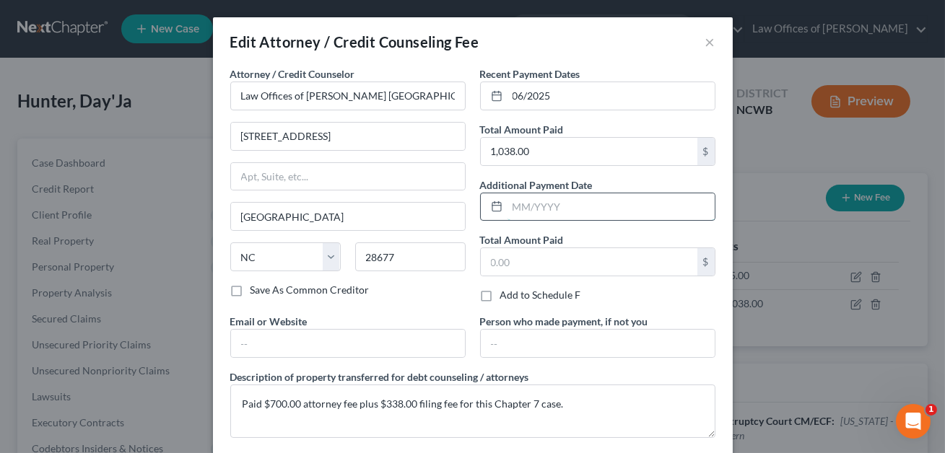
click at [536, 213] on input "text" at bounding box center [610, 206] width 207 height 27
click at [502, 261] on input "text" at bounding box center [589, 261] width 217 height 27
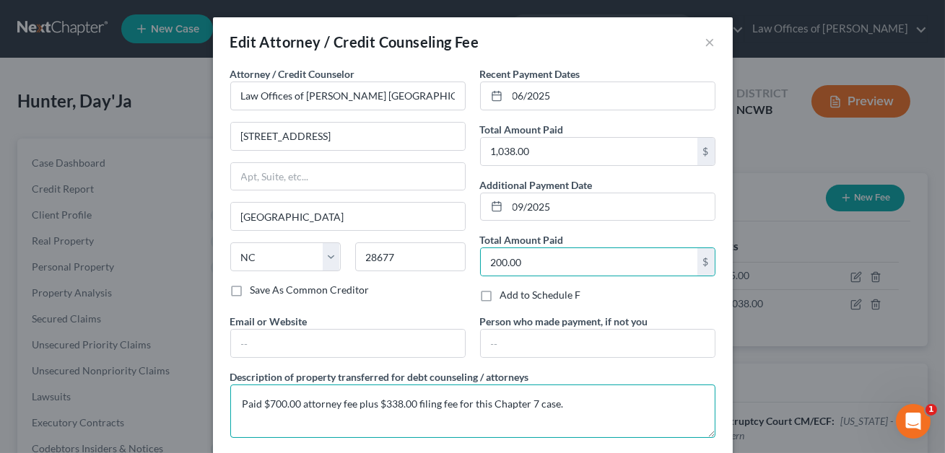
click at [273, 402] on textarea "Paid $700.00 attorney fee plus $338.00 filing fee for this Chapter 7 case." at bounding box center [472, 411] width 485 height 53
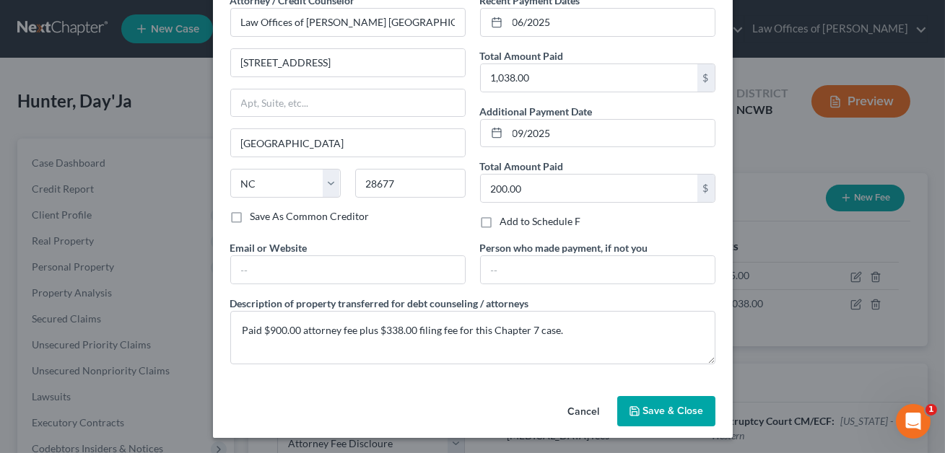
click at [656, 407] on span "Save & Close" at bounding box center [673, 411] width 61 height 12
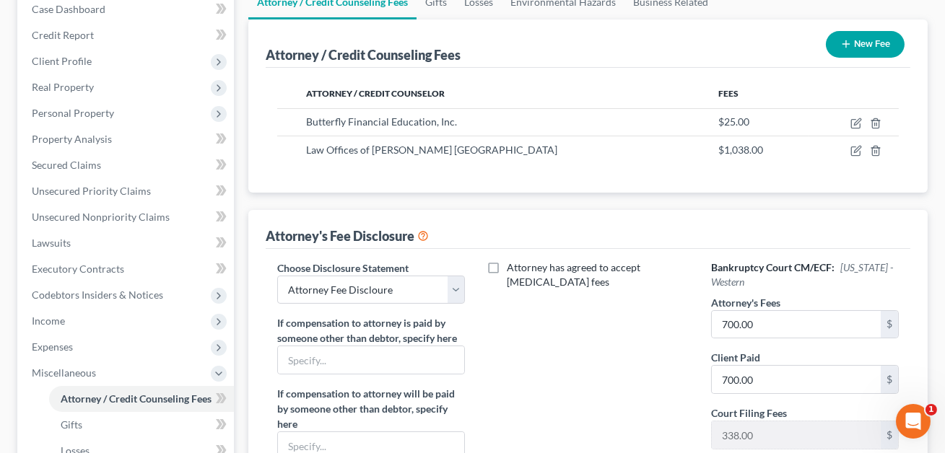
scroll to position [311, 0]
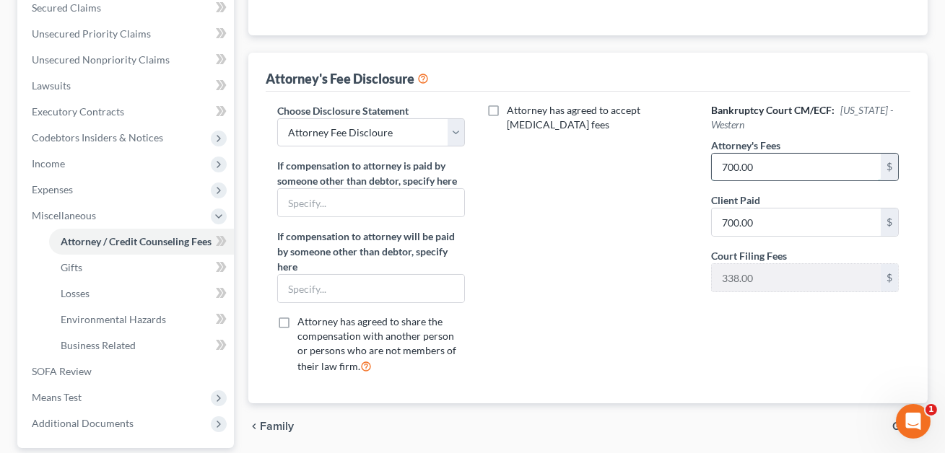
click at [742, 170] on input "700.00" at bounding box center [796, 167] width 169 height 27
click at [742, 225] on input "700.00" at bounding box center [796, 222] width 169 height 27
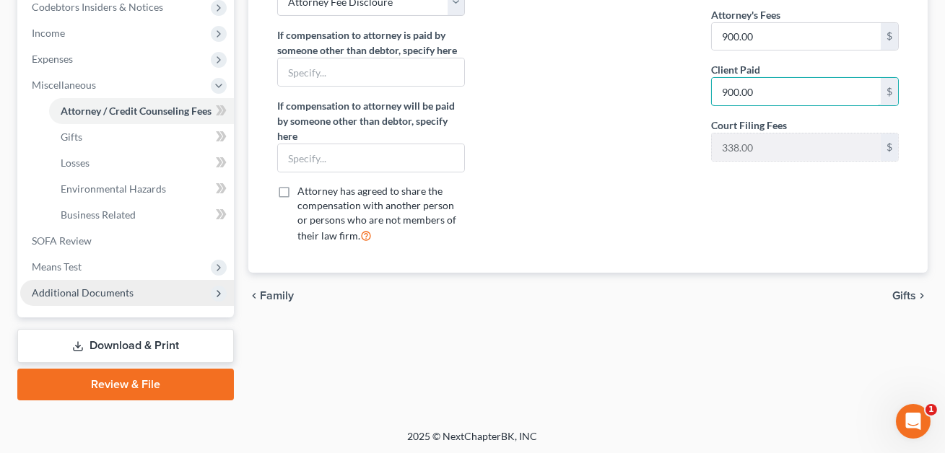
scroll to position [79, 0]
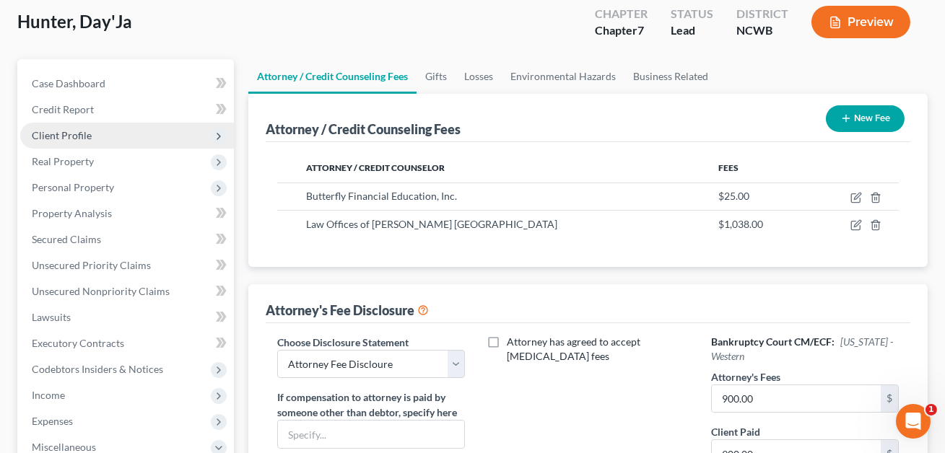
click at [50, 134] on span "Client Profile" at bounding box center [62, 135] width 60 height 12
